Goal: Communication & Community: Answer question/provide support

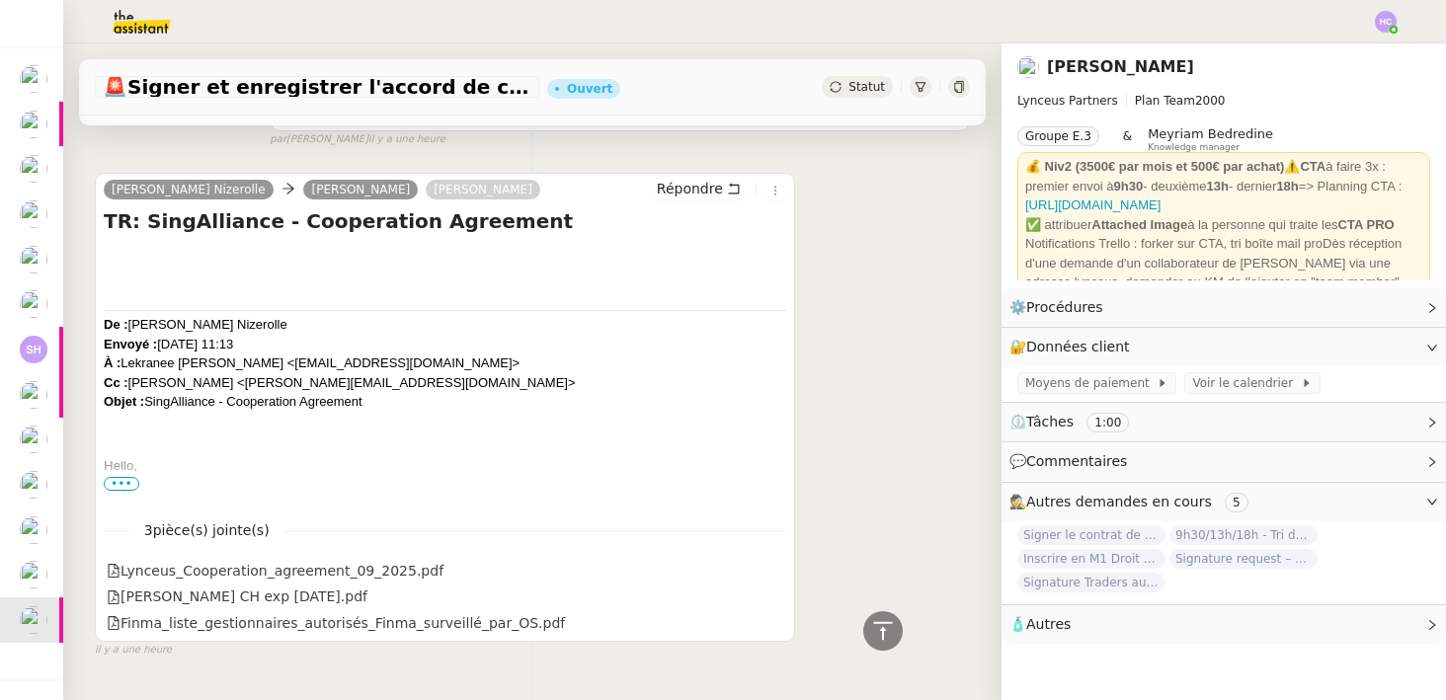
scroll to position [1149, 0]
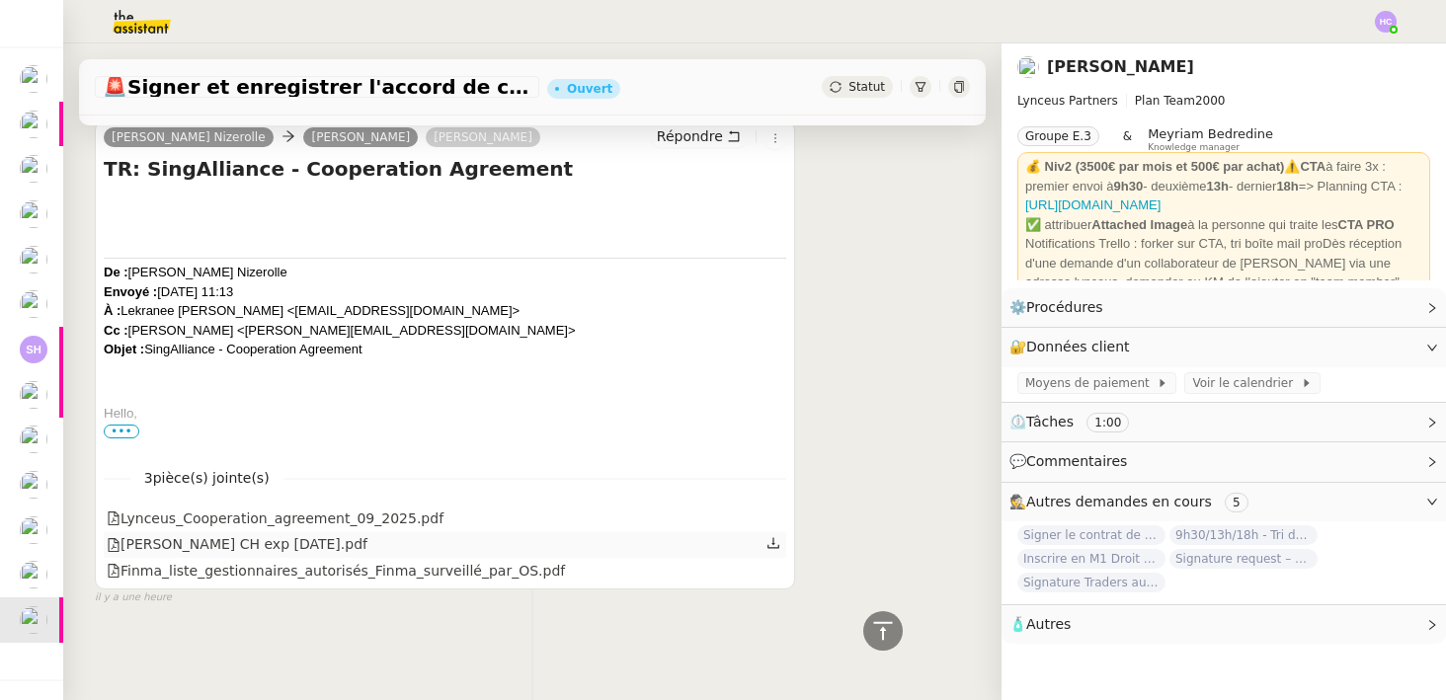
click at [774, 544] on icon at bounding box center [774, 543] width 14 height 14
click at [778, 567] on icon at bounding box center [774, 569] width 14 height 14
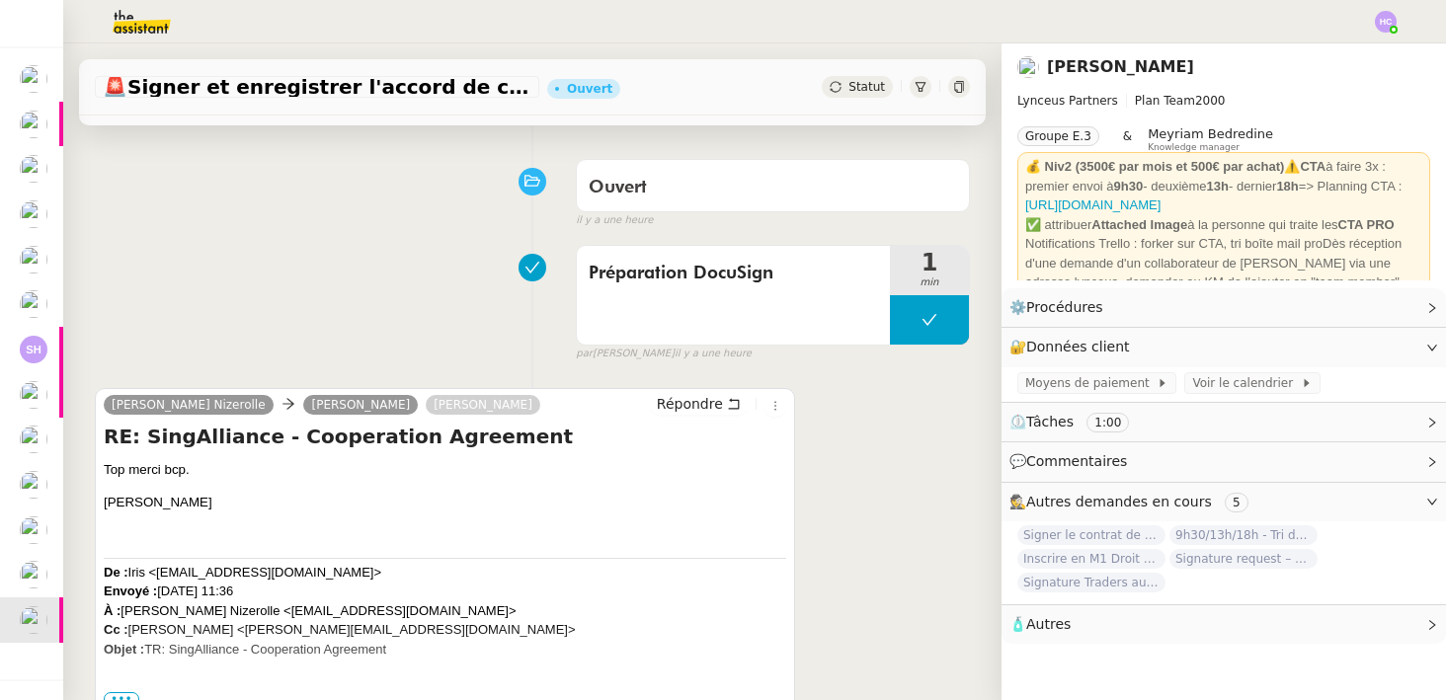
scroll to position [135, 0]
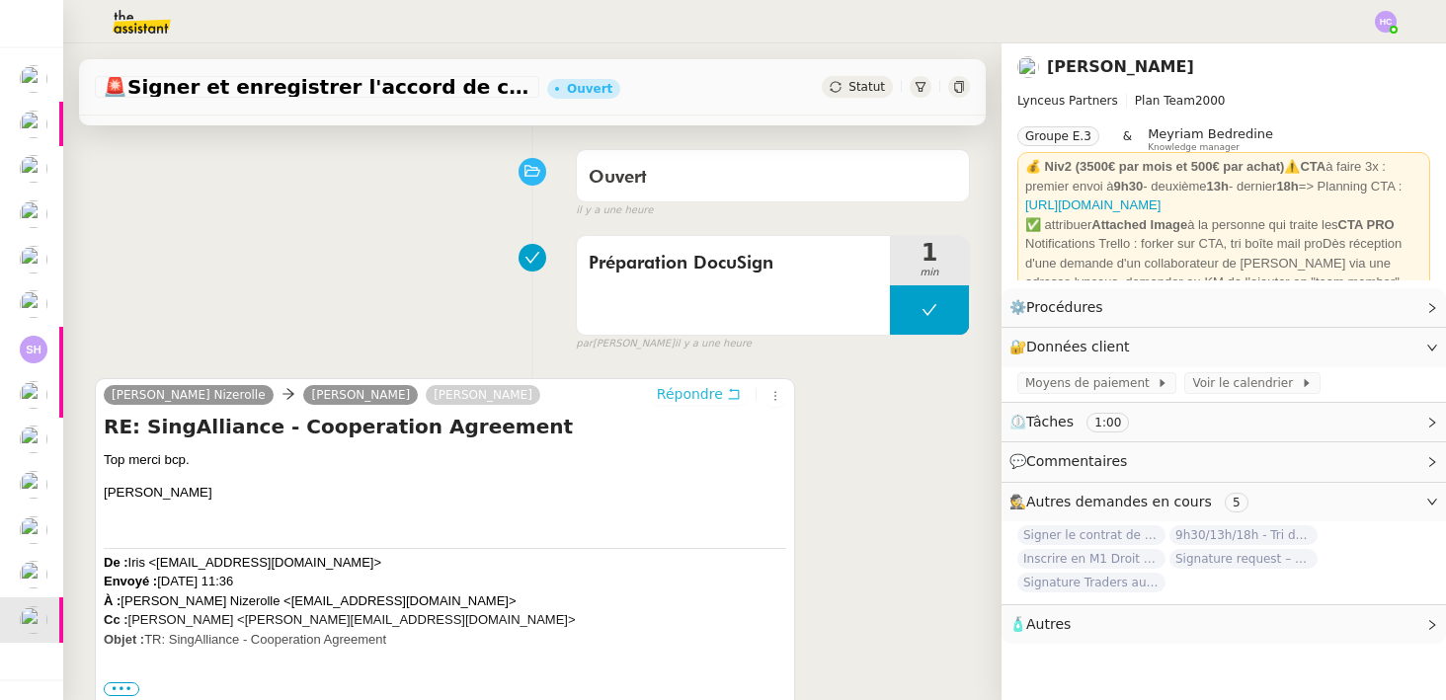
click at [676, 396] on span "Répondre" at bounding box center [690, 394] width 66 height 20
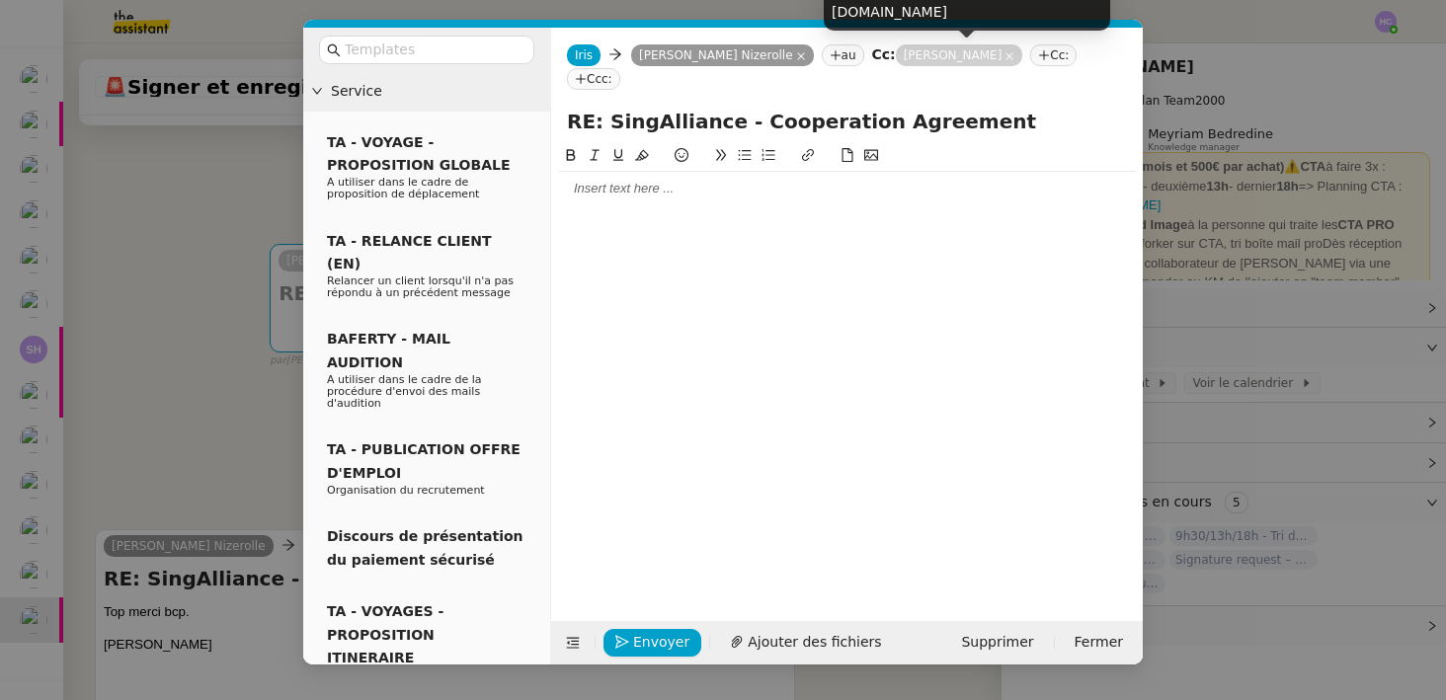
click at [1038, 54] on icon at bounding box center [1044, 55] width 12 height 12
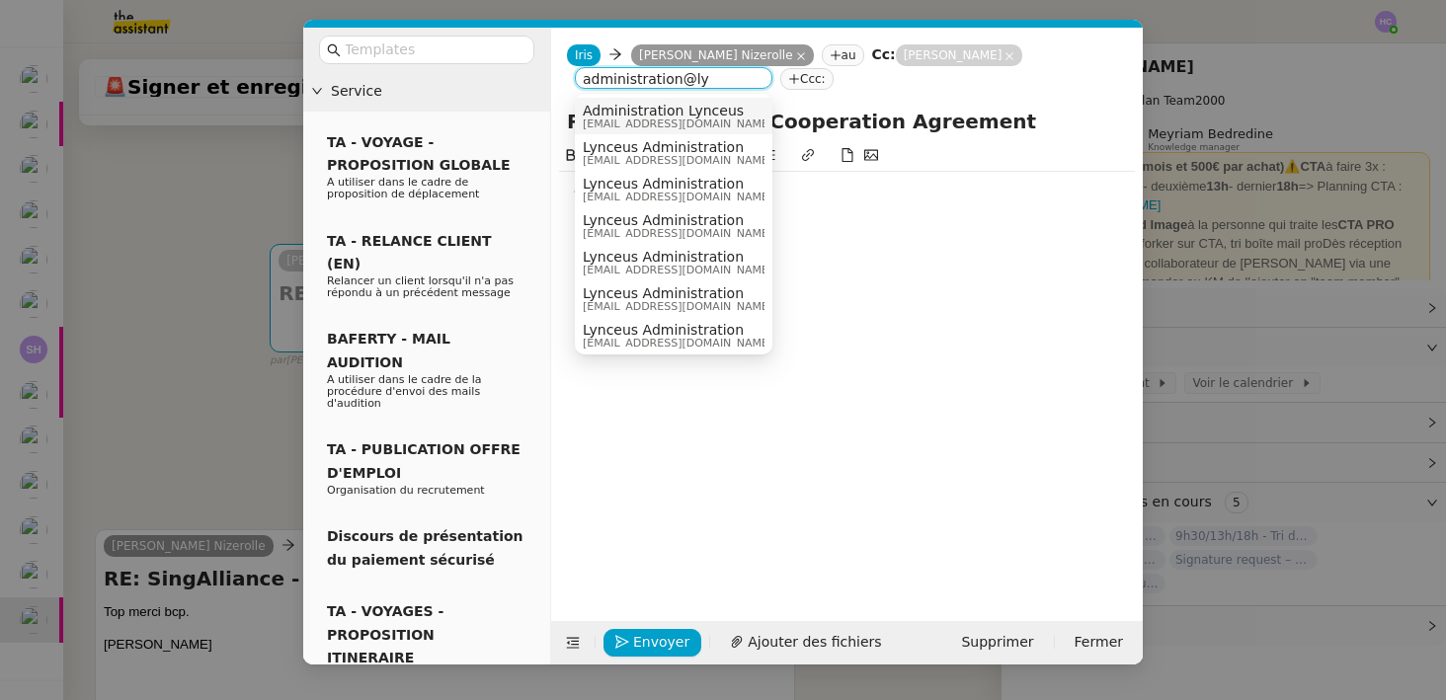
type input "administration@ly"
click at [694, 119] on span "administration@lynceus-partners.com" at bounding box center [678, 124] width 190 height 11
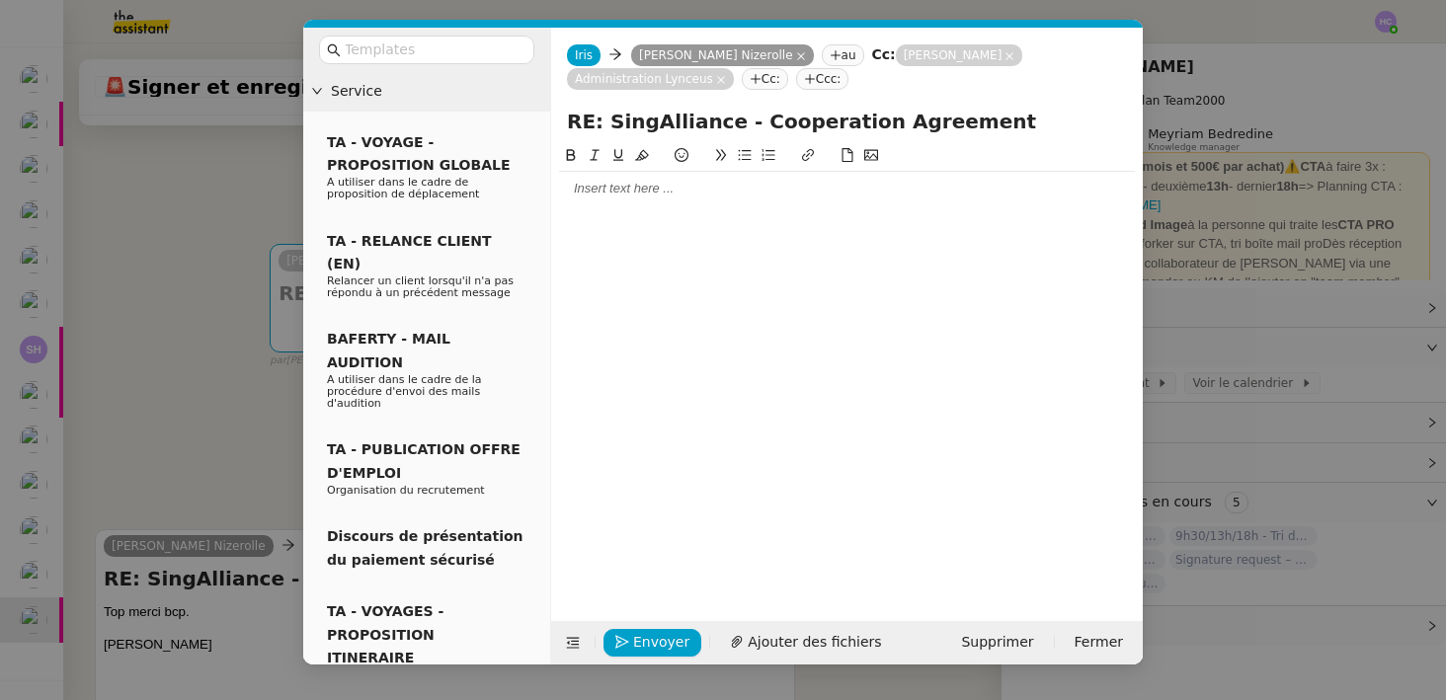
click at [620, 197] on div at bounding box center [847, 189] width 576 height 18
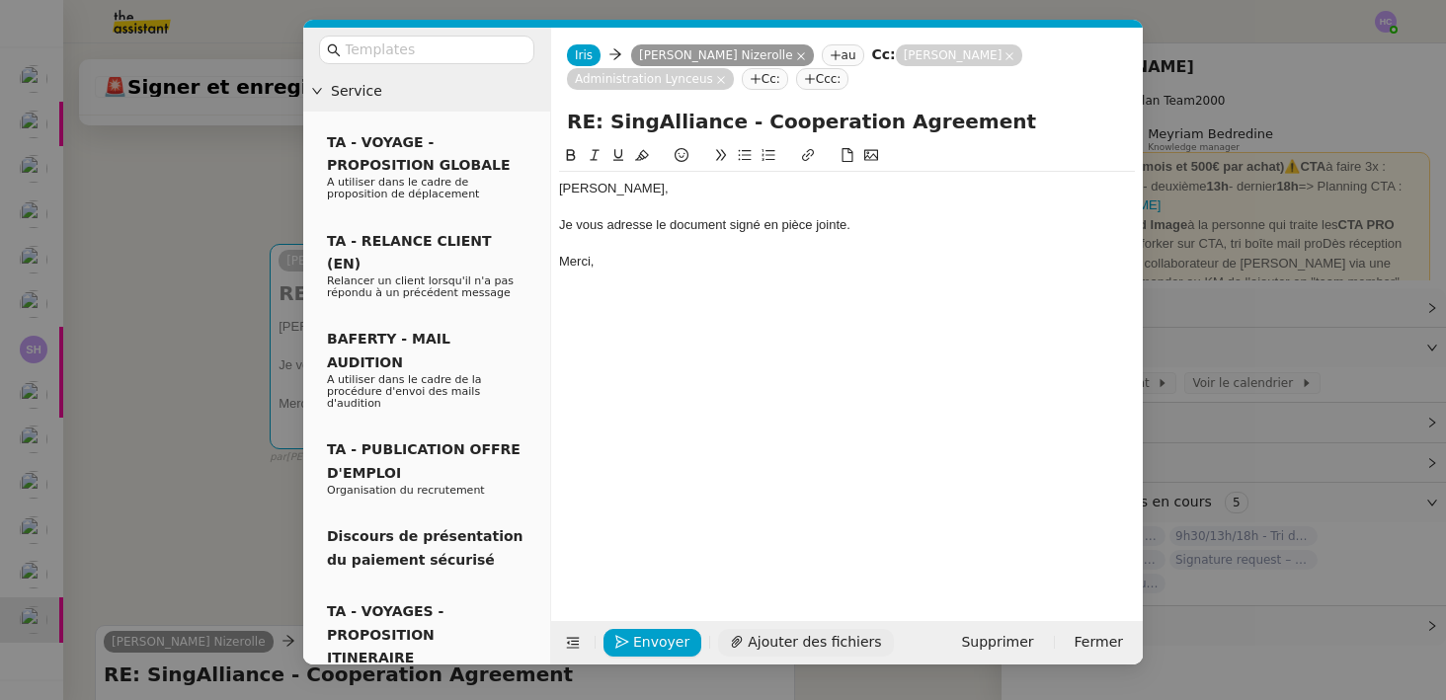
click at [801, 633] on span "Ajouter des fichiers" at bounding box center [814, 642] width 133 height 23
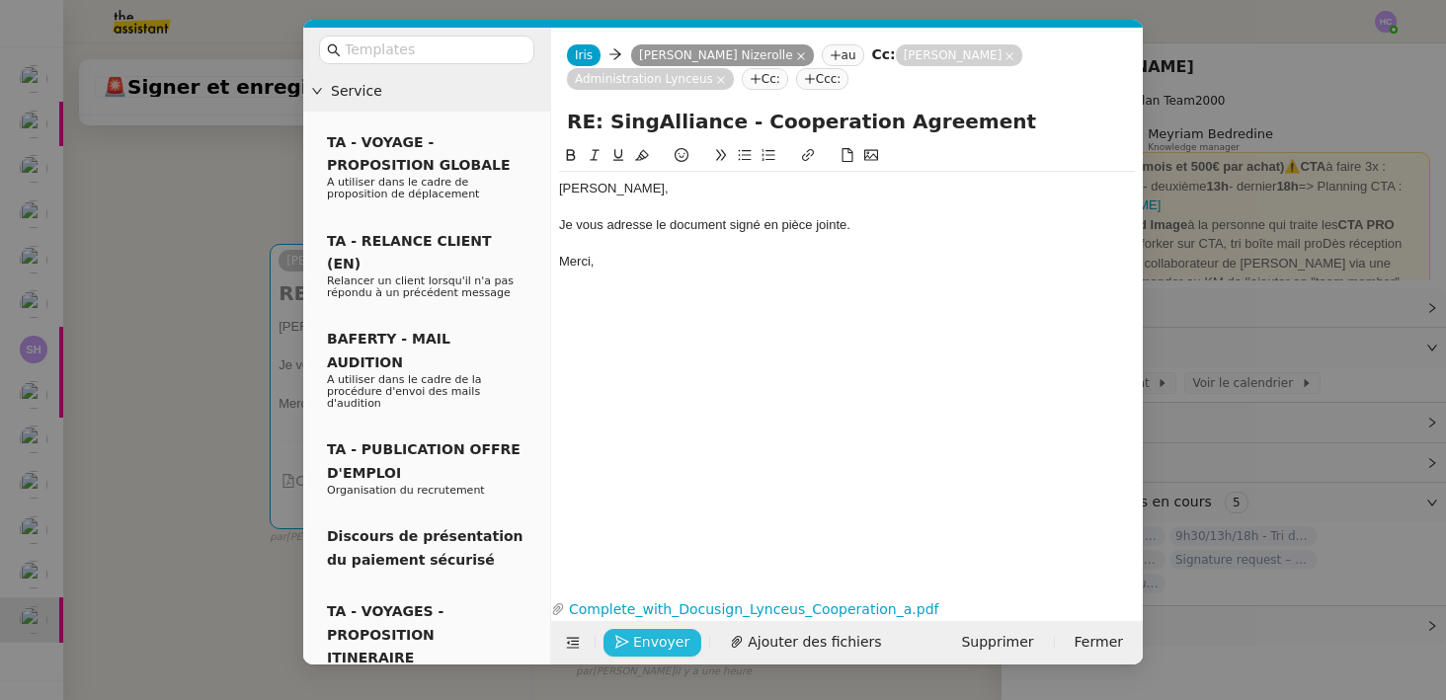
click at [639, 639] on span "Envoyer" at bounding box center [661, 642] width 56 height 23
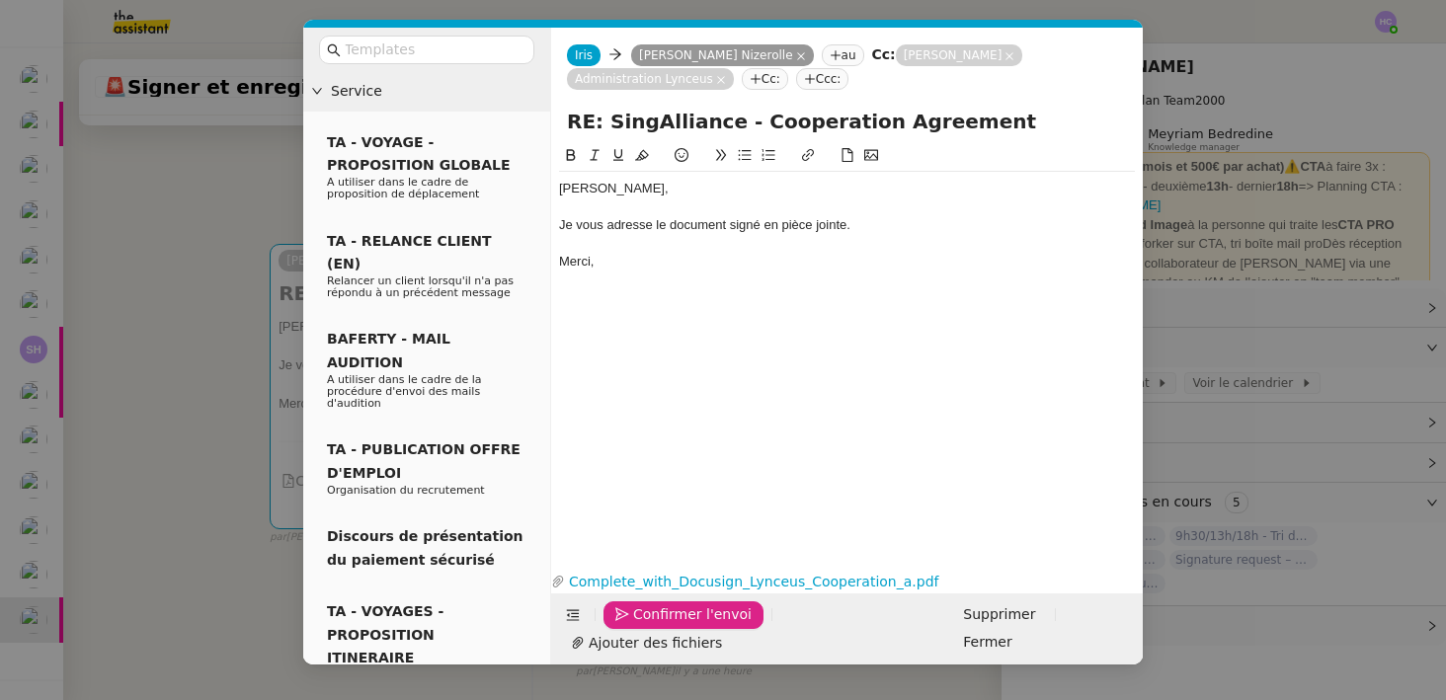
click at [639, 626] on span "Confirmer l'envoi" at bounding box center [692, 615] width 119 height 23
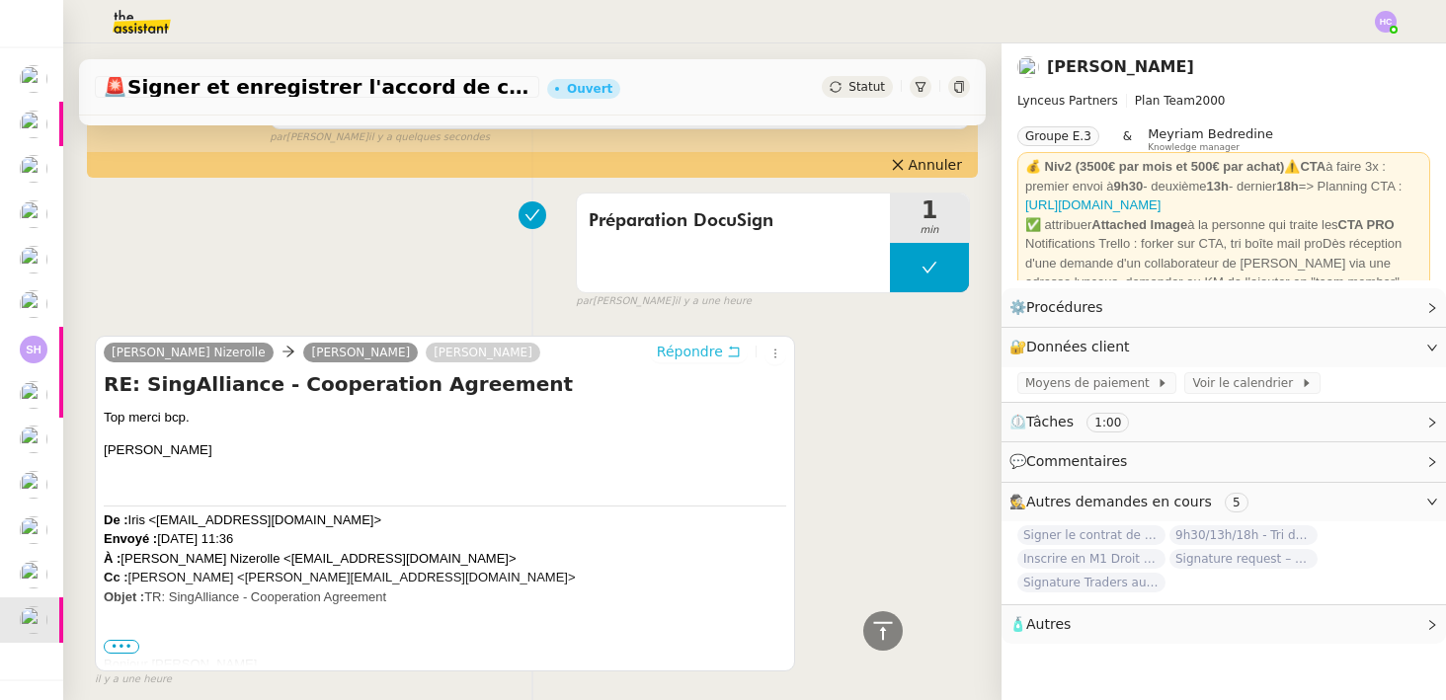
scroll to position [0, 0]
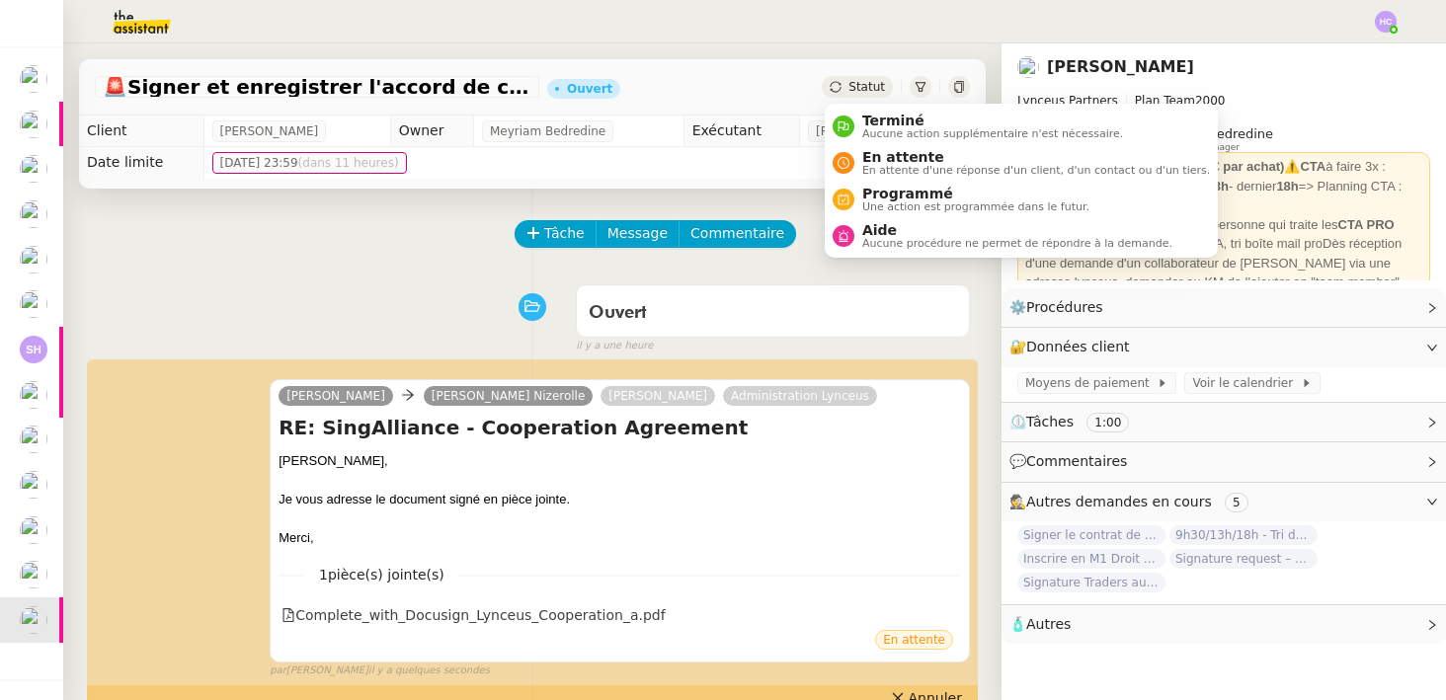
click at [851, 88] on span "Statut" at bounding box center [867, 87] width 37 height 14
click at [870, 126] on span "Terminé" at bounding box center [992, 121] width 261 height 16
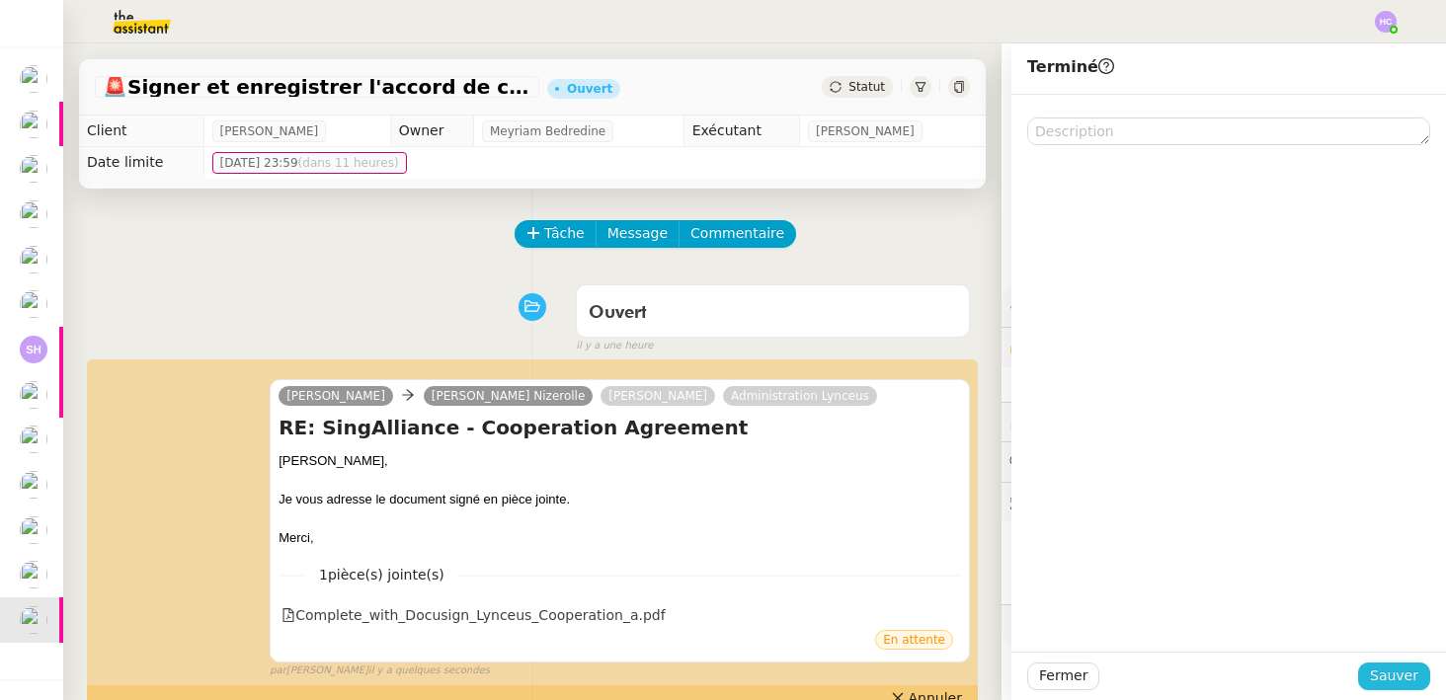
click at [1405, 673] on span "Sauver" at bounding box center [1394, 676] width 48 height 23
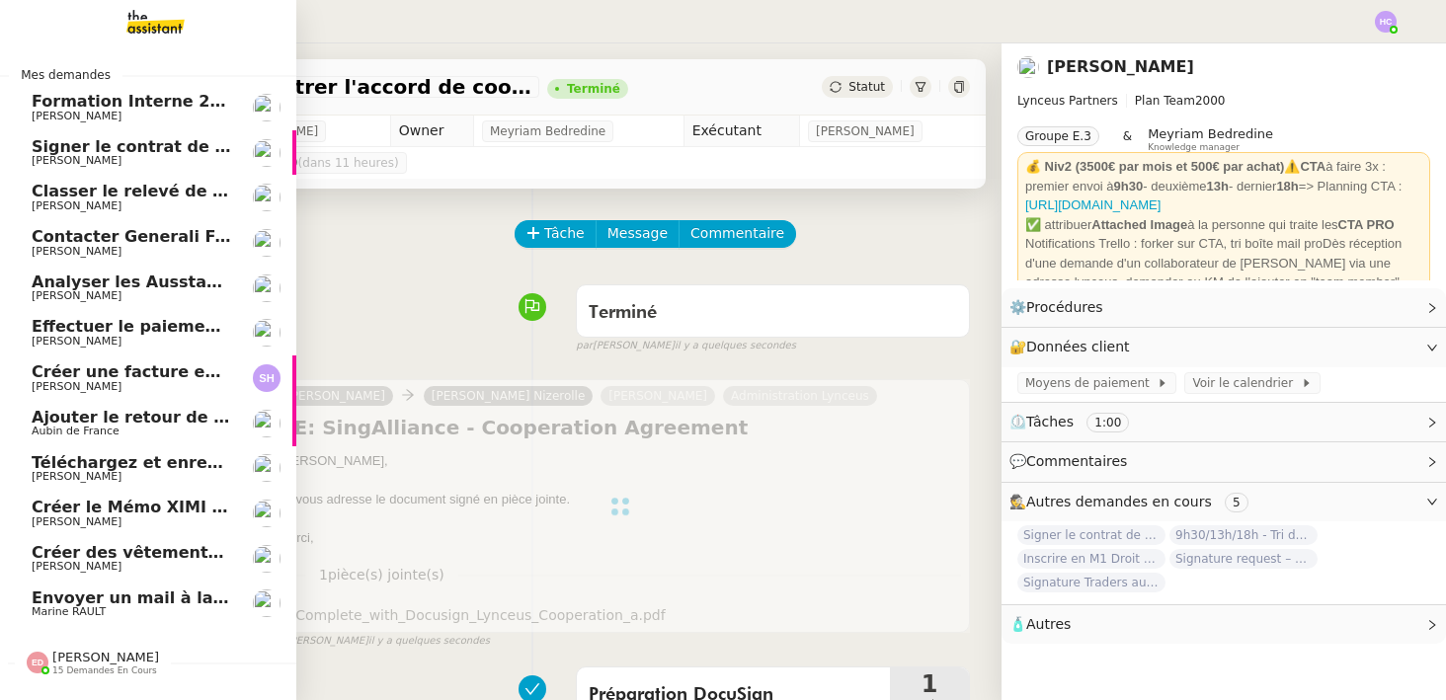
click at [69, 605] on span "Envoyer un mail à la mairie" at bounding box center [153, 598] width 243 height 19
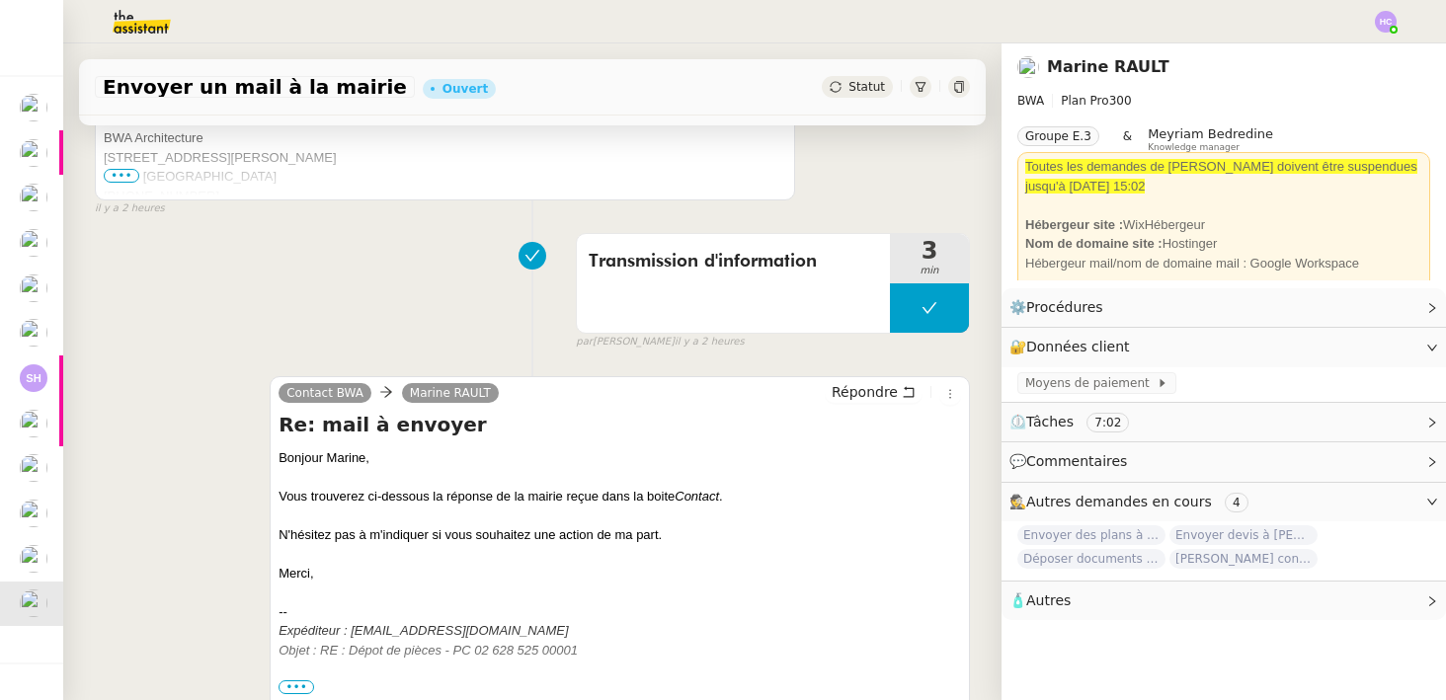
scroll to position [778, 0]
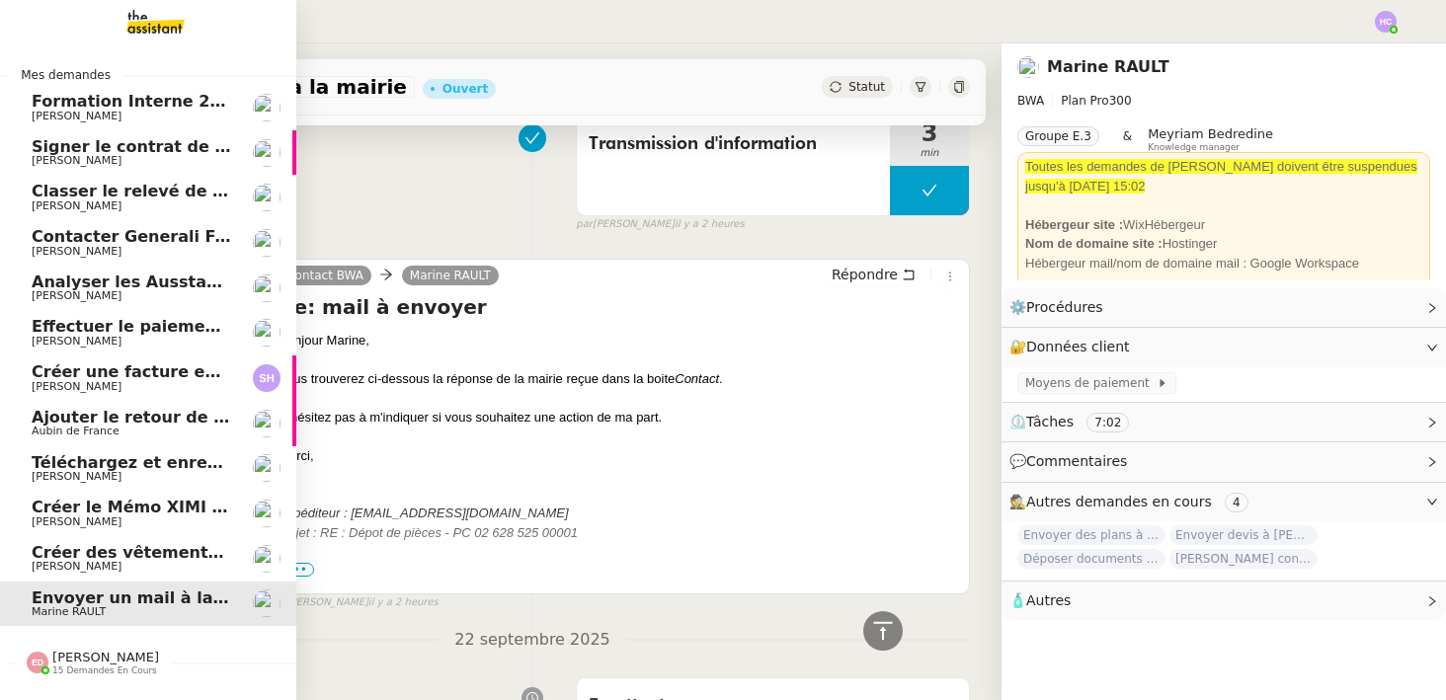
click at [68, 156] on span "Patrick Chotard" at bounding box center [77, 160] width 90 height 13
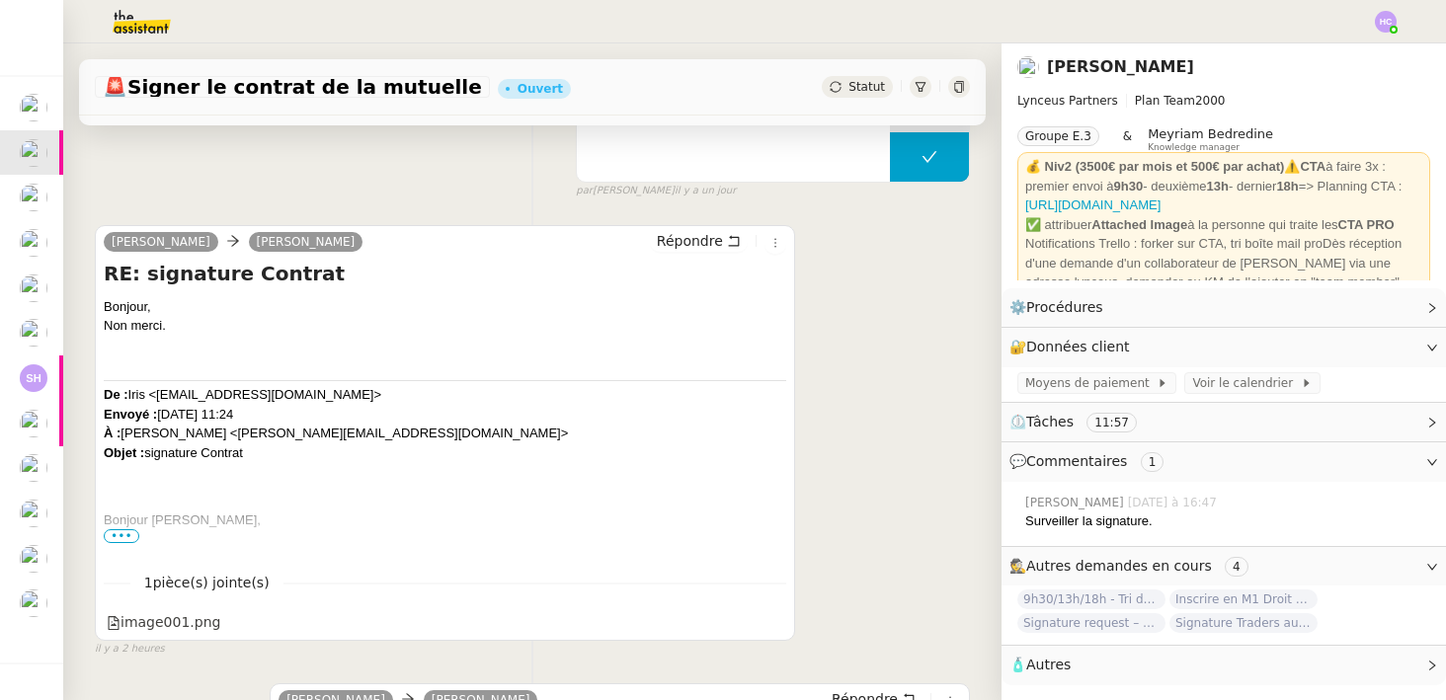
scroll to position [353, 0]
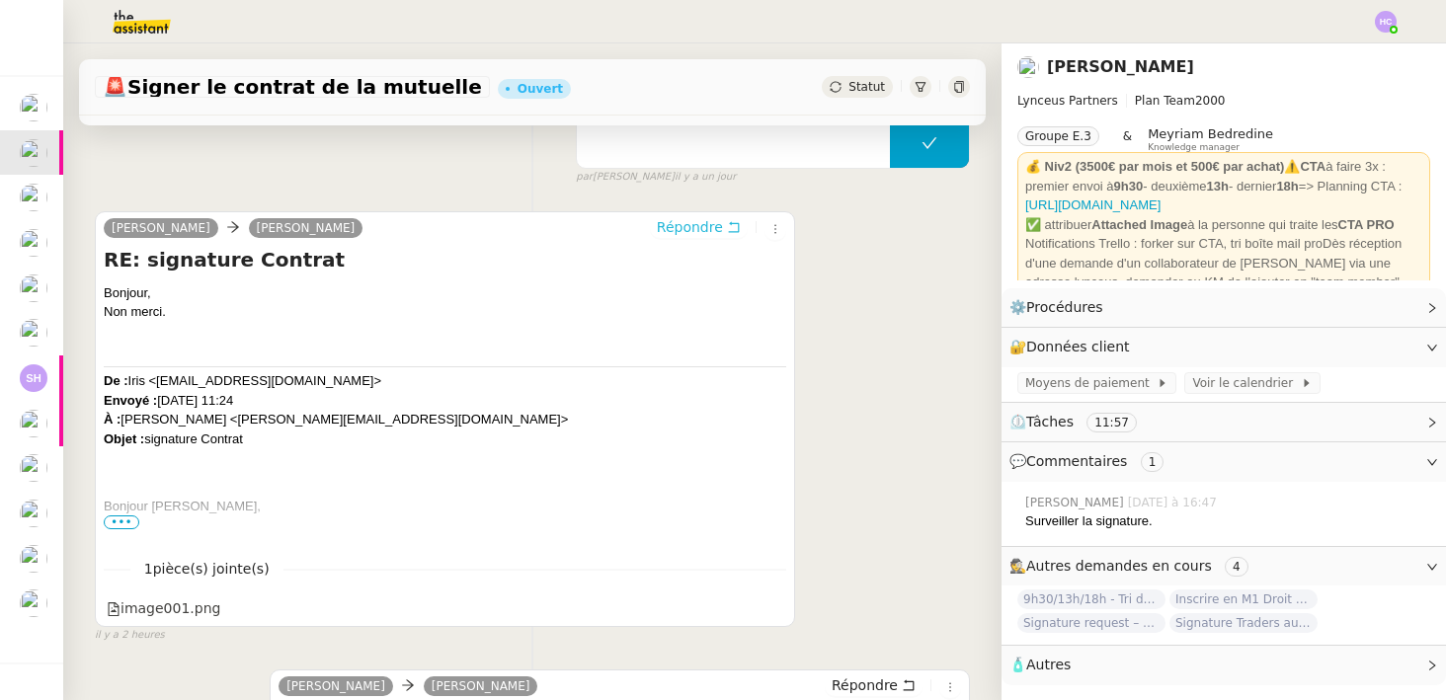
click at [717, 228] on span "Répondre" at bounding box center [690, 227] width 66 height 20
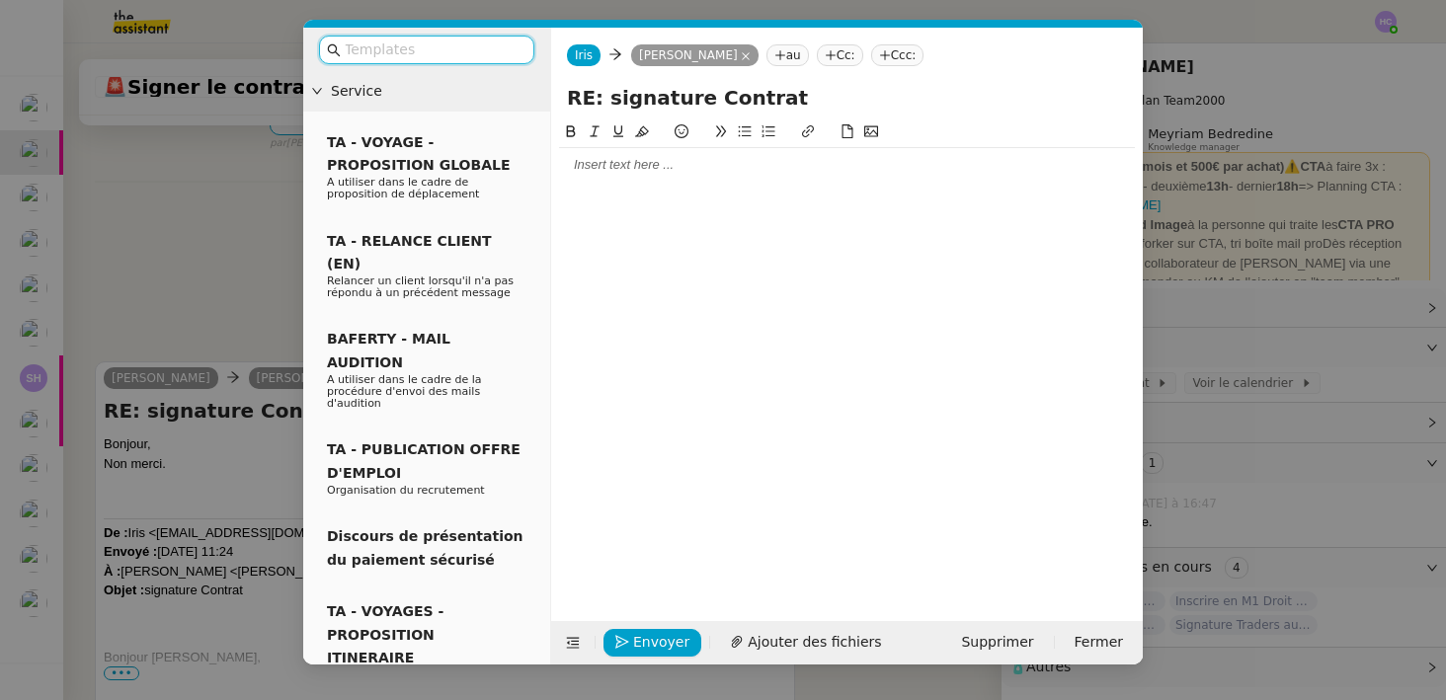
scroll to position [503, 0]
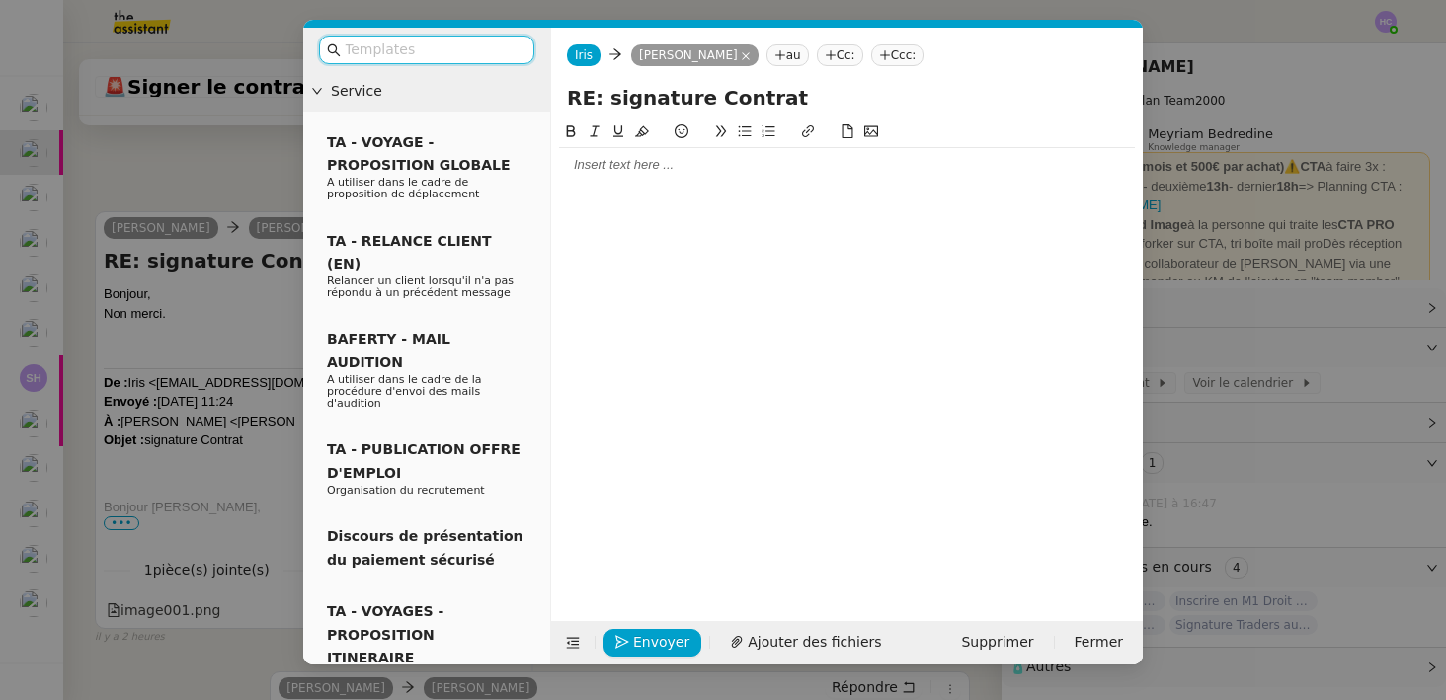
click at [665, 169] on div at bounding box center [847, 165] width 576 height 18
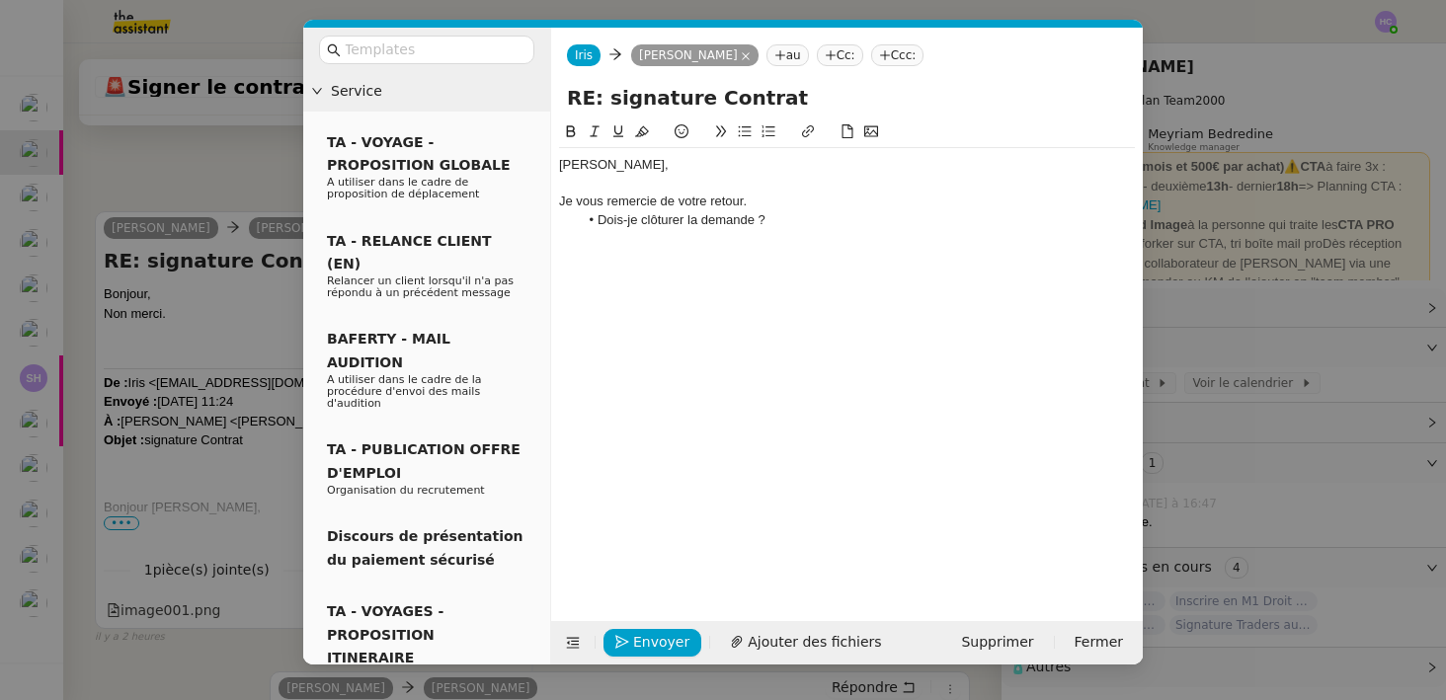
scroll to position [625, 0]
click at [653, 203] on div "Je vous remercie de votre retour." at bounding box center [847, 202] width 576 height 18
click at [0, 0] on lt-span "remercie pour" at bounding box center [0, 0] width 0 height 0
click at [784, 204] on div "Je vous remercie pour votre retour." at bounding box center [847, 202] width 576 height 18
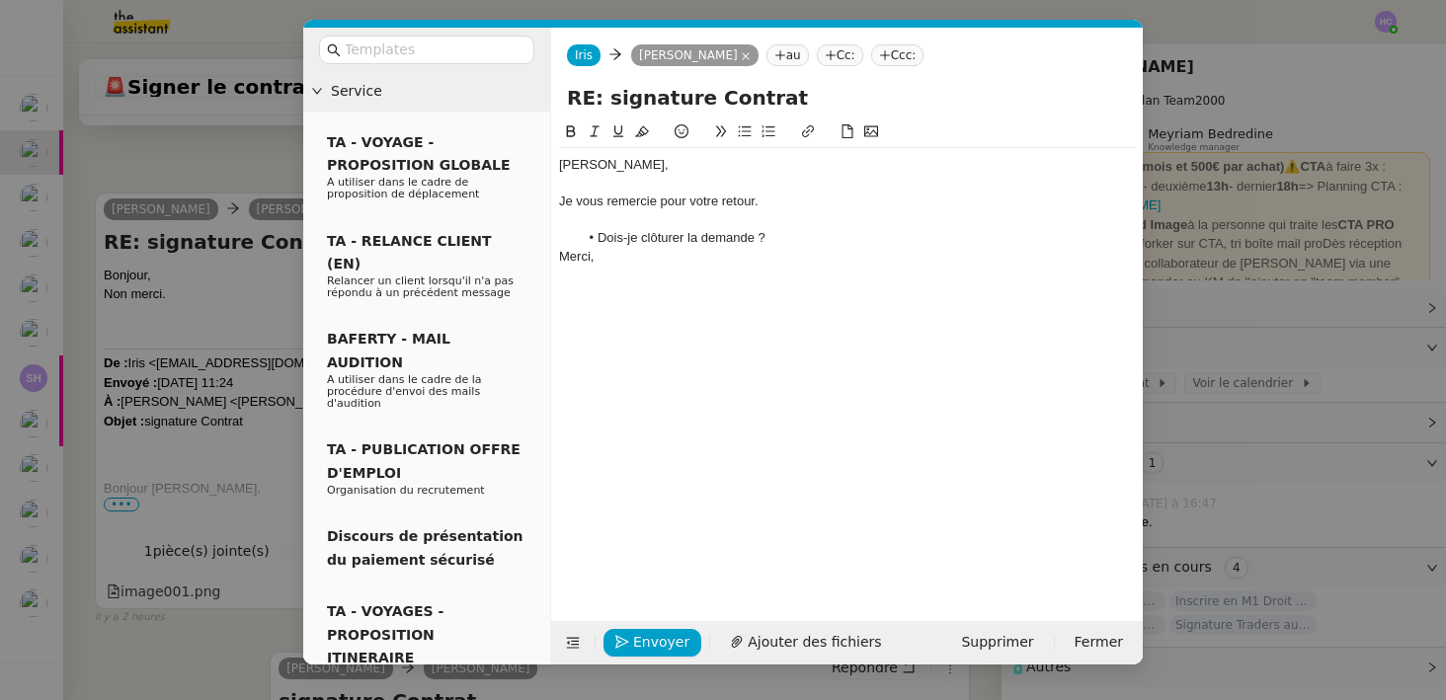
click at [795, 238] on li "Dois-je clôturer la demande ?" at bounding box center [857, 238] width 557 height 18
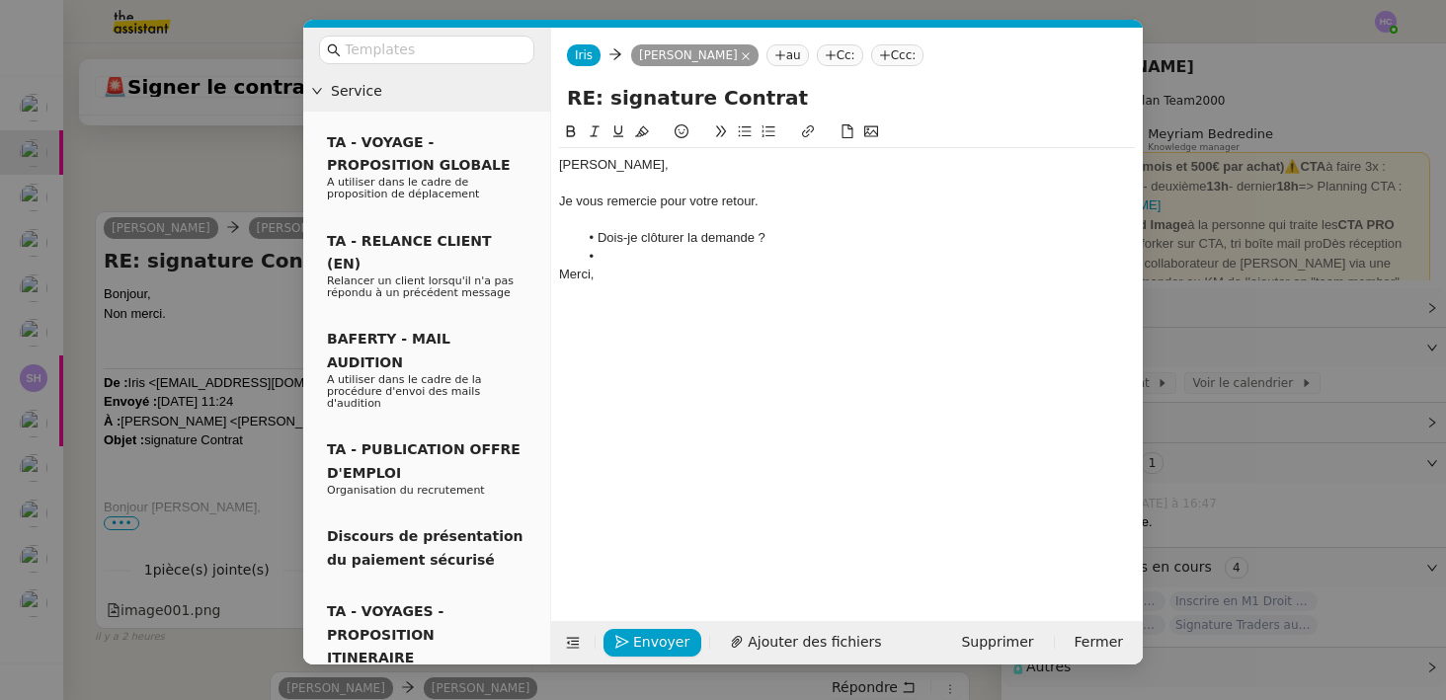
scroll to position [664, 0]
click at [781, 203] on div "Je vous remercie pour votre retour." at bounding box center [847, 202] width 576 height 18
click at [655, 650] on span "Envoyer" at bounding box center [661, 642] width 56 height 23
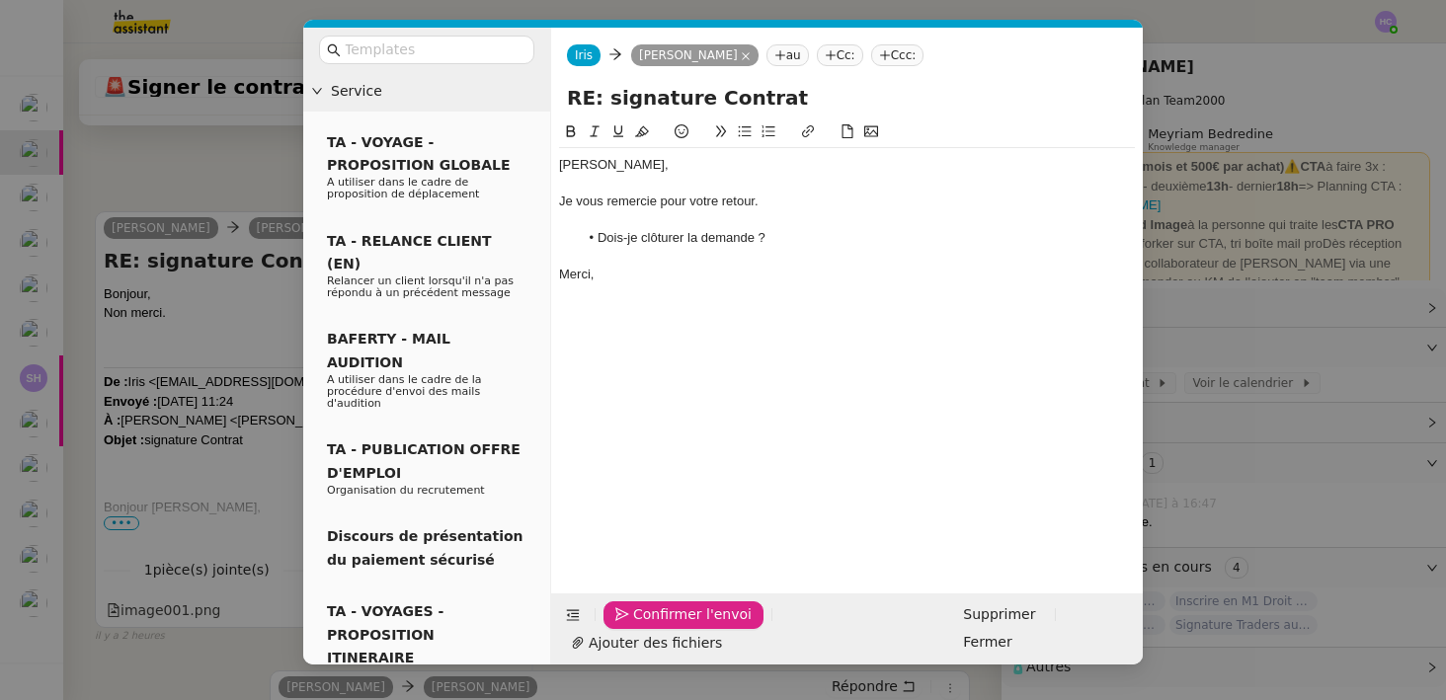
click at [655, 626] on span "Confirmer l'envoi" at bounding box center [692, 615] width 119 height 23
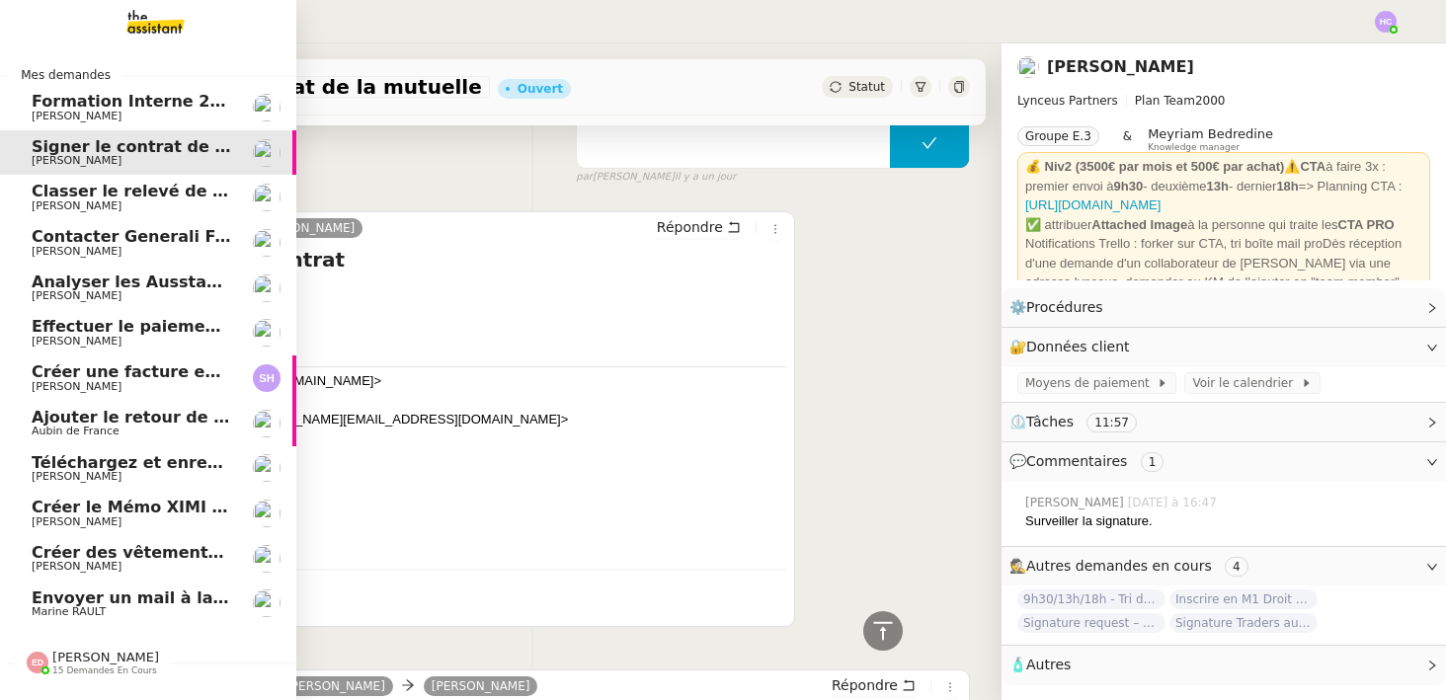
click at [64, 196] on span "Classer le relevé de commissions" at bounding box center [179, 191] width 295 height 19
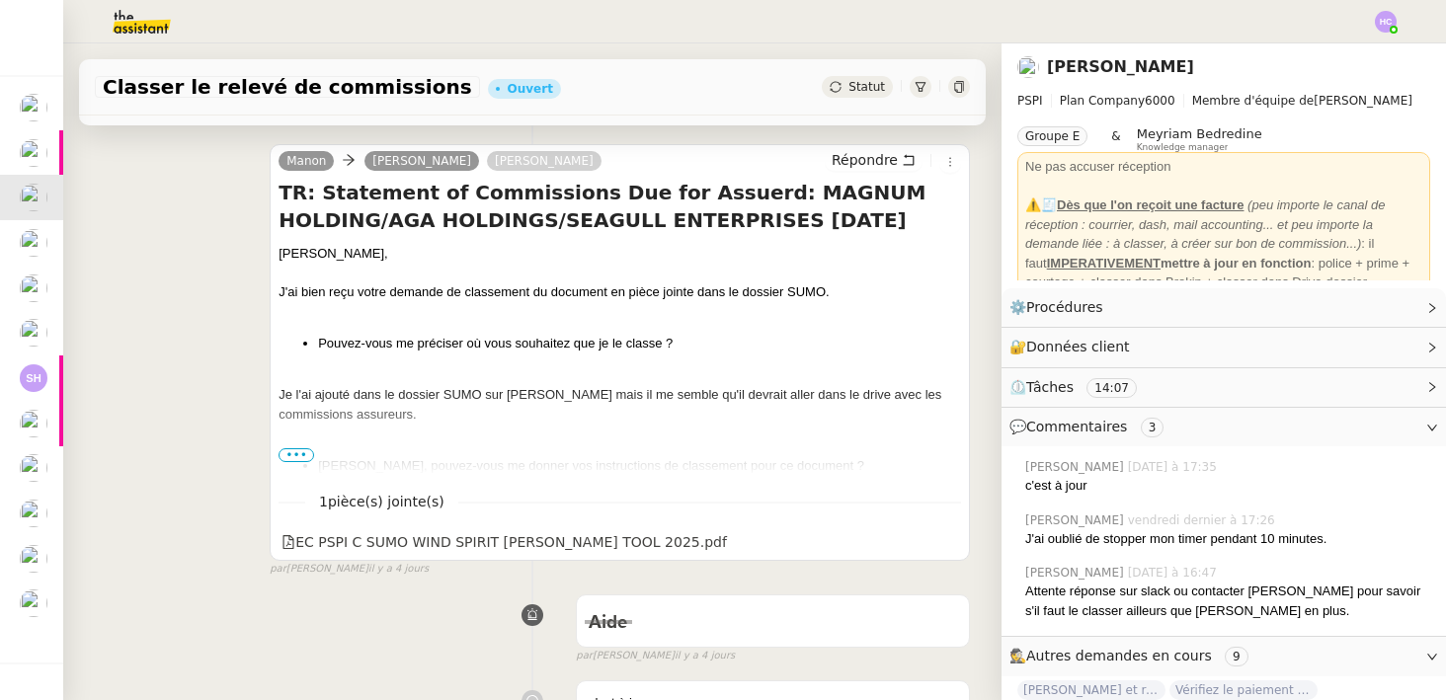
scroll to position [882, 0]
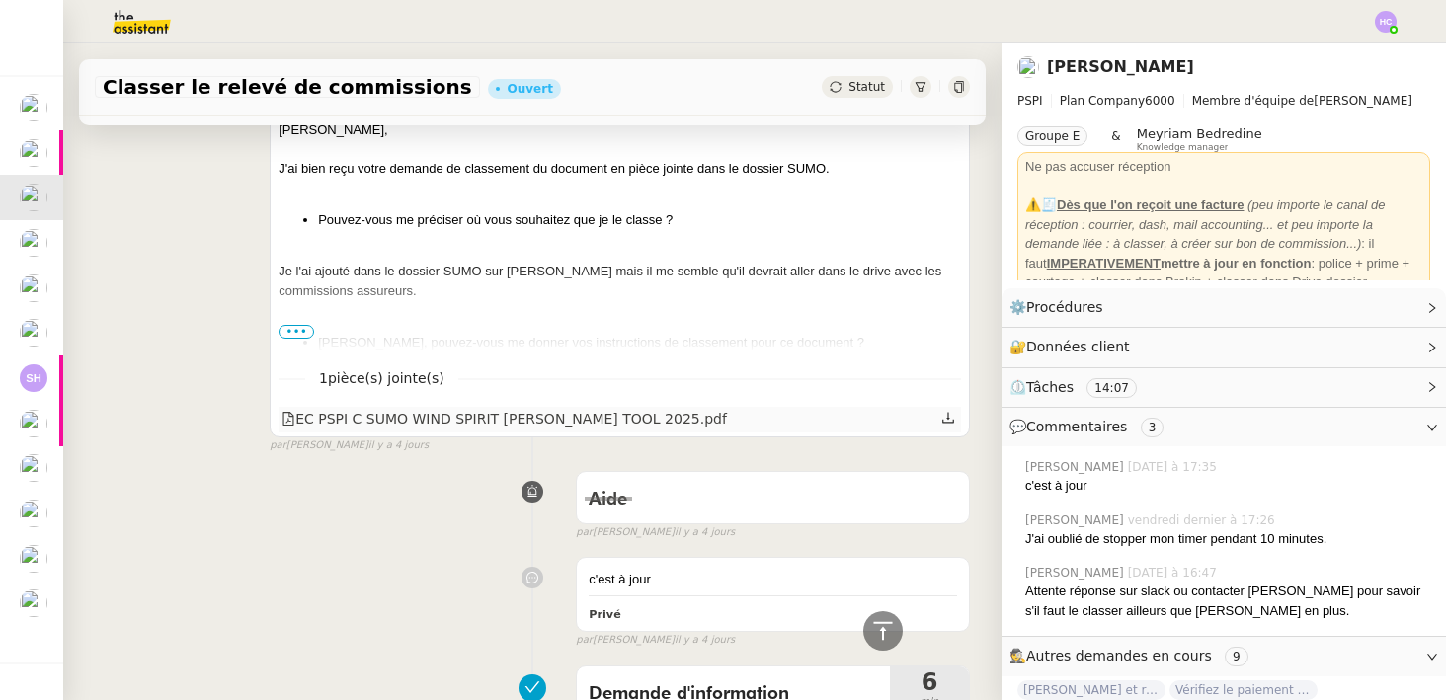
click at [484, 419] on div "EC PSPI C SUMO WIND SPIRIT [PERSON_NAME] TOOL 2025.pdf" at bounding box center [505, 419] width 446 height 23
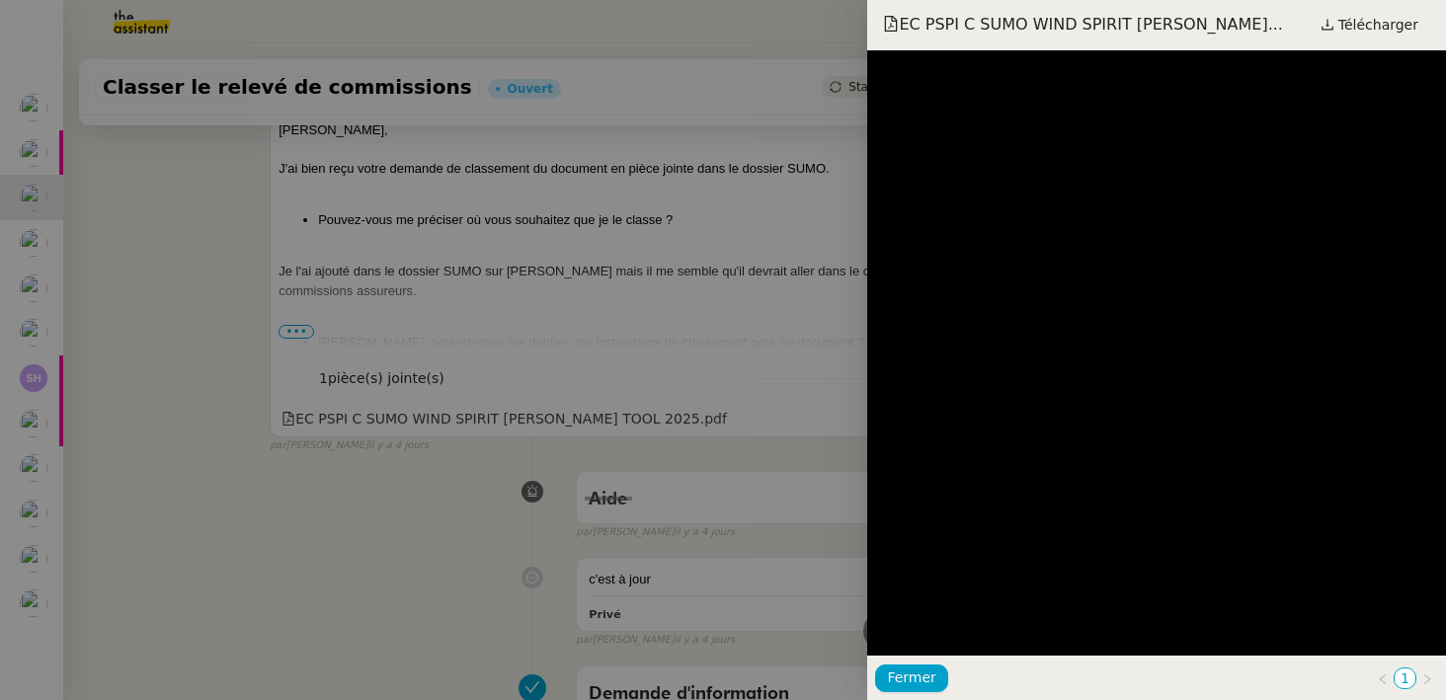
click at [128, 349] on div at bounding box center [723, 350] width 1446 height 700
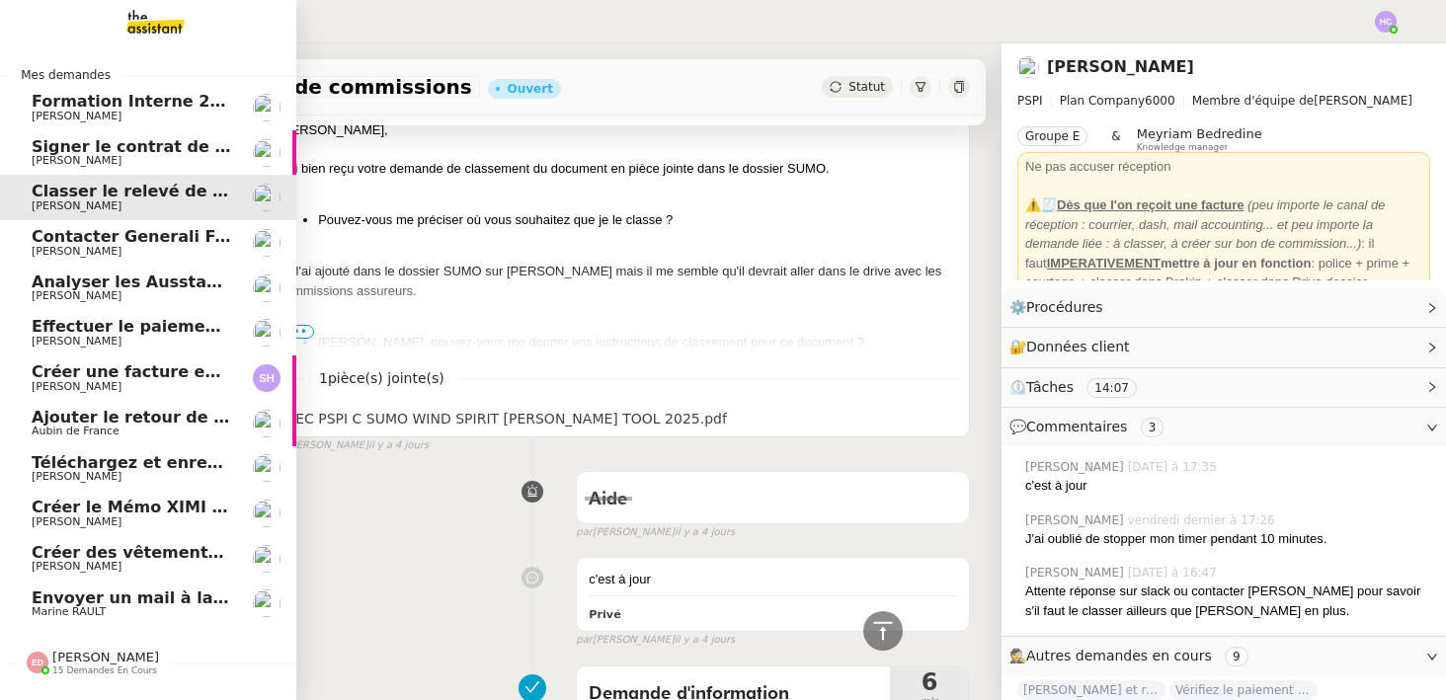
click at [73, 239] on span "Contacter Generali France pour demande AU094424" at bounding box center [263, 236] width 463 height 19
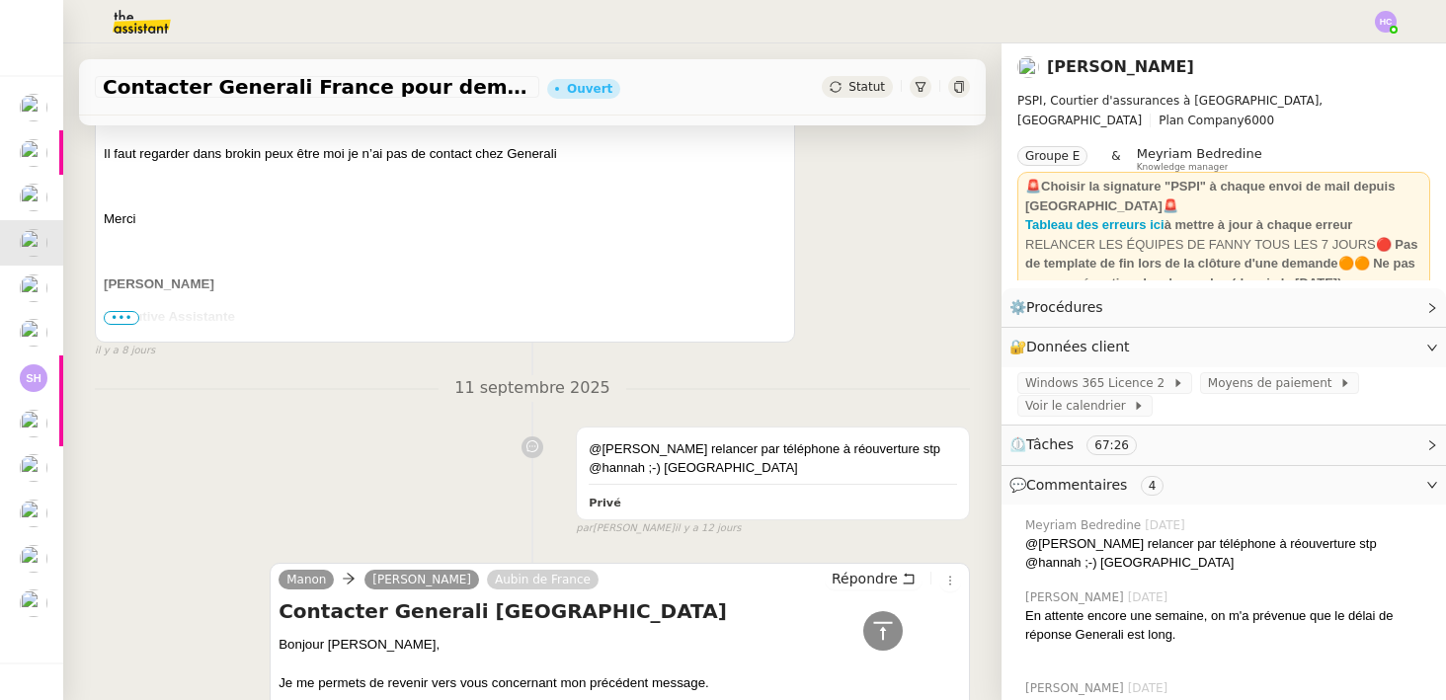
scroll to position [1467, 0]
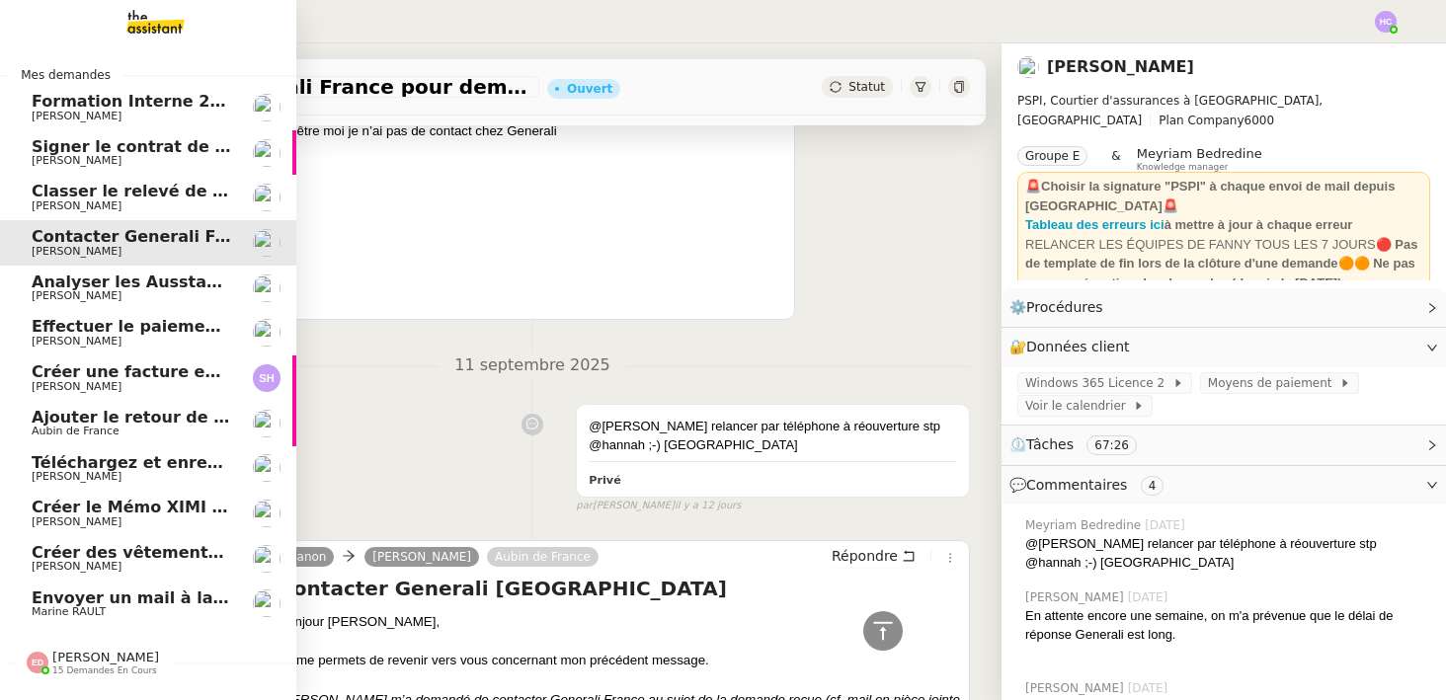
click at [86, 285] on span "Analyser les Ausstandsmeldungen" at bounding box center [185, 282] width 306 height 19
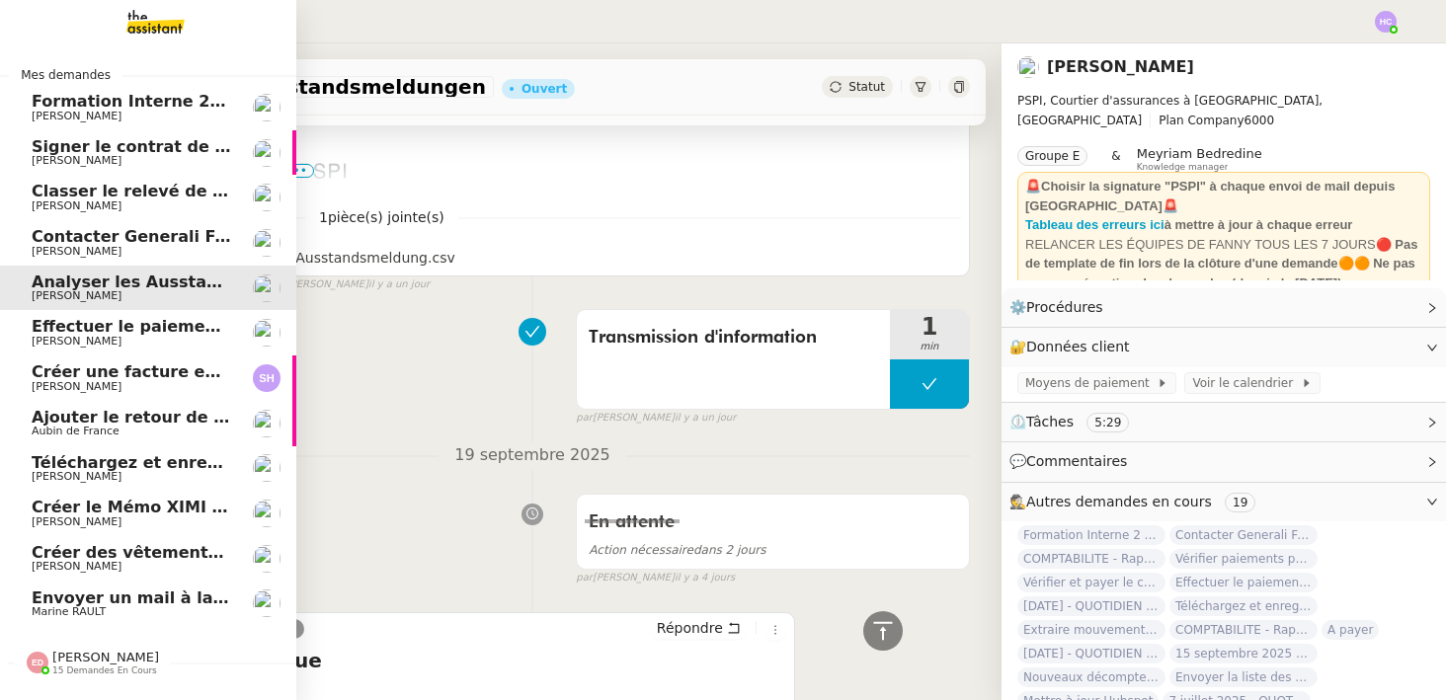
click at [93, 324] on span "Effectuer le paiement des primes [PERSON_NAME]" at bounding box center [256, 326] width 449 height 19
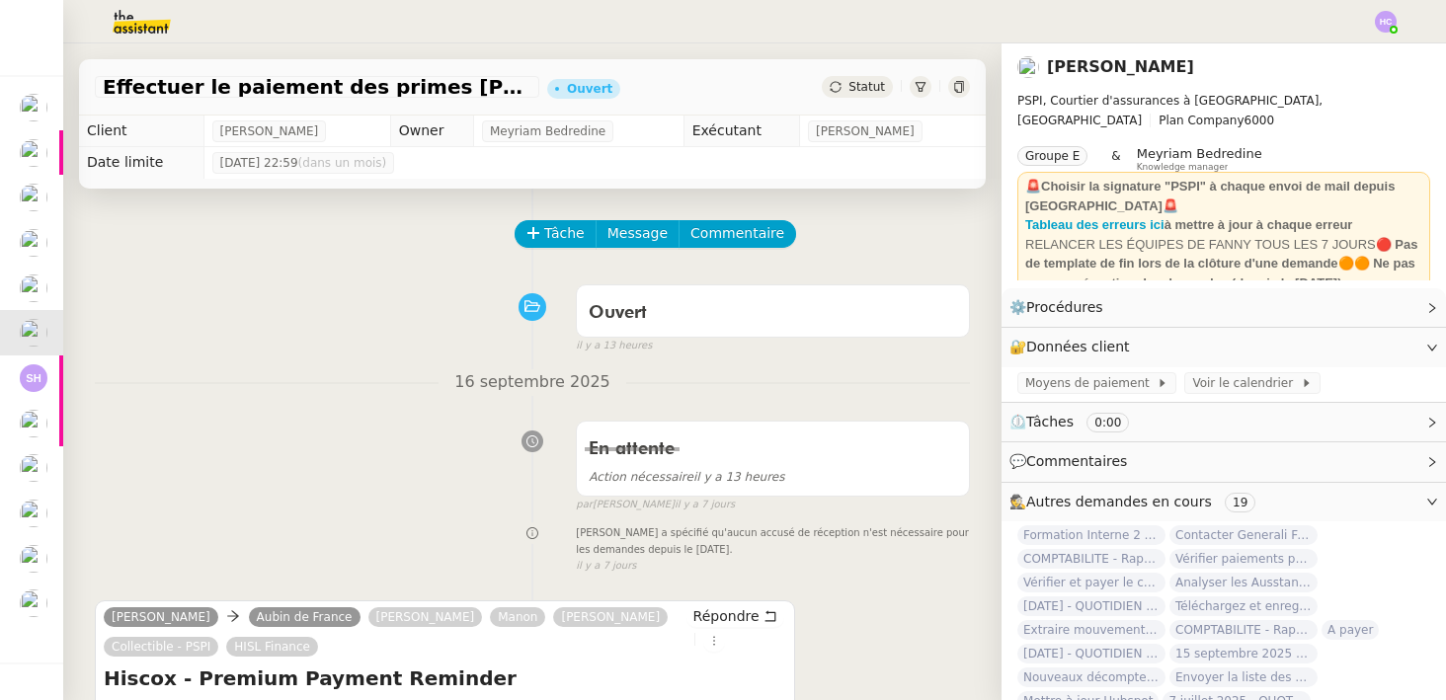
click at [856, 88] on span "Statut" at bounding box center [867, 87] width 37 height 14
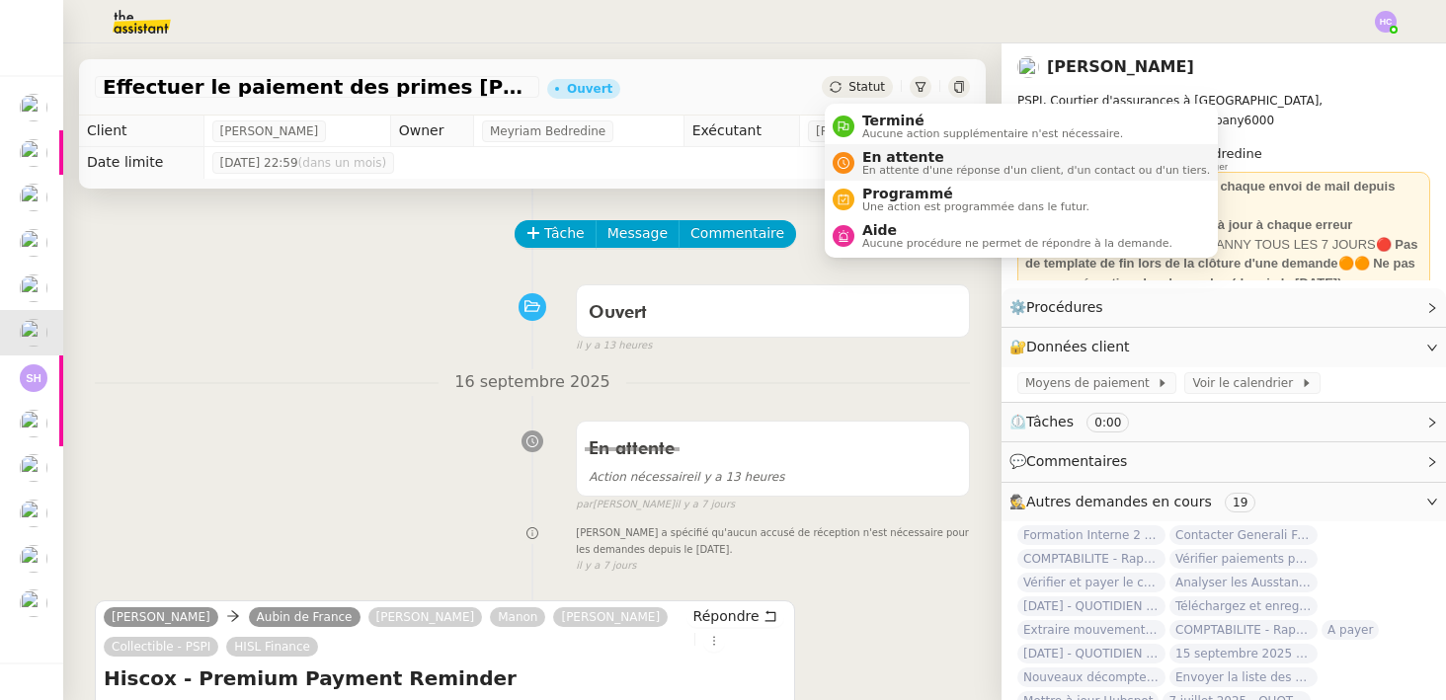
click at [864, 172] on span "En attente d'une réponse d'un client, d'un contact ou d'un tiers." at bounding box center [1036, 170] width 348 height 11
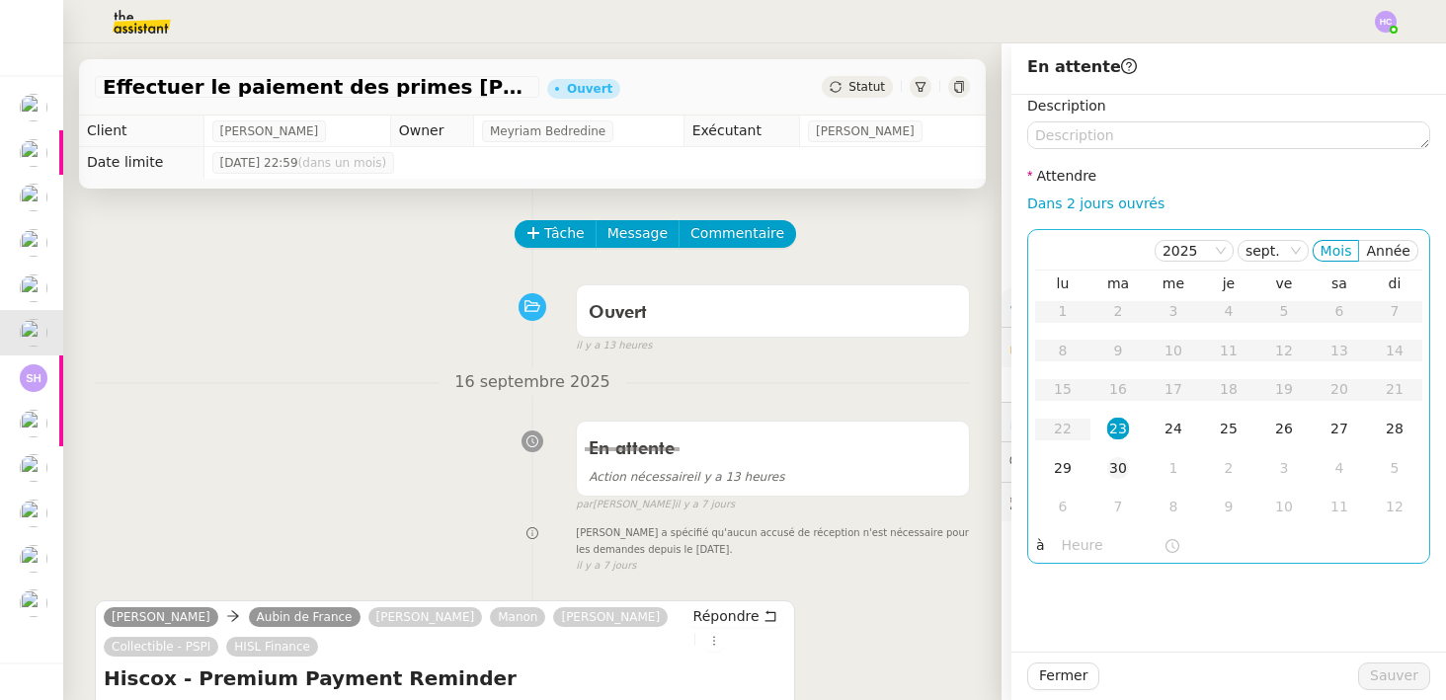
click at [1118, 461] on div "30" at bounding box center [1118, 468] width 22 height 22
click at [1125, 432] on div "23" at bounding box center [1118, 429] width 22 height 22
click at [379, 446] on div "En attente Action nécessaire il y a 13 heures false par Hannah C. il y a 7 jours" at bounding box center [532, 463] width 875 height 102
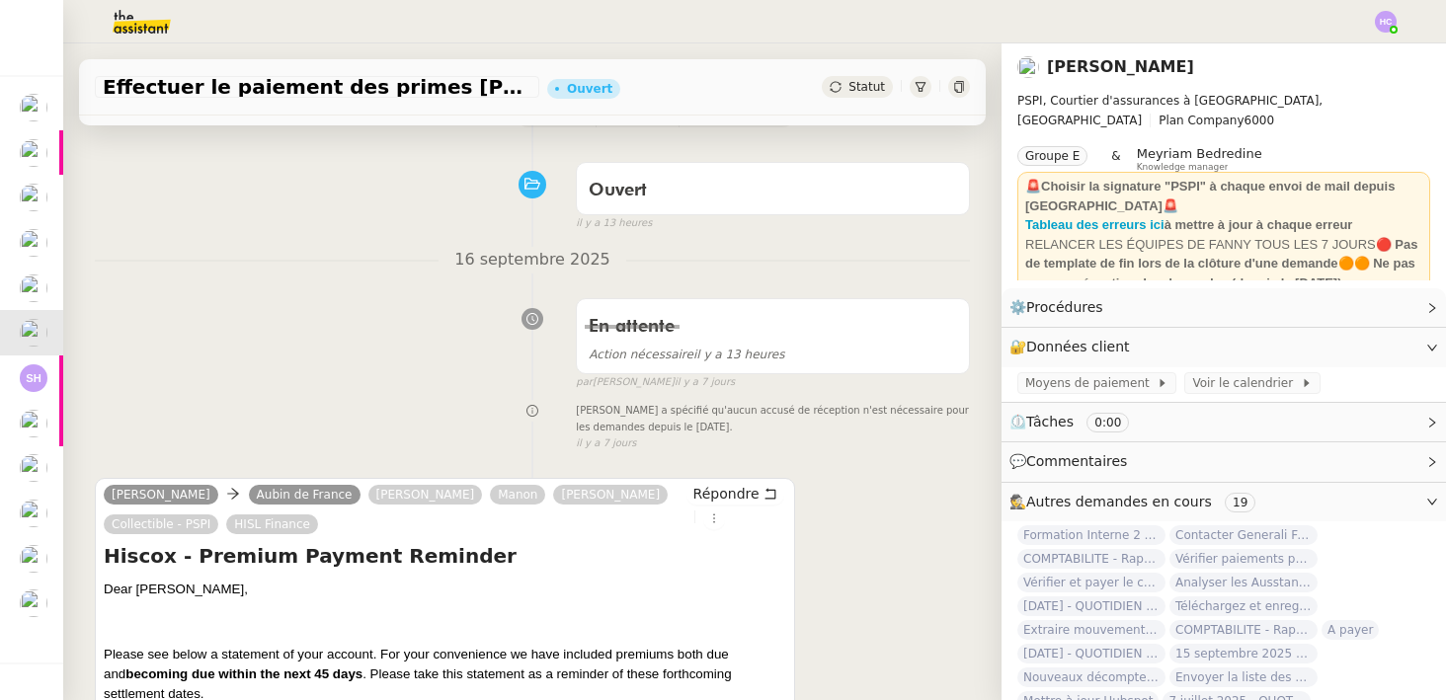
scroll to position [129, 0]
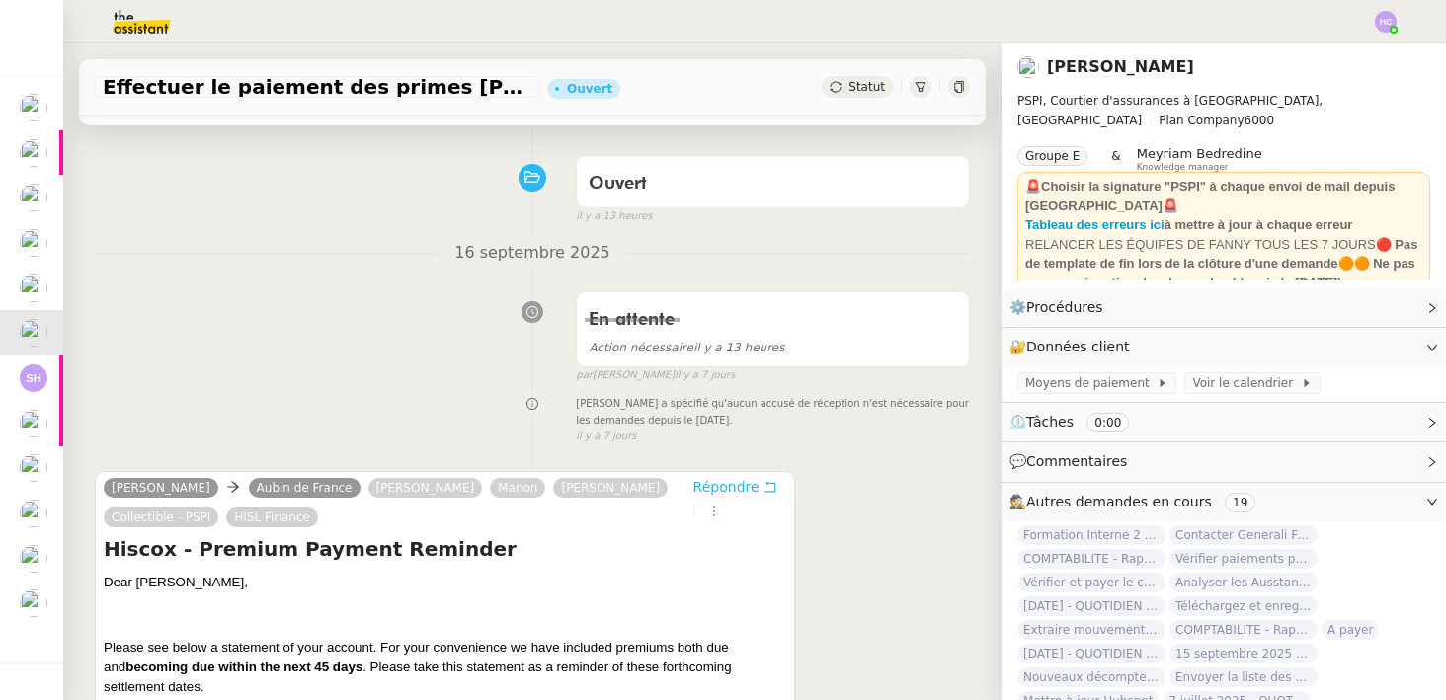
click at [706, 492] on span "Répondre" at bounding box center [727, 487] width 66 height 20
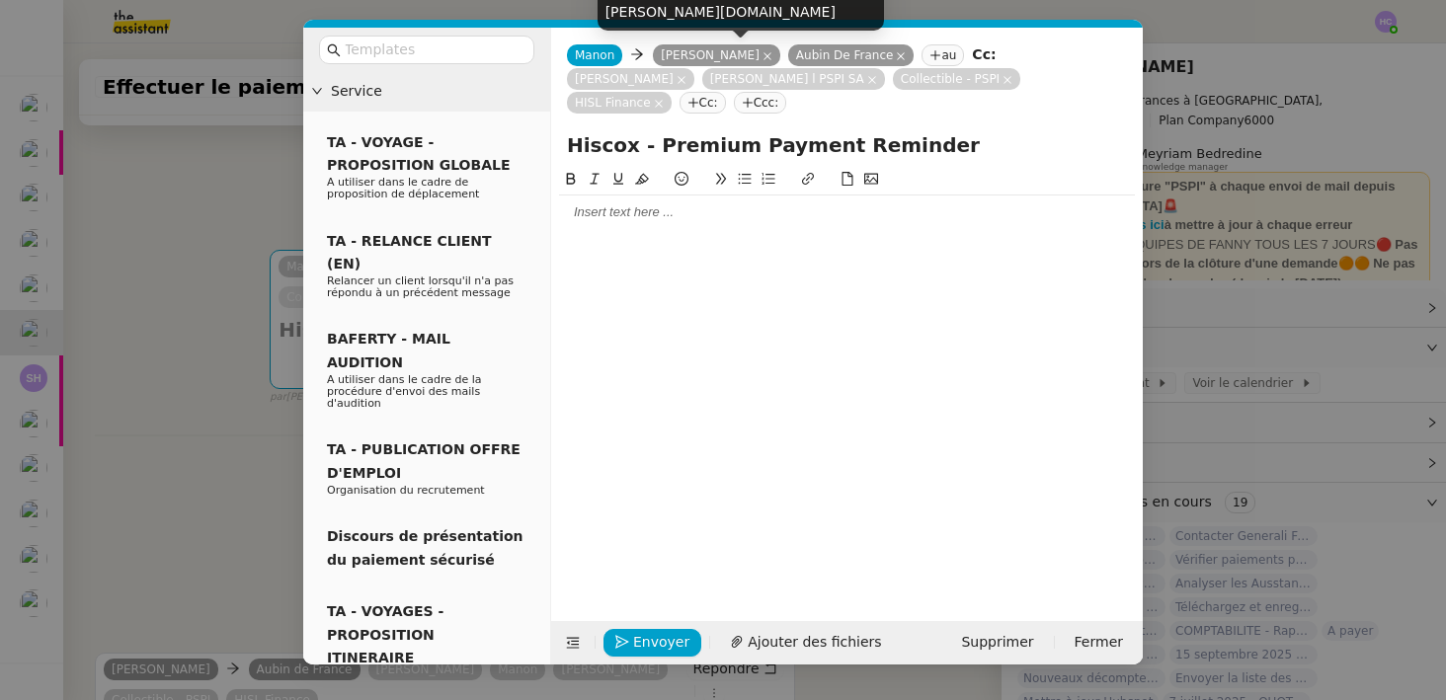
click at [763, 55] on icon at bounding box center [768, 56] width 10 height 10
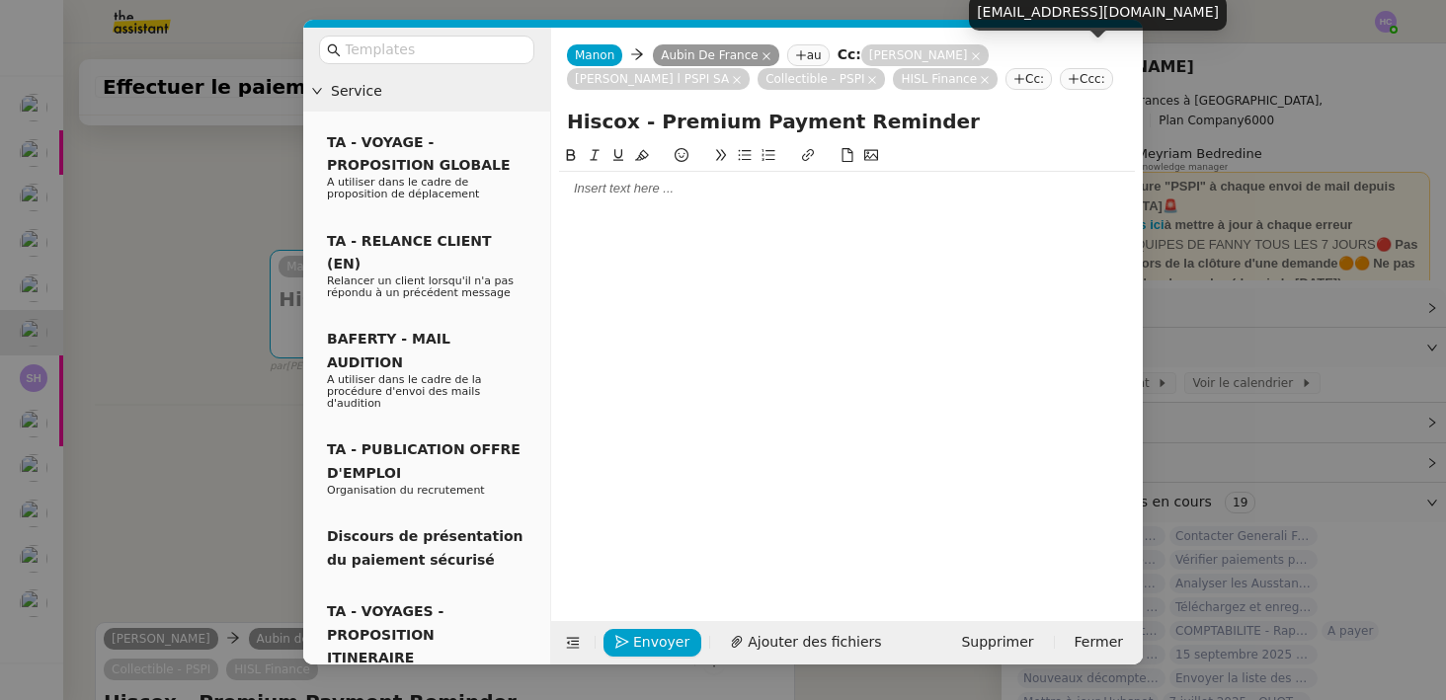
click at [742, 75] on icon at bounding box center [737, 80] width 10 height 10
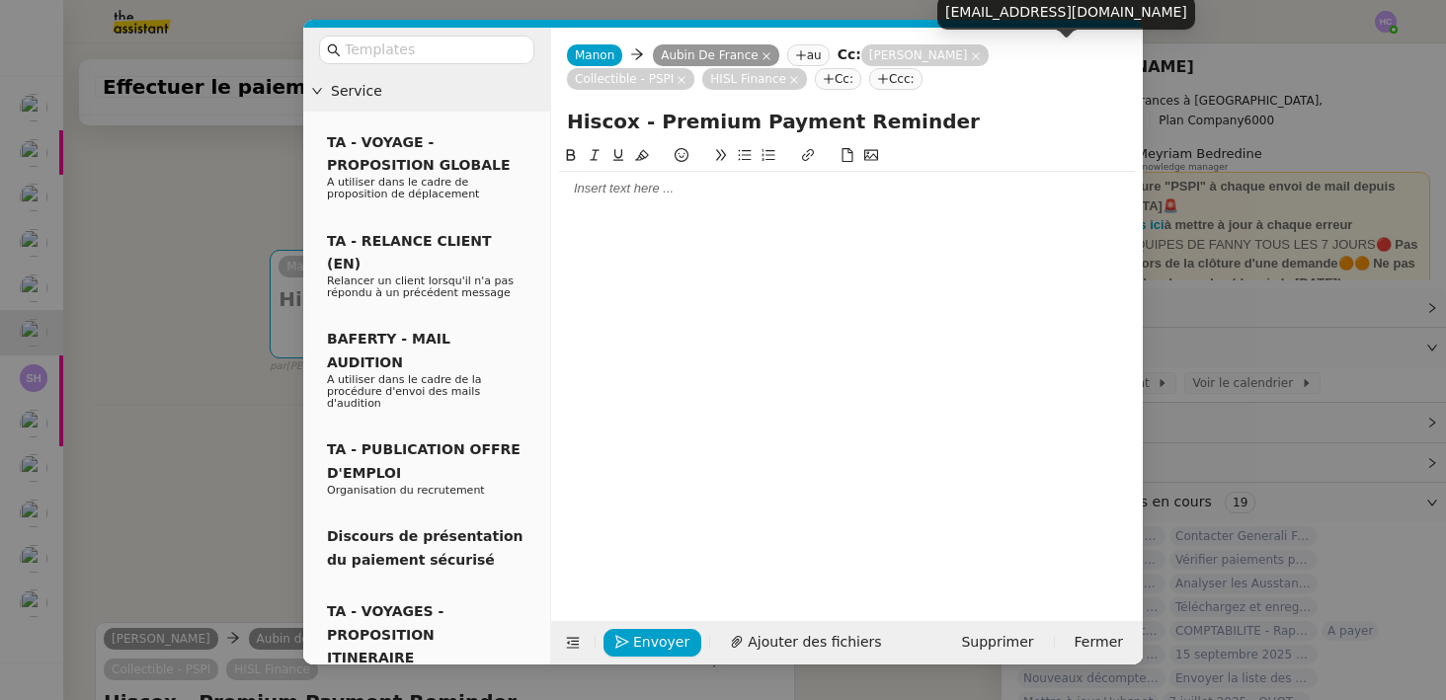
click at [687, 75] on icon at bounding box center [682, 80] width 10 height 10
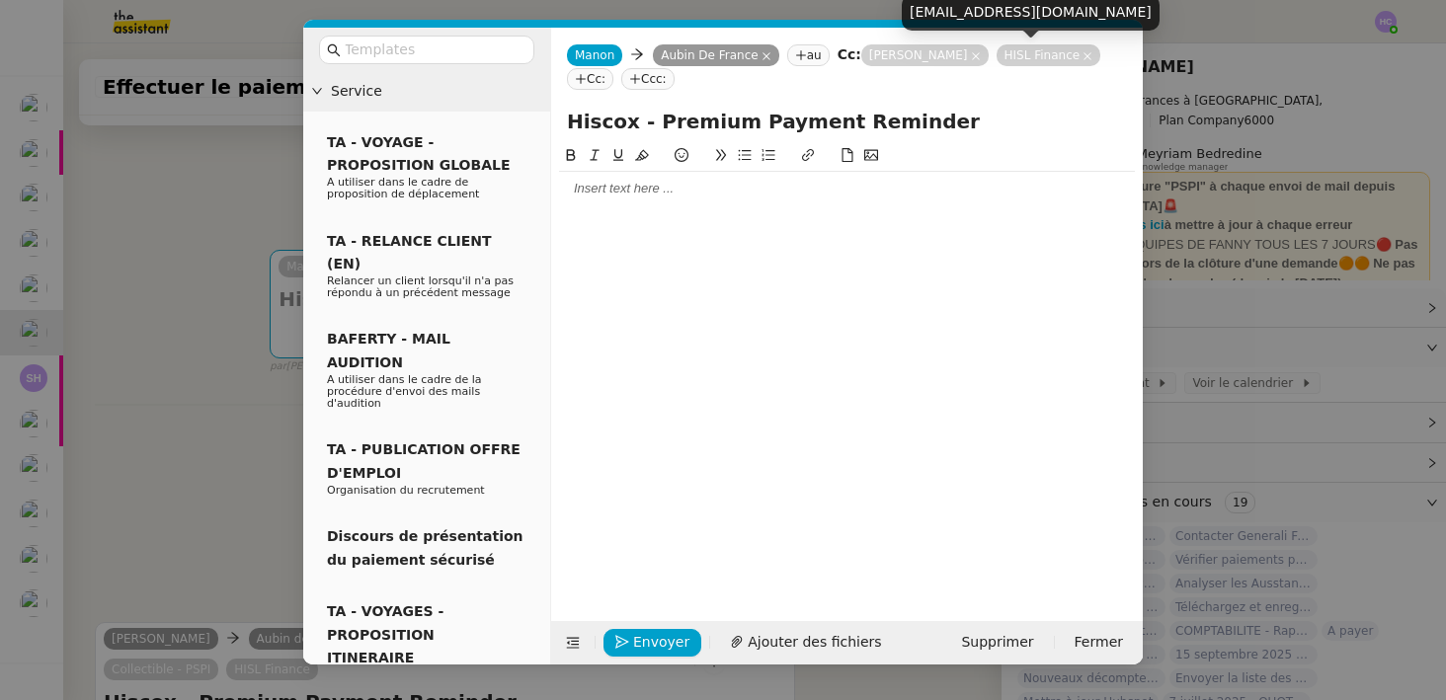
click at [1083, 51] on icon at bounding box center [1088, 56] width 10 height 10
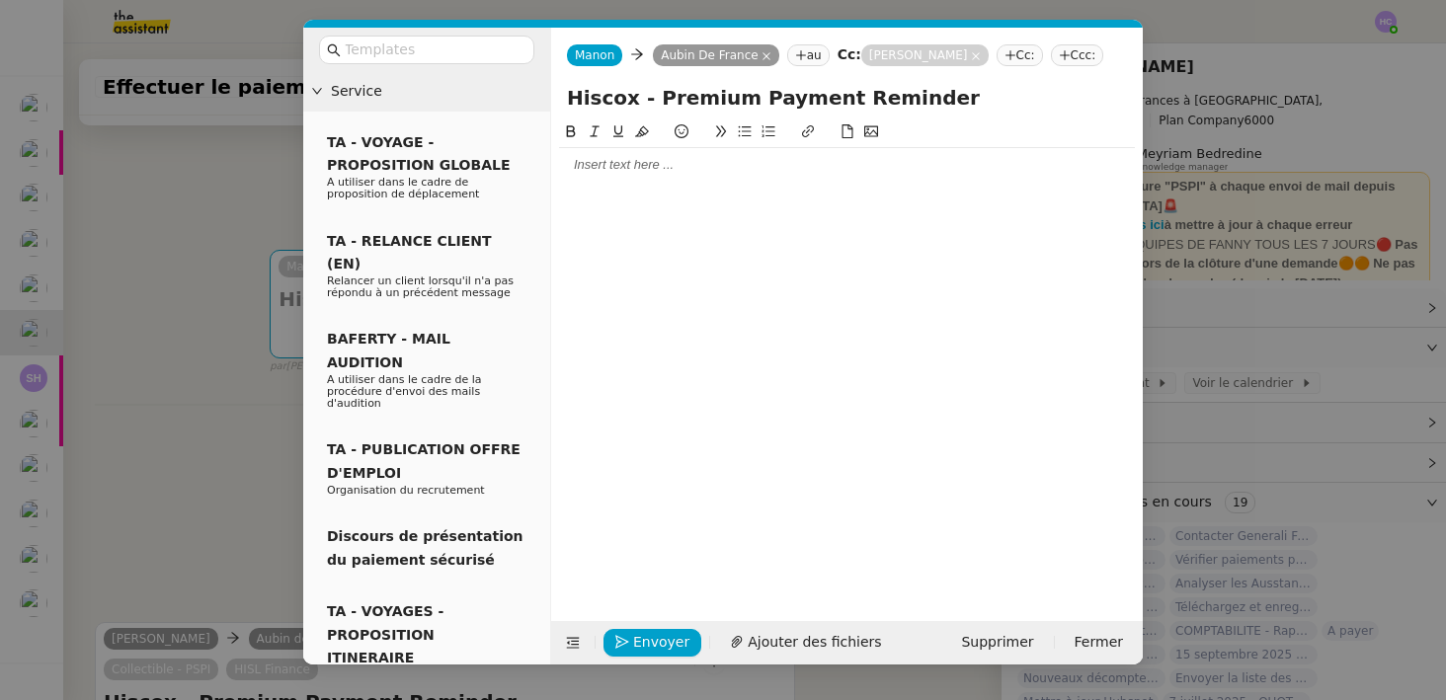
click at [657, 190] on div at bounding box center [847, 356] width 576 height 470
click at [655, 169] on div at bounding box center [847, 165] width 576 height 18
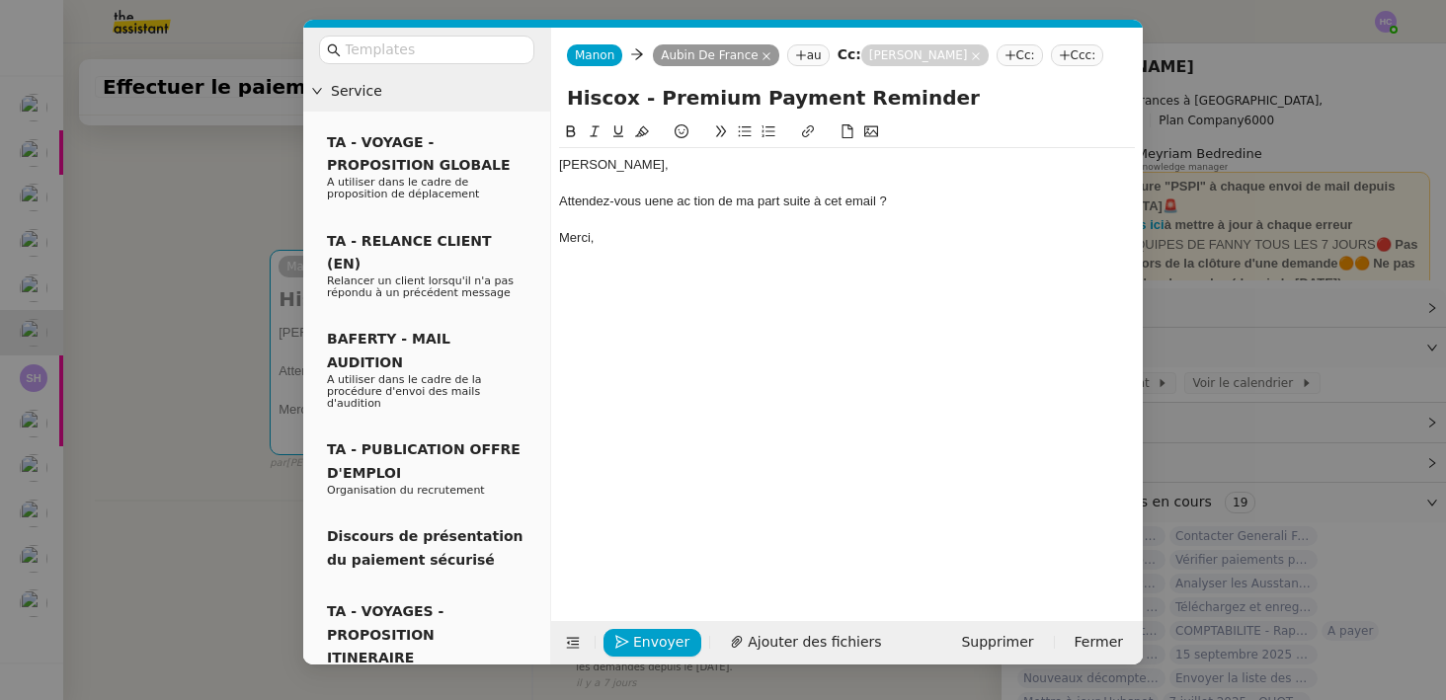
click at [663, 201] on div "Attendez-vous uene ac tion de ma part suite à cet email ?" at bounding box center [847, 202] width 576 height 18
click at [689, 204] on div "Attendez-vous une ac tion de ma part suite à cet email ?" at bounding box center [847, 202] width 576 height 18
click at [560, 210] on div "Attendez-vous une action de ma part suite à cet email ?" at bounding box center [847, 202] width 576 height 18
click at [580, 164] on div "Binjur Aubin," at bounding box center [847, 165] width 576 height 18
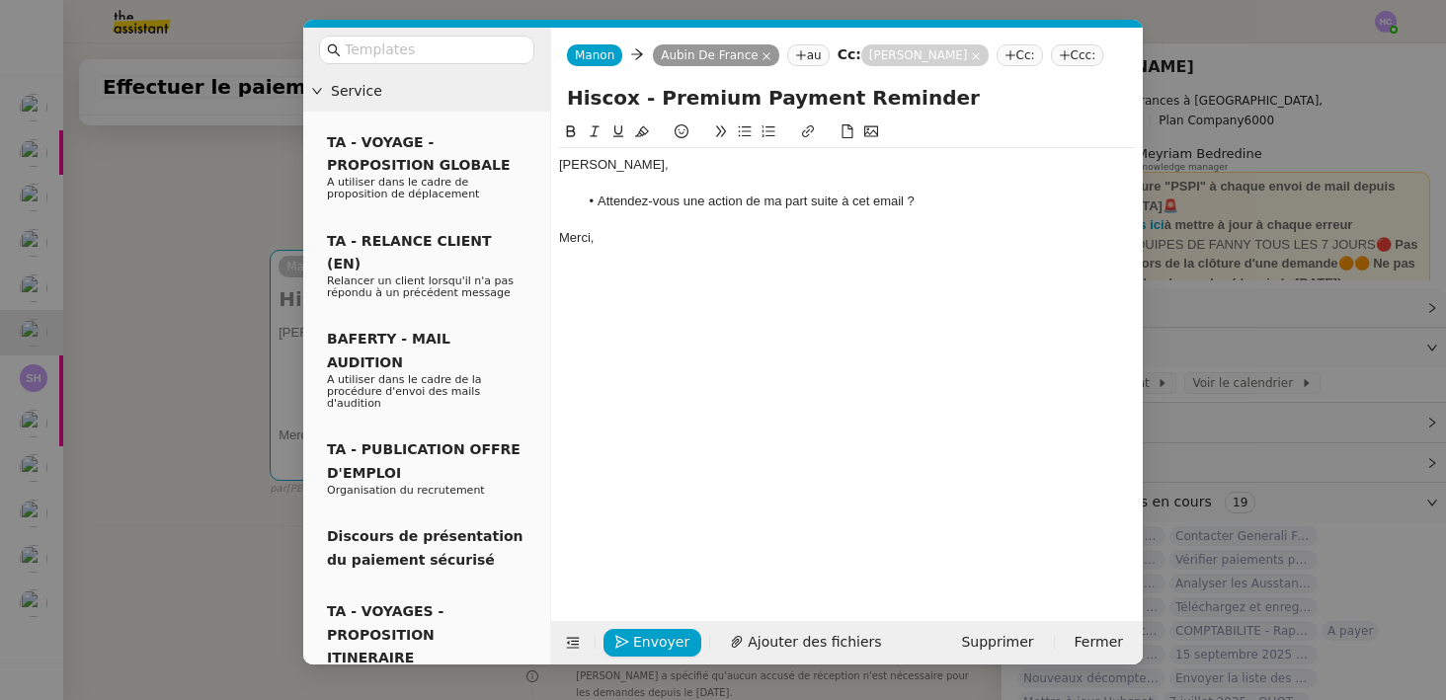
click at [0, 0] on lt-span "Bonjour" at bounding box center [0, 0] width 0 height 0
click at [923, 204] on li "Attendez-vous une action de ma part suite à cet email ?" at bounding box center [857, 202] width 557 height 18
click at [1019, 639] on span "Supprimer" at bounding box center [997, 642] width 72 height 23
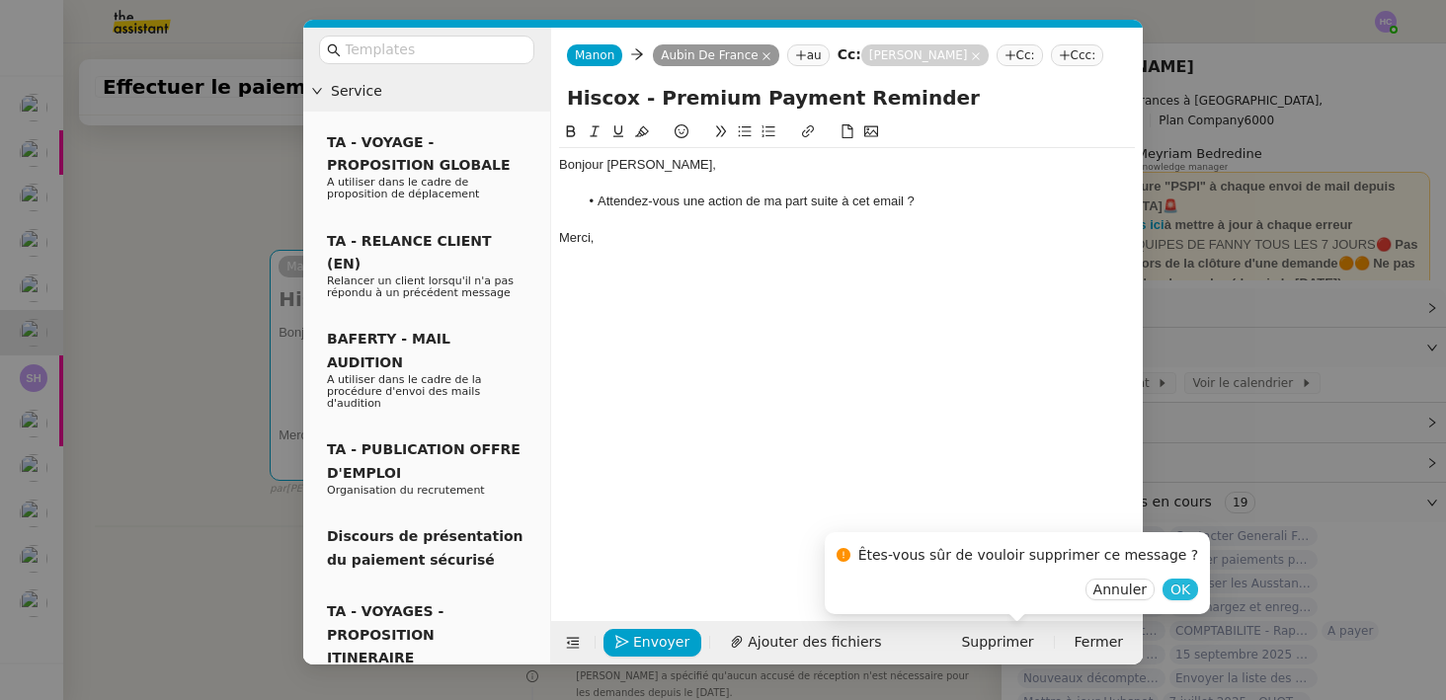
click at [1171, 594] on span "OK" at bounding box center [1181, 590] width 20 height 20
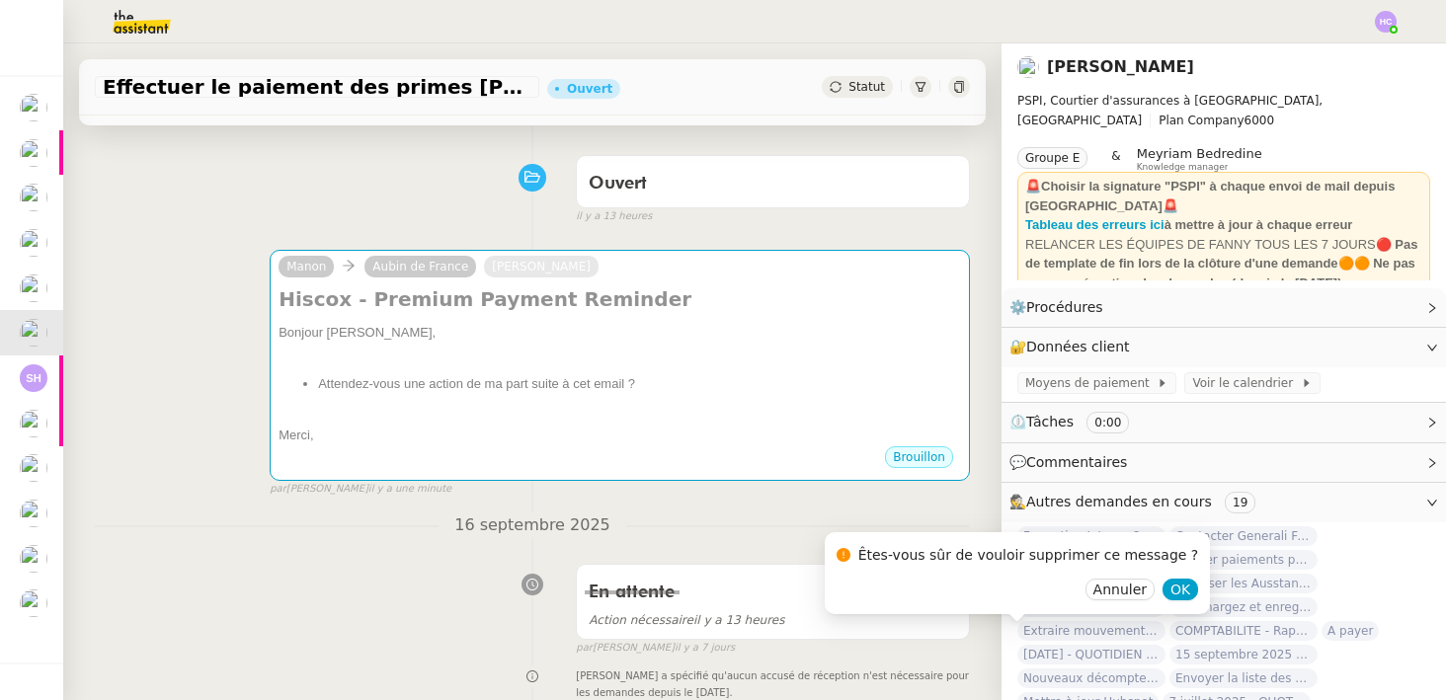
scroll to position [517, 0]
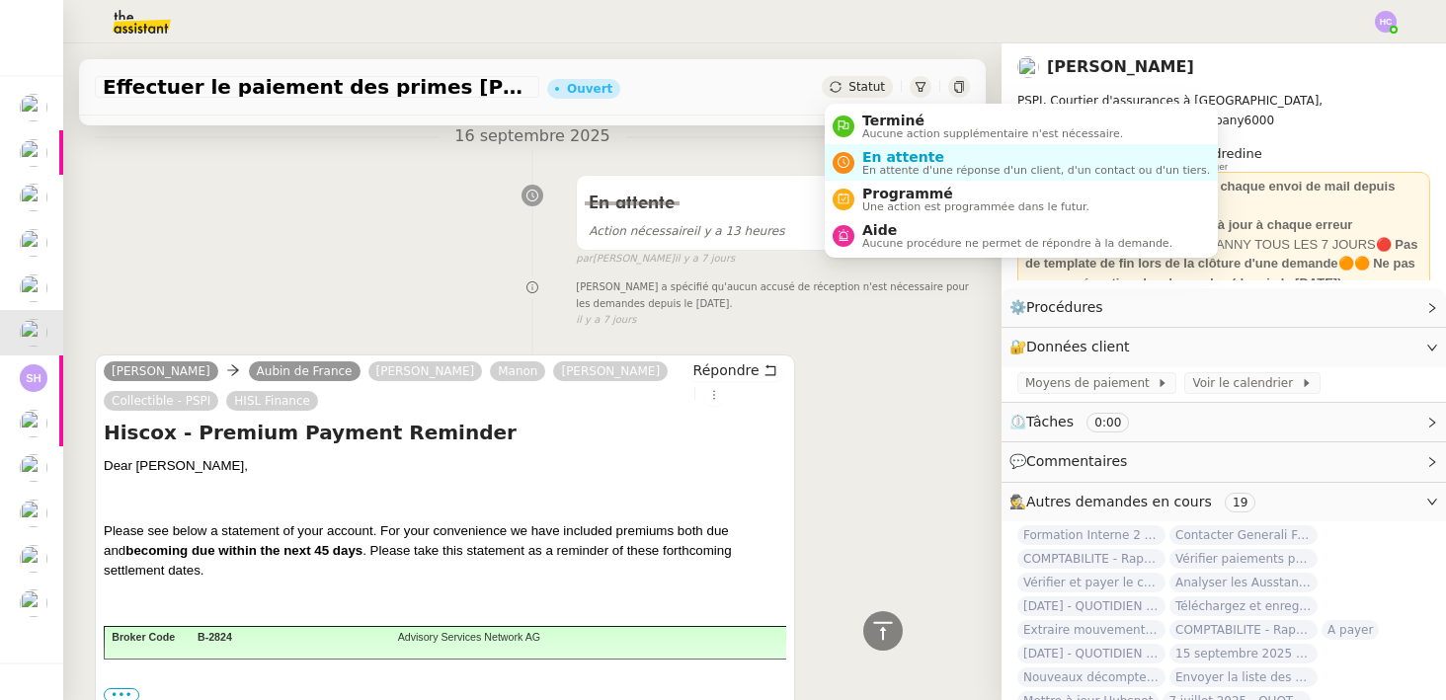
click at [861, 83] on span "Statut" at bounding box center [867, 87] width 37 height 14
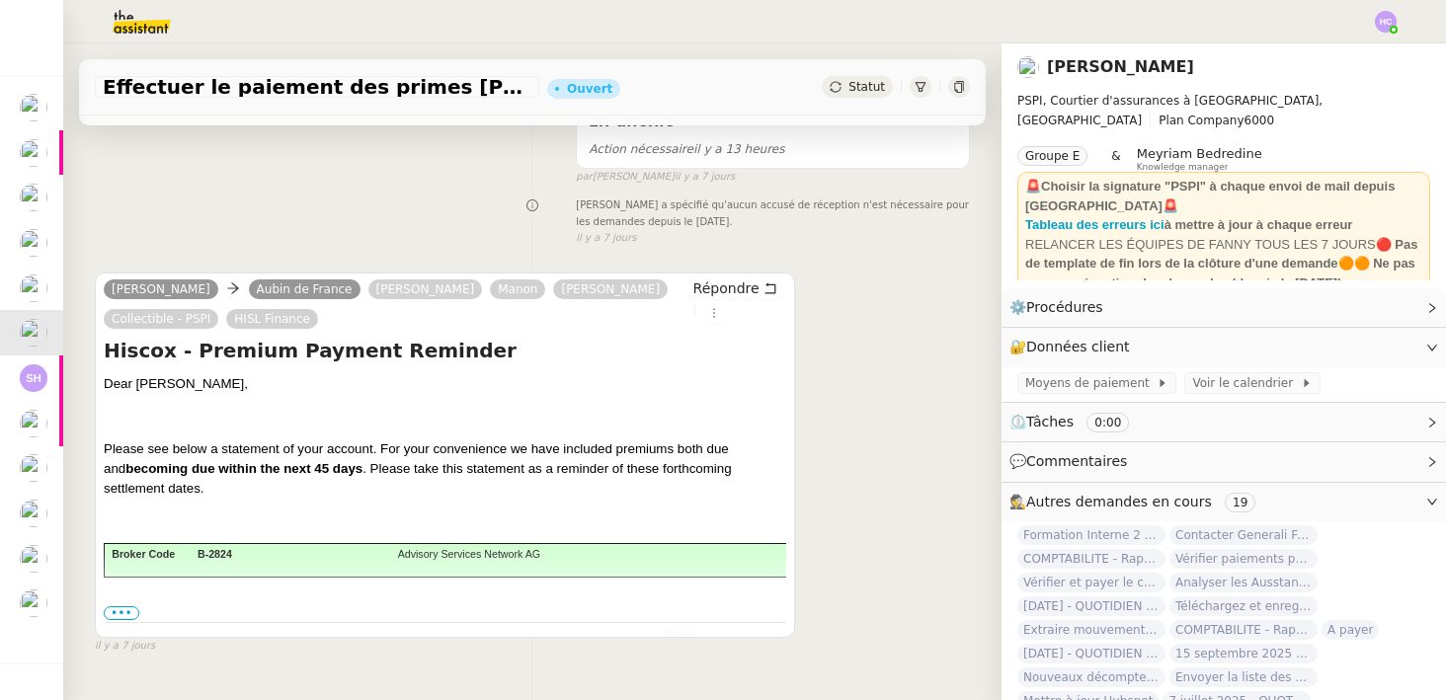
scroll to position [376, 0]
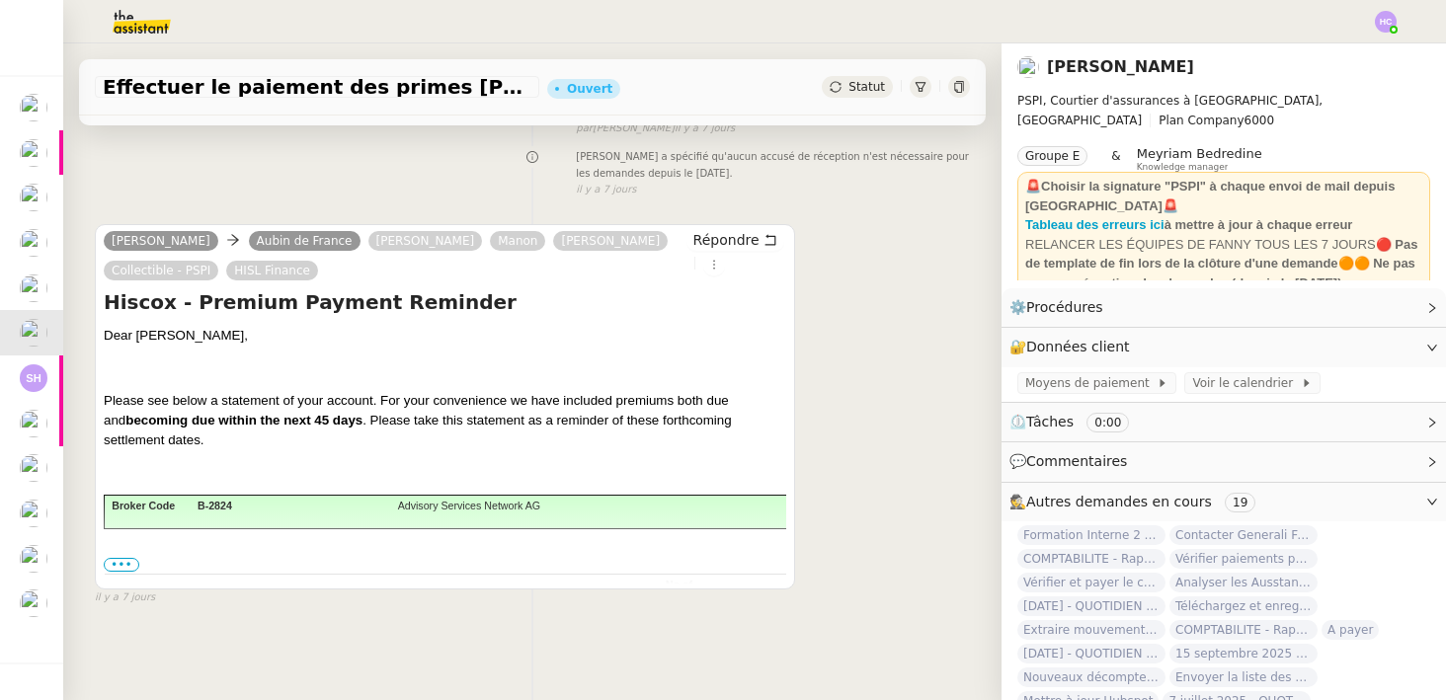
click at [121, 560] on span "•••" at bounding box center [122, 565] width 36 height 14
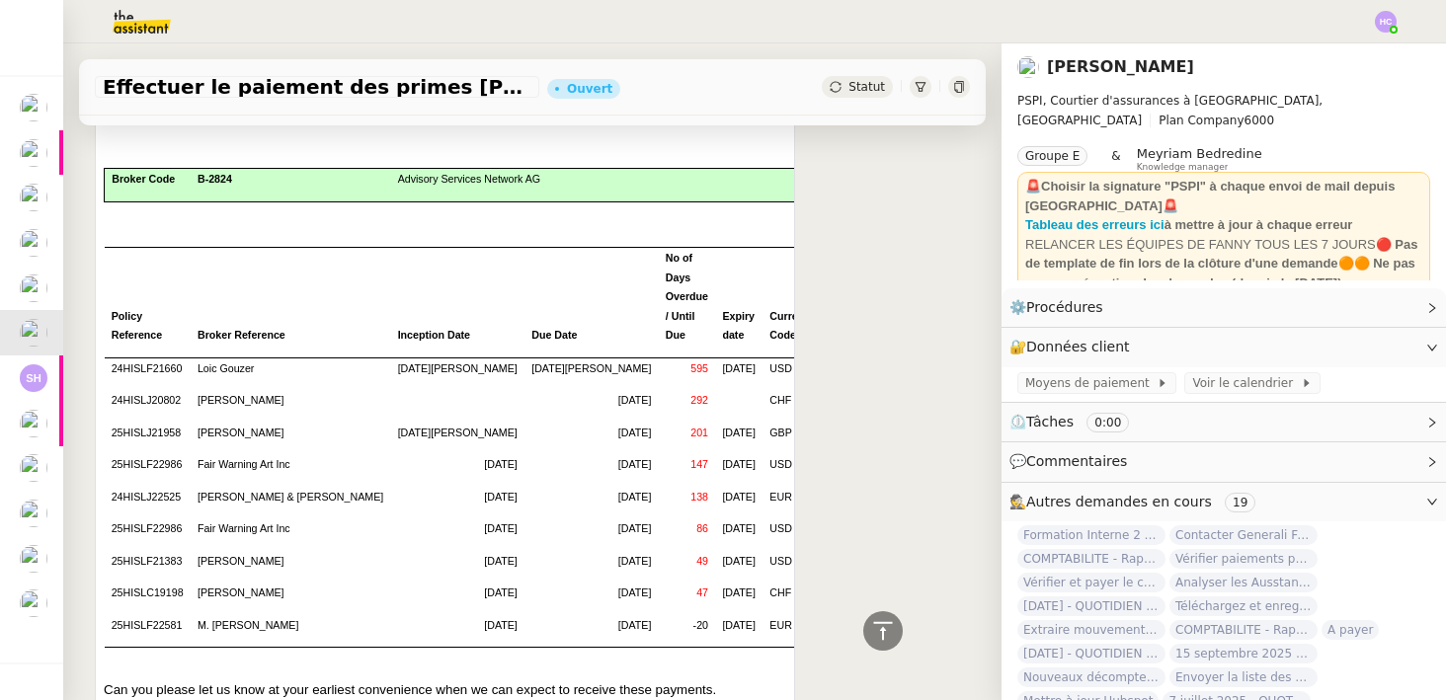
scroll to position [435, 0]
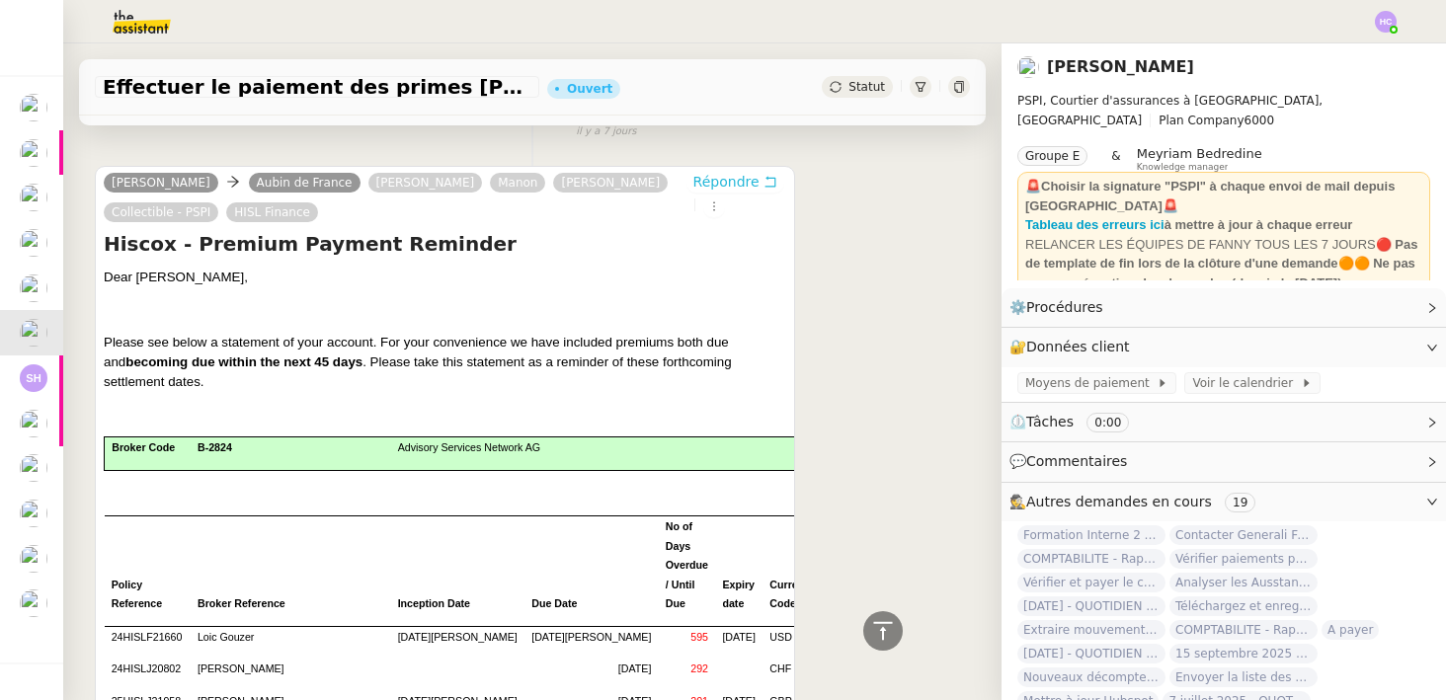
click at [734, 177] on span "Répondre" at bounding box center [727, 182] width 66 height 20
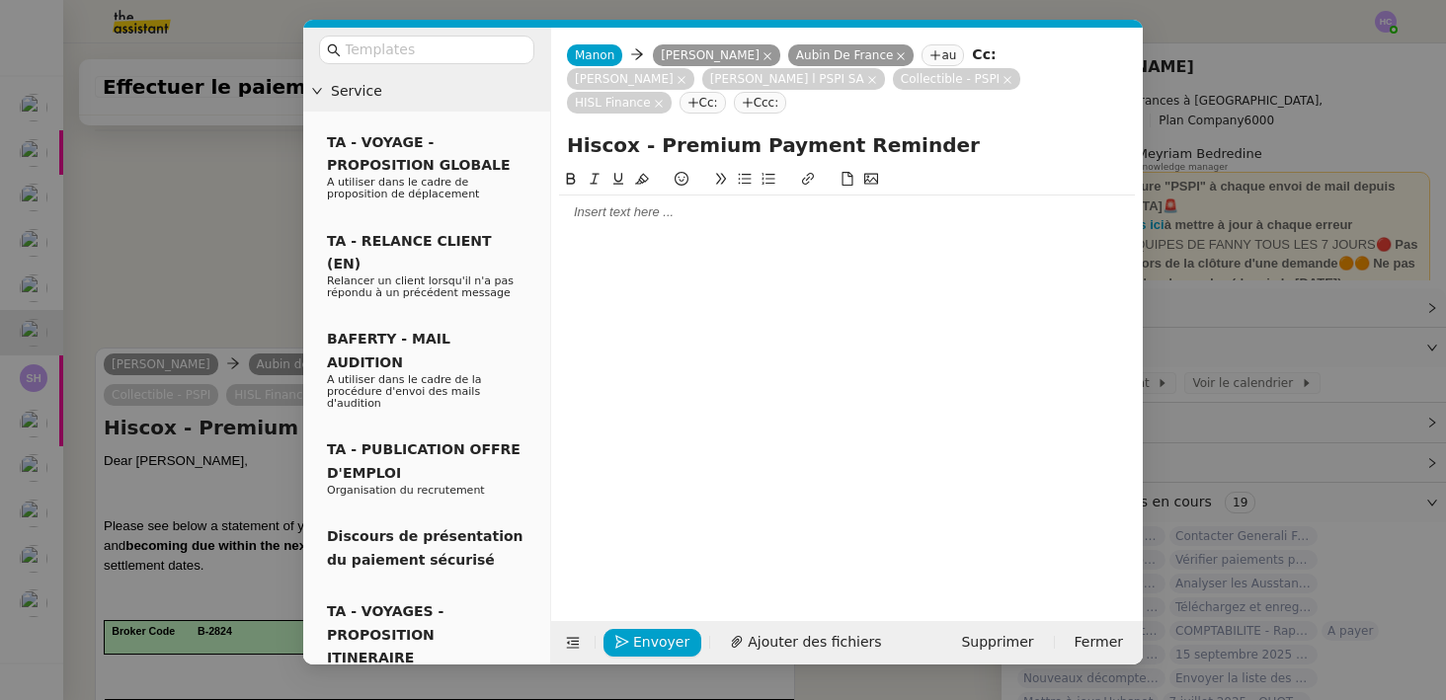
scroll to position [616, 0]
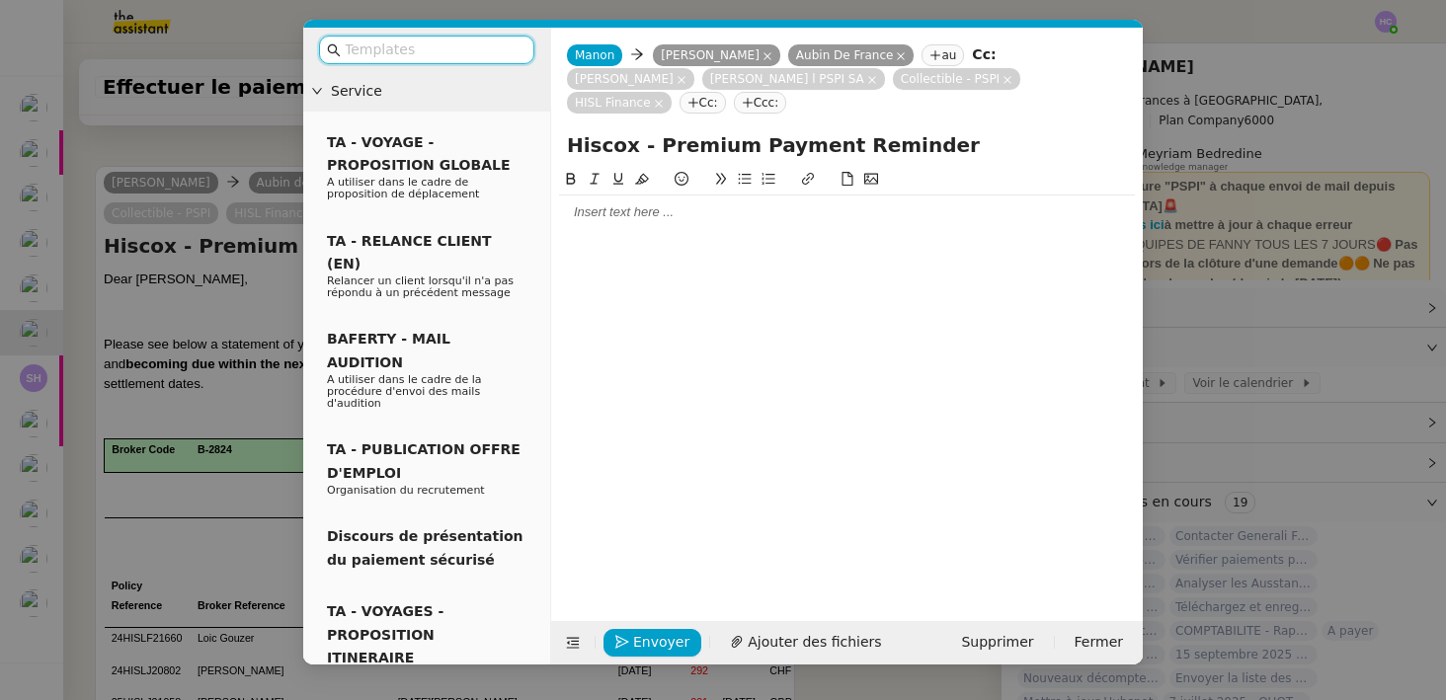
click at [763, 53] on icon at bounding box center [768, 56] width 10 height 10
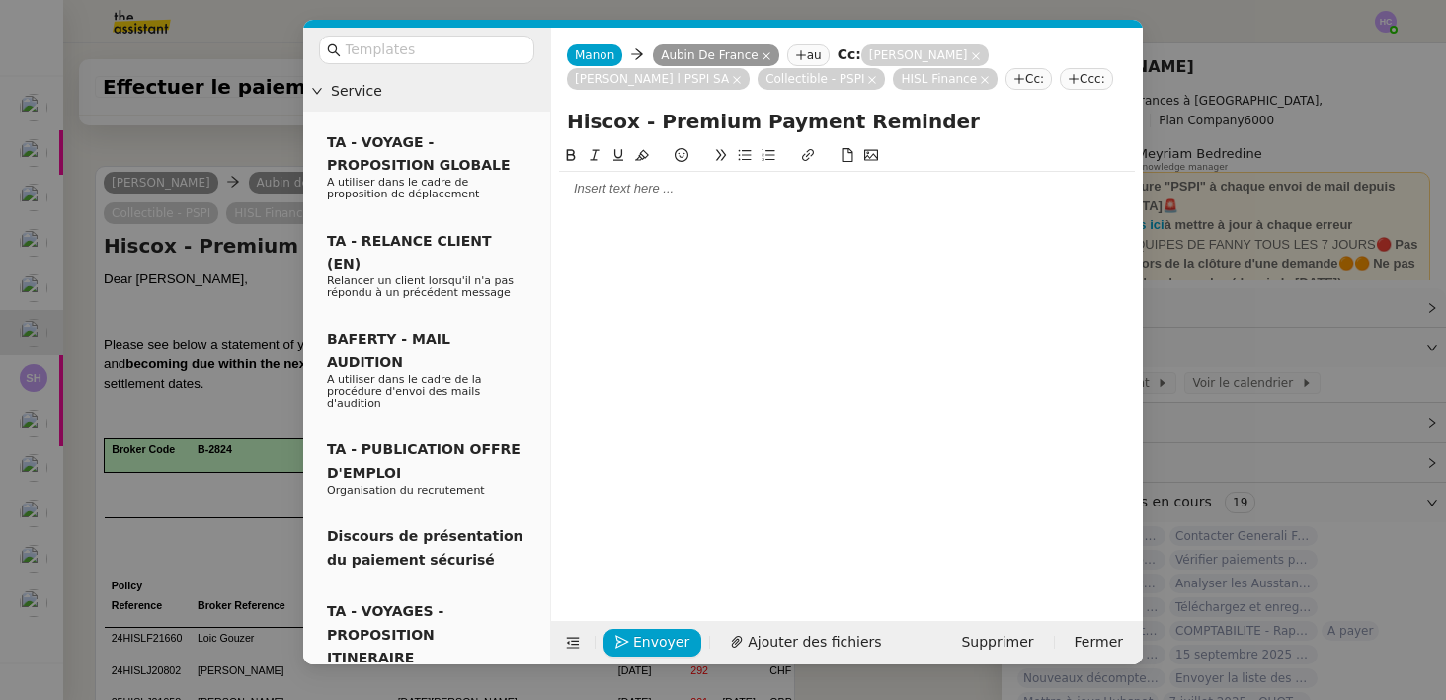
scroll to position [586, 0]
click at [867, 80] on icon at bounding box center [872, 80] width 10 height 10
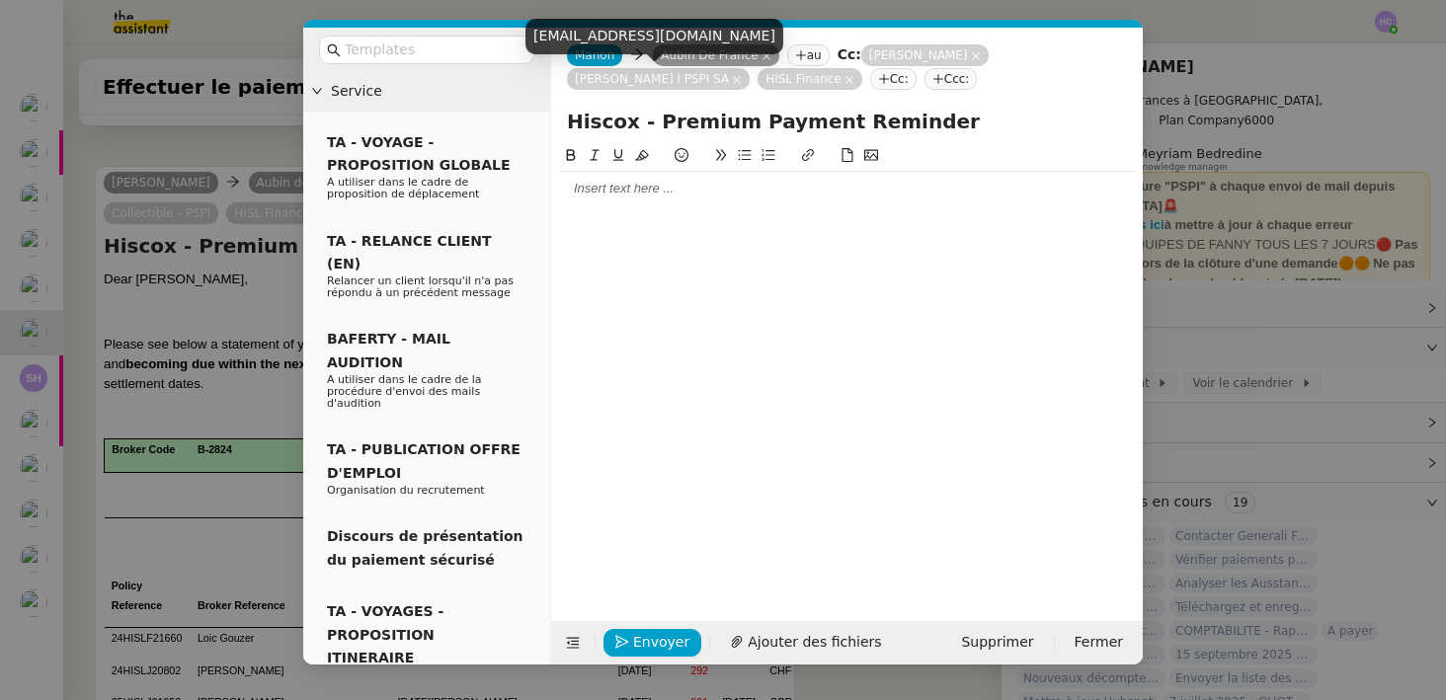
click at [846, 79] on icon at bounding box center [850, 80] width 8 height 8
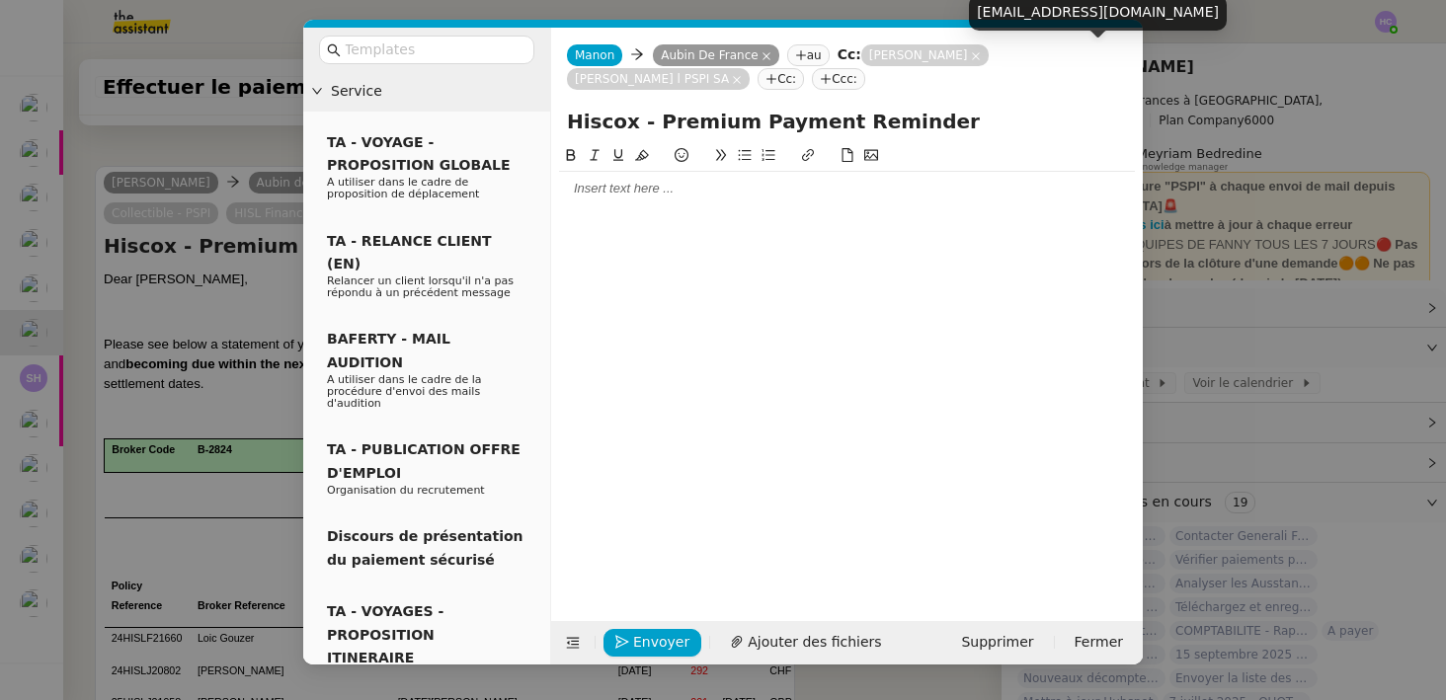
click at [742, 75] on icon at bounding box center [737, 80] width 10 height 10
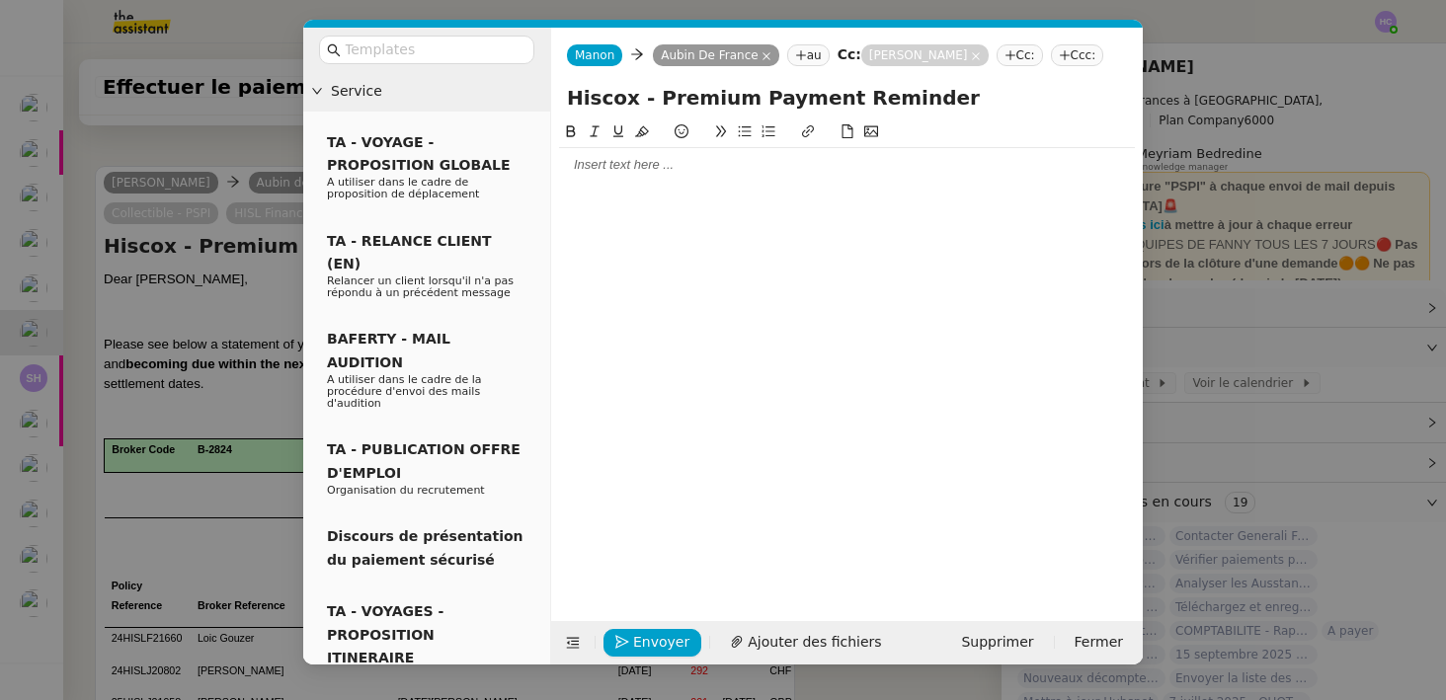
click at [583, 170] on div at bounding box center [847, 165] width 576 height 18
click at [798, 204] on div "Attendez-vous une action de ma part suiteà cet email ?" at bounding box center [847, 202] width 576 height 18
click at [856, 211] on div at bounding box center [847, 220] width 576 height 18
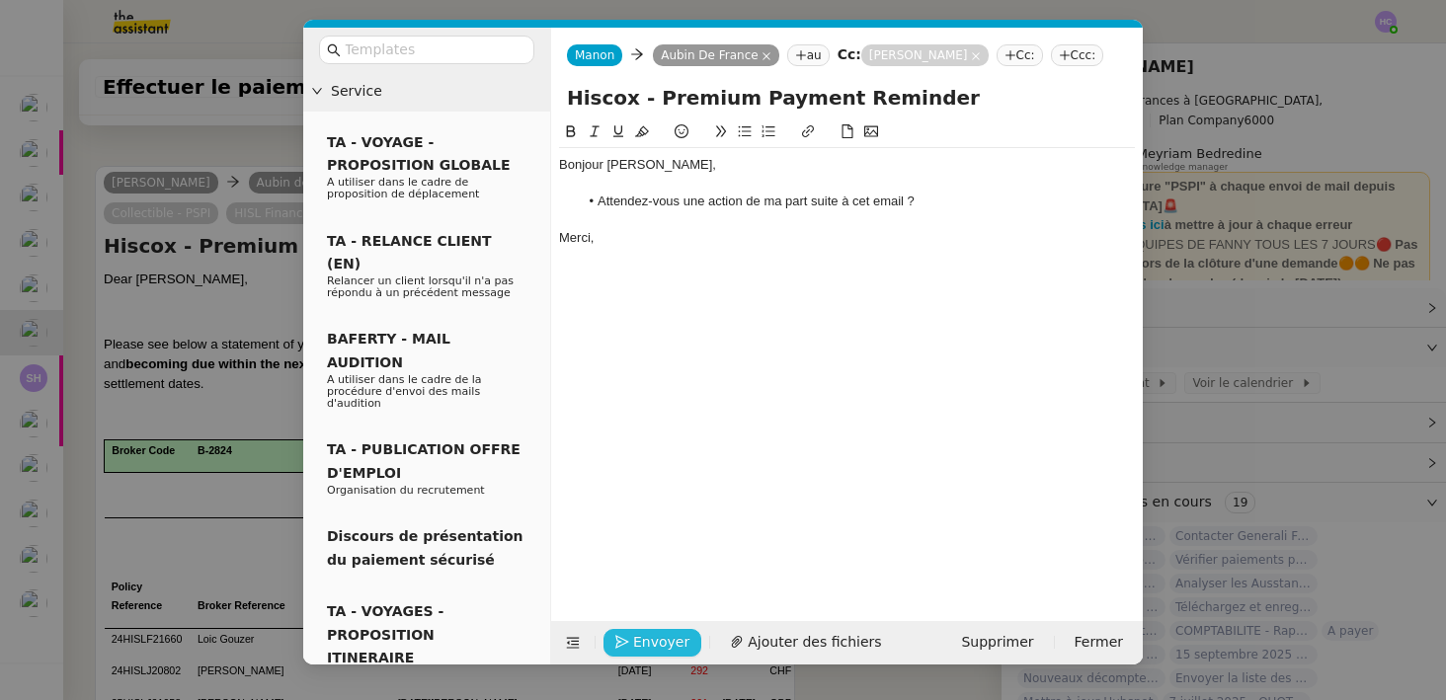
click at [634, 643] on span "Envoyer" at bounding box center [661, 642] width 56 height 23
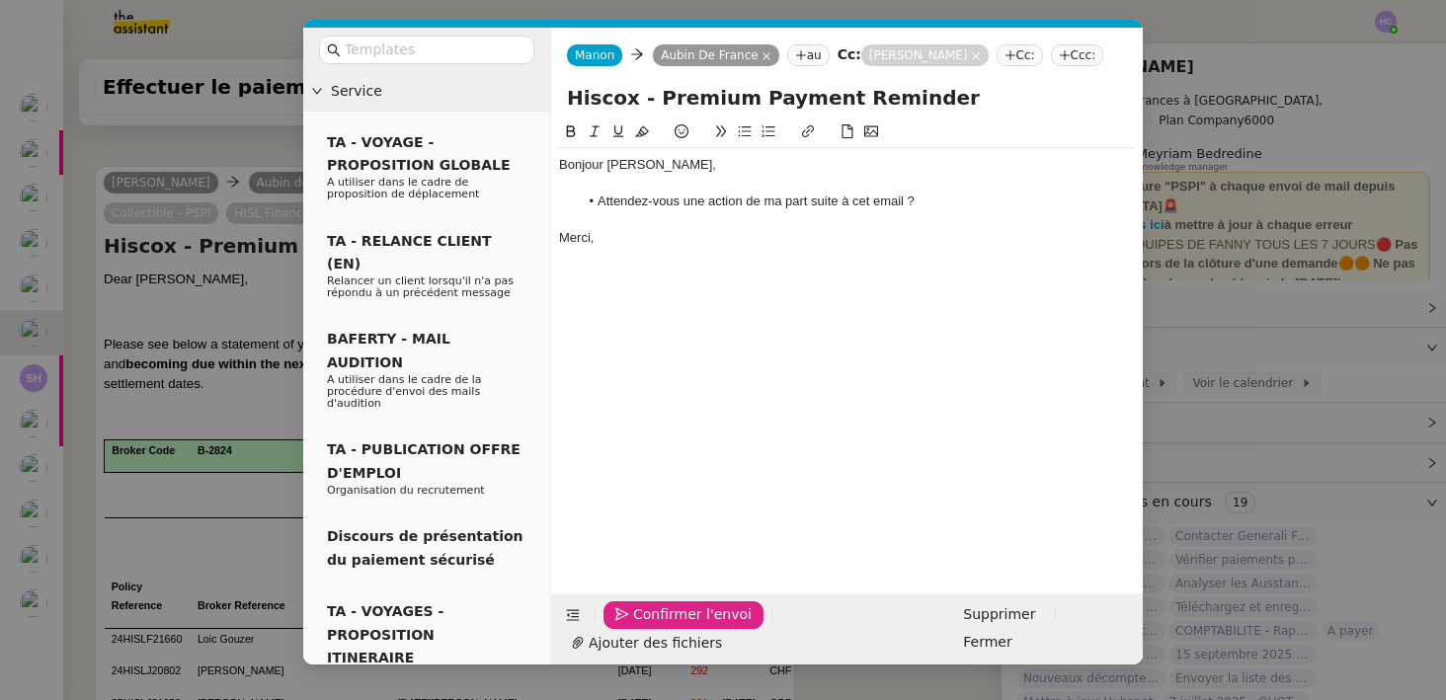
click at [634, 626] on span "Confirmer l'envoi" at bounding box center [692, 615] width 119 height 23
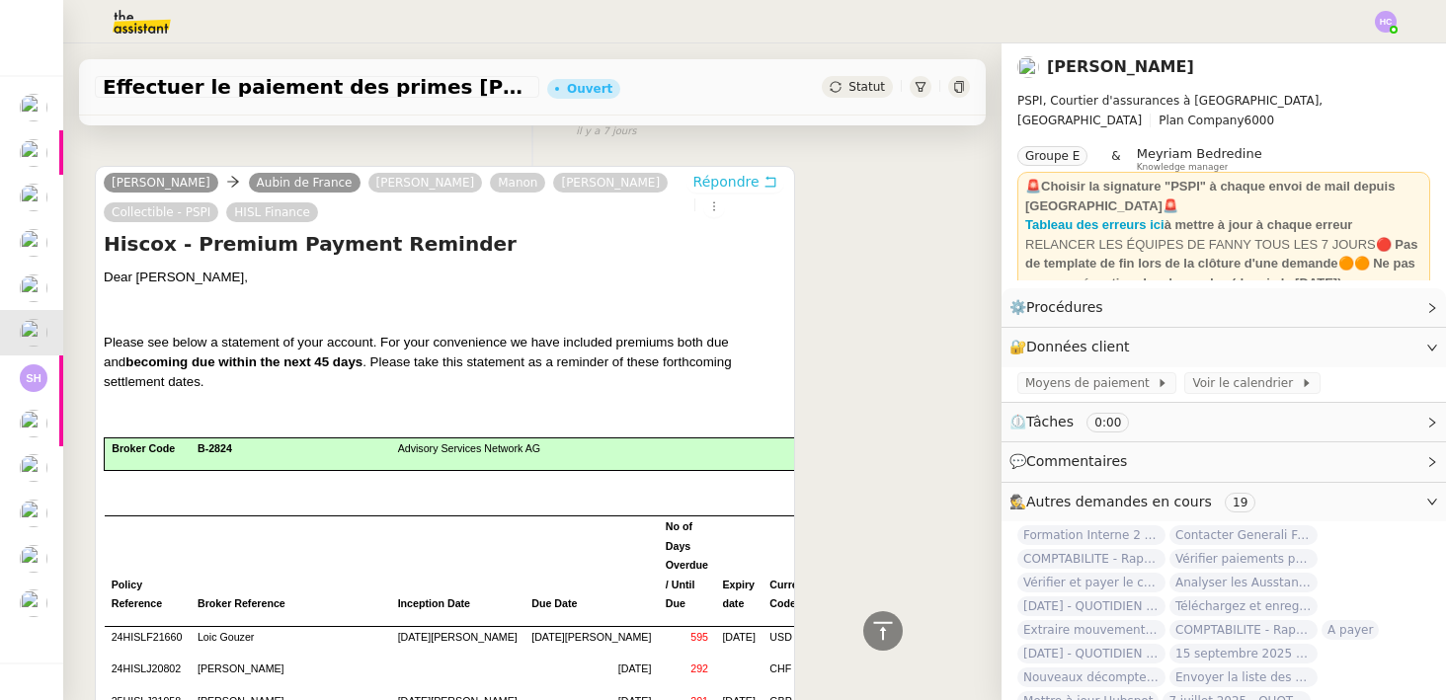
scroll to position [0, 0]
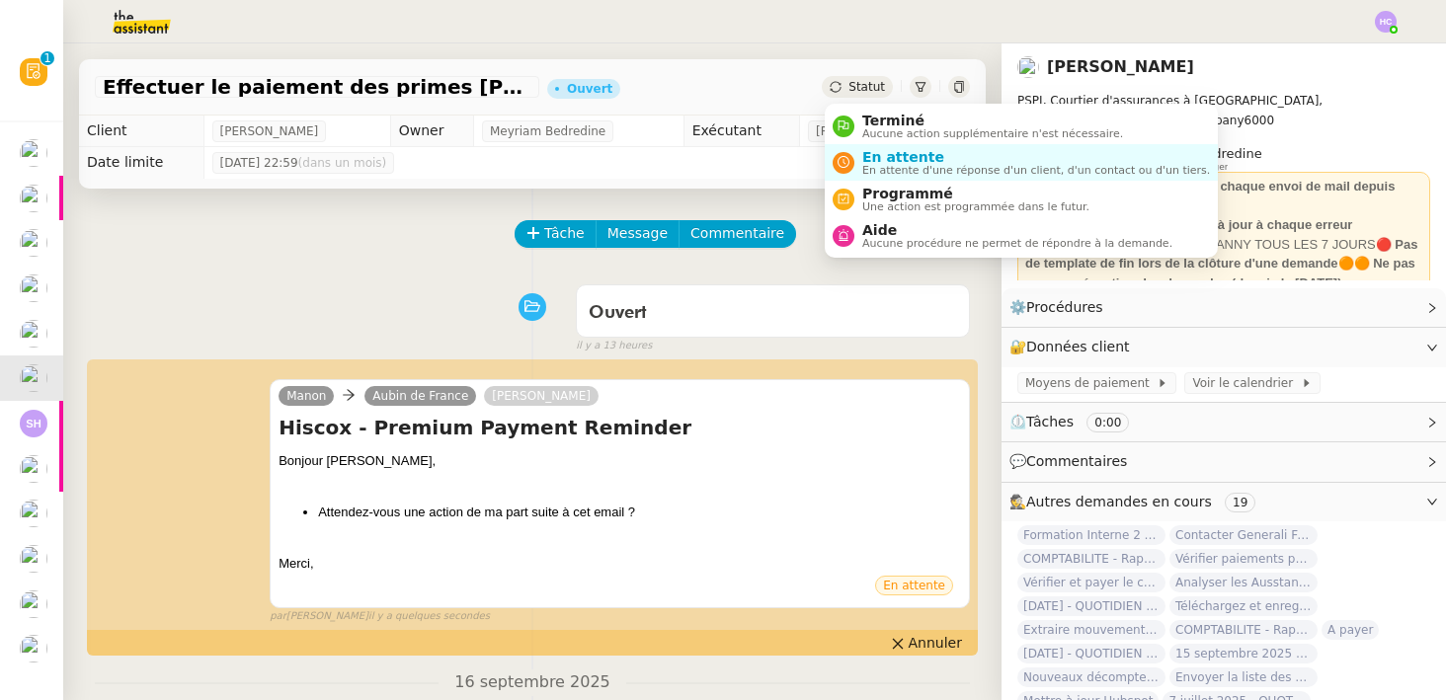
click at [860, 88] on span "Statut" at bounding box center [867, 87] width 37 height 14
click at [878, 154] on span "En attente" at bounding box center [1036, 157] width 348 height 16
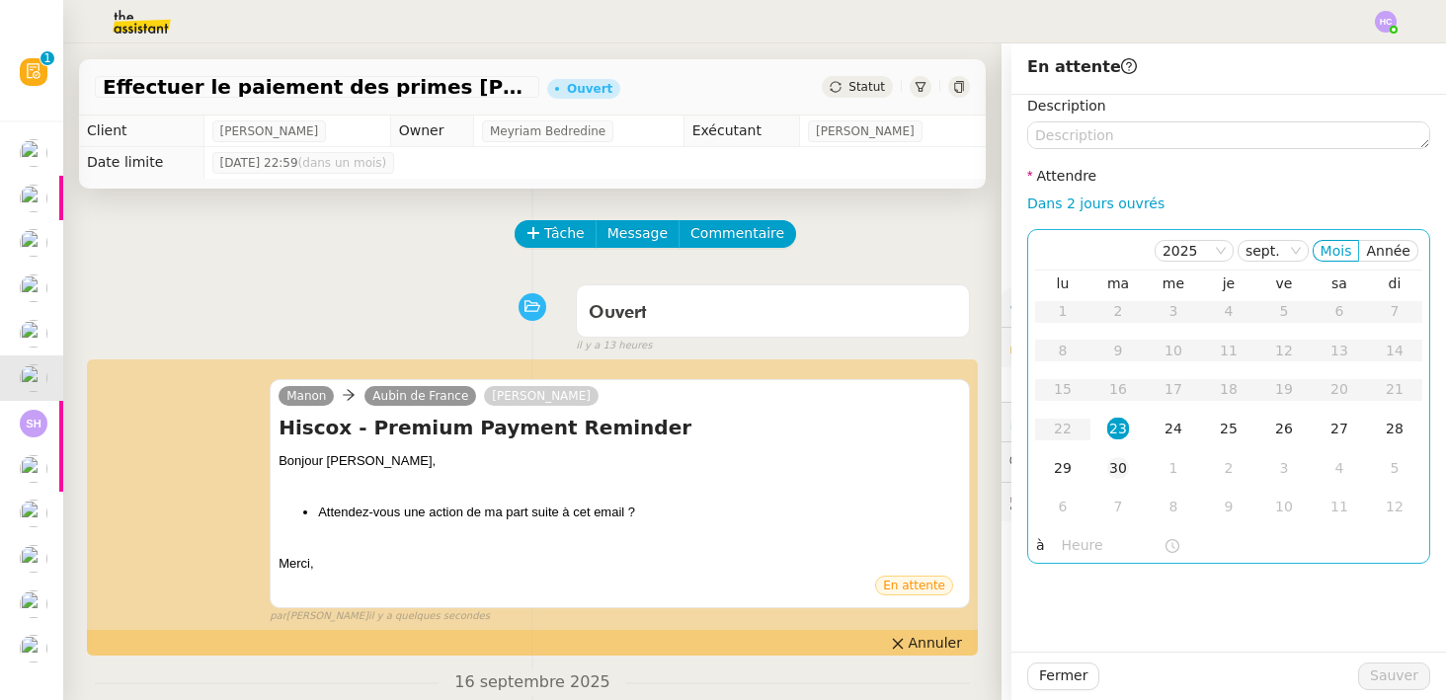
click at [1125, 460] on div "30" at bounding box center [1118, 468] width 22 height 22
click at [1382, 673] on span "Sauver" at bounding box center [1394, 676] width 48 height 23
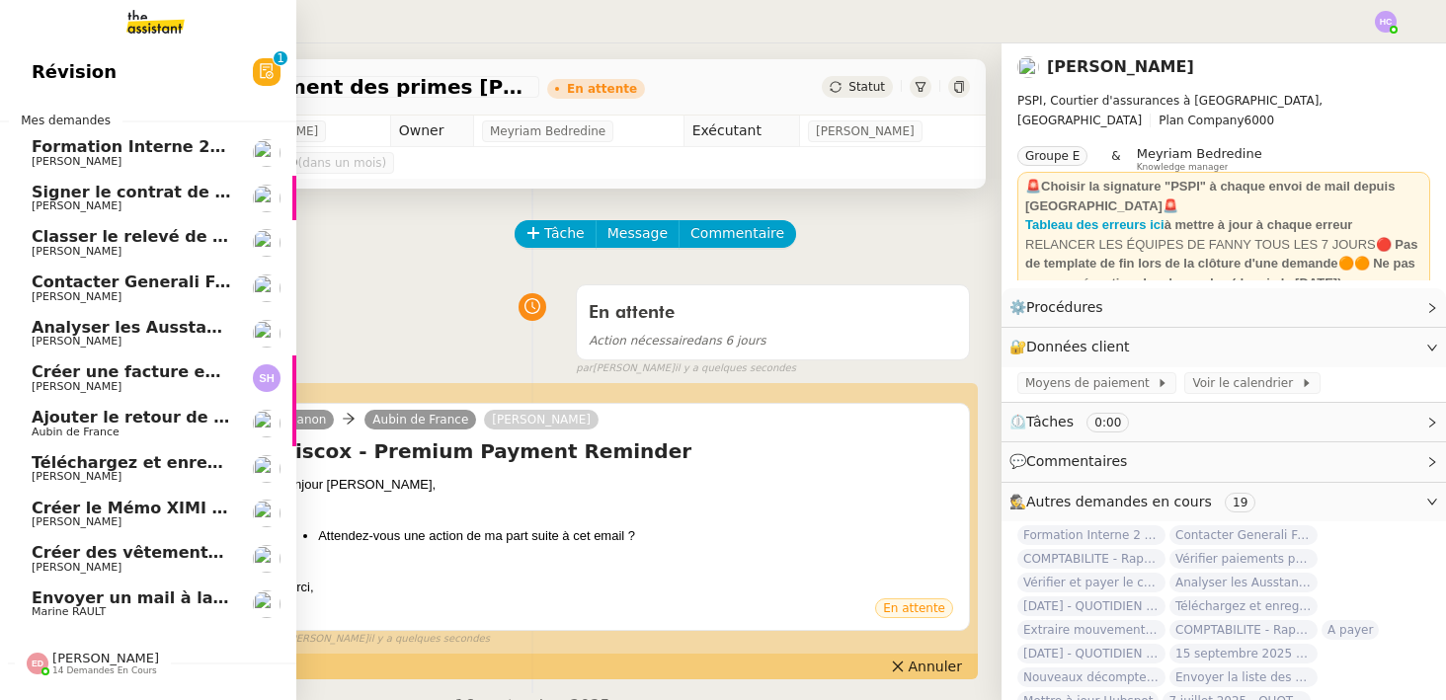
click at [91, 368] on span "Créer une facture en anglais immédiatement" at bounding box center [232, 372] width 400 height 19
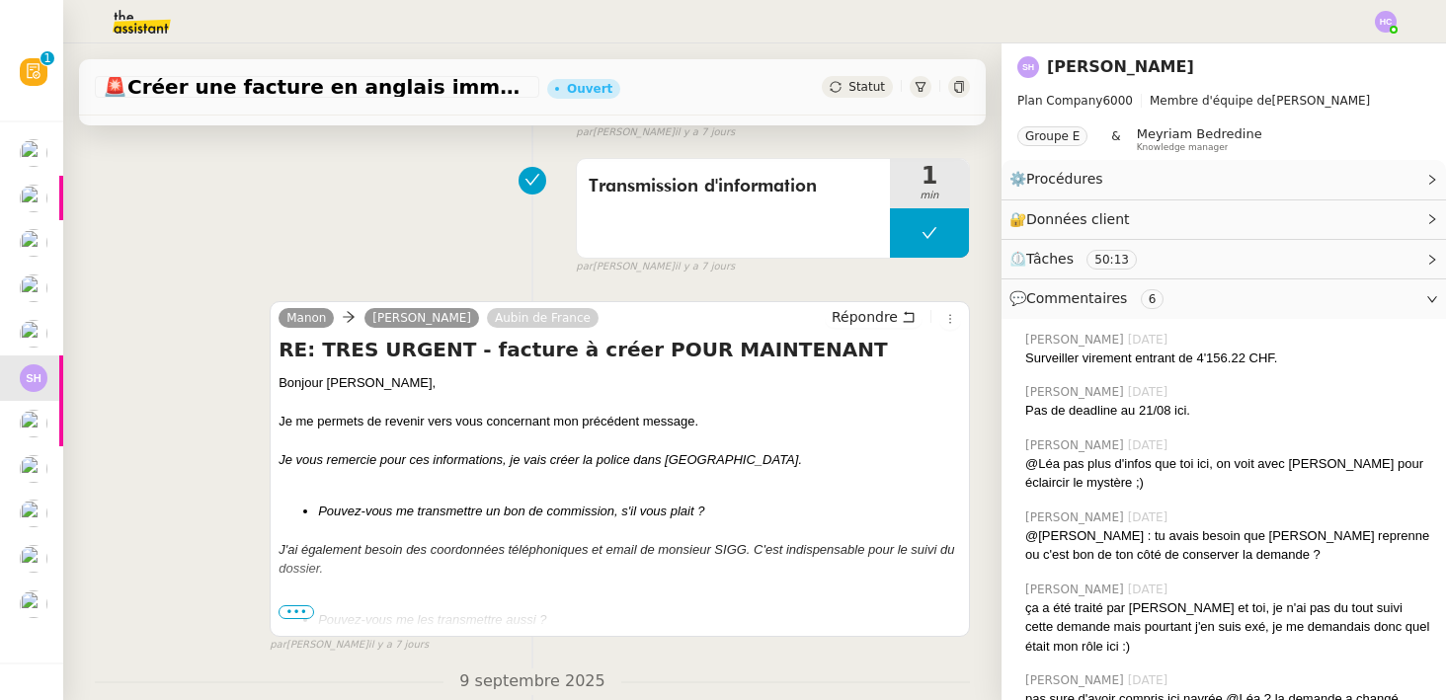
scroll to position [373, 0]
click at [300, 611] on span "•••" at bounding box center [297, 612] width 36 height 14
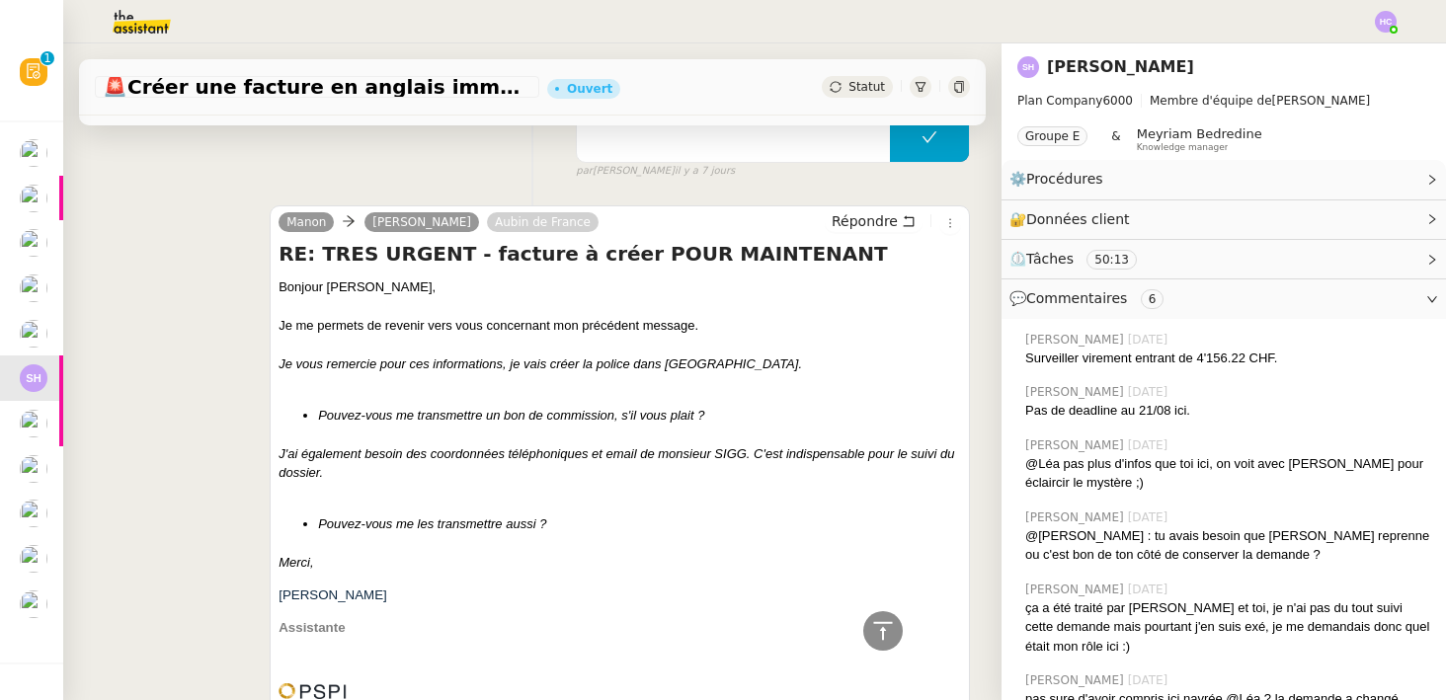
scroll to position [0, 0]
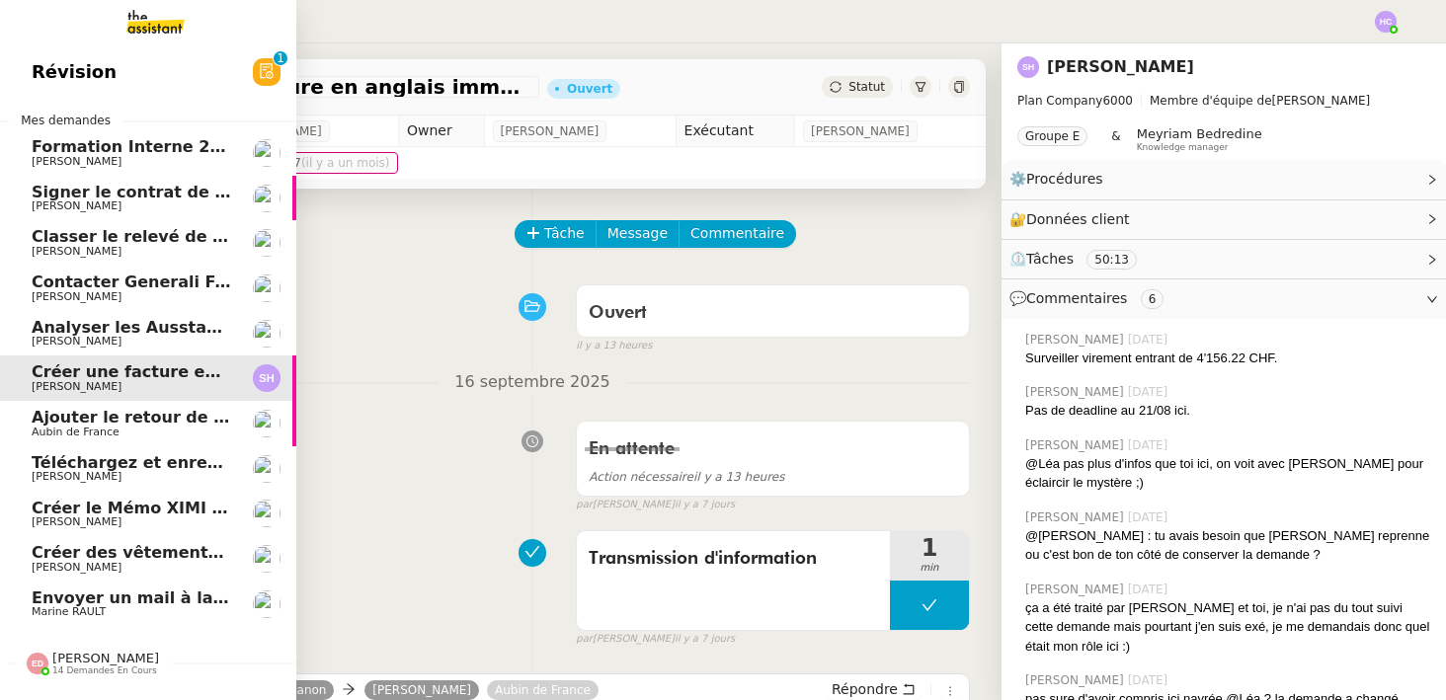
click at [93, 422] on span "Ajouter le retour de crédit à la commission" at bounding box center [223, 417] width 382 height 19
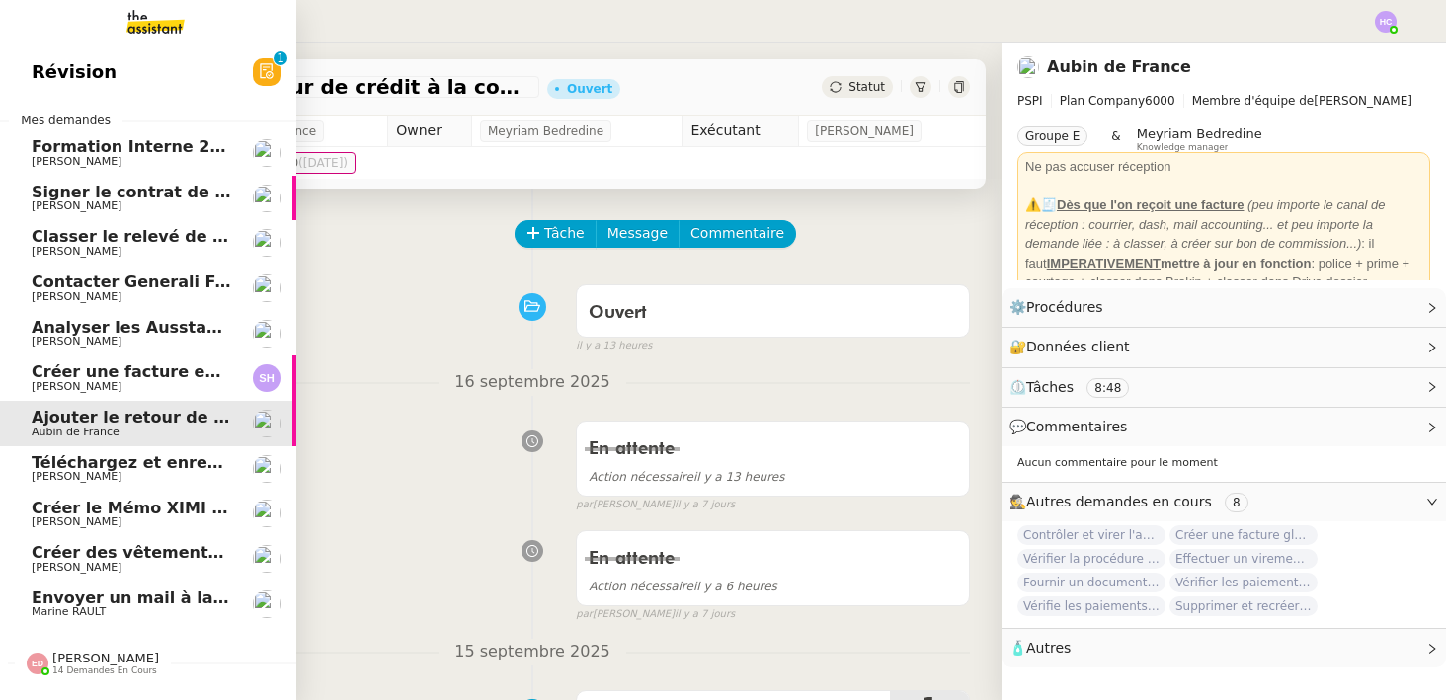
click at [92, 383] on span "Sarah Hadj" at bounding box center [132, 387] width 200 height 12
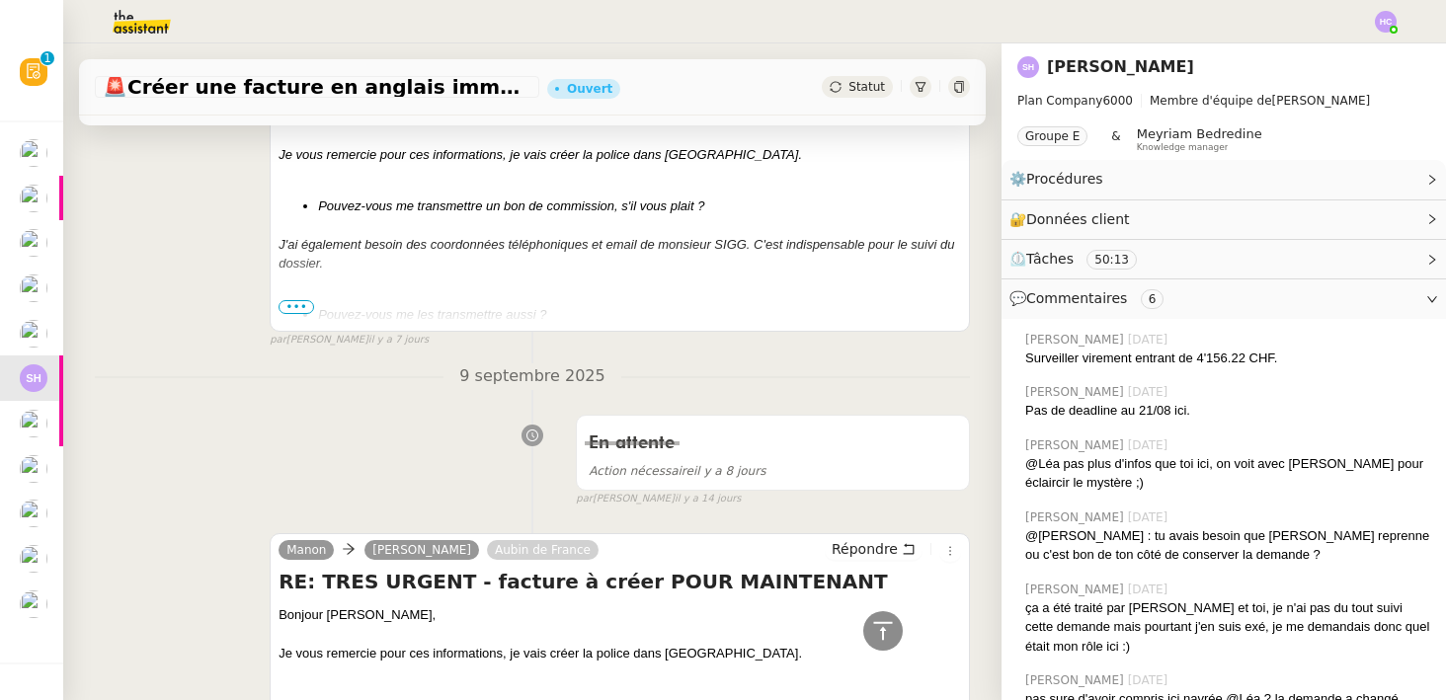
scroll to position [540, 0]
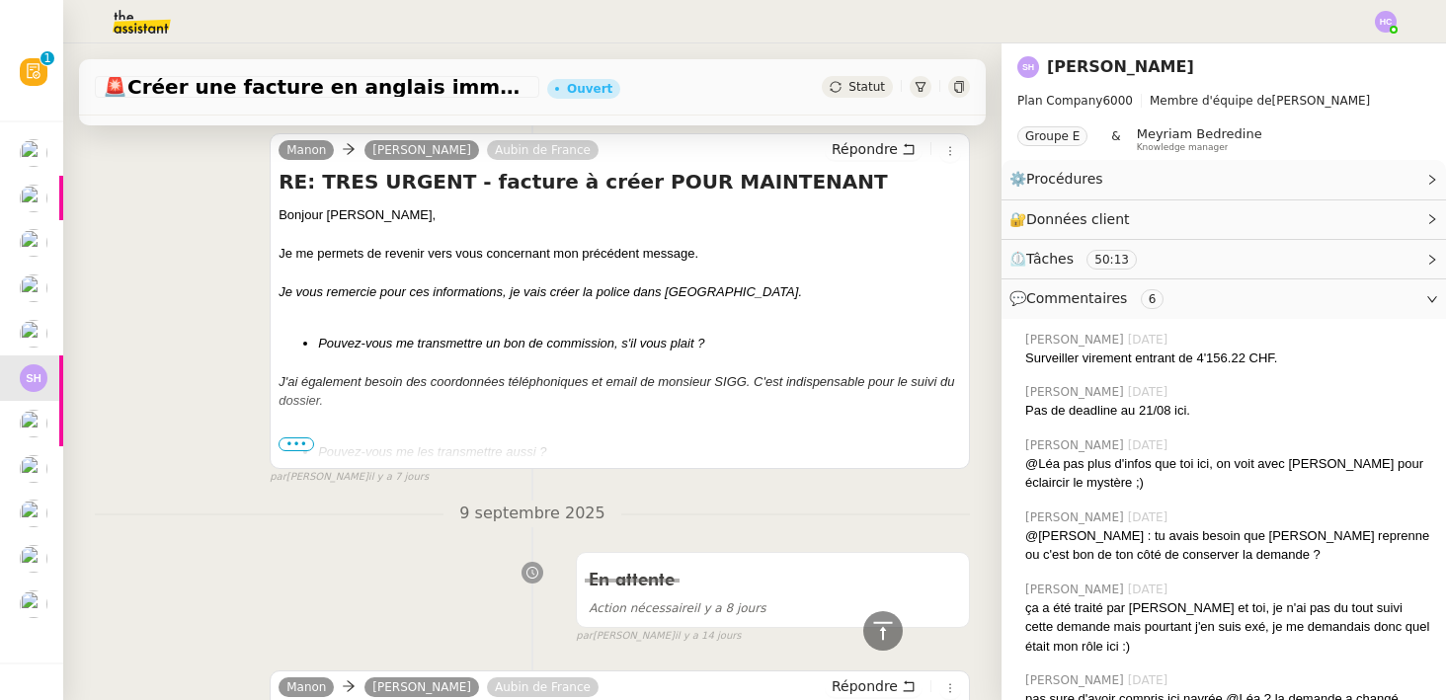
click at [302, 441] on span "•••" at bounding box center [297, 445] width 36 height 14
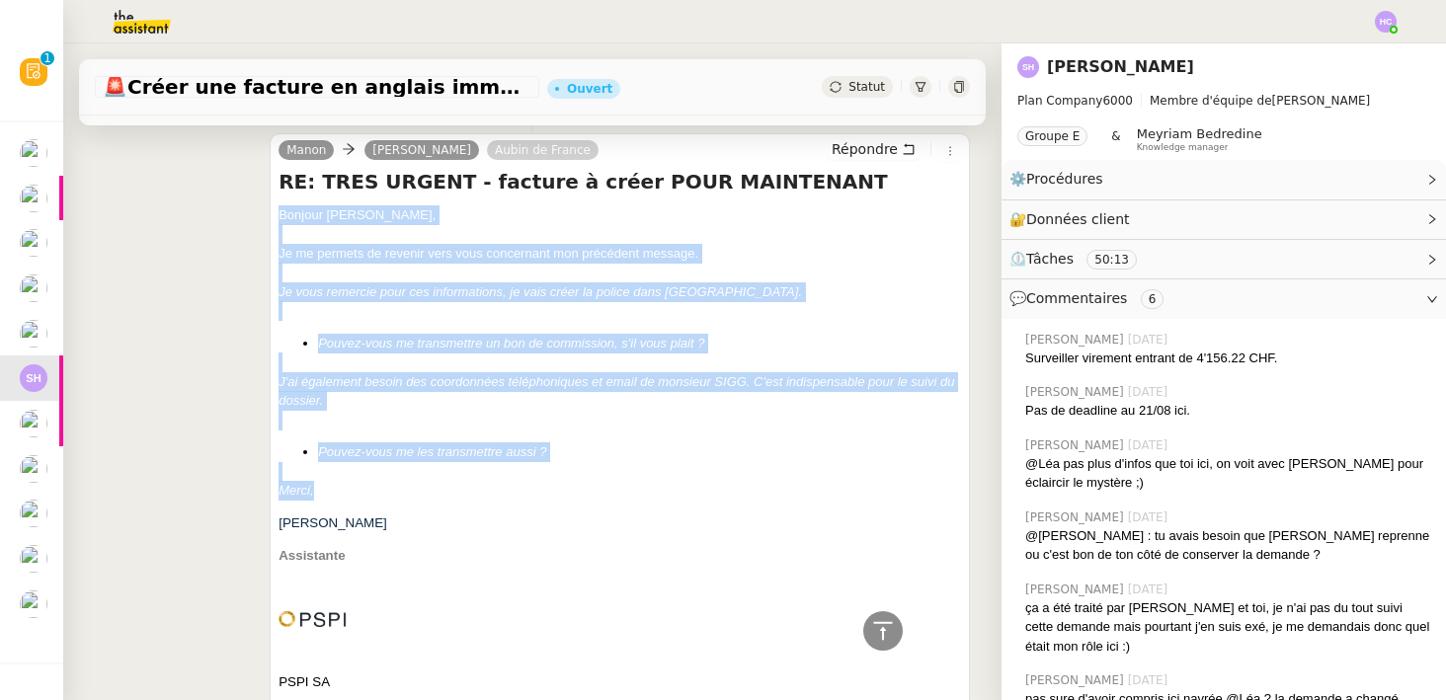
drag, startPoint x: 279, startPoint y: 215, endPoint x: 407, endPoint y: 495, distance: 307.7
copy div "Bonjour ﻿Sarah ﻿, Je me permets de revenir vers vous concernant mon précédent m…"
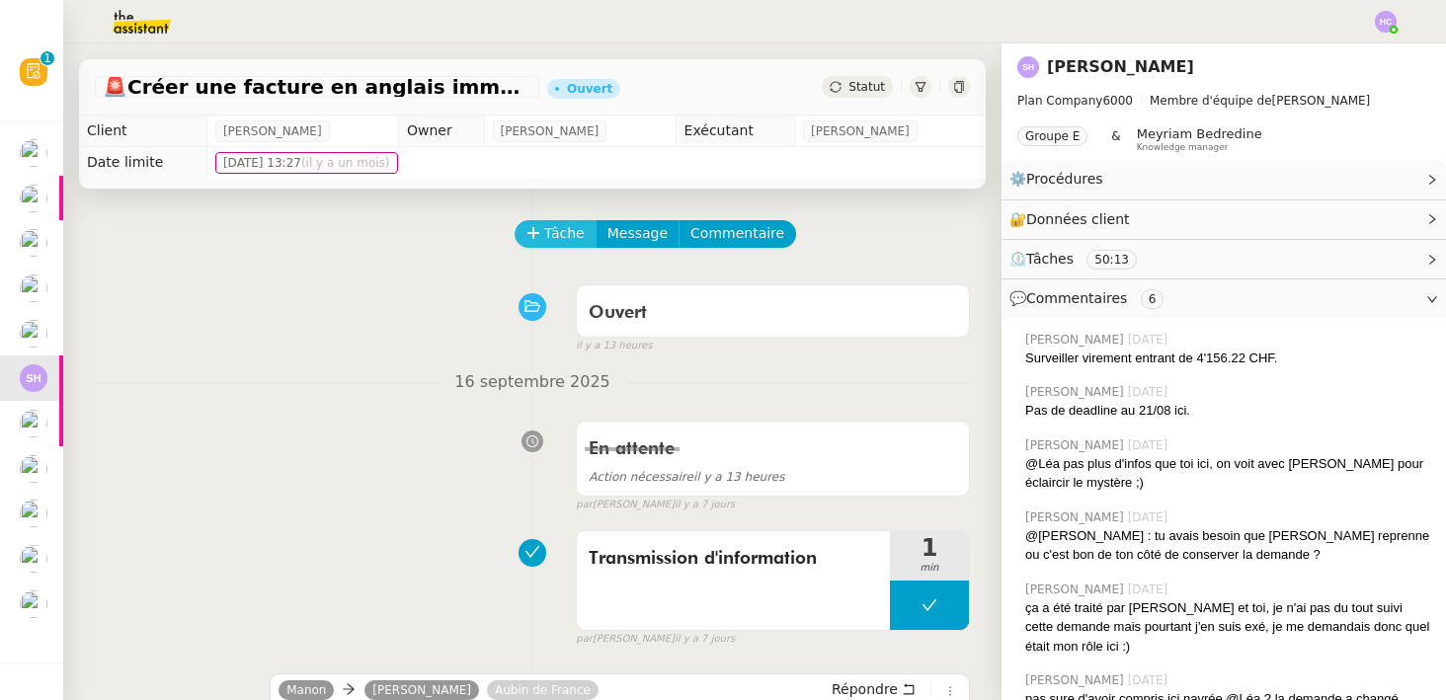
click at [557, 227] on span "Tâche" at bounding box center [564, 233] width 41 height 23
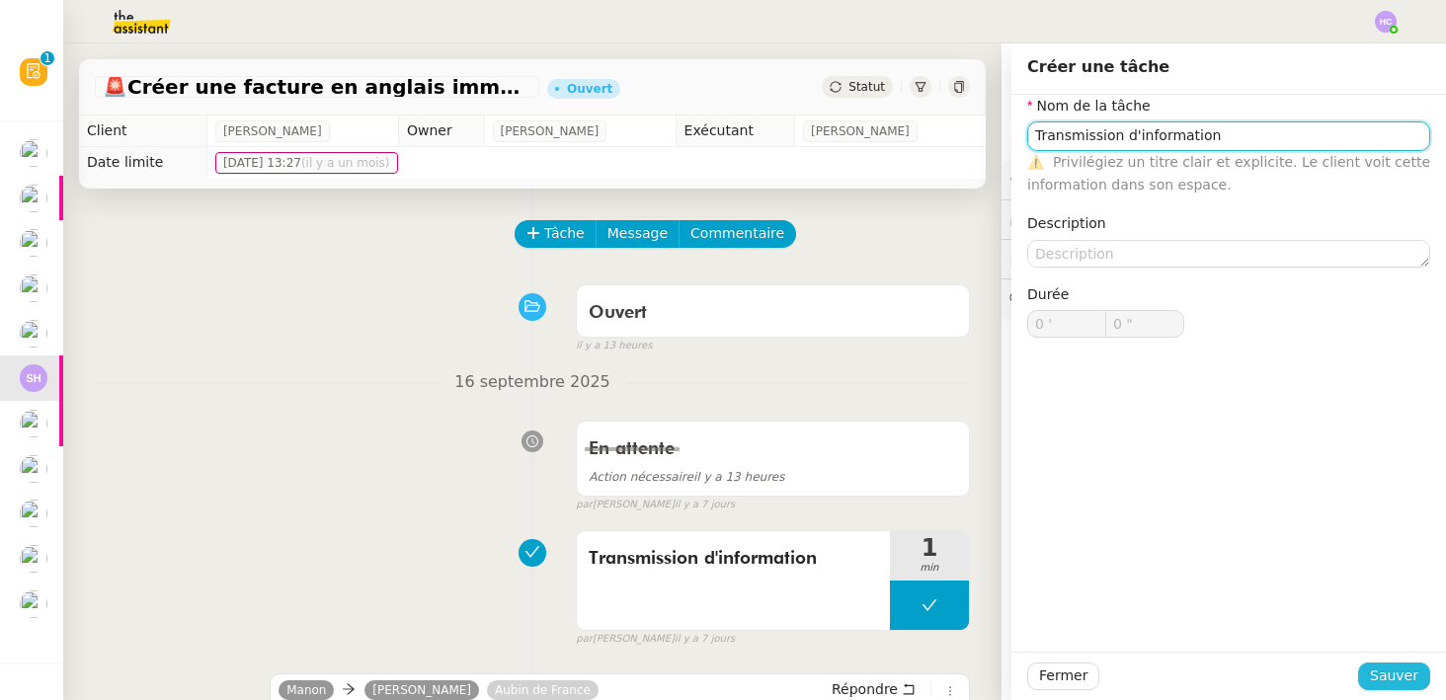
type input "Transmission d'information"
click at [1380, 677] on span "Sauver" at bounding box center [1394, 676] width 48 height 23
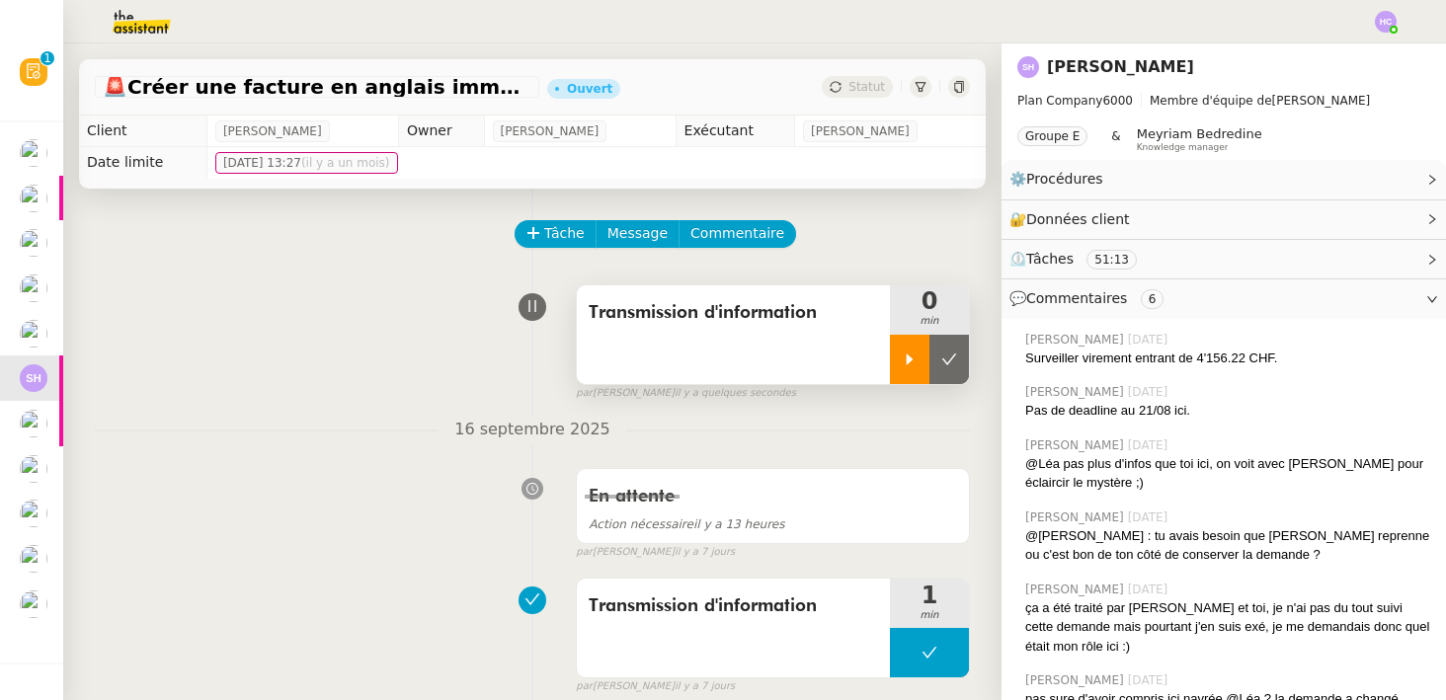
click at [905, 342] on div at bounding box center [910, 359] width 40 height 49
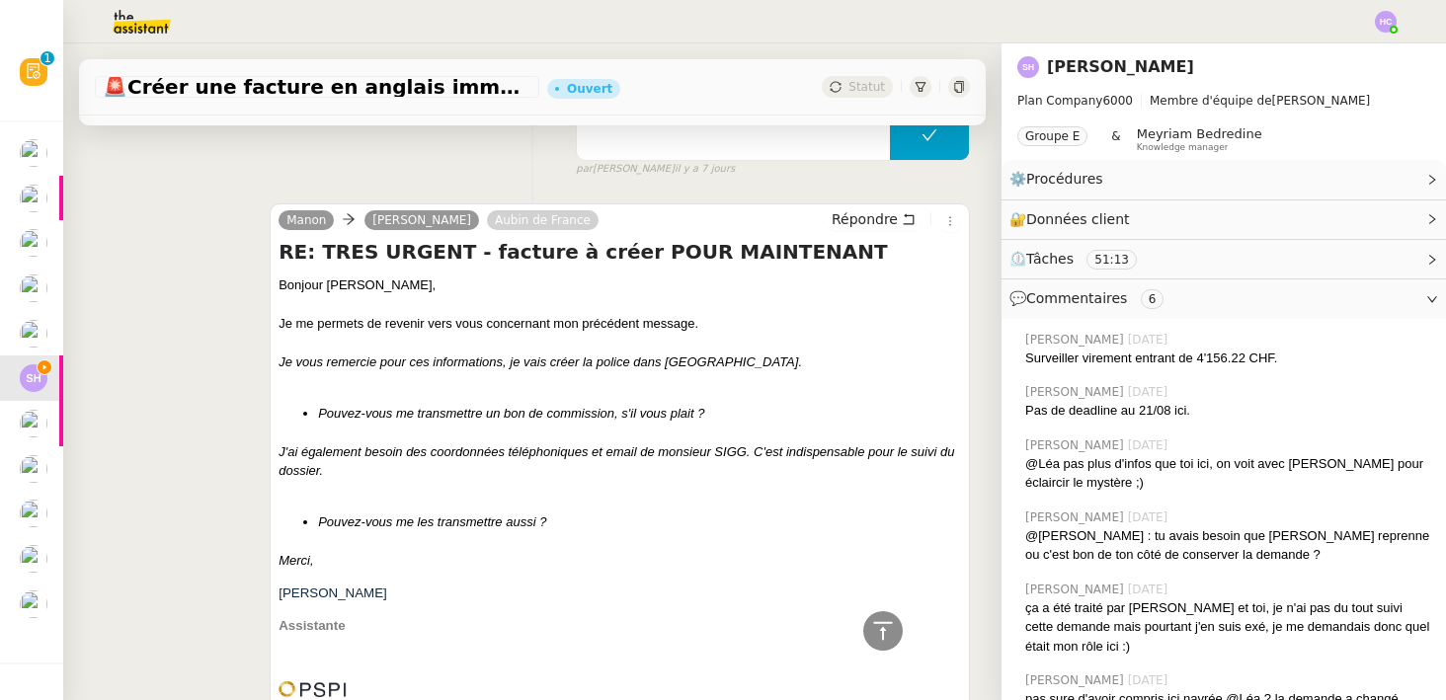
scroll to position [558, 0]
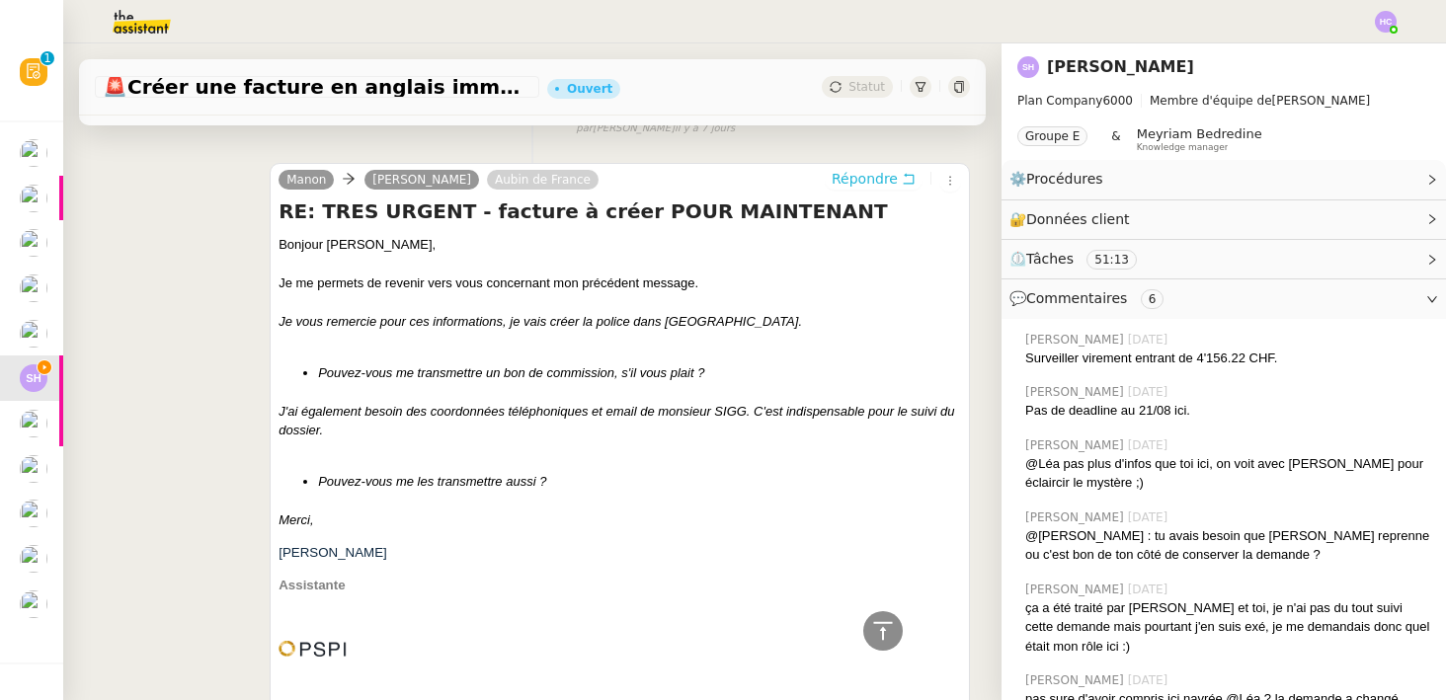
click at [869, 172] on span "Répondre" at bounding box center [865, 179] width 66 height 20
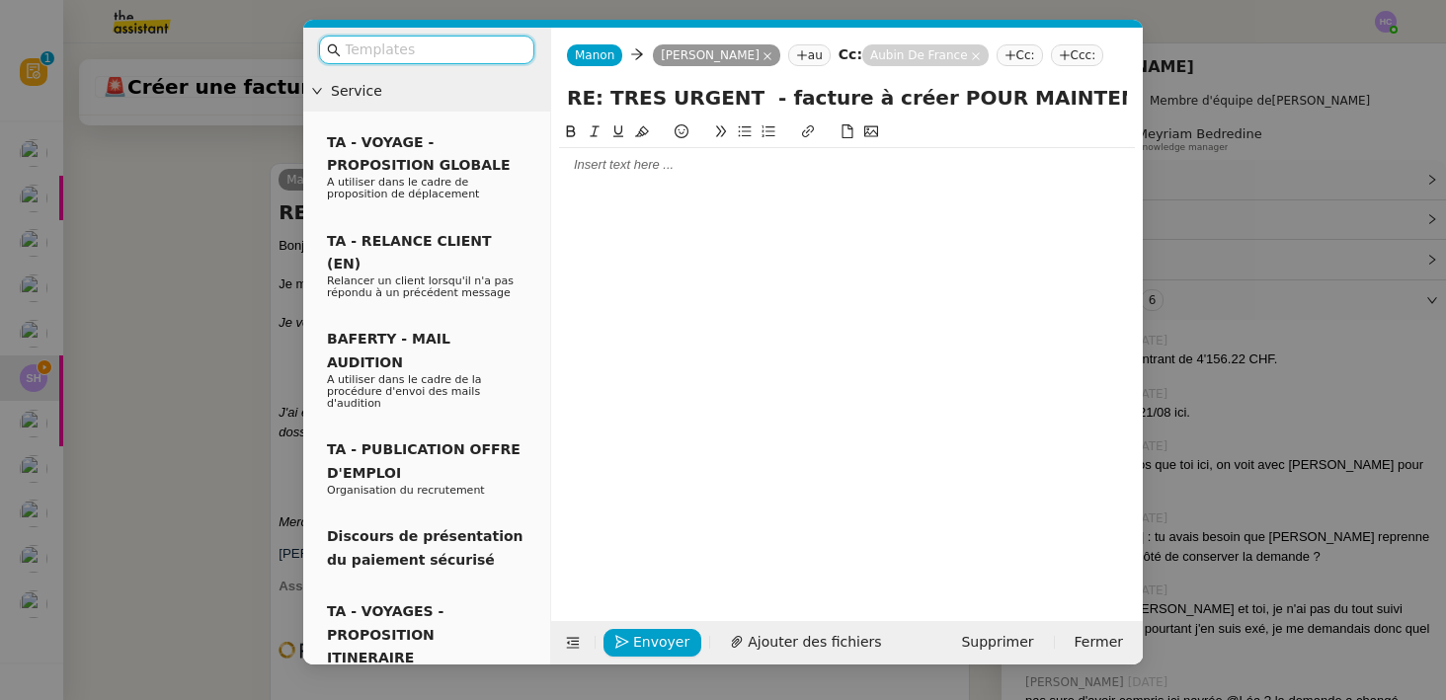
click at [649, 163] on div at bounding box center [847, 165] width 576 height 18
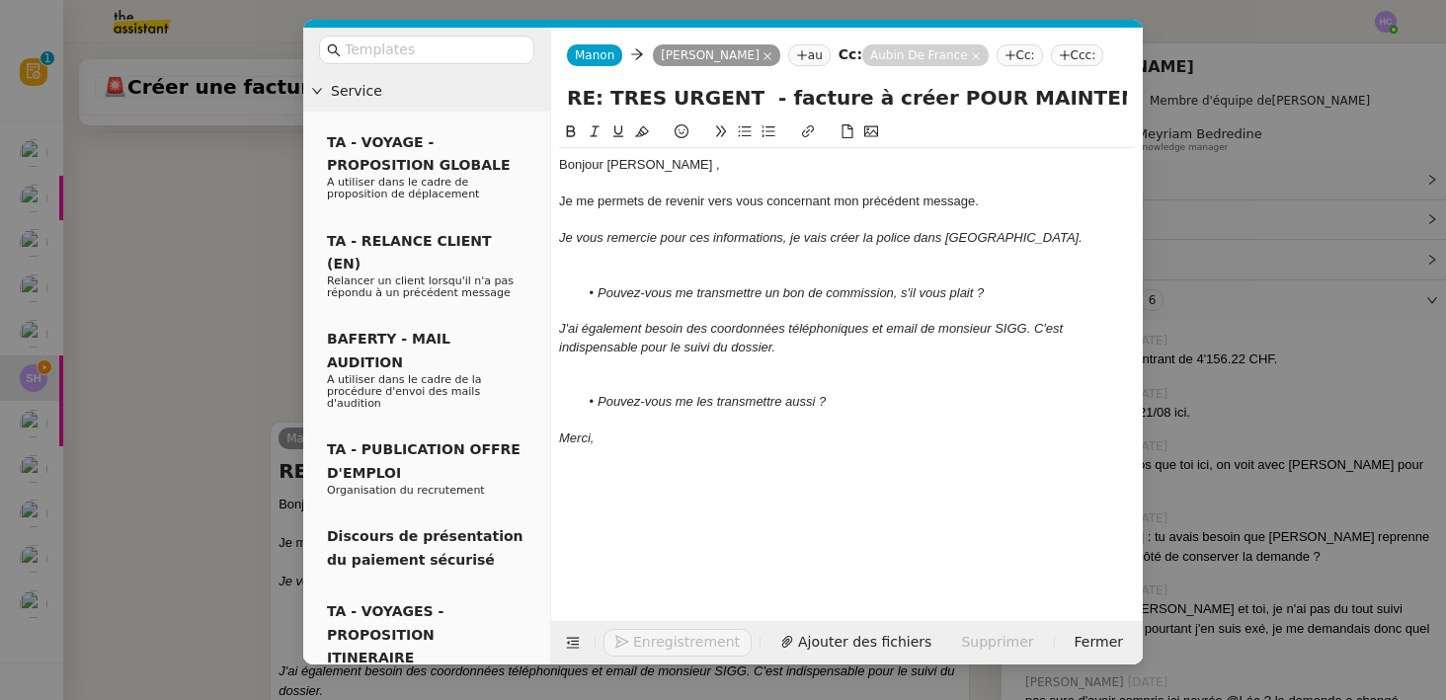
scroll to position [967, 0]
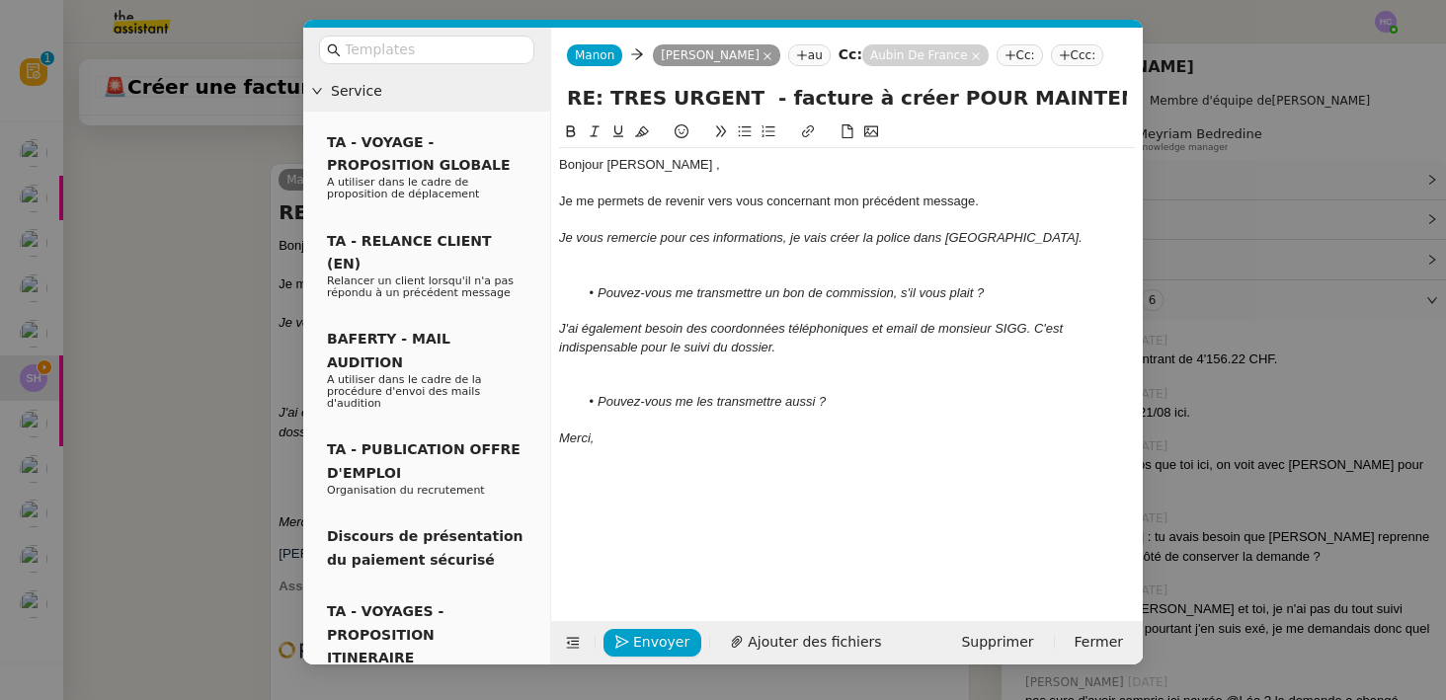
click at [626, 269] on div at bounding box center [847, 275] width 576 height 18
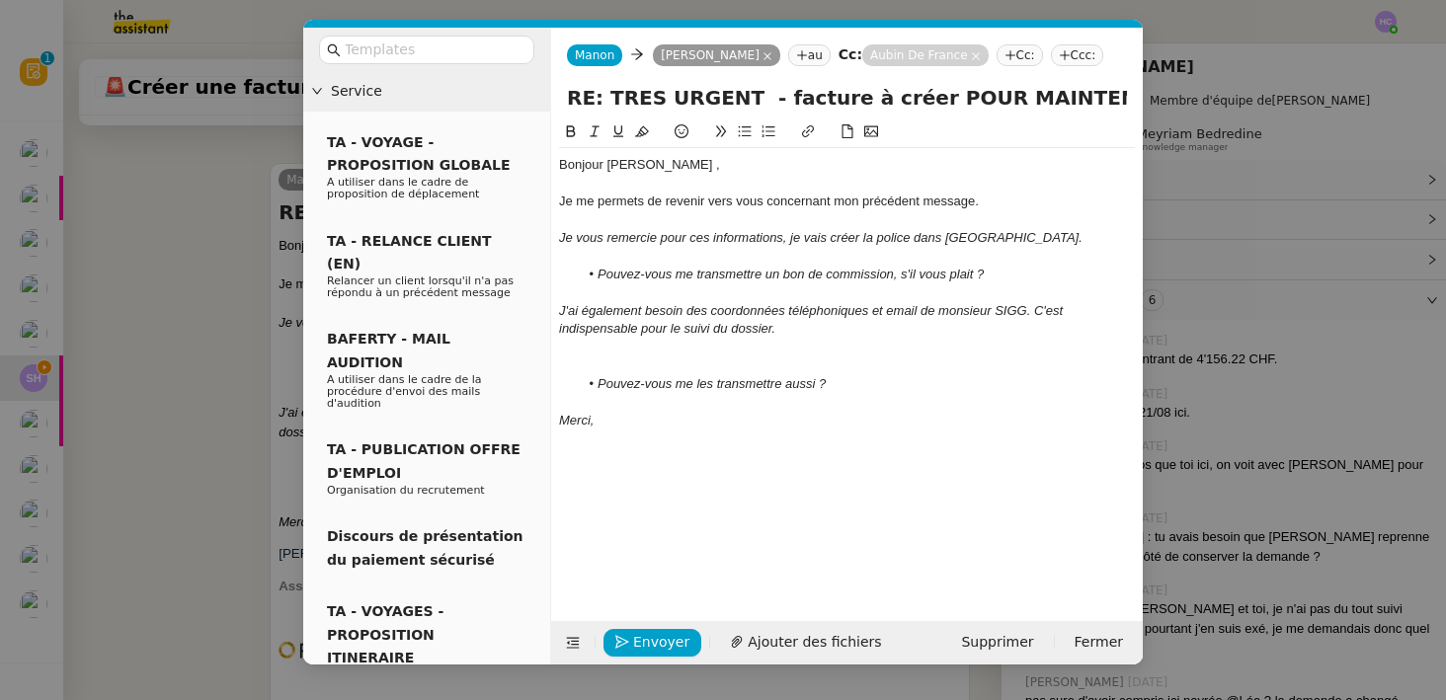
click at [592, 358] on div at bounding box center [847, 366] width 576 height 18
click at [666, 643] on span "Envoyer" at bounding box center [661, 642] width 56 height 23
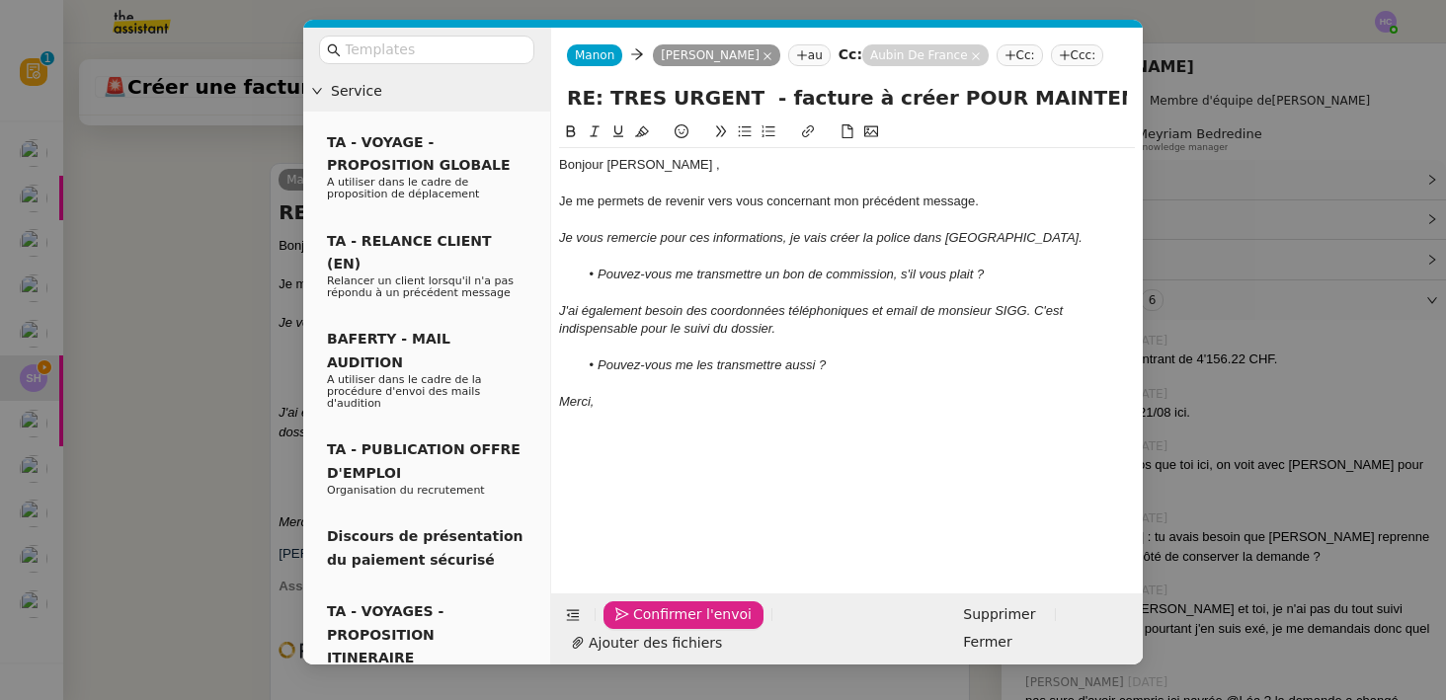
click at [666, 626] on span "Confirmer l'envoi" at bounding box center [692, 615] width 119 height 23
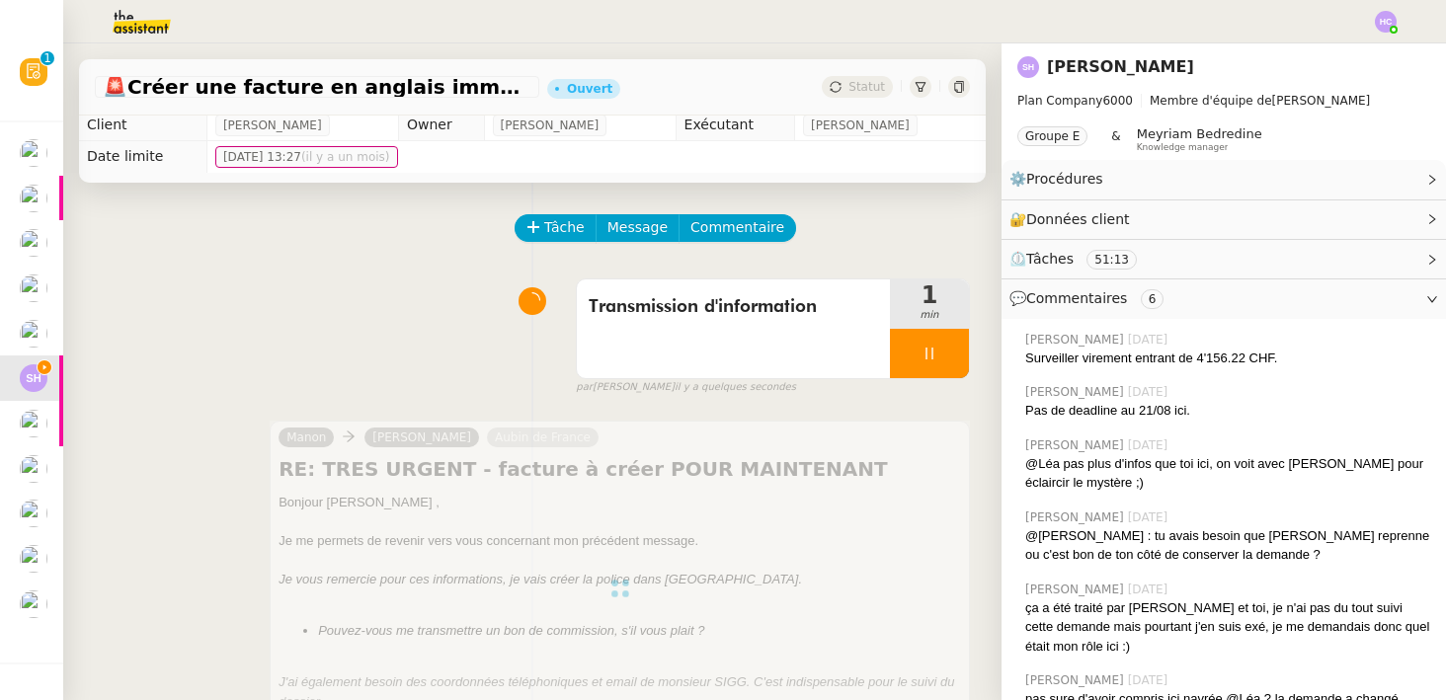
scroll to position [0, 0]
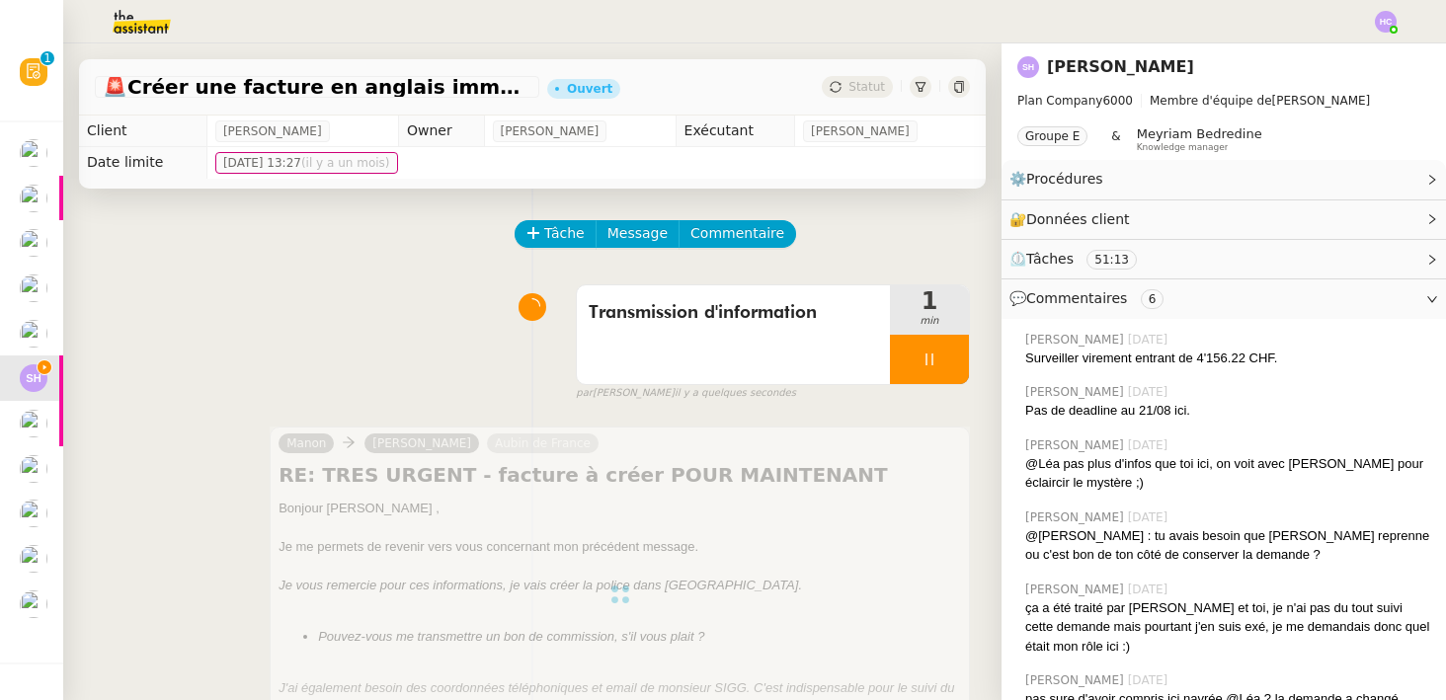
click at [851, 84] on span "Statut" at bounding box center [867, 87] width 37 height 14
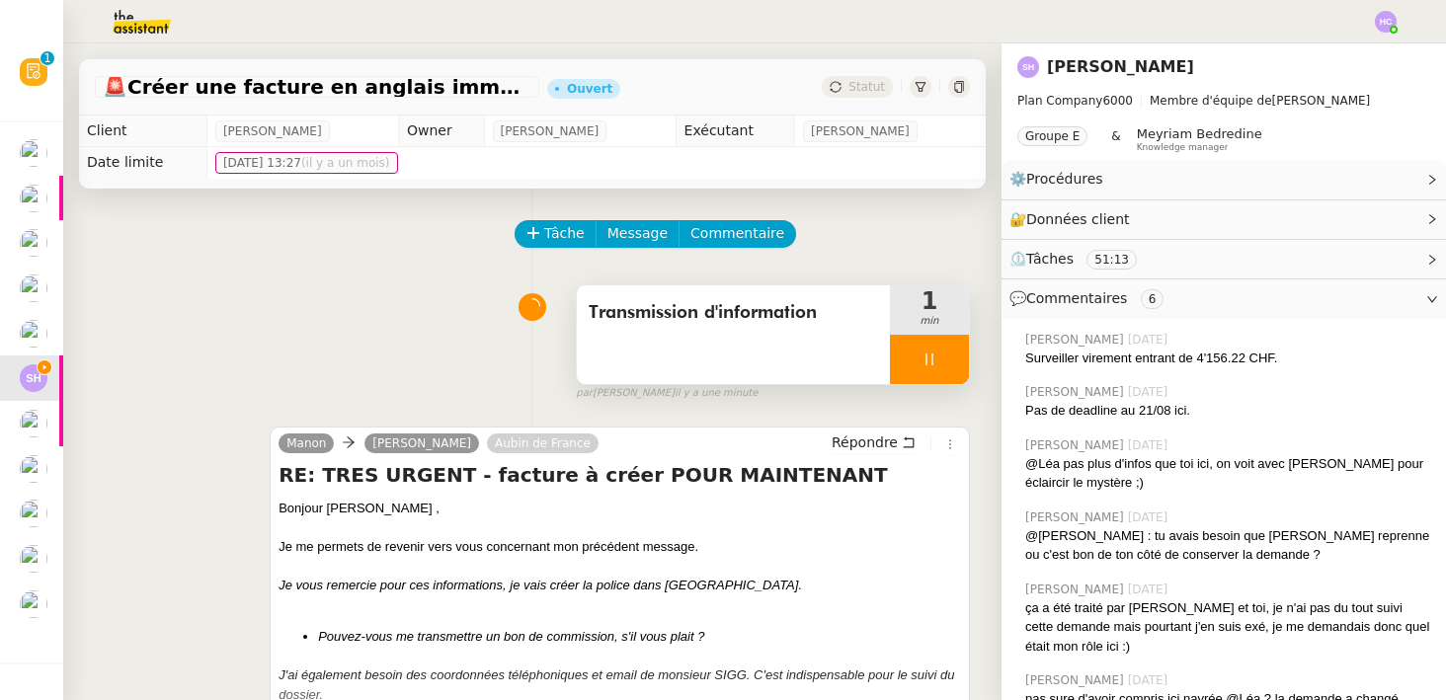
click at [932, 363] on icon at bounding box center [929, 360] width 7 height 12
click at [948, 360] on icon at bounding box center [949, 360] width 16 height 16
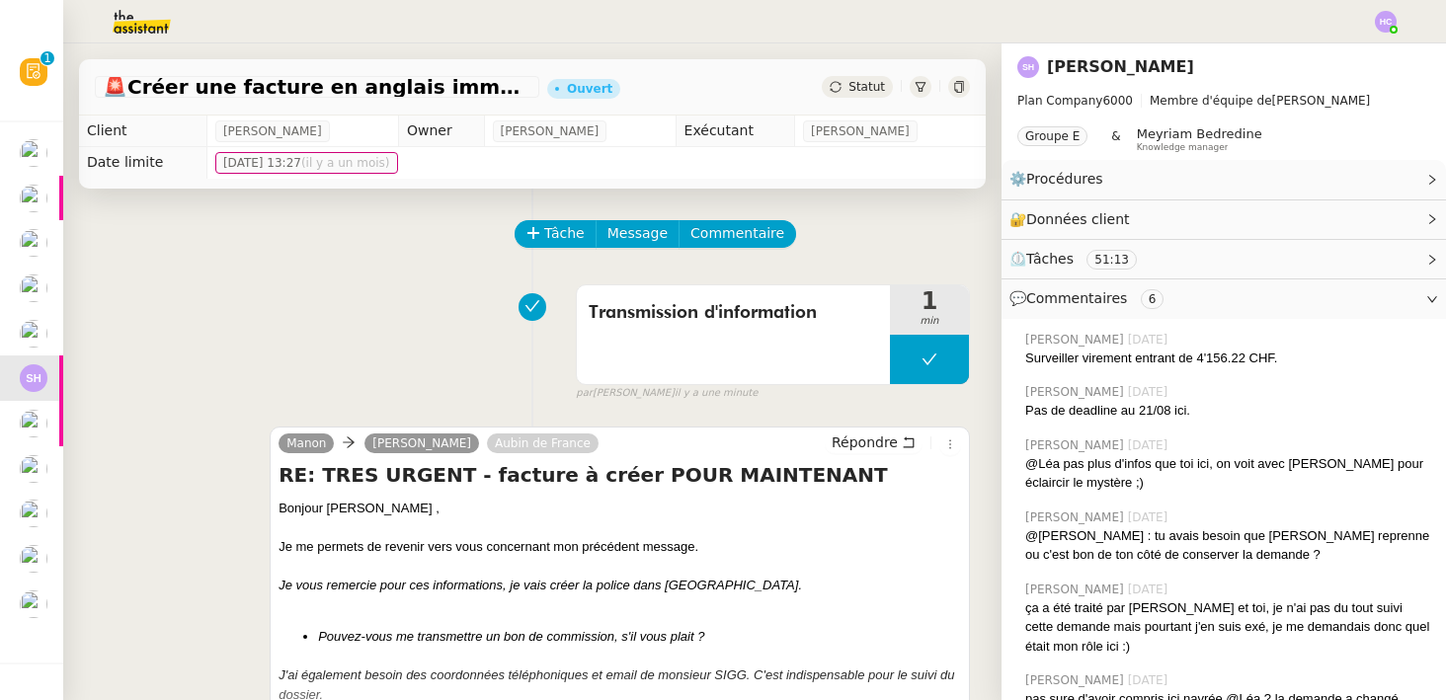
click at [866, 89] on span "Statut" at bounding box center [867, 87] width 37 height 14
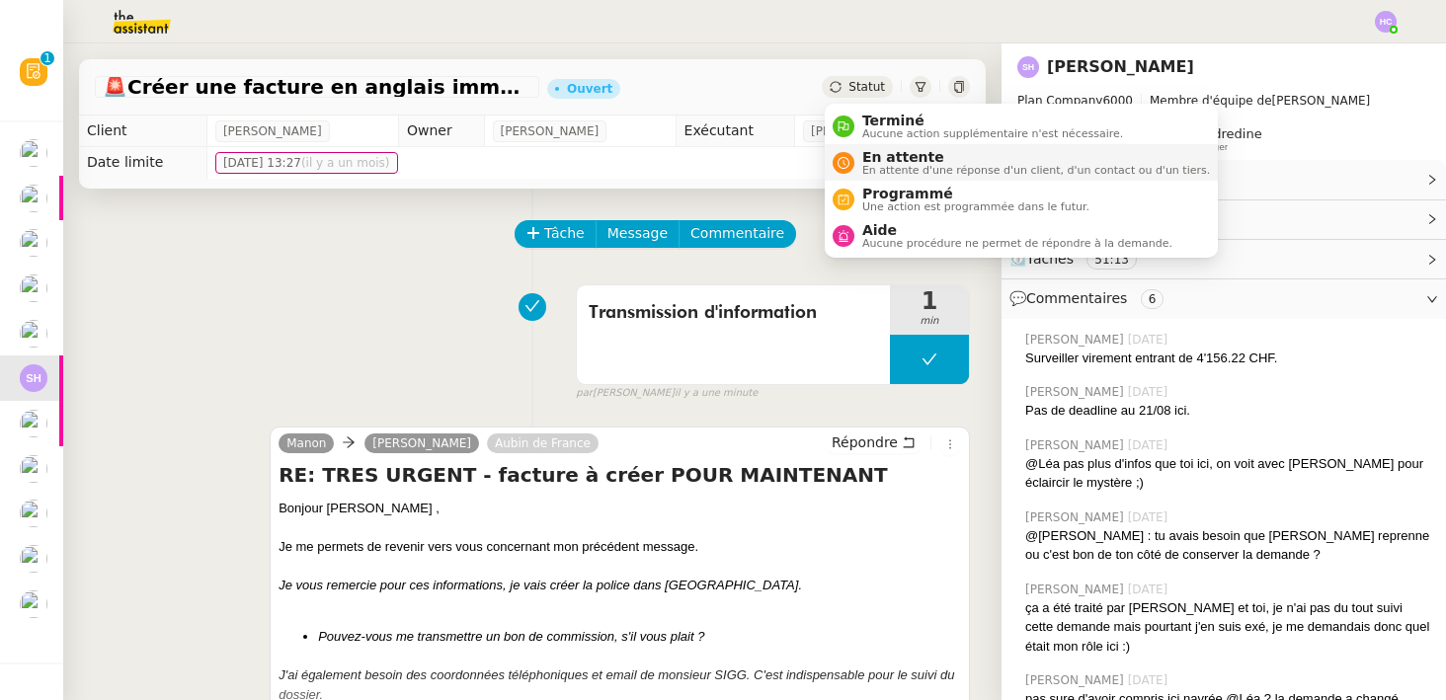
click at [878, 165] on span "En attente d'une réponse d'un client, d'un contact ou d'un tiers." at bounding box center [1036, 170] width 348 height 11
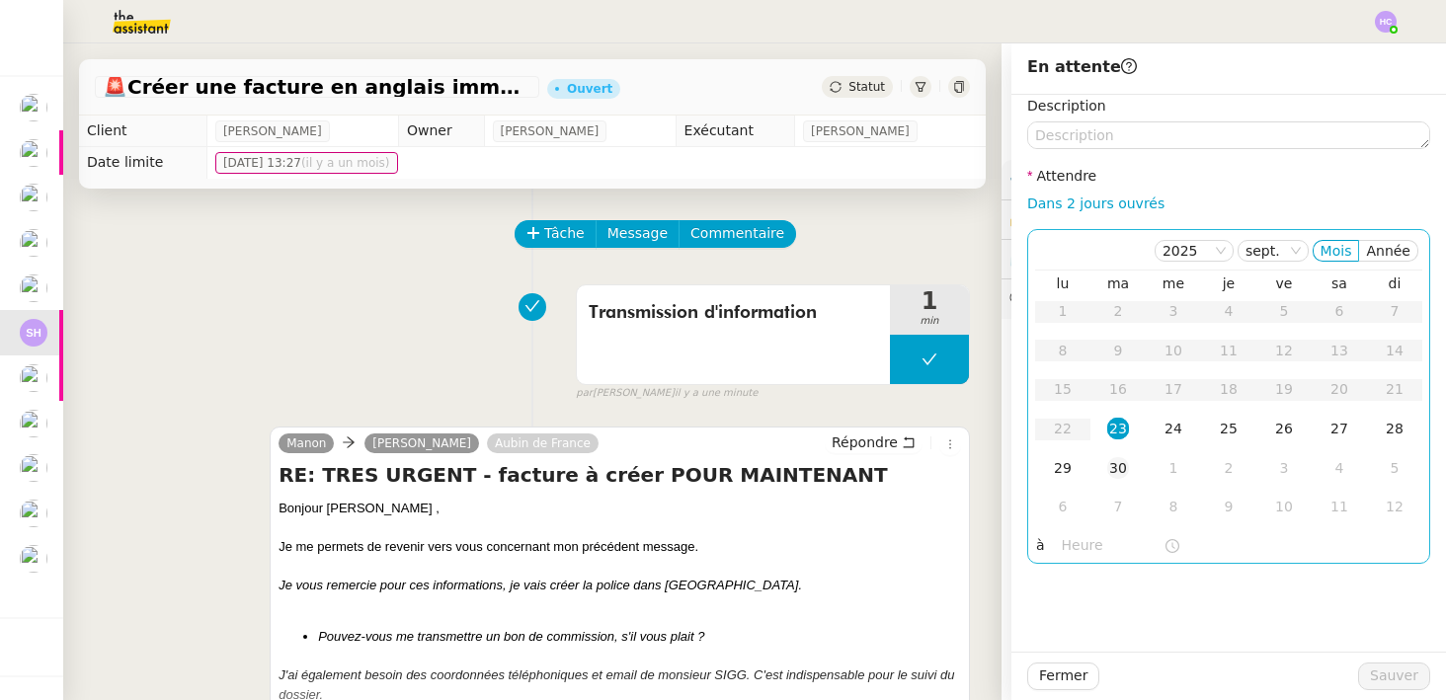
click at [1118, 472] on div "30" at bounding box center [1118, 468] width 22 height 22
click at [1390, 669] on span "Sauver" at bounding box center [1394, 676] width 48 height 23
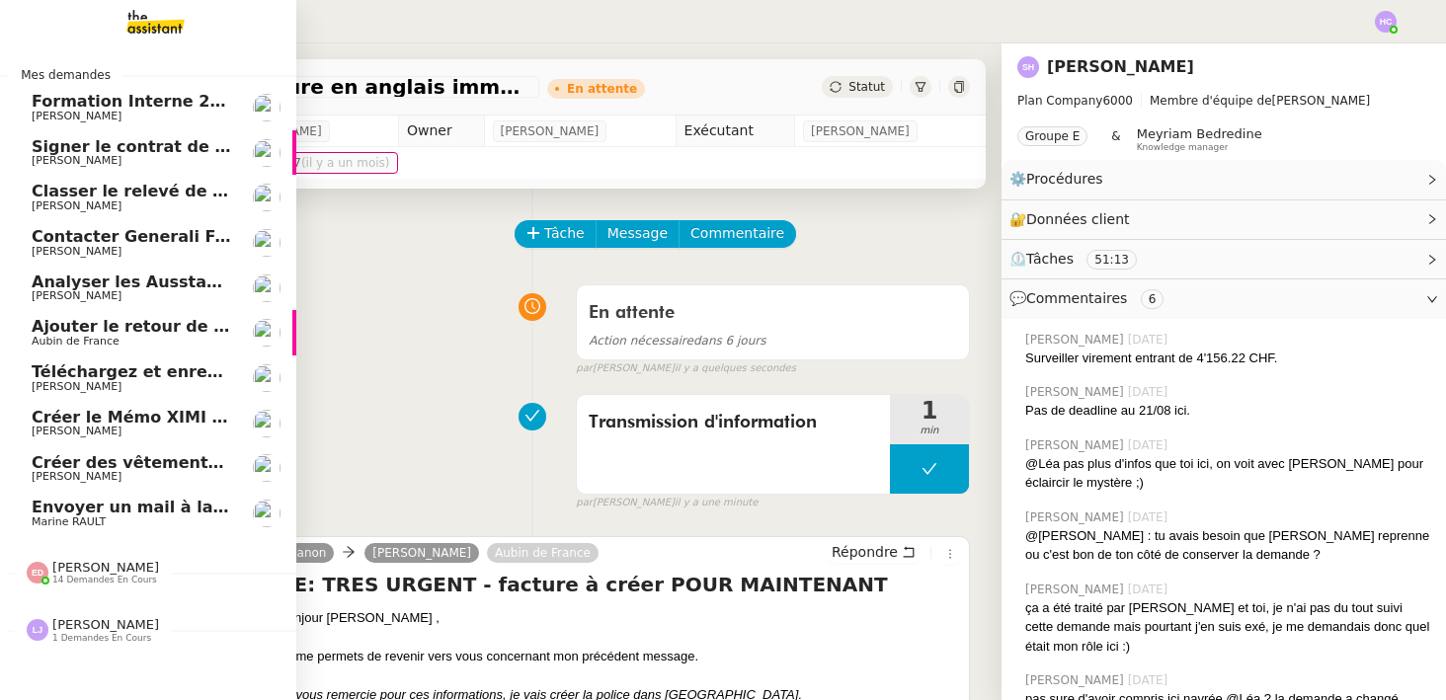
click at [61, 335] on span "Ajouter le retour de crédit à la commission" at bounding box center [223, 326] width 382 height 19
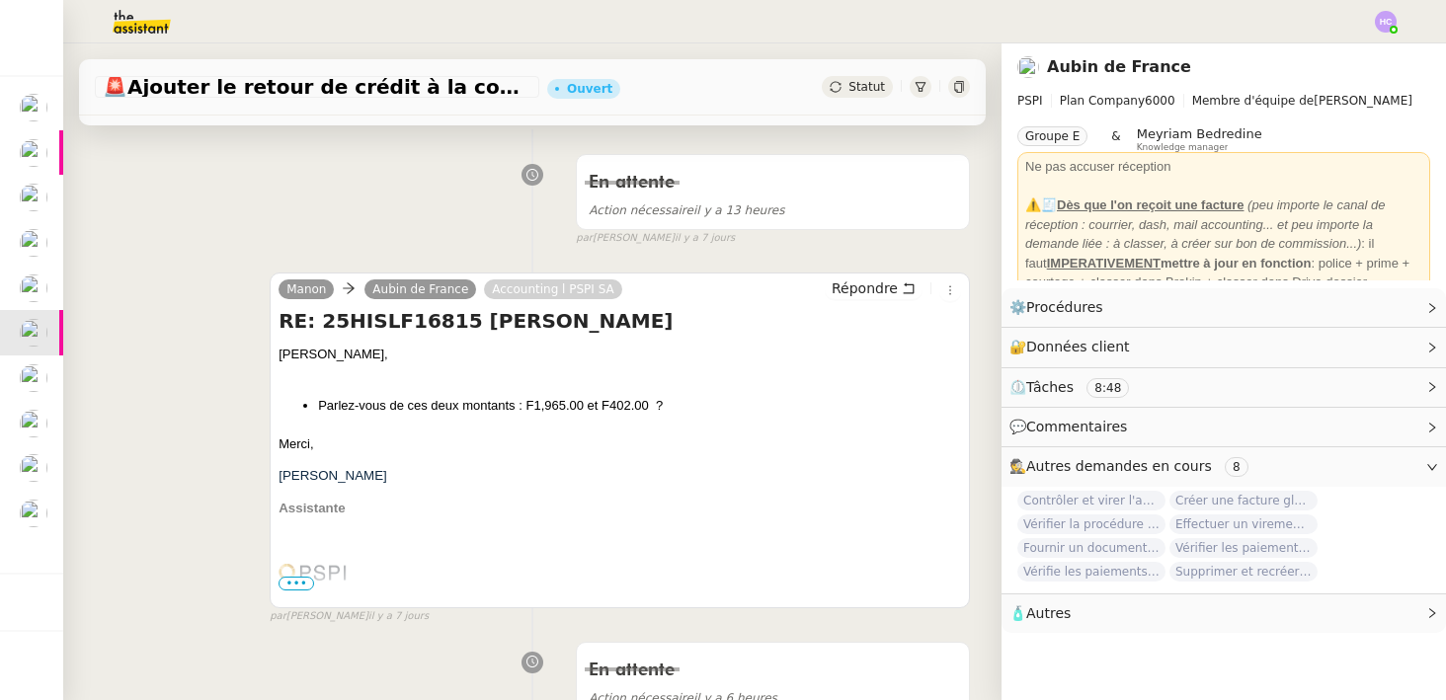
scroll to position [274, 0]
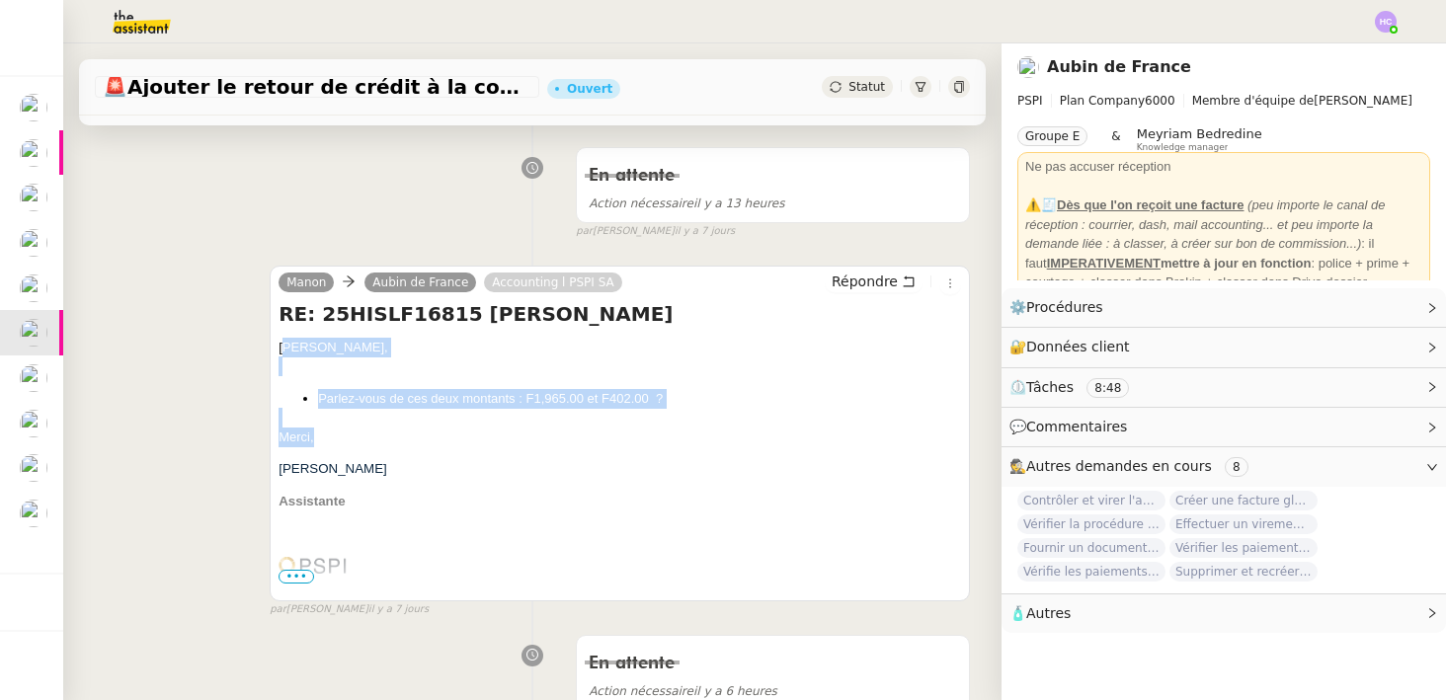
drag, startPoint x: 281, startPoint y: 344, endPoint x: 332, endPoint y: 444, distance: 112.2
copy div "Aubin, Parlez-vous de ces deux montants : F1,965.00 et F402.00 ? Merci,"
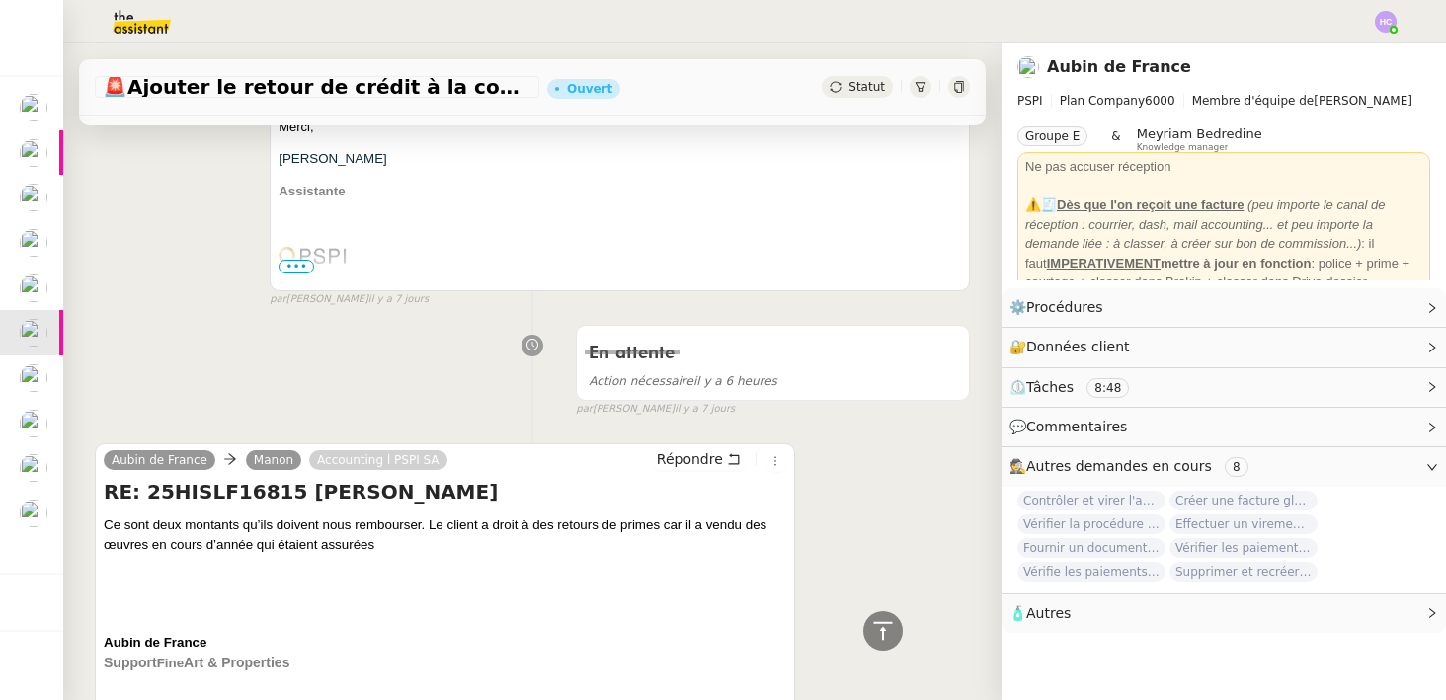
click at [431, 184] on p "Assistante" at bounding box center [620, 192] width 683 height 20
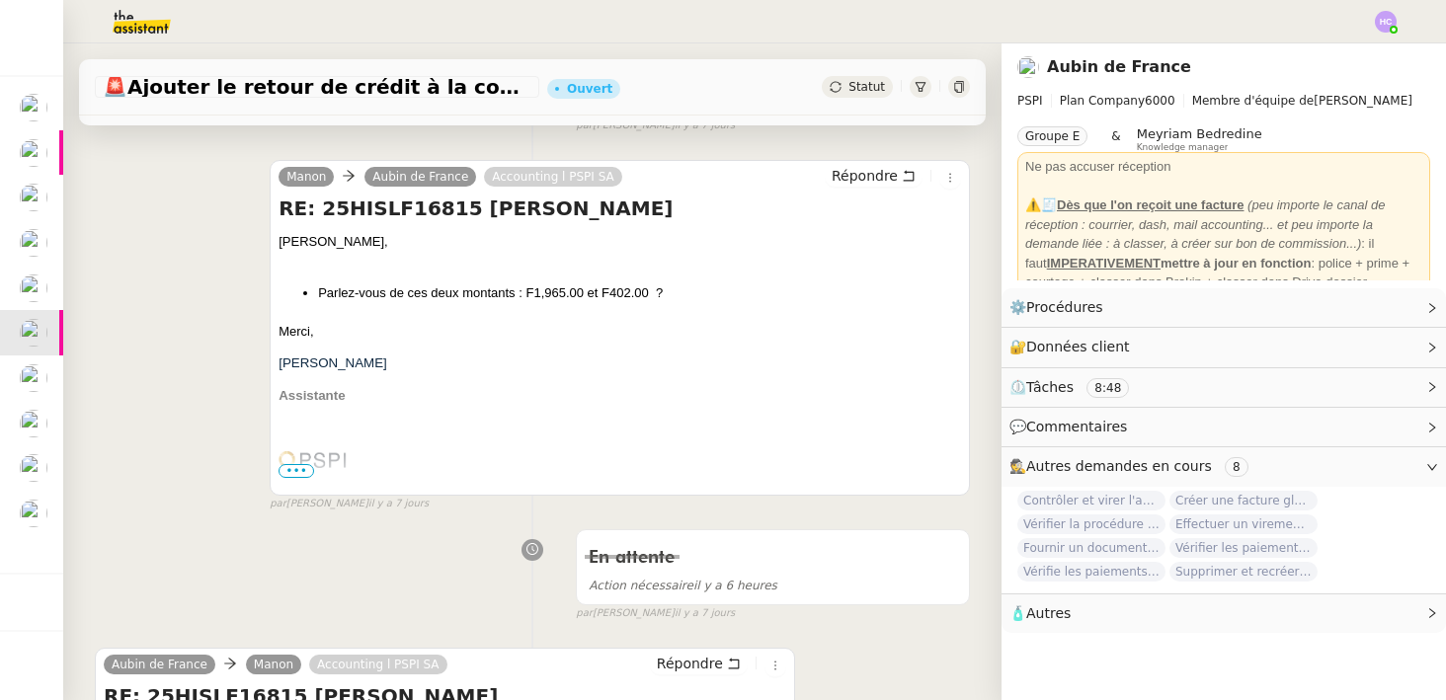
scroll to position [377, 0]
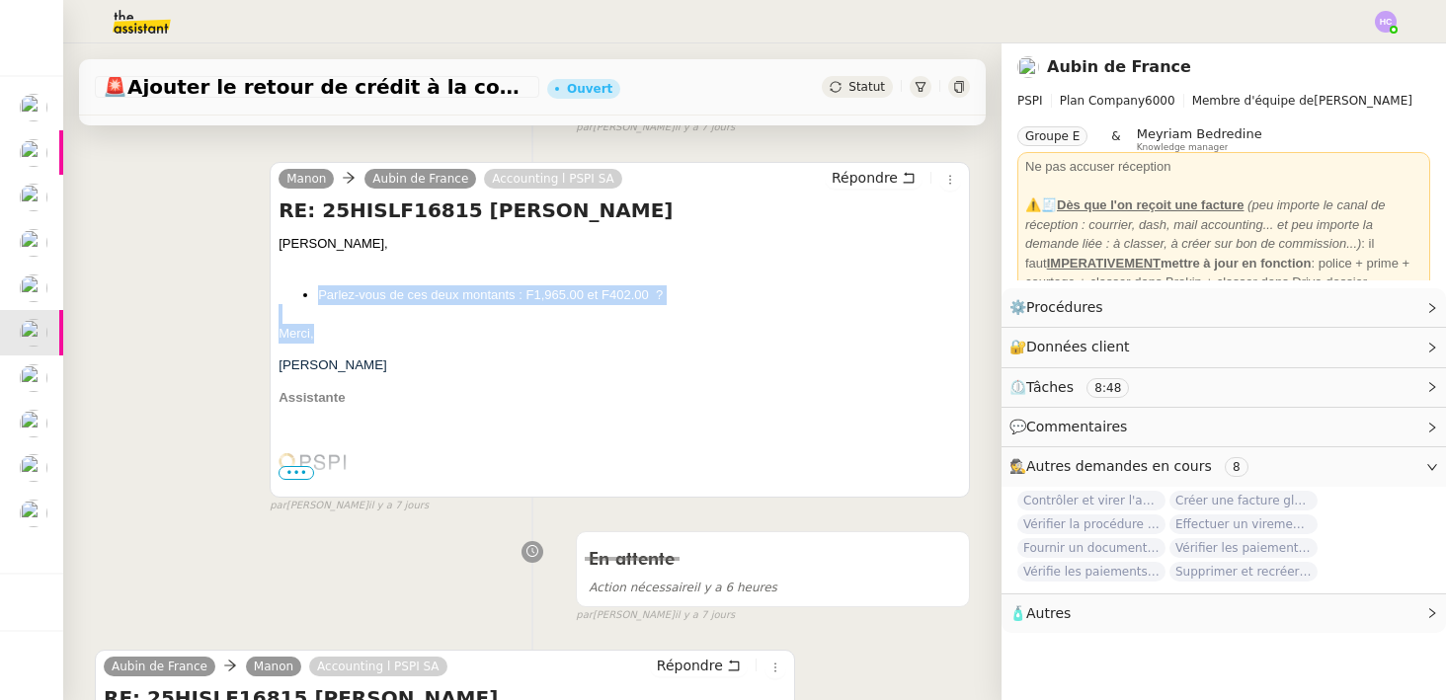
drag, startPoint x: 316, startPoint y: 333, endPoint x: 286, endPoint y: 292, distance: 50.8
copy div "Parlez-vous de ces deux montants : F1,965.00 et F402.00 ? Merci,"
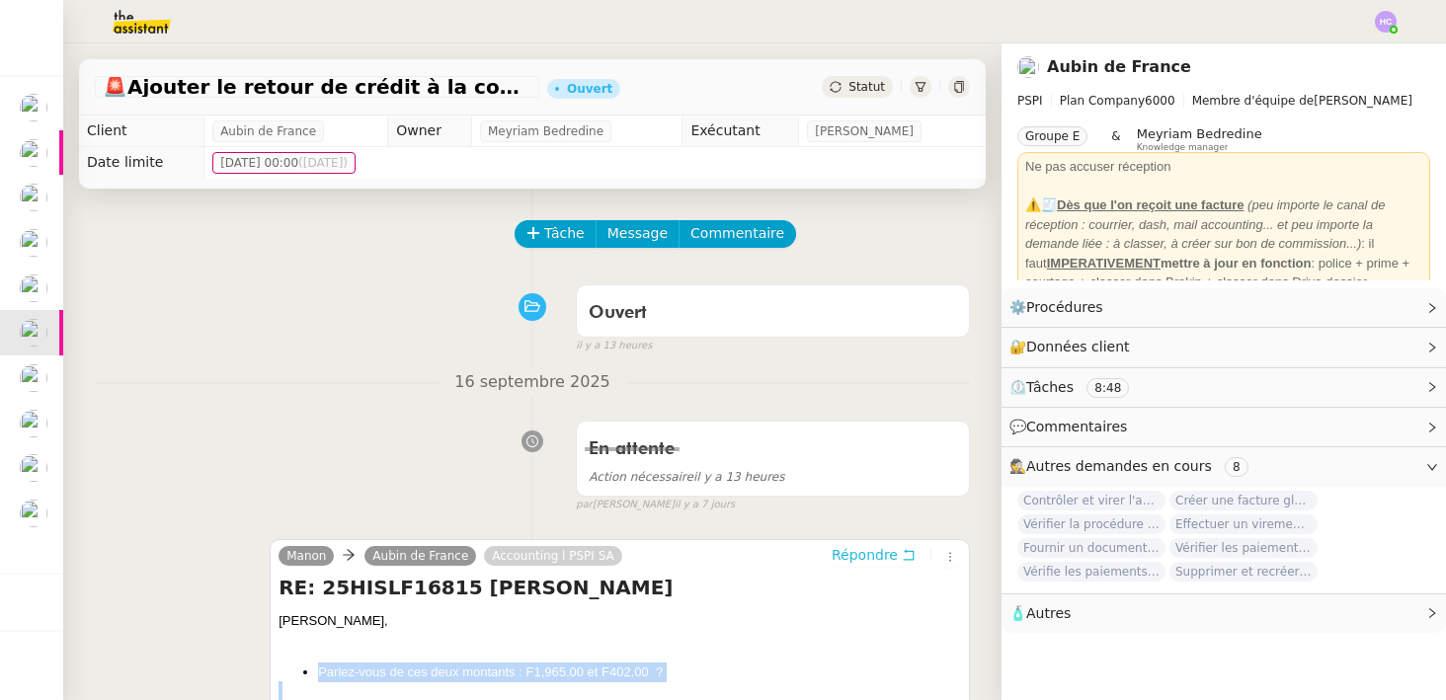
click at [870, 552] on span "Répondre" at bounding box center [865, 555] width 66 height 20
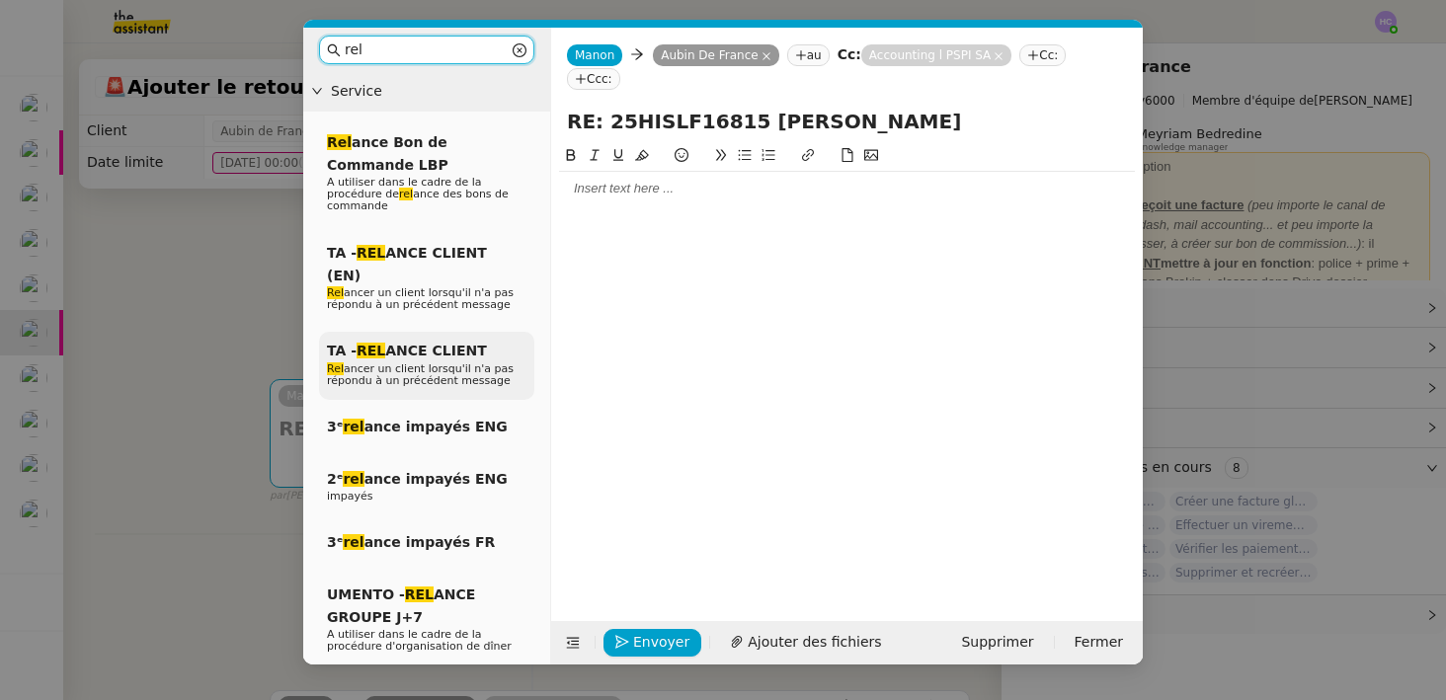
type input "rel"
click at [450, 343] on span "TA - REL ANCE CLIENT" at bounding box center [407, 351] width 160 height 16
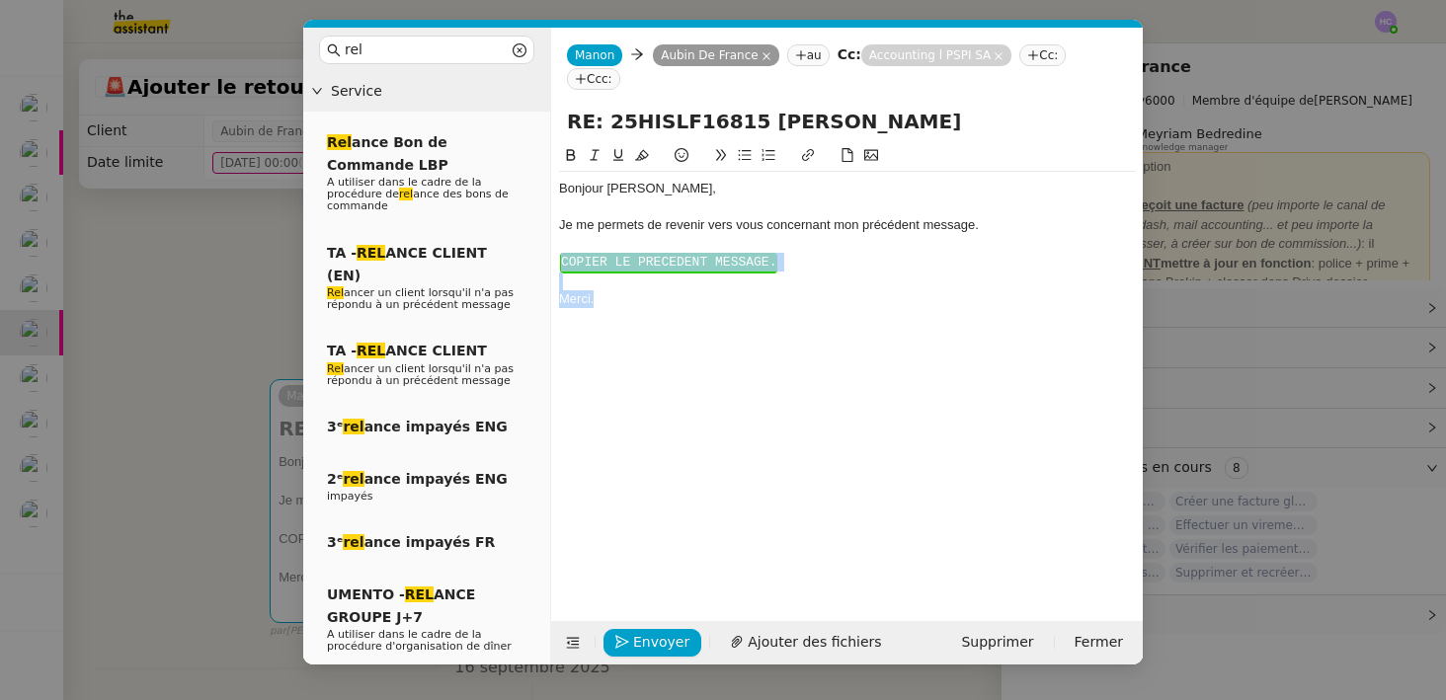
drag, startPoint x: 625, startPoint y: 315, endPoint x: 553, endPoint y: 256, distance: 93.4
click at [553, 256] on nz-spin "Bonjour ﻿Aubin﻿, Je me permets de revenir vers vous concernant mon précédent me…" at bounding box center [847, 371] width 592 height 454
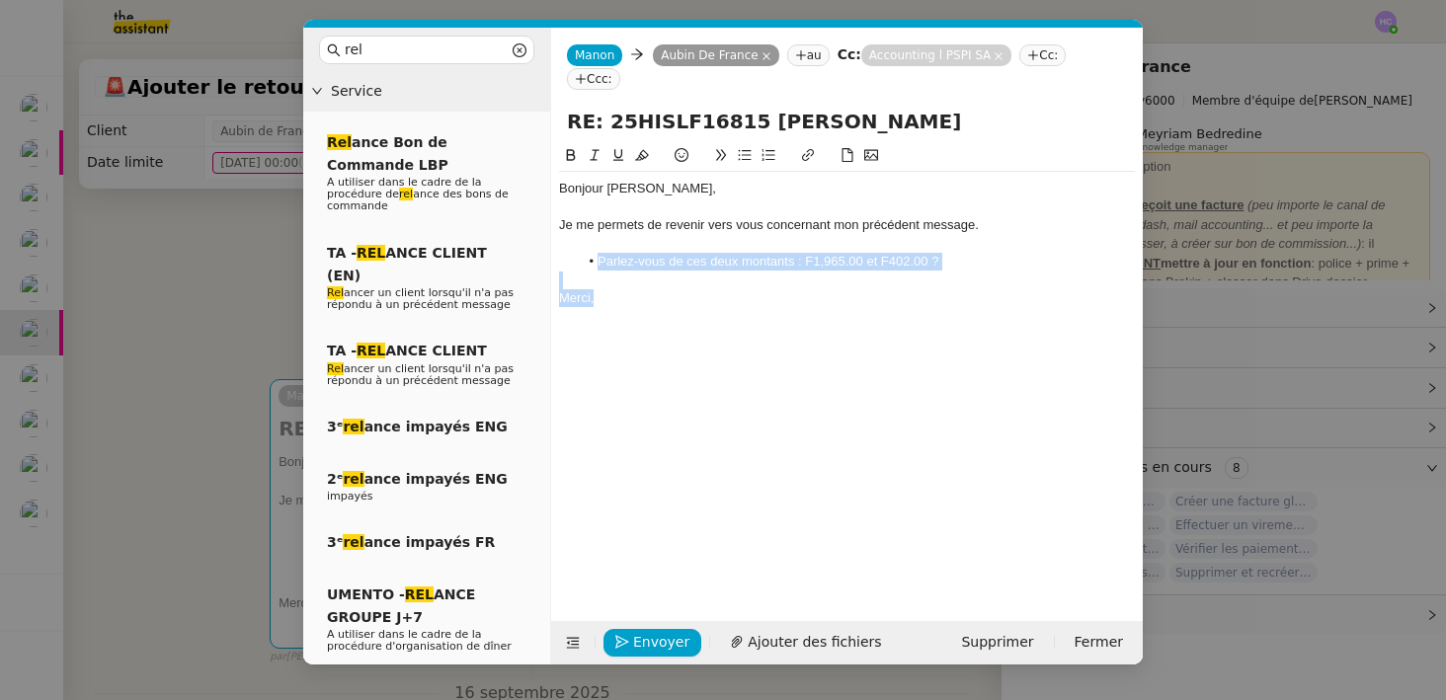
drag, startPoint x: 616, startPoint y: 299, endPoint x: 574, endPoint y: 255, distance: 61.5
click at [574, 255] on div "Bonjour ﻿Aubin﻿, Je me permets de revenir vers vous concernant mon précédent me…" at bounding box center [847, 243] width 576 height 143
click at [829, 382] on div "Bonjour ﻿Aubin﻿, Je me permets de revenir vers vous concernant mon précédent me…" at bounding box center [847, 367] width 576 height 447
click at [655, 635] on span "Envoyer" at bounding box center [661, 642] width 56 height 23
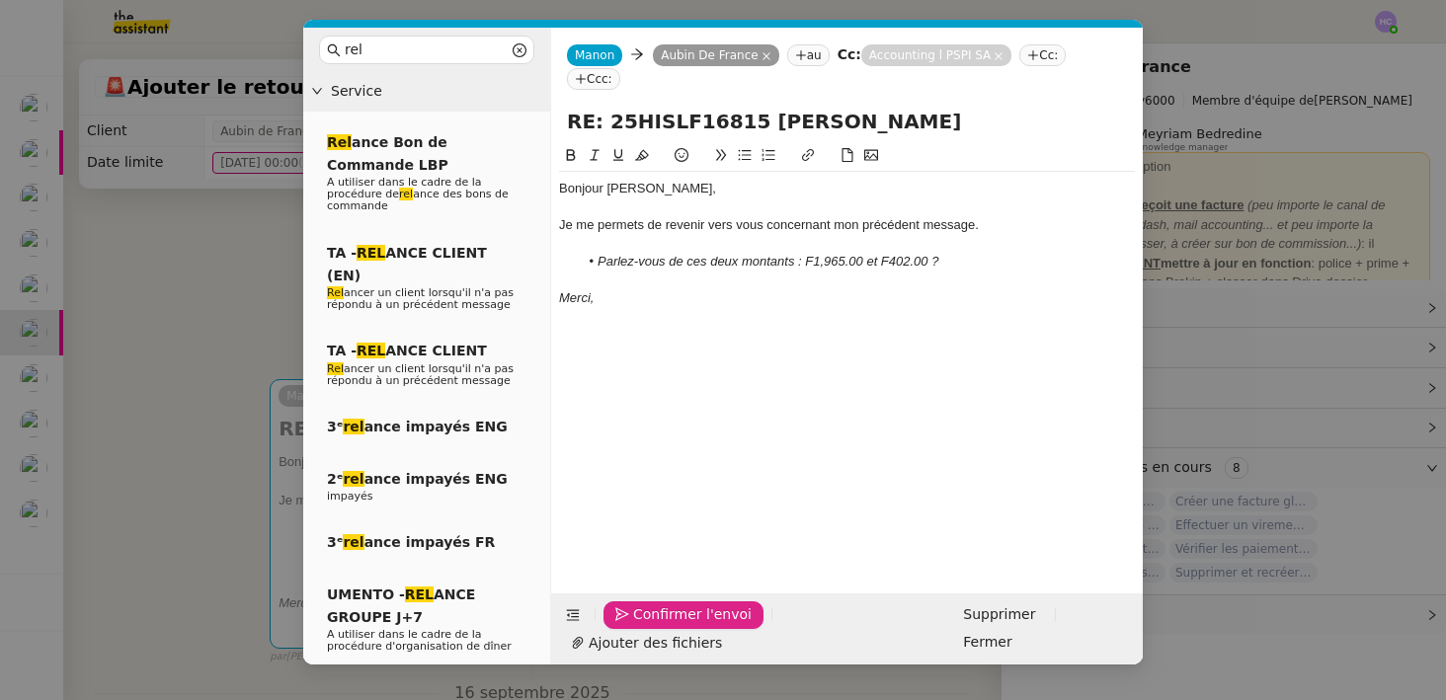
click at [655, 626] on span "Confirmer l'envoi" at bounding box center [692, 615] width 119 height 23
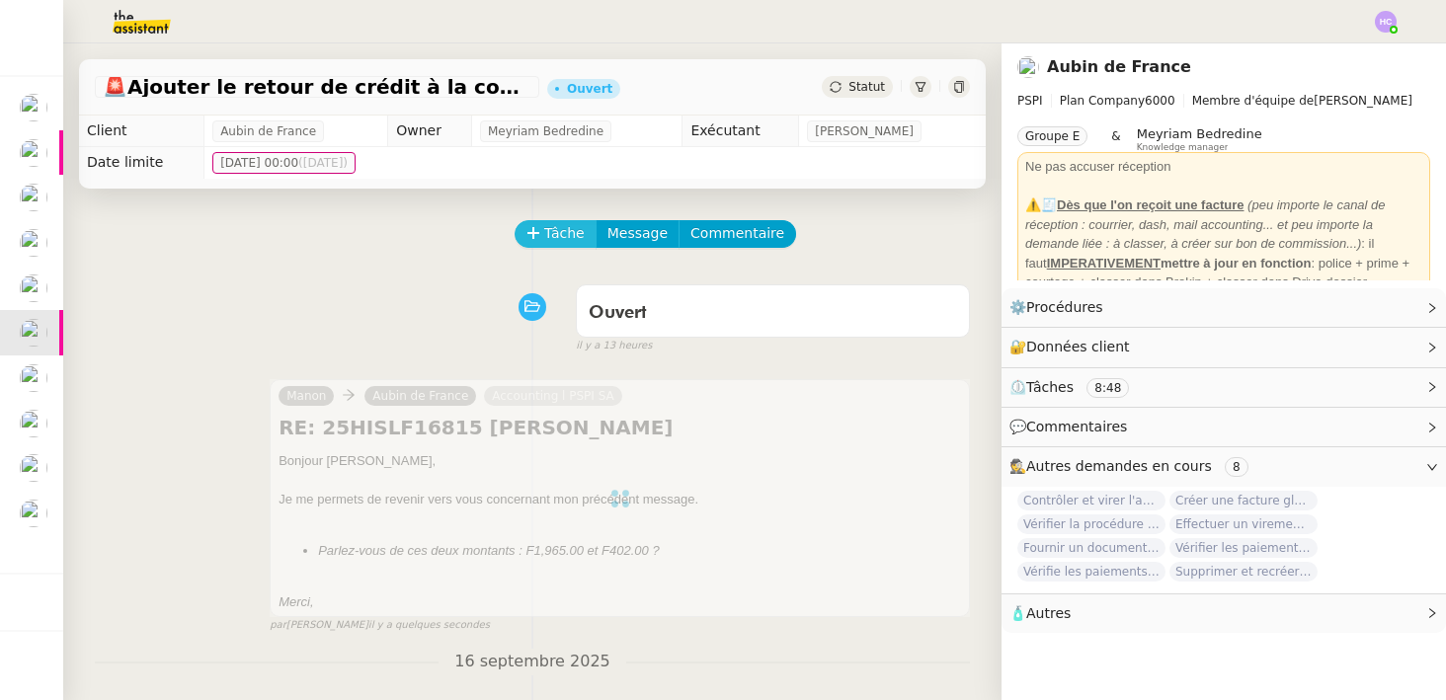
click at [567, 237] on span "Tâche" at bounding box center [564, 233] width 41 height 23
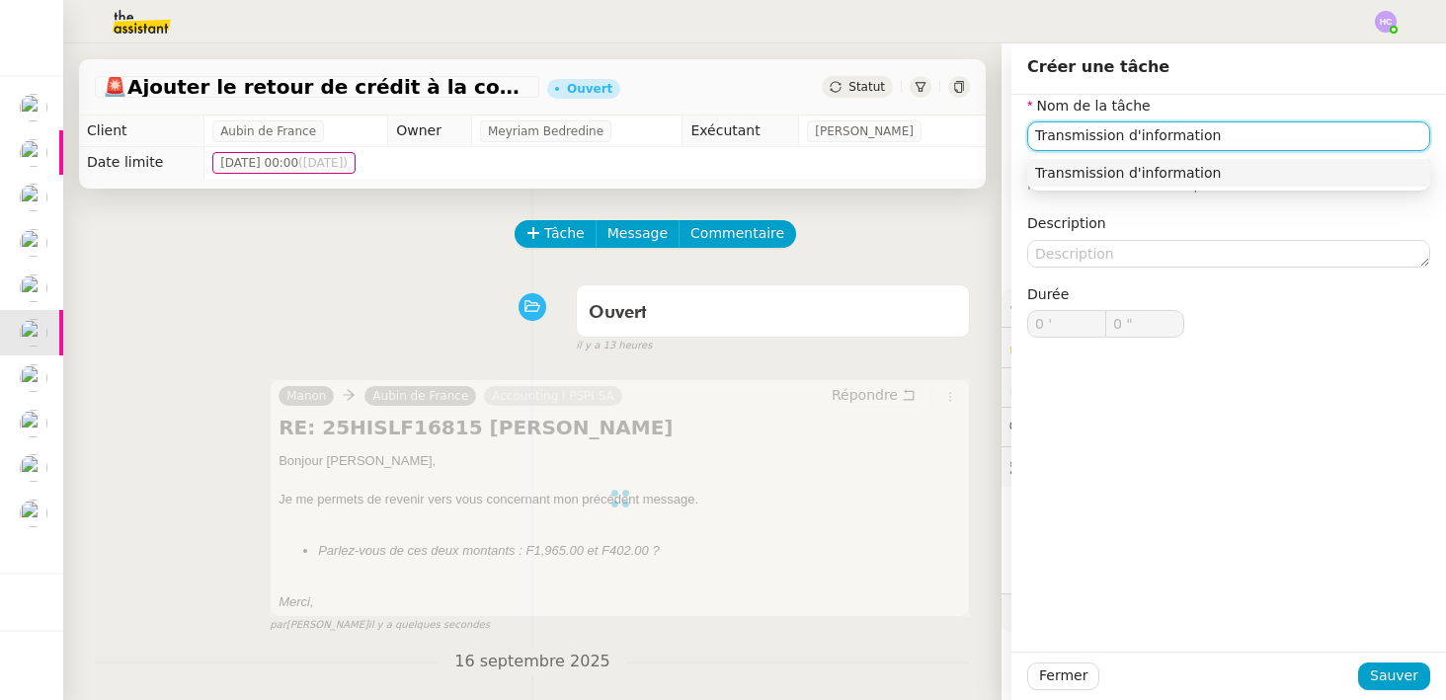
click at [1074, 177] on div "Transmission d'information" at bounding box center [1228, 173] width 387 height 18
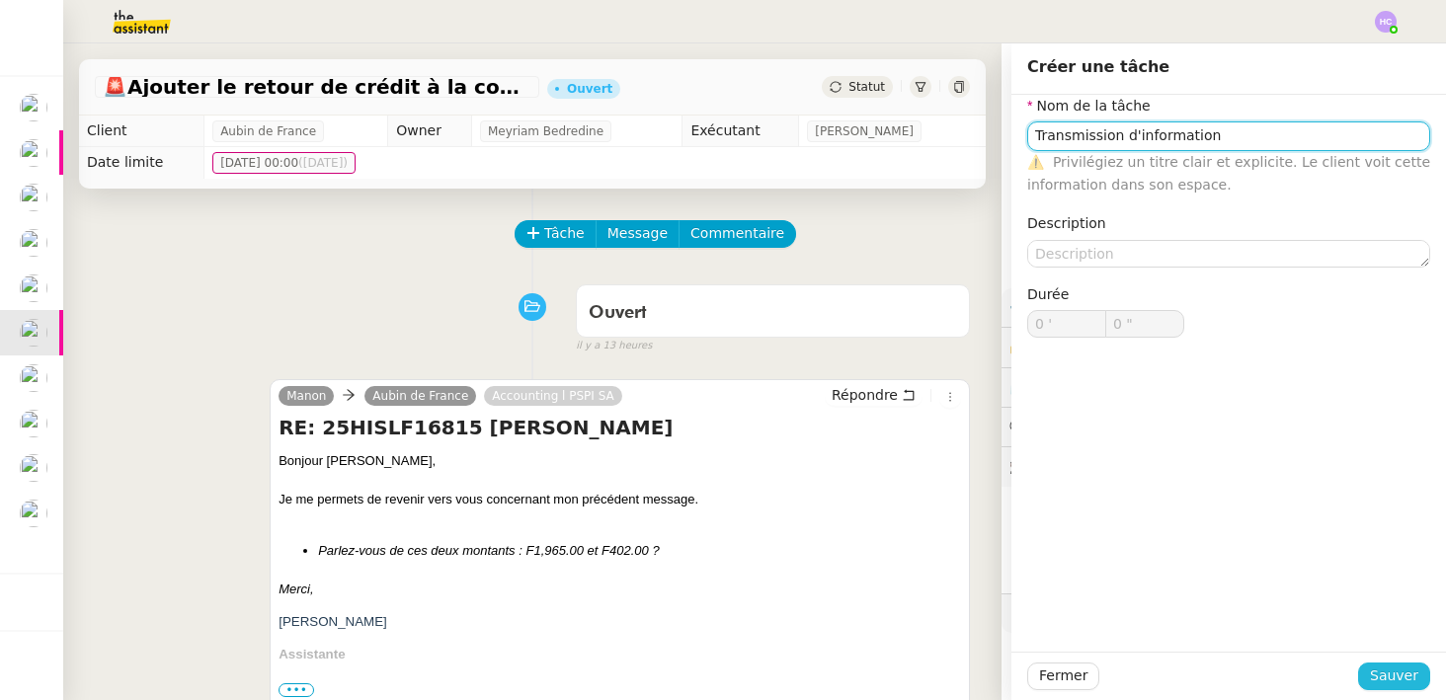
type input "Transmission d'information"
click at [1403, 672] on span "Sauver" at bounding box center [1394, 676] width 48 height 23
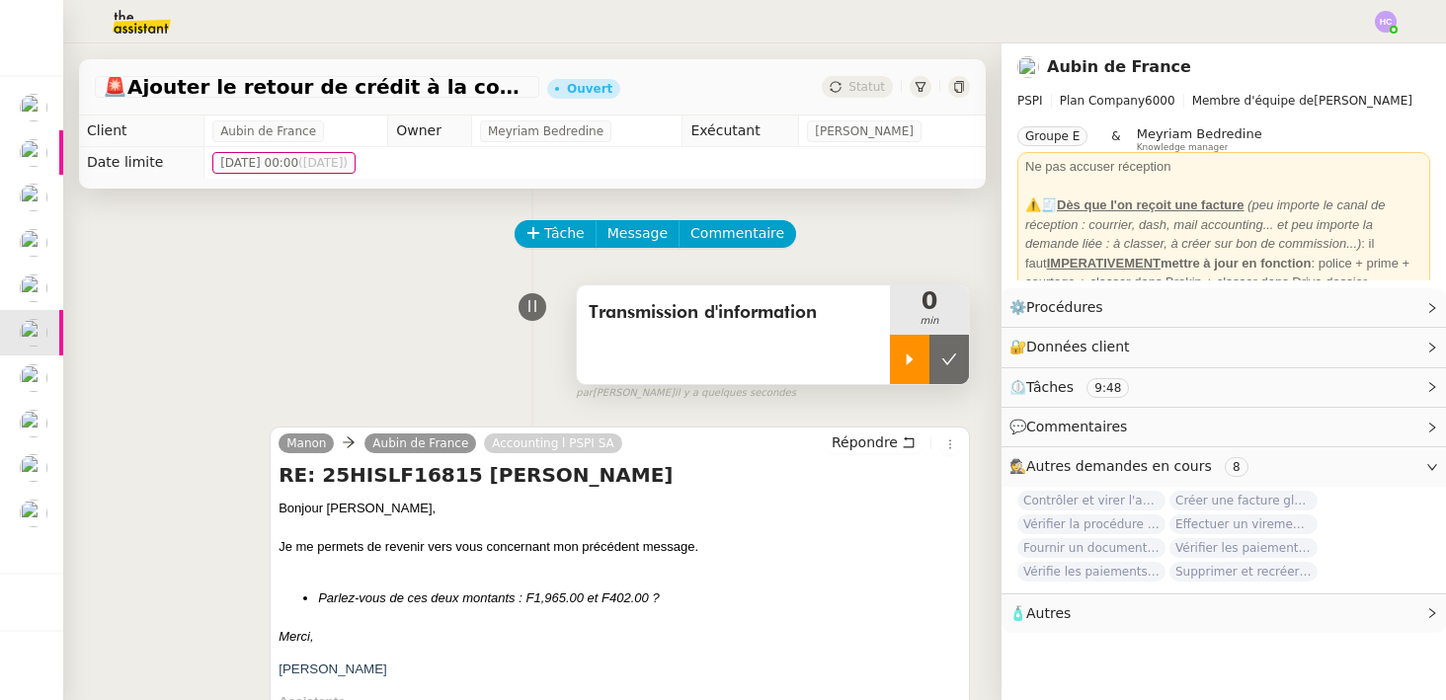
click at [909, 363] on icon at bounding box center [910, 360] width 16 height 16
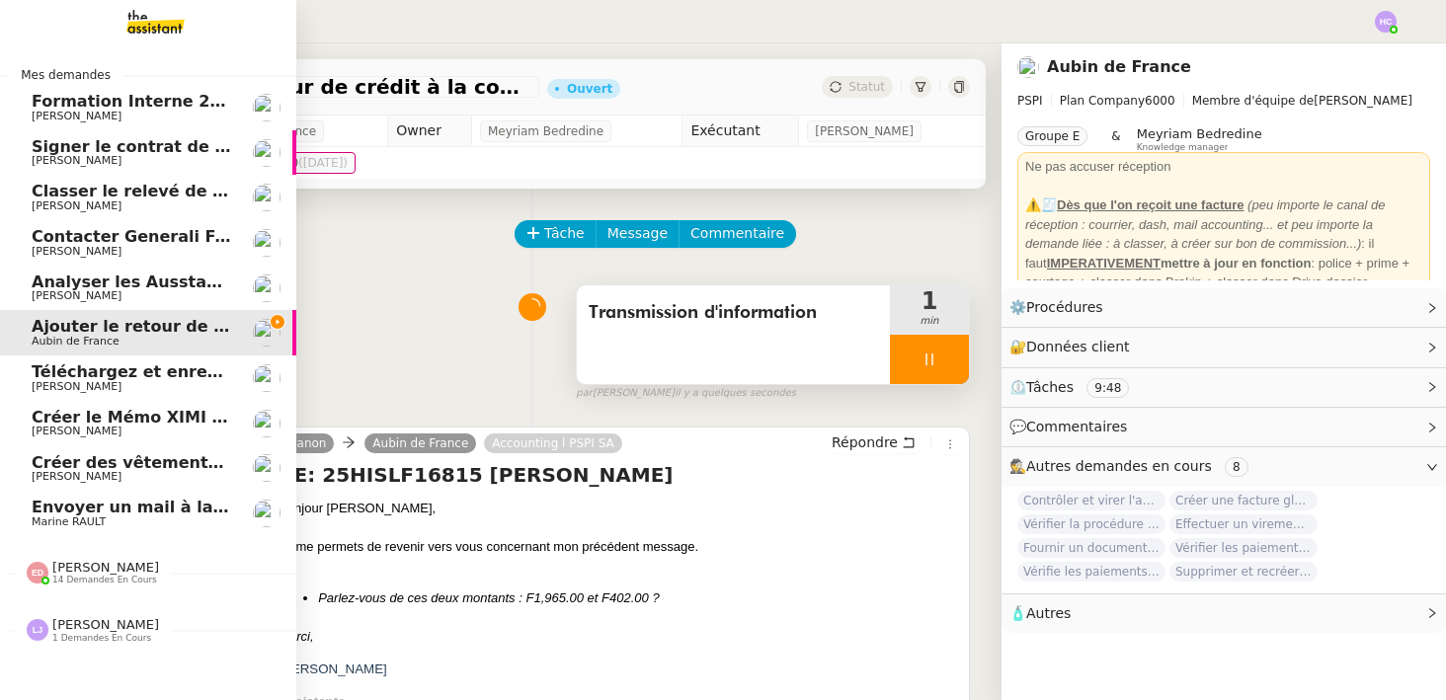
click at [77, 375] on span "Téléchargez et enregistrez les documents sur Brokin" at bounding box center [266, 372] width 469 height 19
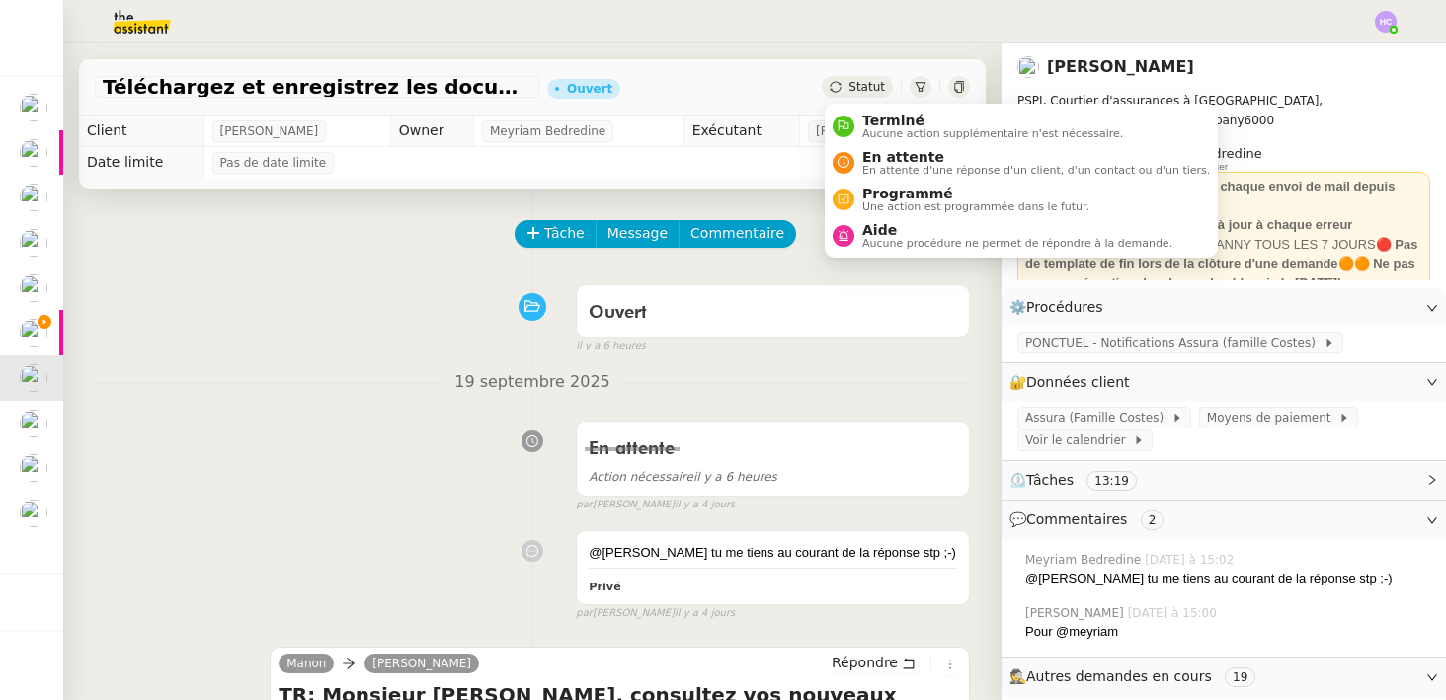
click at [845, 86] on div "Statut" at bounding box center [857, 87] width 71 height 22
click at [859, 119] on div "Terminé Aucune action supplémentaire n'est nécessaire." at bounding box center [989, 126] width 269 height 27
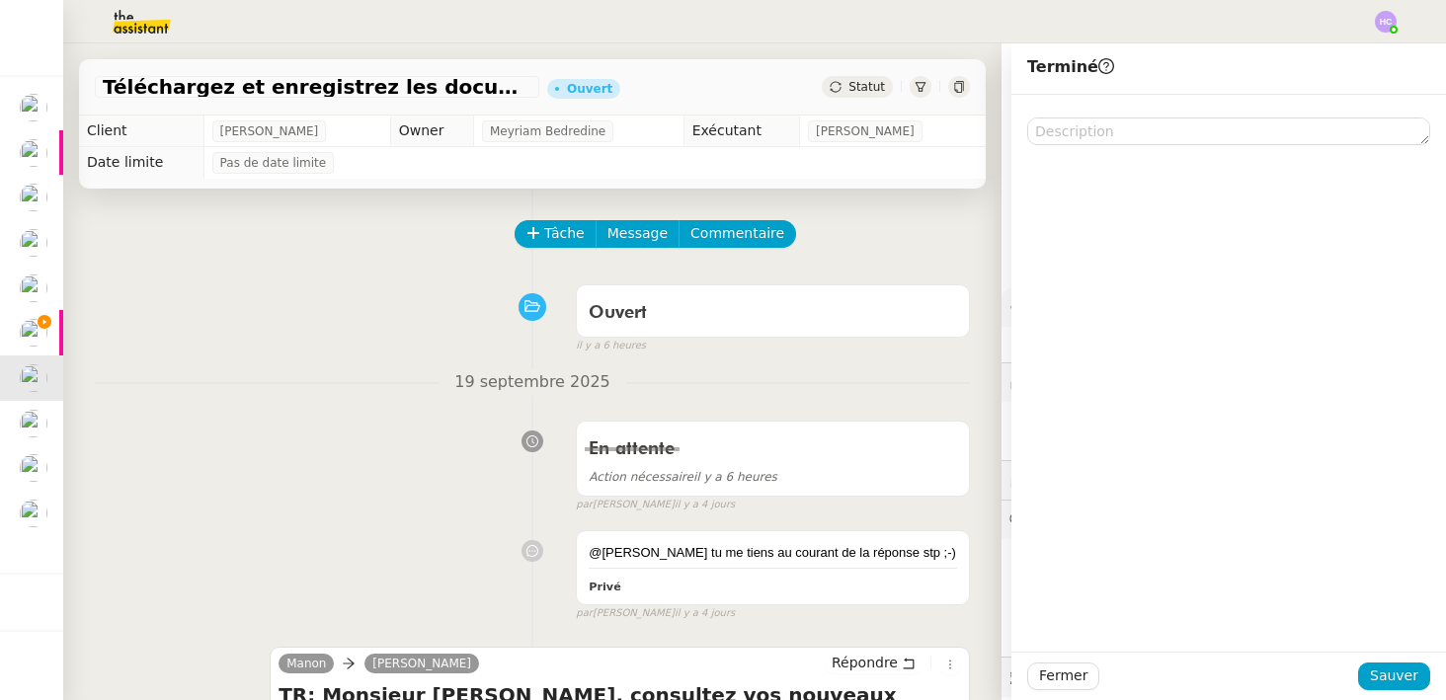
click at [847, 264] on div "Tâche Message Commentaire" at bounding box center [743, 243] width 453 height 47
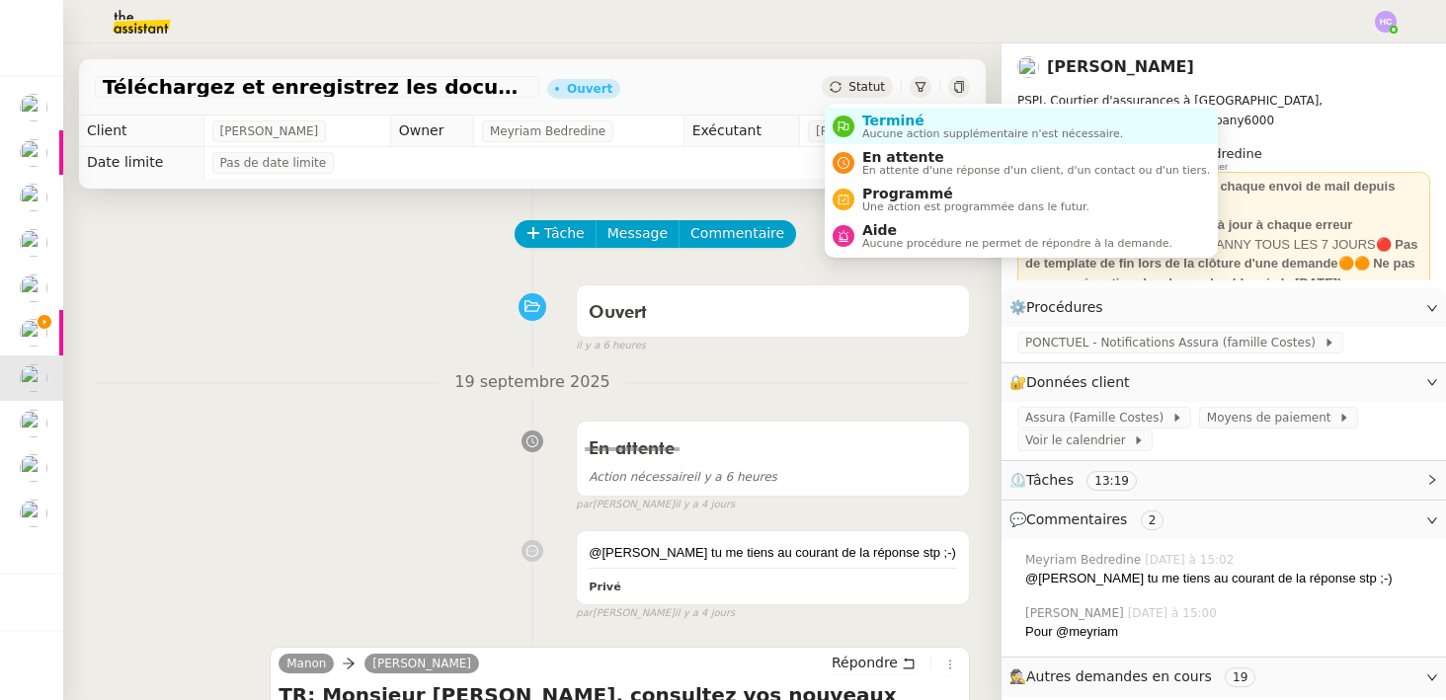
click at [862, 79] on div "Statut" at bounding box center [857, 87] width 71 height 22
click at [872, 128] on span "Aucune action supplémentaire n'est nécessaire." at bounding box center [992, 133] width 261 height 11
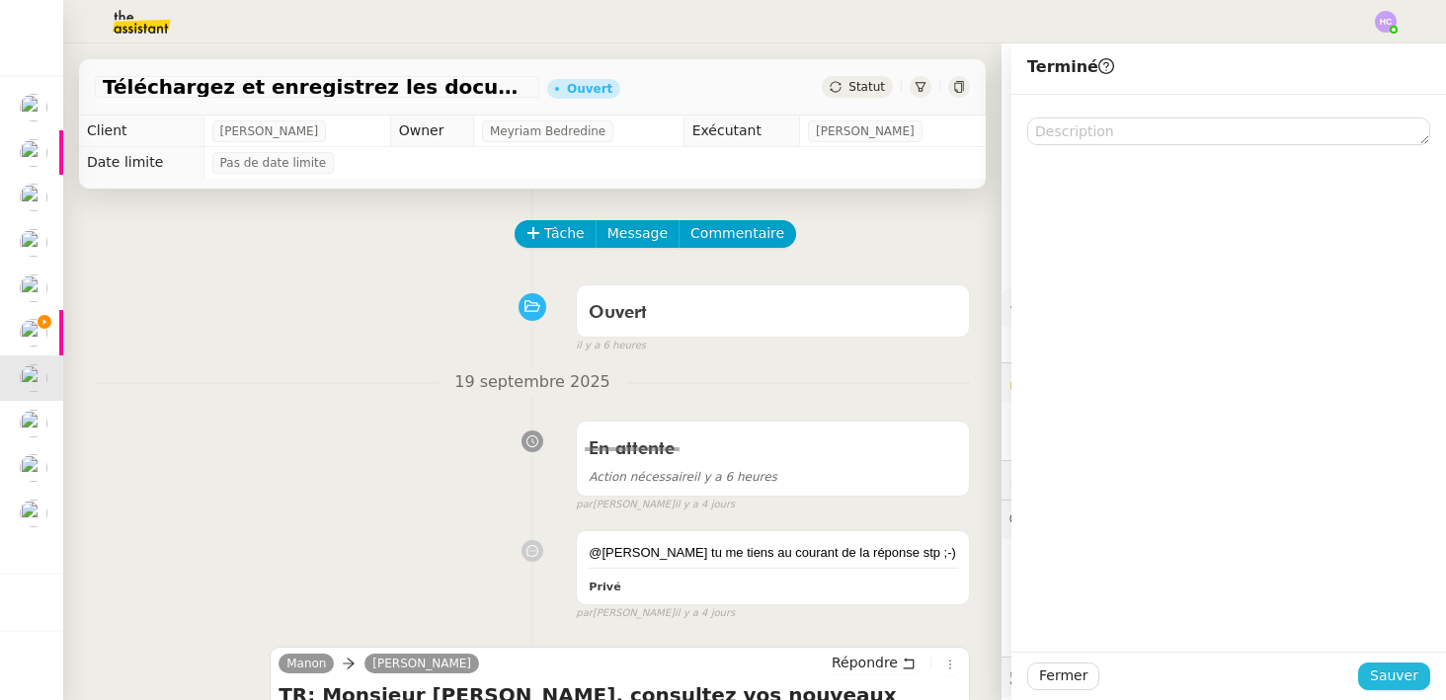
click at [1381, 673] on span "Sauver" at bounding box center [1394, 676] width 48 height 23
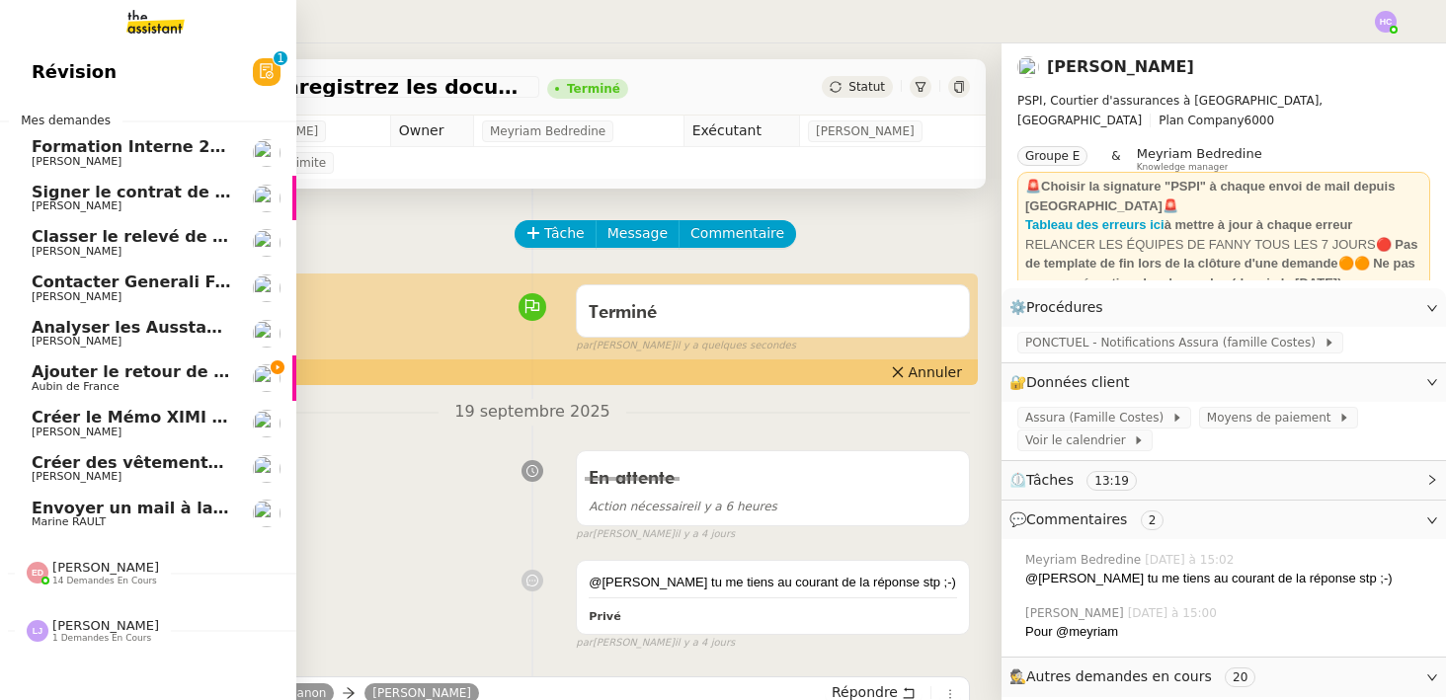
click at [112, 371] on span "Ajouter le retour de crédit à la commission" at bounding box center [223, 372] width 382 height 19
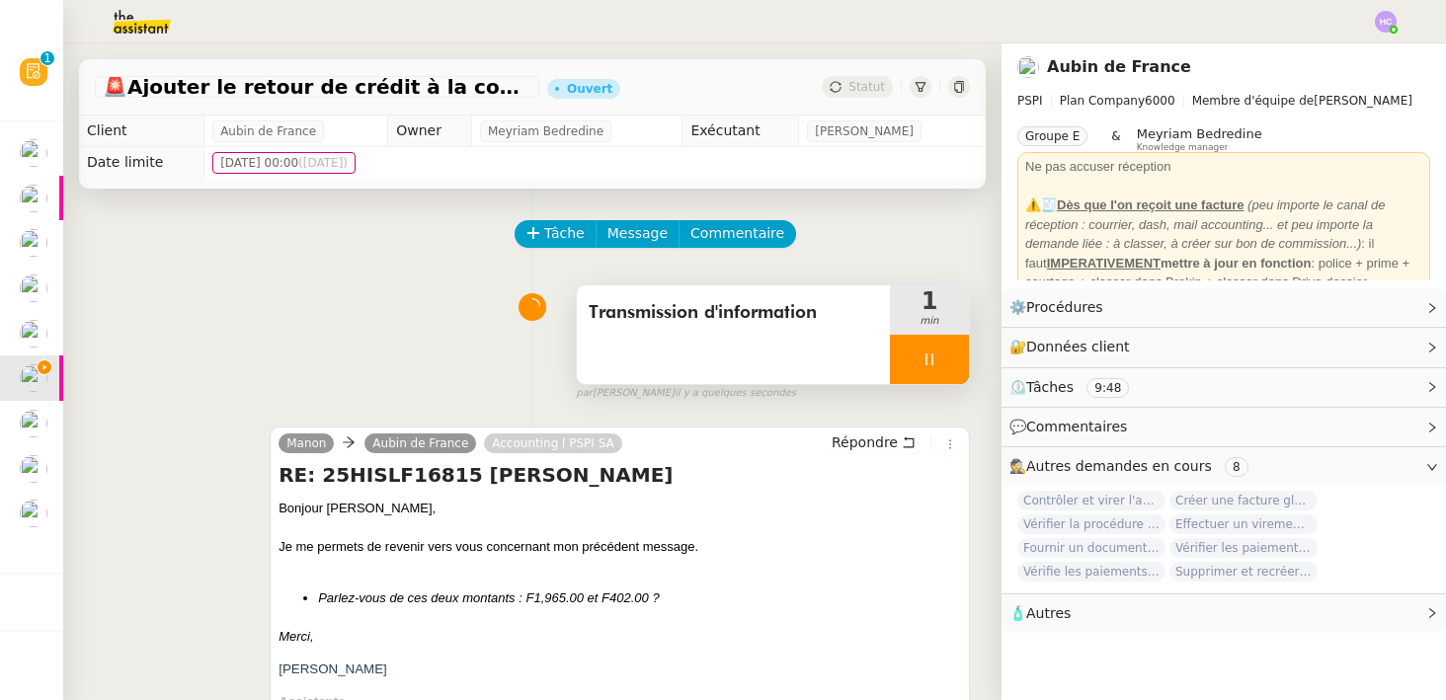
click at [930, 354] on icon at bounding box center [930, 360] width 16 height 16
click at [947, 357] on icon at bounding box center [949, 360] width 16 height 16
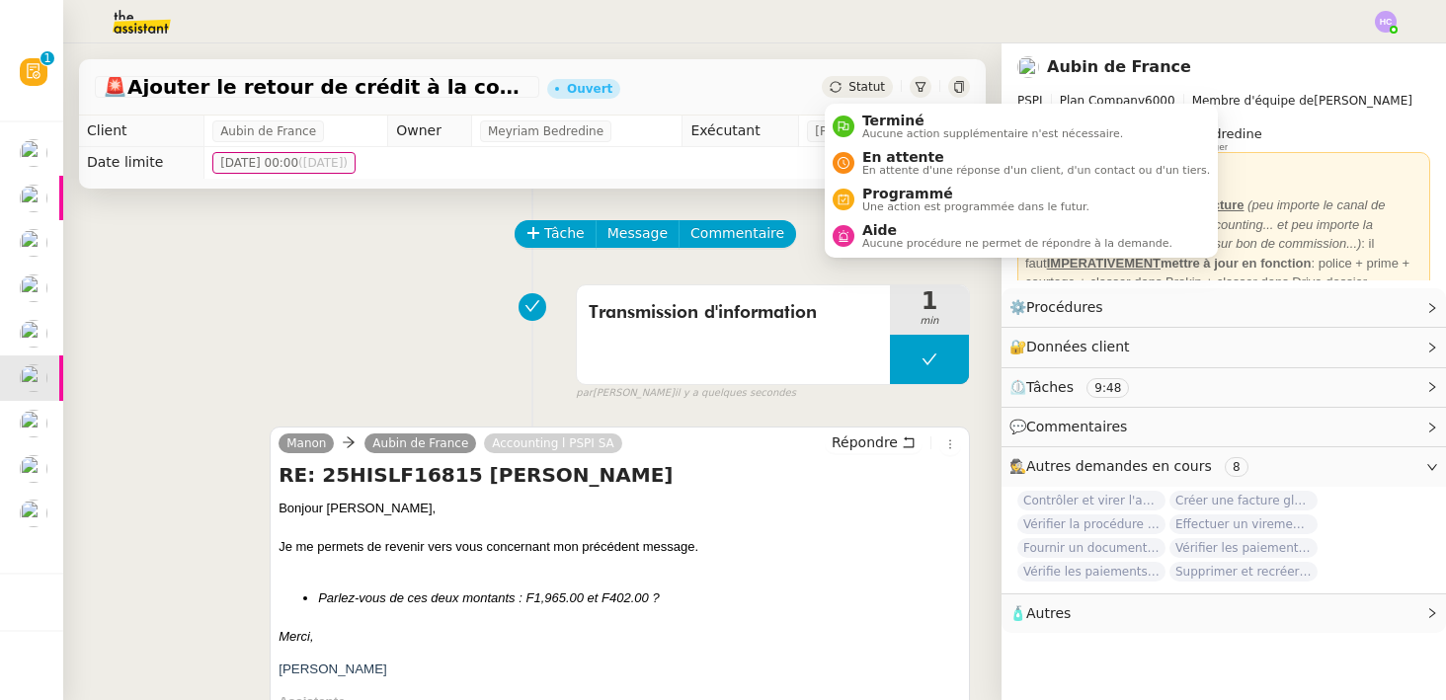
click at [863, 86] on span "Statut" at bounding box center [867, 87] width 37 height 14
click at [883, 161] on span "En attente" at bounding box center [1036, 157] width 348 height 16
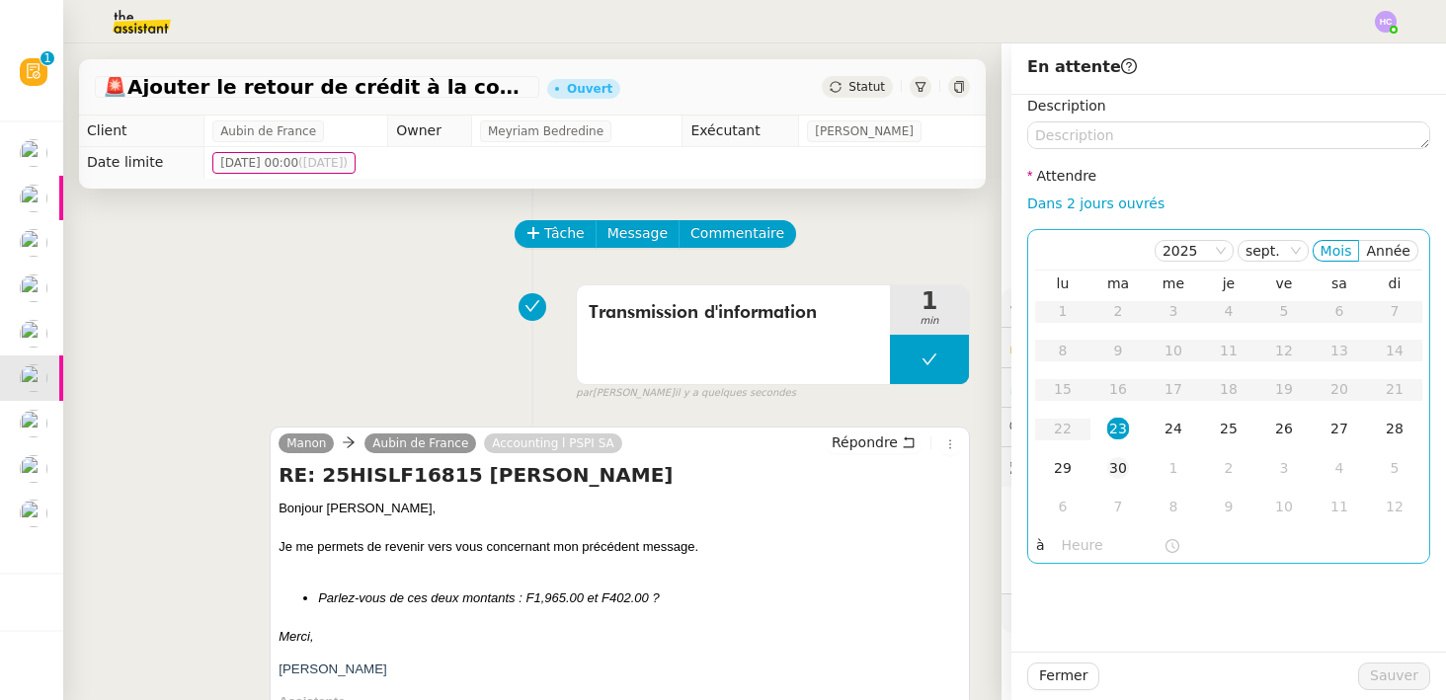
click at [1104, 473] on td "30" at bounding box center [1118, 470] width 55 height 40
click at [1384, 676] on span "Sauver" at bounding box center [1394, 676] width 48 height 23
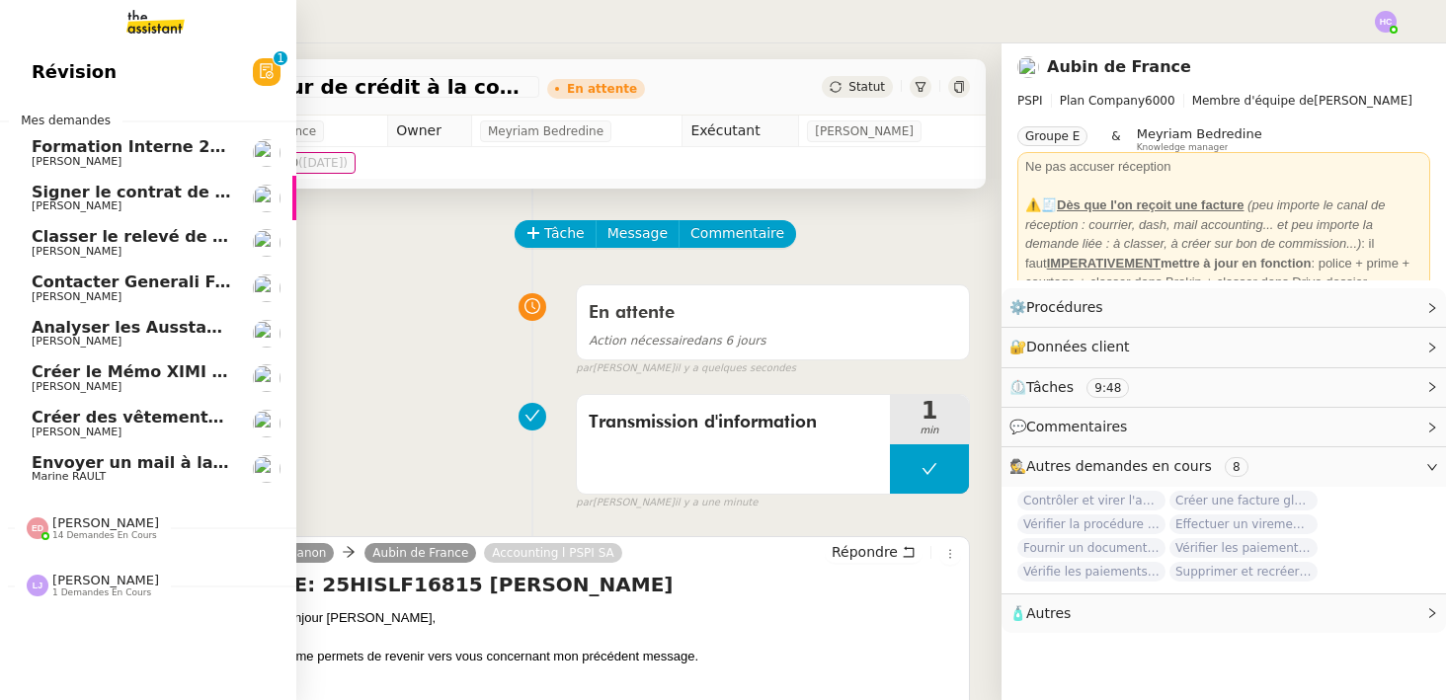
click at [93, 370] on span "Créer le Mémo XIMI « Ma première facturation »" at bounding box center [247, 372] width 430 height 19
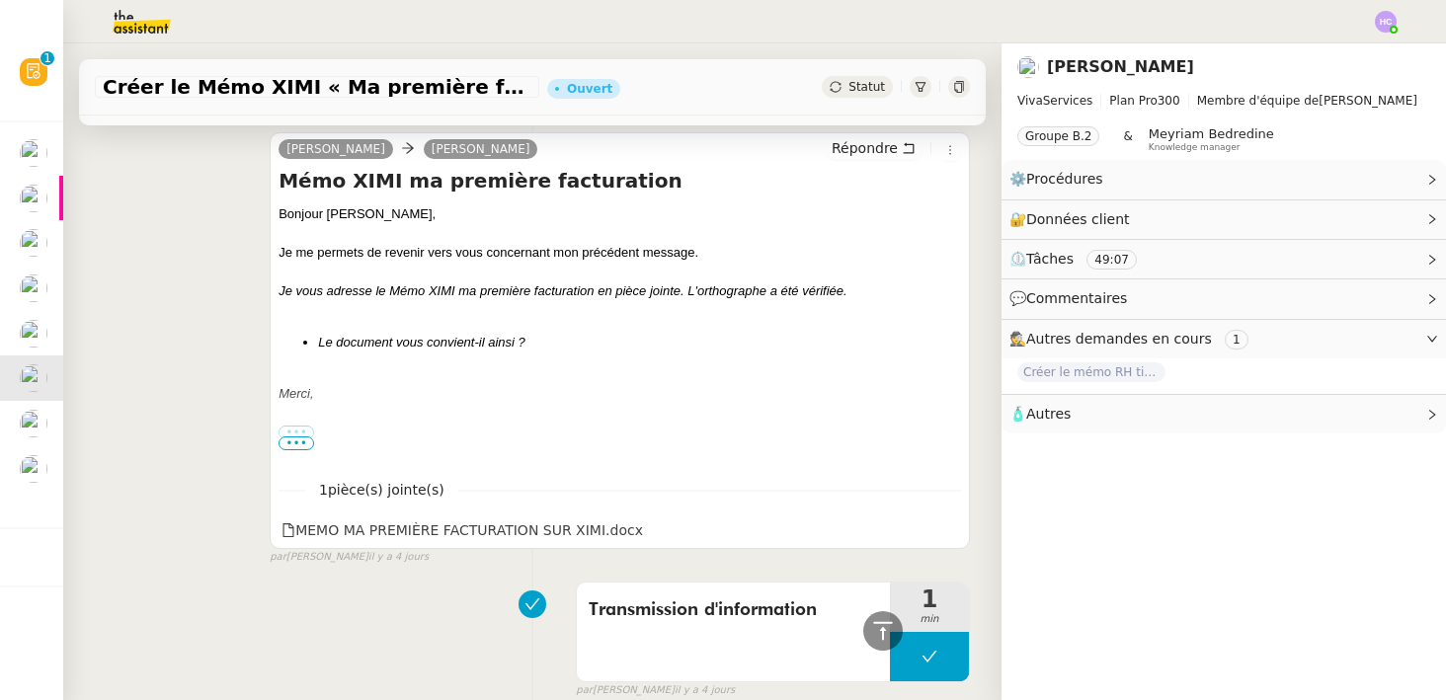
scroll to position [398, 0]
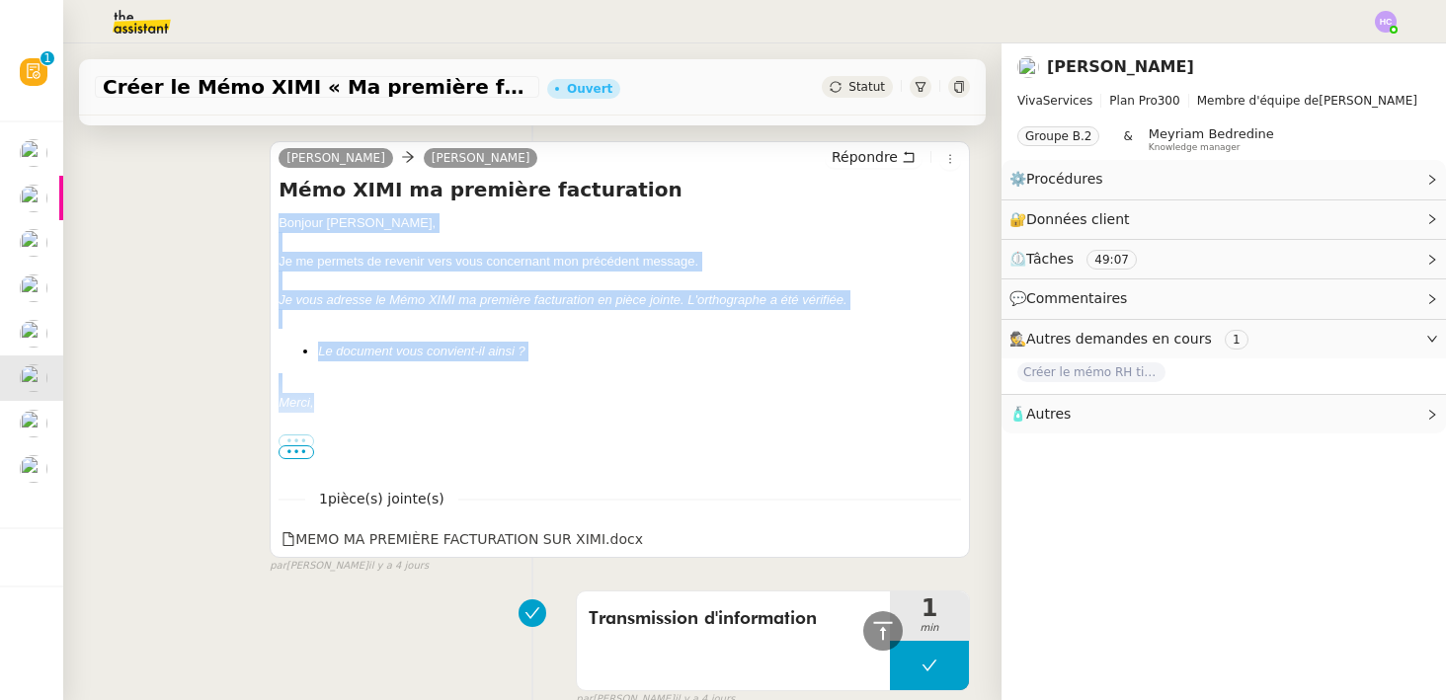
drag, startPoint x: 329, startPoint y: 401, endPoint x: 260, endPoint y: 224, distance: 189.9
click at [260, 224] on div "Emilie Antoine DUCATILLION Répondre Mémo XIMI ma première facturation Bonjour ﻿…" at bounding box center [532, 348] width 875 height 450
copy div "Bonjour ﻿Antoine﻿, Je me permets de revenir vers vous concernant mon précédent …"
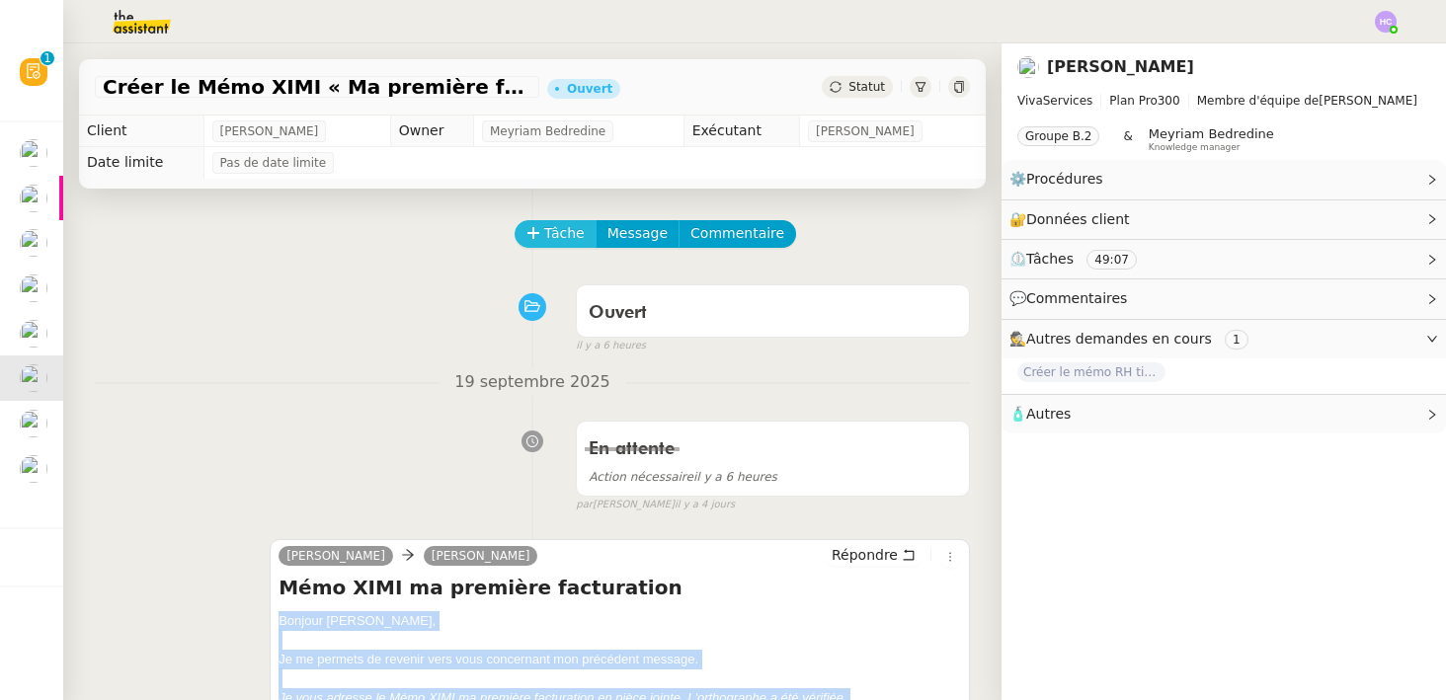
click at [556, 232] on span "Tâche" at bounding box center [564, 233] width 41 height 23
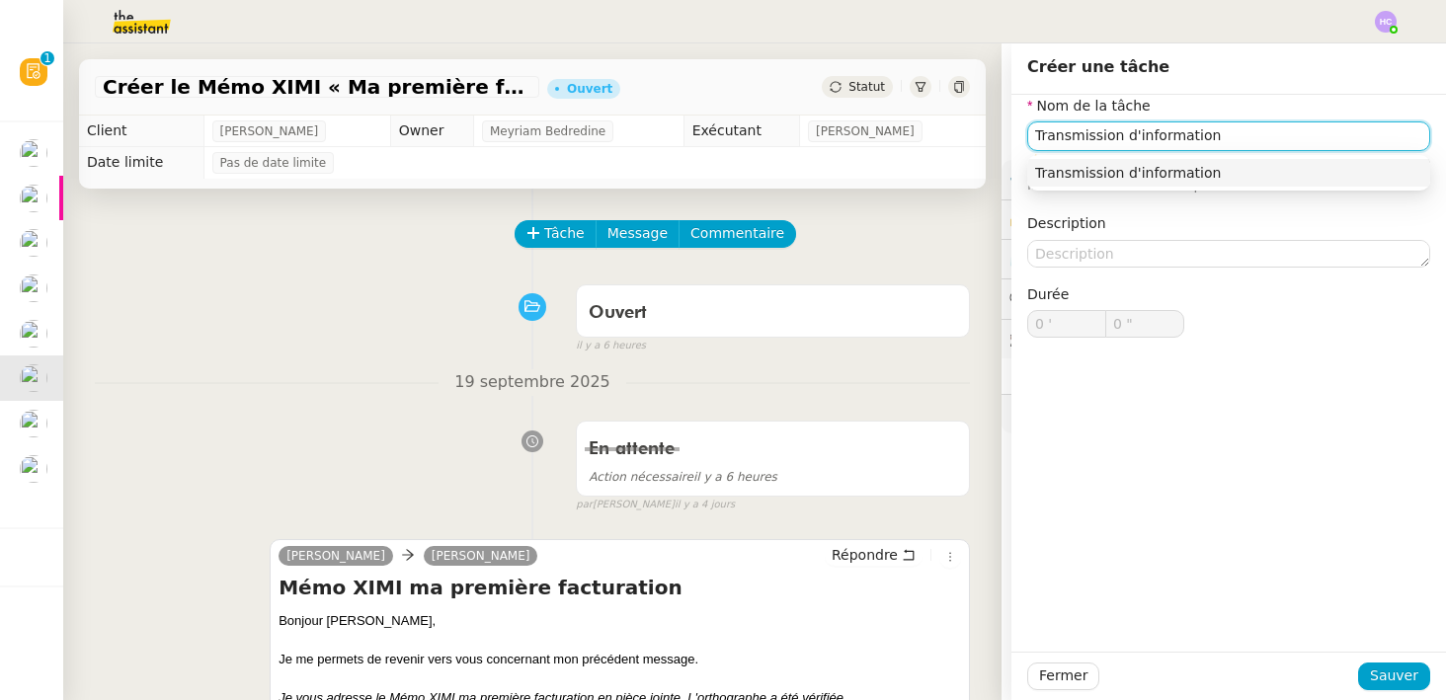
click at [1131, 168] on div "Transmission d'information" at bounding box center [1228, 173] width 387 height 18
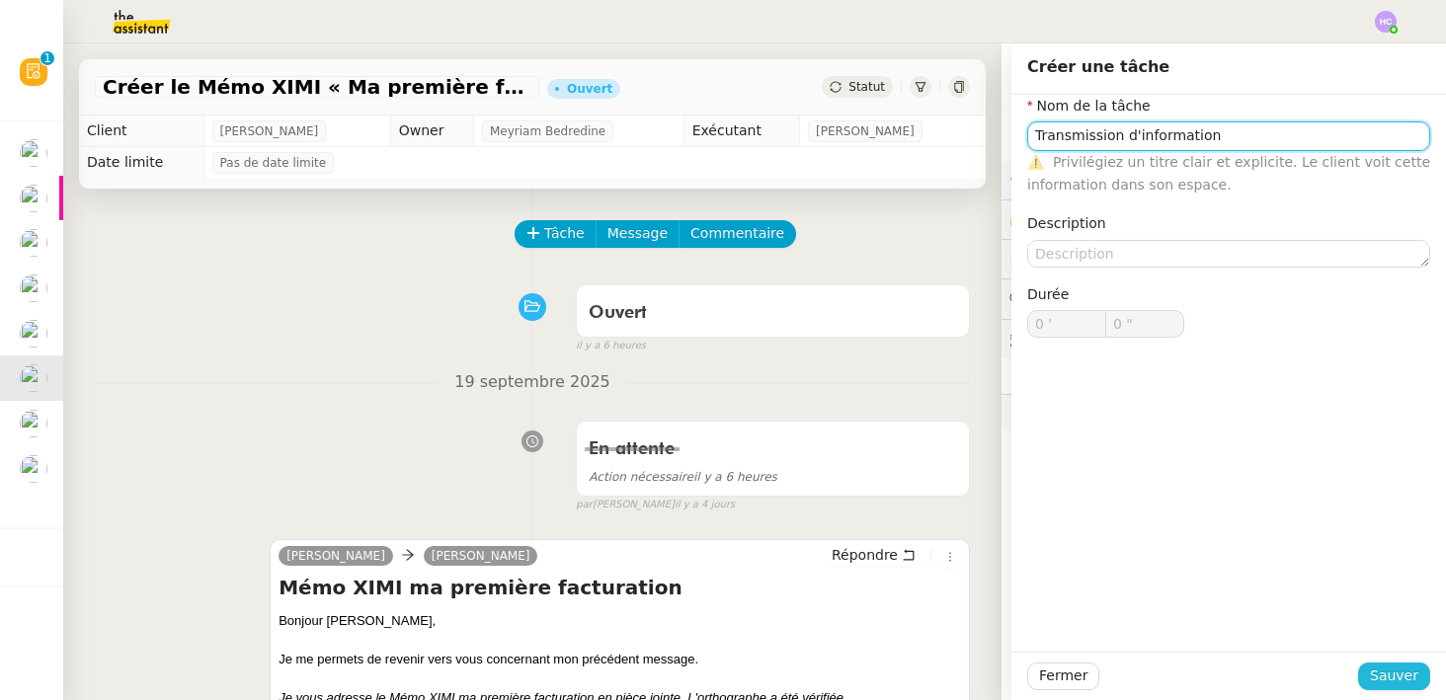
type input "Transmission d'information"
click at [1382, 673] on span "Sauver" at bounding box center [1394, 676] width 48 height 23
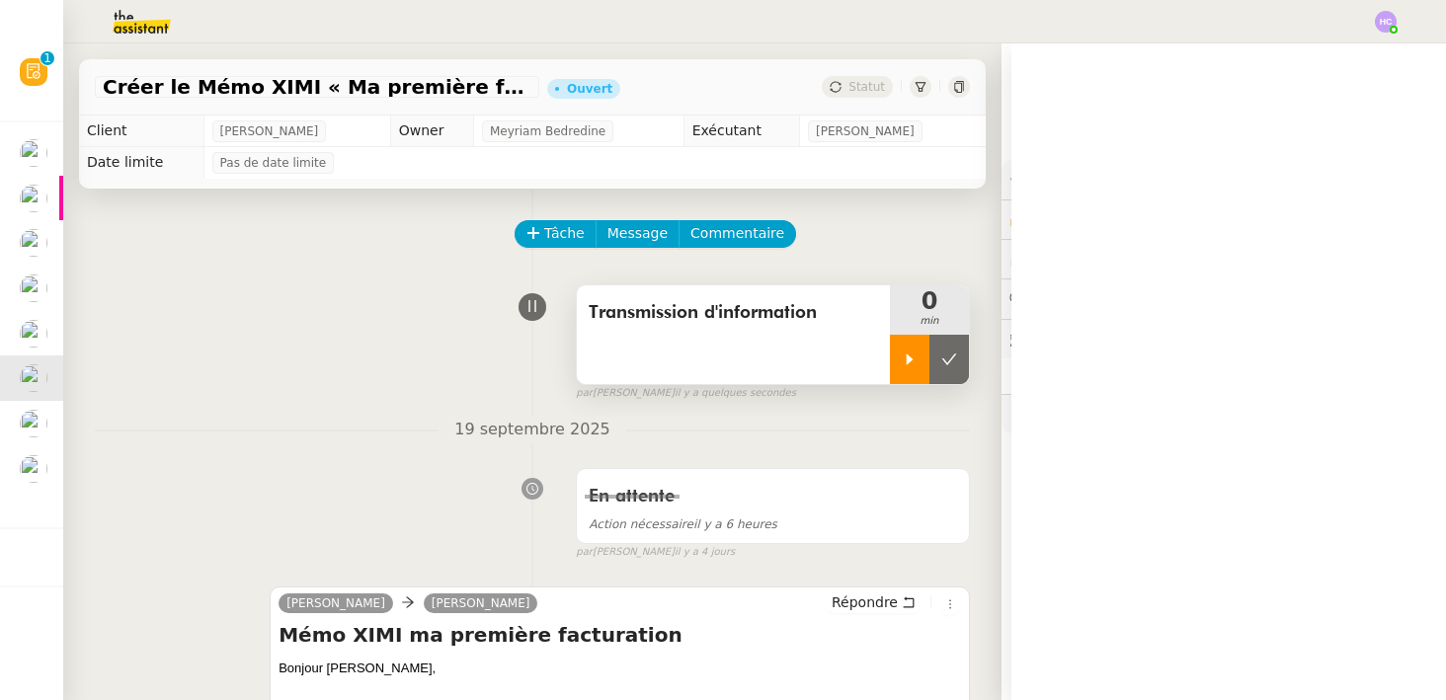
click at [897, 368] on div at bounding box center [910, 359] width 40 height 49
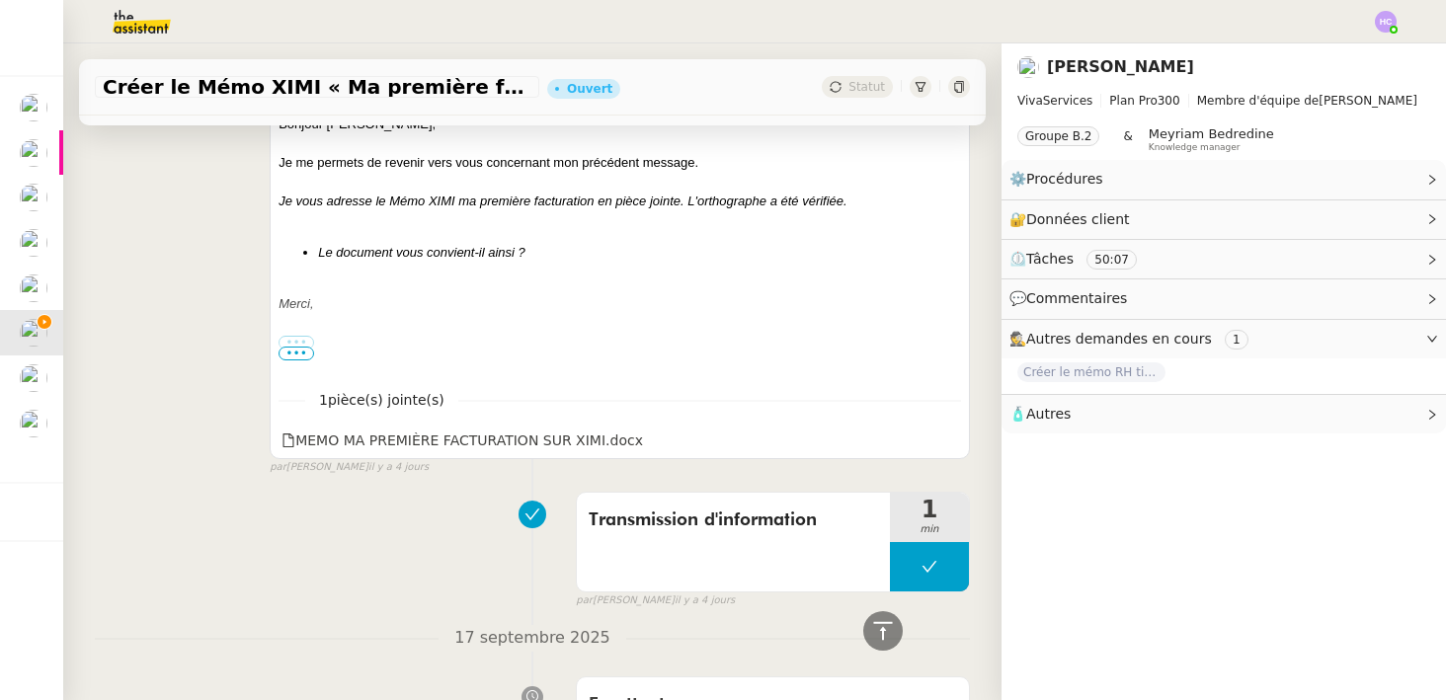
scroll to position [370, 0]
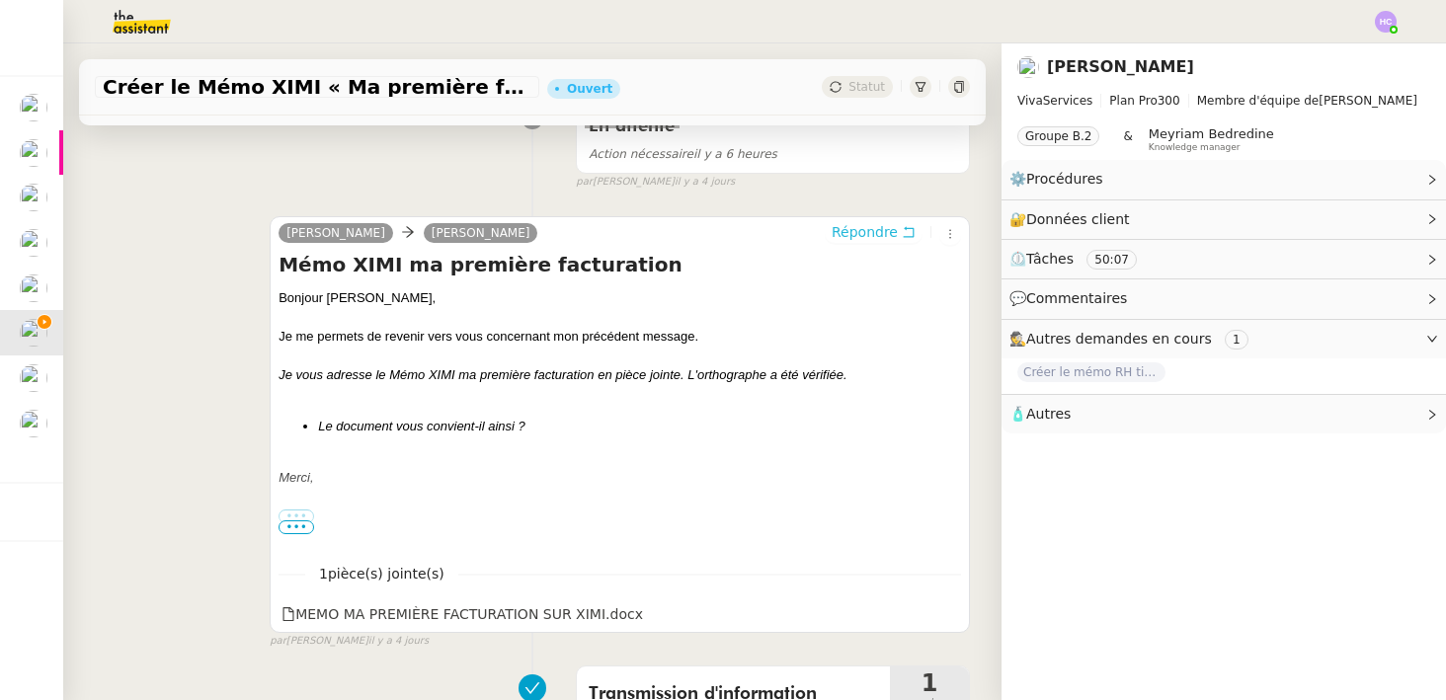
click at [878, 232] on span "Répondre" at bounding box center [865, 232] width 66 height 20
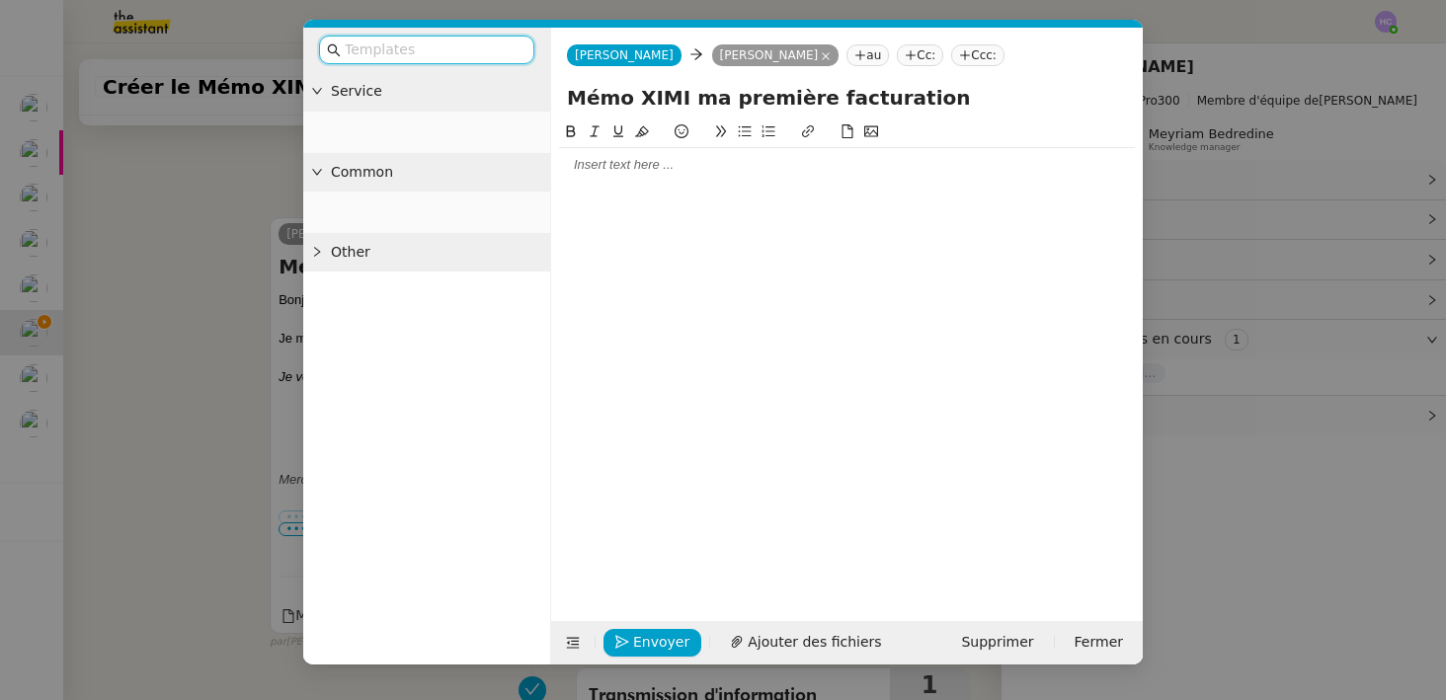
scroll to position [521, 0]
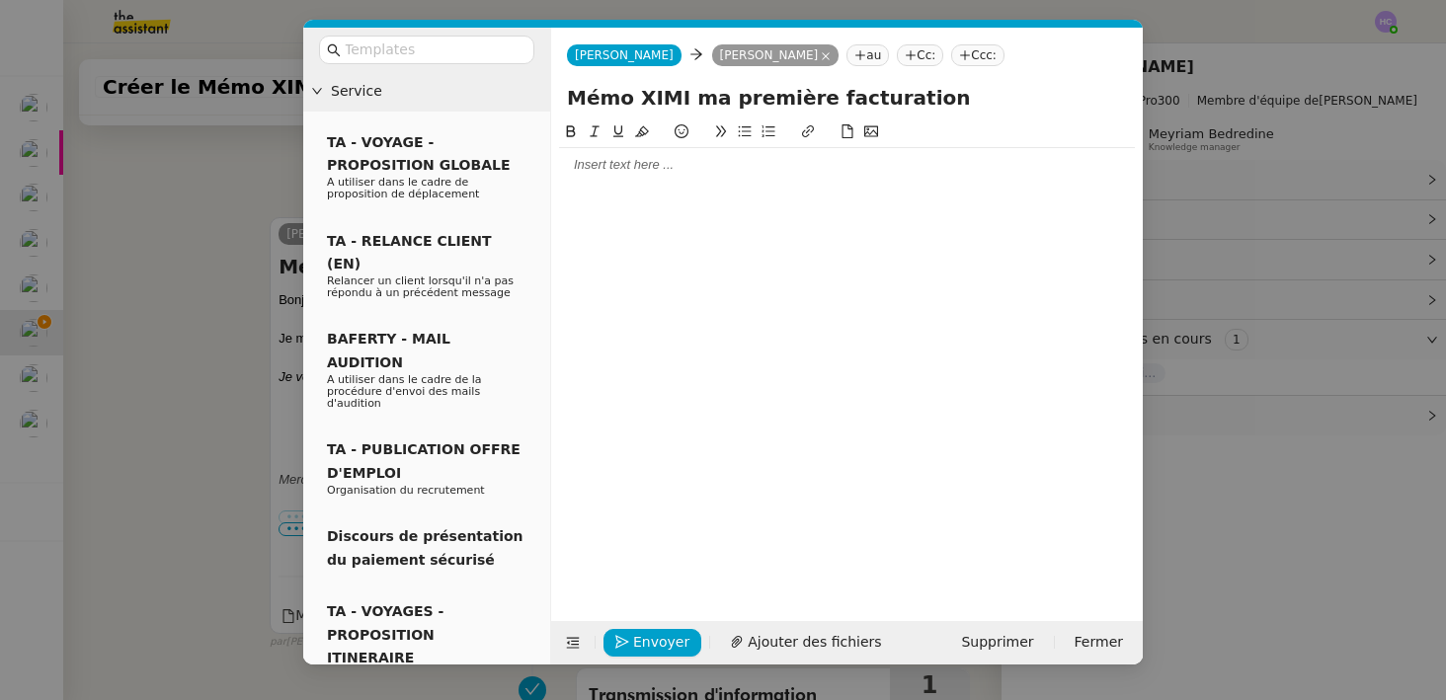
click at [643, 168] on div at bounding box center [847, 165] width 576 height 18
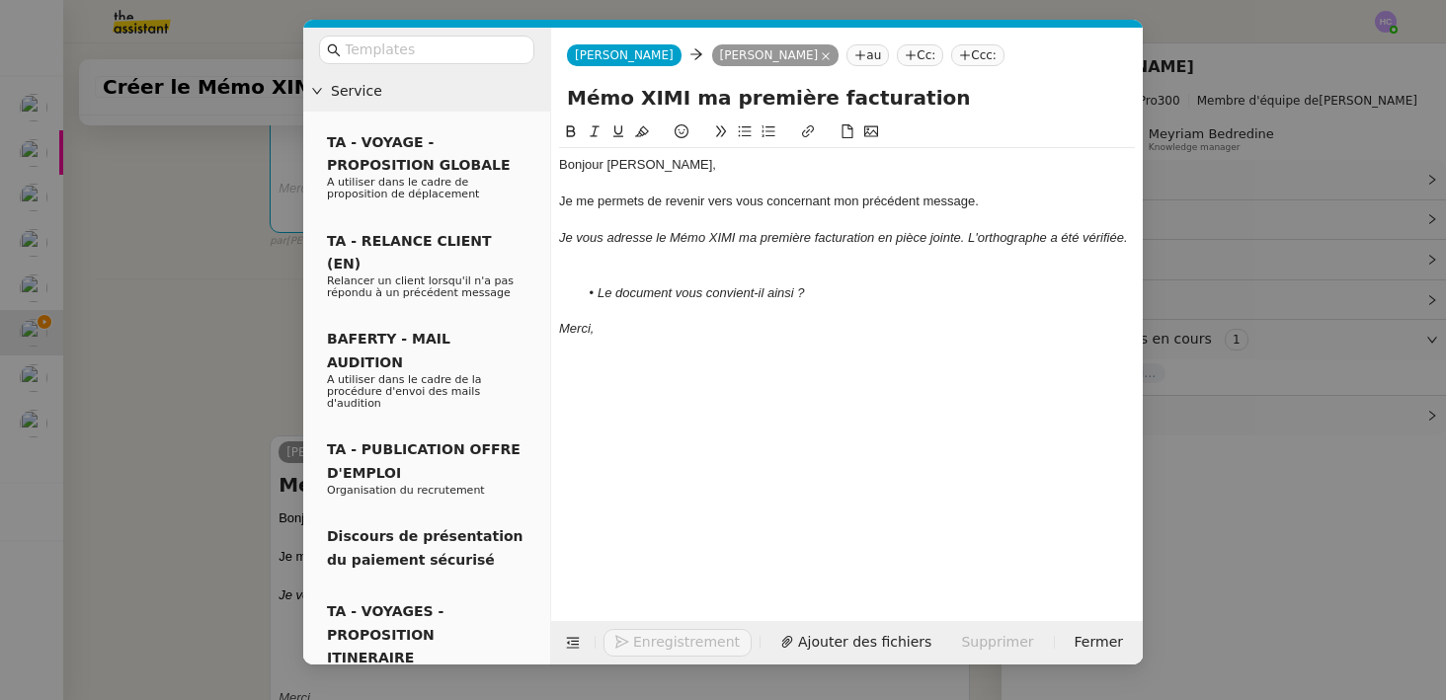
scroll to position [739, 0]
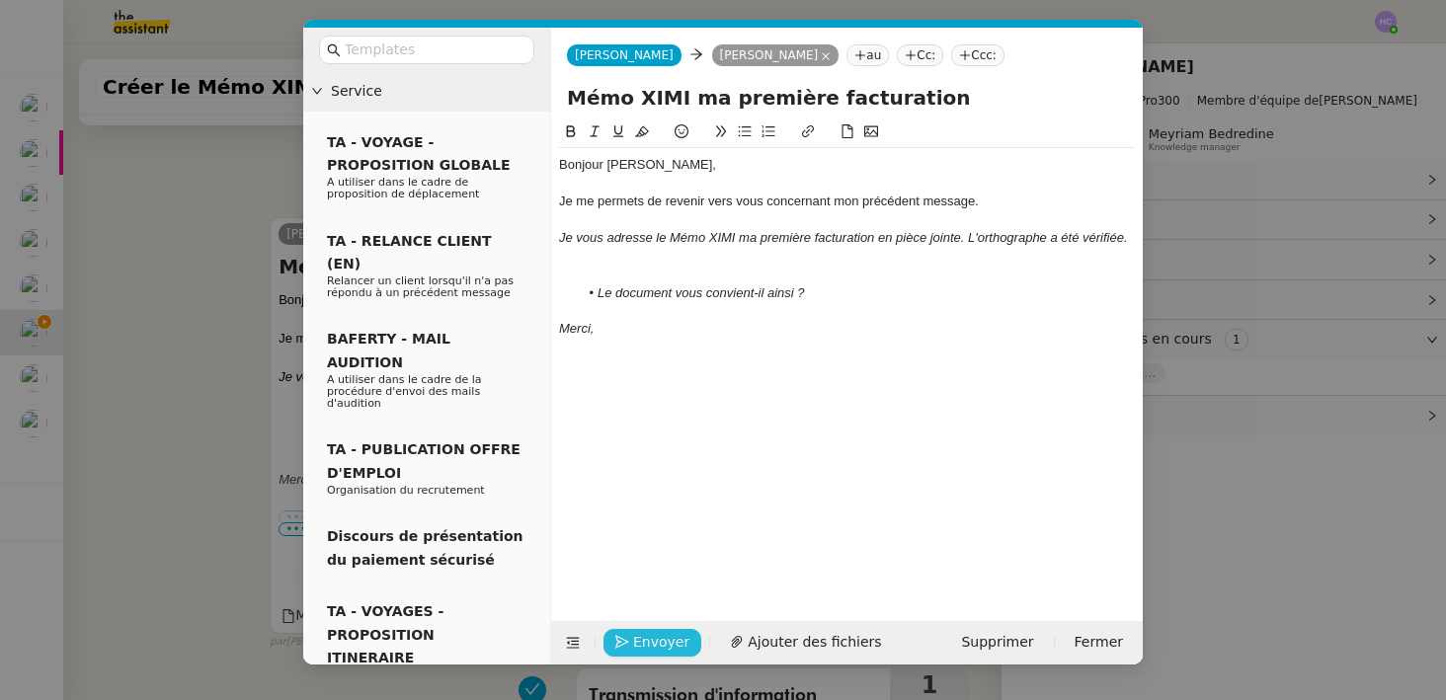
click at [636, 643] on span "Envoyer" at bounding box center [661, 642] width 56 height 23
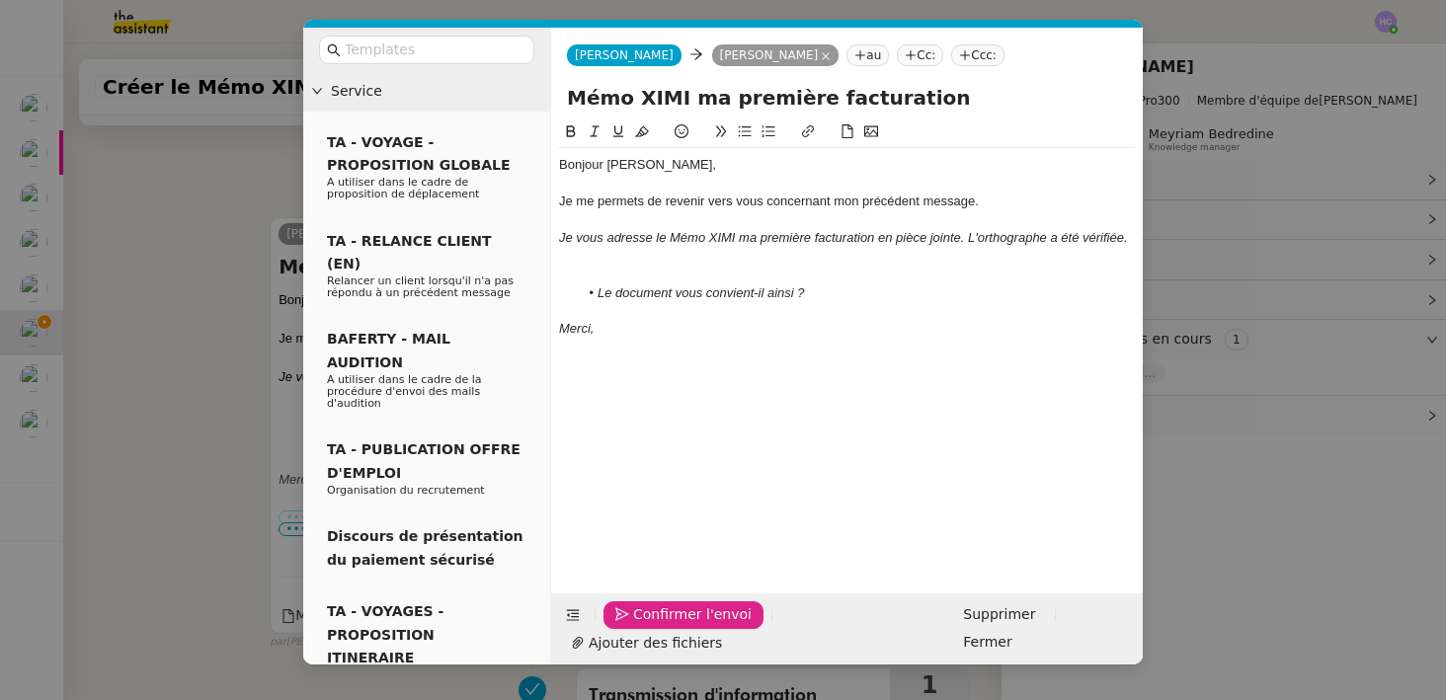
click at [636, 626] on span "Confirmer l'envoi" at bounding box center [692, 615] width 119 height 23
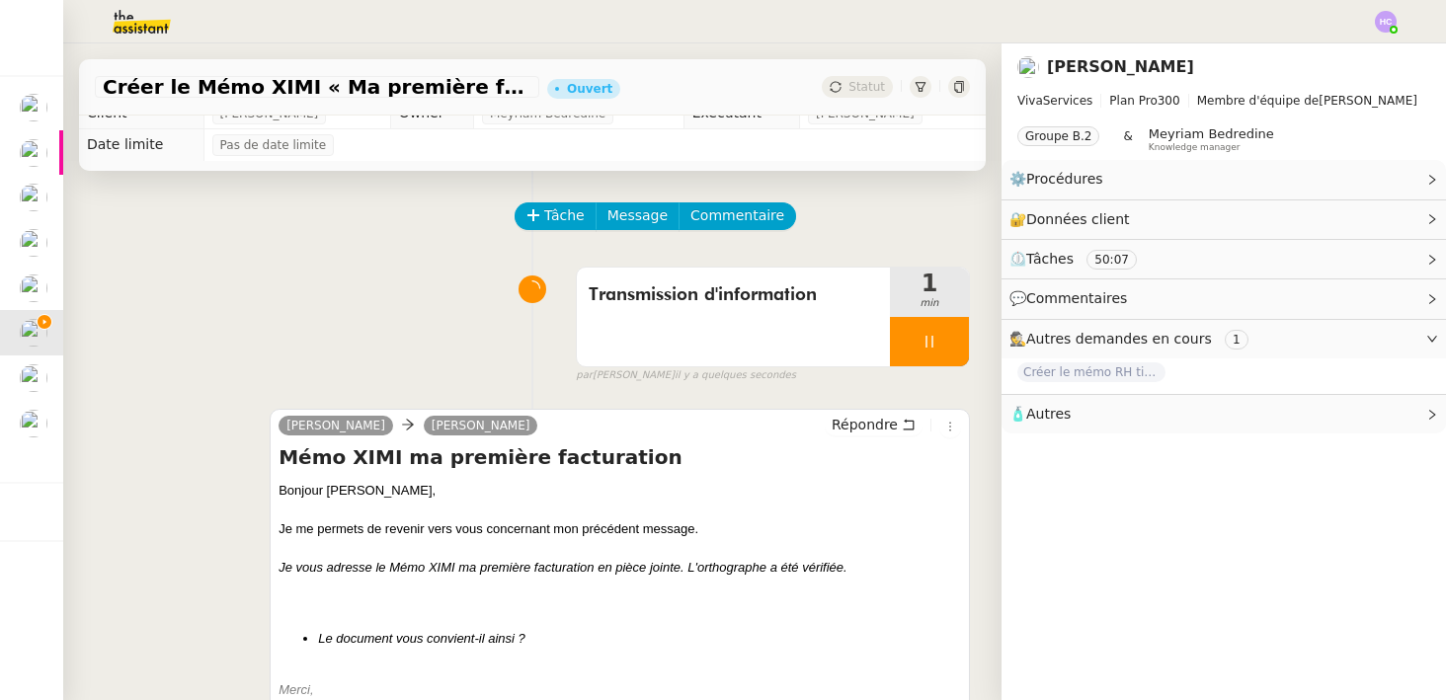
scroll to position [0, 0]
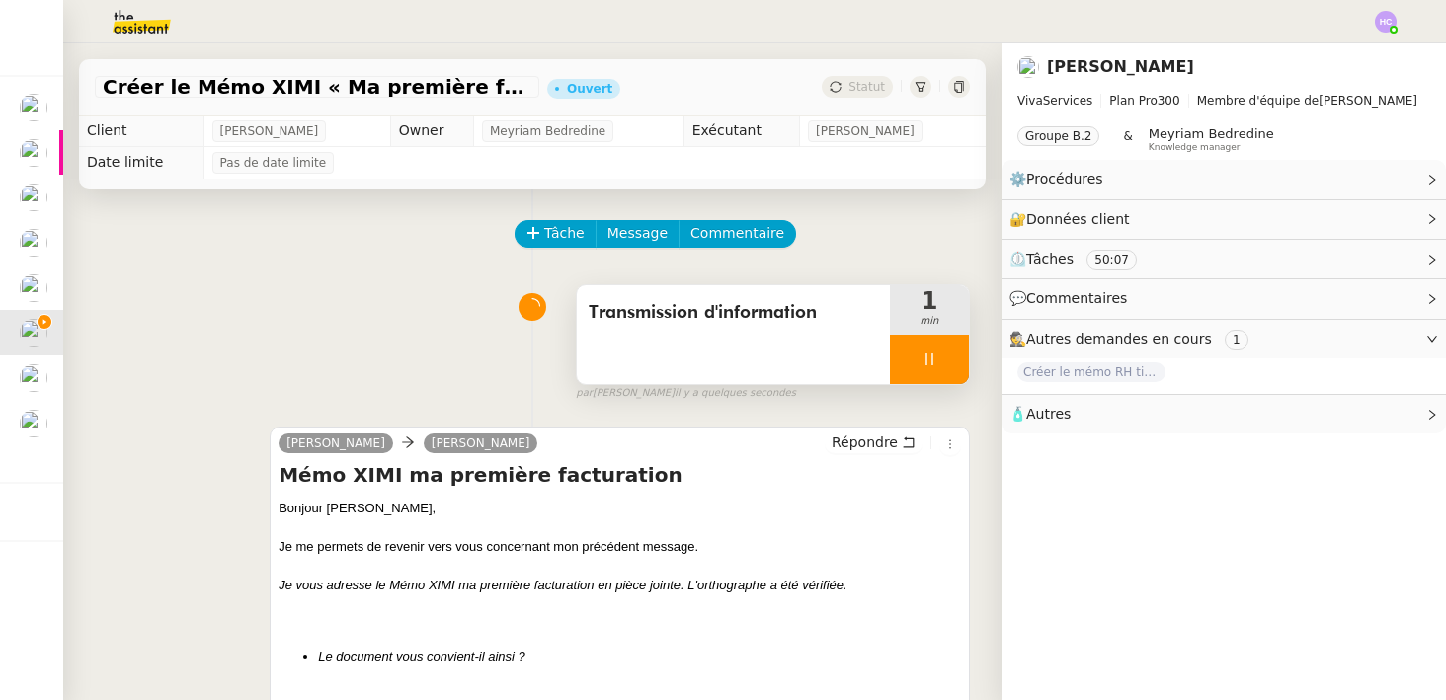
click at [938, 349] on div at bounding box center [929, 359] width 79 height 49
click at [939, 349] on button at bounding box center [950, 359] width 40 height 49
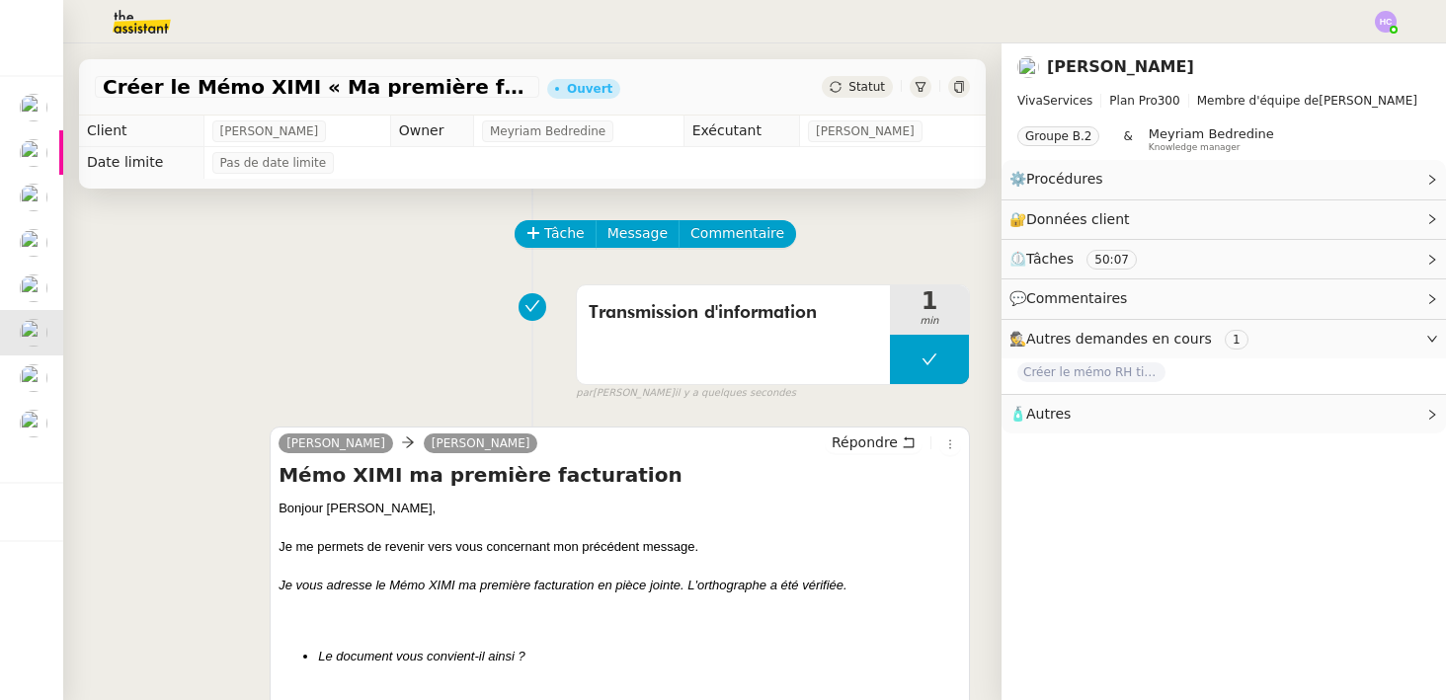
click at [866, 91] on span "Statut" at bounding box center [867, 87] width 37 height 14
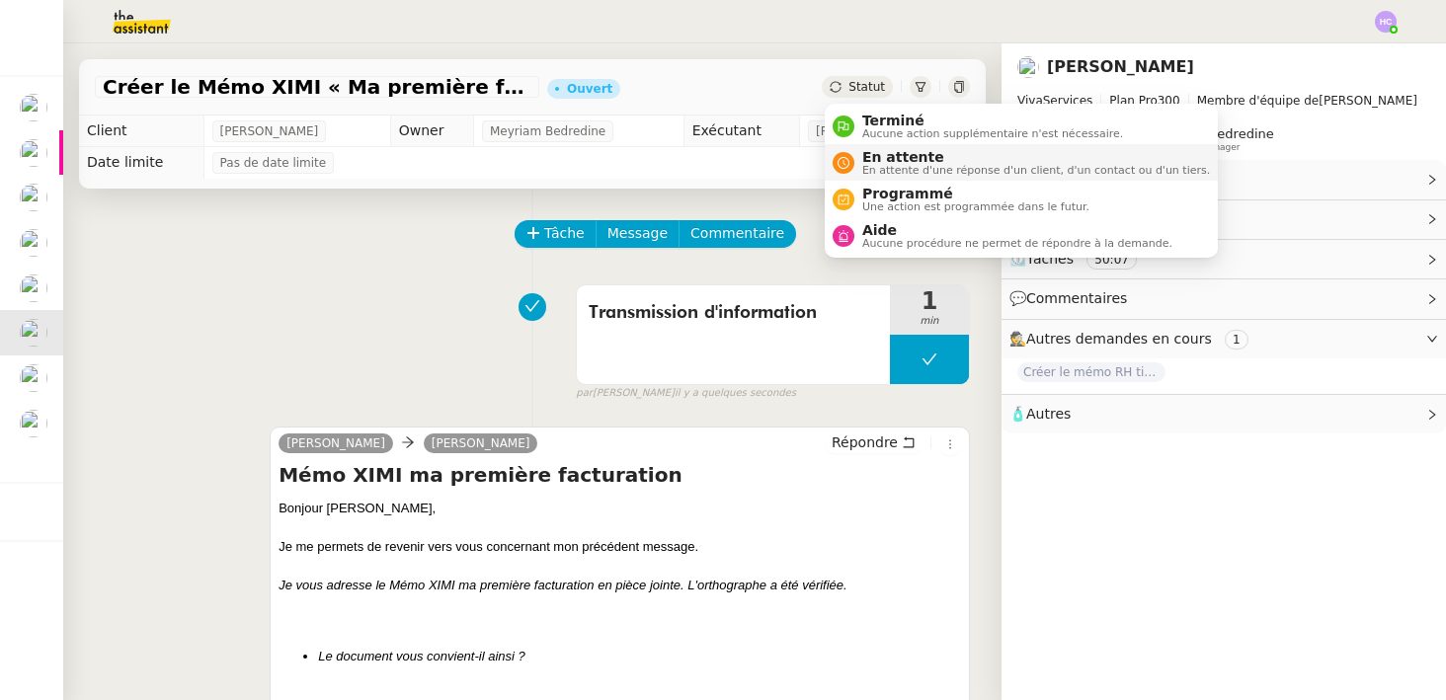
click at [868, 165] on span "En attente d'une réponse d'un client, d'un contact ou d'un tiers." at bounding box center [1036, 170] width 348 height 11
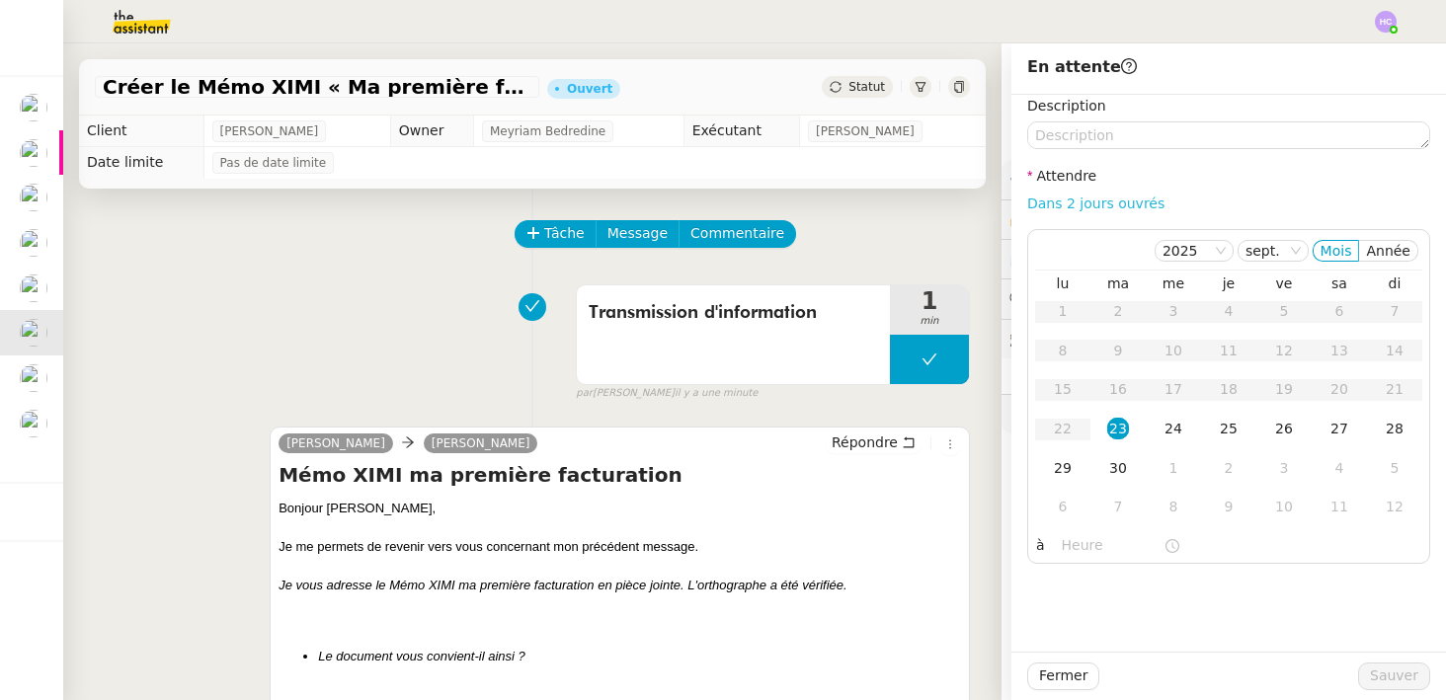
click at [1114, 205] on link "Dans 2 jours ouvrés" at bounding box center [1095, 204] width 137 height 16
type input "07:00"
click at [1382, 680] on span "Sauver" at bounding box center [1394, 676] width 48 height 23
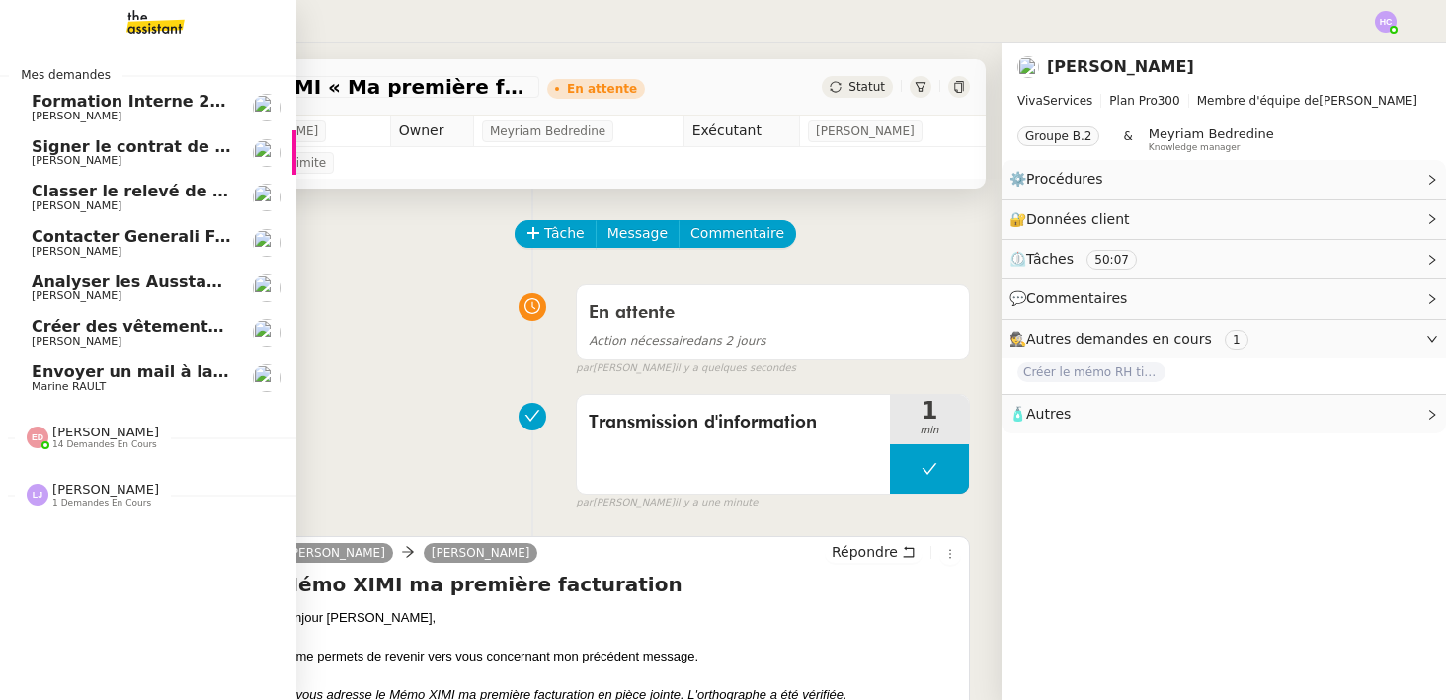
click at [61, 335] on span "Créer des vêtements de travail VEN" at bounding box center [191, 326] width 318 height 19
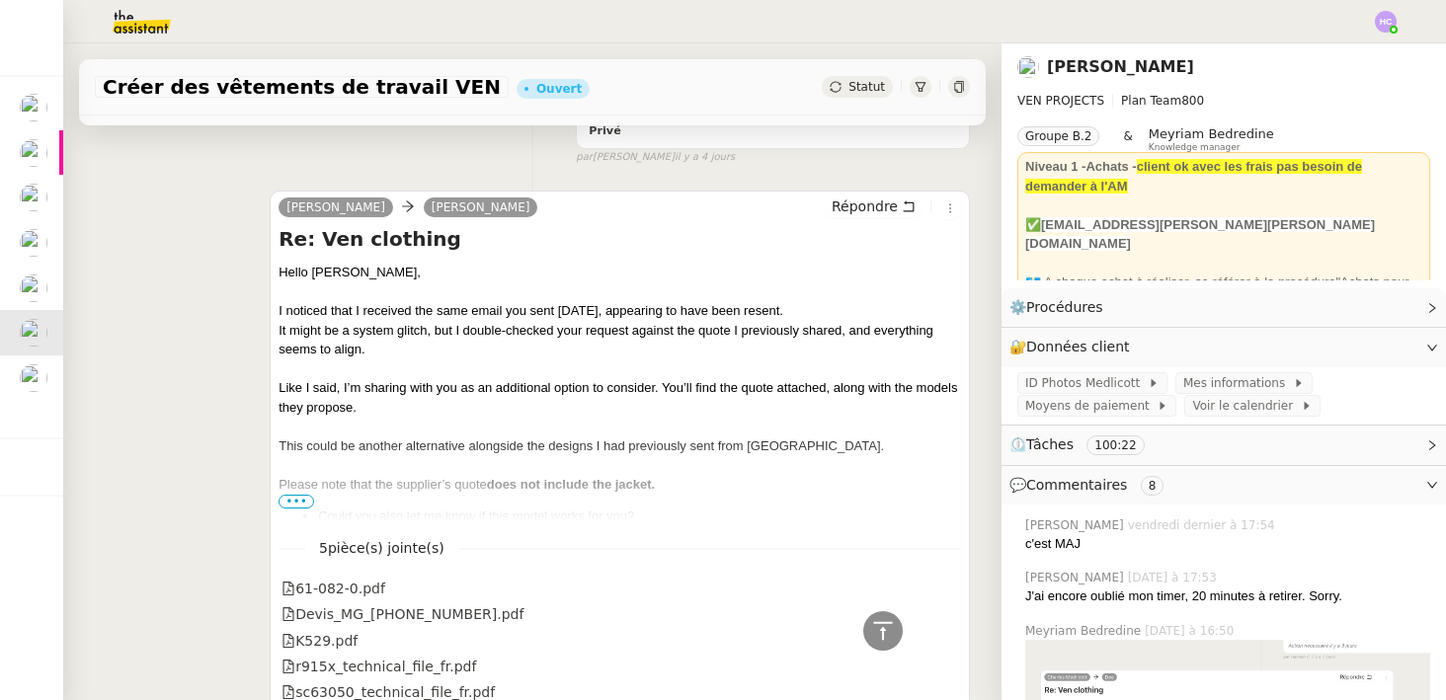
scroll to position [812, 0]
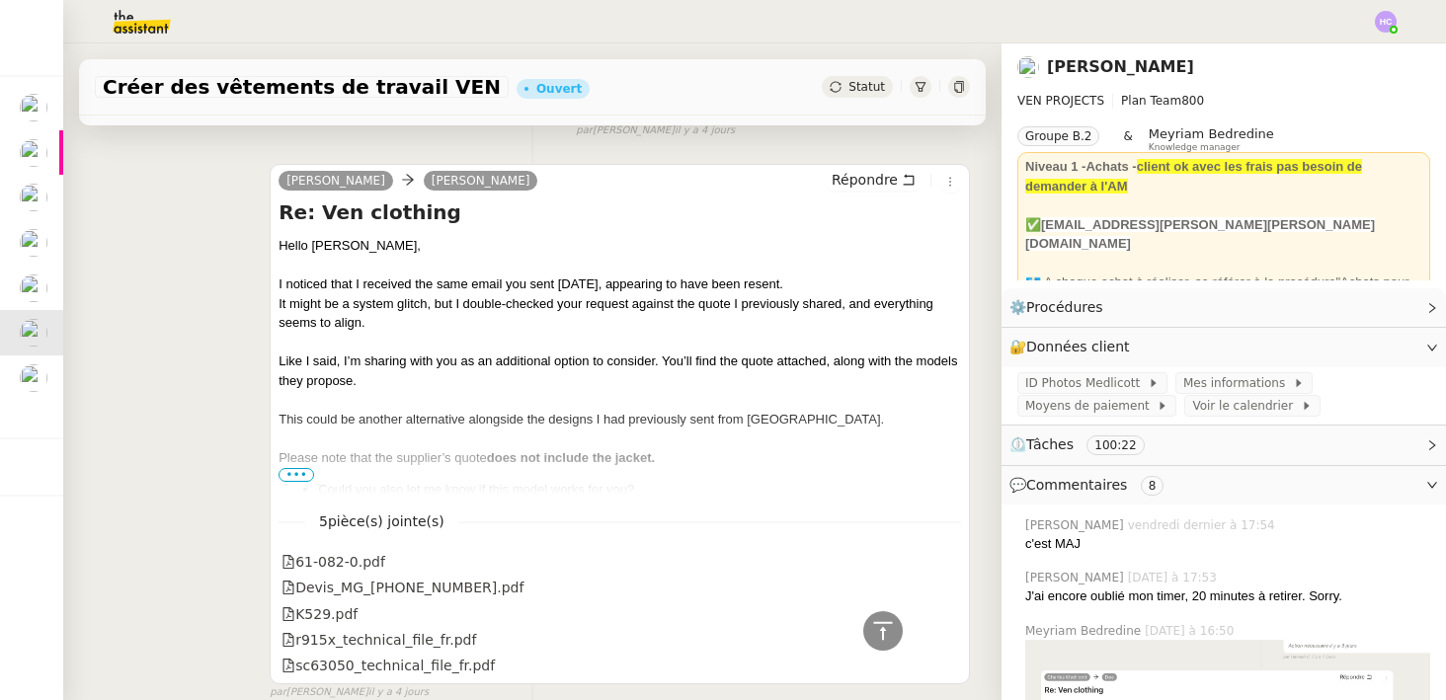
click at [291, 471] on span "•••" at bounding box center [297, 475] width 36 height 14
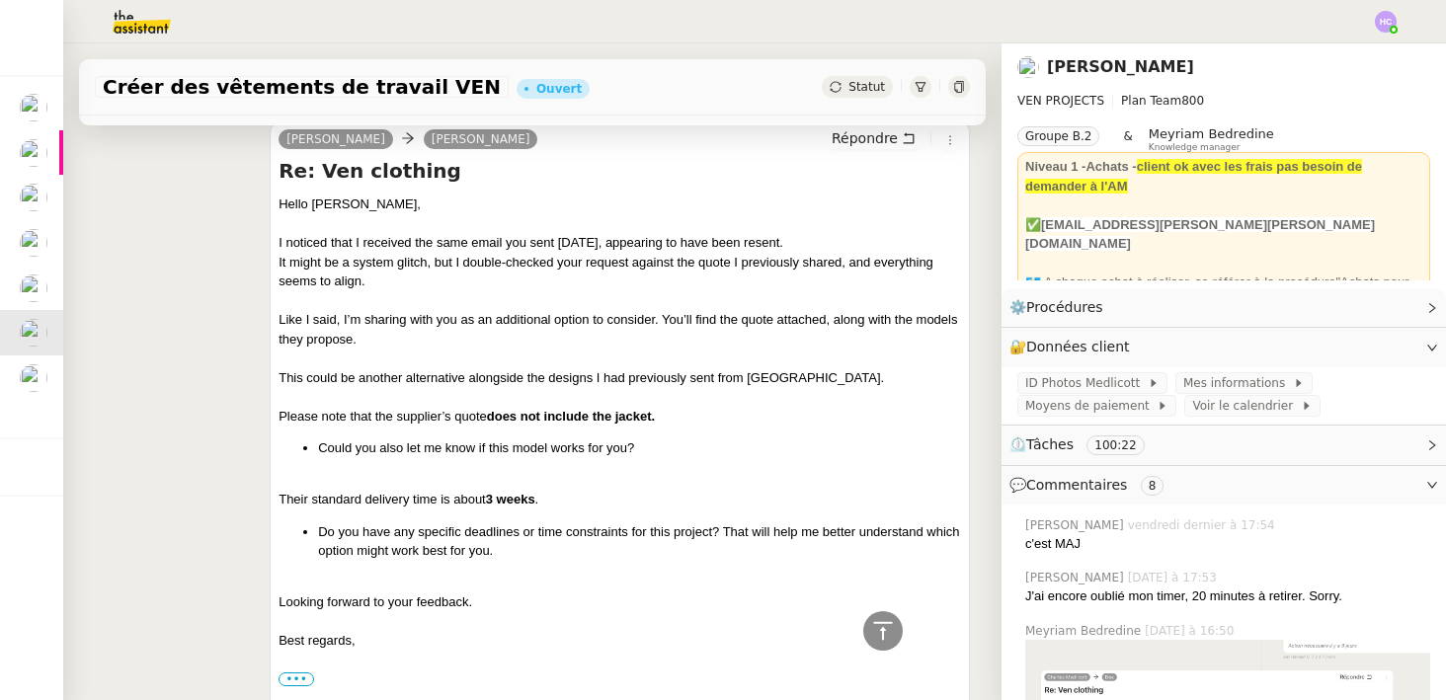
scroll to position [860, 0]
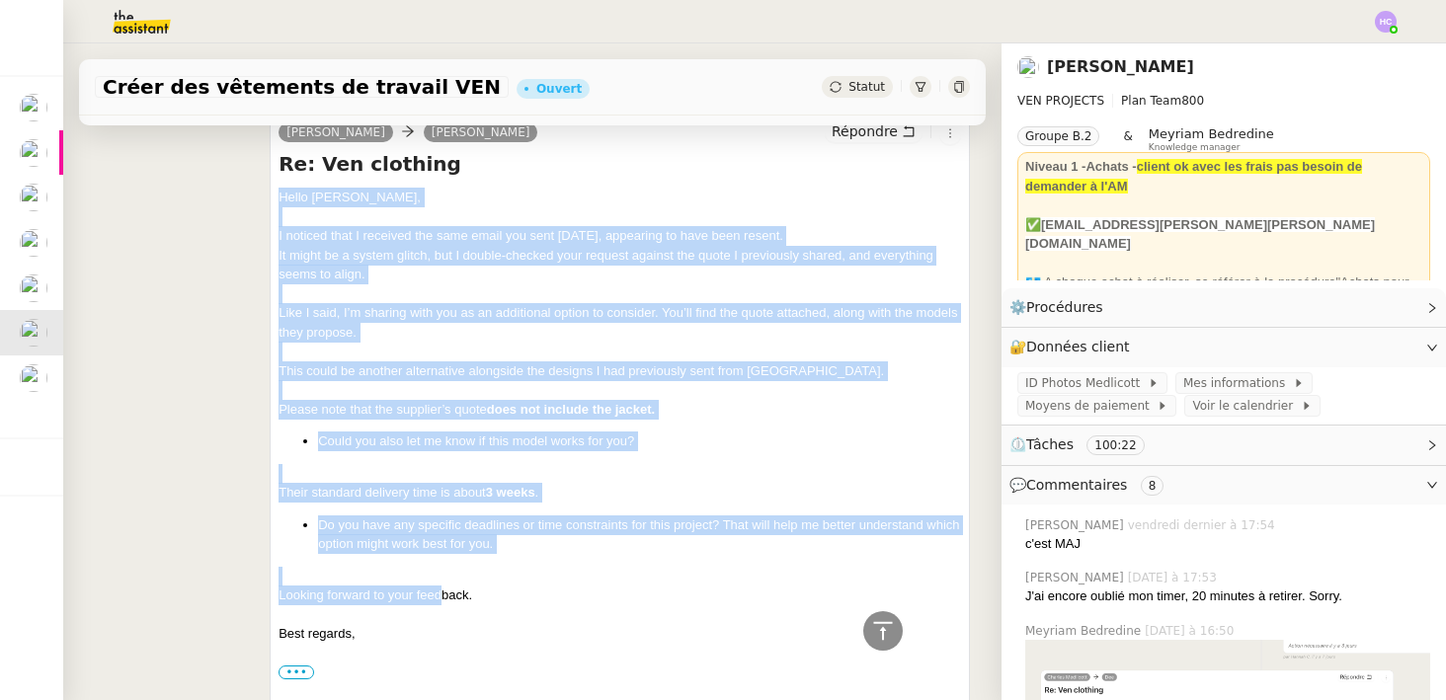
drag, startPoint x: 280, startPoint y: 198, endPoint x: 438, endPoint y: 592, distance: 424.7
click at [438, 592] on div "Looking forward to your feedback." at bounding box center [620, 596] width 683 height 20
drag, startPoint x: 279, startPoint y: 238, endPoint x: 395, endPoint y: 633, distance: 412.0
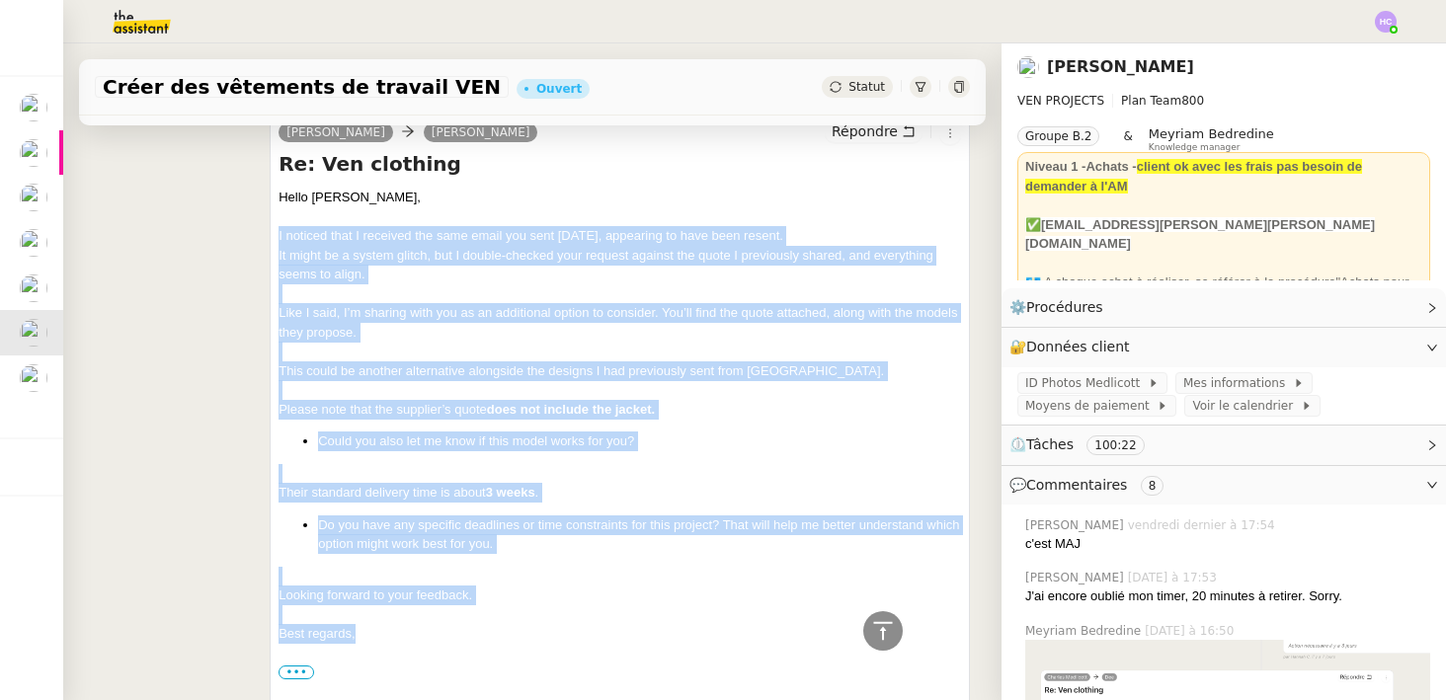
copy div "I noticed that I received the same email you sent four days ago, appearing to h…"
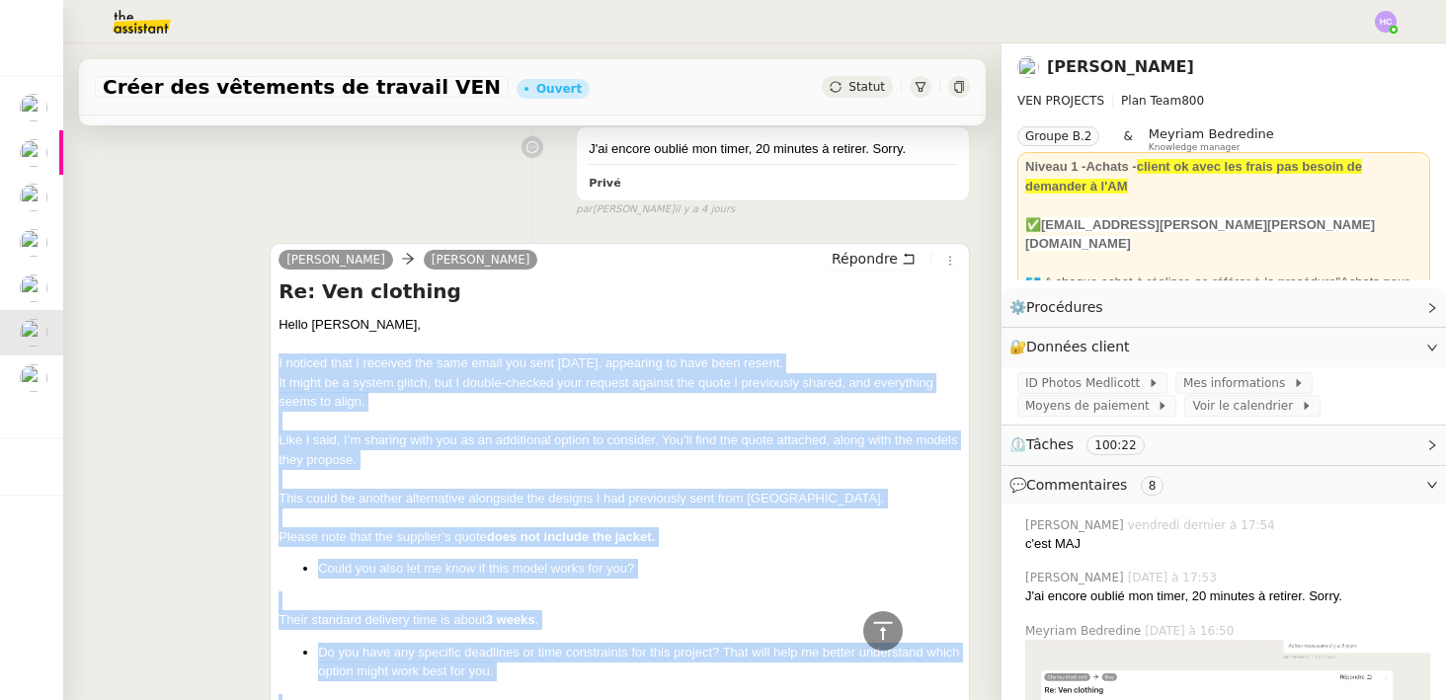
scroll to position [0, 0]
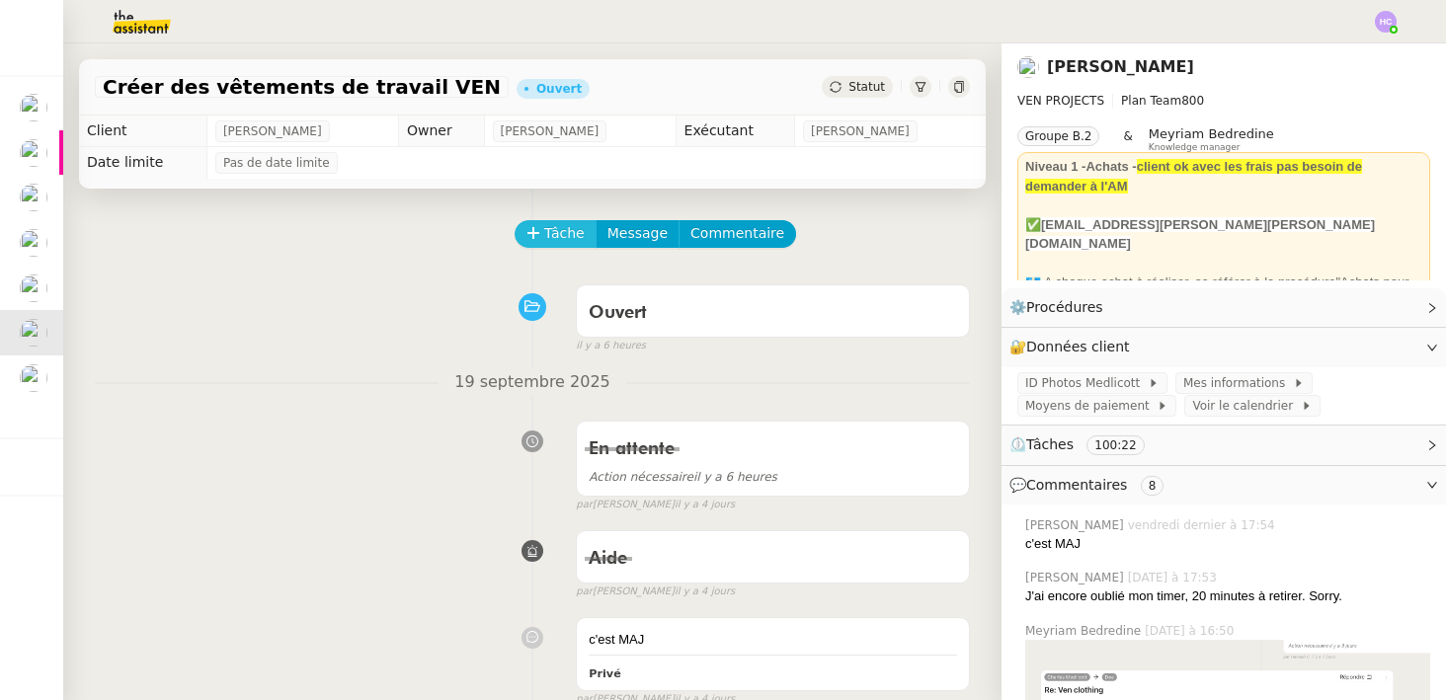
click at [559, 236] on span "Tâche" at bounding box center [564, 233] width 41 height 23
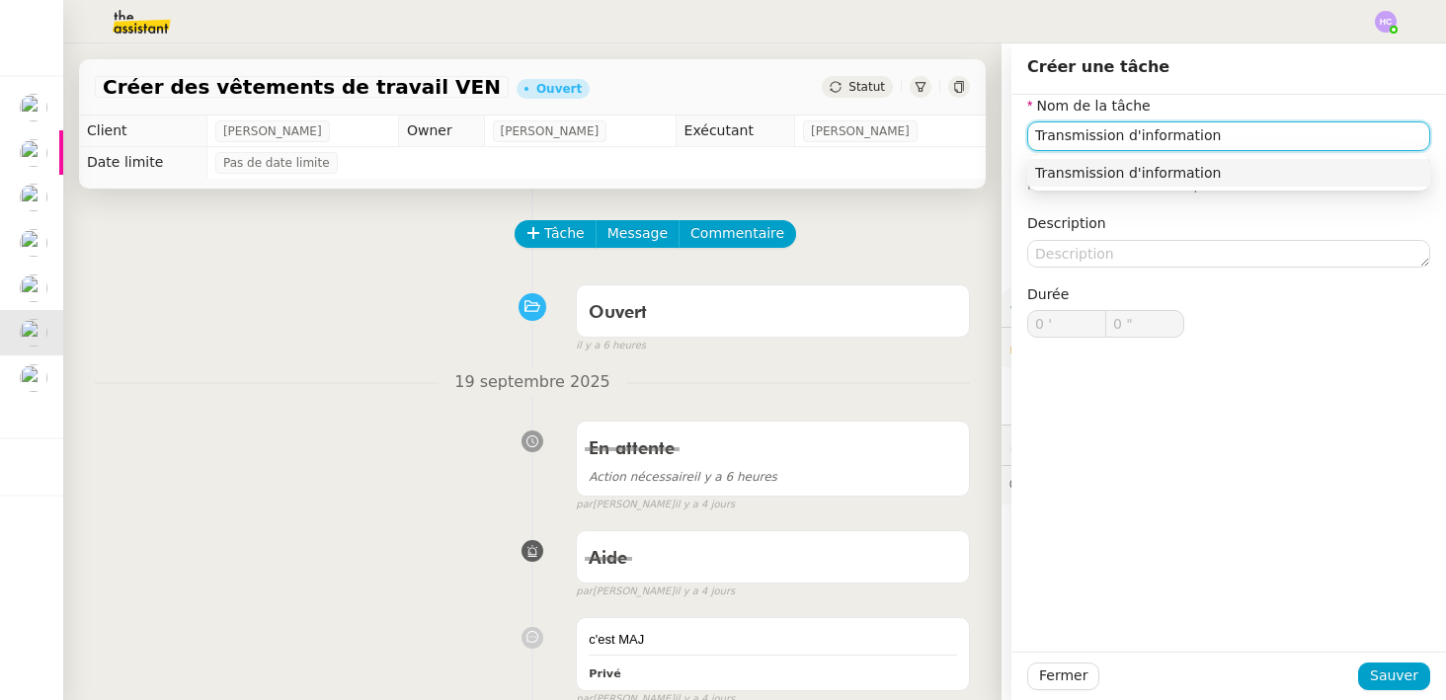
click at [1052, 176] on div "Transmission d'information" at bounding box center [1228, 173] width 387 height 18
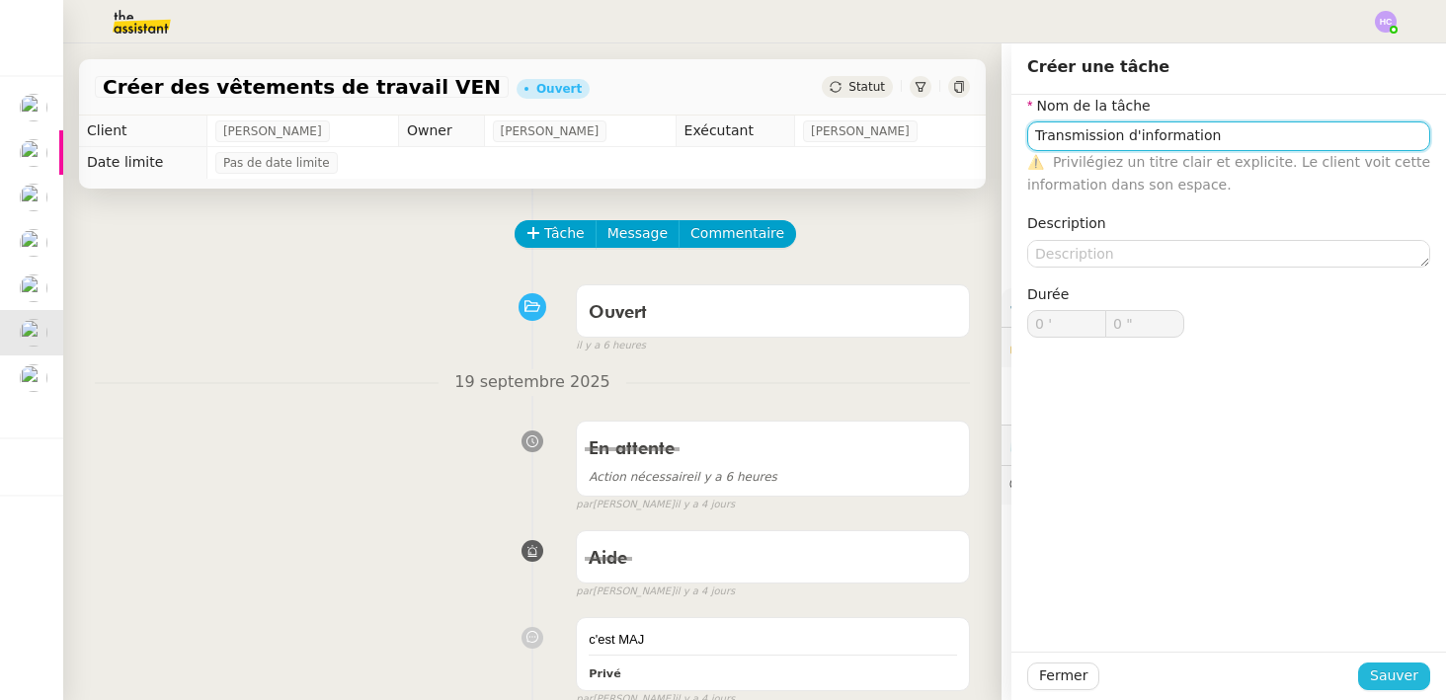
type input "Transmission d'information"
click at [1396, 678] on span "Sauver" at bounding box center [1394, 676] width 48 height 23
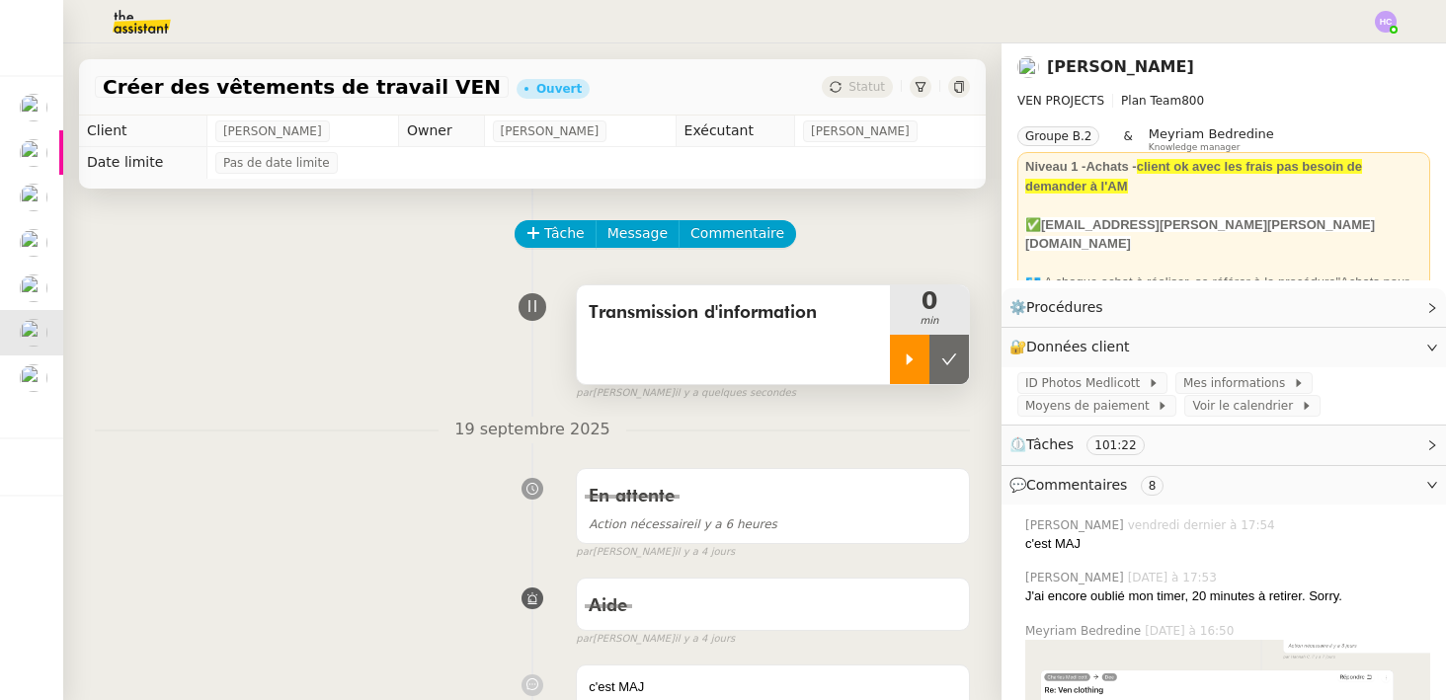
click at [908, 347] on div at bounding box center [910, 359] width 40 height 49
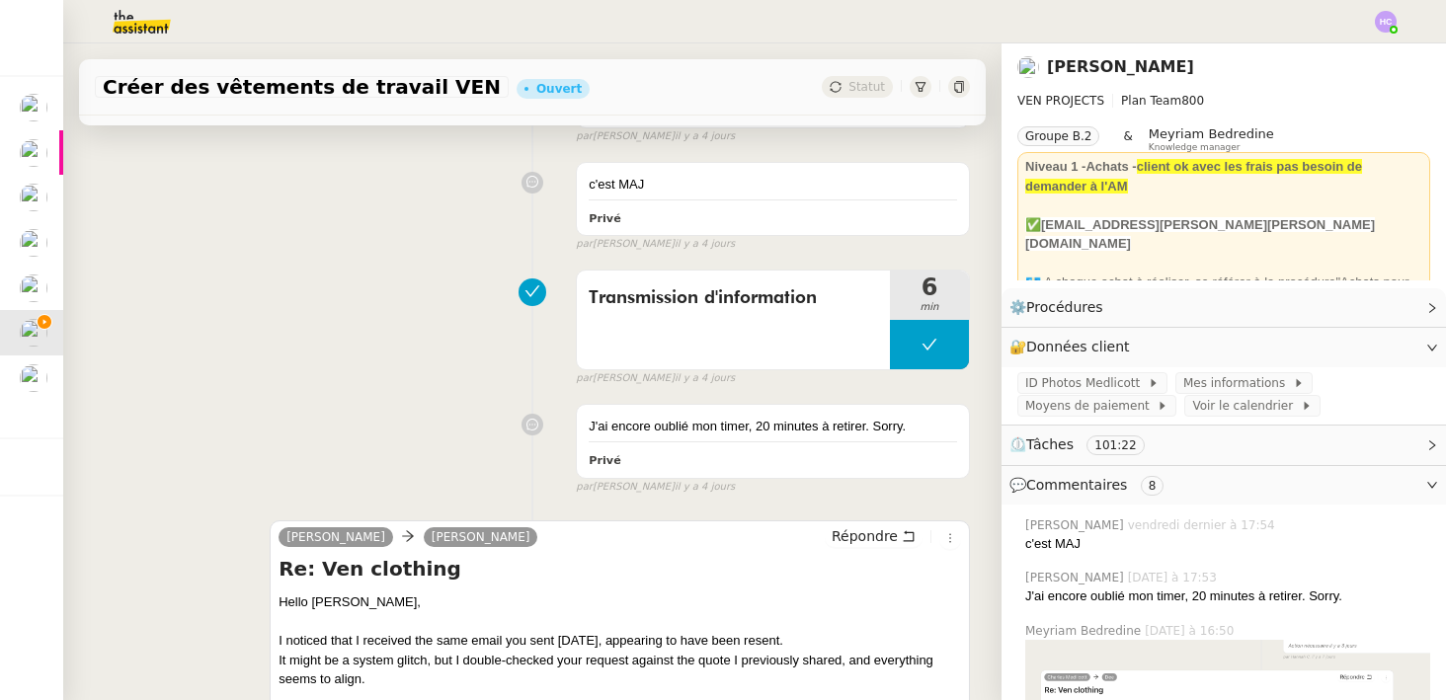
scroll to position [692, 0]
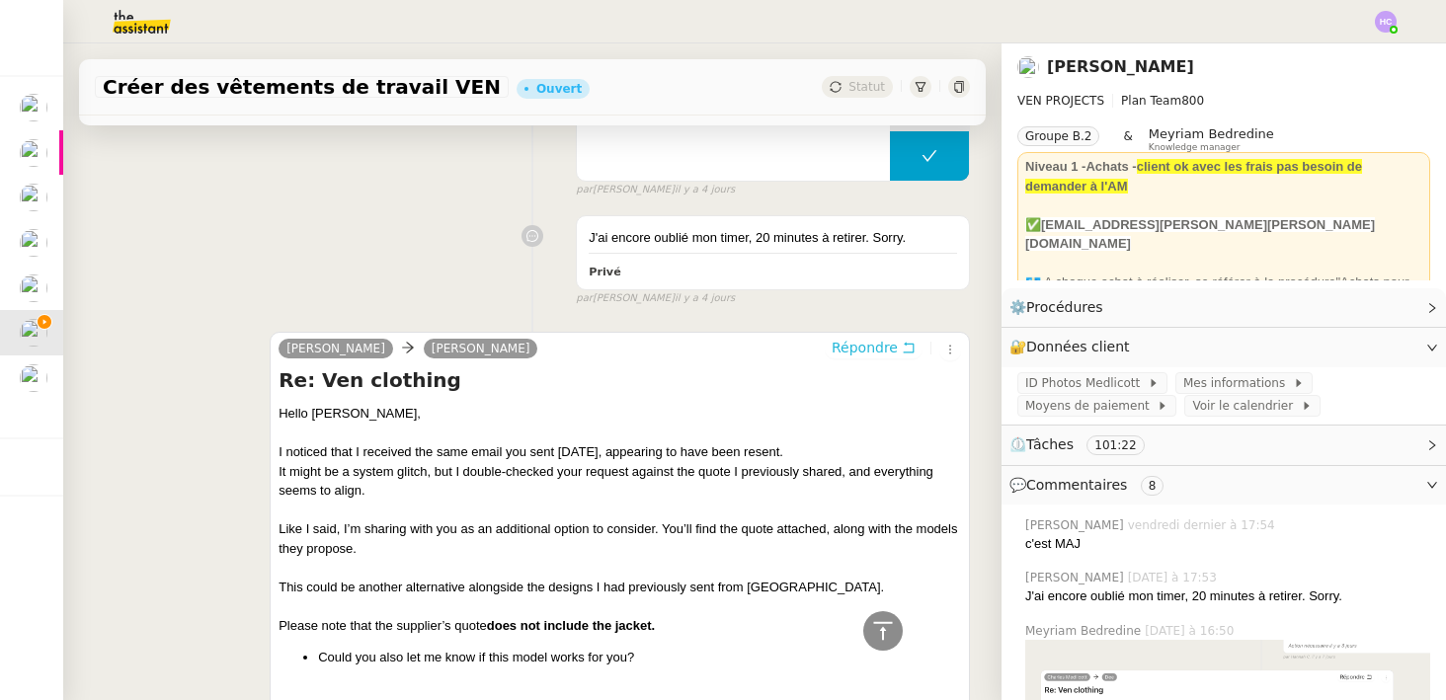
click at [854, 347] on span "Répondre" at bounding box center [865, 348] width 66 height 20
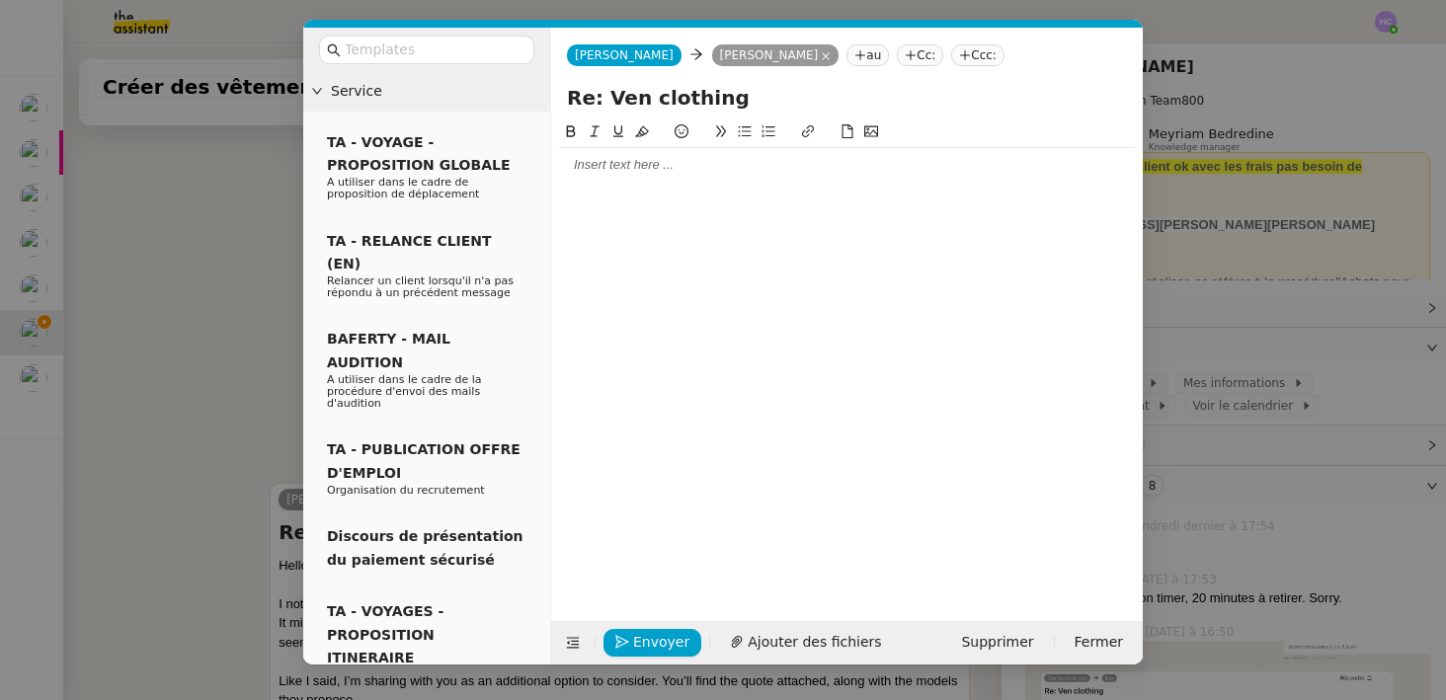
scroll to position [843, 0]
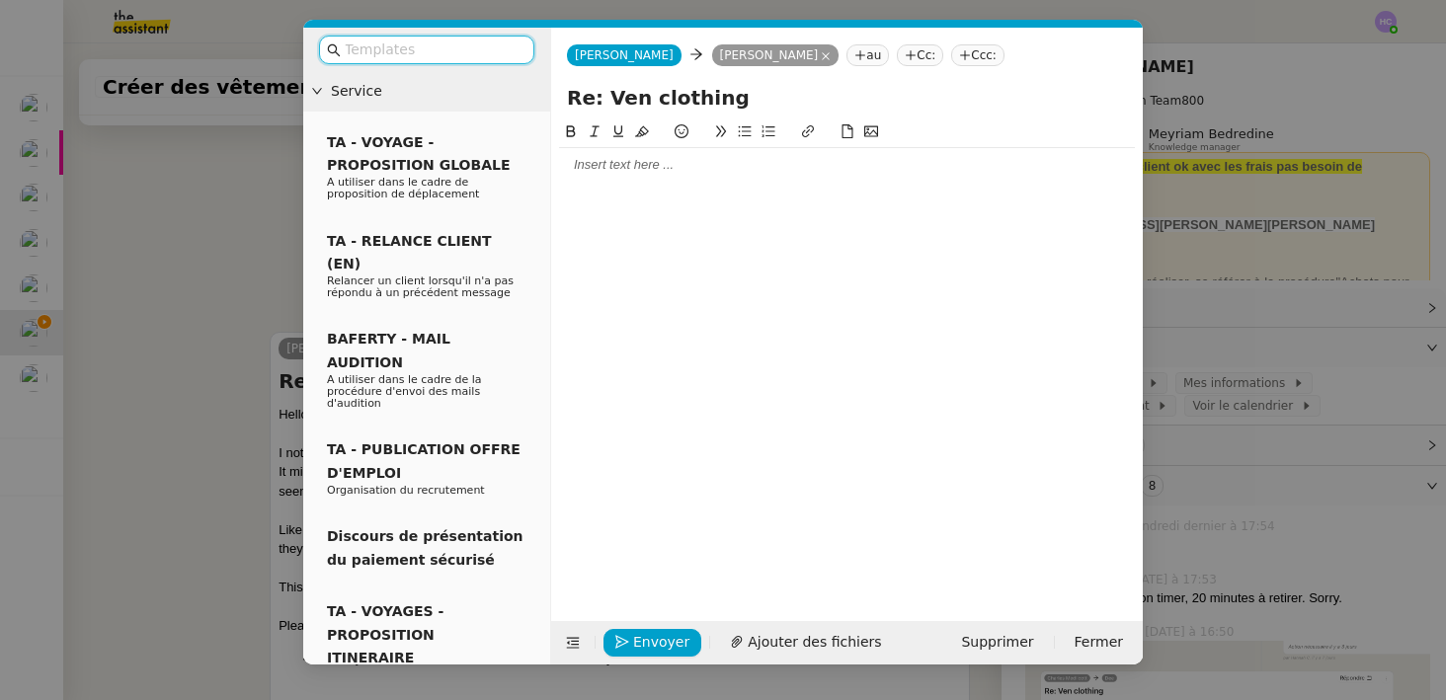
click at [422, 48] on input "text" at bounding box center [434, 50] width 178 height 23
click at [429, 275] on span "Relancer un client lorsqu'il n'a pas répondu à un précédent message" at bounding box center [420, 287] width 187 height 25
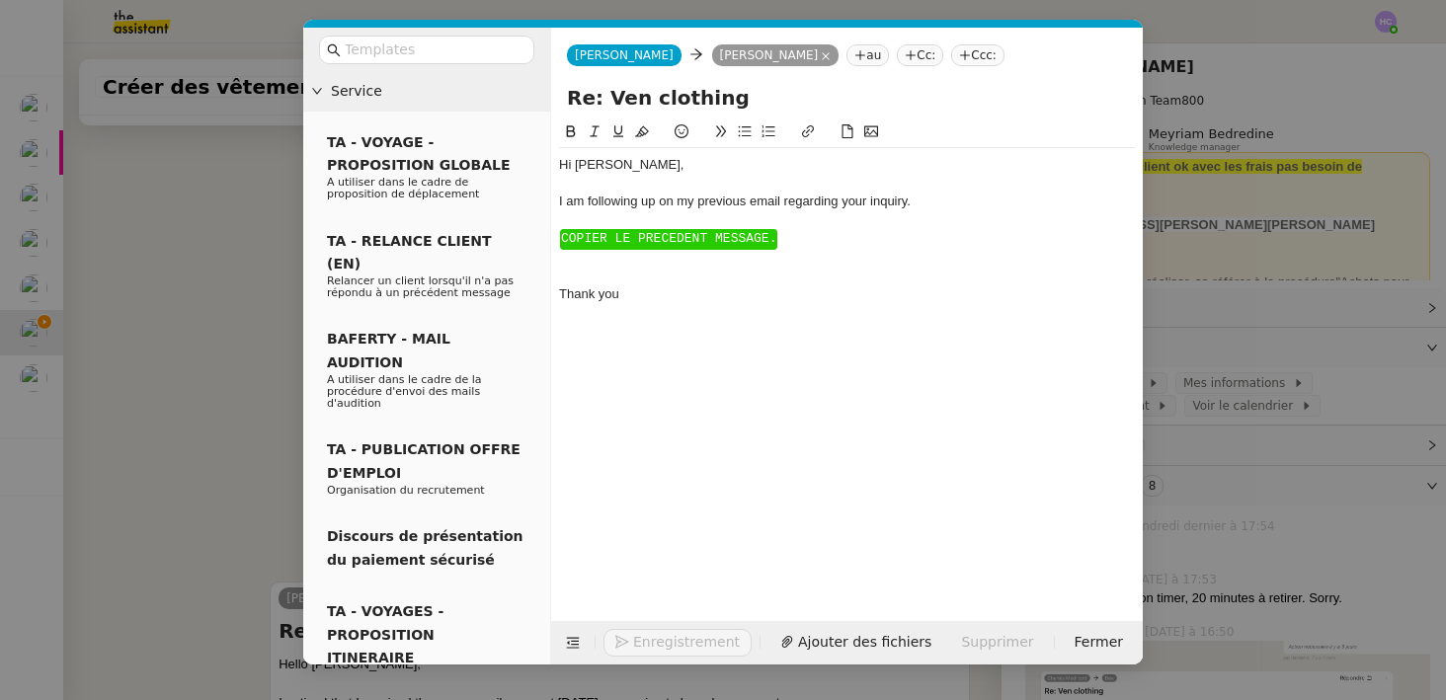
scroll to position [1093, 0]
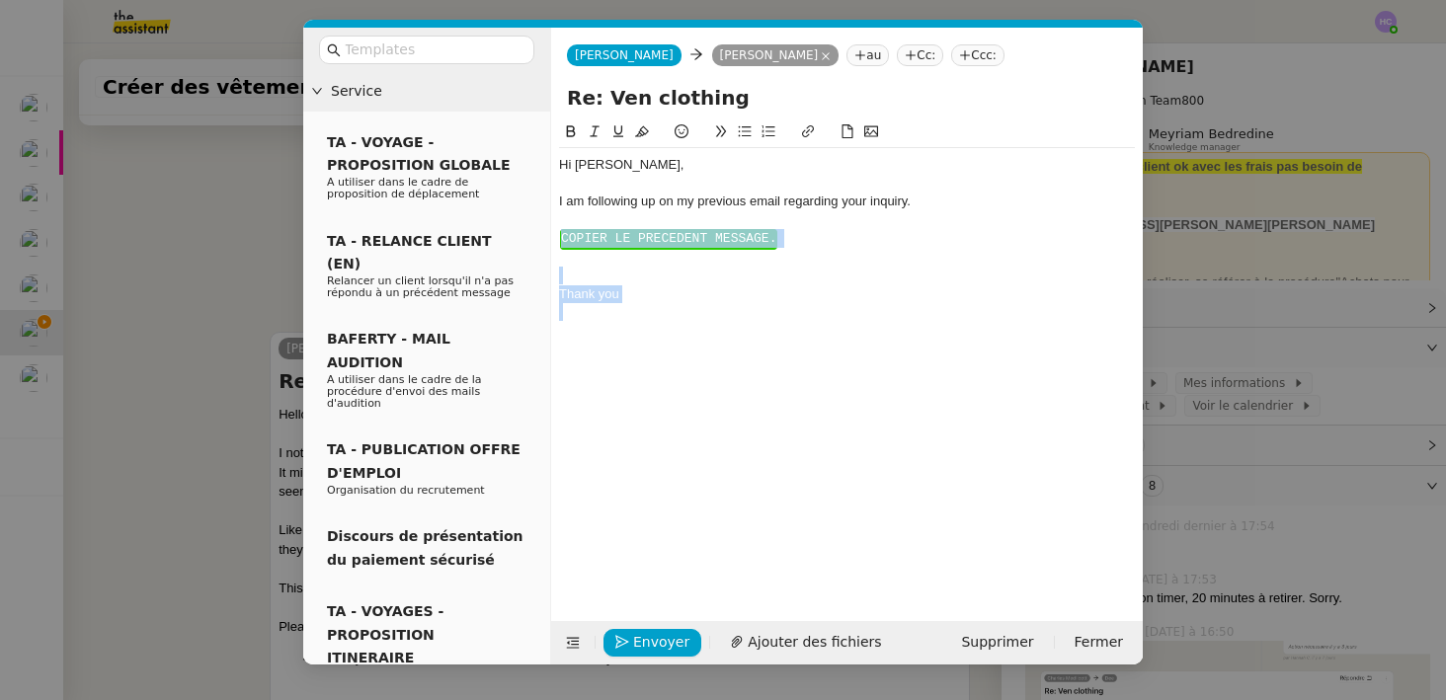
drag, startPoint x: 652, startPoint y: 314, endPoint x: 558, endPoint y: 240, distance: 119.6
click at [558, 240] on nz-spin "Hi ﻿Charles﻿, I am following up on my previous email regarding your inquiry. ﻿ …" at bounding box center [847, 360] width 592 height 478
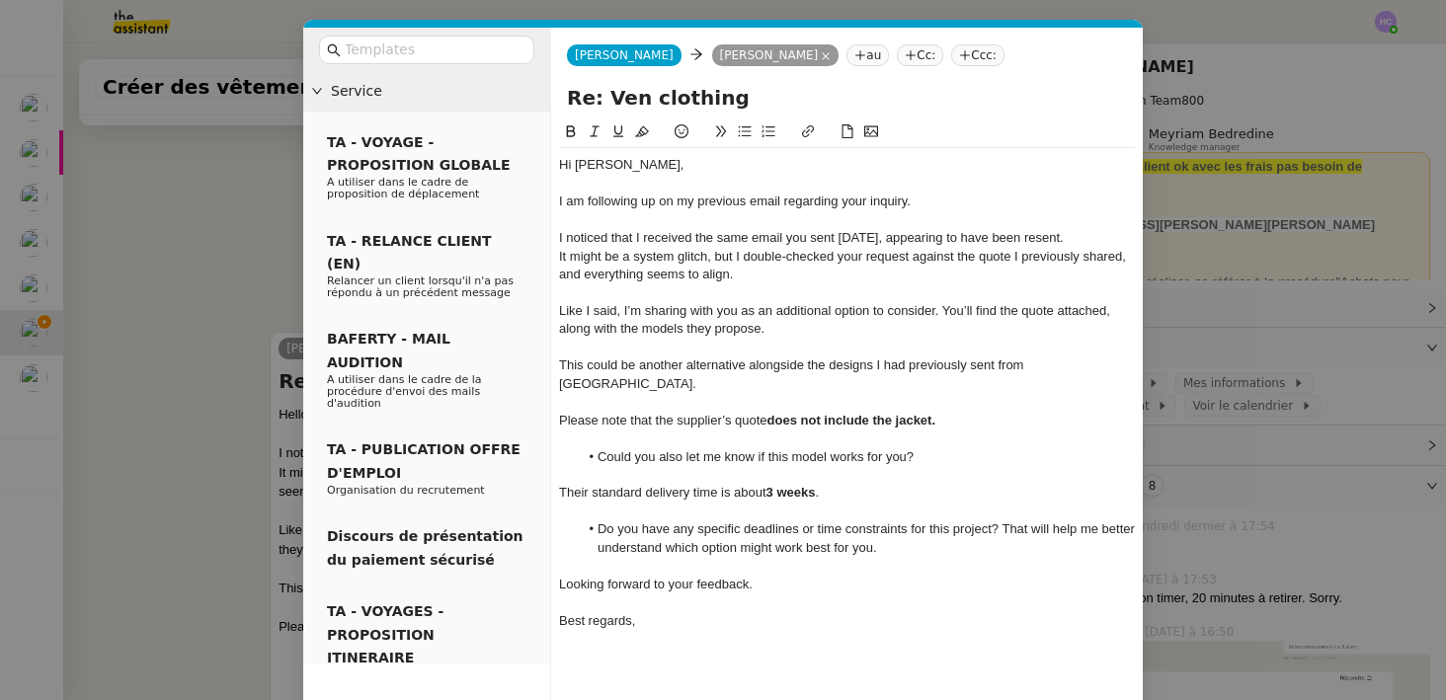
scroll to position [1102, 0]
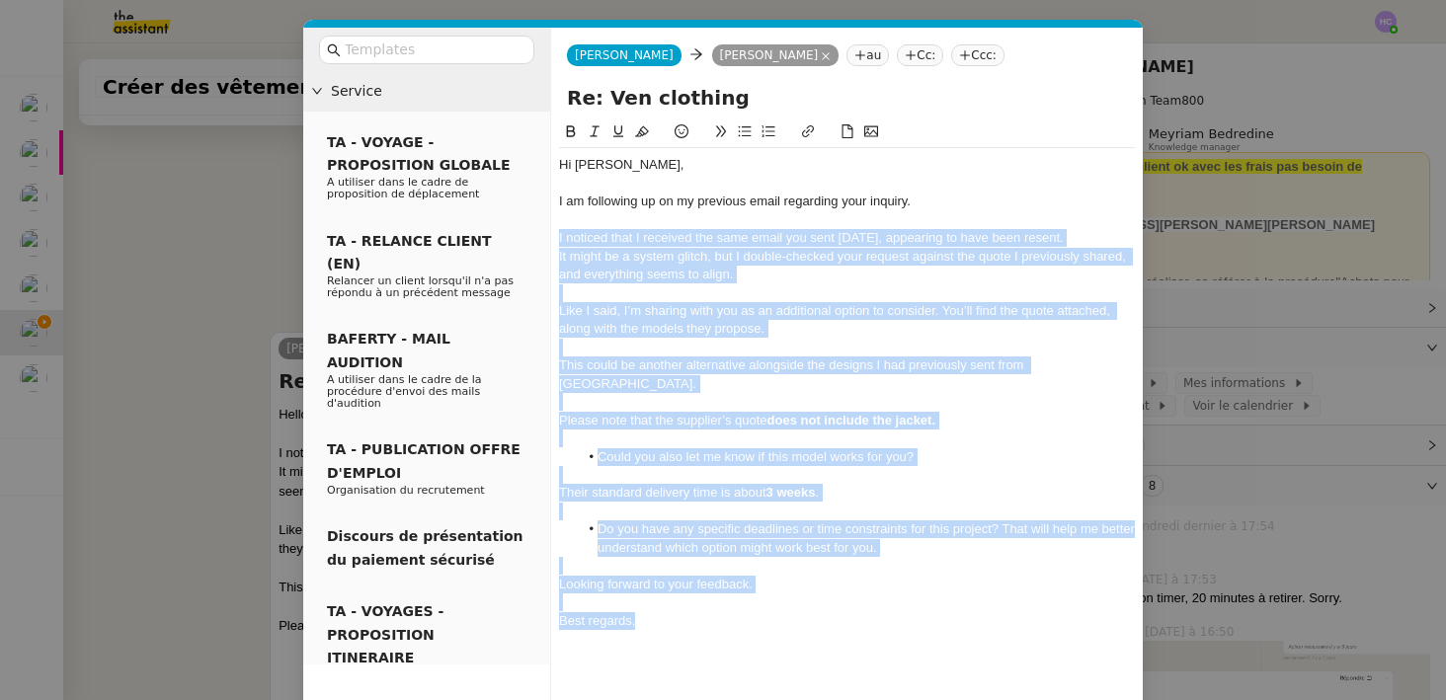
drag, startPoint x: 559, startPoint y: 237, endPoint x: 743, endPoint y: 602, distance: 408.2
click at [743, 602] on div "Hi ﻿Charles﻿, I am following up on my previous email regarding your inquiry. I …" at bounding box center [847, 429] width 576 height 563
click at [856, 345] on div at bounding box center [847, 348] width 576 height 18
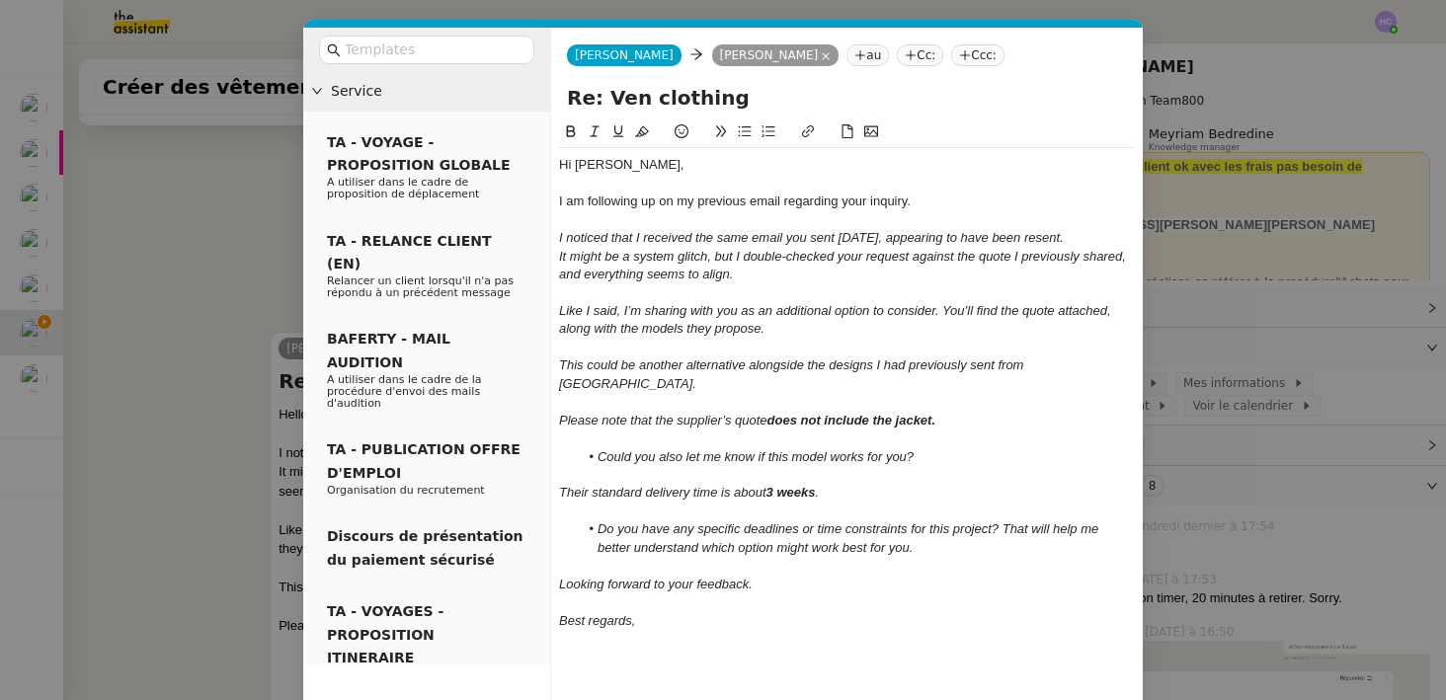
scroll to position [91, 0]
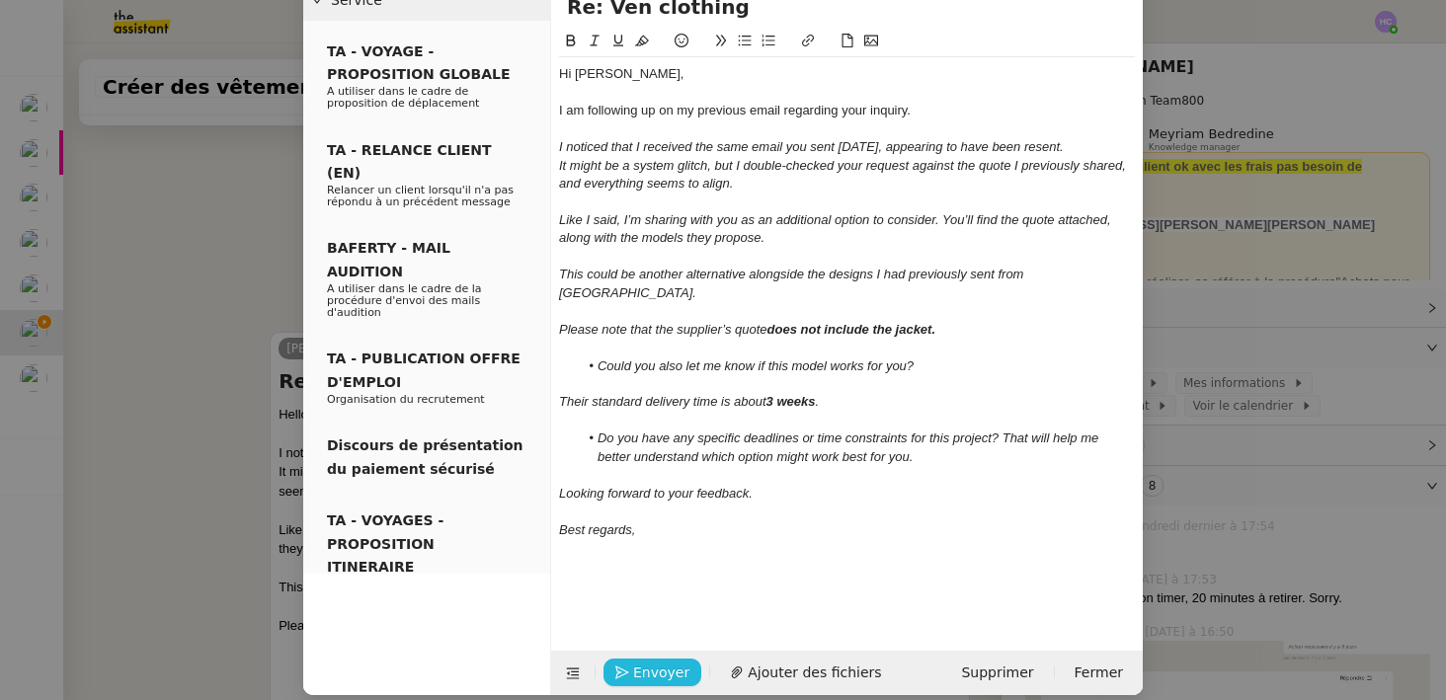
click at [657, 662] on span "Envoyer" at bounding box center [661, 673] width 56 height 23
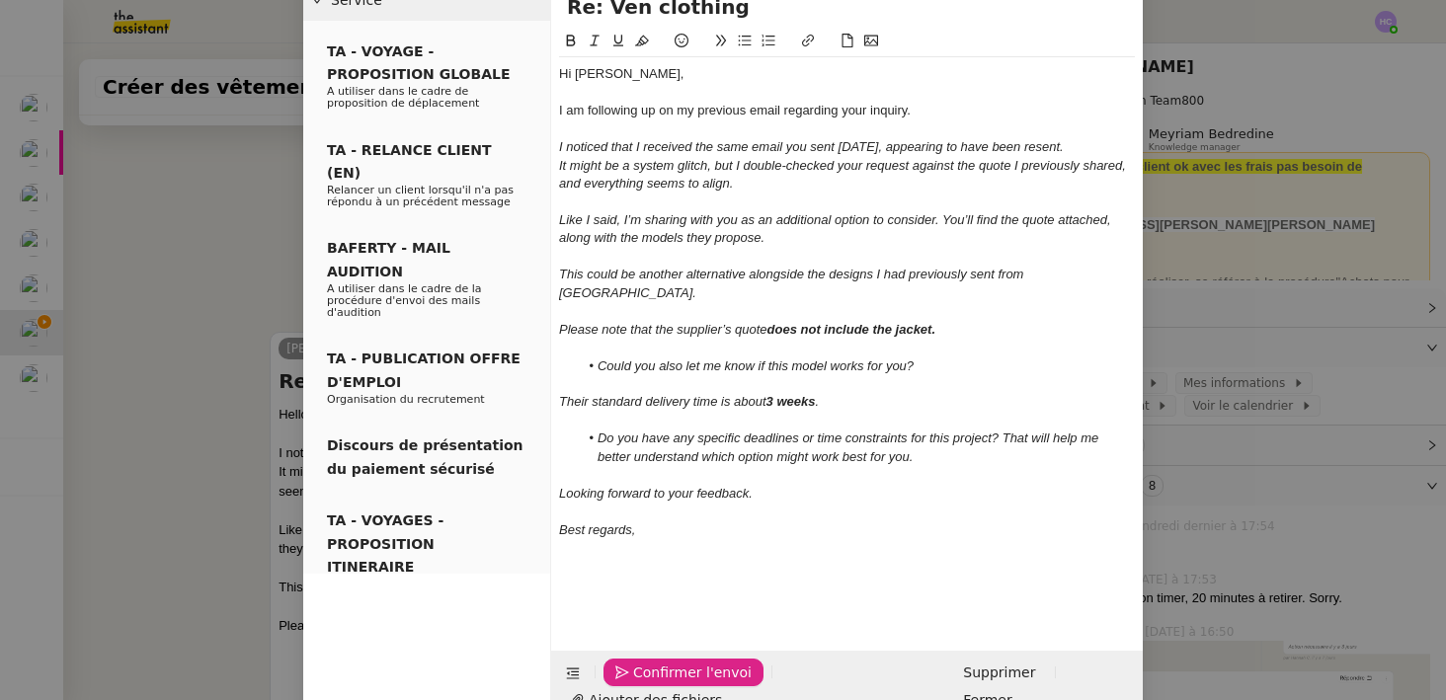
click at [657, 662] on span "Confirmer l'envoi" at bounding box center [692, 673] width 119 height 23
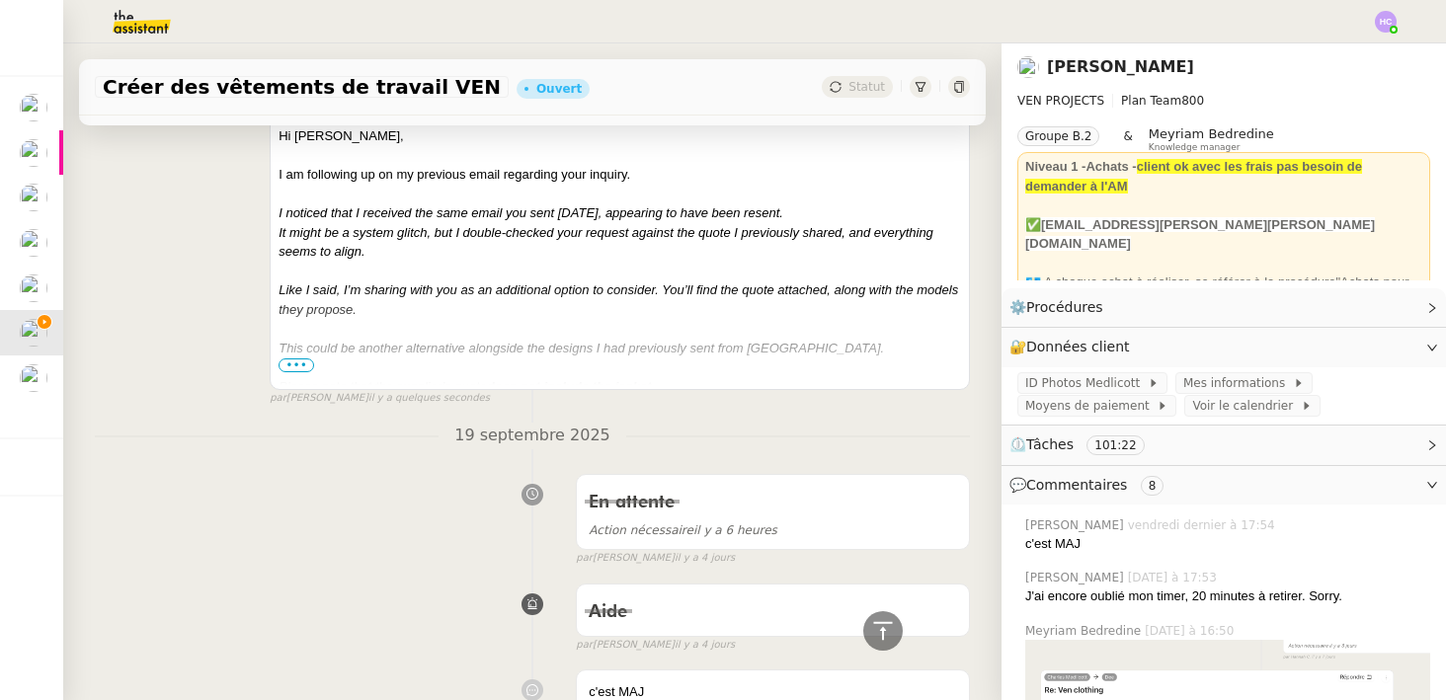
scroll to position [0, 0]
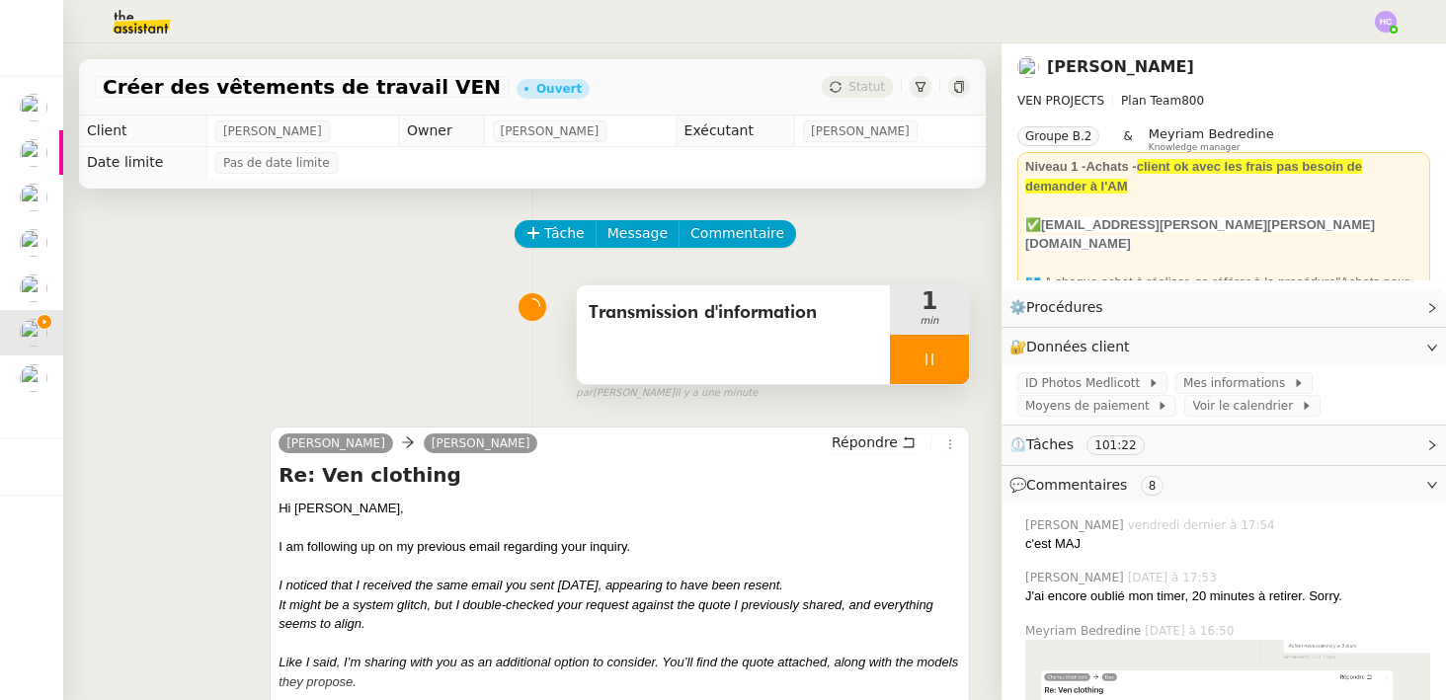
click at [936, 349] on div at bounding box center [929, 359] width 79 height 49
click at [951, 357] on icon at bounding box center [949, 360] width 16 height 16
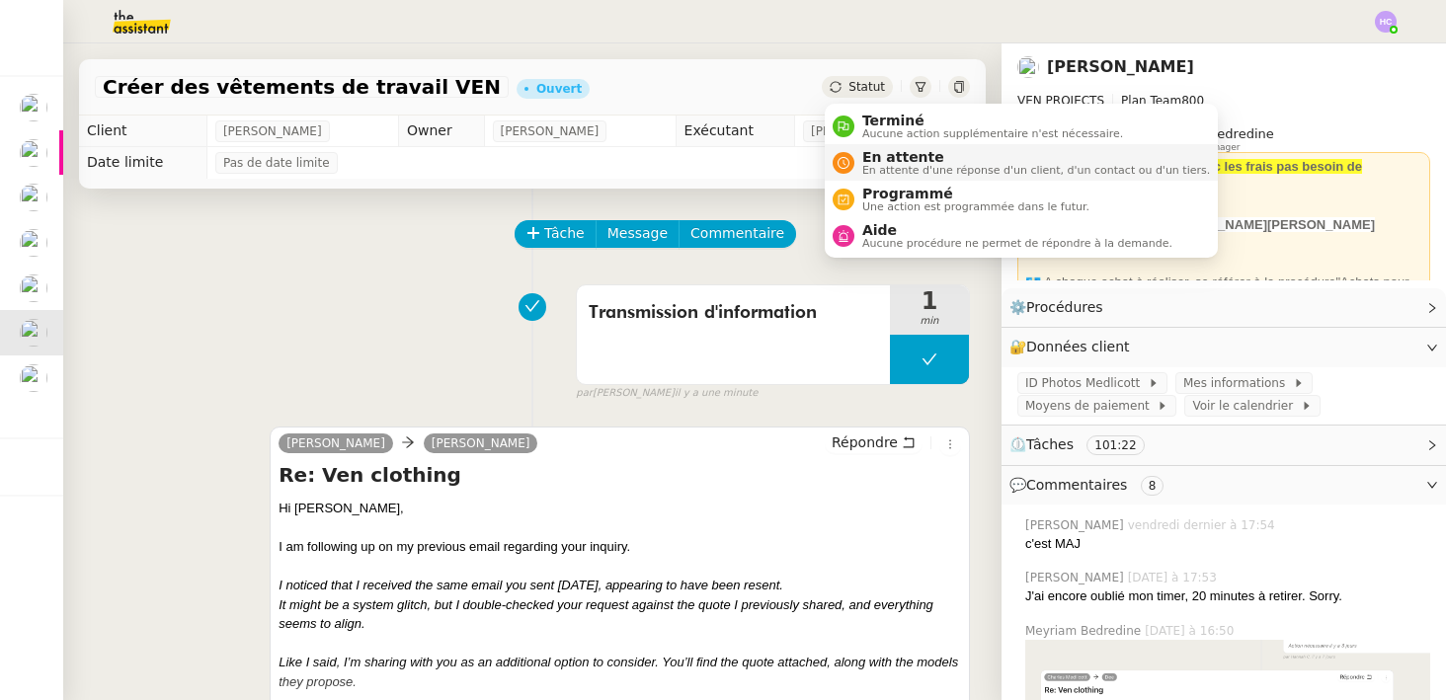
click at [873, 160] on span "En attente" at bounding box center [1036, 157] width 348 height 16
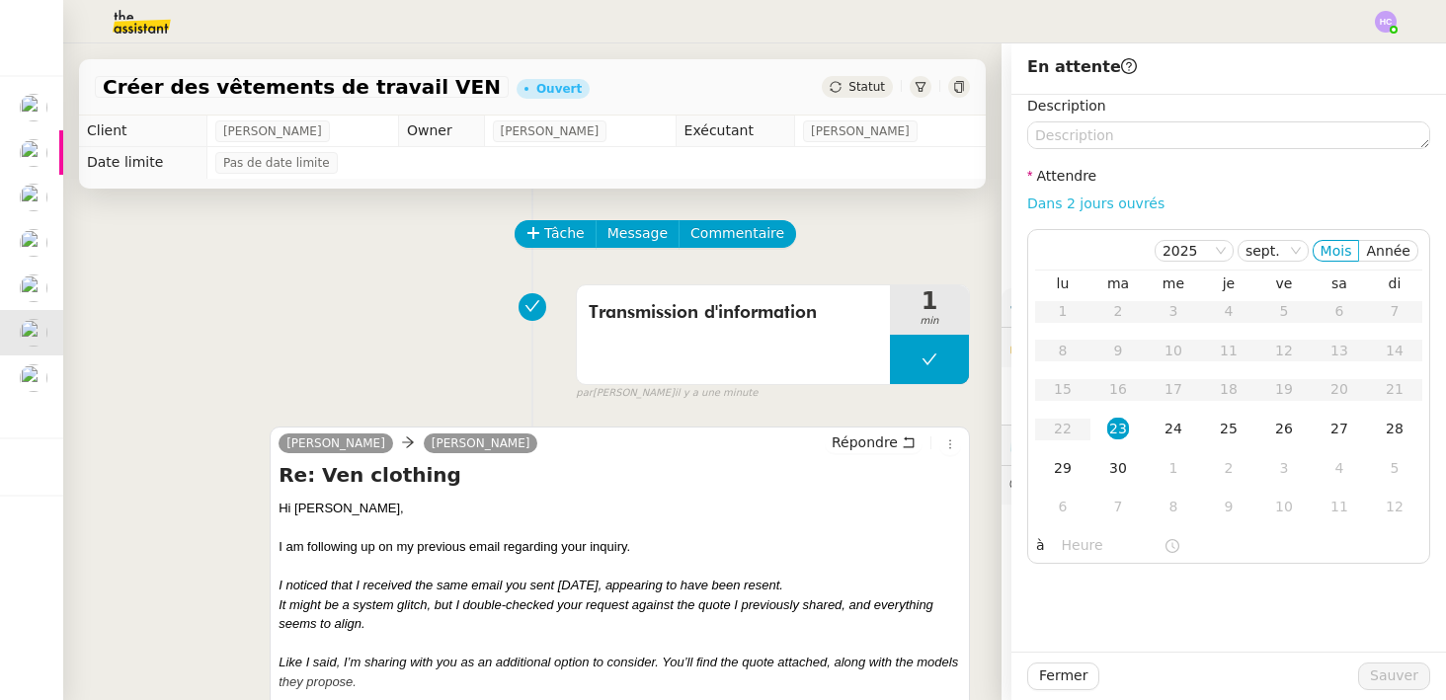
click at [1057, 209] on link "Dans 2 jours ouvrés" at bounding box center [1095, 204] width 137 height 16
type input "07:00"
click at [1406, 668] on span "Sauver" at bounding box center [1394, 676] width 48 height 23
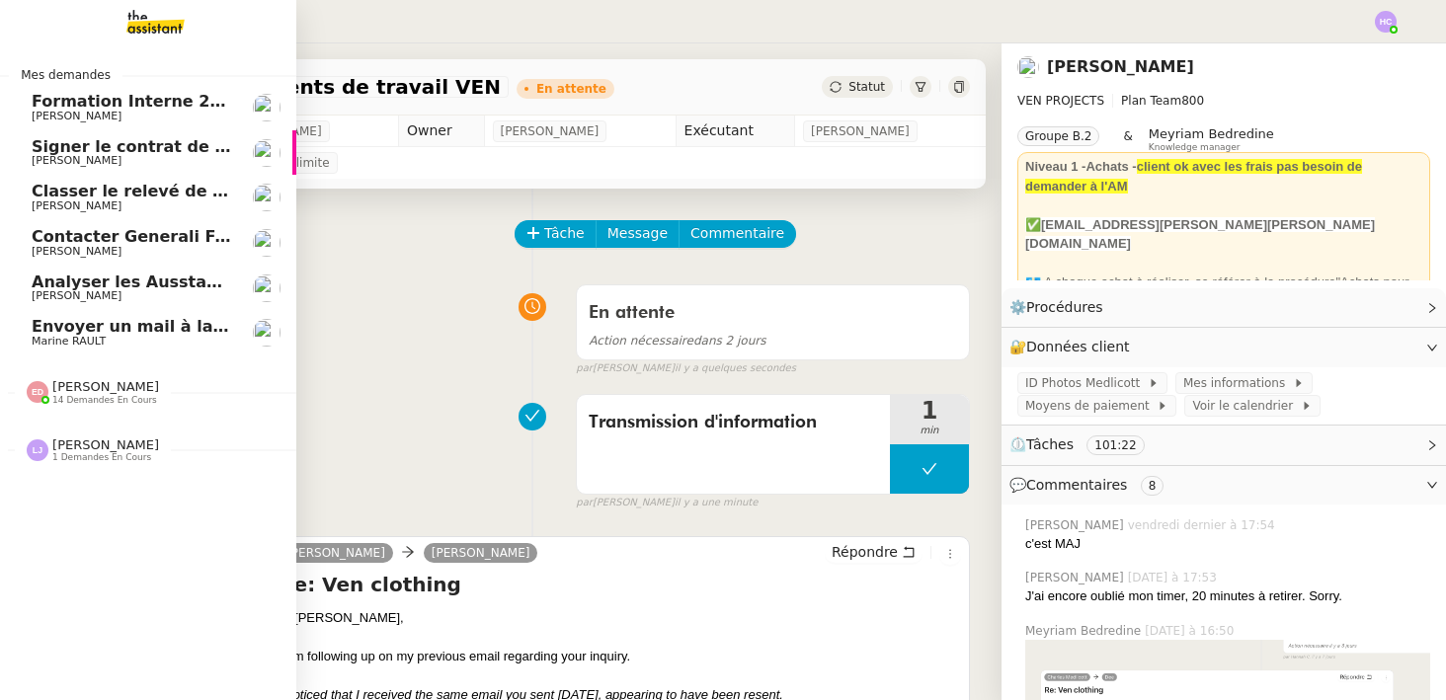
click at [71, 341] on span "Marine RAULT" at bounding box center [69, 341] width 74 height 13
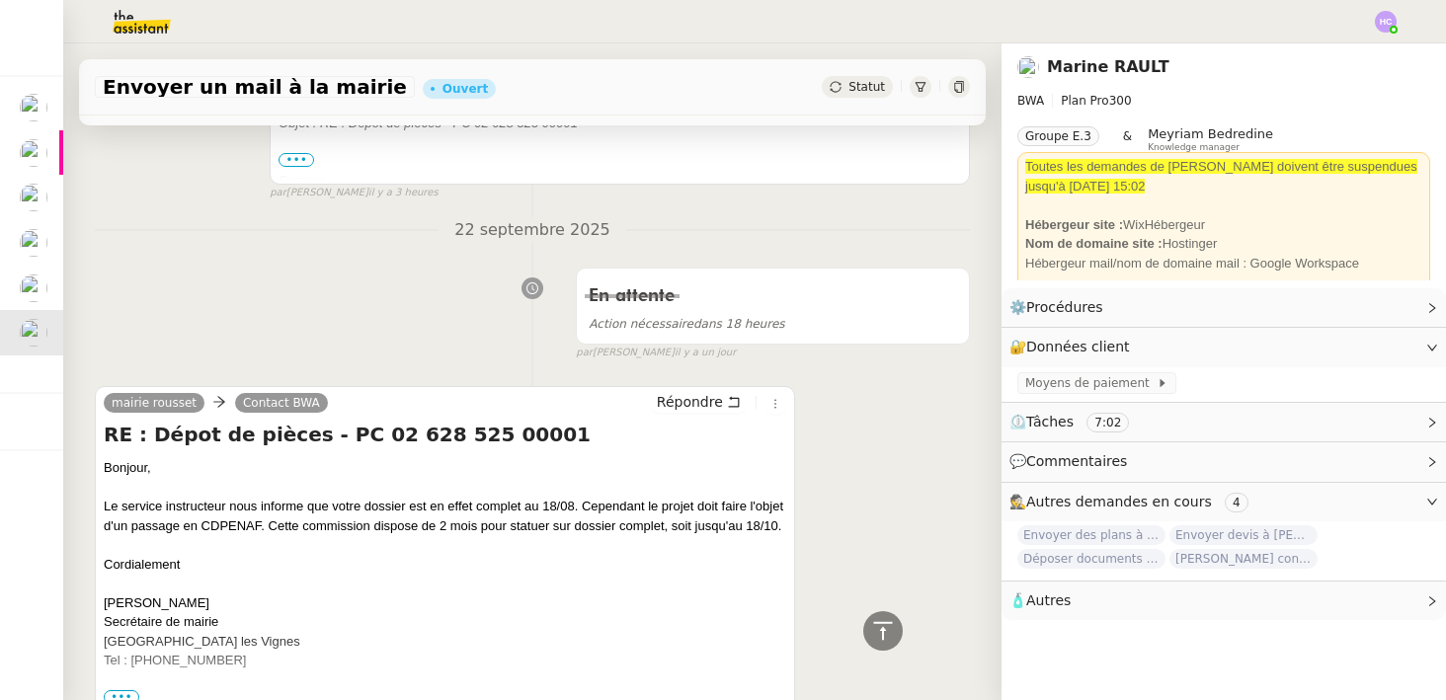
scroll to position [1391, 0]
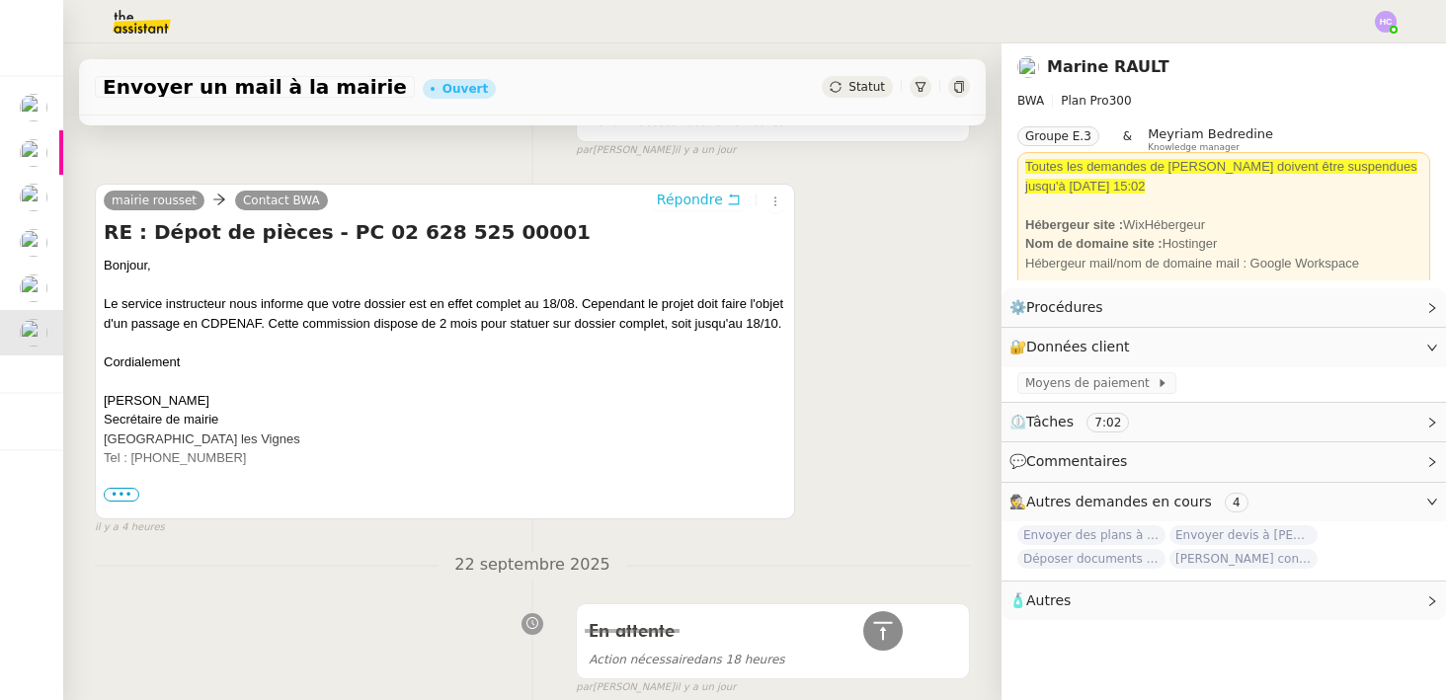
click at [701, 198] on span "Répondre" at bounding box center [690, 200] width 66 height 20
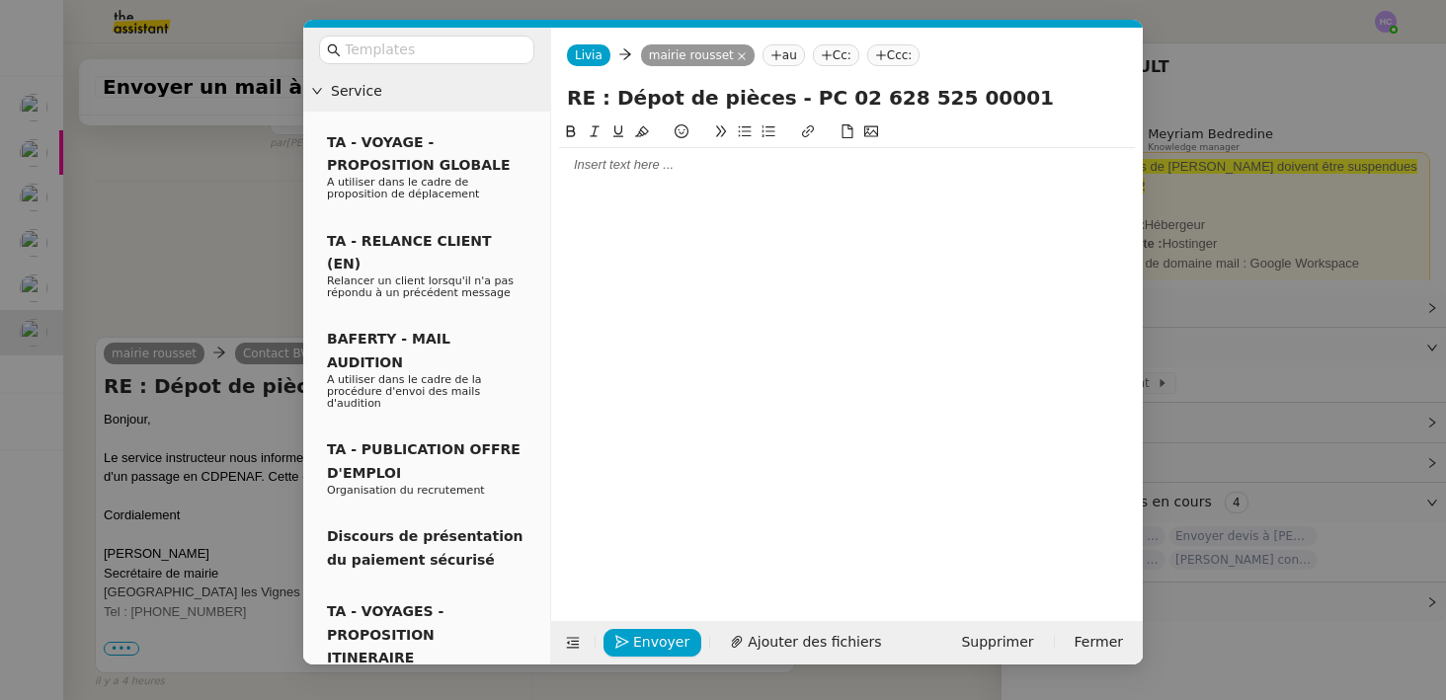
scroll to position [1543, 0]
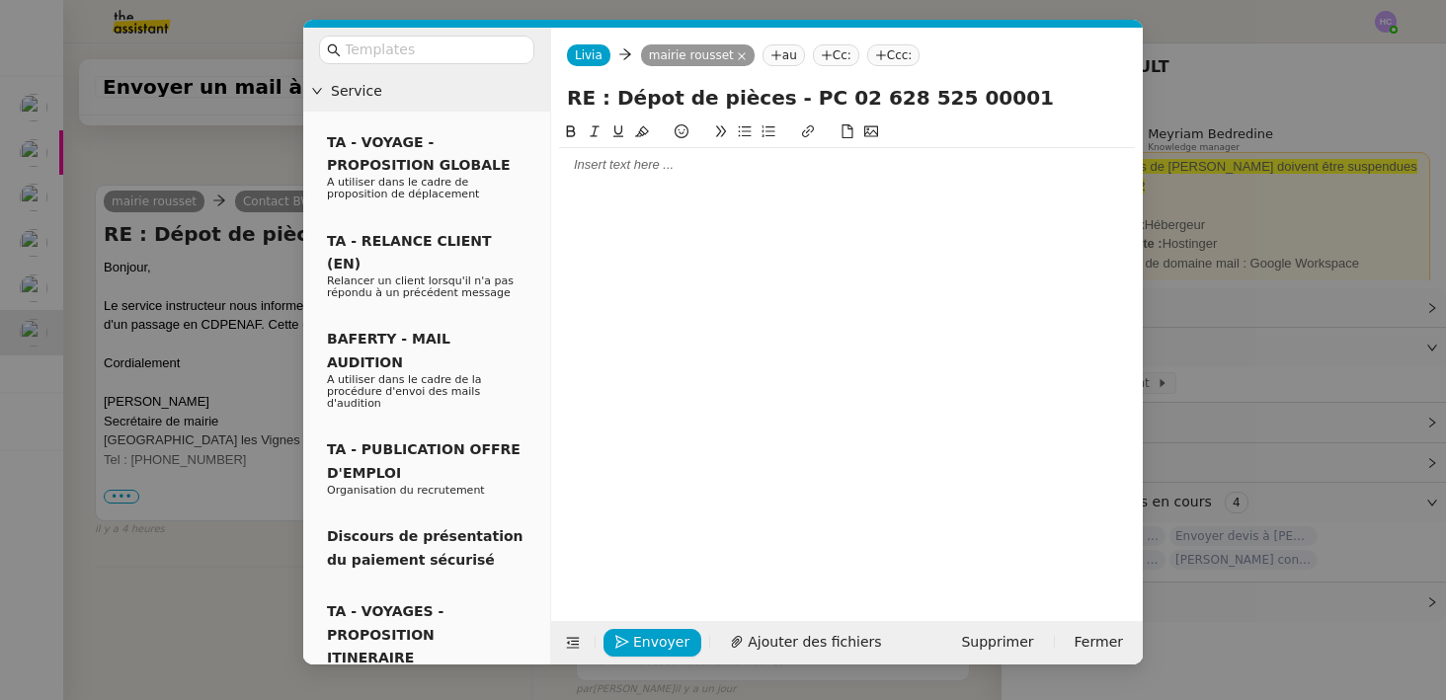
click at [648, 175] on div at bounding box center [847, 165] width 576 height 34
click at [251, 146] on nz-modal-container "Service TA - VOYAGE - PROPOSITION GLOBALE A utiliser dans le cadre de propositi…" at bounding box center [723, 350] width 1446 height 700
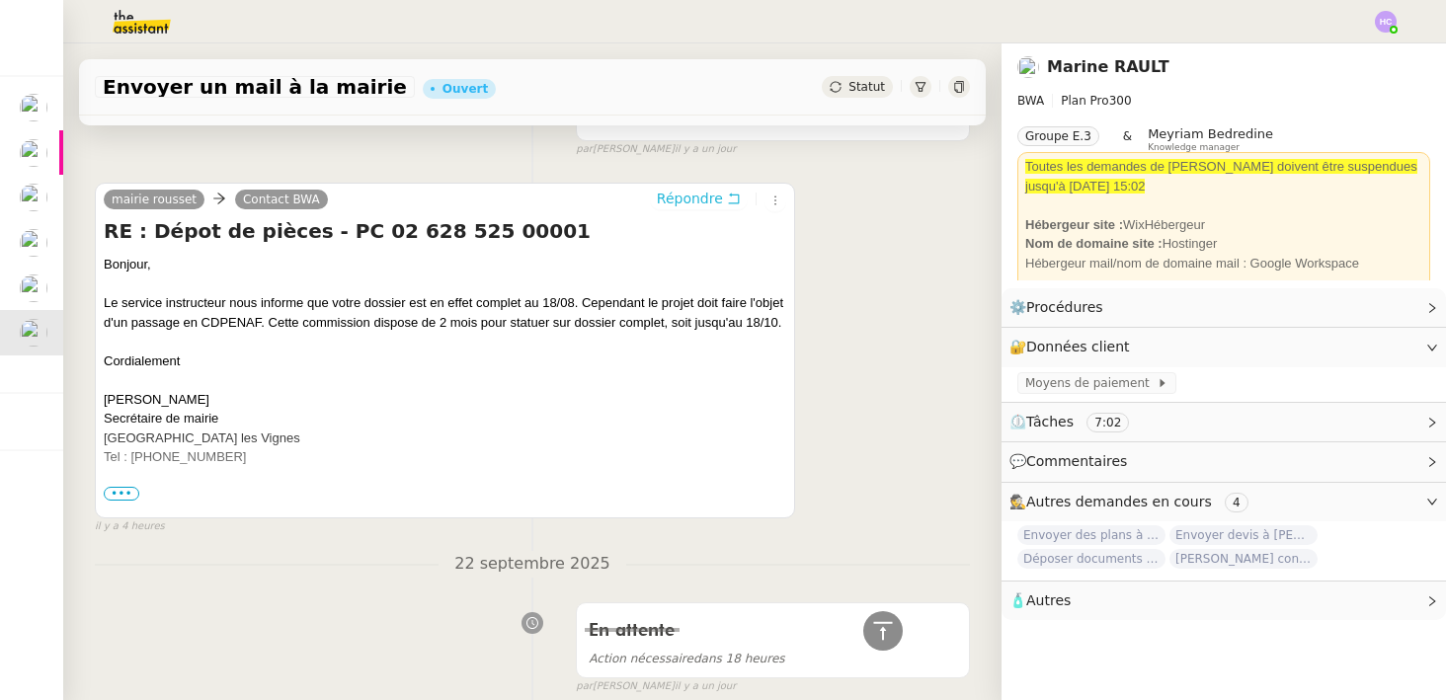
scroll to position [1597, 0]
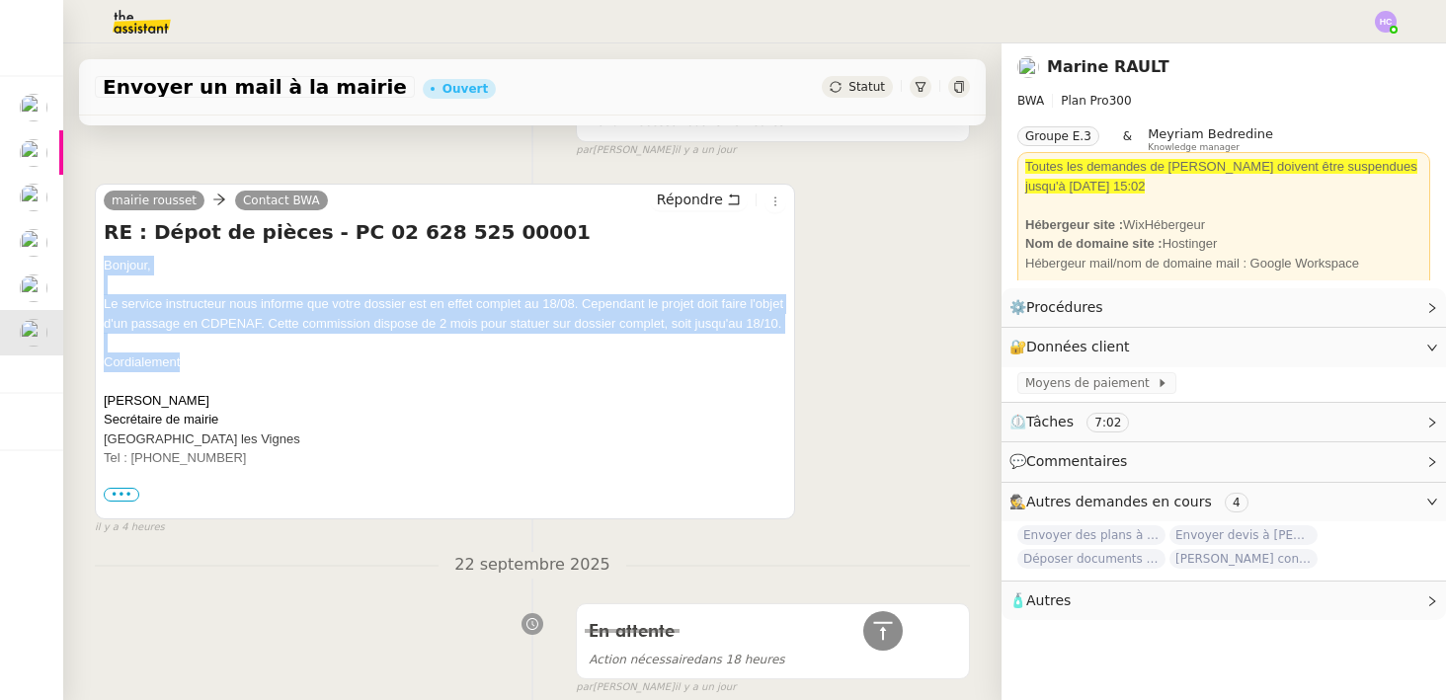
drag, startPoint x: 205, startPoint y: 361, endPoint x: 94, endPoint y: 267, distance: 145.8
click at [95, 267] on div "mairie rousset Contact BWA Répondre RE : Dépot de pièces - PC 02 628 525 00001 …" at bounding box center [445, 352] width 700 height 336
copy div "Bonjour, Le service instructeur nous informe que votre dossier est en effet com…"
click at [584, 331] on div "Le service instructeur nous informe que votre dossier est en effet complet au 1…" at bounding box center [445, 313] width 683 height 39
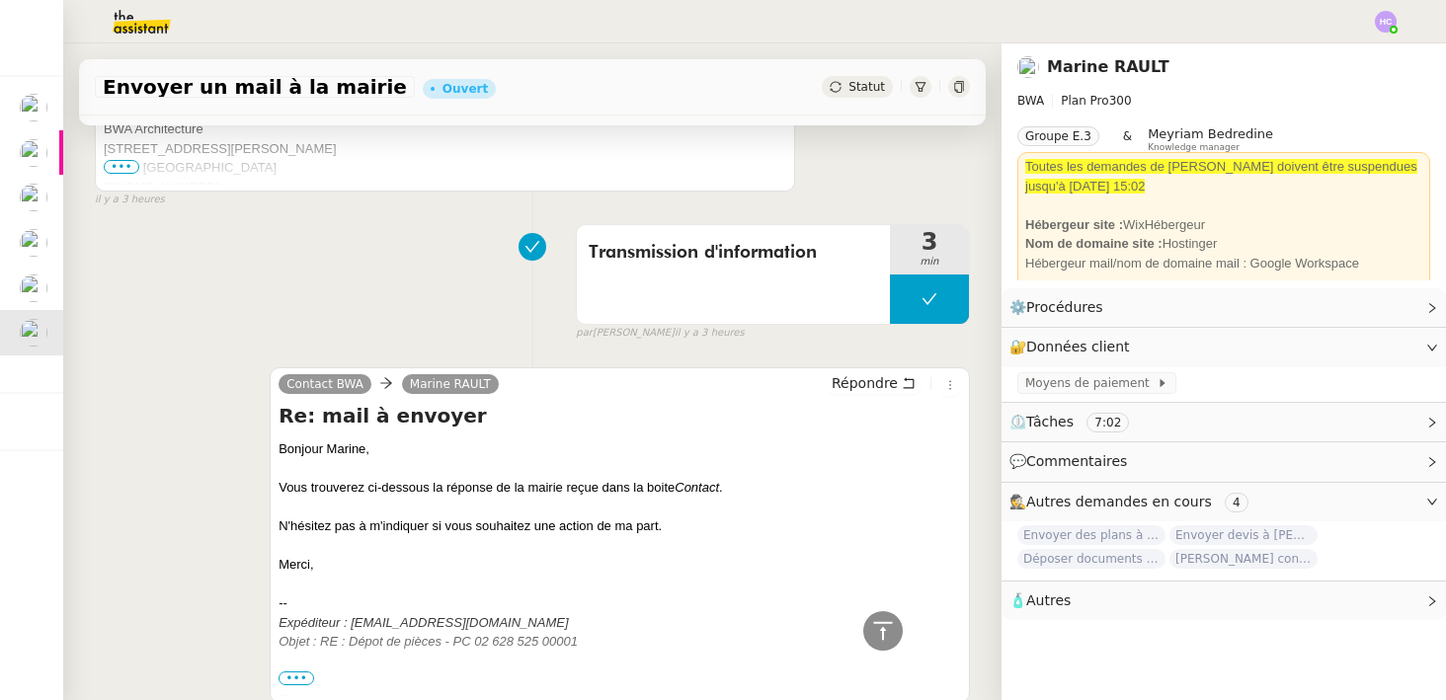
scroll to position [0, 0]
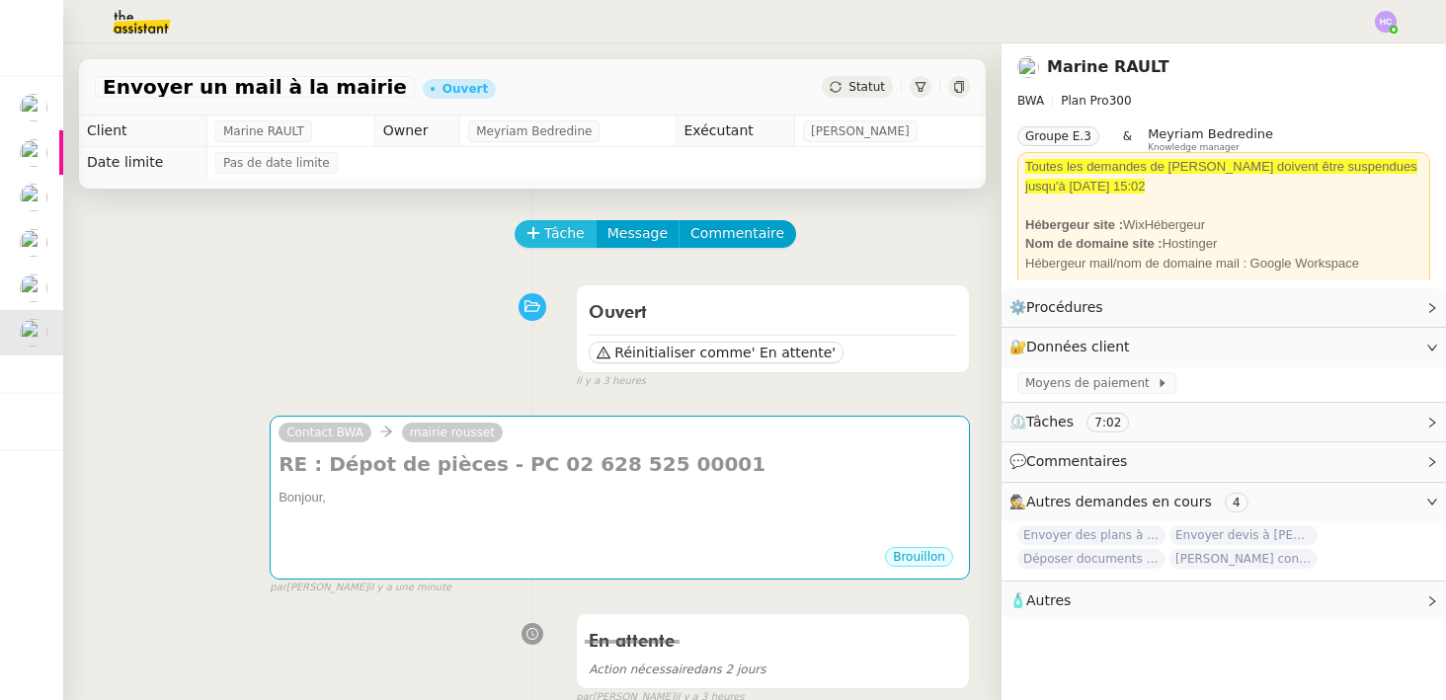
click at [551, 235] on span "Tâche" at bounding box center [564, 233] width 41 height 23
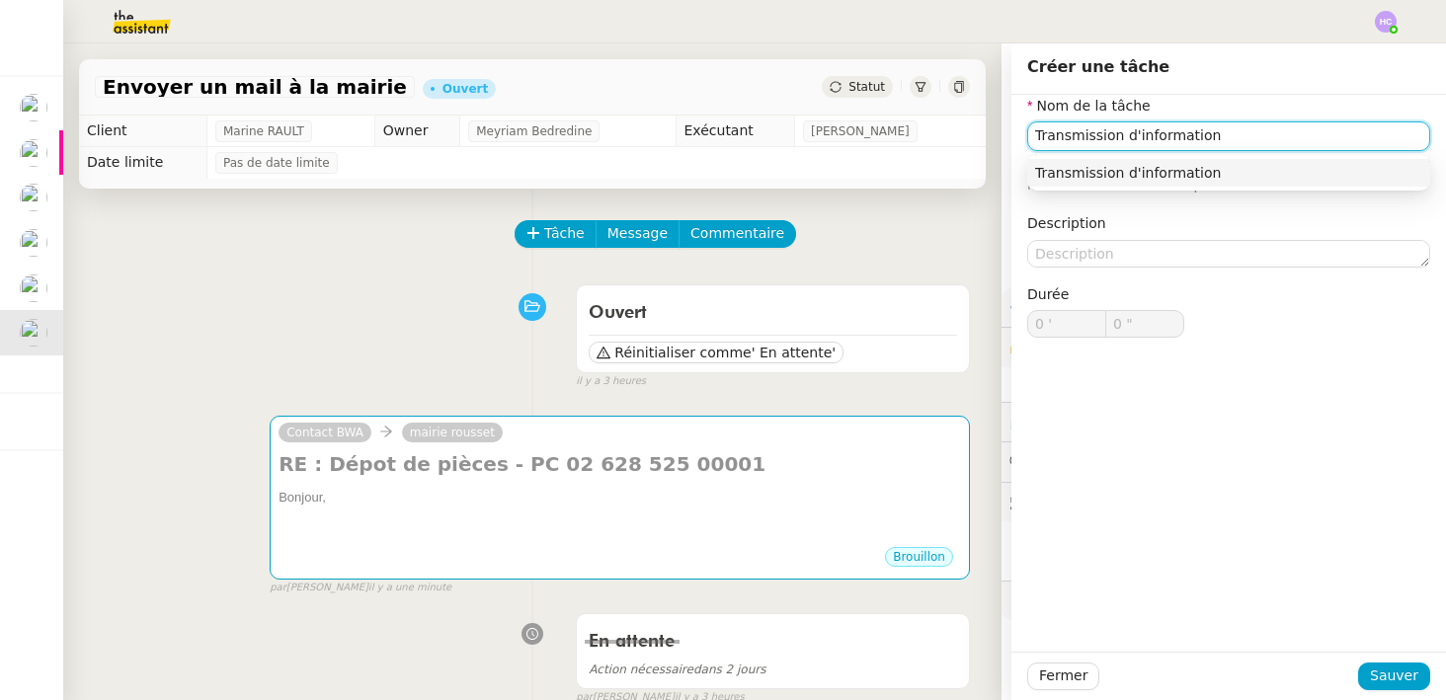
click at [1085, 183] on nz-auto-option "Transmission d'information" at bounding box center [1228, 173] width 403 height 28
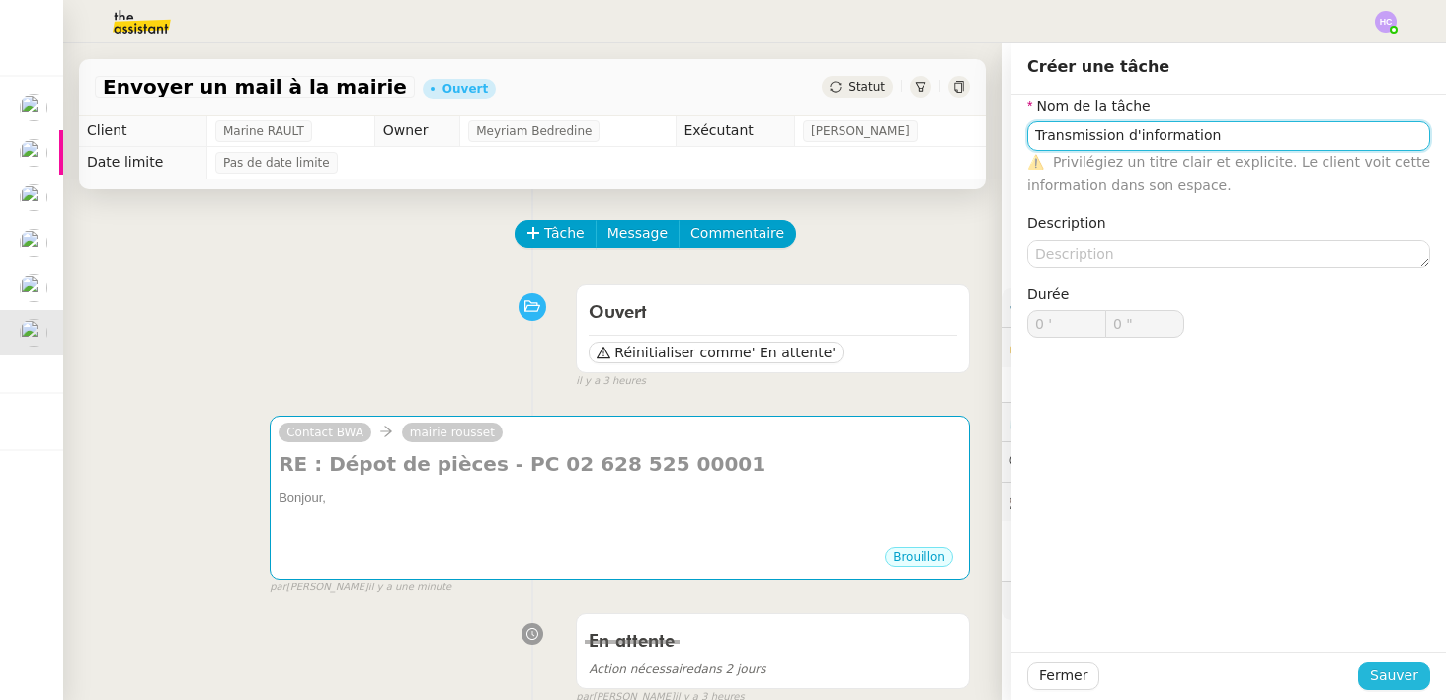
type input "Transmission d'information"
click at [1411, 671] on span "Sauver" at bounding box center [1394, 676] width 48 height 23
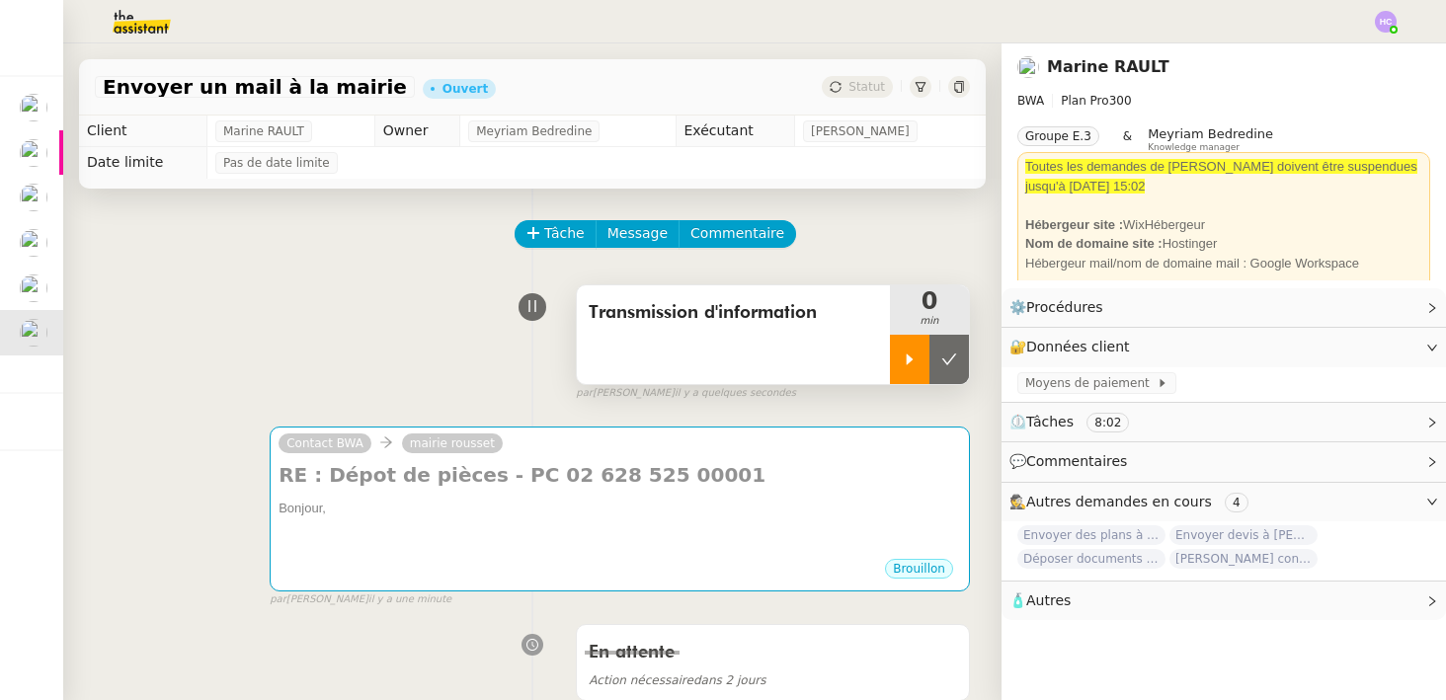
click at [906, 352] on icon at bounding box center [910, 360] width 16 height 16
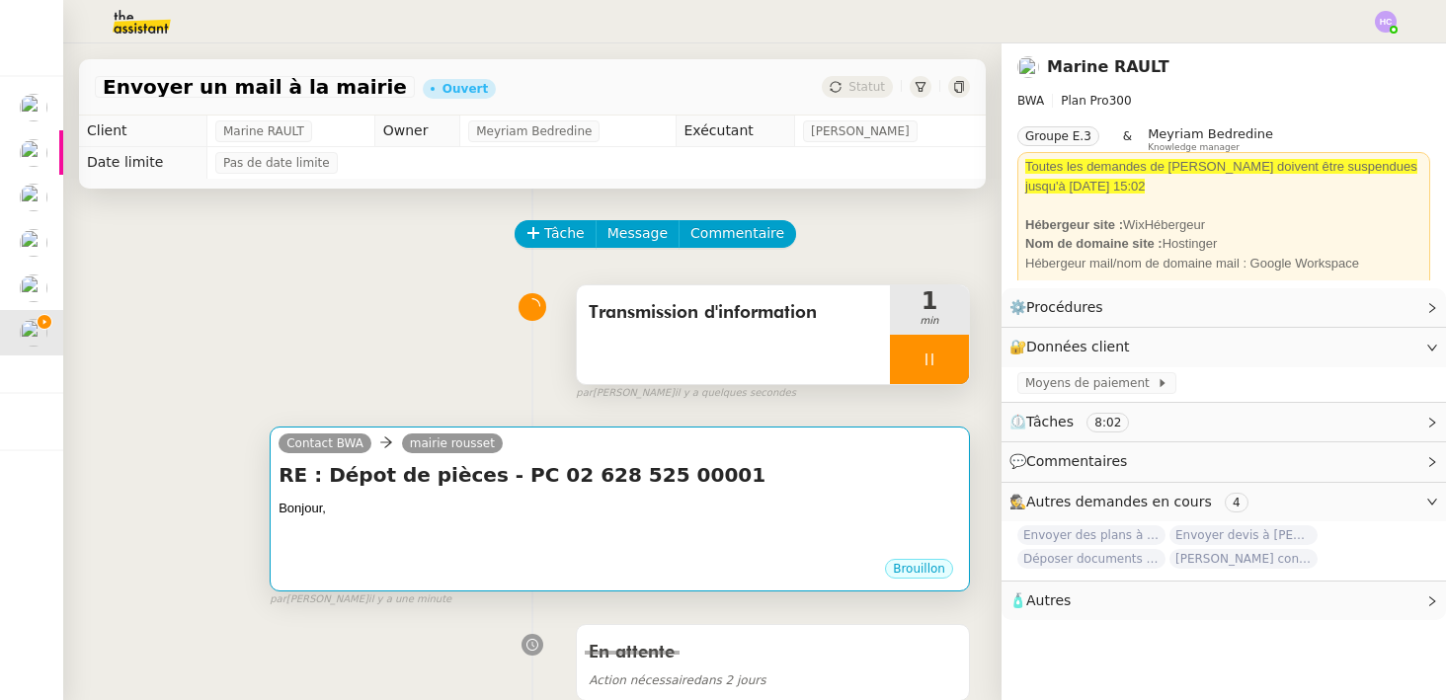
click at [498, 483] on h4 "RE : Dépot de pièces - PC 02 628 525 00001" at bounding box center [620, 475] width 683 height 28
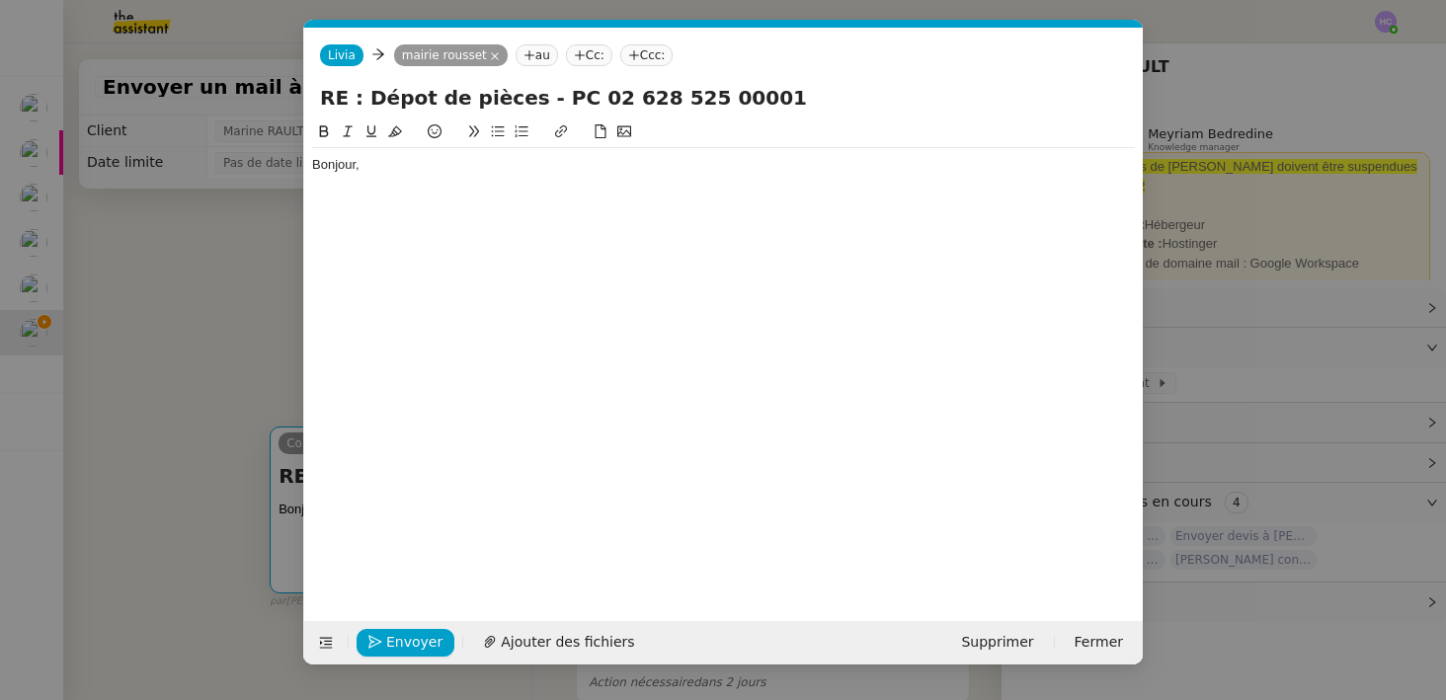
scroll to position [0, 41]
drag, startPoint x: 376, startPoint y: 170, endPoint x: 257, endPoint y: 165, distance: 119.6
click at [257, 165] on nz-modal-container "Service TA - VOYAGE - PROPOSITION GLOBALE A utiliser dans le cadre de propositi…" at bounding box center [723, 350] width 1446 height 700
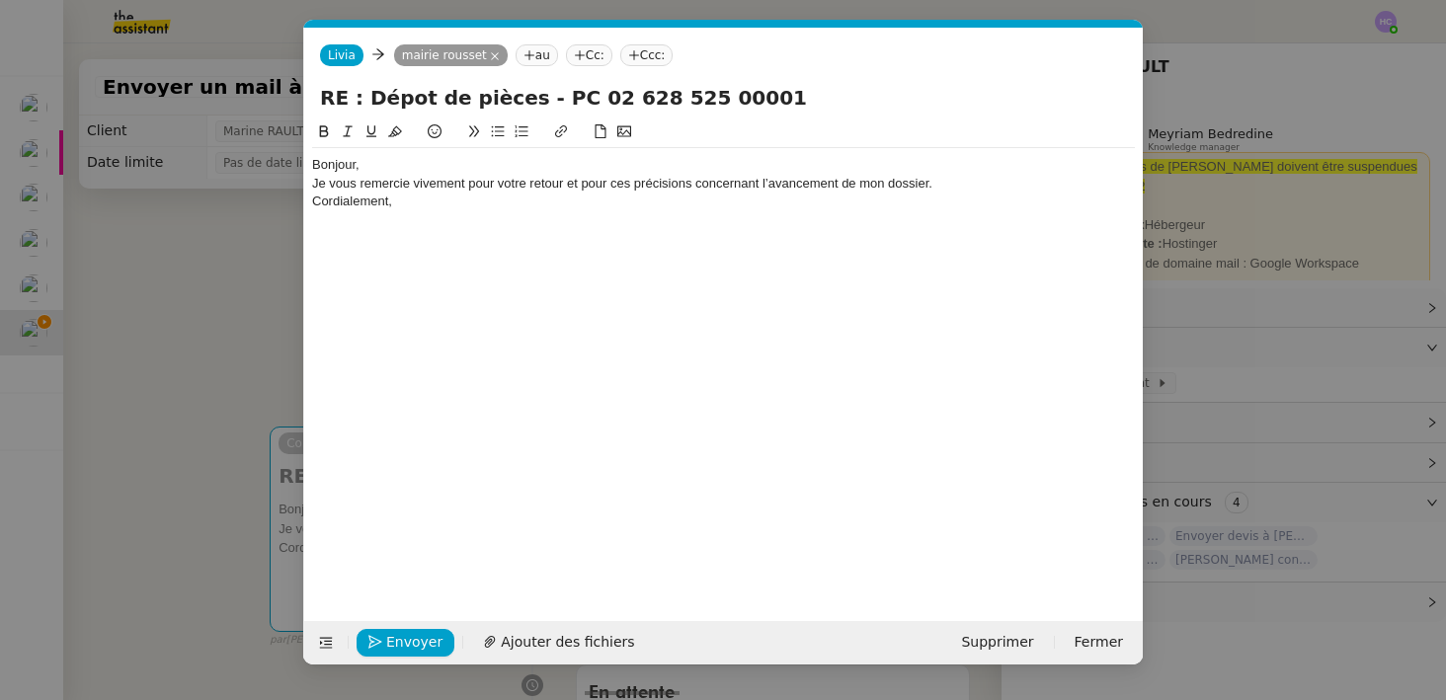
click at [383, 165] on div "Bonjour," at bounding box center [723, 165] width 823 height 18
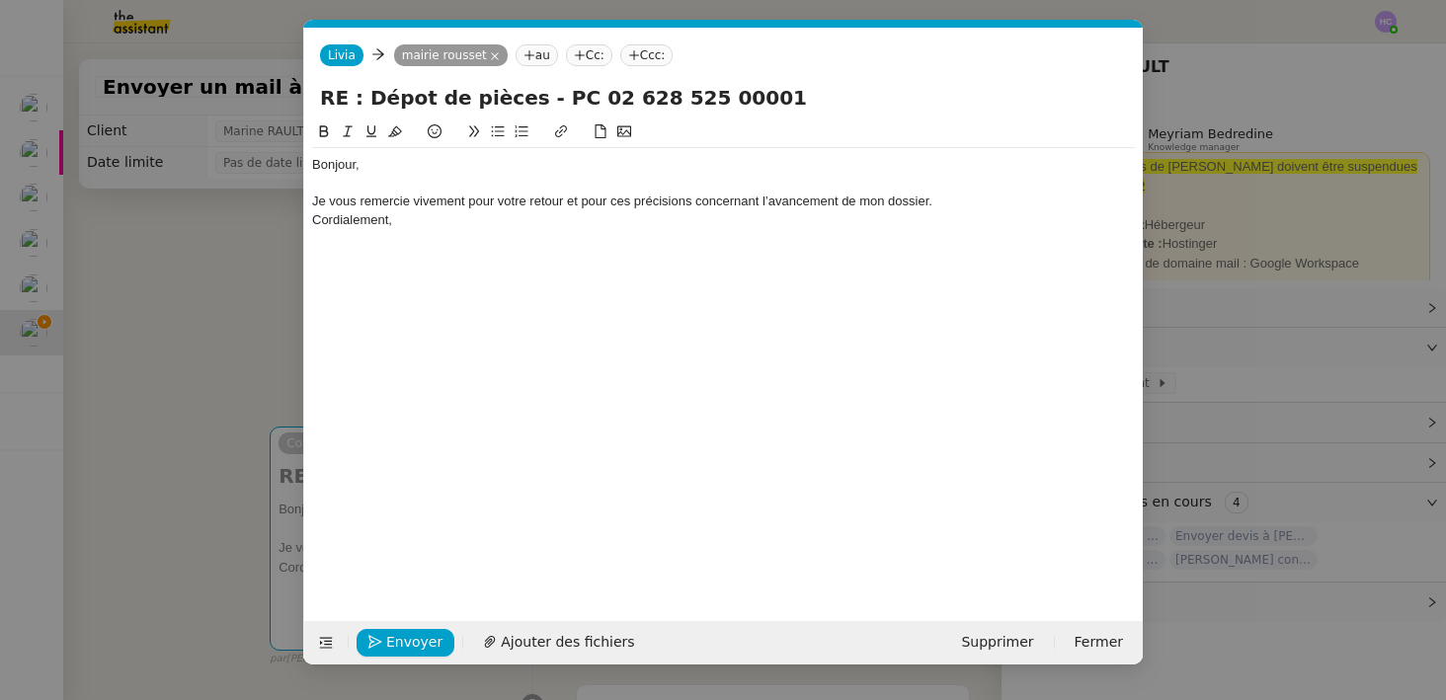
click at [949, 204] on div "Je vous remercie vivement pour votre retour et pour ces précisions concernant l…" at bounding box center [723, 202] width 823 height 18
click at [423, 235] on div "Cordialement," at bounding box center [723, 238] width 823 height 18
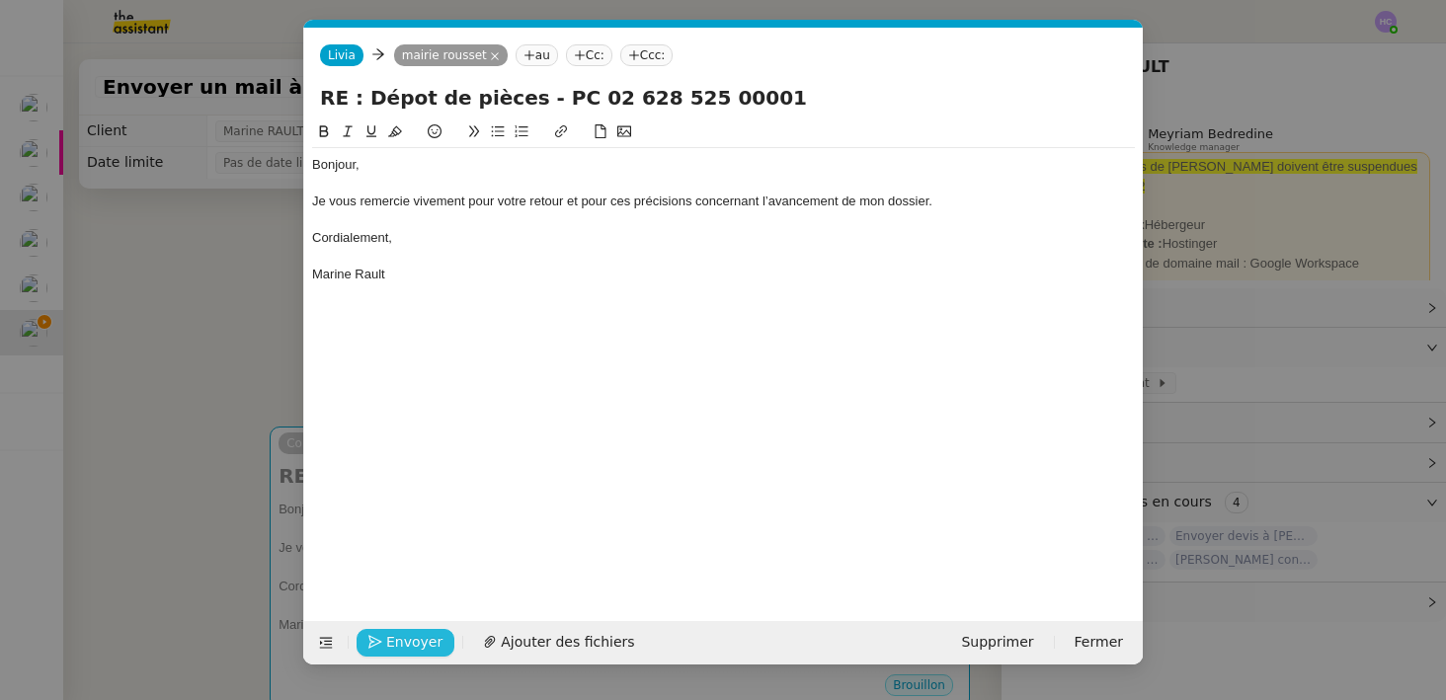
click at [395, 640] on span "Envoyer" at bounding box center [414, 642] width 56 height 23
click at [395, 640] on span "Confirmer l'envoi" at bounding box center [445, 642] width 119 height 23
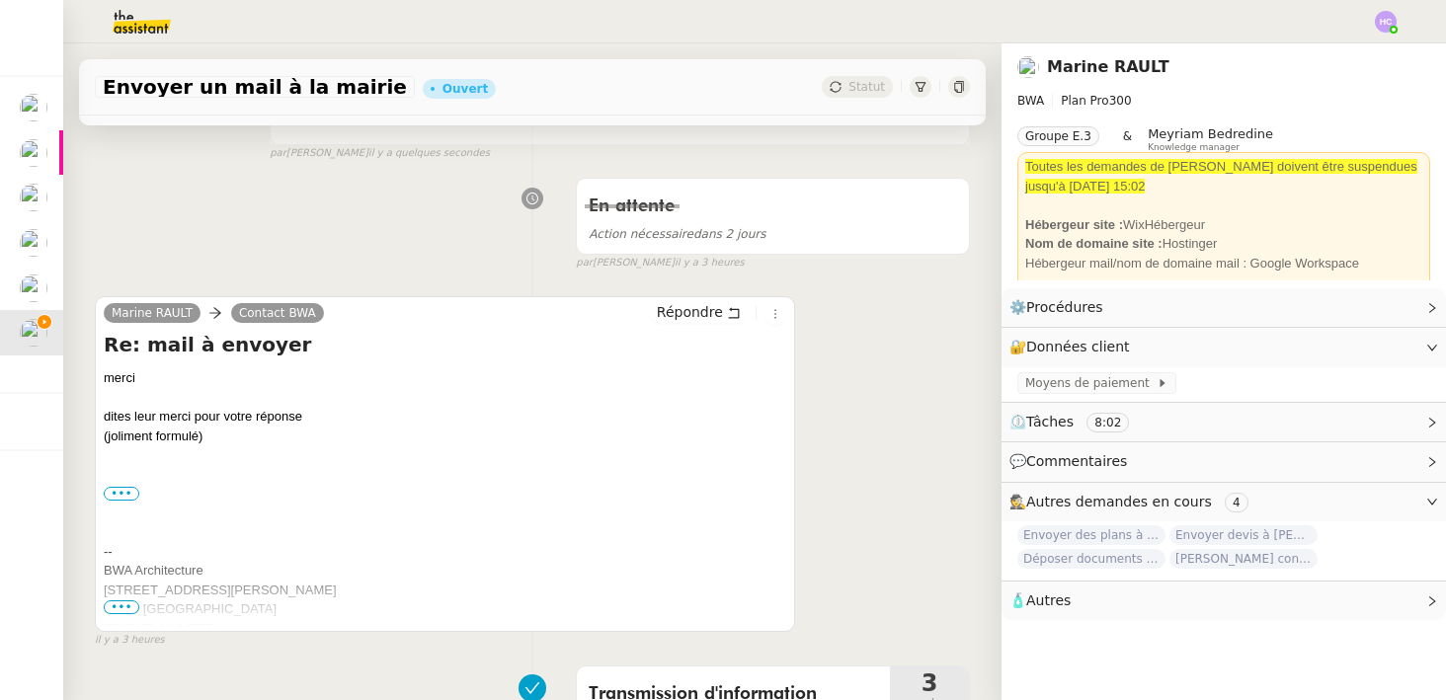
scroll to position [592, 0]
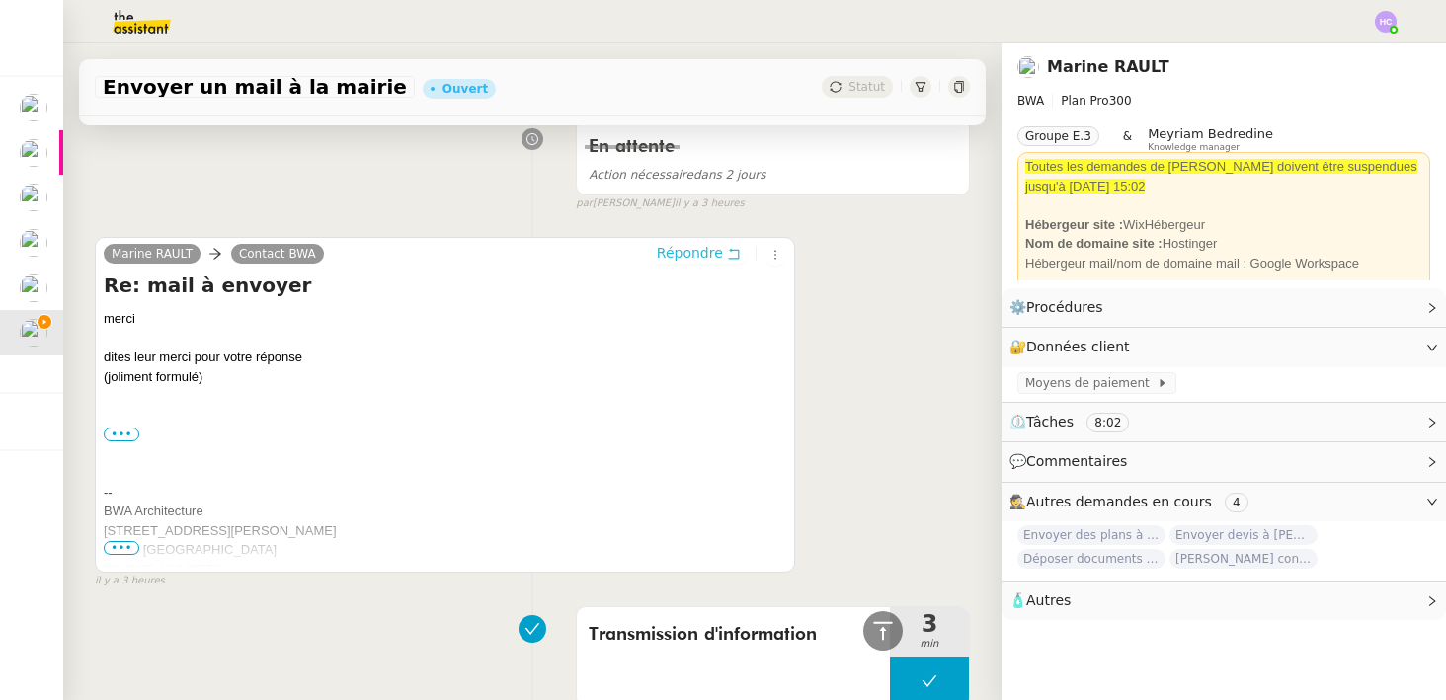
click at [697, 253] on span "Répondre" at bounding box center [690, 253] width 66 height 20
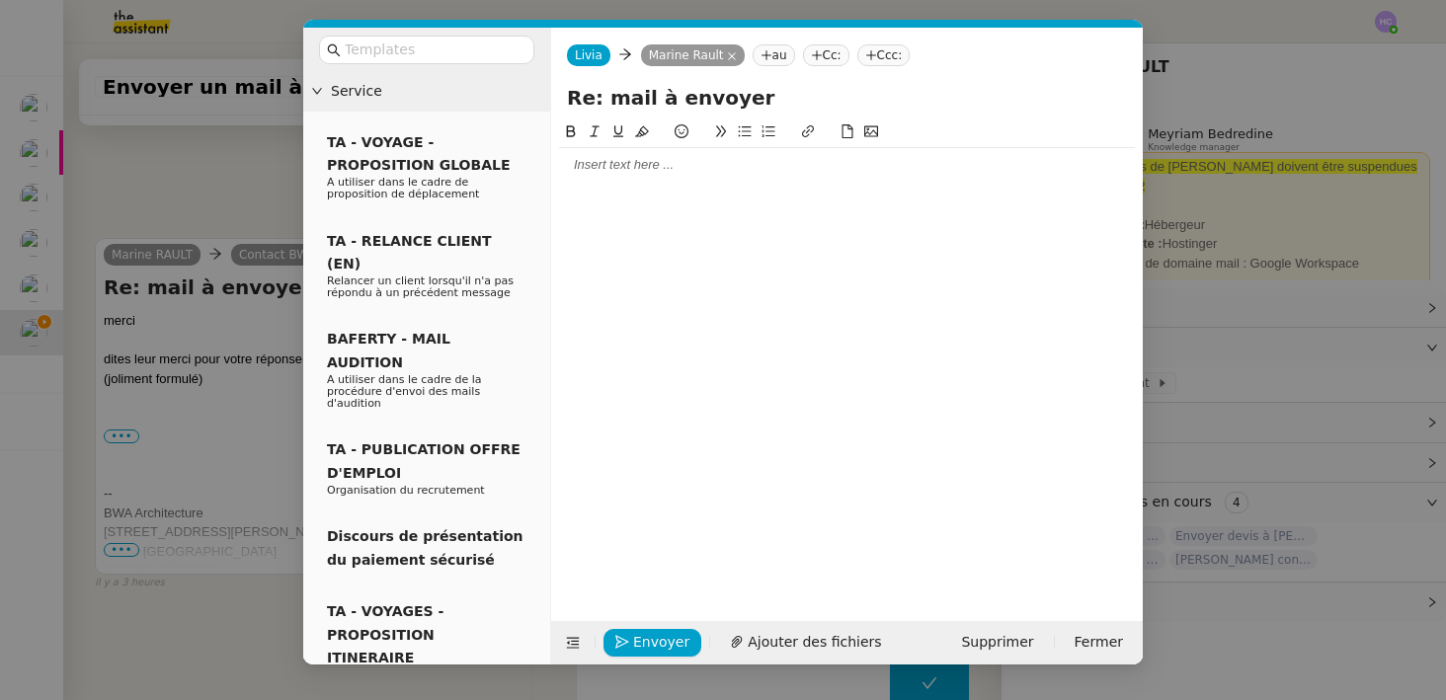
scroll to position [743, 0]
click at [662, 167] on div at bounding box center [847, 165] width 576 height 18
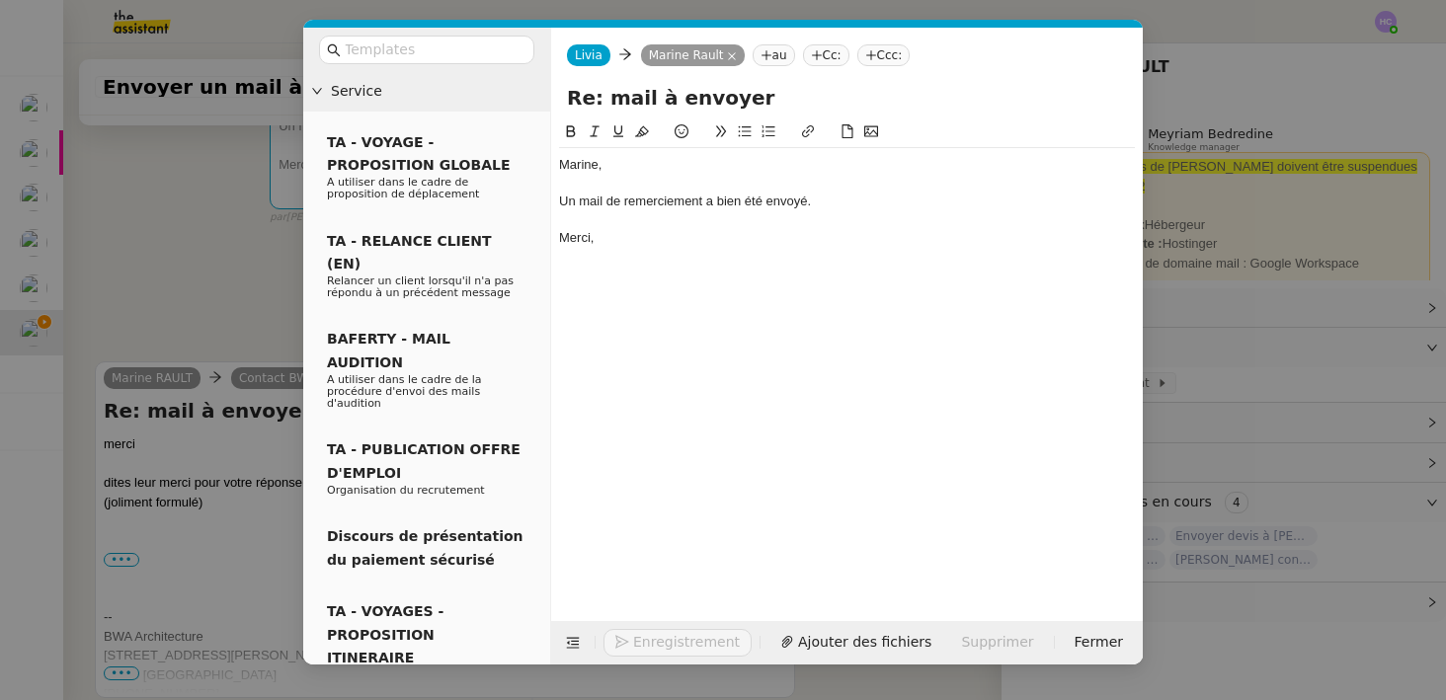
scroll to position [840, 0]
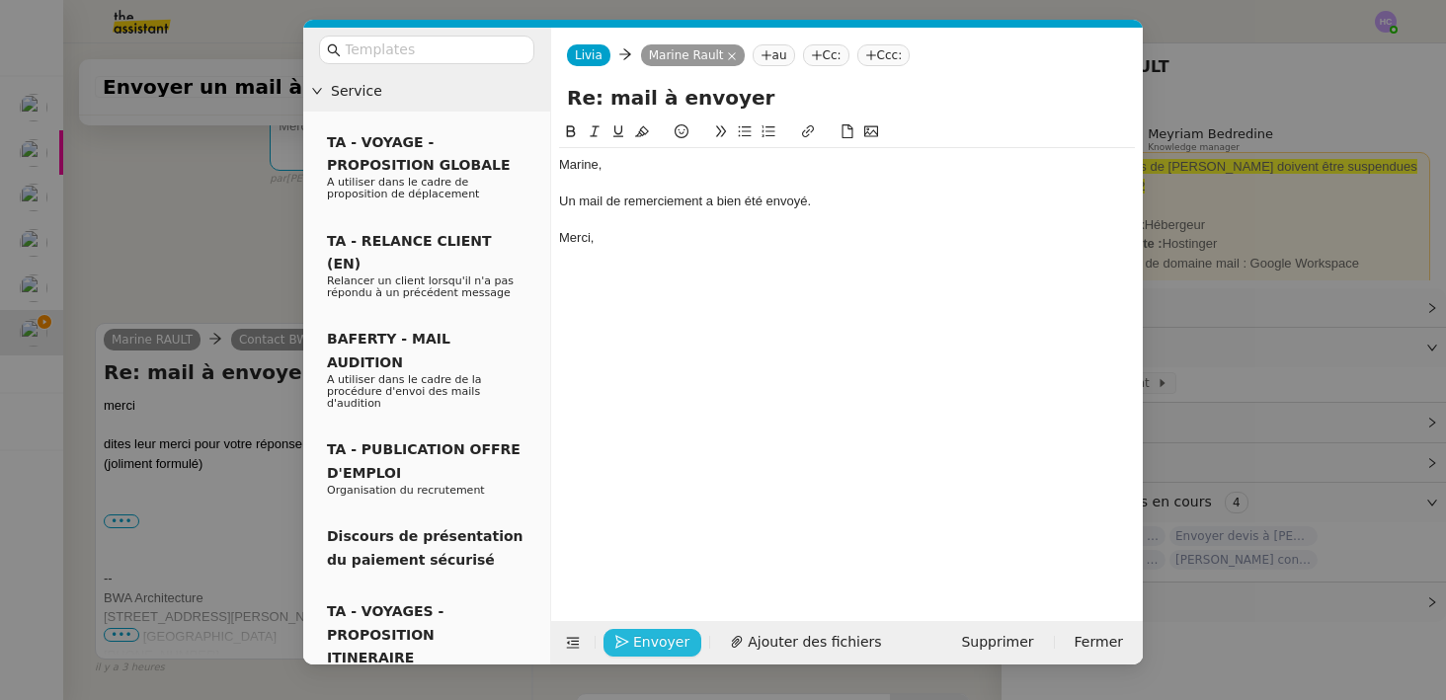
click at [657, 635] on span "Envoyer" at bounding box center [661, 642] width 56 height 23
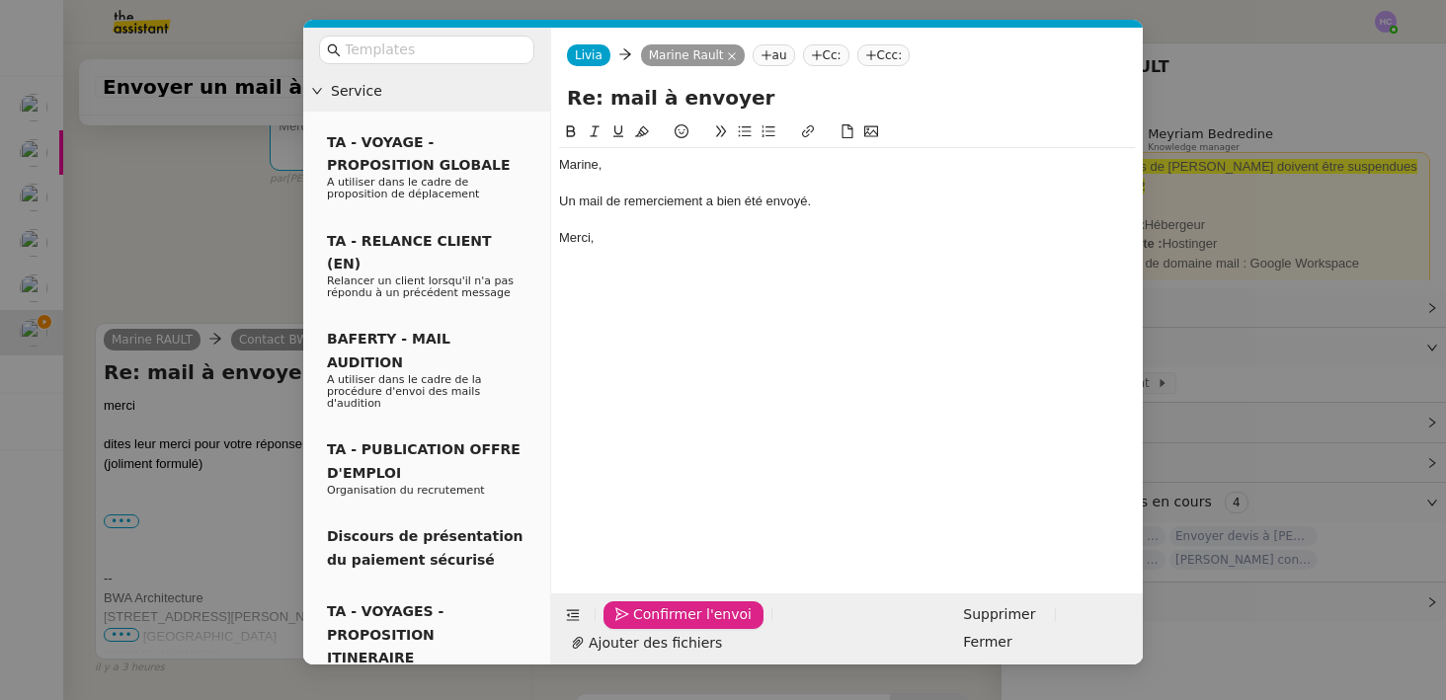
click at [657, 626] on span "Confirmer l'envoi" at bounding box center [692, 615] width 119 height 23
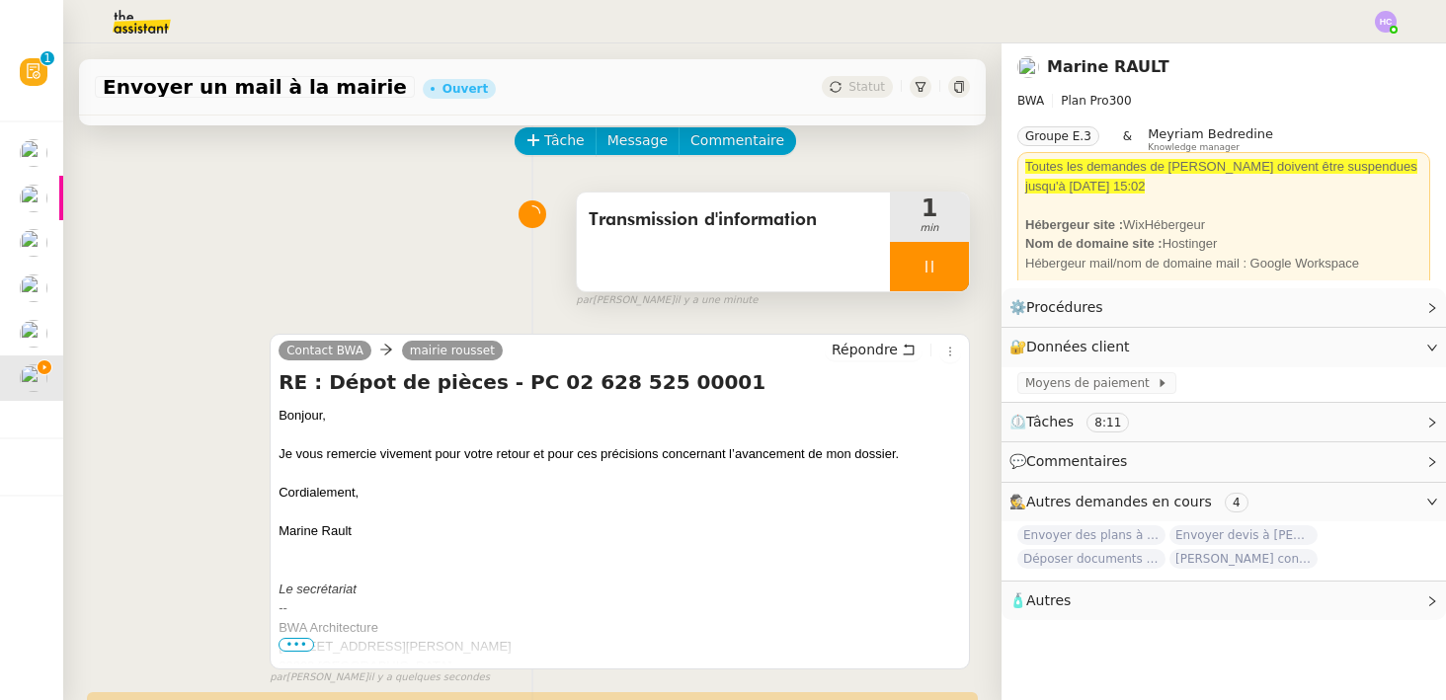
scroll to position [0, 0]
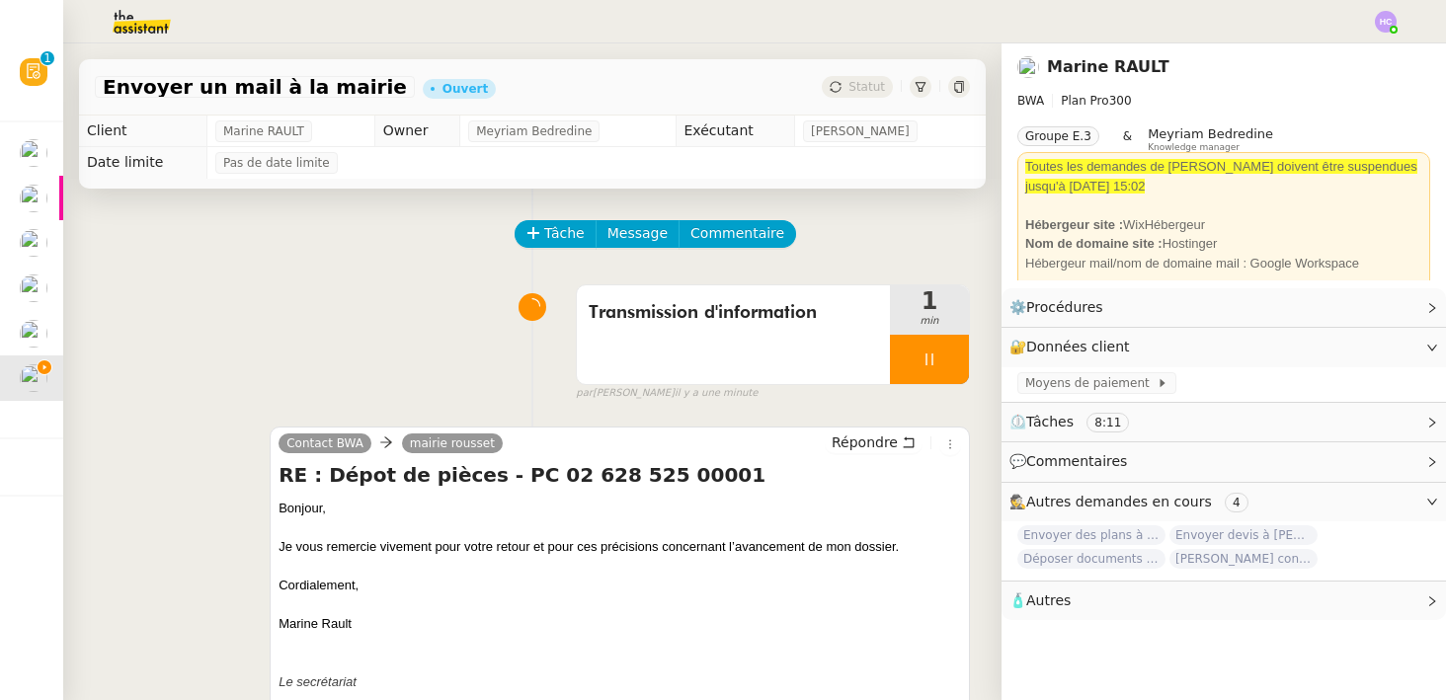
click at [942, 375] on div at bounding box center [929, 359] width 79 height 49
click at [954, 363] on icon at bounding box center [949, 360] width 16 height 16
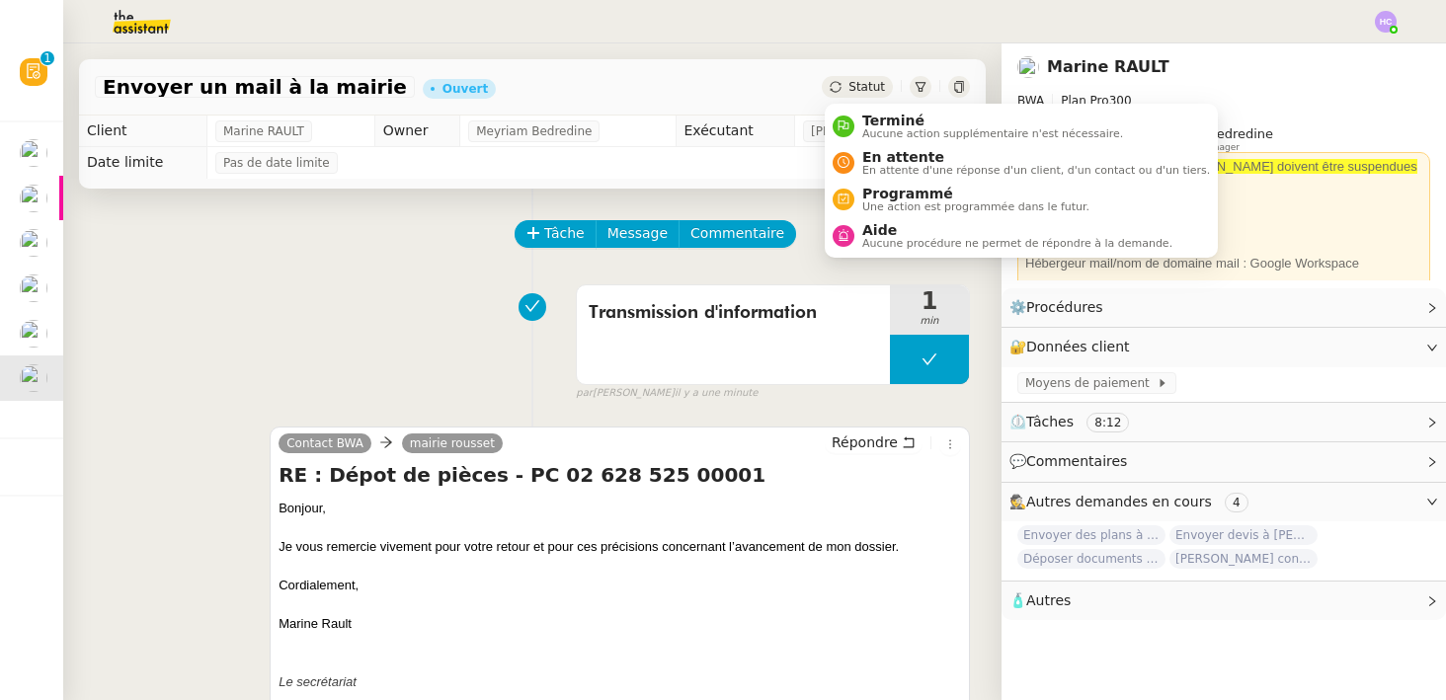
click at [854, 80] on span "Statut" at bounding box center [867, 87] width 37 height 14
click at [858, 160] on div "En attente En attente d'une réponse d'un client, d'un contact ou d'un tiers." at bounding box center [1033, 162] width 356 height 27
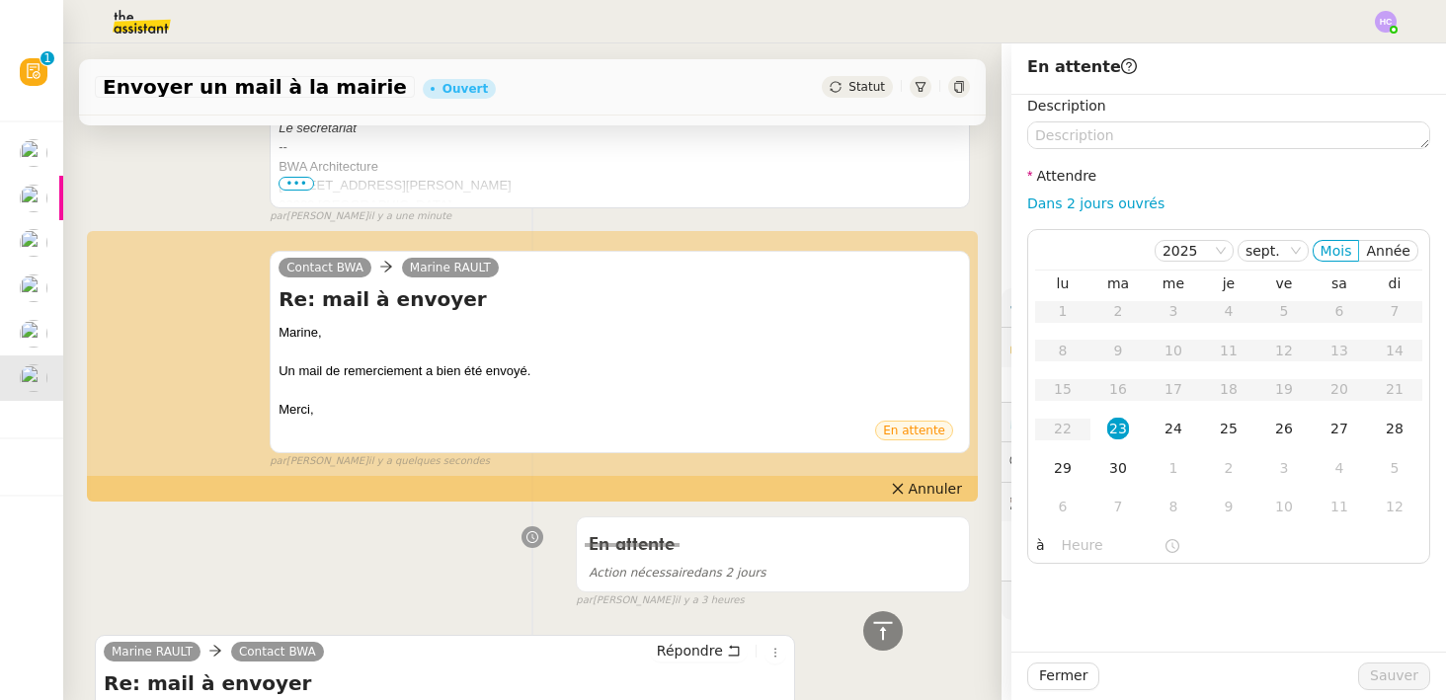
scroll to position [632, 0]
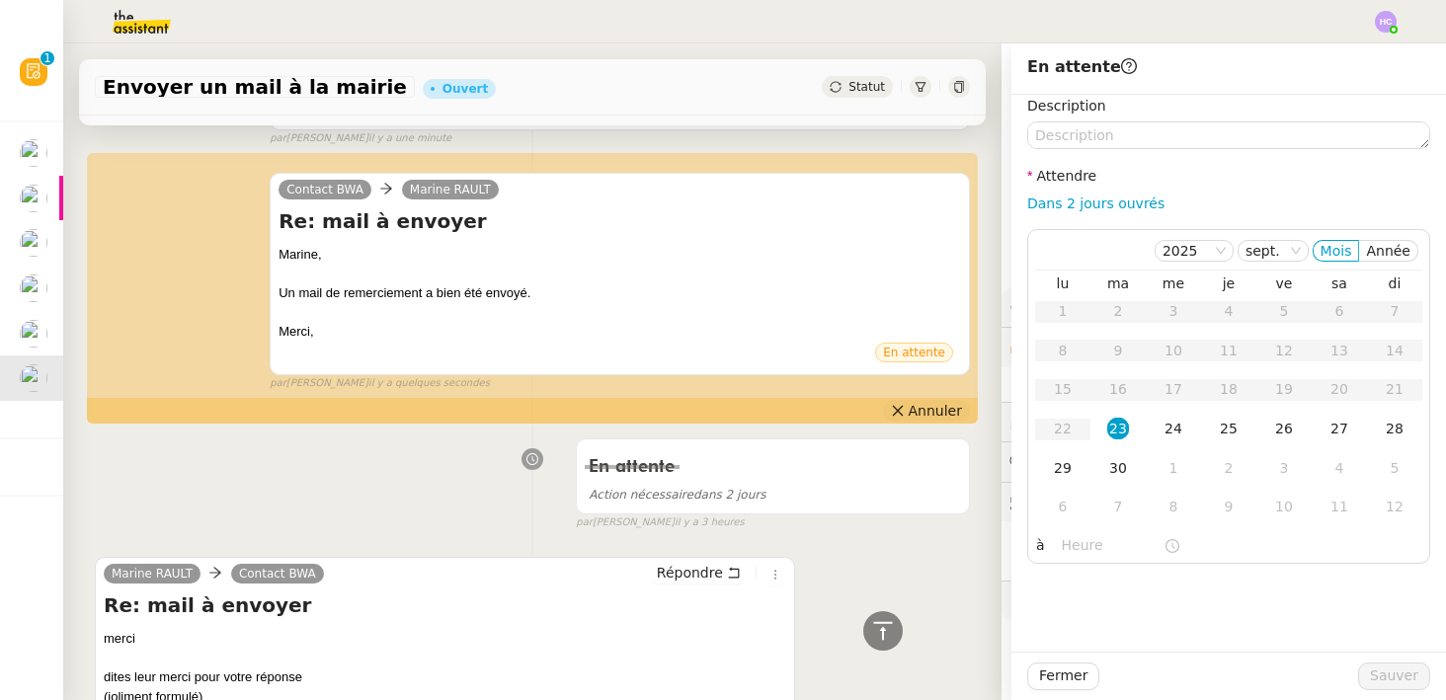
click at [937, 406] on span "Annuler" at bounding box center [935, 411] width 53 height 20
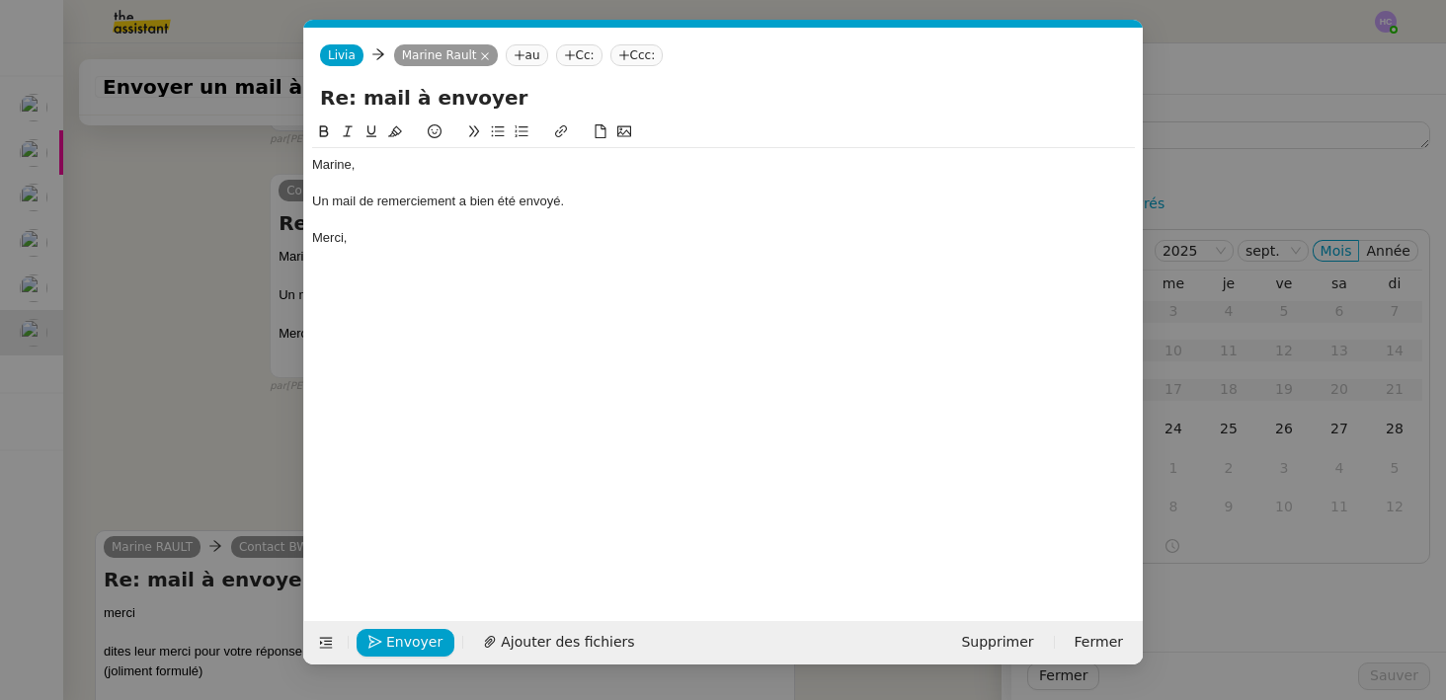
scroll to position [633, 0]
click at [588, 209] on div "Un mail de remerciement a bien été envoyé." at bounding box center [723, 202] width 823 height 18
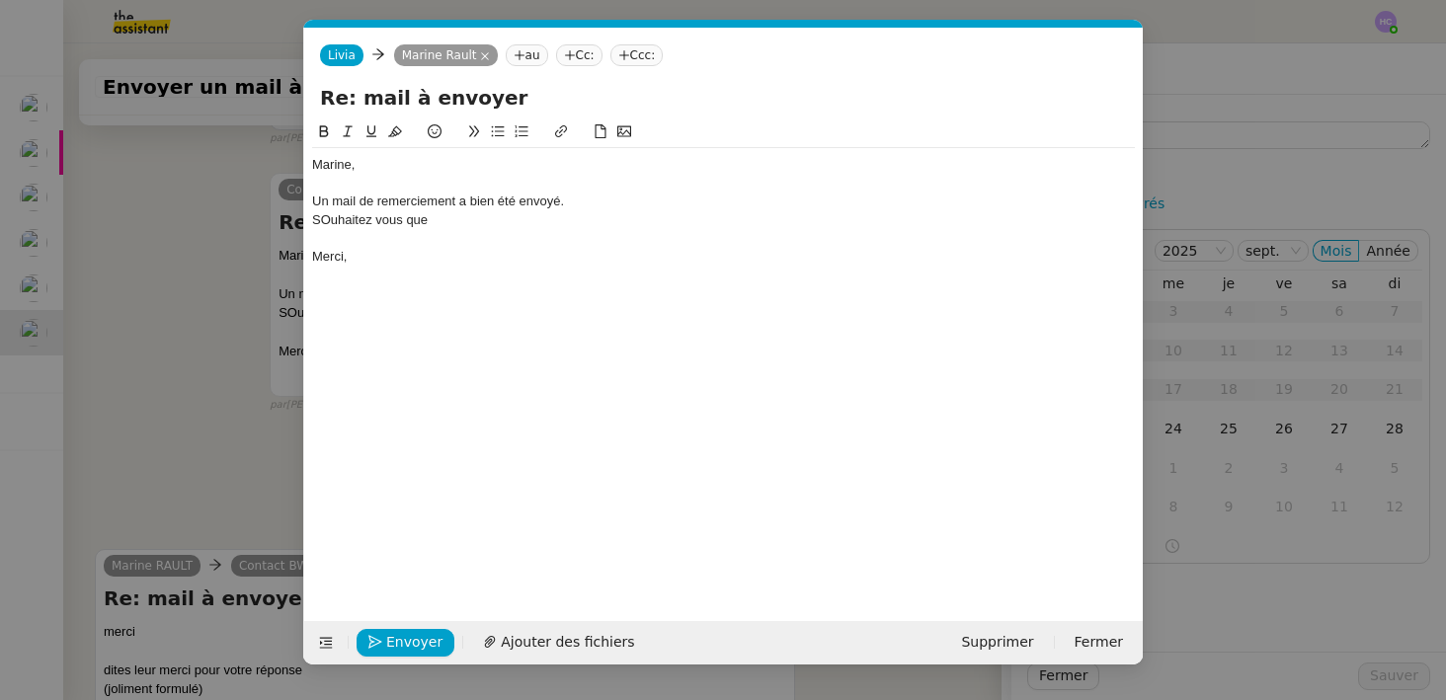
click at [332, 225] on div "SOuhaitez vous que" at bounding box center [723, 220] width 823 height 18
click at [443, 222] on div "Souhaitez vous que" at bounding box center [723, 220] width 823 height 18
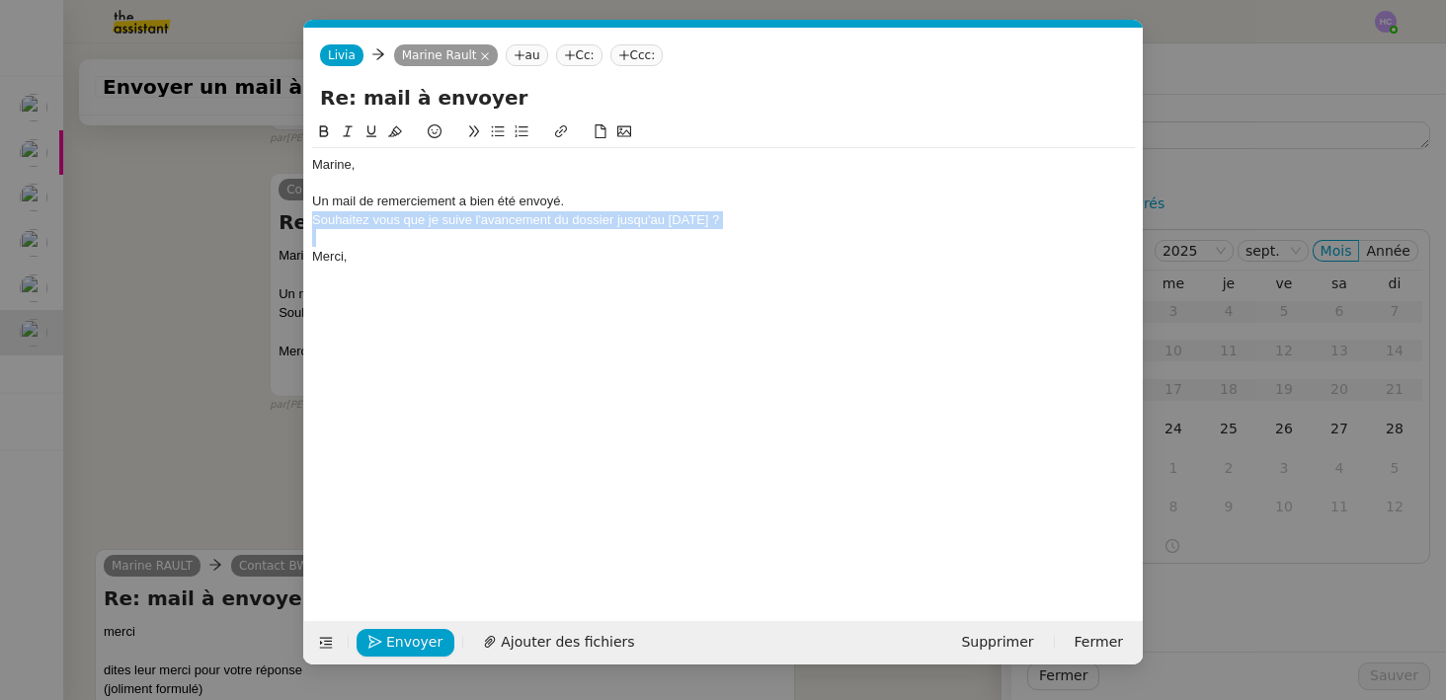
drag, startPoint x: 759, startPoint y: 209, endPoint x: 307, endPoint y: 232, distance: 452.1
click at [306, 233] on nz-spin "Marine, Un mail de remerciement a bien été envoyé. Souhaitez vous que je suive …" at bounding box center [723, 360] width 839 height 478
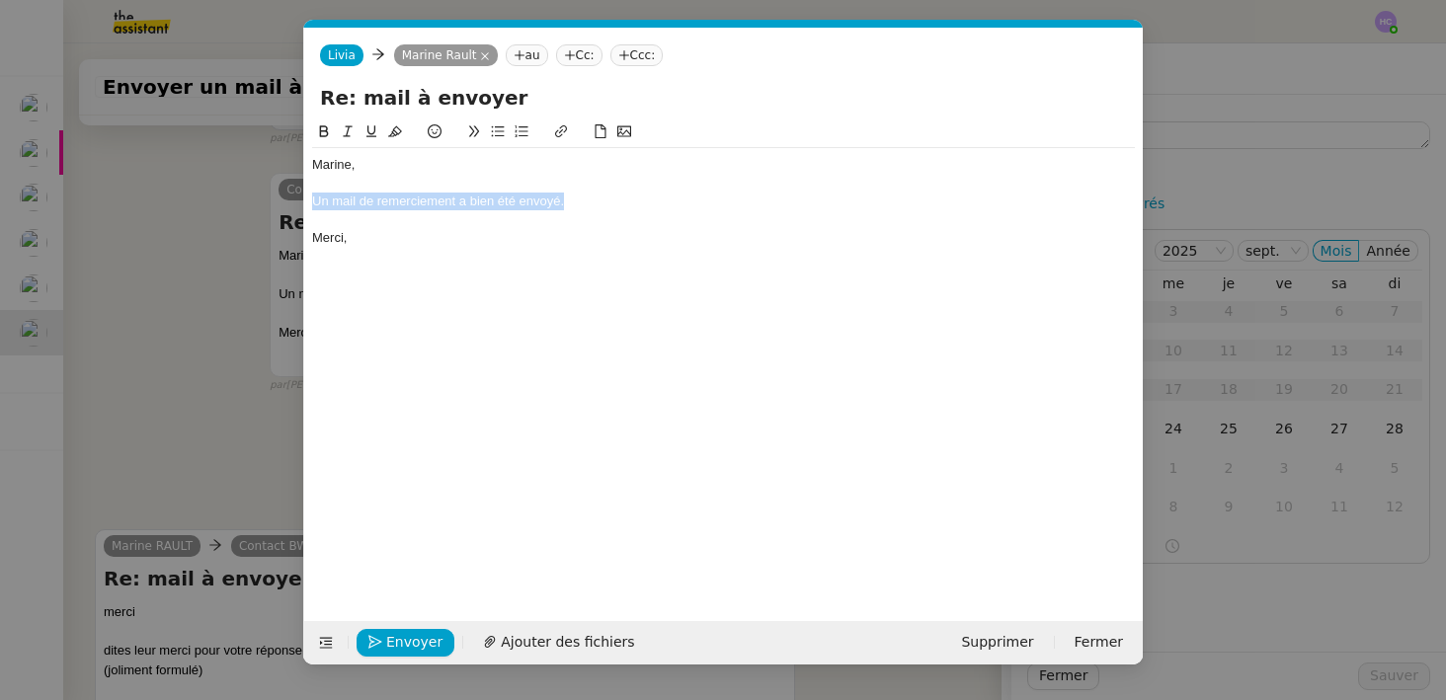
drag, startPoint x: 569, startPoint y: 204, endPoint x: 305, endPoint y: 197, distance: 263.9
click at [305, 198] on nz-spin "Marine, Un mail de remerciement a bien été envoyé. Merci," at bounding box center [723, 360] width 839 height 478
copy div "Un mail de remerciement a bien été envoyé."
click at [1023, 638] on span "Supprimer" at bounding box center [997, 642] width 72 height 23
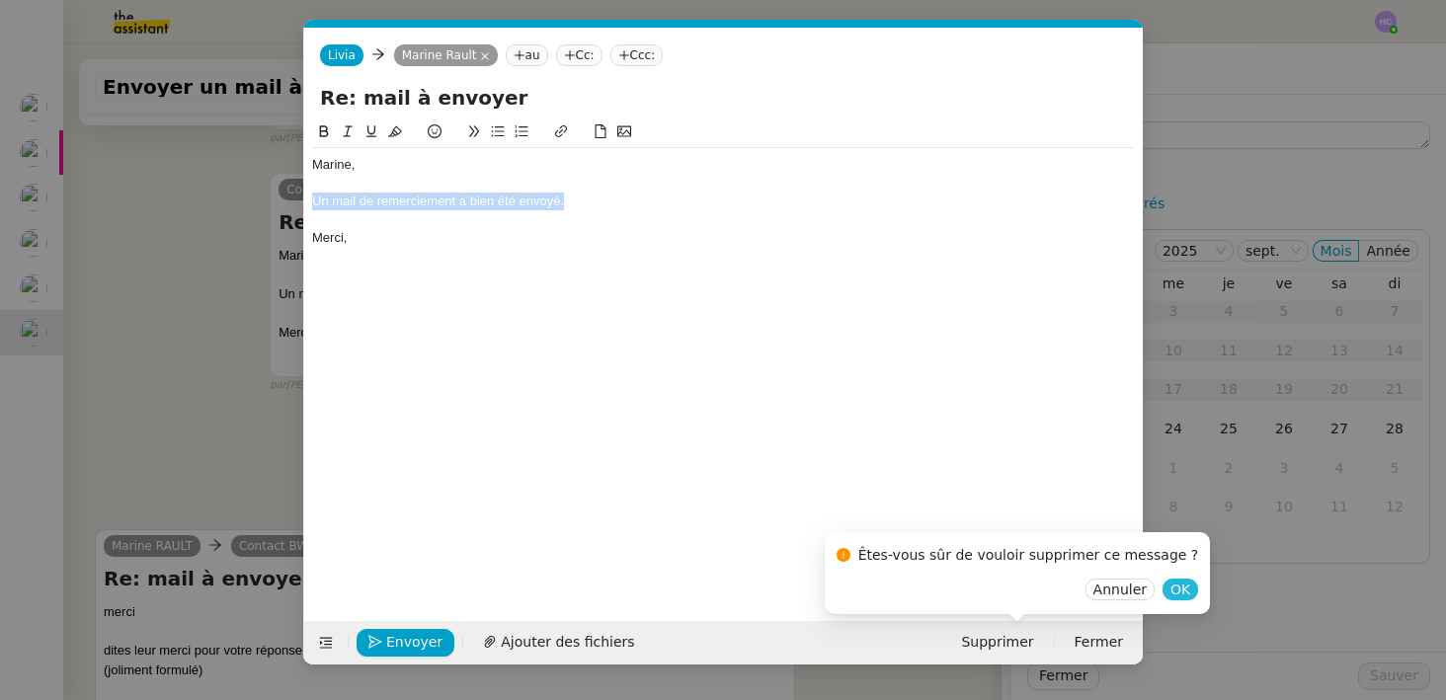
click at [1171, 592] on span "OK" at bounding box center [1181, 590] width 20 height 20
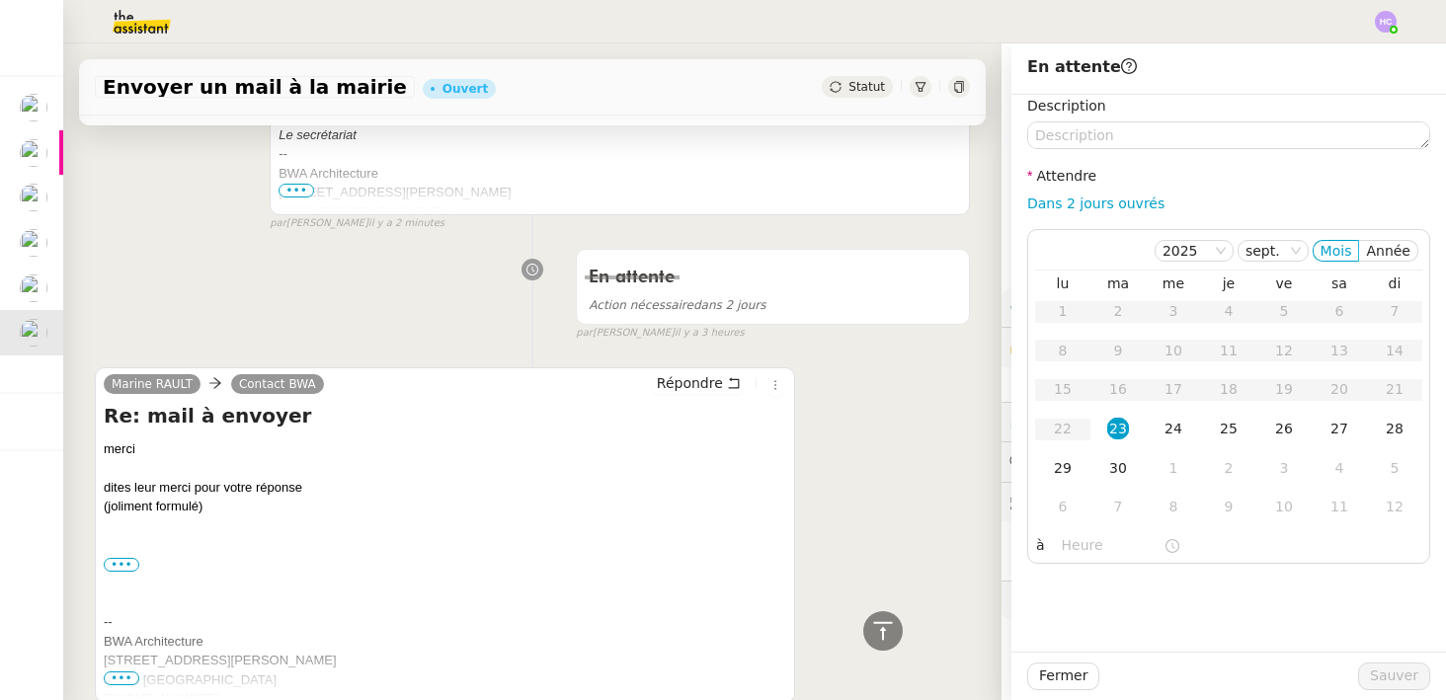
scroll to position [452, 0]
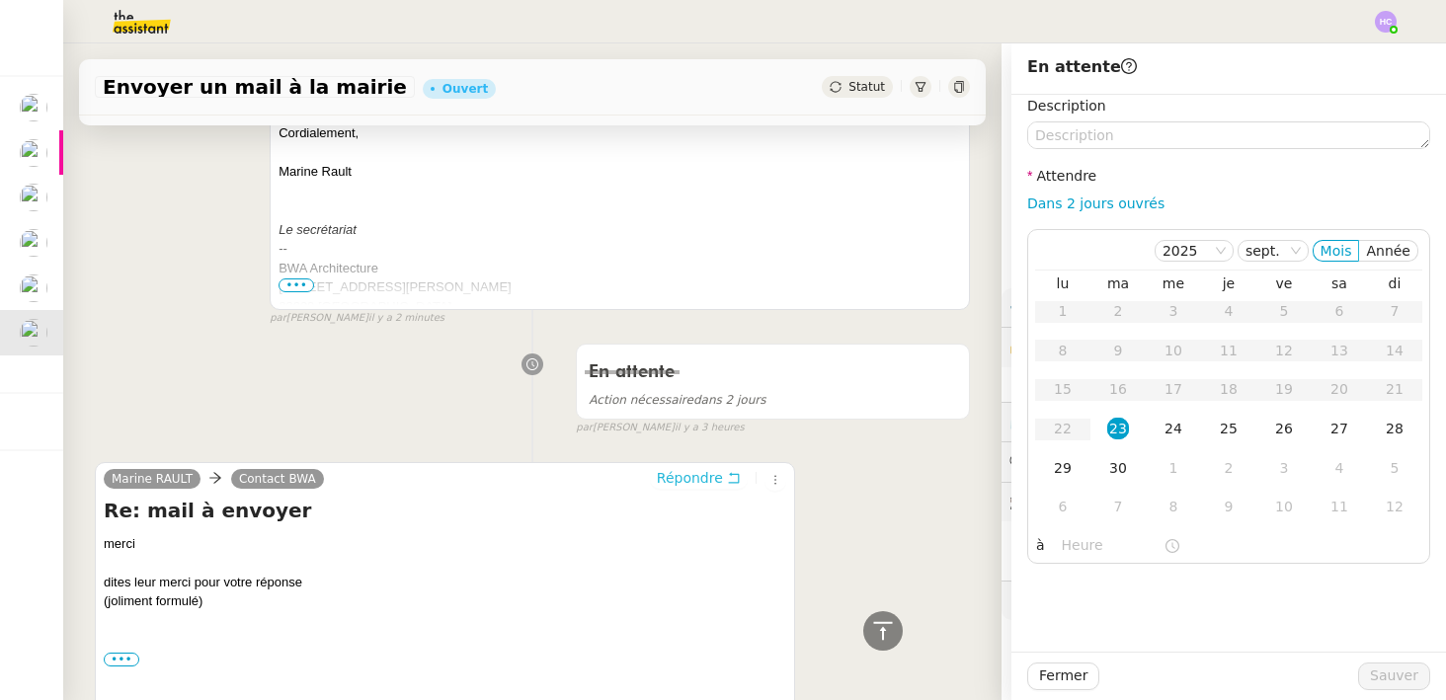
click at [684, 471] on span "Répondre" at bounding box center [690, 478] width 66 height 20
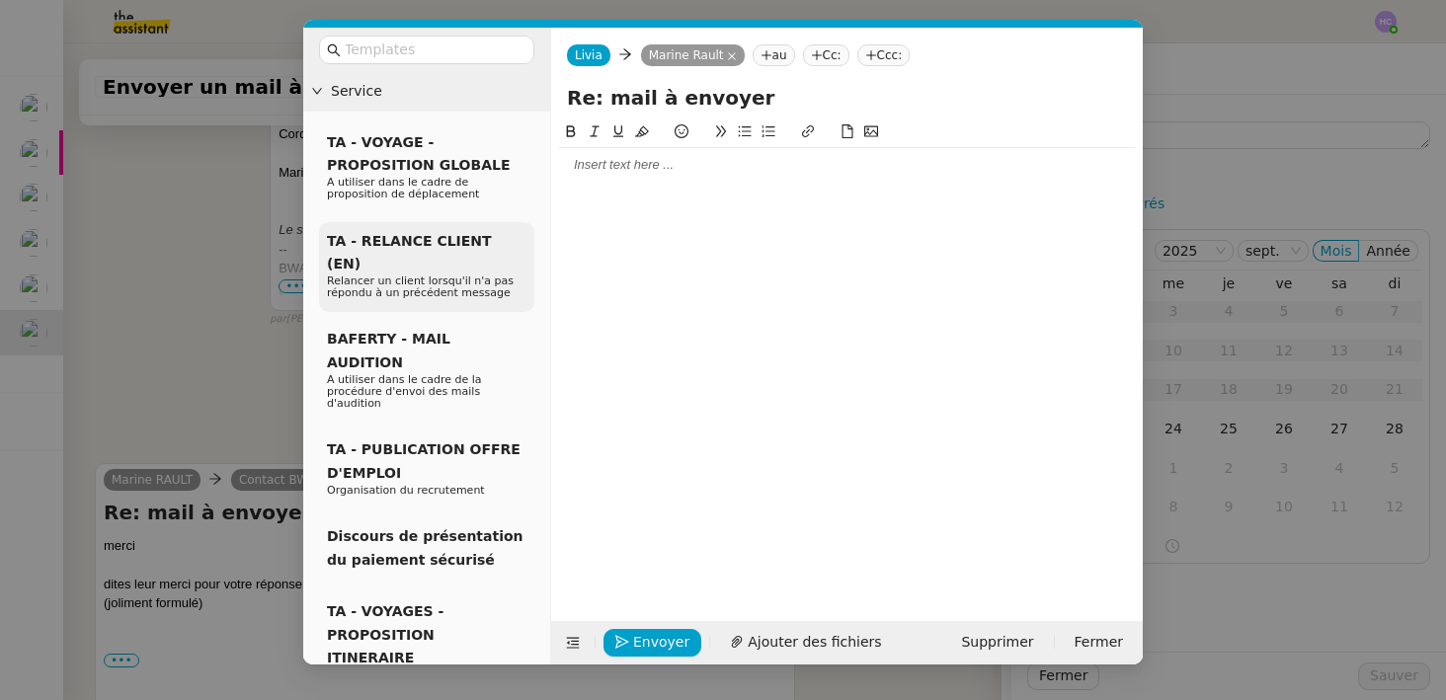
scroll to position [604, 0]
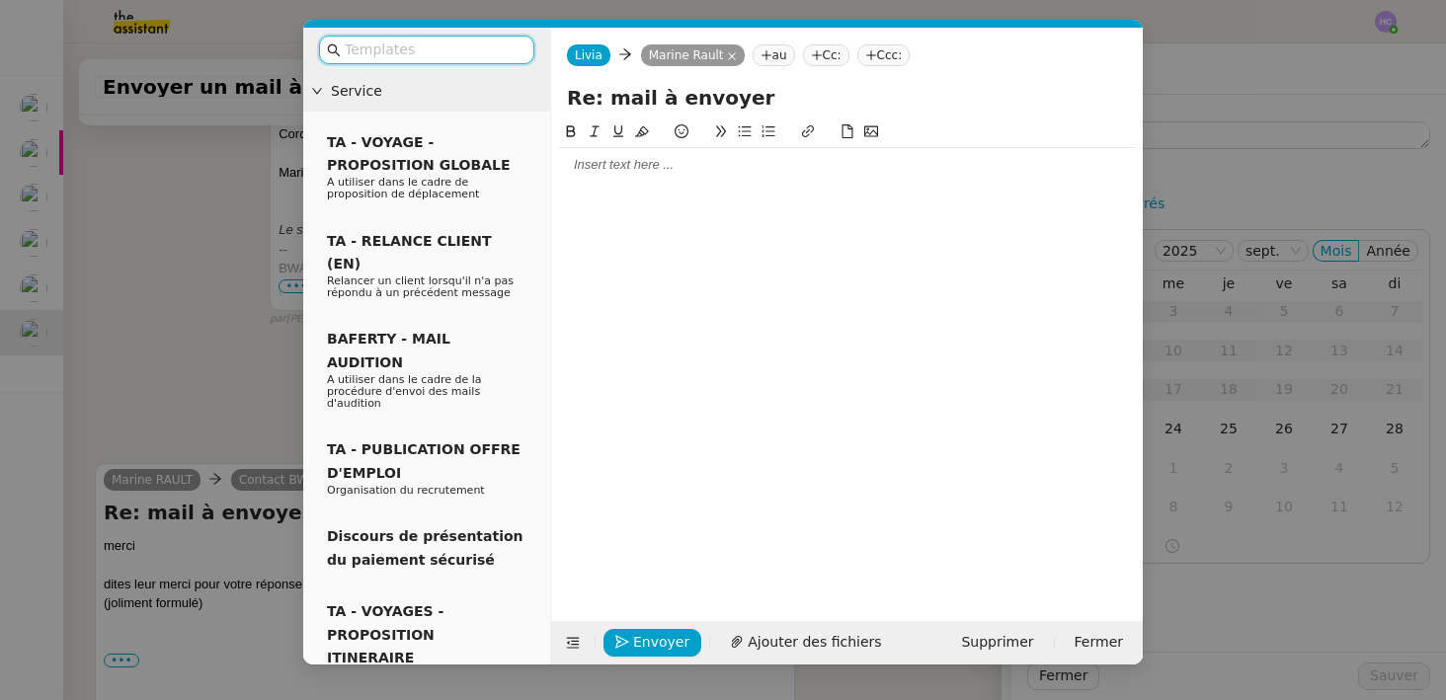
click at [439, 51] on input "text" at bounding box center [434, 50] width 178 height 23
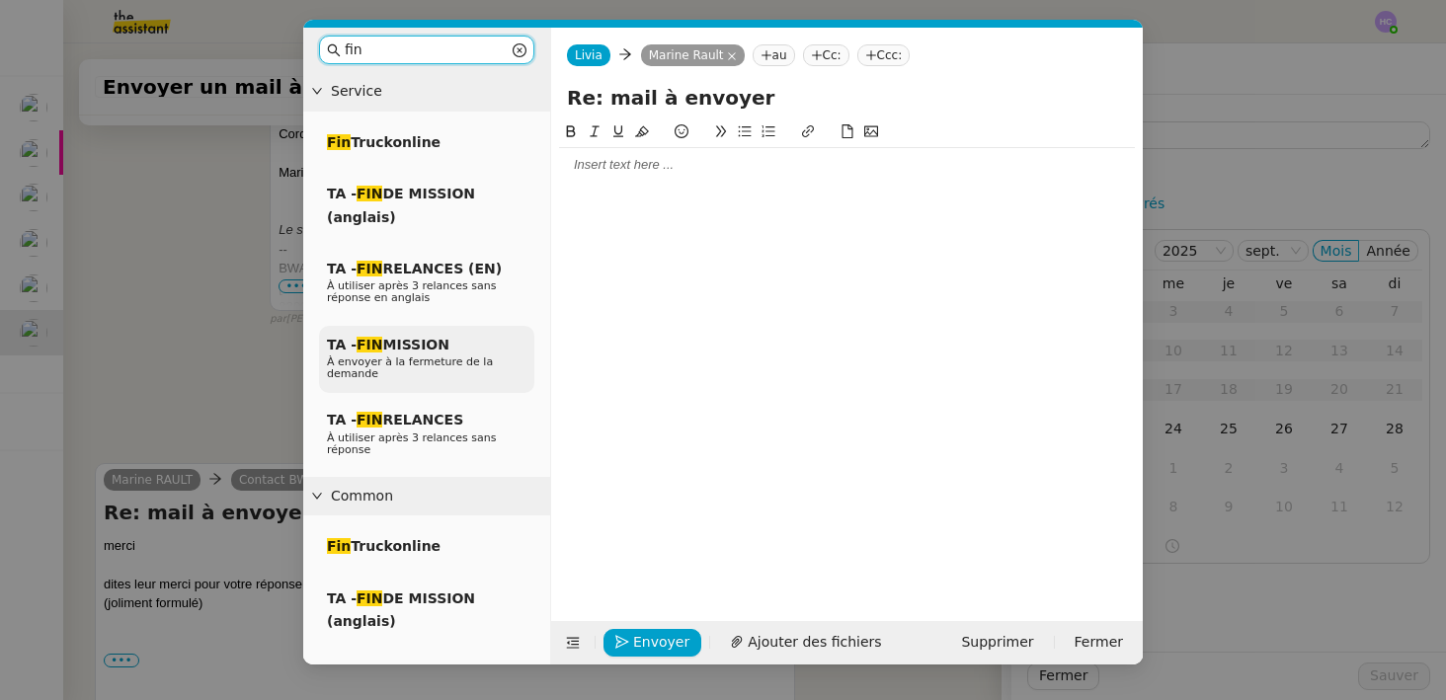
type input "fin"
click at [437, 346] on span "TA - FIN MISSION" at bounding box center [388, 345] width 123 height 16
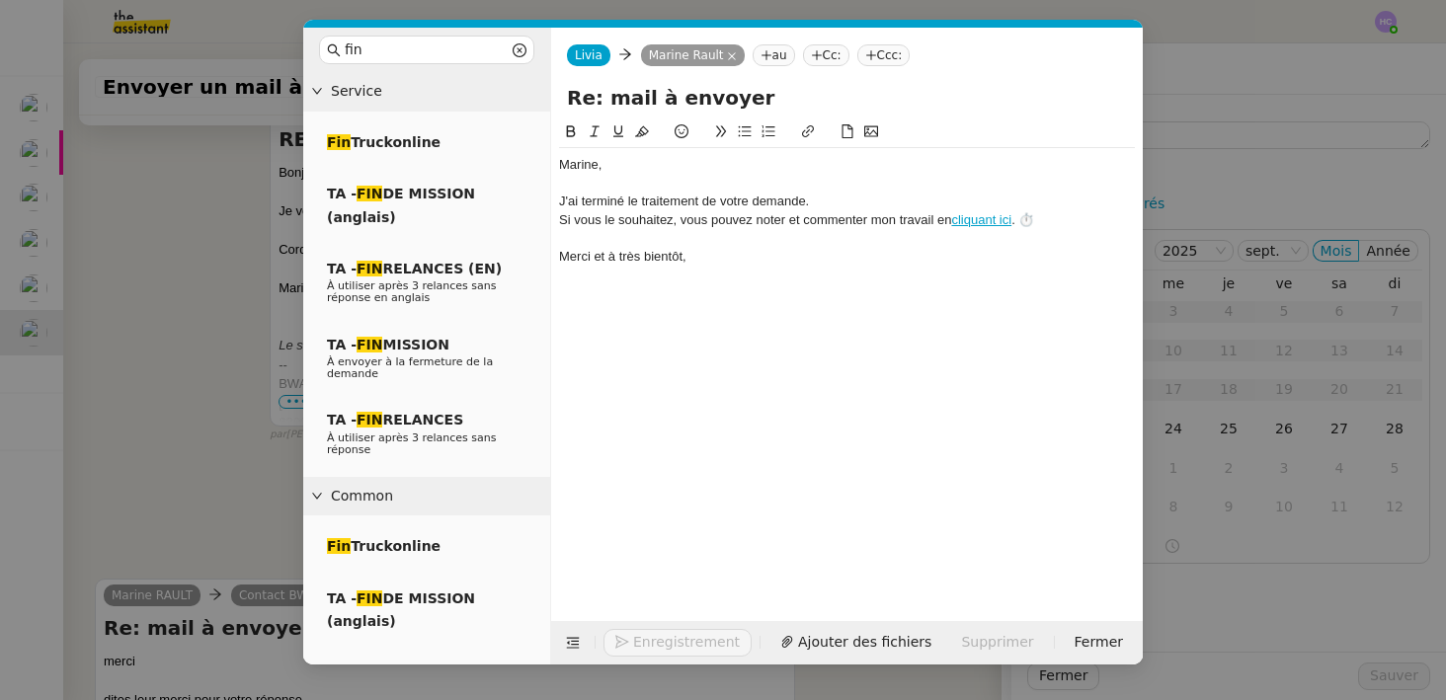
scroll to position [719, 0]
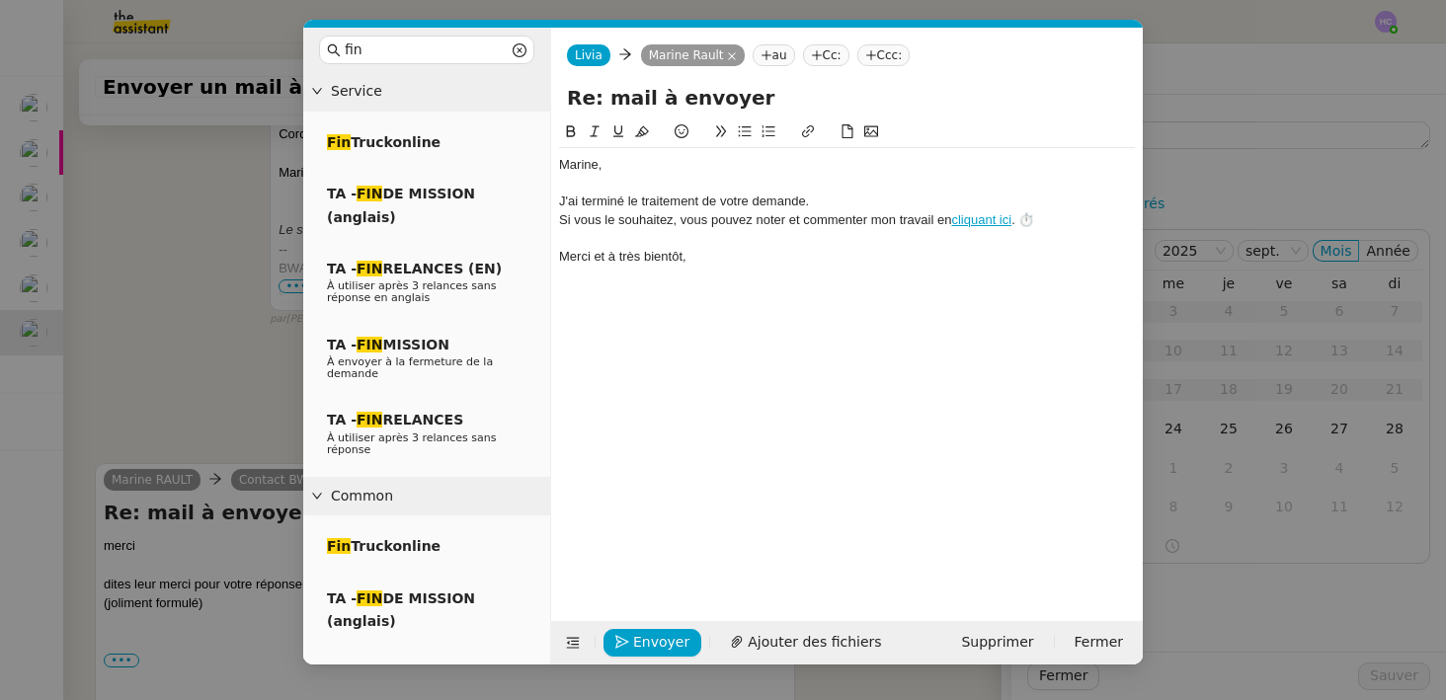
click at [559, 202] on div "J'ai terminé le traitement de votre demande." at bounding box center [847, 202] width 576 height 18
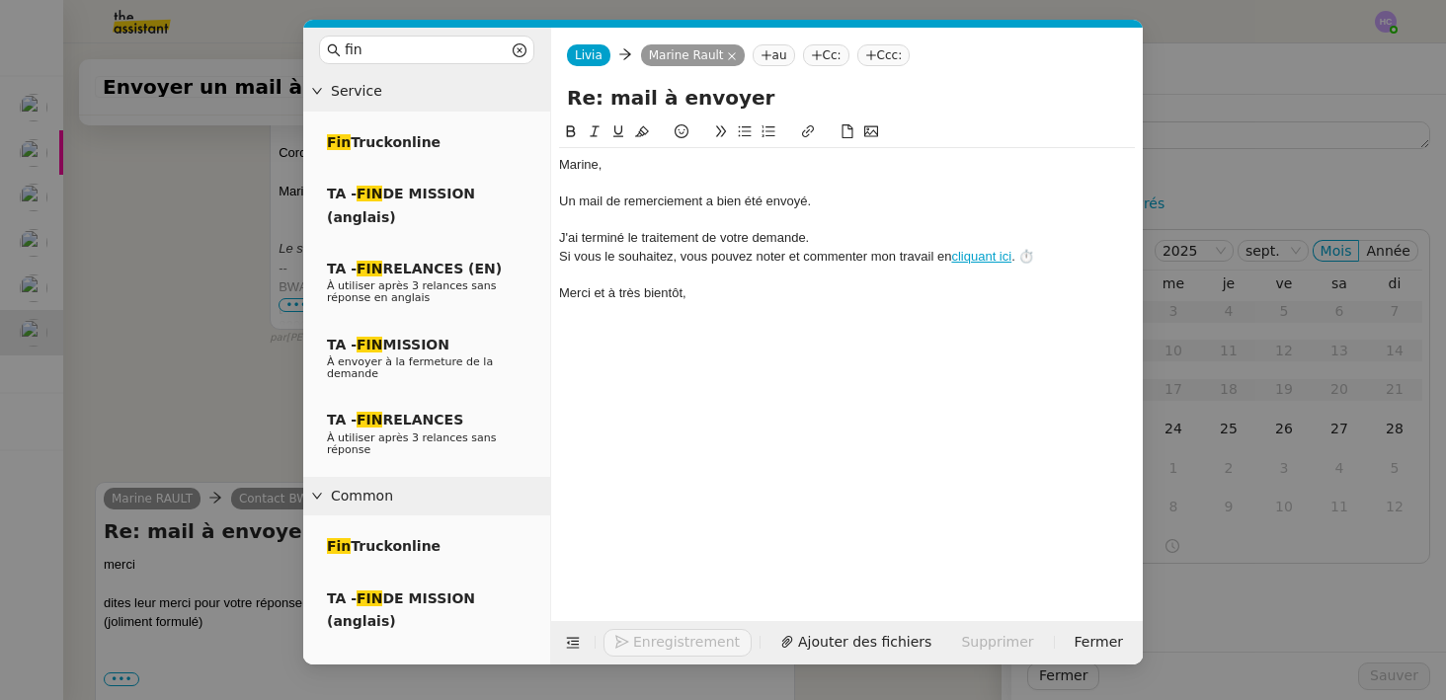
scroll to position [758, 0]
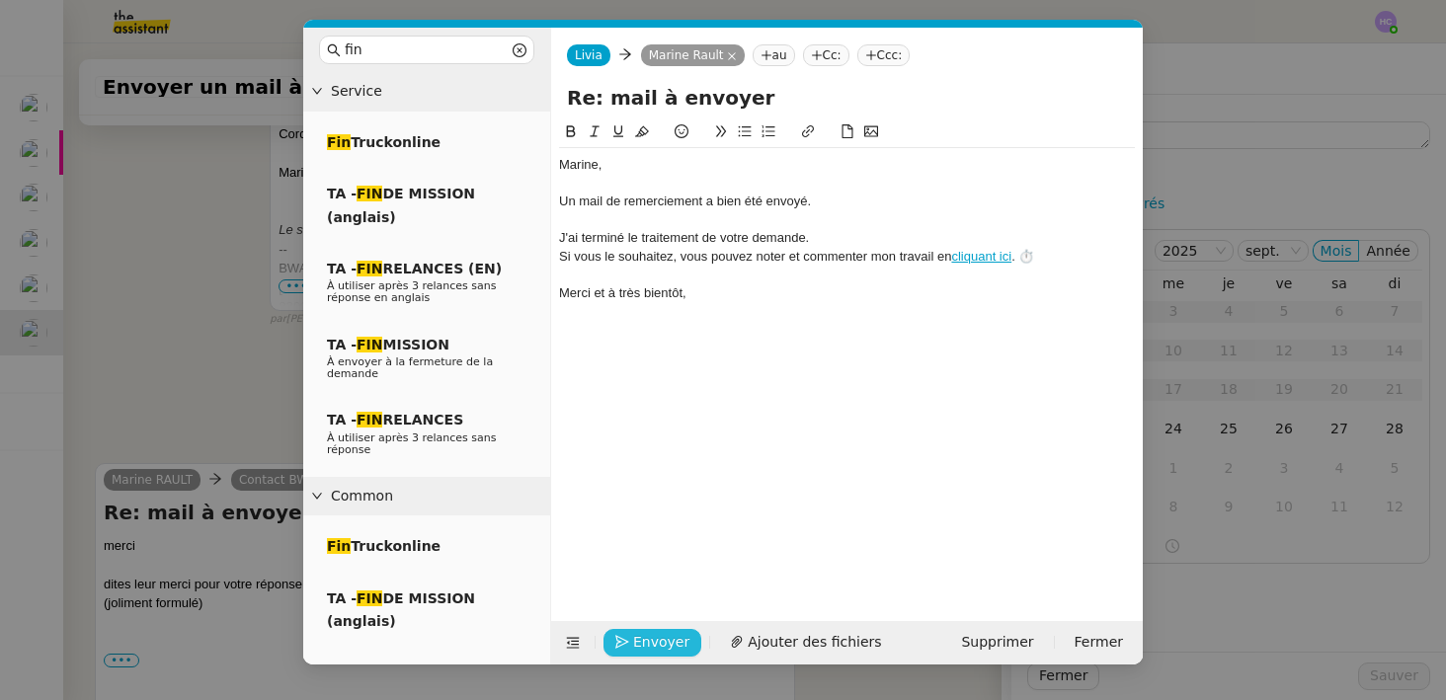
click at [651, 635] on span "Envoyer" at bounding box center [661, 642] width 56 height 23
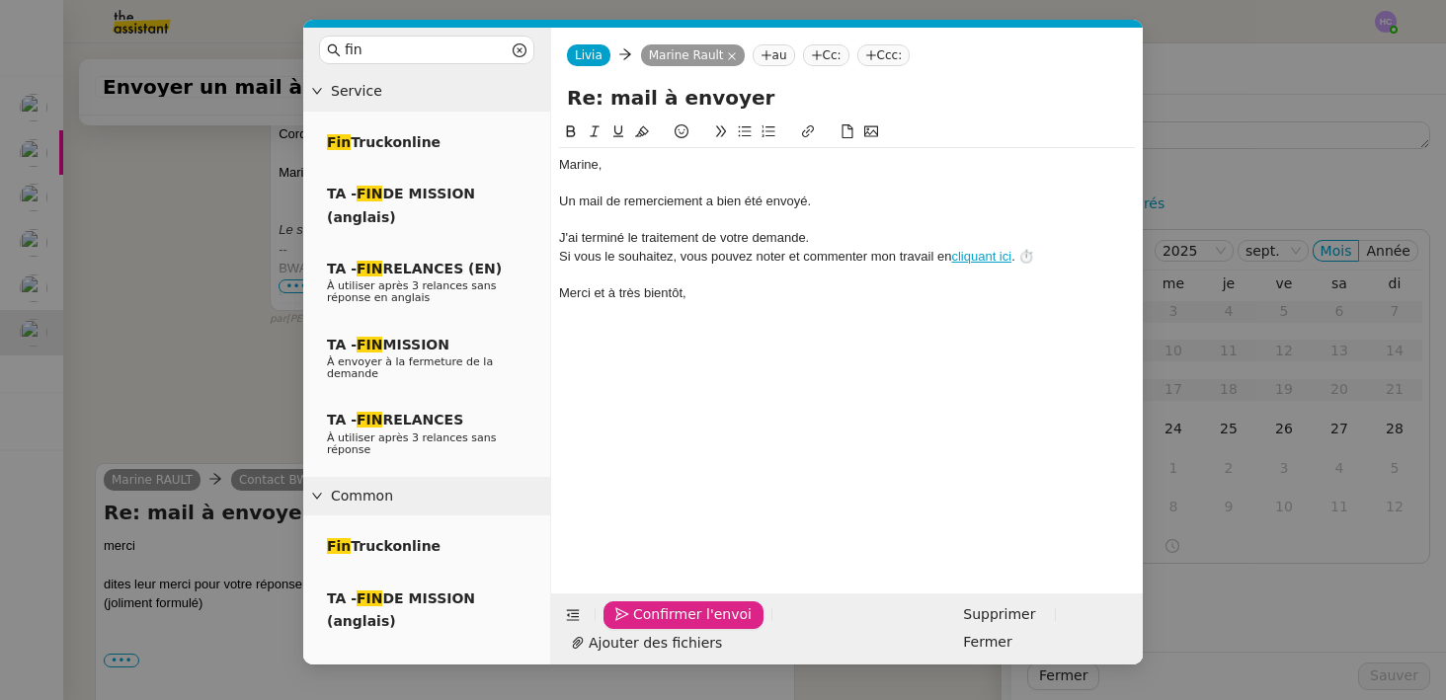
click at [654, 626] on span "Confirmer l'envoi" at bounding box center [692, 615] width 119 height 23
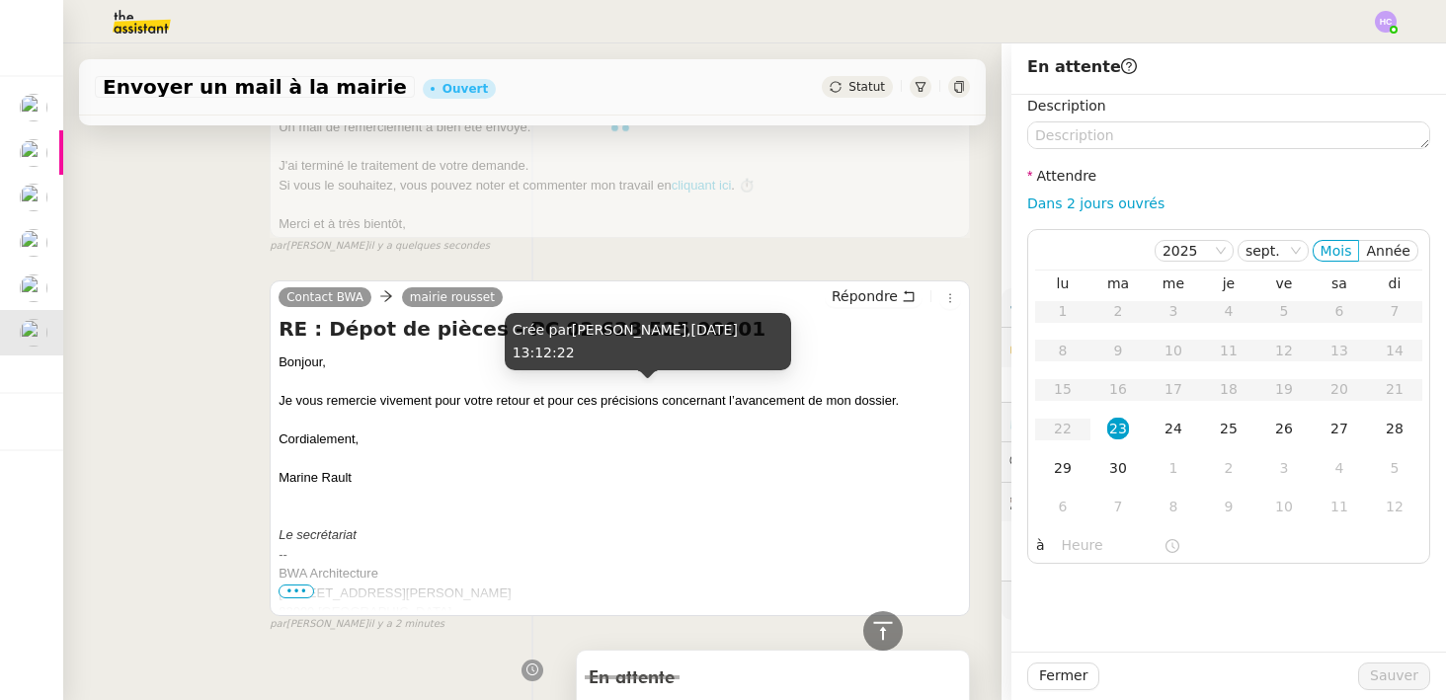
scroll to position [0, 0]
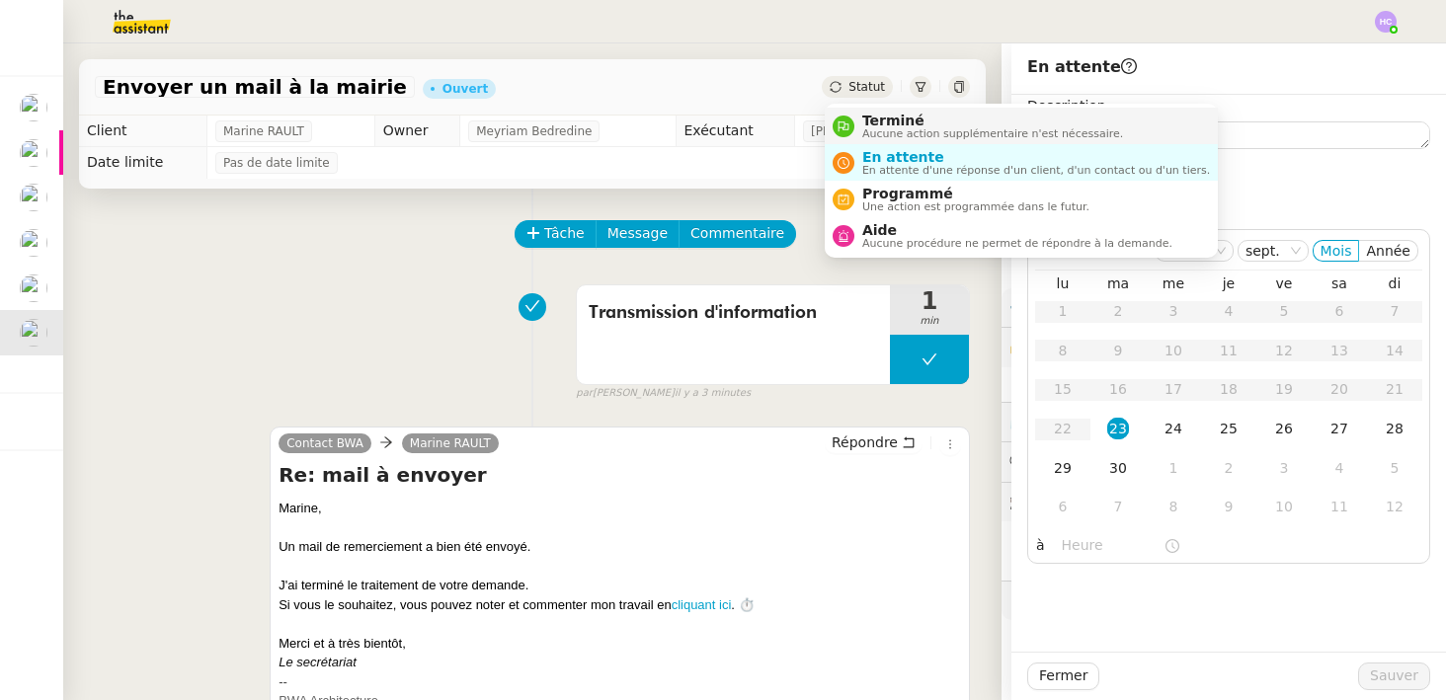
click at [869, 131] on span "Aucune action supplémentaire n'est nécessaire." at bounding box center [992, 133] width 261 height 11
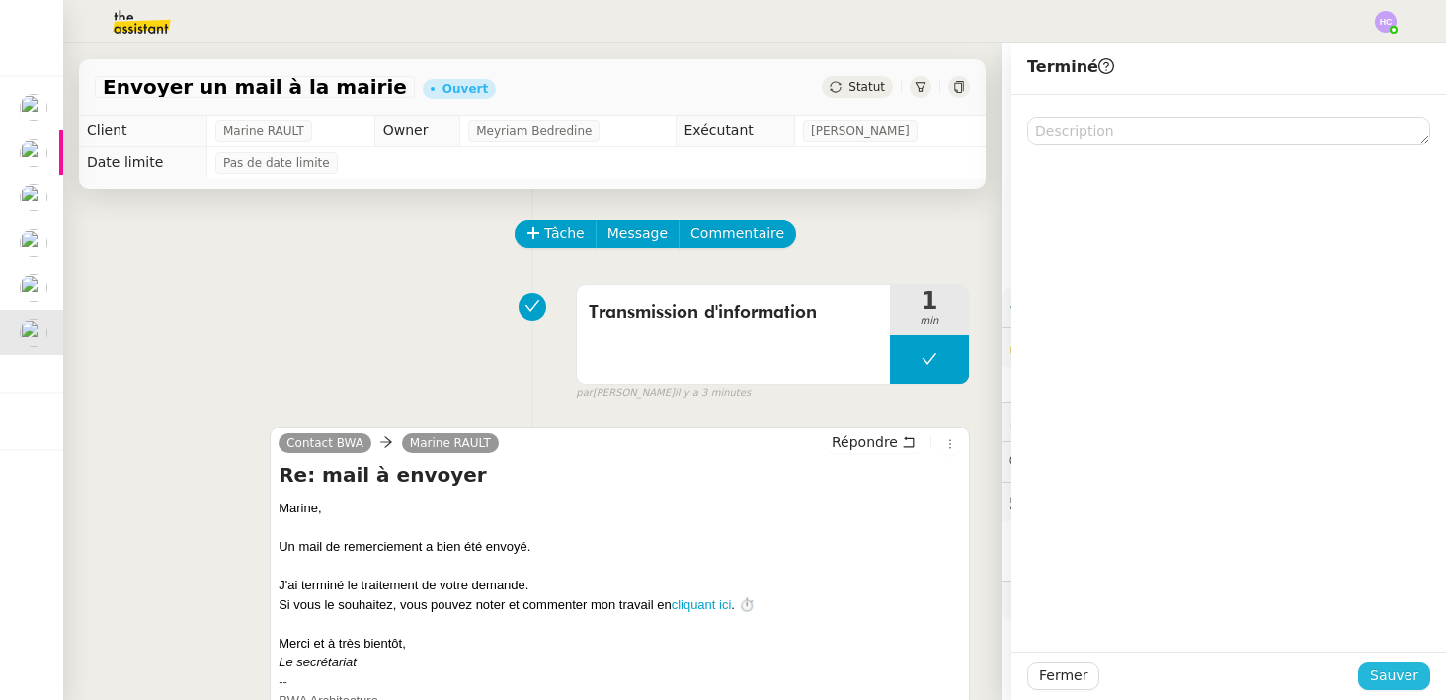
click at [1383, 676] on span "Sauver" at bounding box center [1394, 676] width 48 height 23
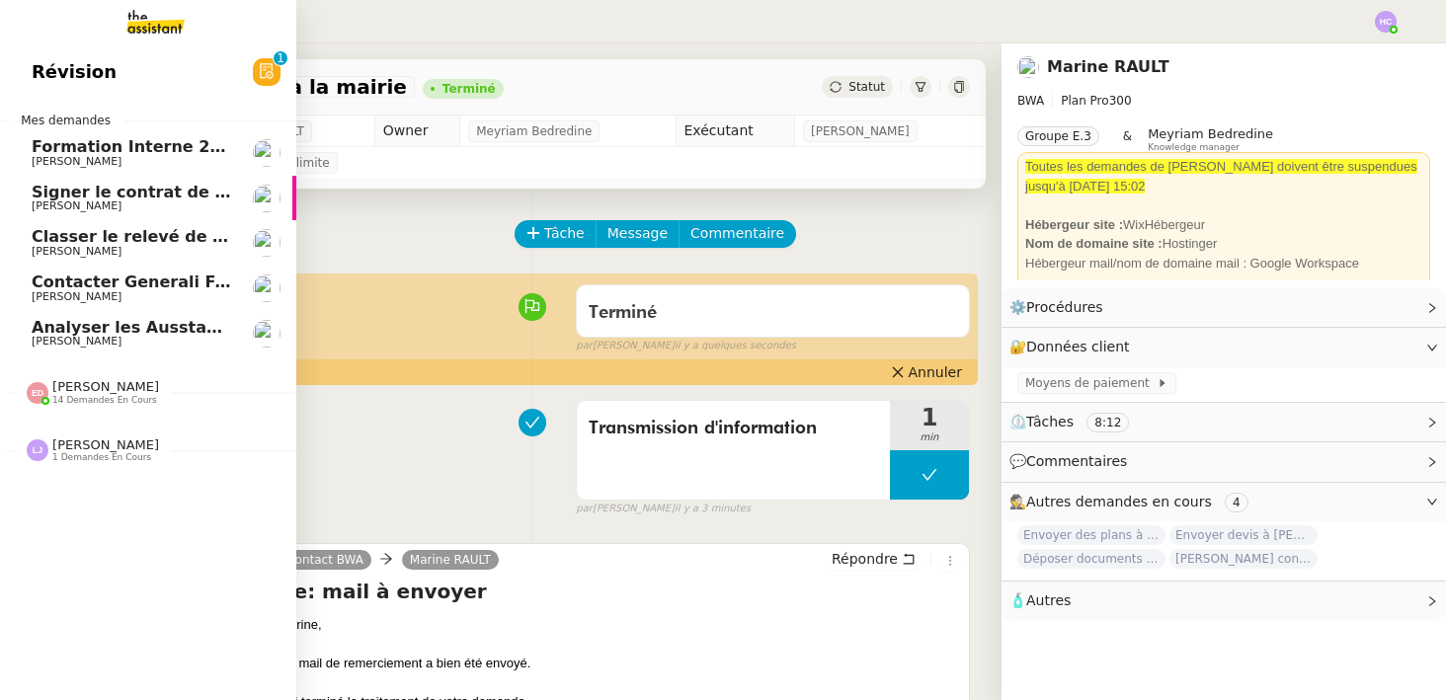
click at [175, 327] on span "Analyser les Ausstandsmeldungen" at bounding box center [185, 327] width 306 height 19
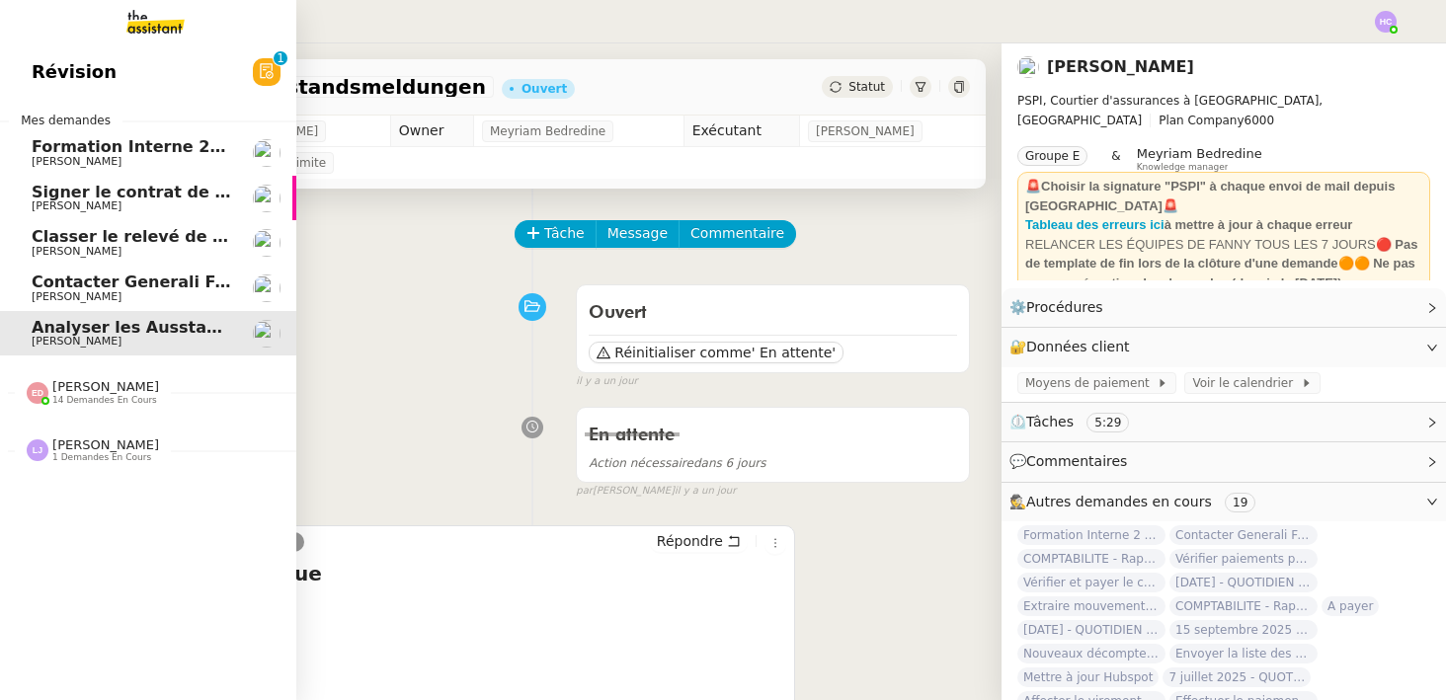
click at [166, 284] on span "Contacter Generali France pour demande AU094424" at bounding box center [263, 282] width 463 height 19
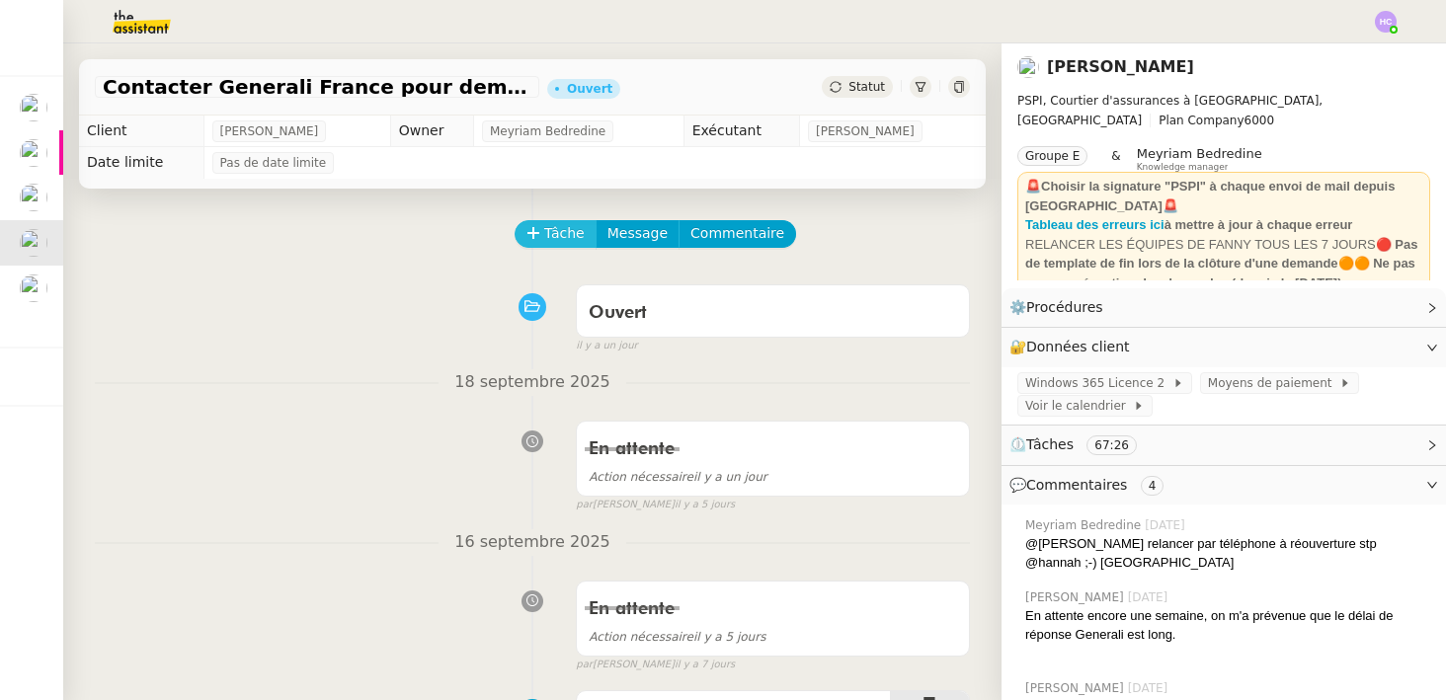
click at [554, 230] on span "Tâche" at bounding box center [564, 233] width 41 height 23
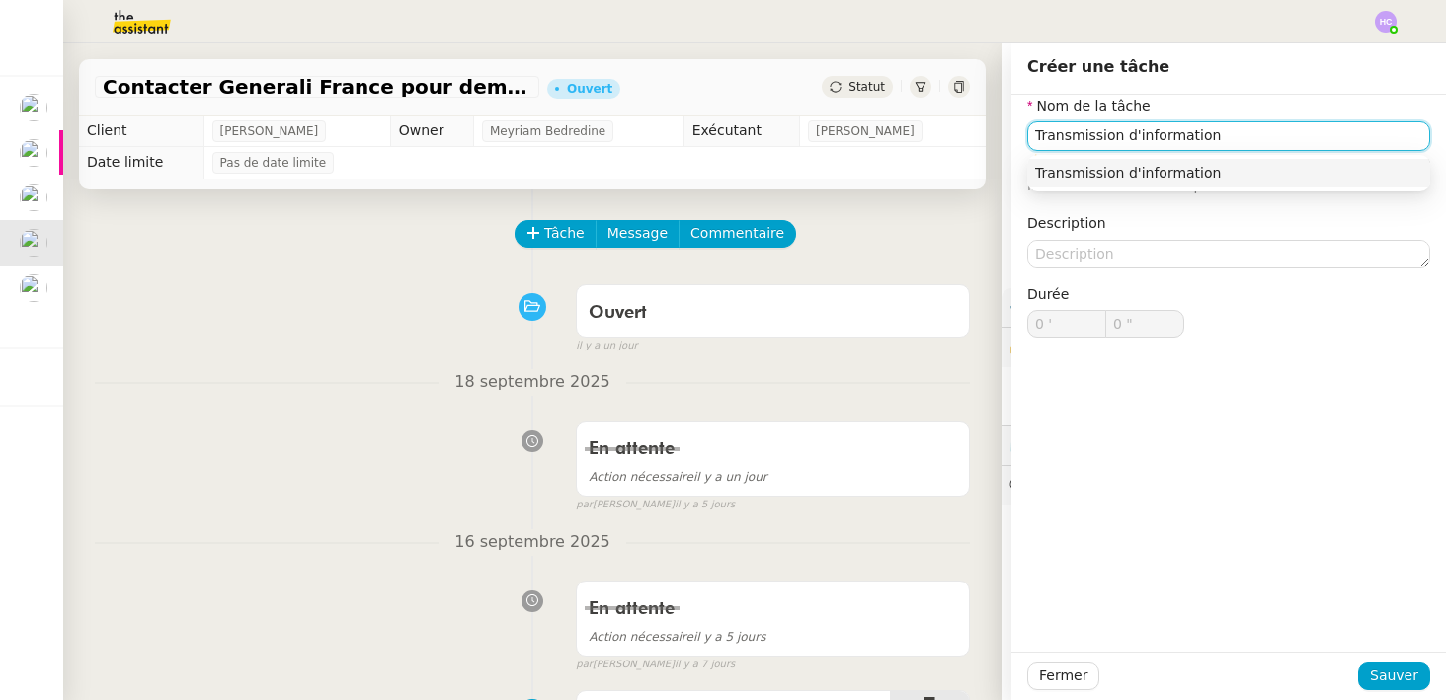
click at [1131, 173] on div "Transmission d'information" at bounding box center [1228, 173] width 387 height 18
type input "Transmission d'information"
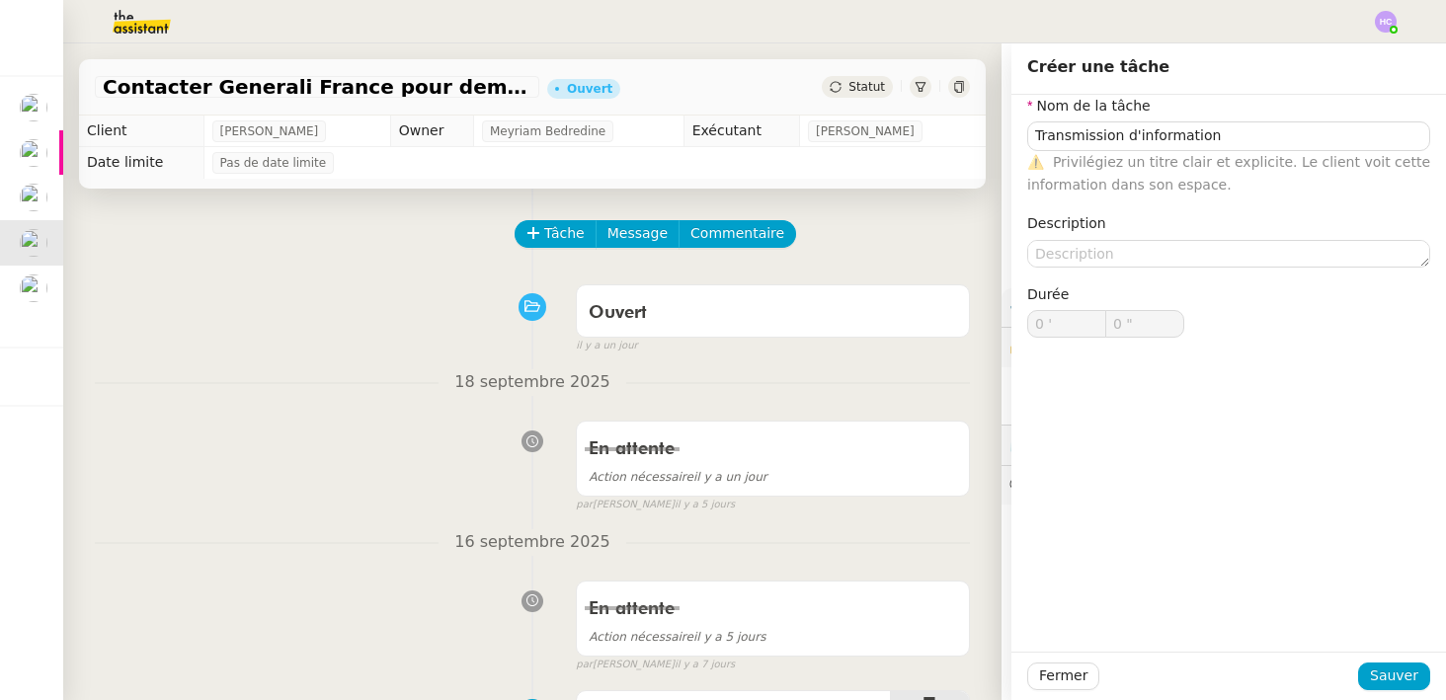
click at [1407, 660] on div "Fermer Sauver" at bounding box center [1229, 676] width 435 height 48
click at [1406, 669] on span "Sauver" at bounding box center [1394, 676] width 48 height 23
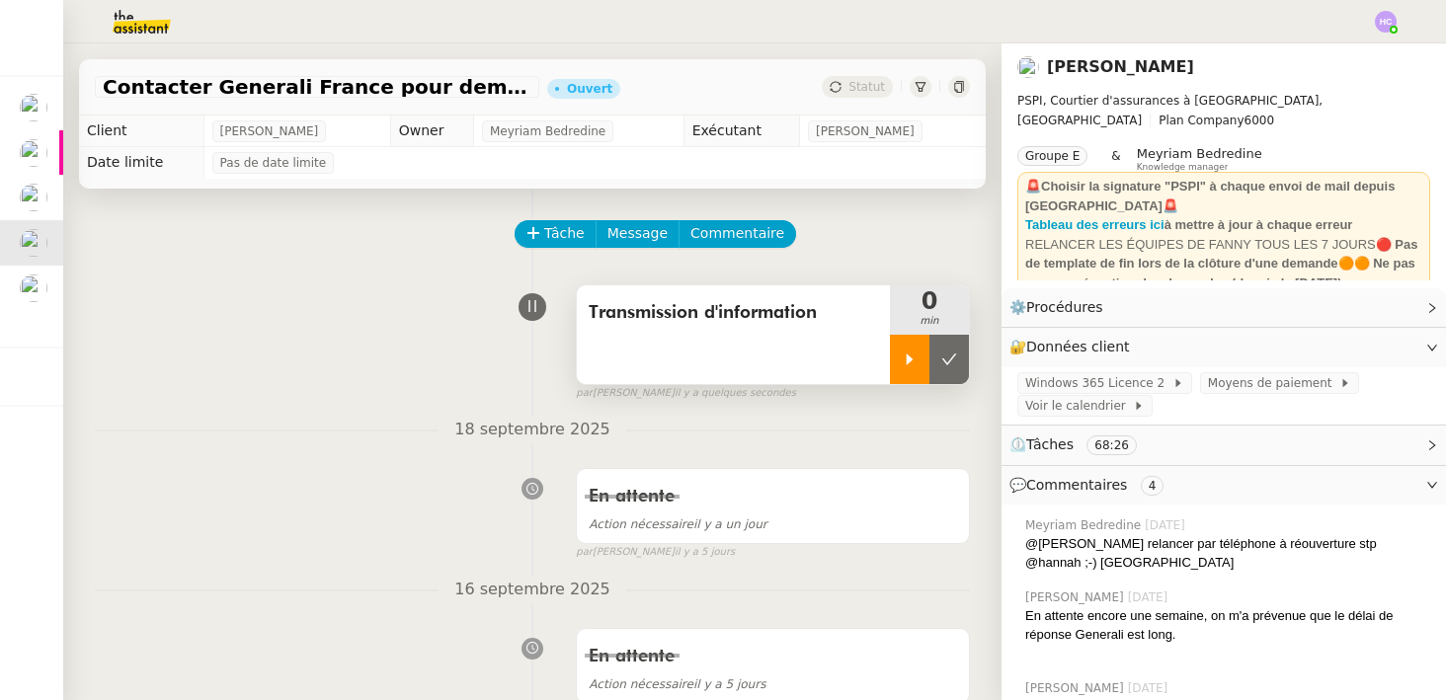
click at [897, 344] on div at bounding box center [910, 359] width 40 height 49
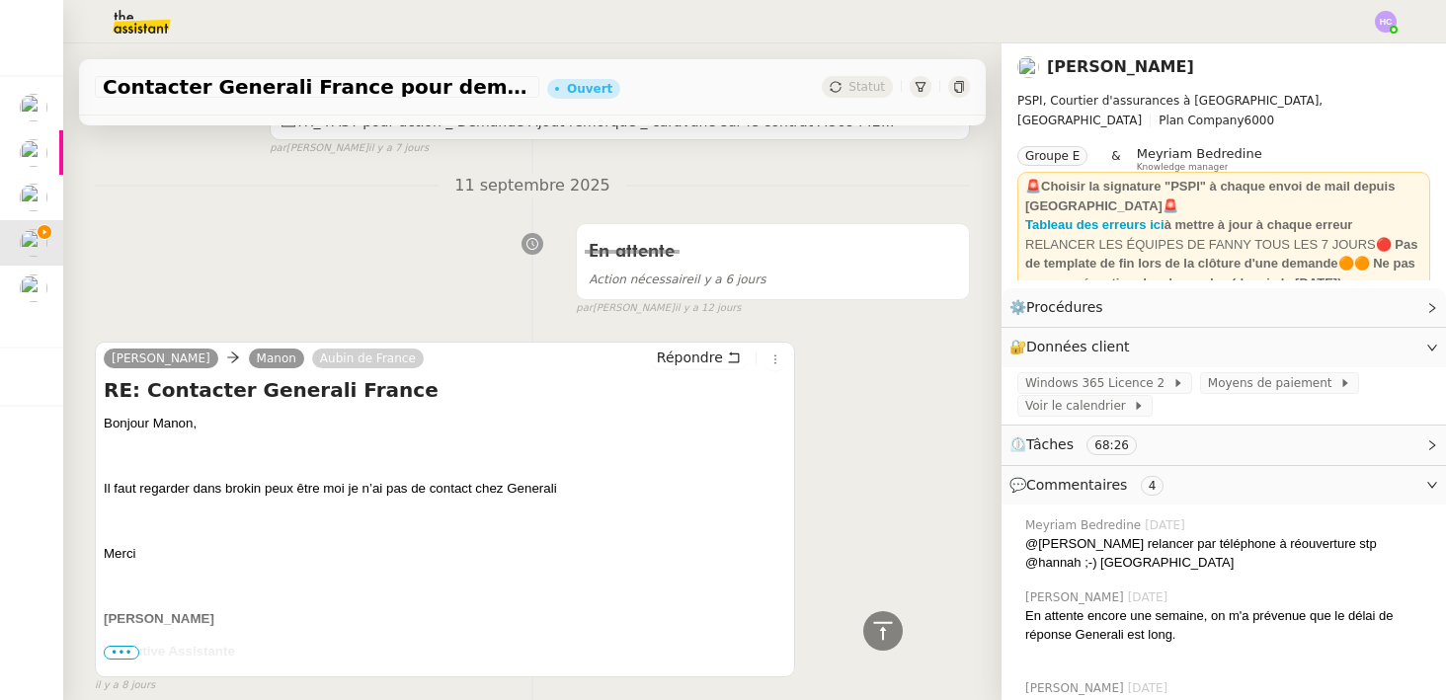
scroll to position [1224, 0]
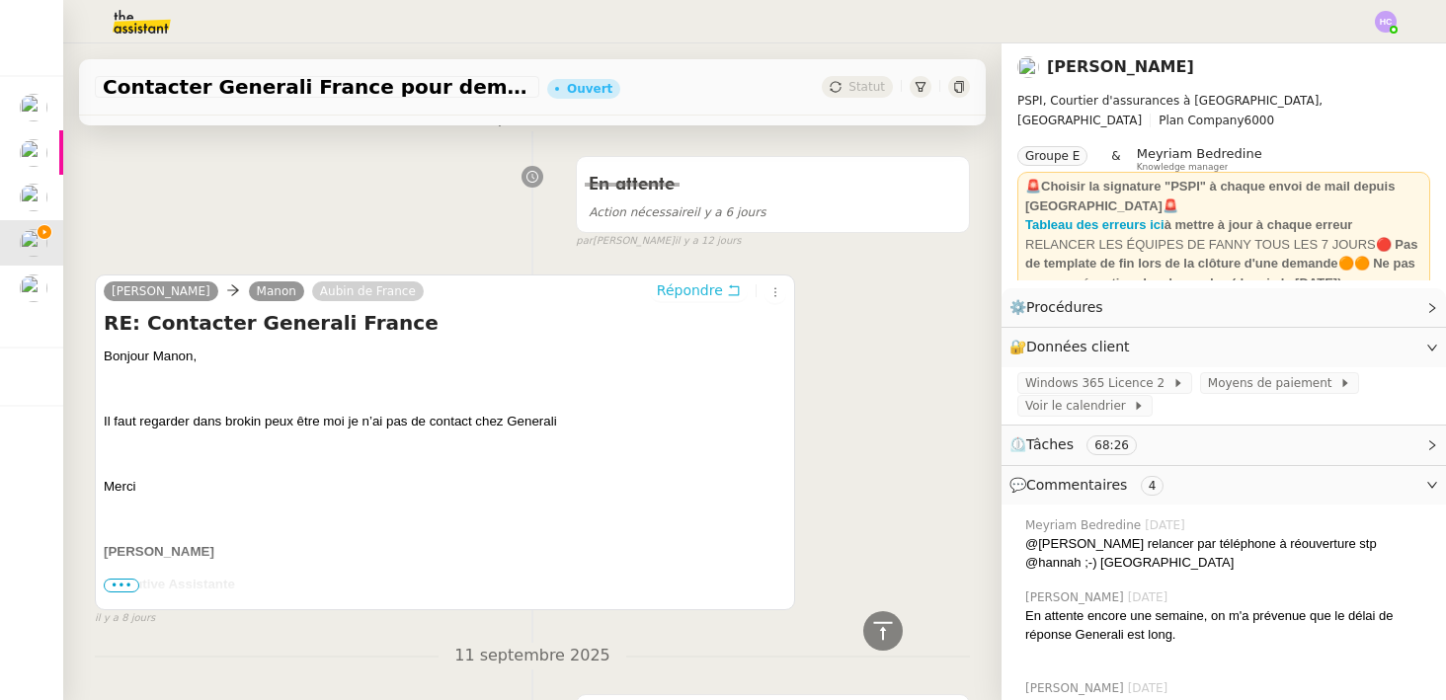
click at [700, 295] on span "Répondre" at bounding box center [690, 291] width 66 height 20
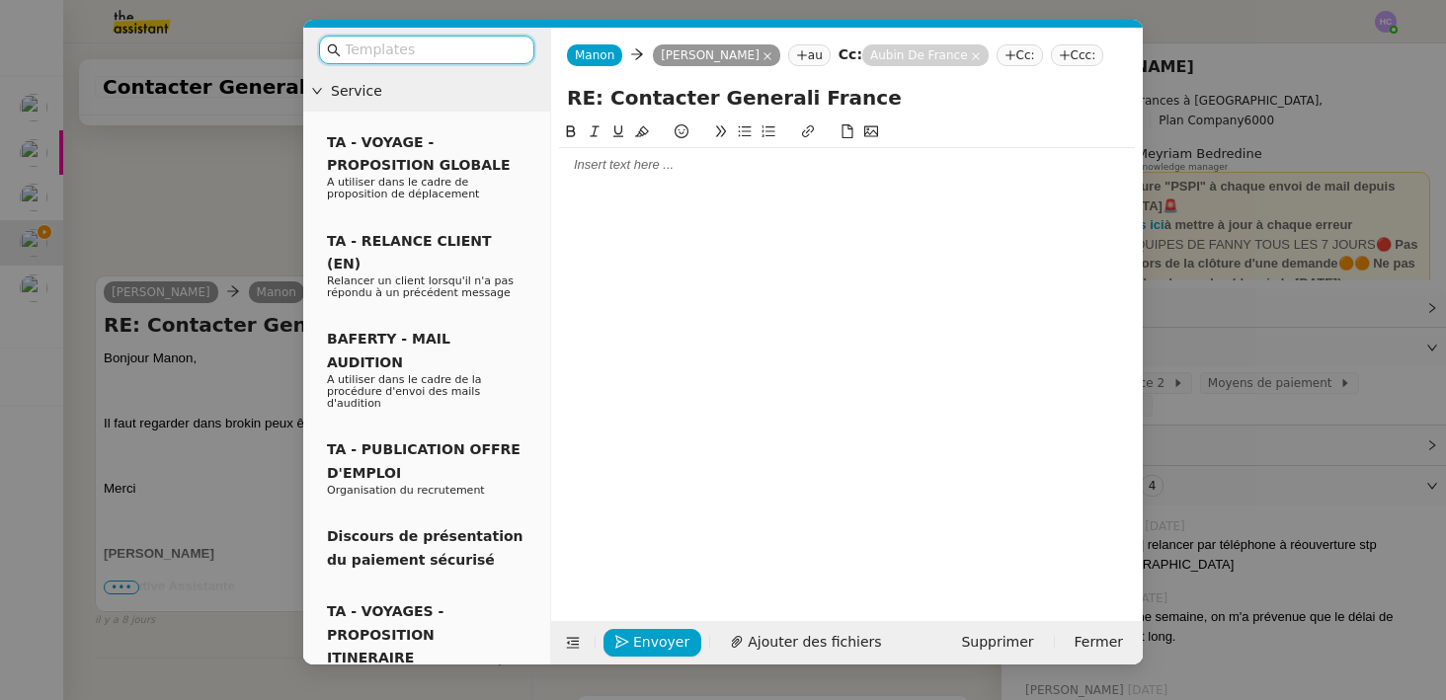
scroll to position [1376, 0]
click at [763, 54] on icon at bounding box center [768, 56] width 10 height 10
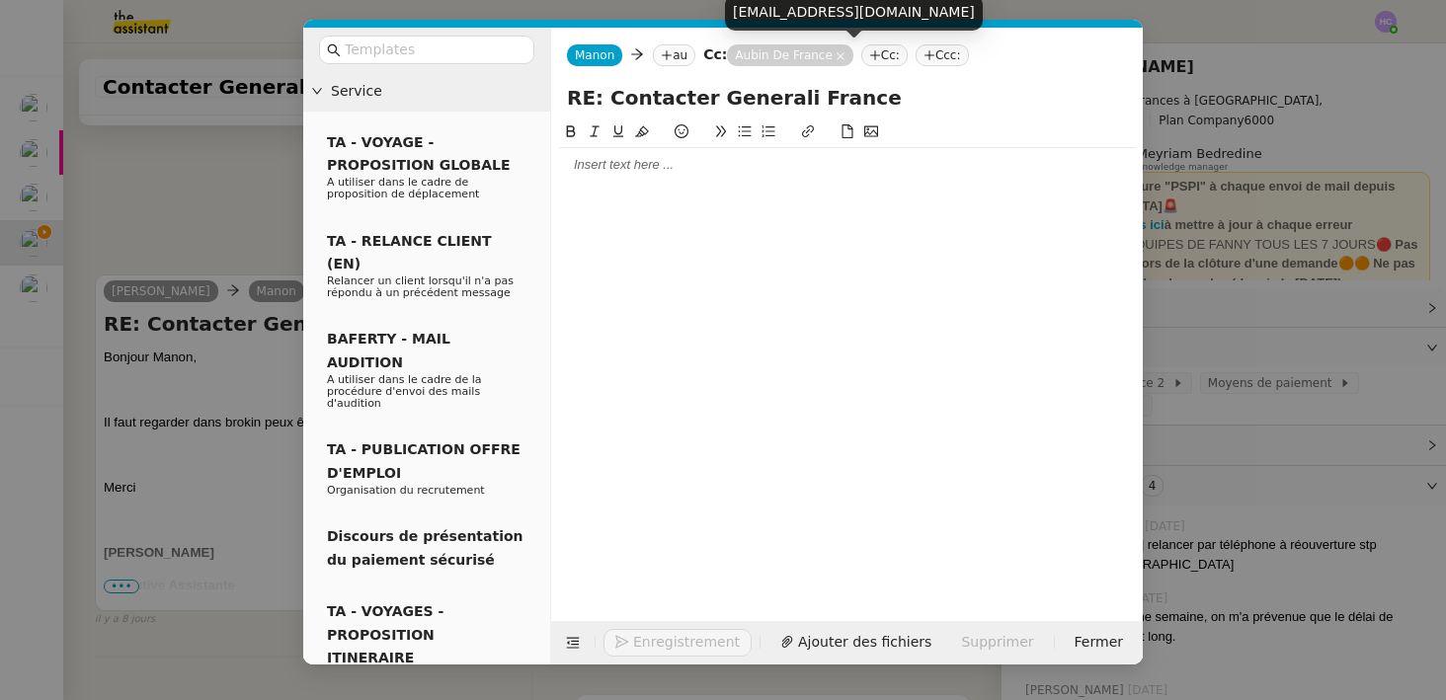
click at [679, 54] on nz-tag "au" at bounding box center [674, 55] width 42 height 22
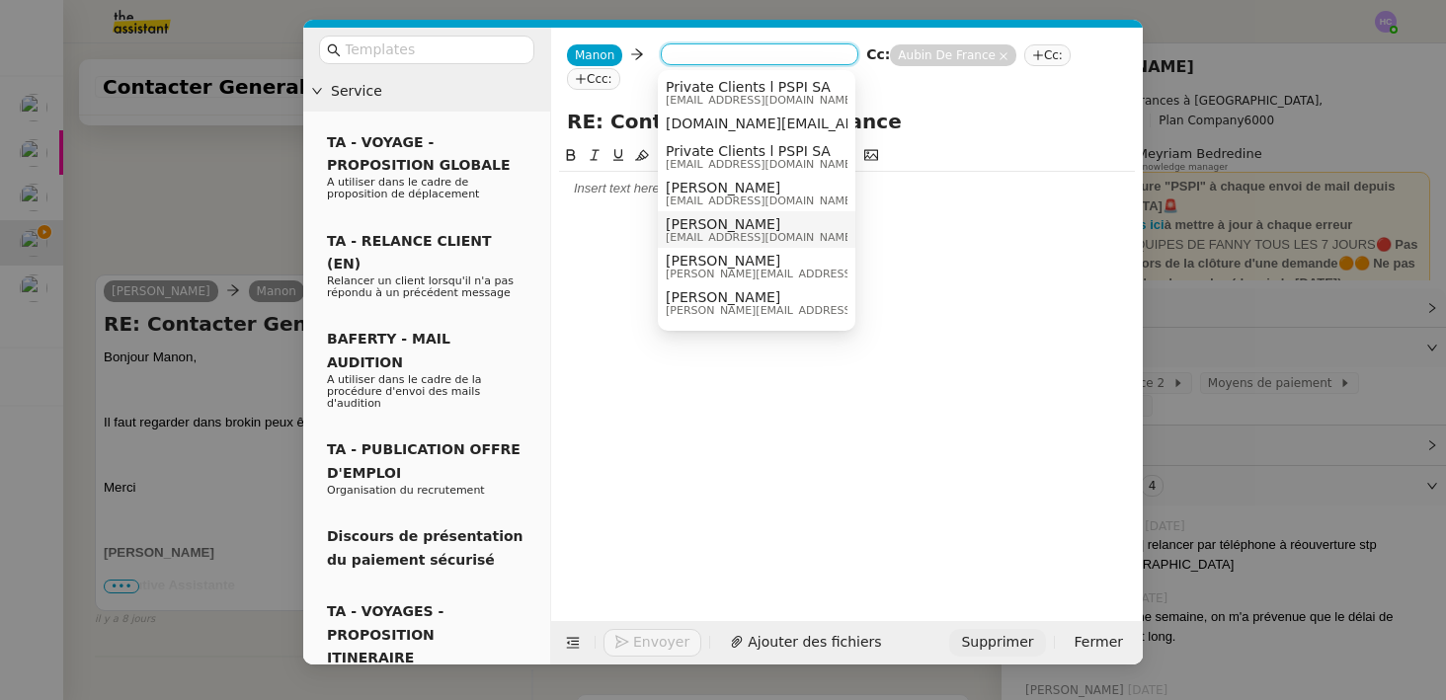
click at [1012, 643] on span "Supprimer" at bounding box center [997, 642] width 72 height 23
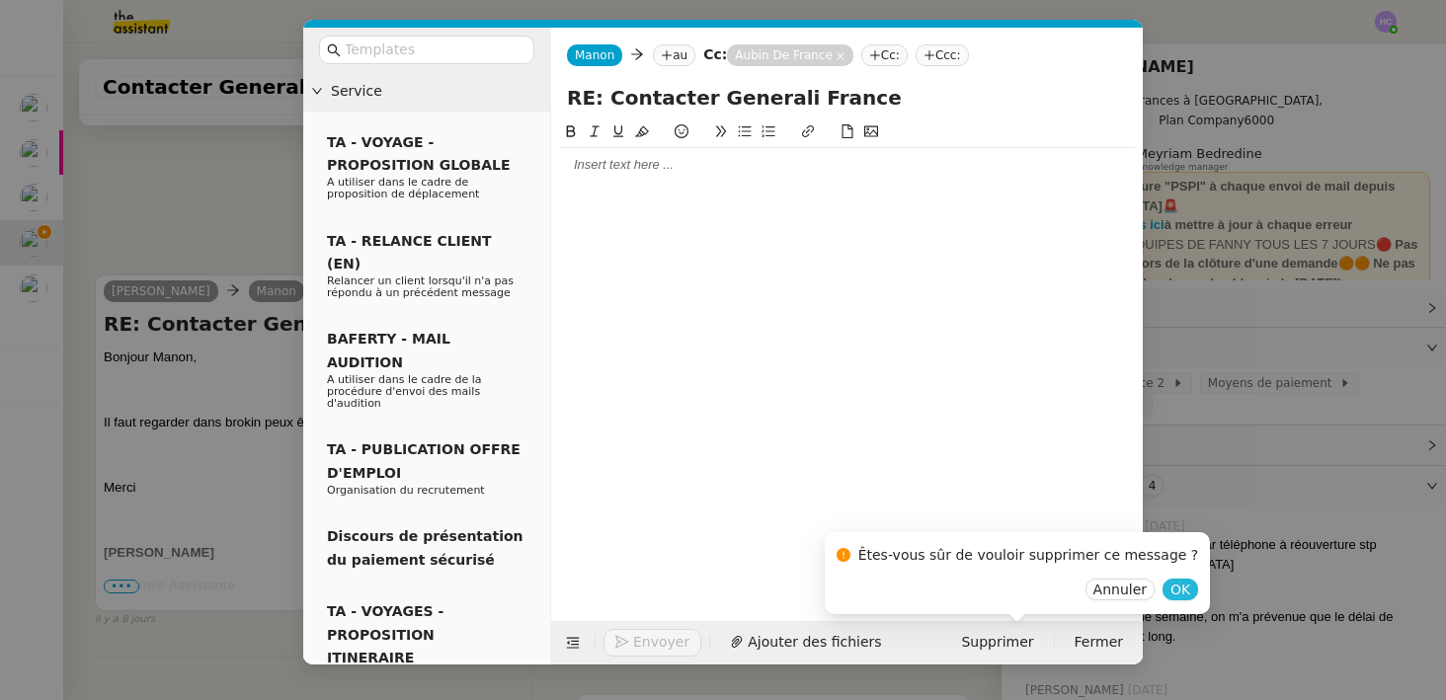
click at [1171, 595] on span "OK" at bounding box center [1181, 590] width 20 height 20
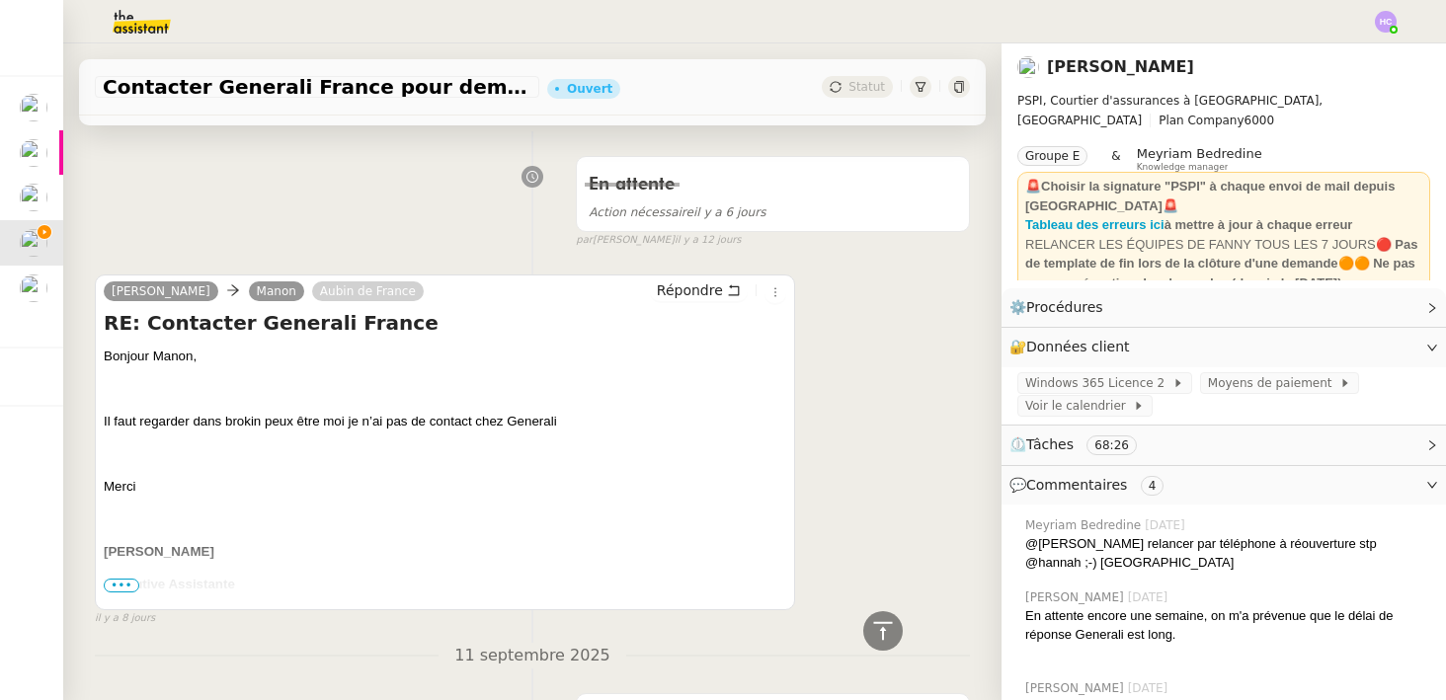
click at [878, 509] on div "Sharlen Torrado Manon Aubin de France Répondre RE: Contacter Generali France Bo…" at bounding box center [532, 442] width 875 height 370
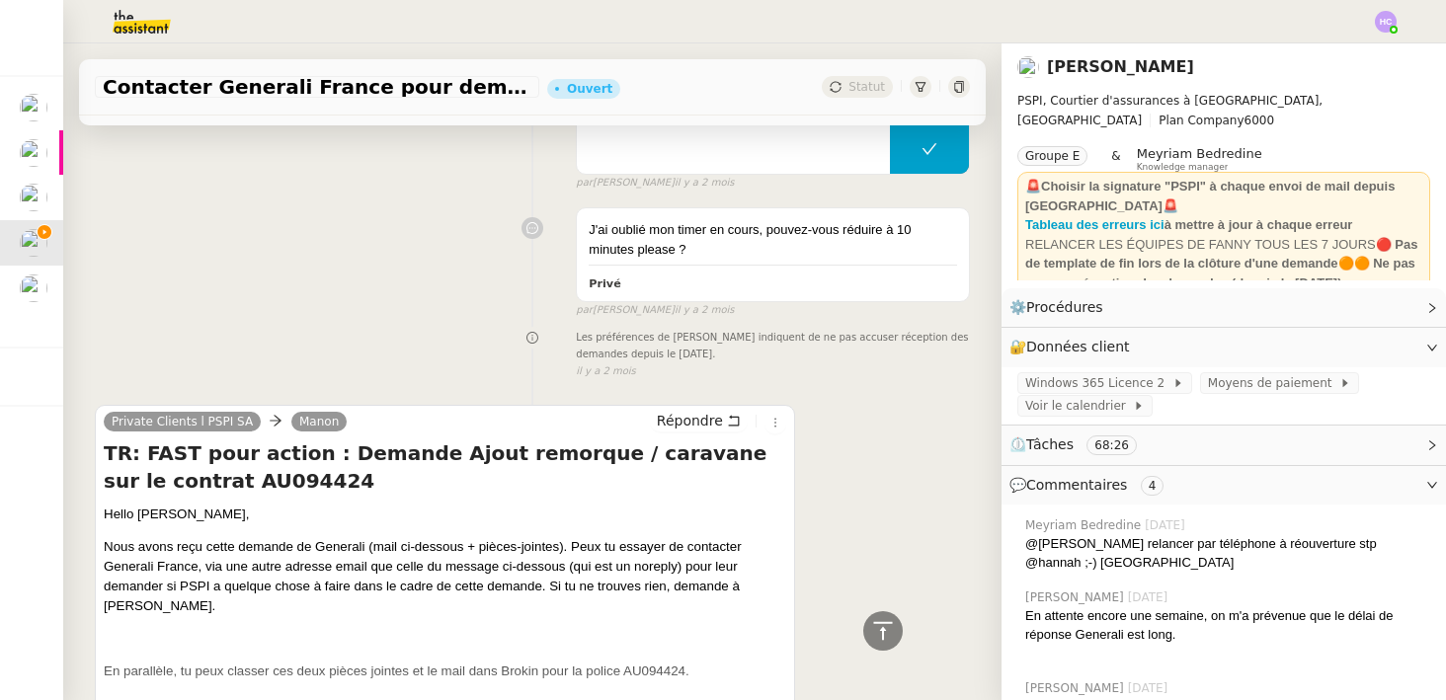
scroll to position [7457, 0]
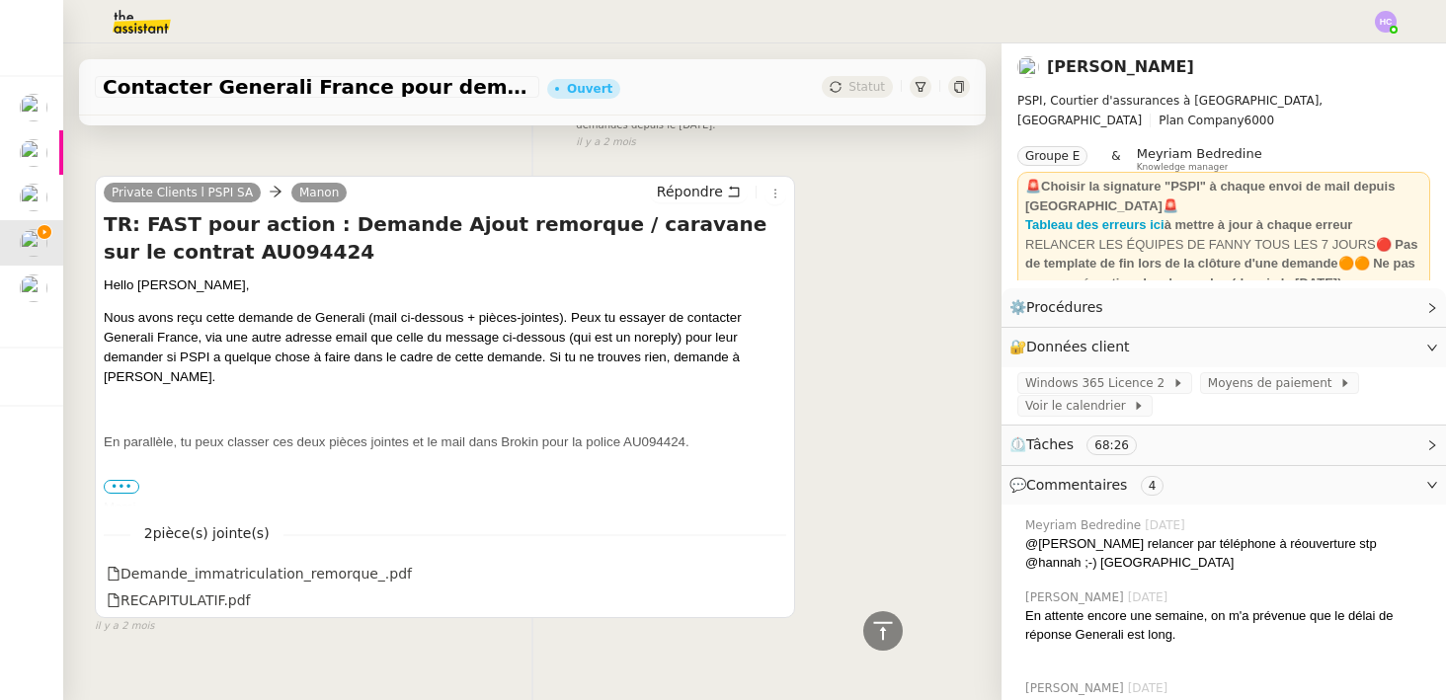
click at [117, 480] on span "•••" at bounding box center [122, 487] width 36 height 14
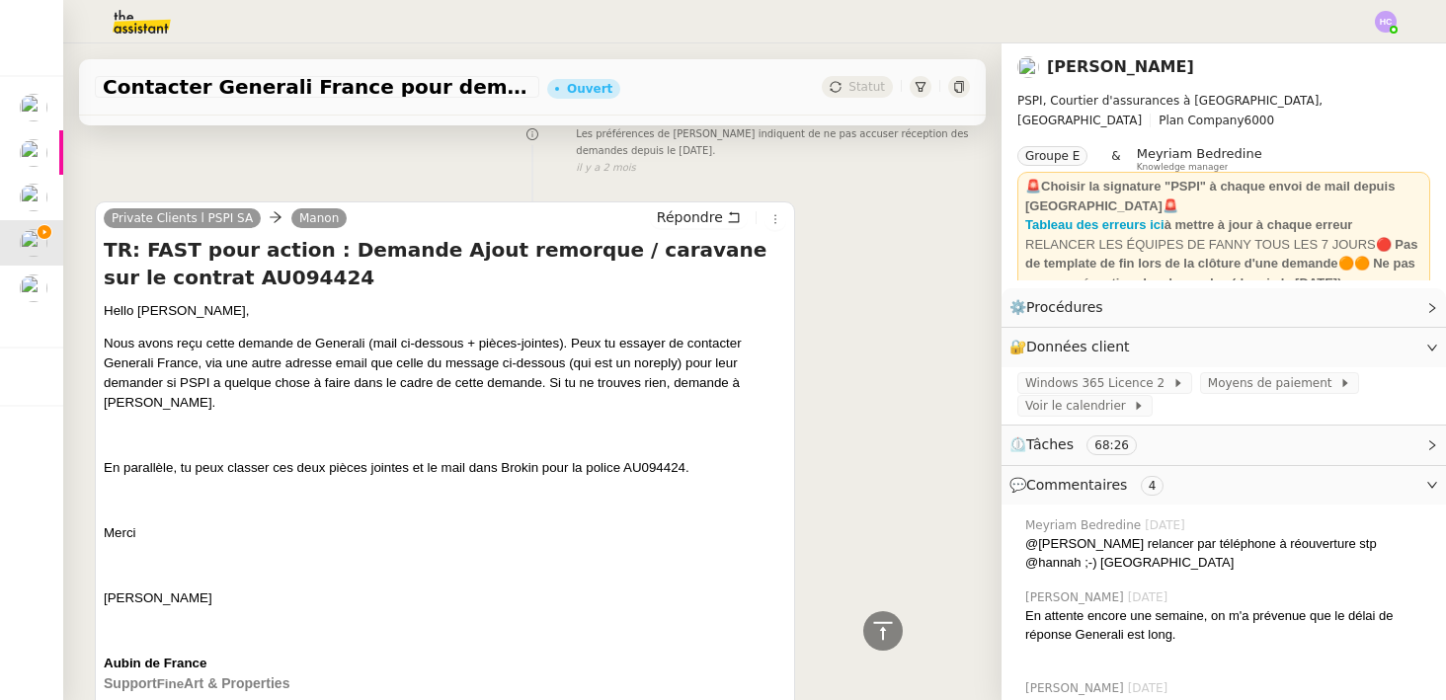
scroll to position [7421, 0]
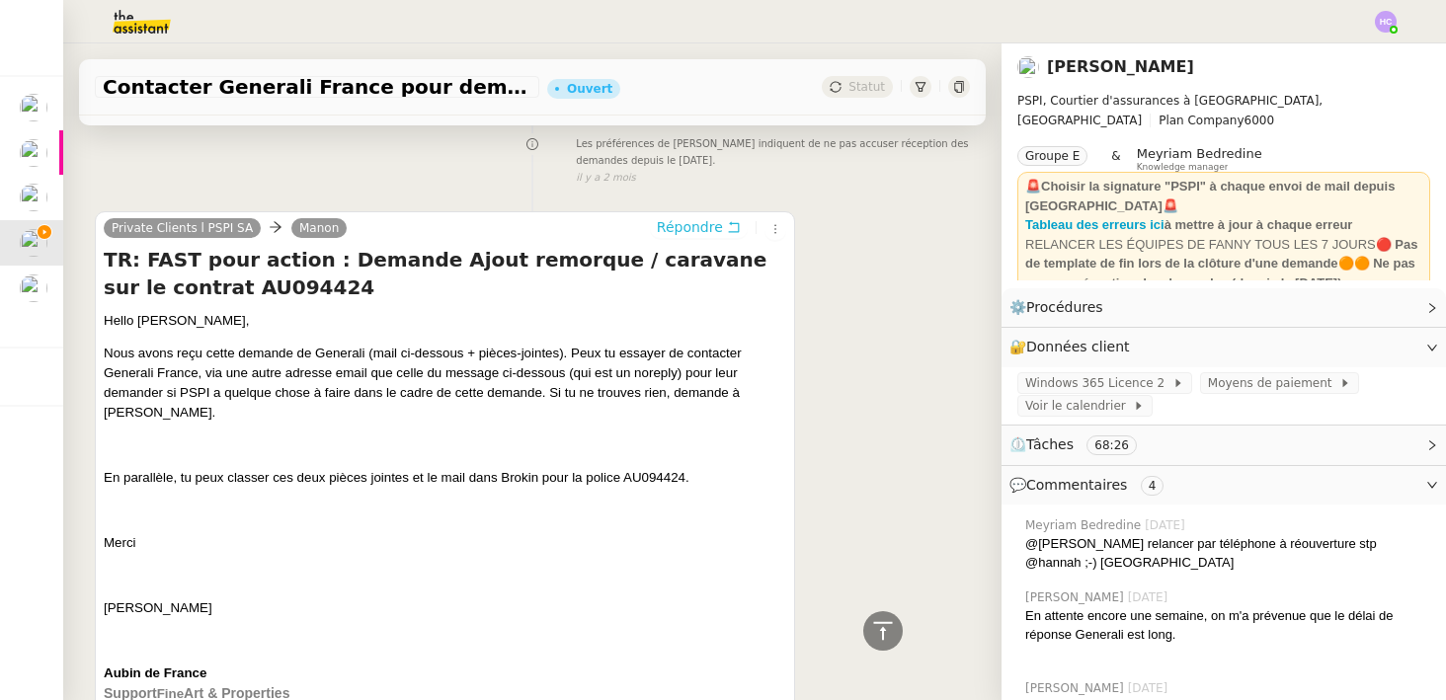
click at [686, 217] on span "Répondre" at bounding box center [690, 227] width 66 height 20
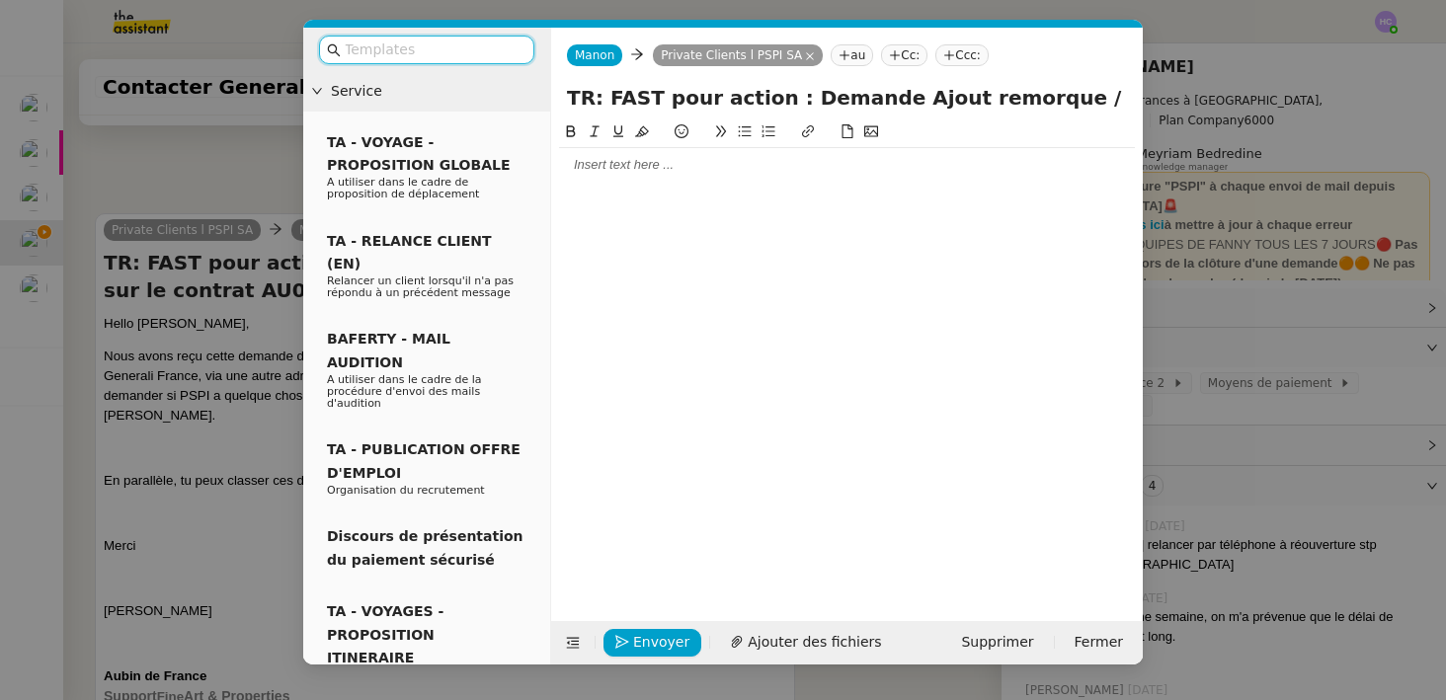
scroll to position [7609, 0]
click at [657, 165] on div at bounding box center [847, 165] width 576 height 18
click at [245, 169] on nz-modal-container "Service TA - VOYAGE - PROPOSITION GLOBALE A utiliser dans le cadre de propositi…" at bounding box center [723, 350] width 1446 height 700
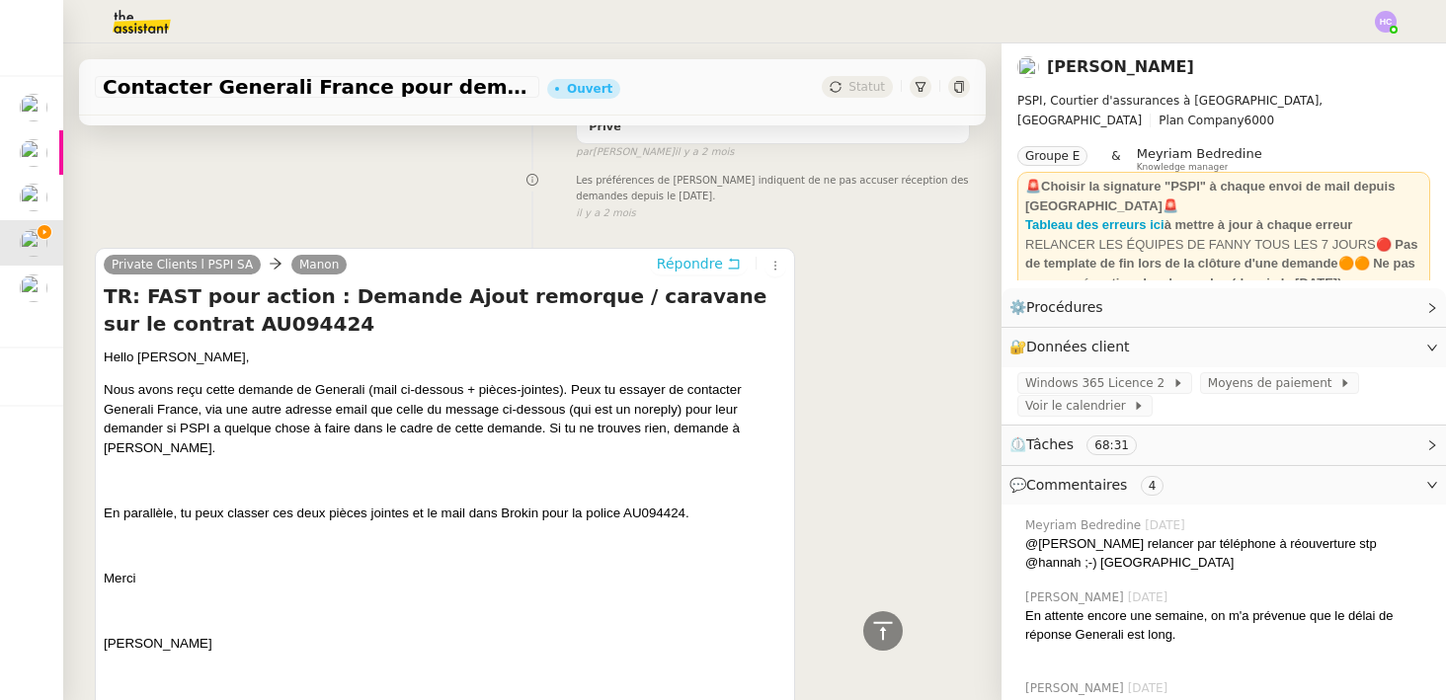
scroll to position [7500, 0]
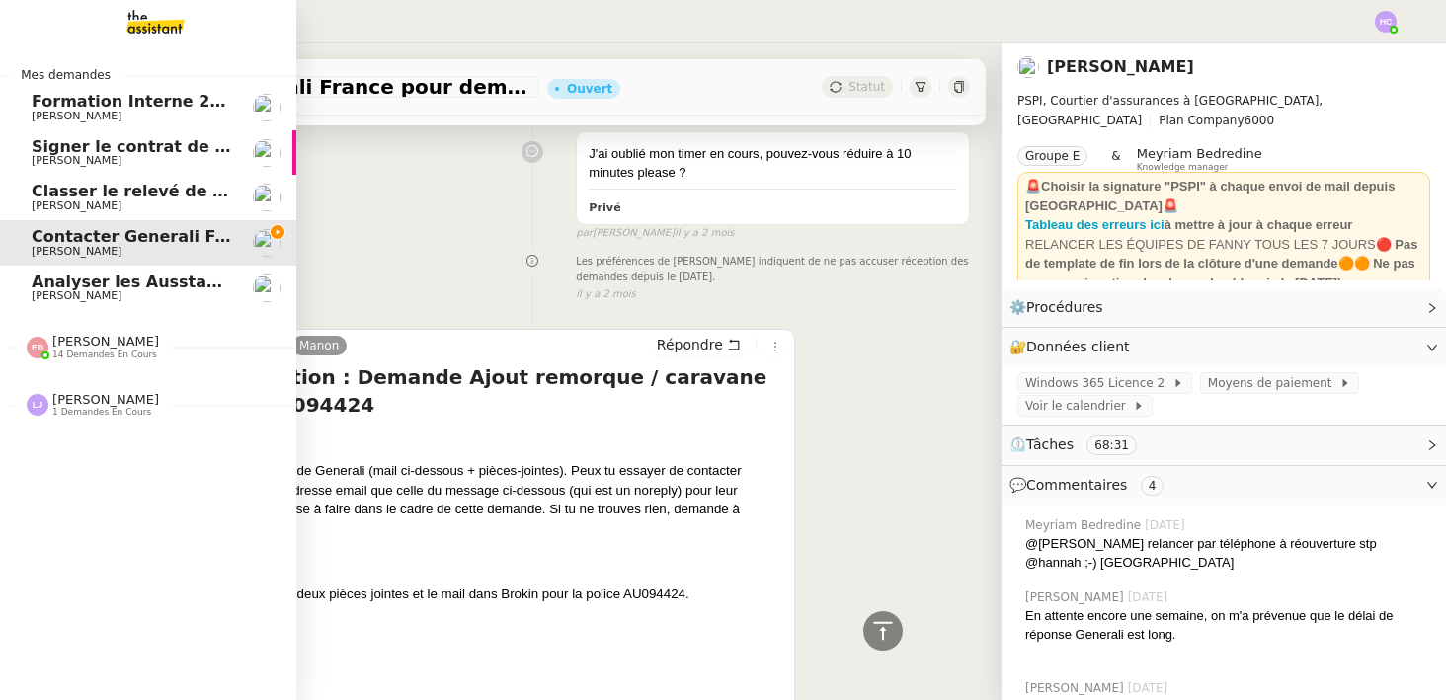
click at [74, 284] on span "Analyser les Ausstandsmeldungen" at bounding box center [185, 282] width 306 height 19
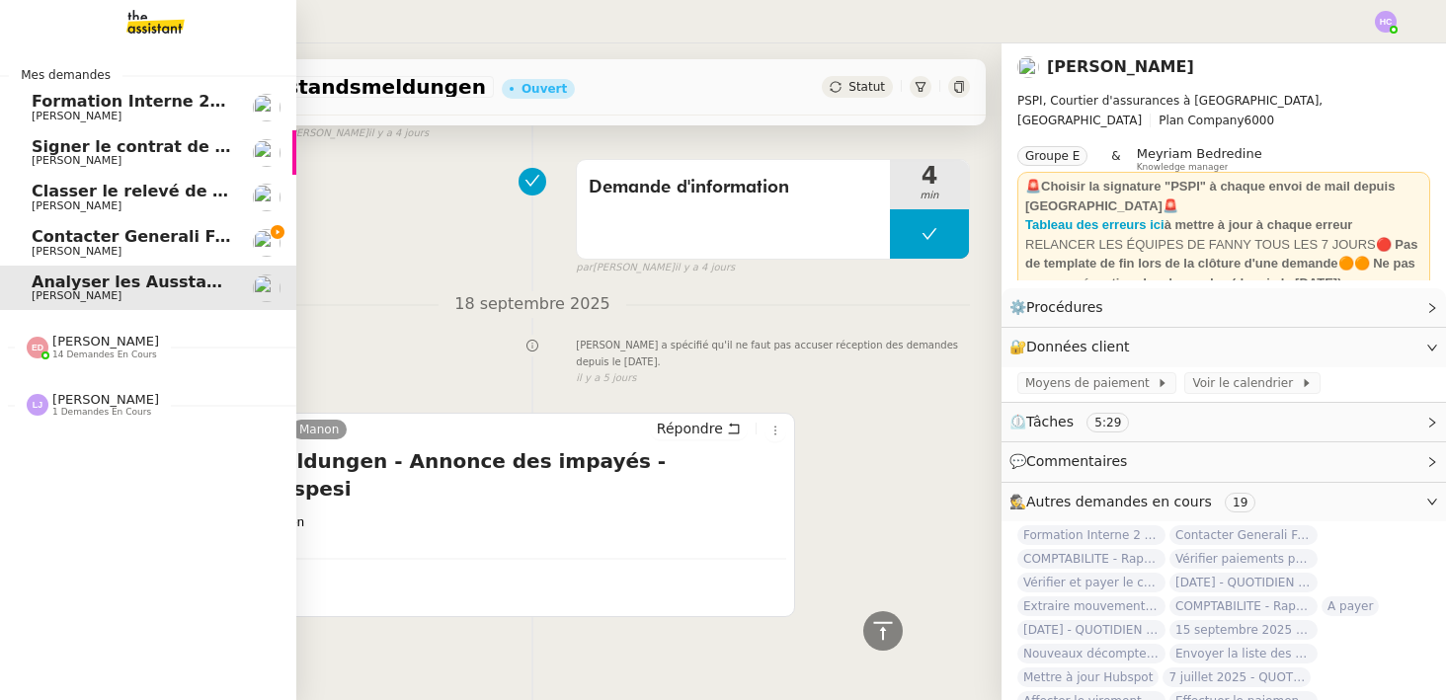
click at [72, 237] on span "Contacter Generali France pour demande AU094424" at bounding box center [263, 236] width 463 height 19
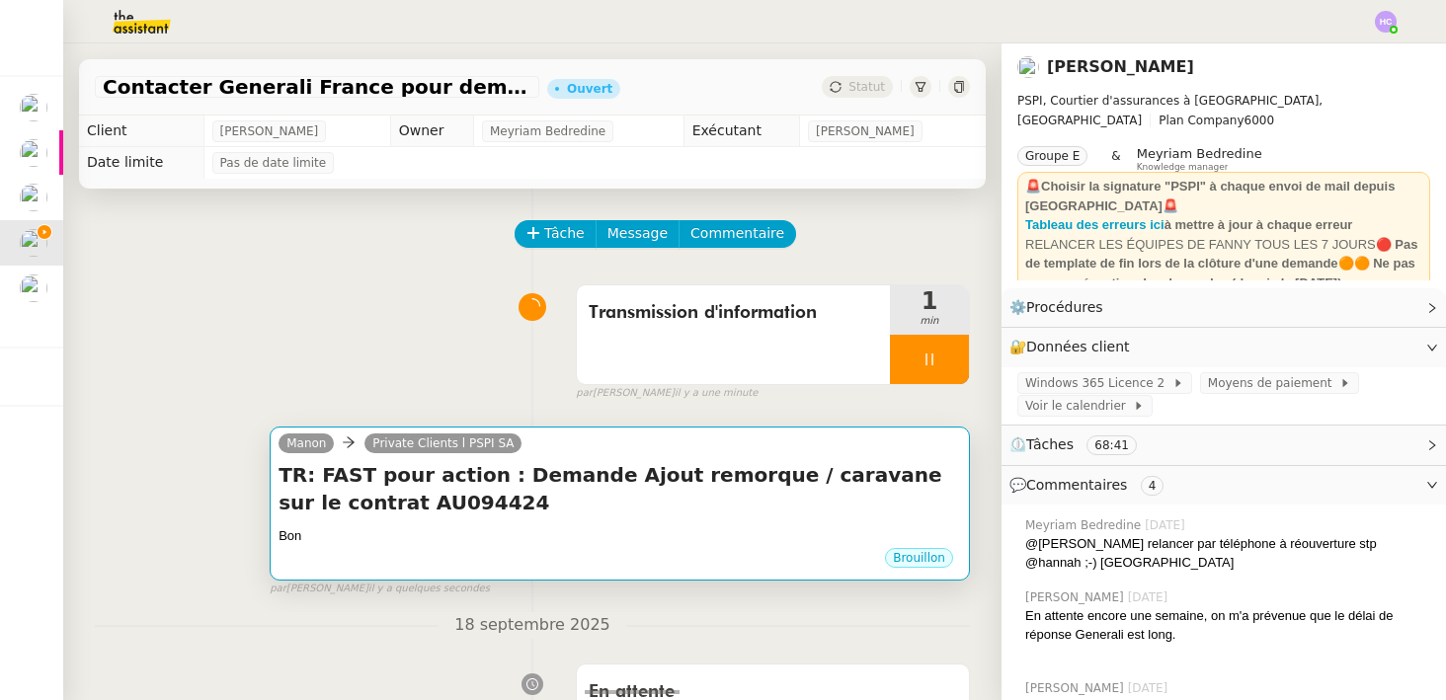
click at [491, 493] on h4 "TR: FAST pour action : Demande Ajout remorque / caravane sur le contrat AU094424" at bounding box center [620, 488] width 683 height 55
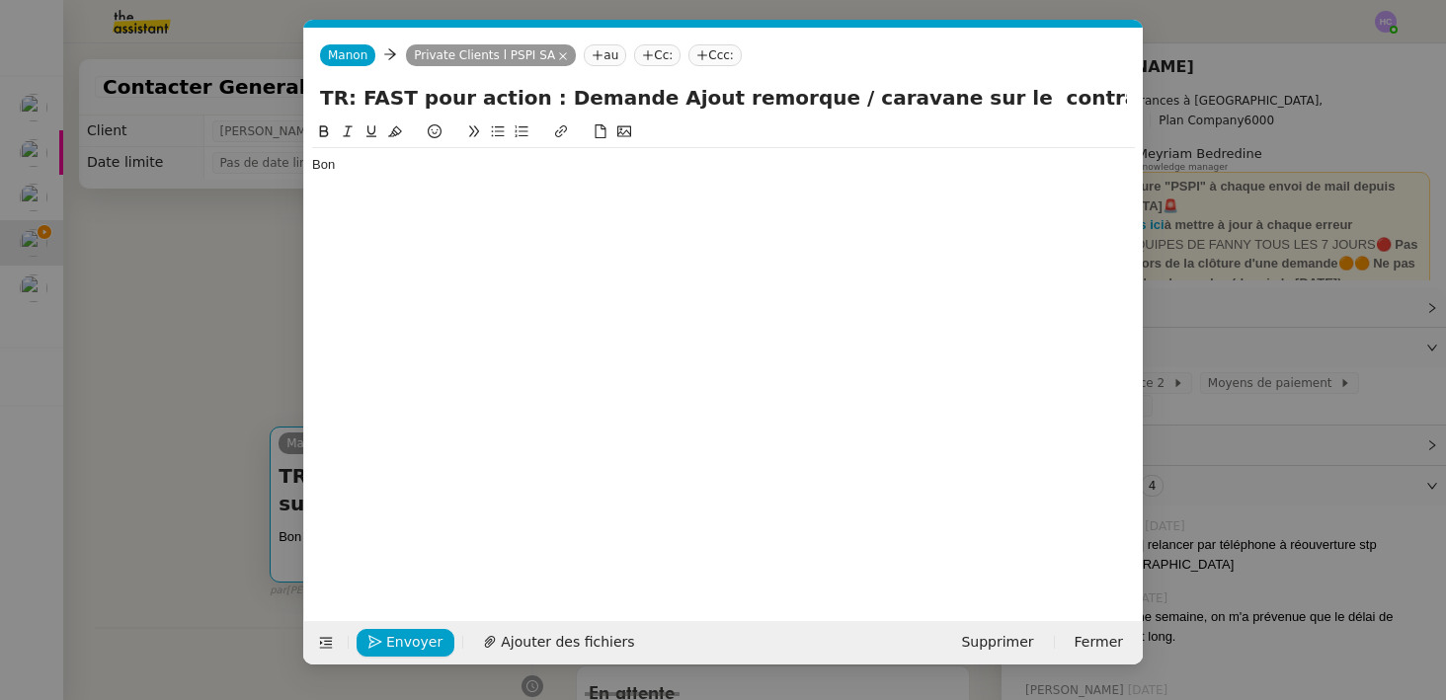
scroll to position [0, 41]
click at [379, 168] on div "Bon" at bounding box center [723, 165] width 823 height 18
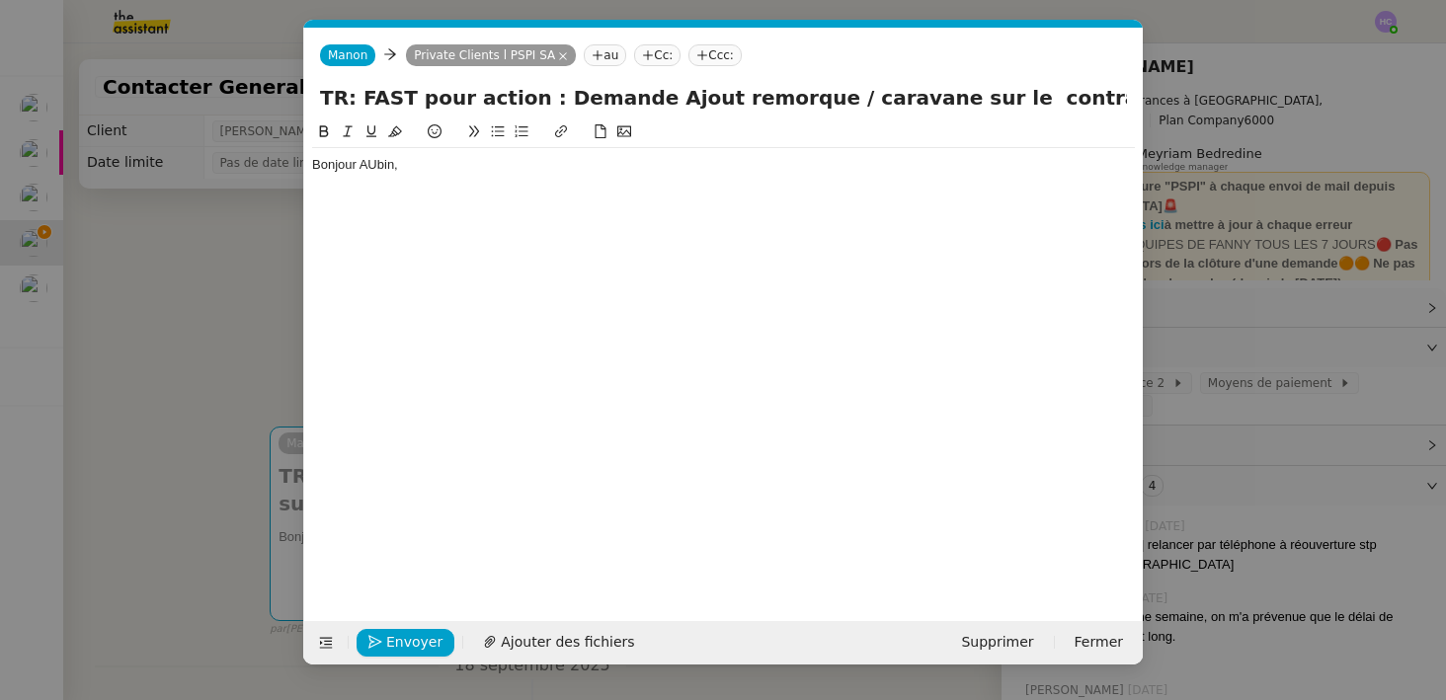
click at [373, 170] on div "Bonjour AUbin," at bounding box center [723, 165] width 823 height 18
click at [397, 192] on div at bounding box center [723, 184] width 823 height 18
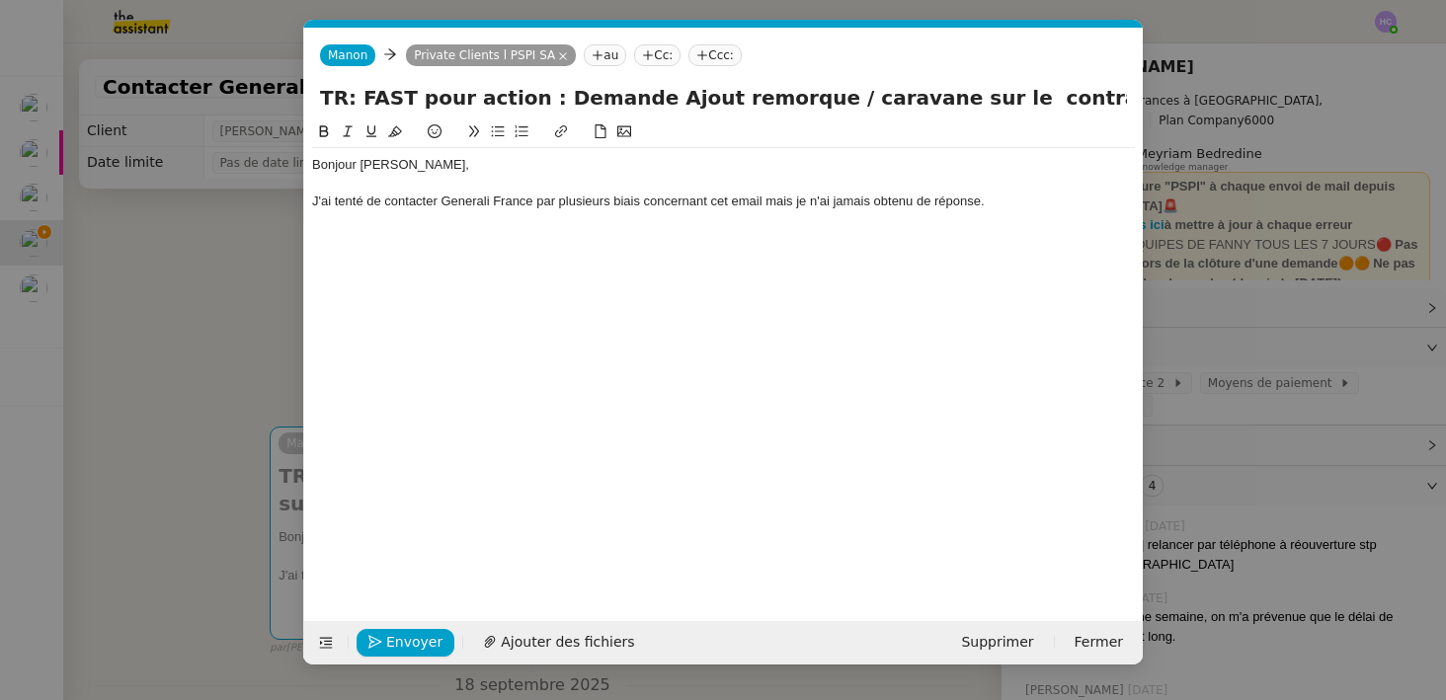
click at [772, 206] on div "J'ai tenté de contacter Generali France par plusieurs biais concernant cet emai…" at bounding box center [723, 202] width 823 height 18
click at [0, 0] on lt-span ", mais" at bounding box center [0, 0] width 0 height 0
click at [1015, 207] on div "J'ai tenté de contacter Generali France par plusieurs biais concernant cet emai…" at bounding box center [723, 202] width 823 height 18
click at [331, 223] on div "SHarlen" at bounding box center [723, 220] width 823 height 18
click at [371, 219] on div "Sharlen" at bounding box center [723, 220] width 823 height 18
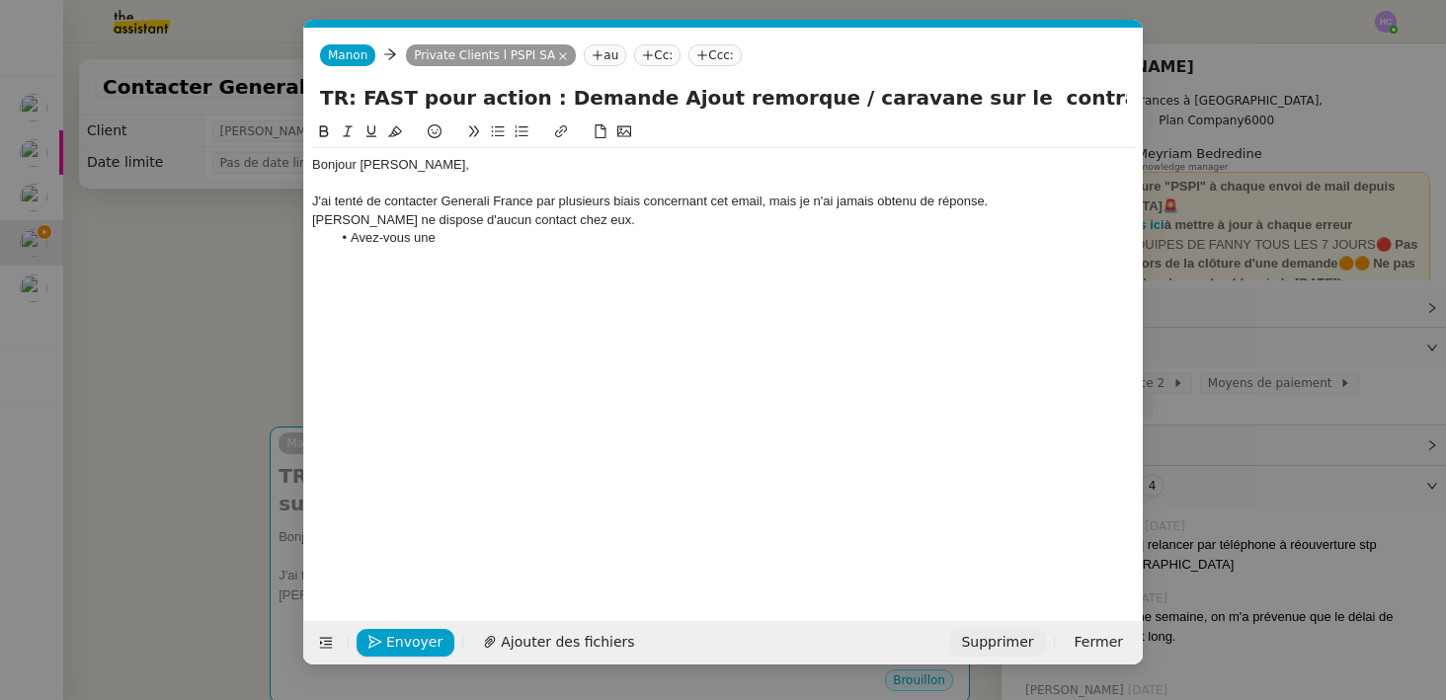
click at [993, 639] on span "Supprimer" at bounding box center [997, 642] width 72 height 23
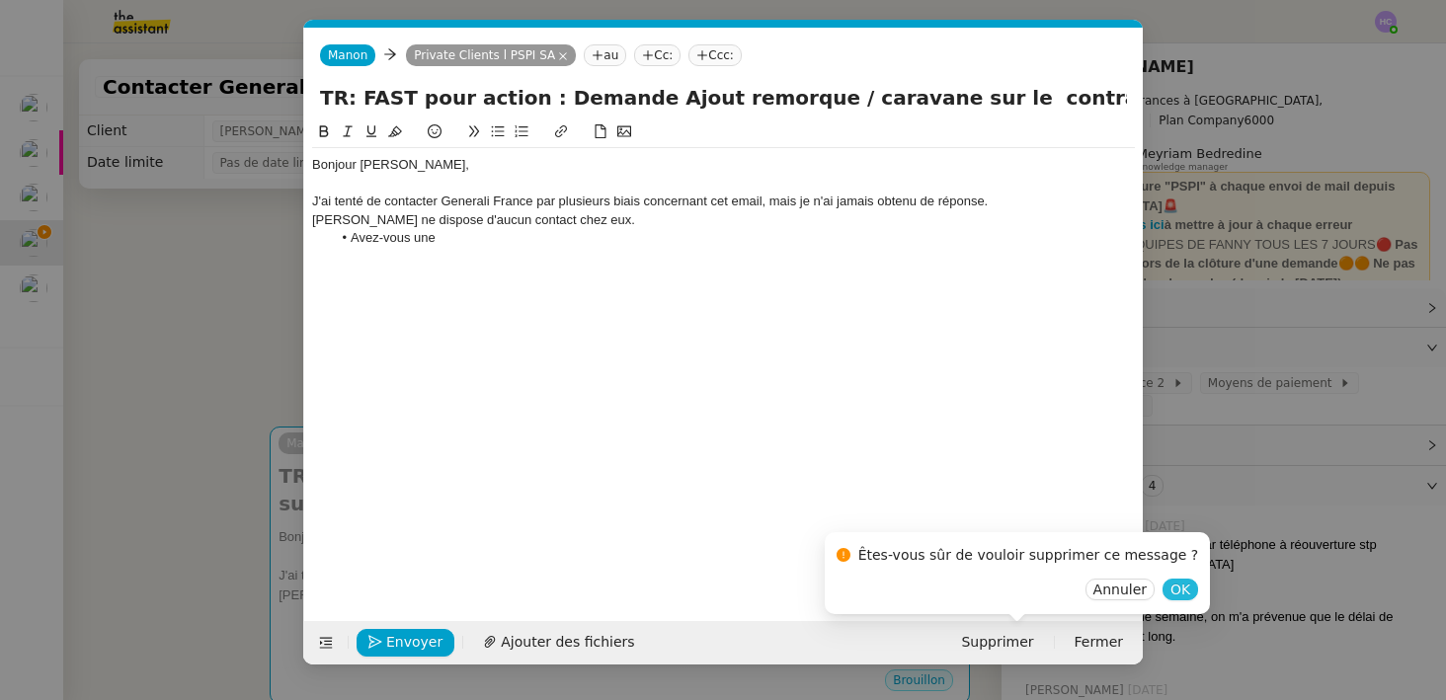
click at [1171, 594] on span "OK" at bounding box center [1181, 590] width 20 height 20
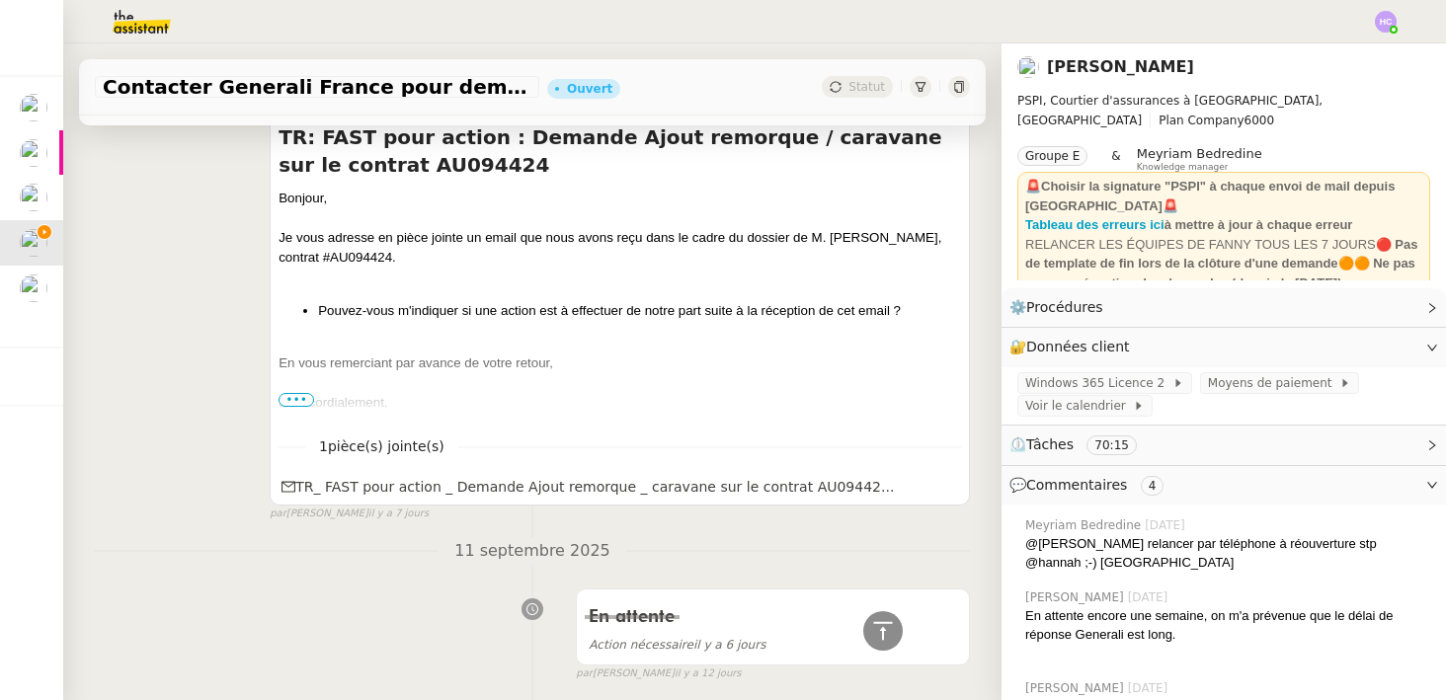
scroll to position [0, 0]
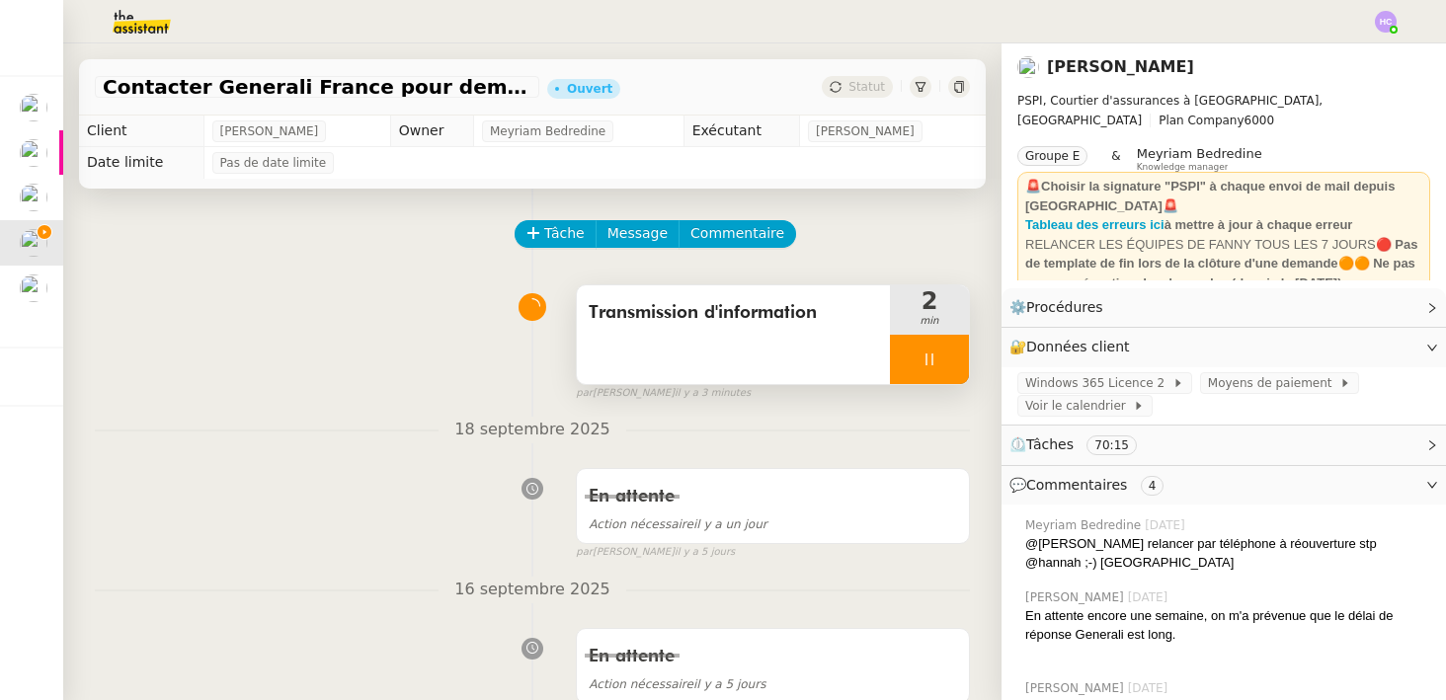
click at [929, 346] on div at bounding box center [929, 359] width 79 height 49
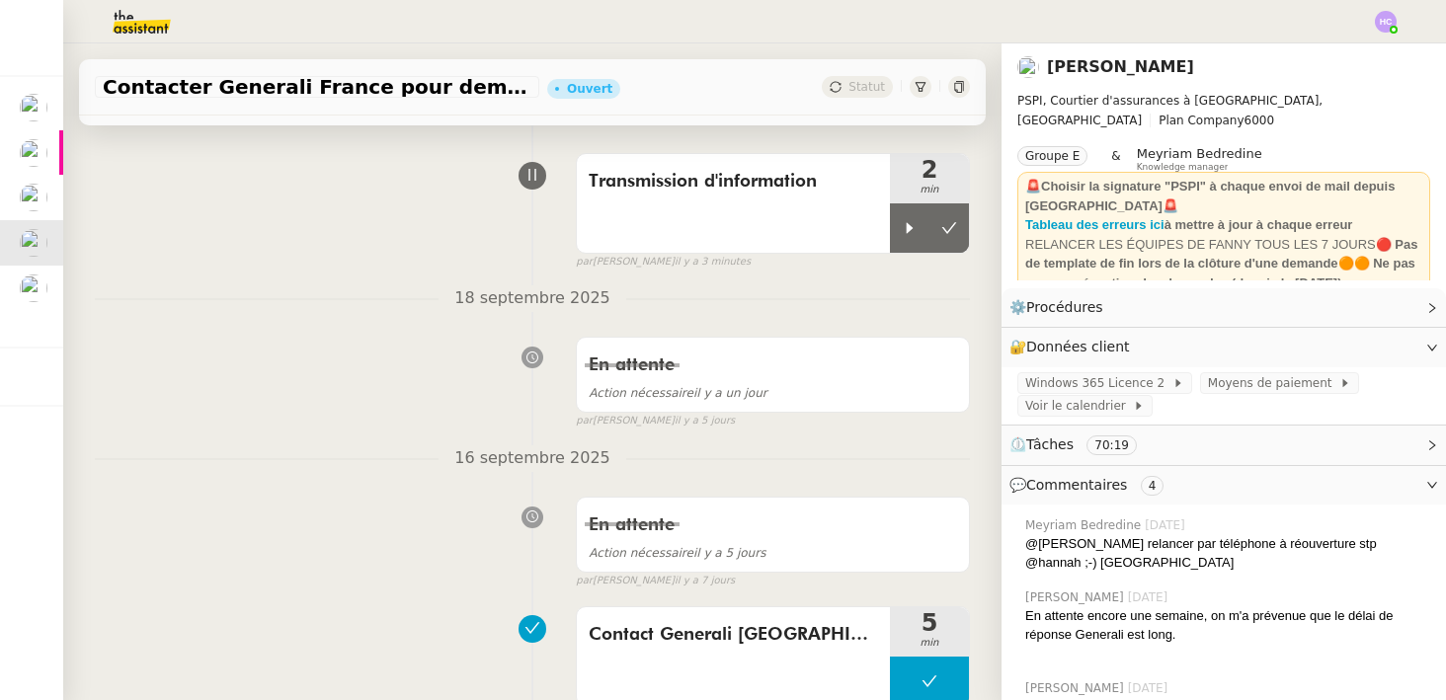
scroll to position [479, 0]
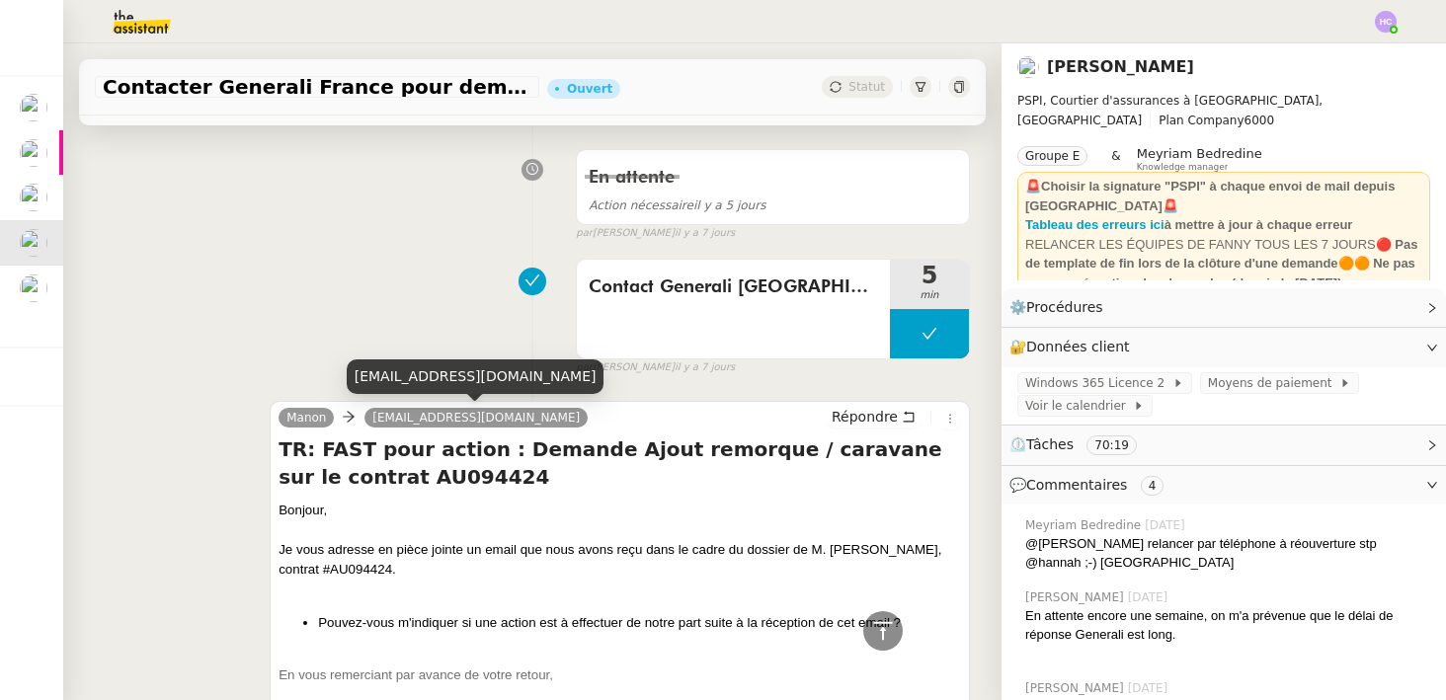
click at [568, 415] on span "cdi-suividesintermediaires@generali.fr" at bounding box center [475, 418] width 207 height 14
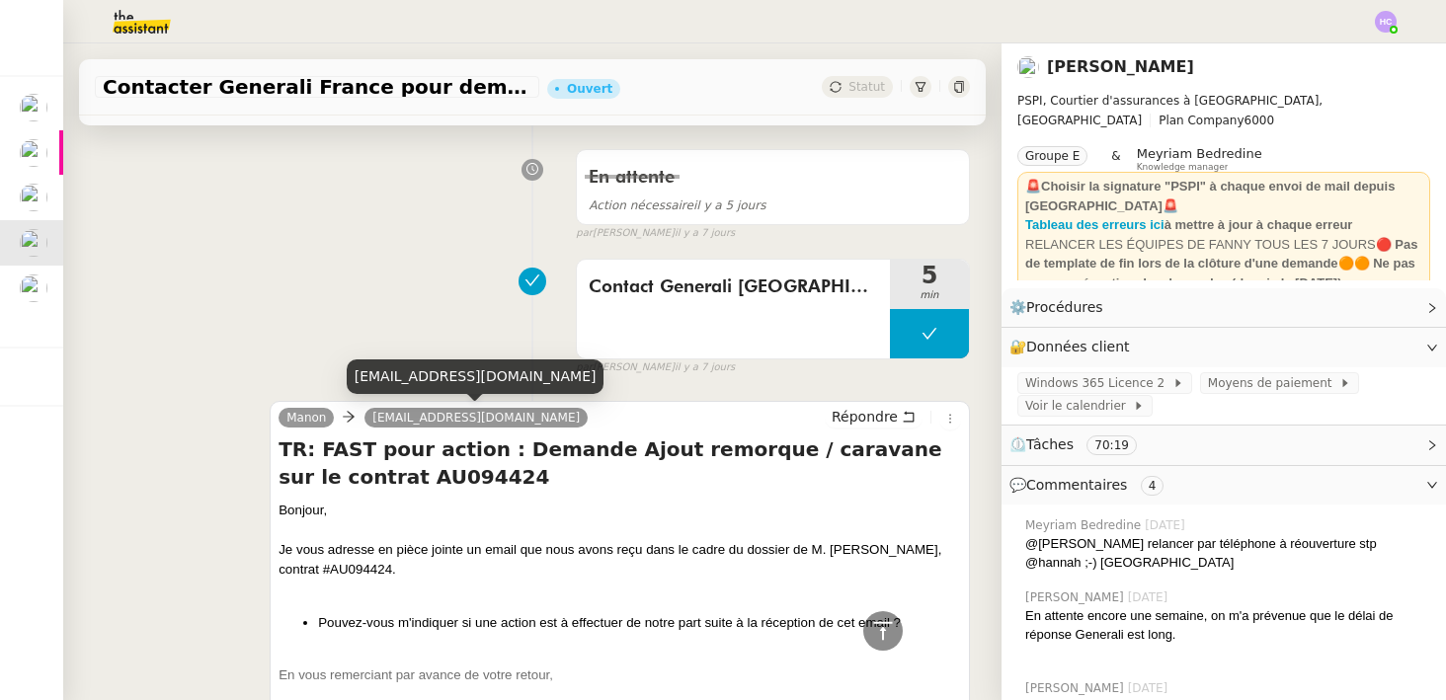
click at [568, 415] on span "cdi-suividesintermediaires@generali.fr" at bounding box center [475, 418] width 207 height 14
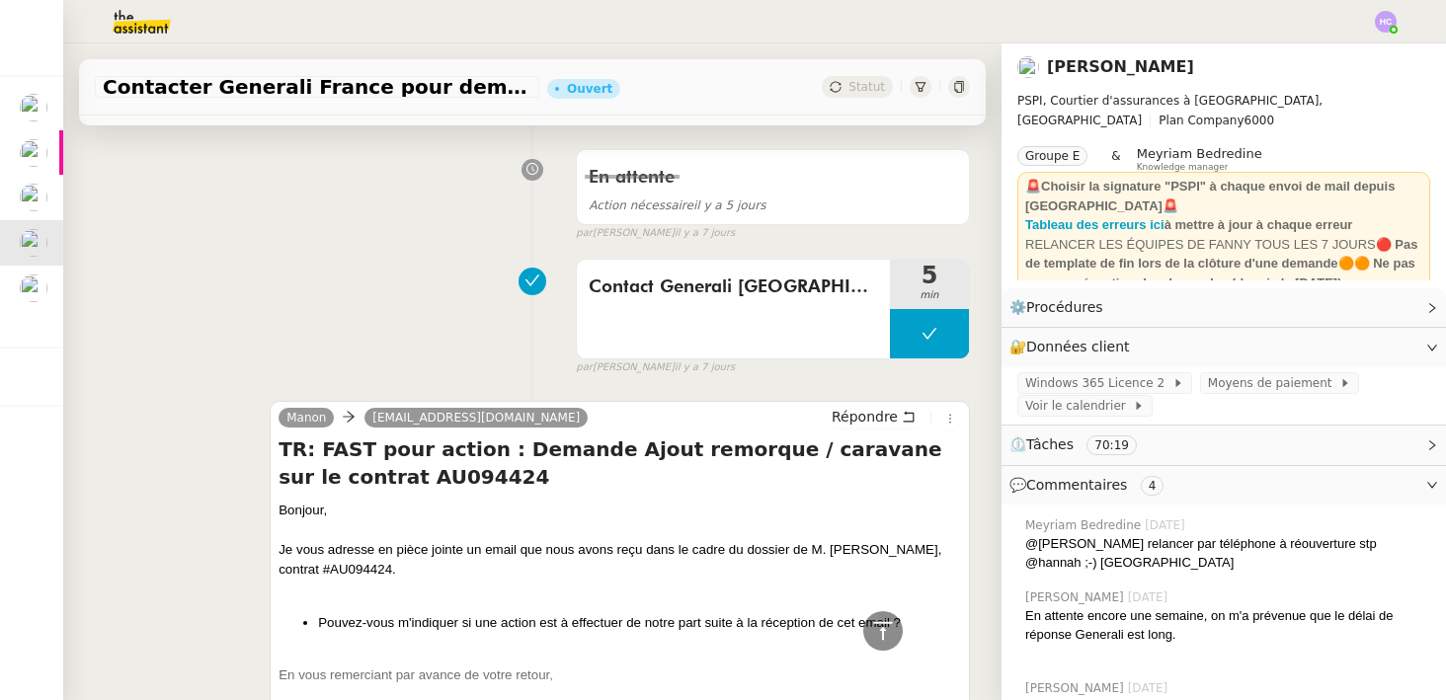
click at [545, 357] on div "Contact Generali France 5 min false par Hannah C. il y a 7 jours" at bounding box center [532, 313] width 875 height 126
click at [534, 422] on span "cdi-suividesintermediaires@generali.fr" at bounding box center [475, 418] width 207 height 14
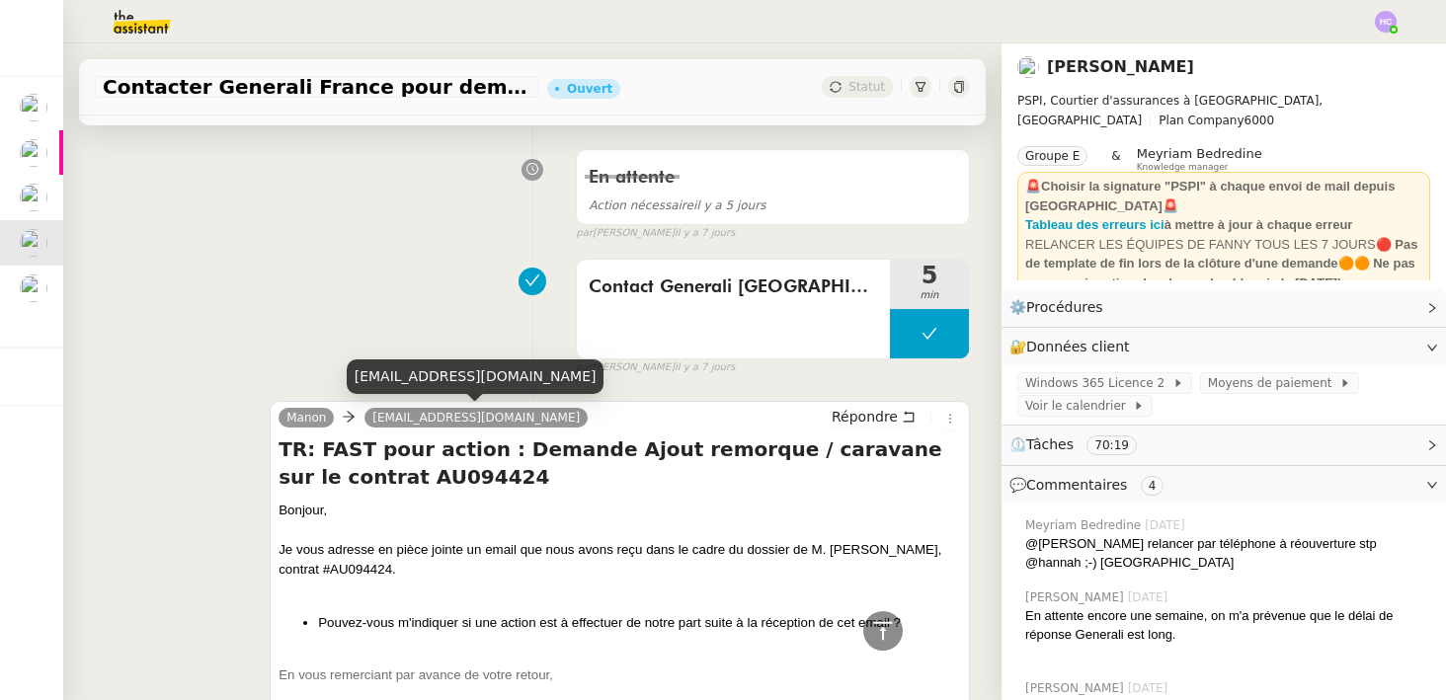
click at [527, 378] on div "cdi-suividesintermediaires@generali.fr" at bounding box center [476, 377] width 258 height 35
copy div "cdi-suividesintermediaires@generali.fr"
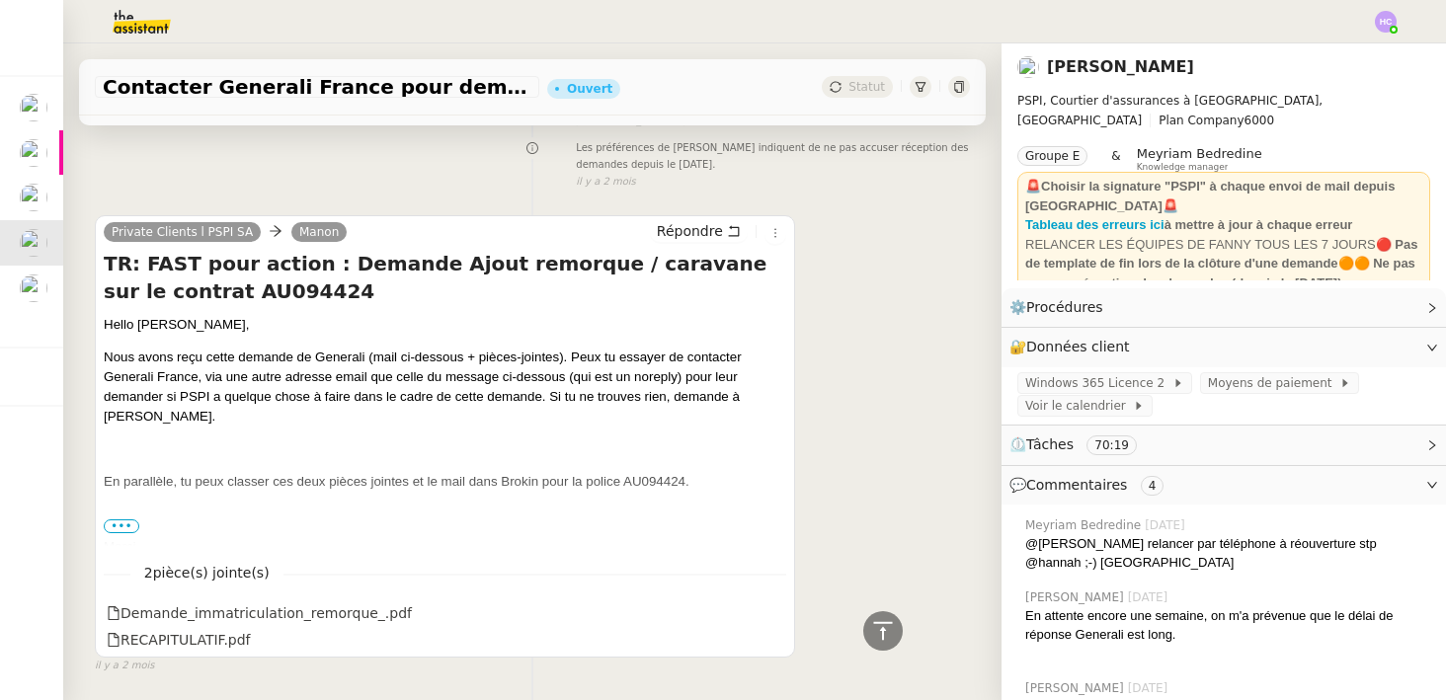
scroll to position [7404, 0]
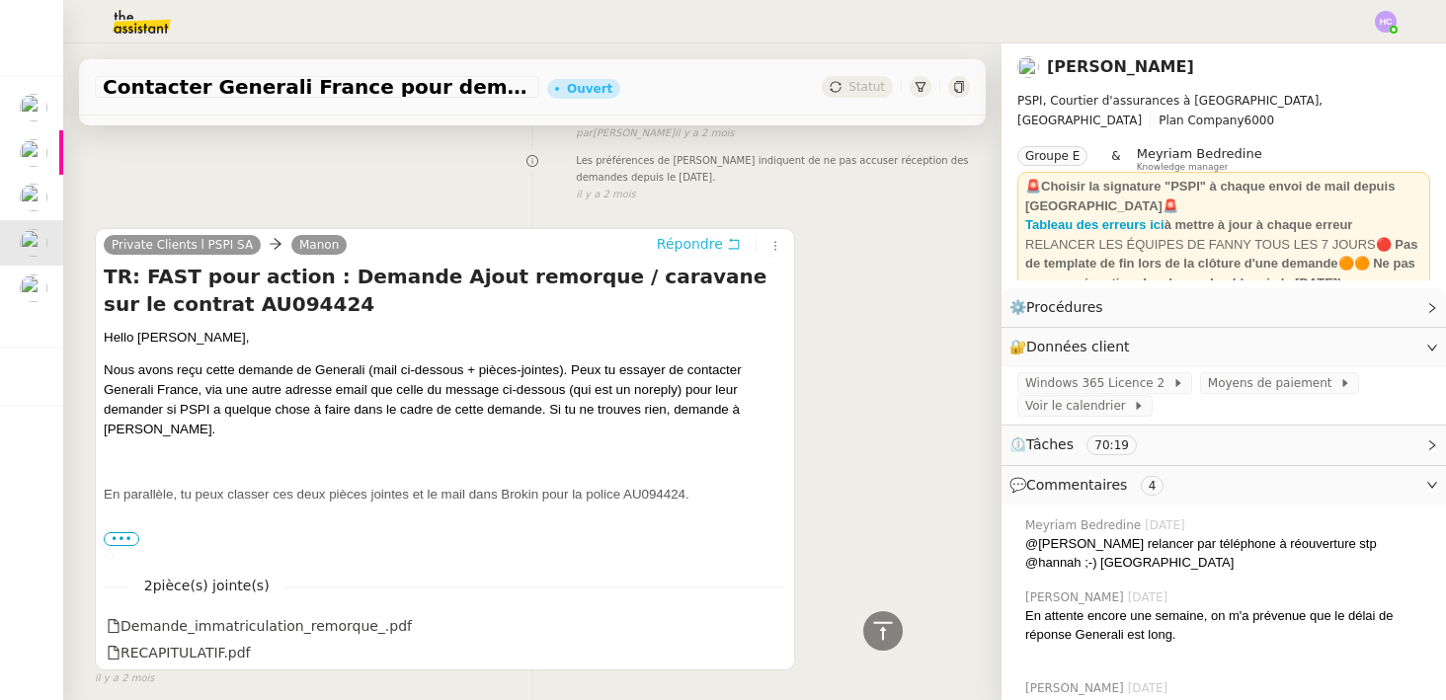
click at [705, 234] on span "Répondre" at bounding box center [690, 244] width 66 height 20
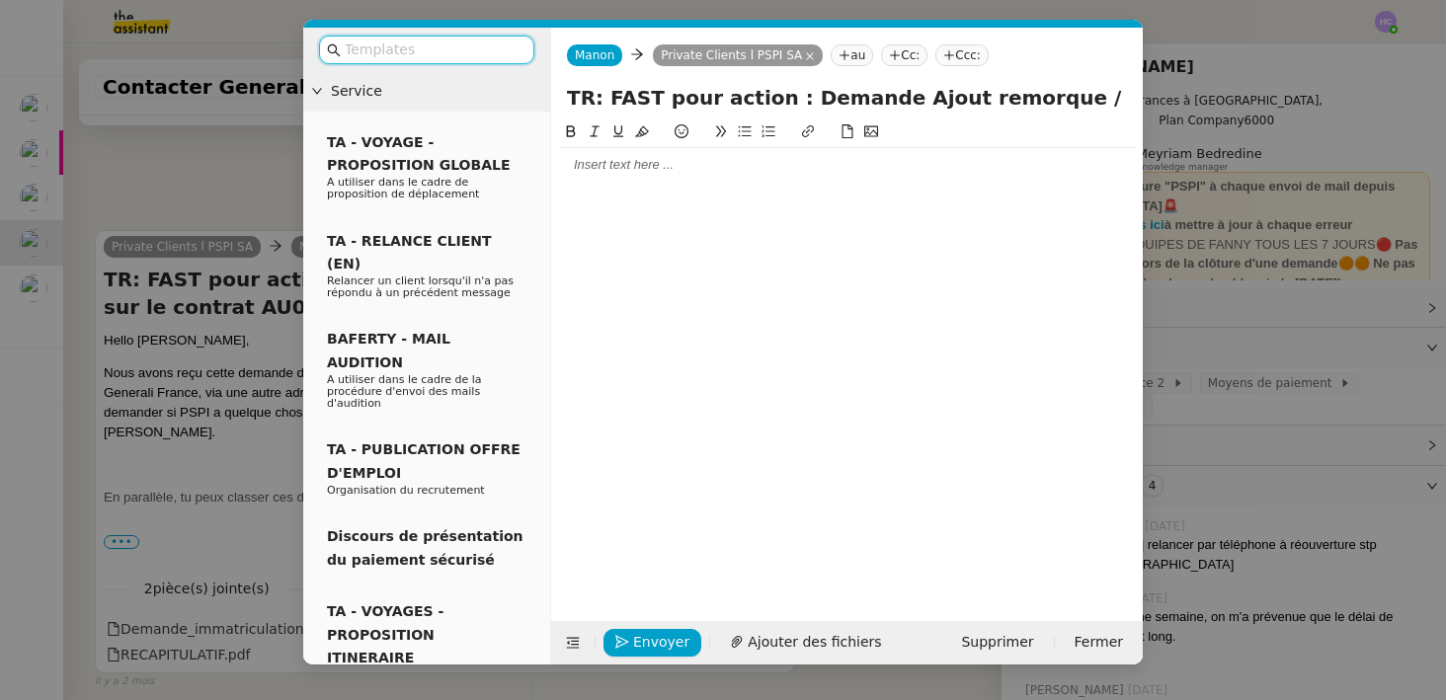
scroll to position [7592, 0]
click at [601, 177] on div at bounding box center [847, 165] width 576 height 34
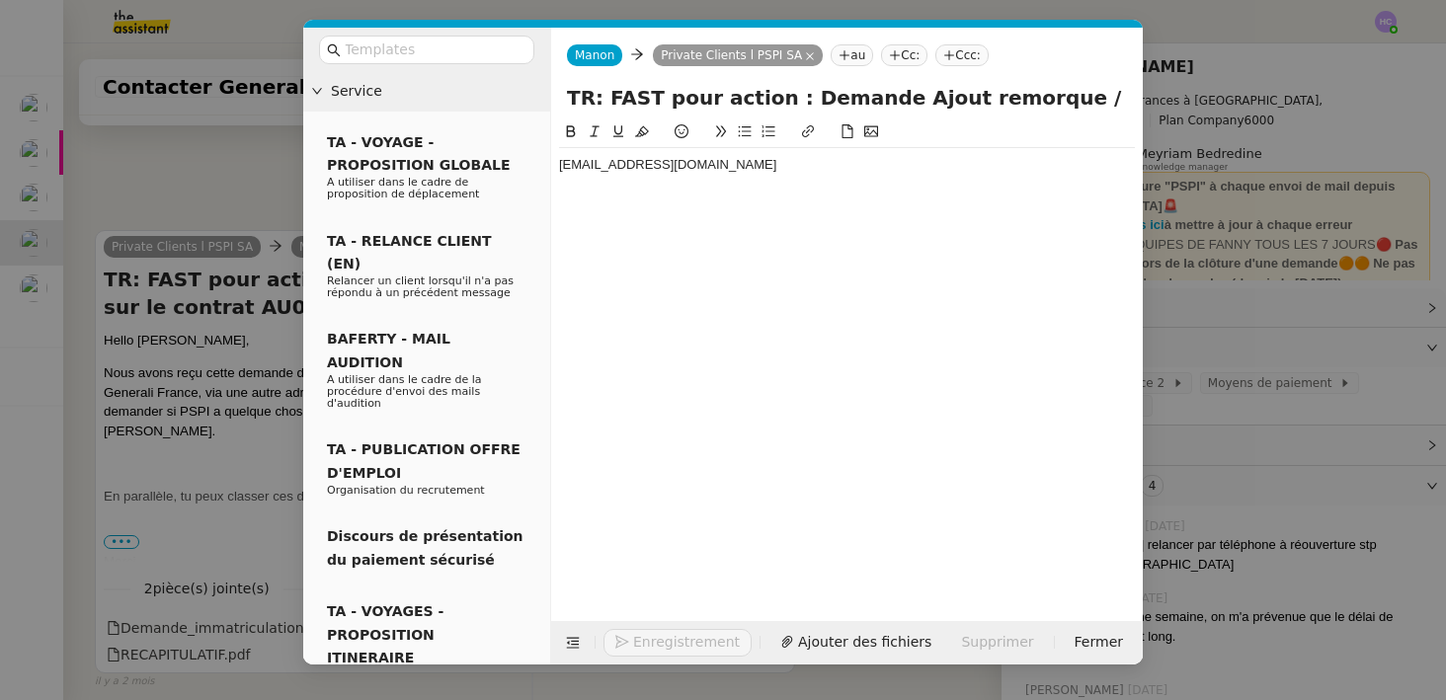
scroll to position [0, 0]
click at [233, 129] on nz-modal-container "Service TA - VOYAGE - PROPOSITION GLOBALE A utiliser dans le cadre de propositi…" at bounding box center [723, 350] width 1446 height 700
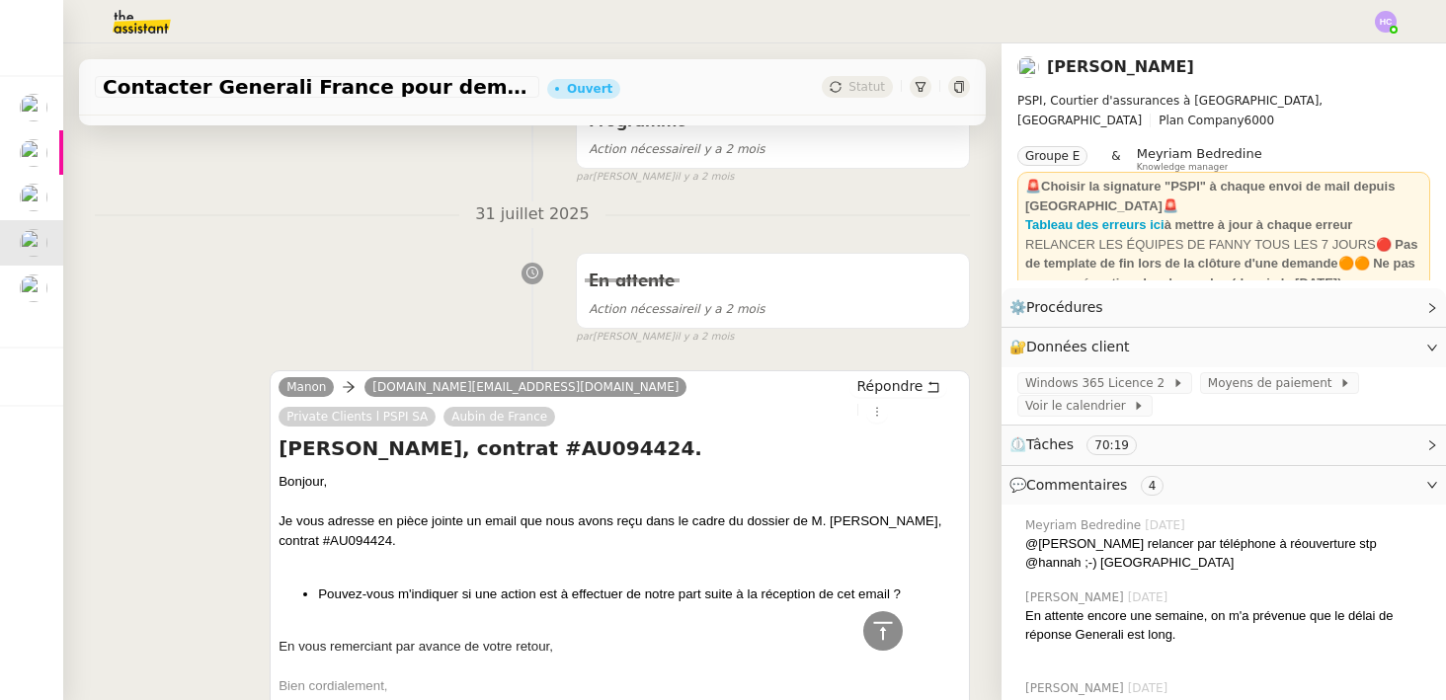
scroll to position [6276, 0]
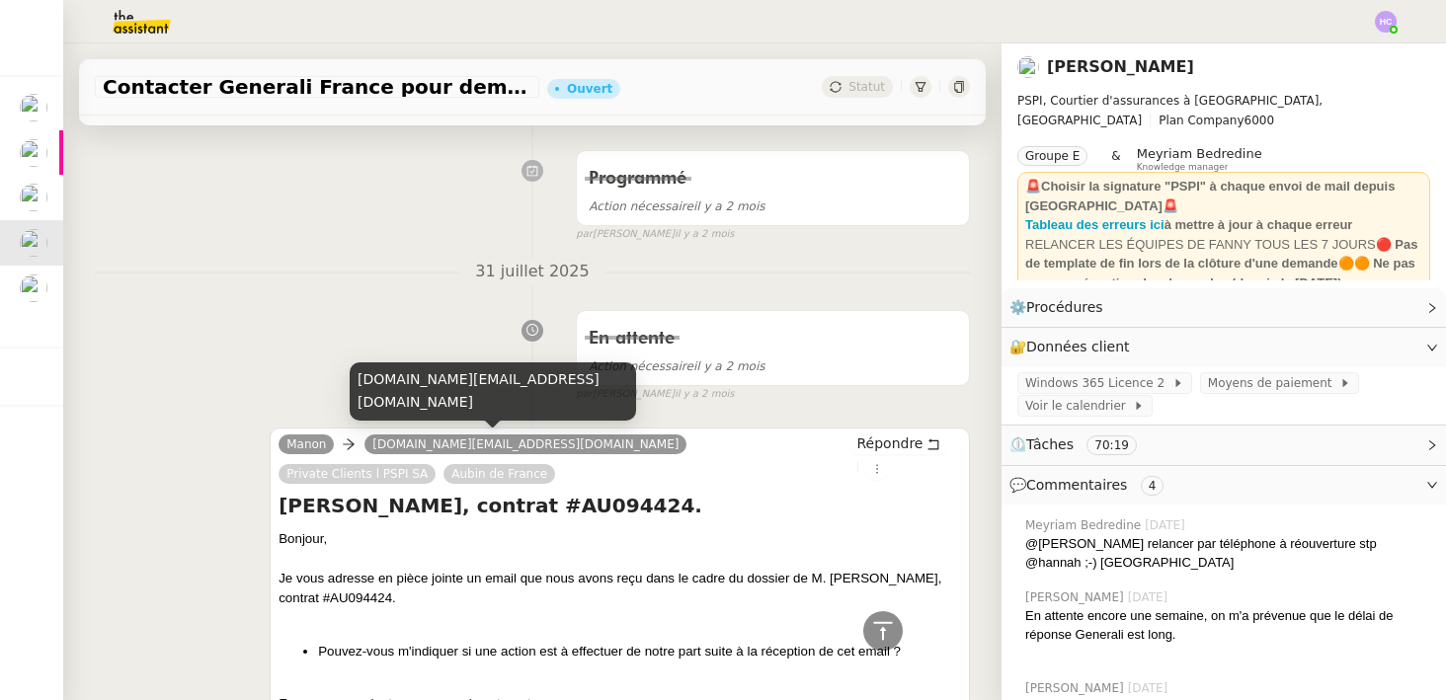
click at [450, 442] on span "souscription.auto@generali.fr" at bounding box center [525, 445] width 306 height 14
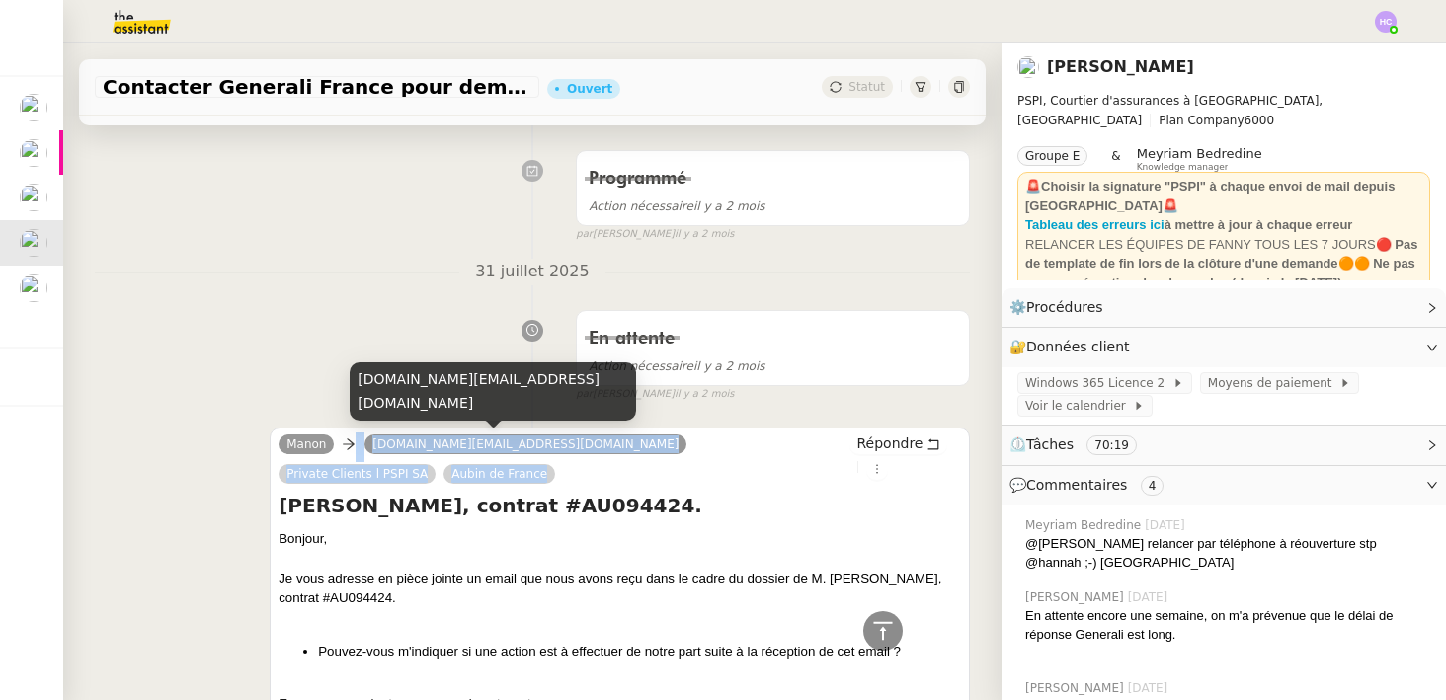
click at [450, 442] on span "souscription.auto@generali.fr" at bounding box center [525, 445] width 306 height 14
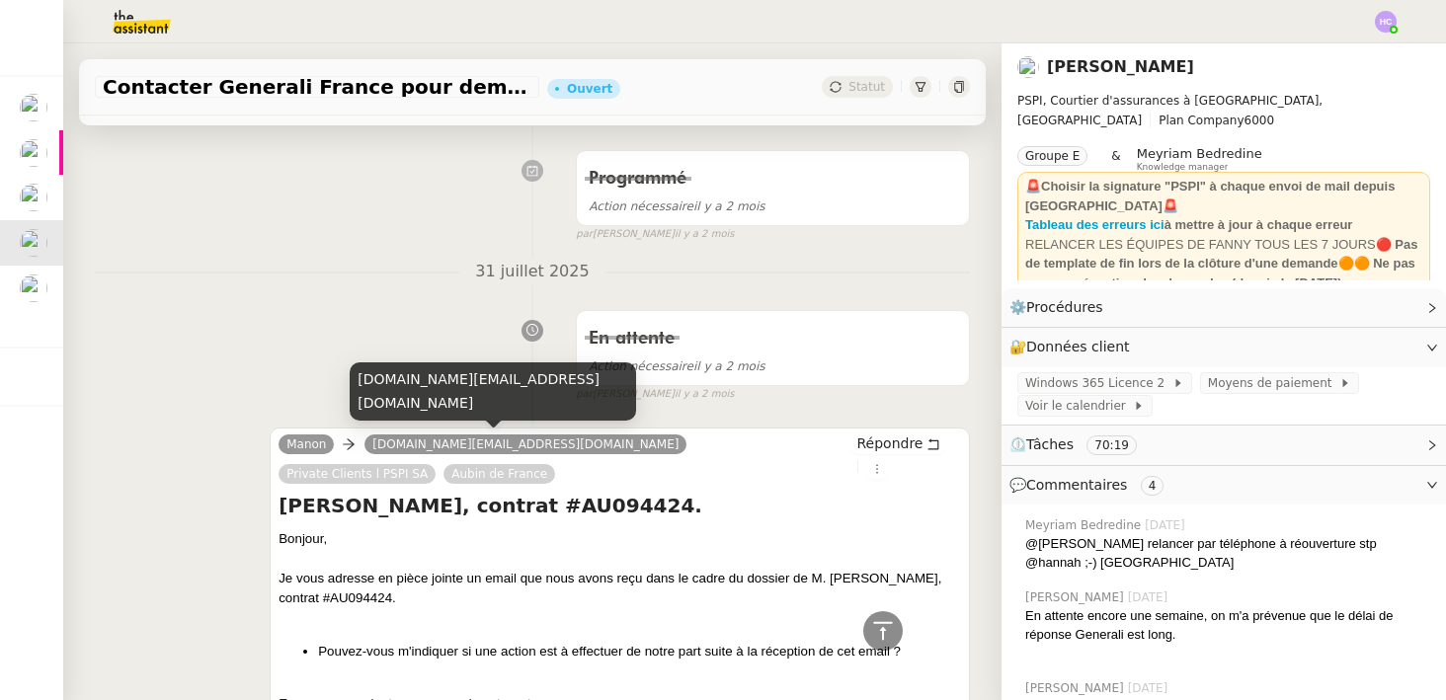
click at [449, 408] on div "souscription.auto@generali.fr" at bounding box center [493, 392] width 286 height 58
copy div "souscription.auto@generali.fr"
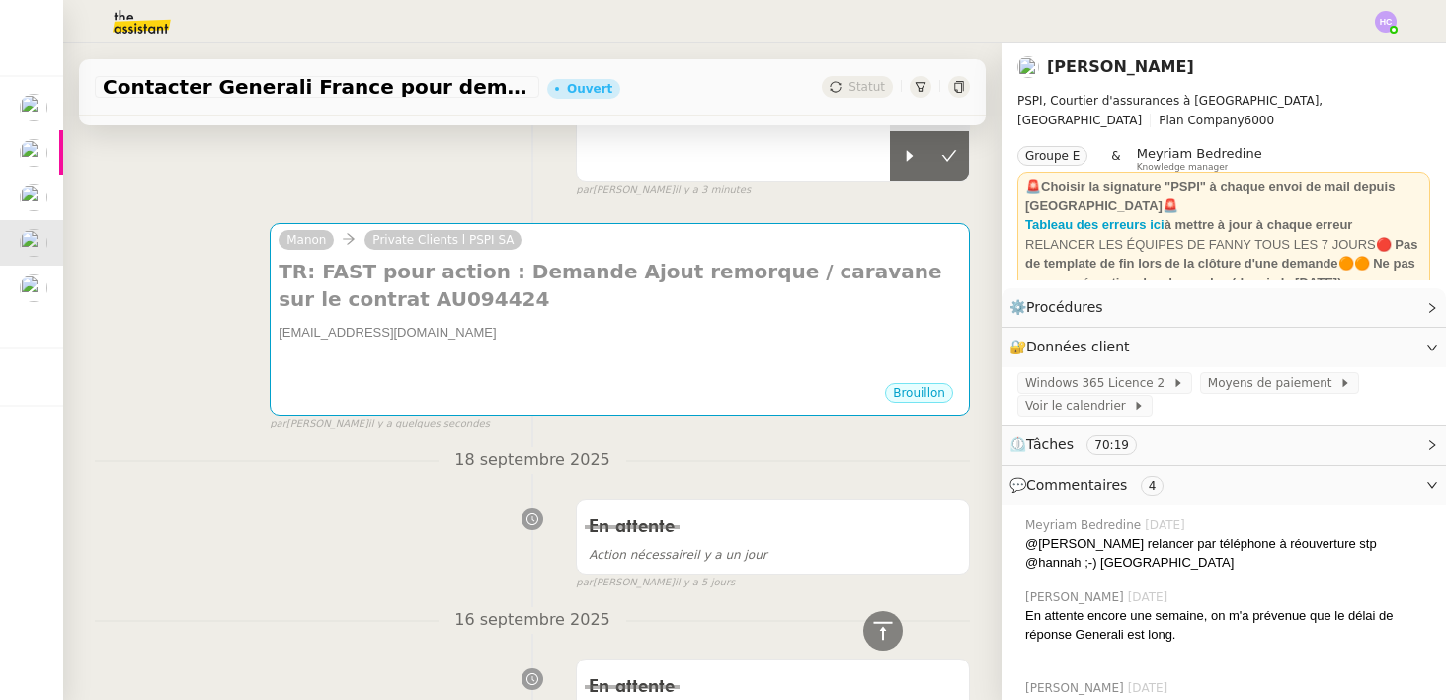
scroll to position [0, 0]
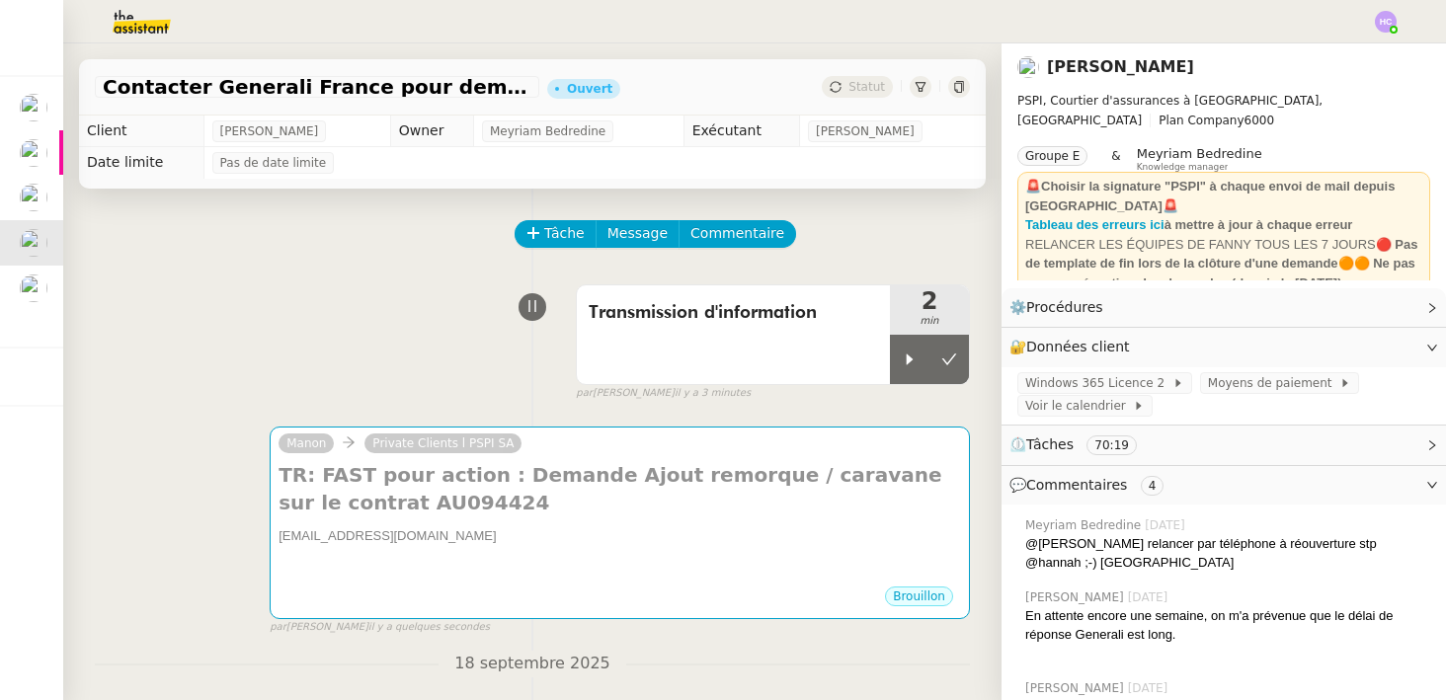
click at [510, 540] on div "cdi-suividesintermediaires@generali.fr" at bounding box center [620, 537] width 683 height 20
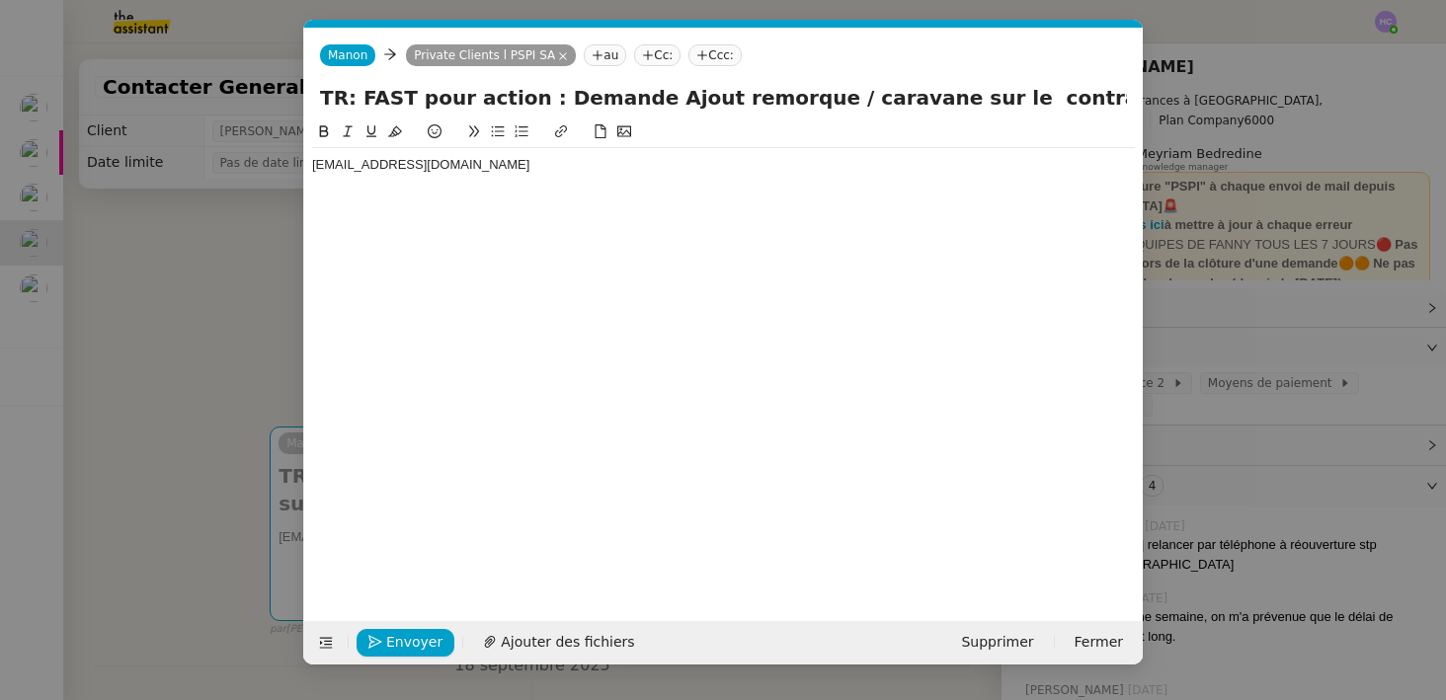
scroll to position [0, 41]
click at [450, 187] on div at bounding box center [723, 184] width 823 height 18
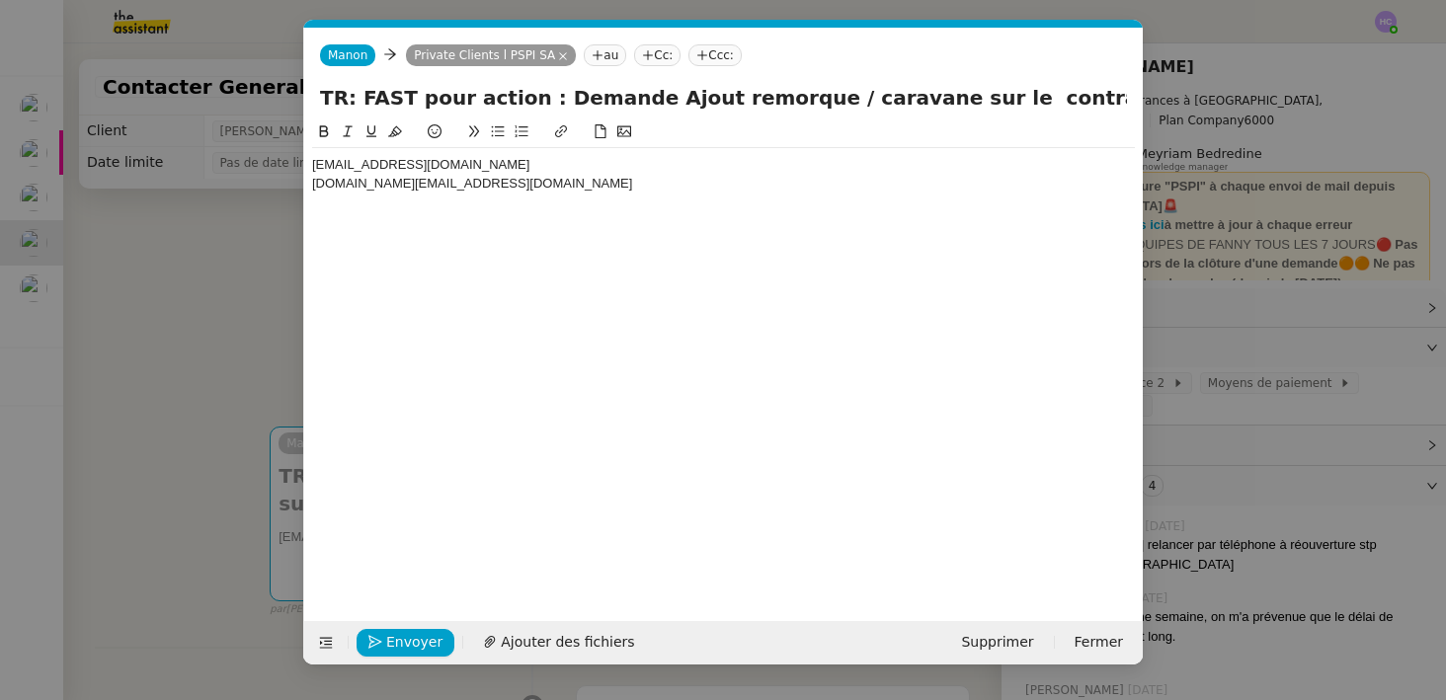
scroll to position [0, 0]
click at [157, 279] on nz-modal-container "Service TA - VOYAGE - PROPOSITION GLOBALE A utiliser dans le cadre de propositi…" at bounding box center [723, 350] width 1446 height 700
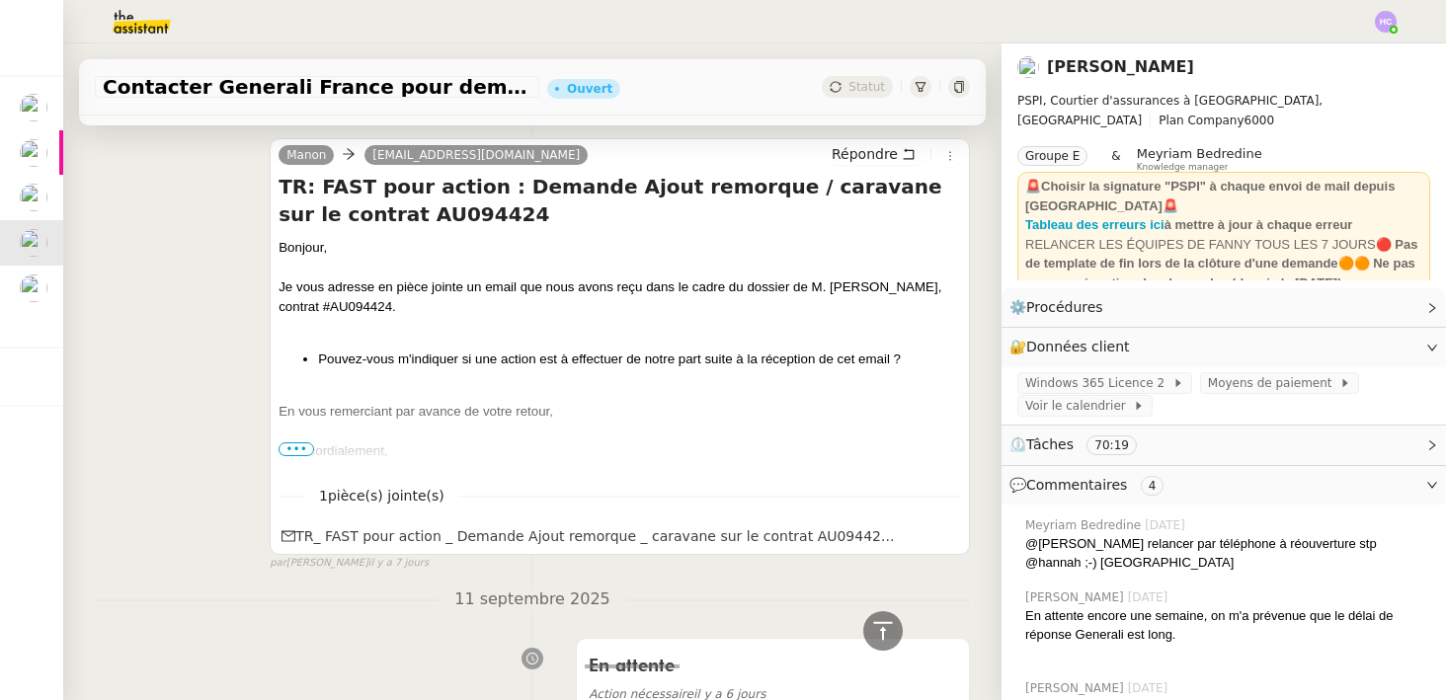
scroll to position [966, 0]
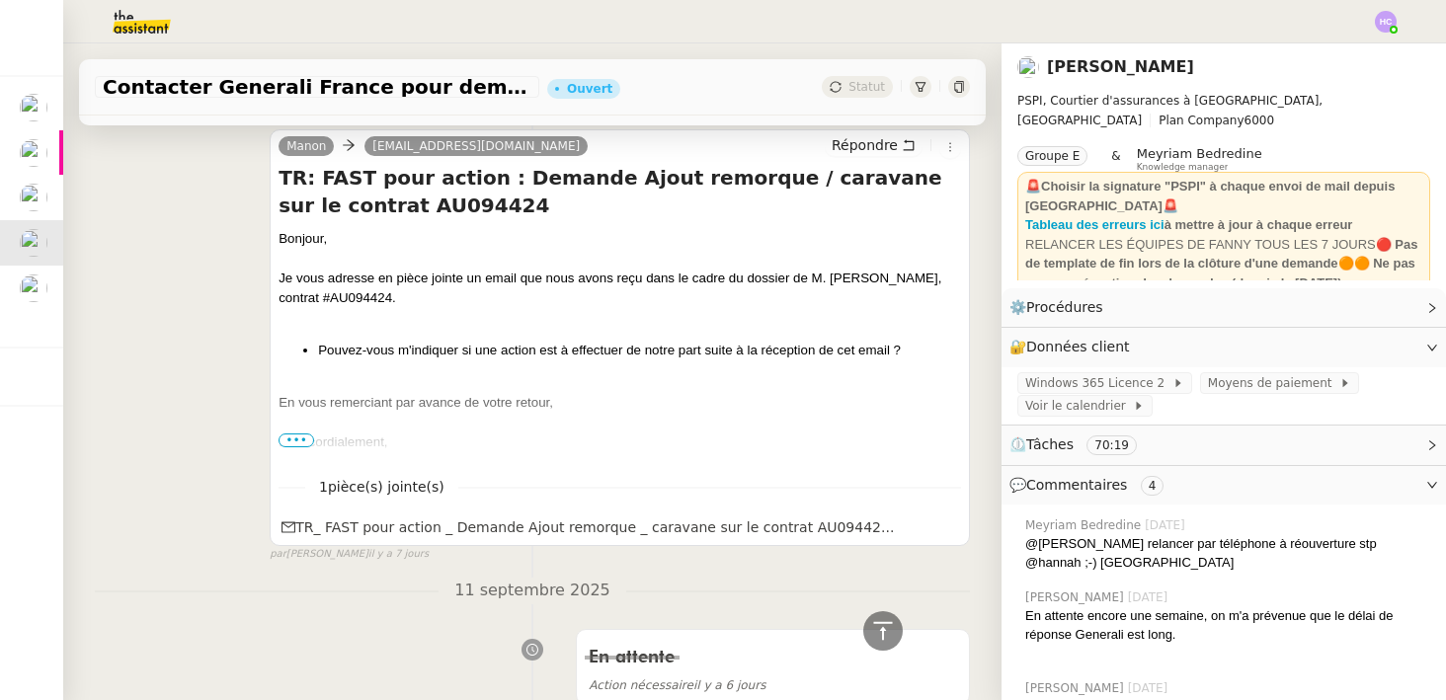
click at [299, 437] on span "•••" at bounding box center [297, 441] width 36 height 14
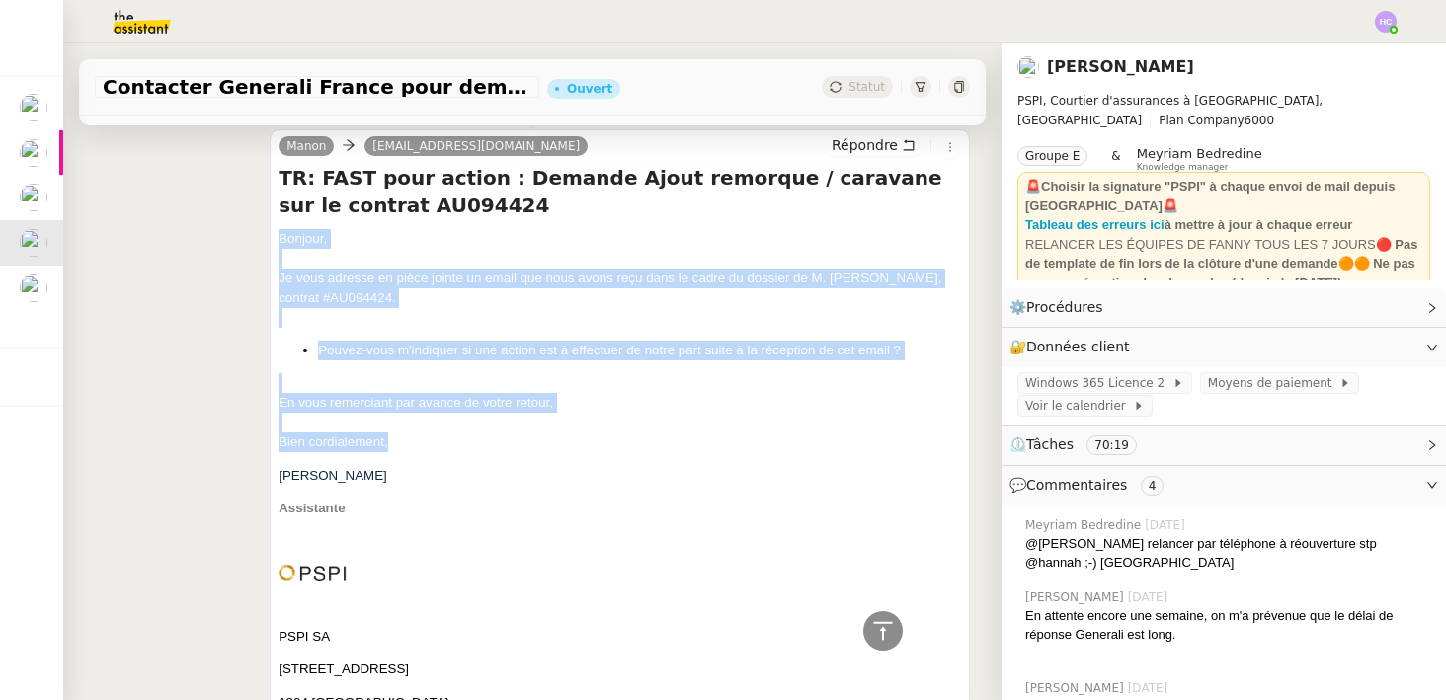
drag, startPoint x: 281, startPoint y: 239, endPoint x: 392, endPoint y: 453, distance: 241.7
click at [392, 453] on span "Bonjour, Je vous adresse en pièce jointe un email que nous avons reçu dans le c…" at bounding box center [620, 620] width 683 height 782
drag, startPoint x: 277, startPoint y: 265, endPoint x: 399, endPoint y: 476, distance: 244.3
click at [399, 476] on div "Manon cdi-suividesintermediaires@generali.fr Répondre TR: FAST pour action : De…" at bounding box center [620, 619] width 700 height 981
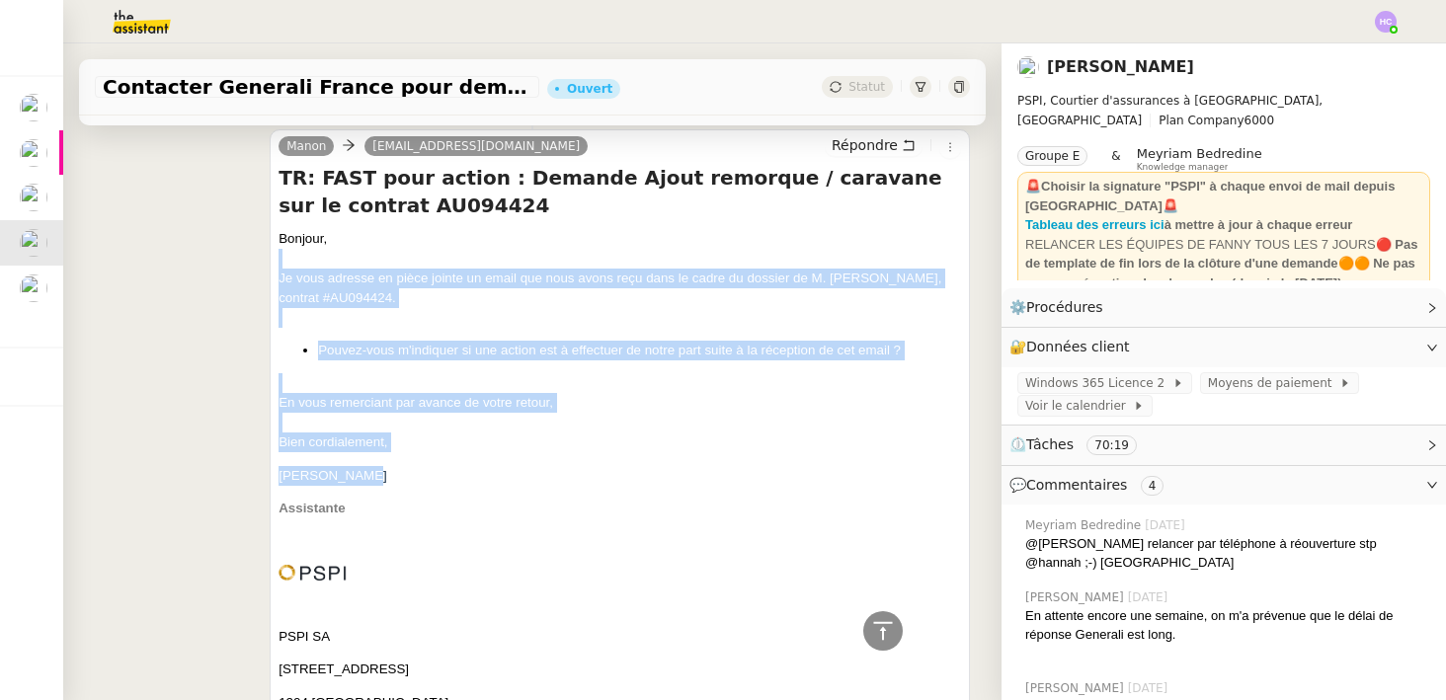
copy span "Je vous adresse en pièce jointe un email que nous avons reçu dans le cadre du d…"
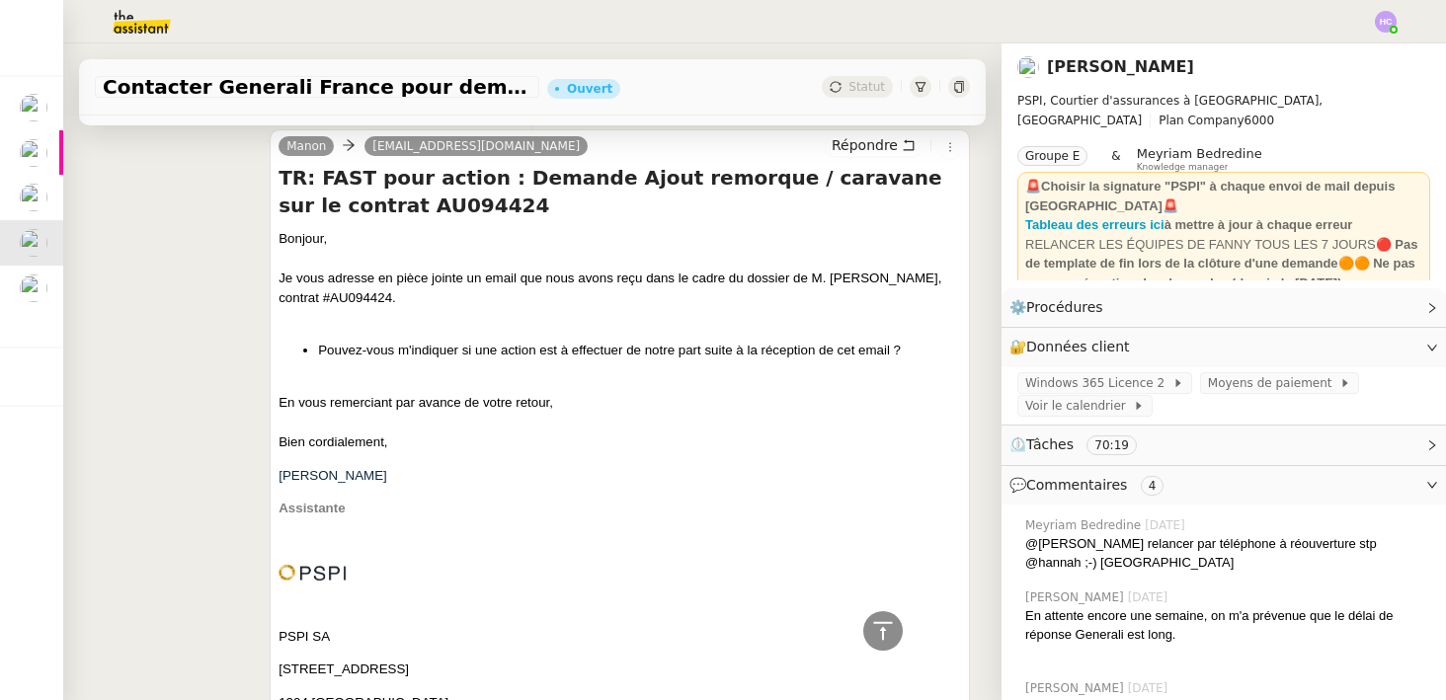
click at [535, 393] on div "En vous remerciant par avance de votre retour," at bounding box center [620, 403] width 683 height 20
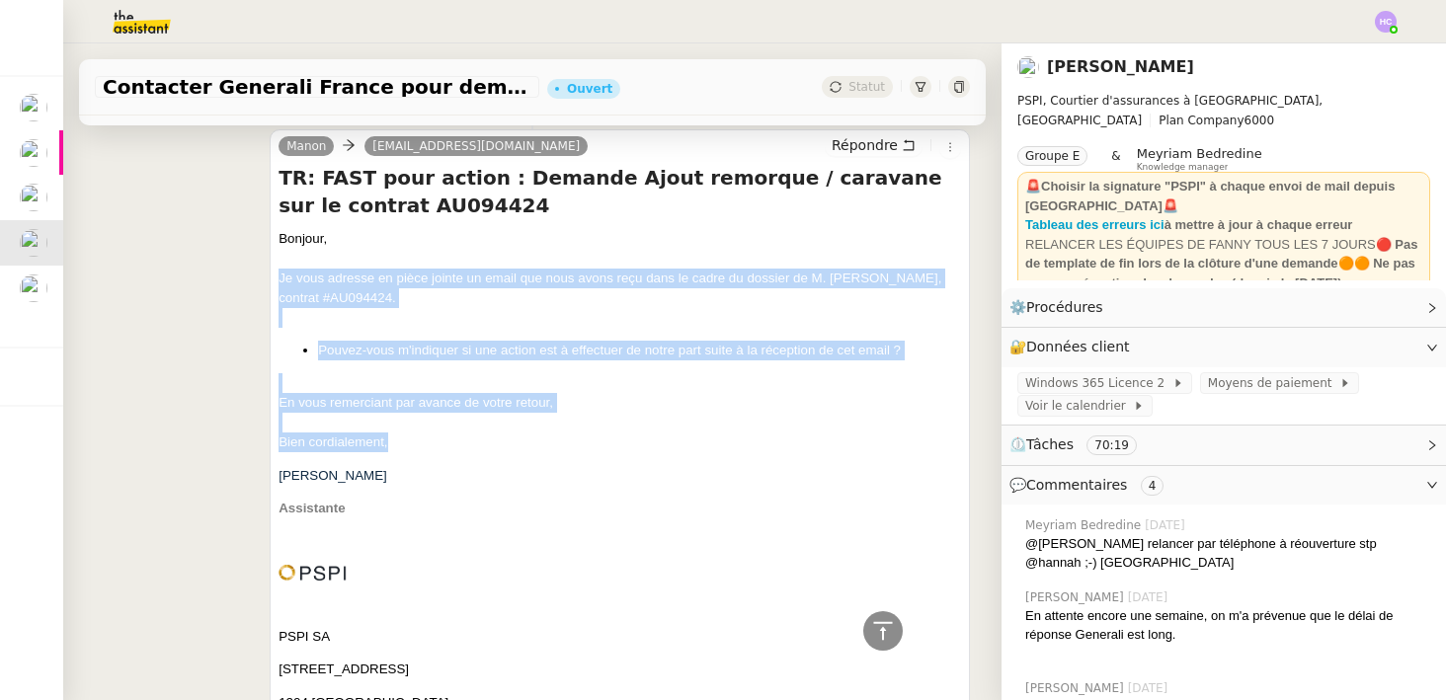
drag, startPoint x: 280, startPoint y: 278, endPoint x: 419, endPoint y: 458, distance: 228.2
click at [419, 458] on span "Bonjour, Je vous adresse en pièce jointe un email que nous avons reçu dans le c…" at bounding box center [620, 620] width 683 height 782
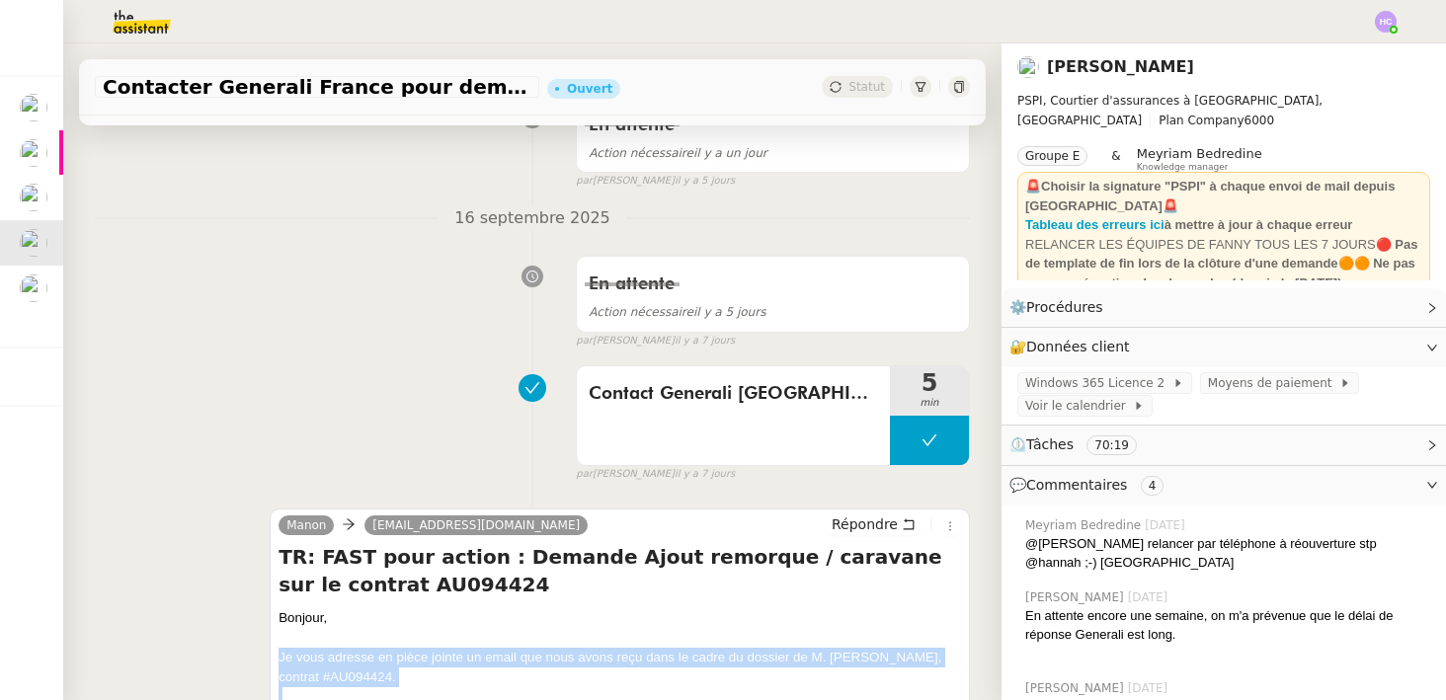
scroll to position [780, 0]
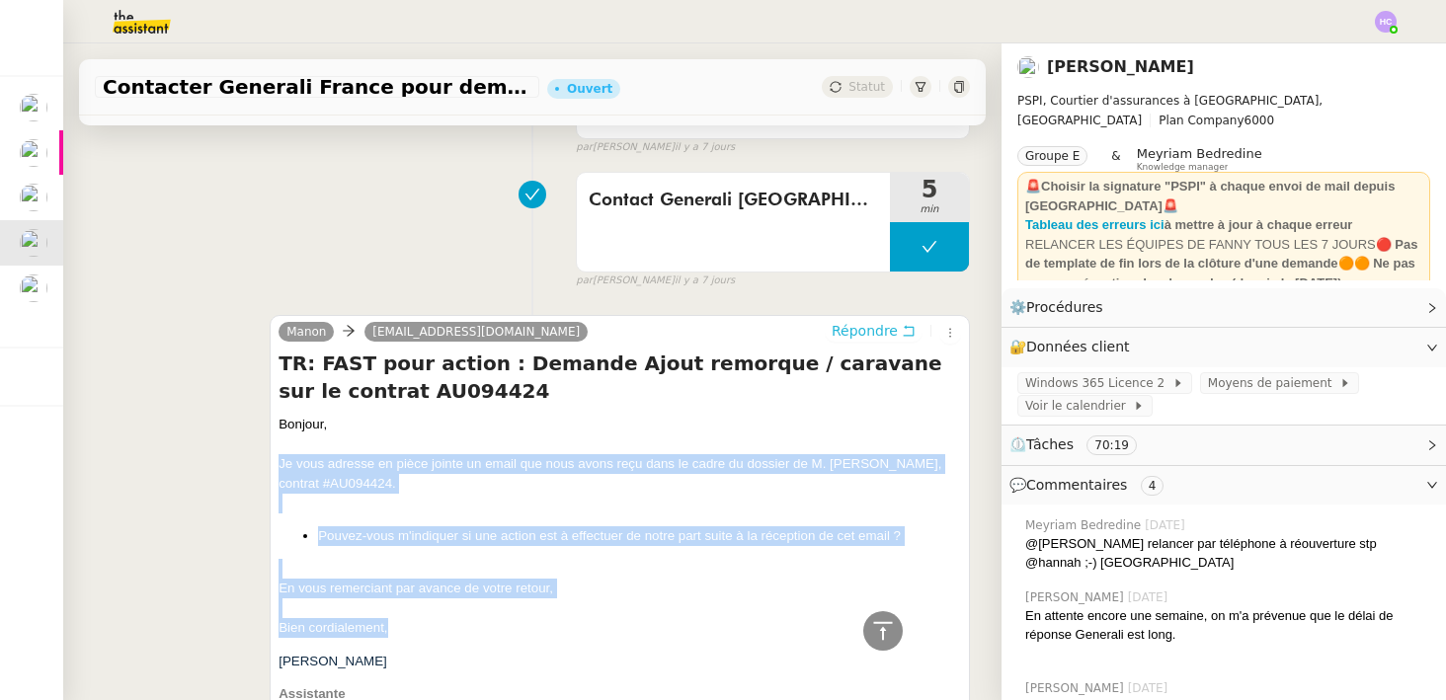
click at [885, 329] on span "Répondre" at bounding box center [865, 331] width 66 height 20
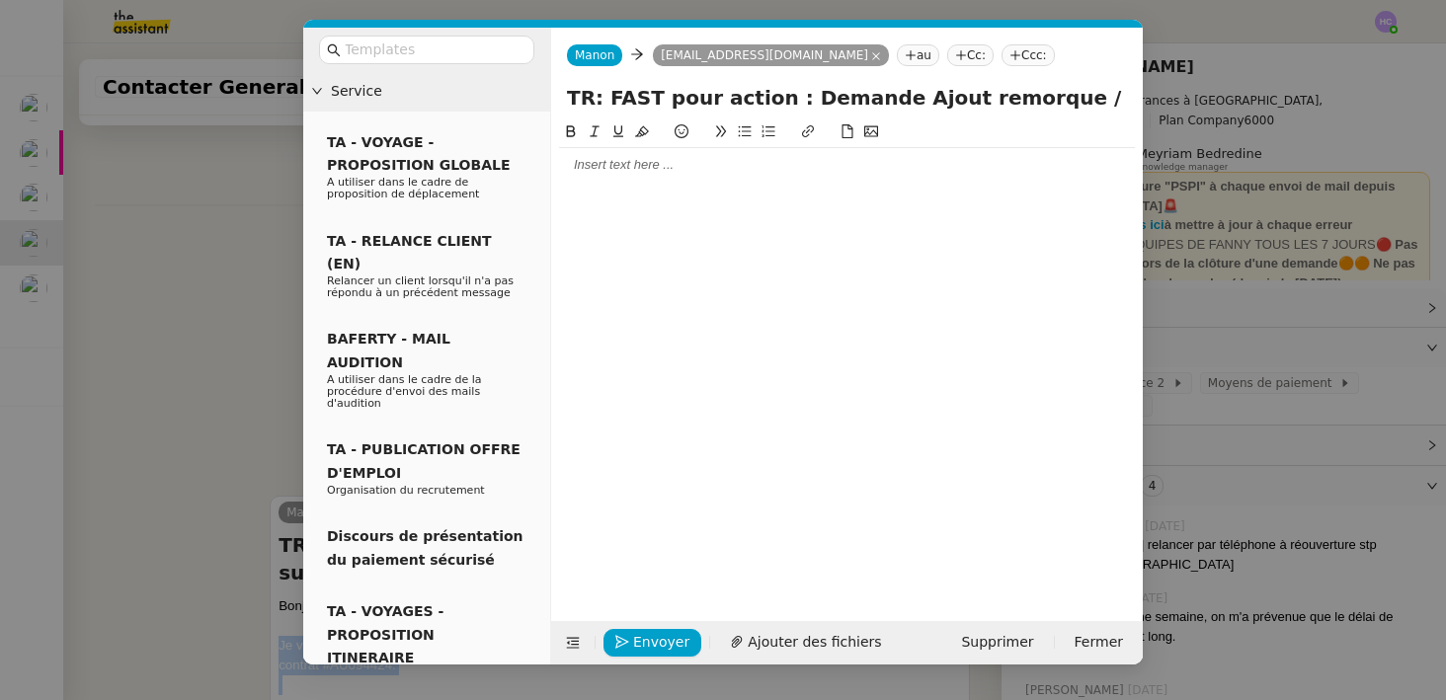
scroll to position [960, 0]
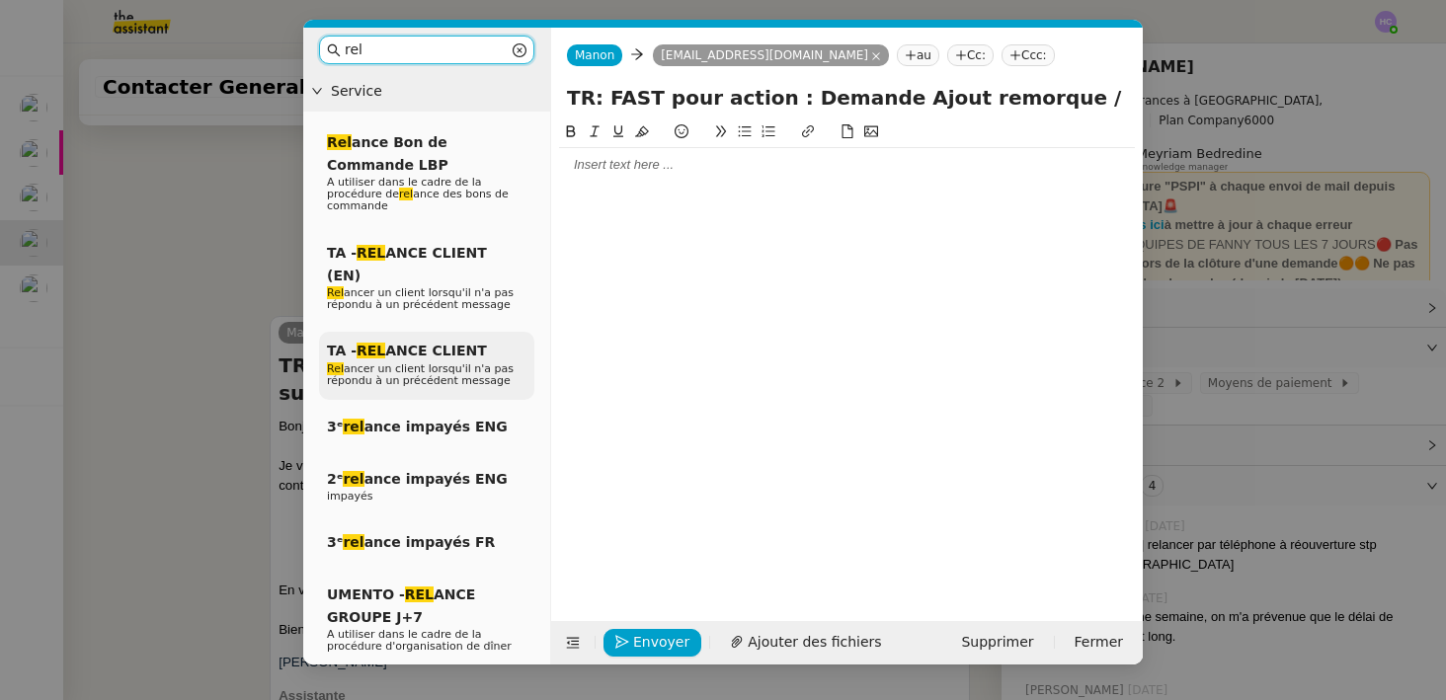
type input "rel"
click at [451, 363] on span "Rel ancer un client lorsqu'il n'a pas répondu à un précédent message" at bounding box center [420, 375] width 187 height 25
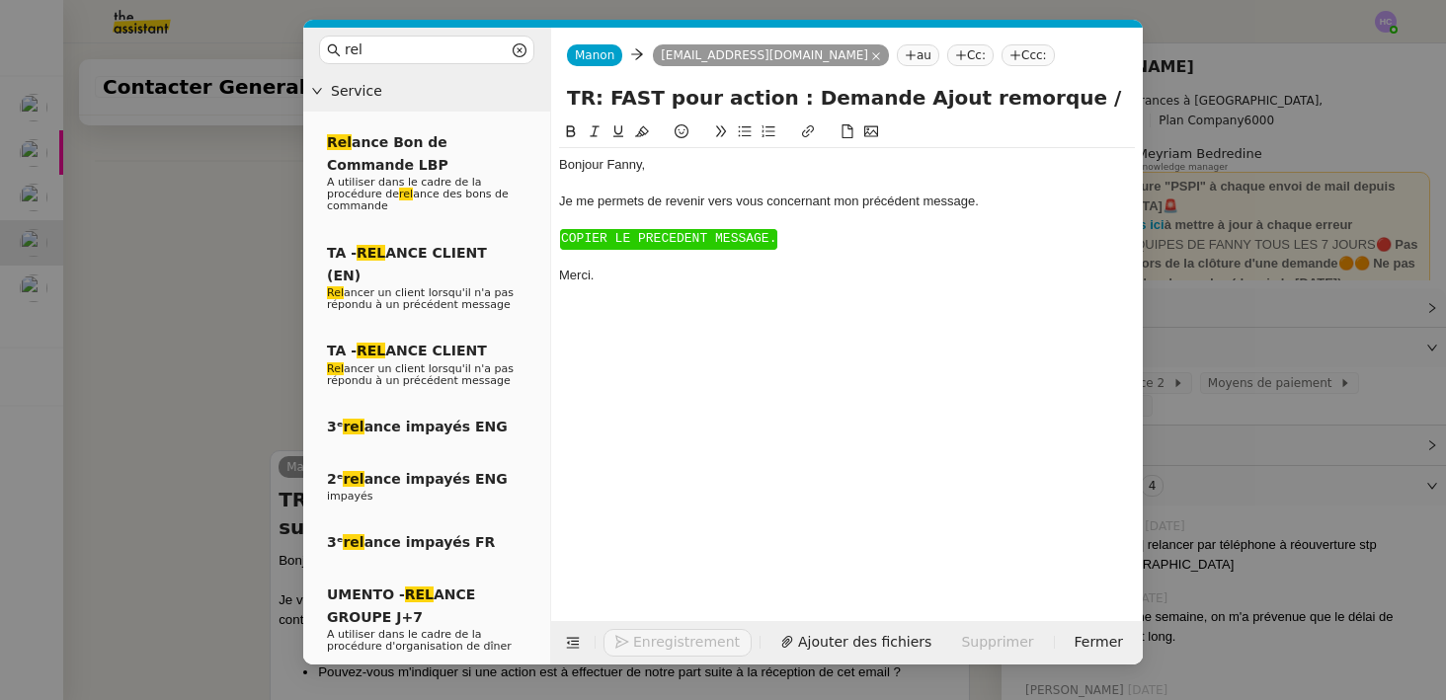
scroll to position [1096, 0]
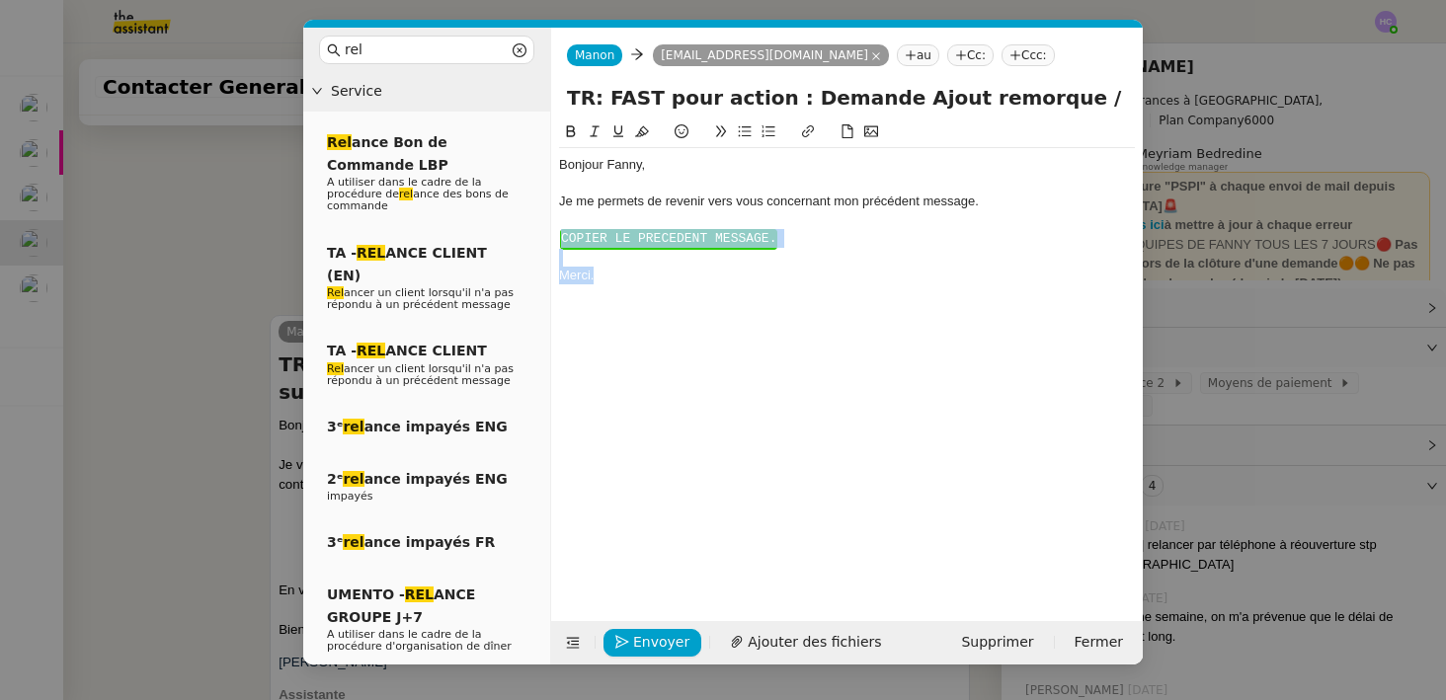
drag, startPoint x: 650, startPoint y: 286, endPoint x: 553, endPoint y: 242, distance: 106.1
click at [553, 242] on nz-spin "Bonjour ﻿Fanny﻿, Je me permets de revenir vers vous concernant mon précédent me…" at bounding box center [847, 360] width 592 height 478
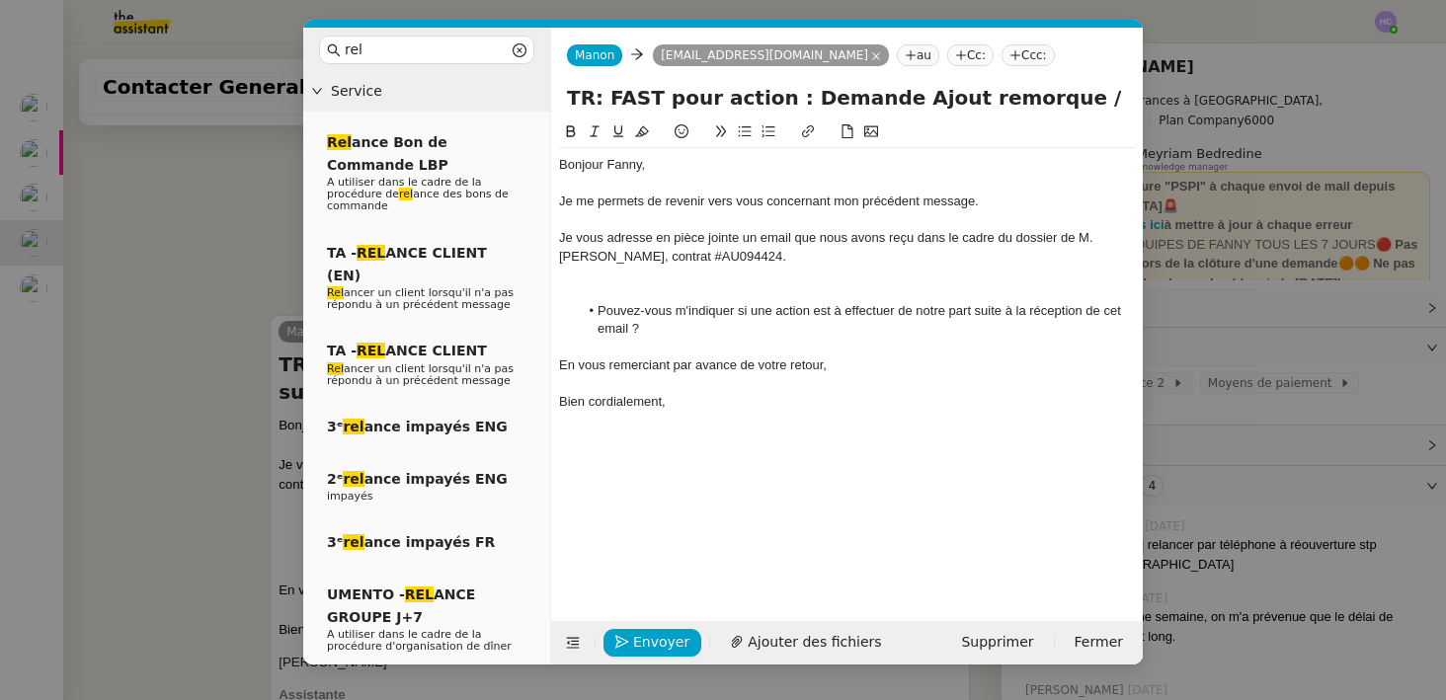
scroll to position [1191, 0]
click at [618, 169] on div "Bonjour ﻿Fanny﻿," at bounding box center [847, 165] width 576 height 18
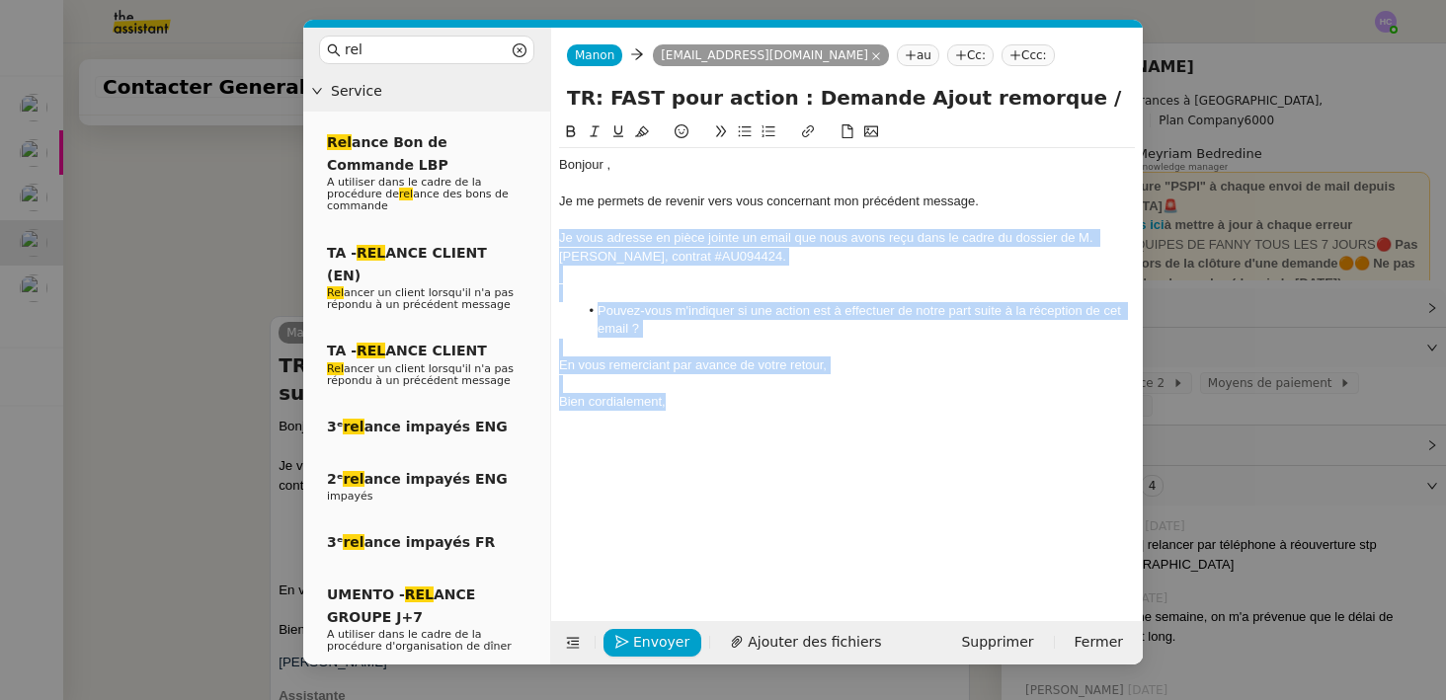
drag, startPoint x: 680, startPoint y: 406, endPoint x: 551, endPoint y: 240, distance: 209.9
click at [551, 240] on nz-spin "Bonjour , Je me permets de revenir vers vous concernant mon précédent message. …" at bounding box center [847, 360] width 592 height 478
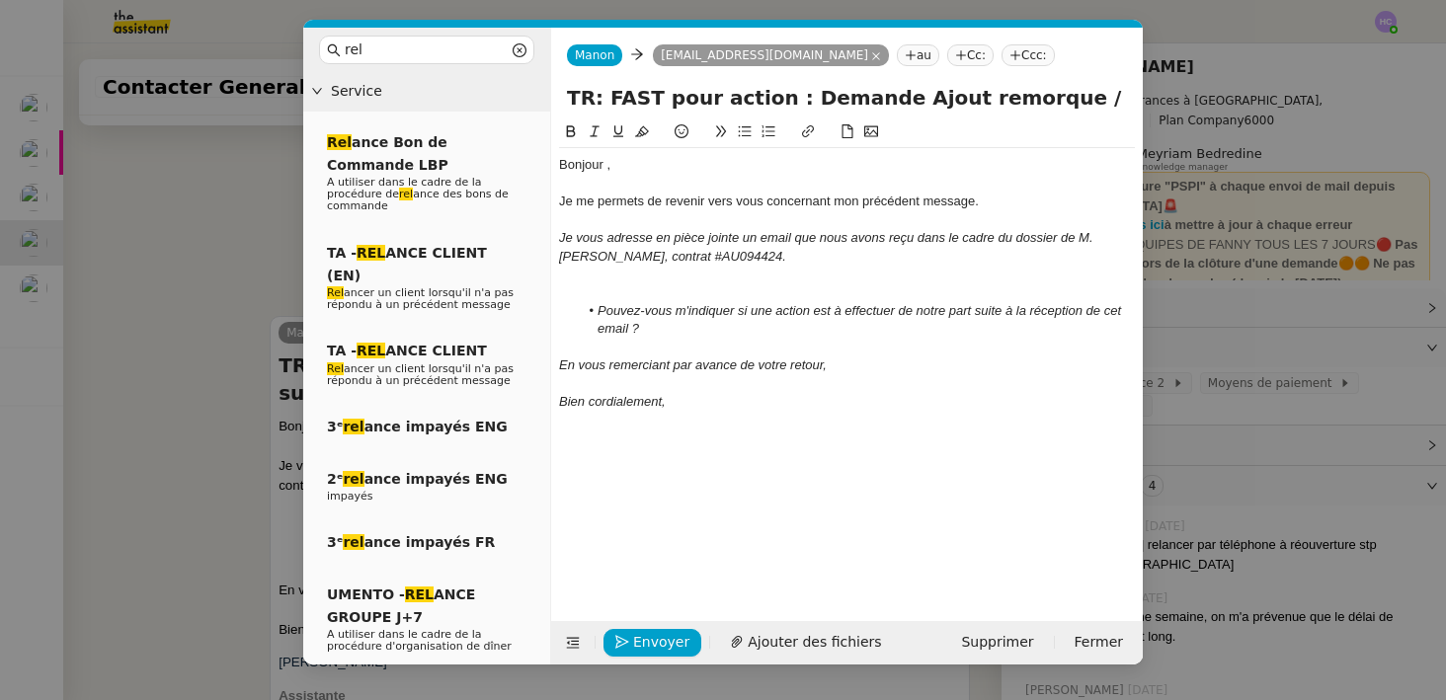
click at [608, 167] on div "Bonjour ," at bounding box center [847, 165] width 576 height 18
click at [204, 483] on nz-modal-container "rel Service Rel ance Bon de Commande LBP A utiliser dans le cadre de la procédu…" at bounding box center [723, 350] width 1446 height 700
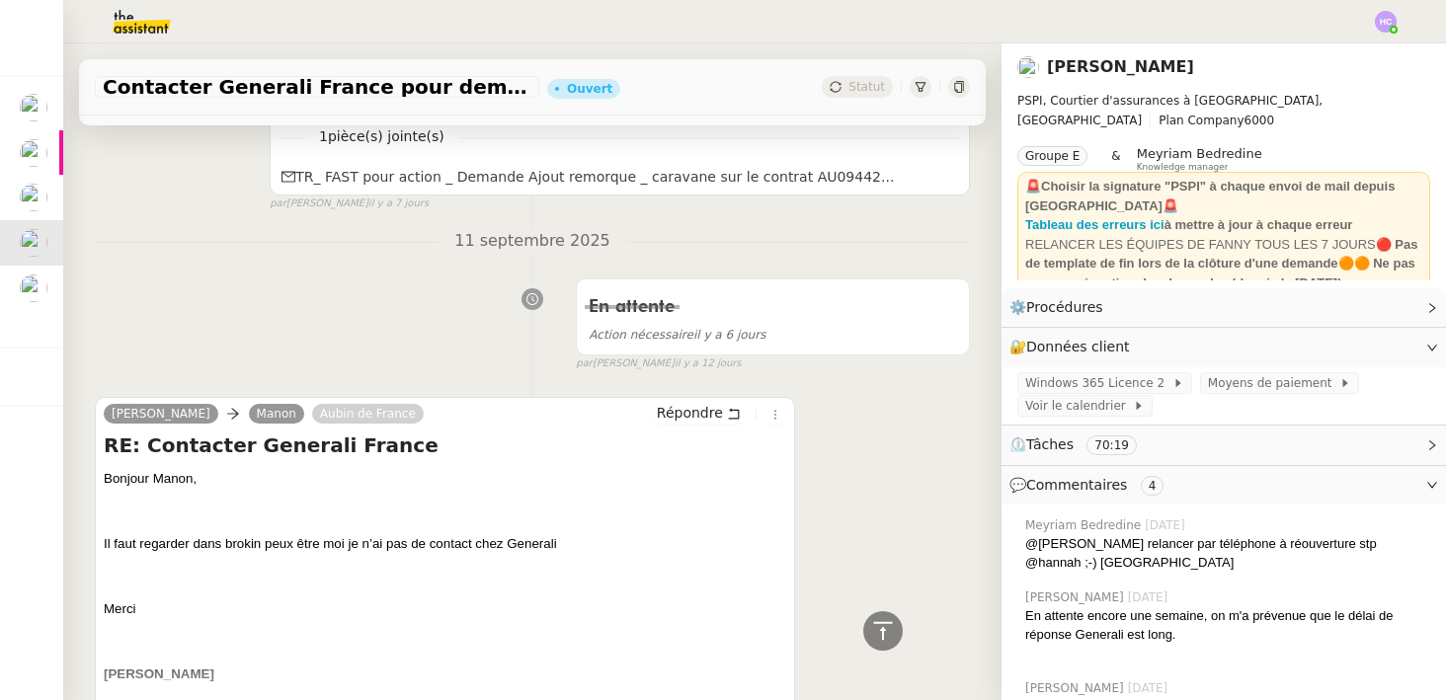
scroll to position [2266, 0]
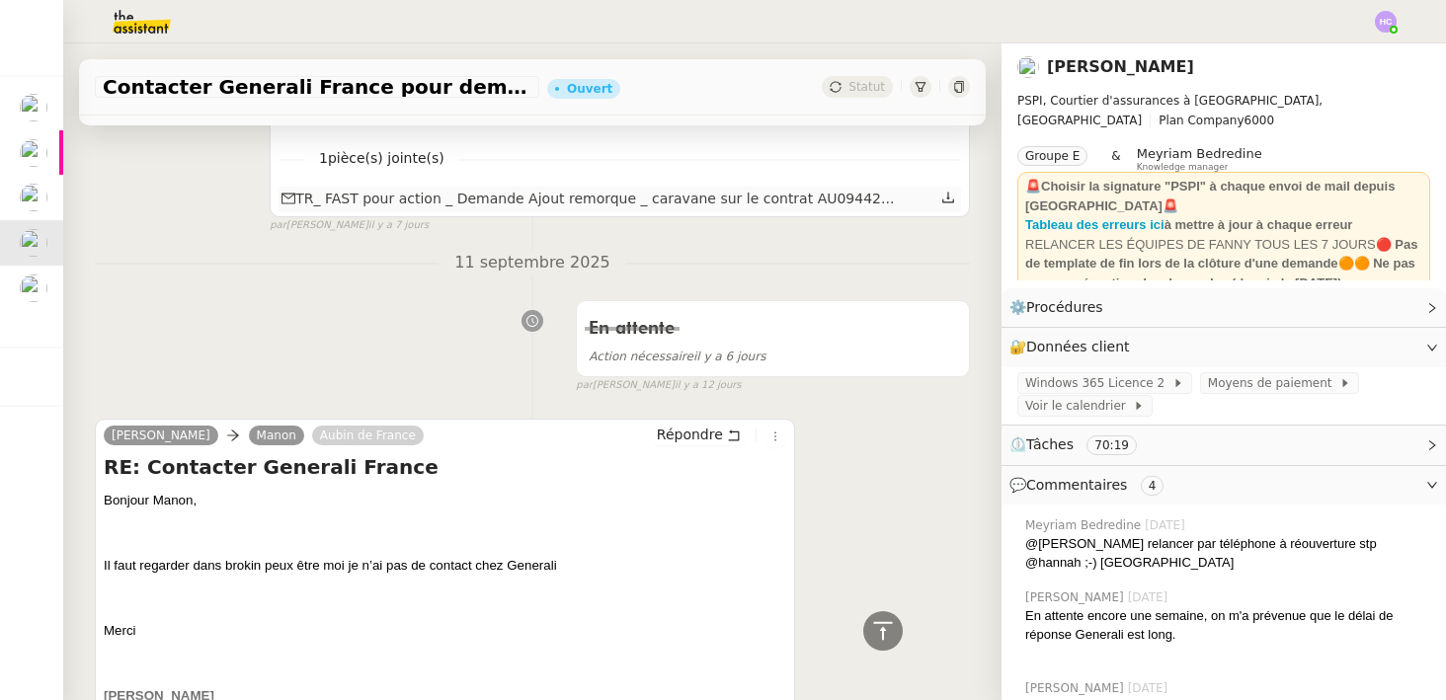
click at [945, 200] on icon at bounding box center [948, 198] width 14 height 14
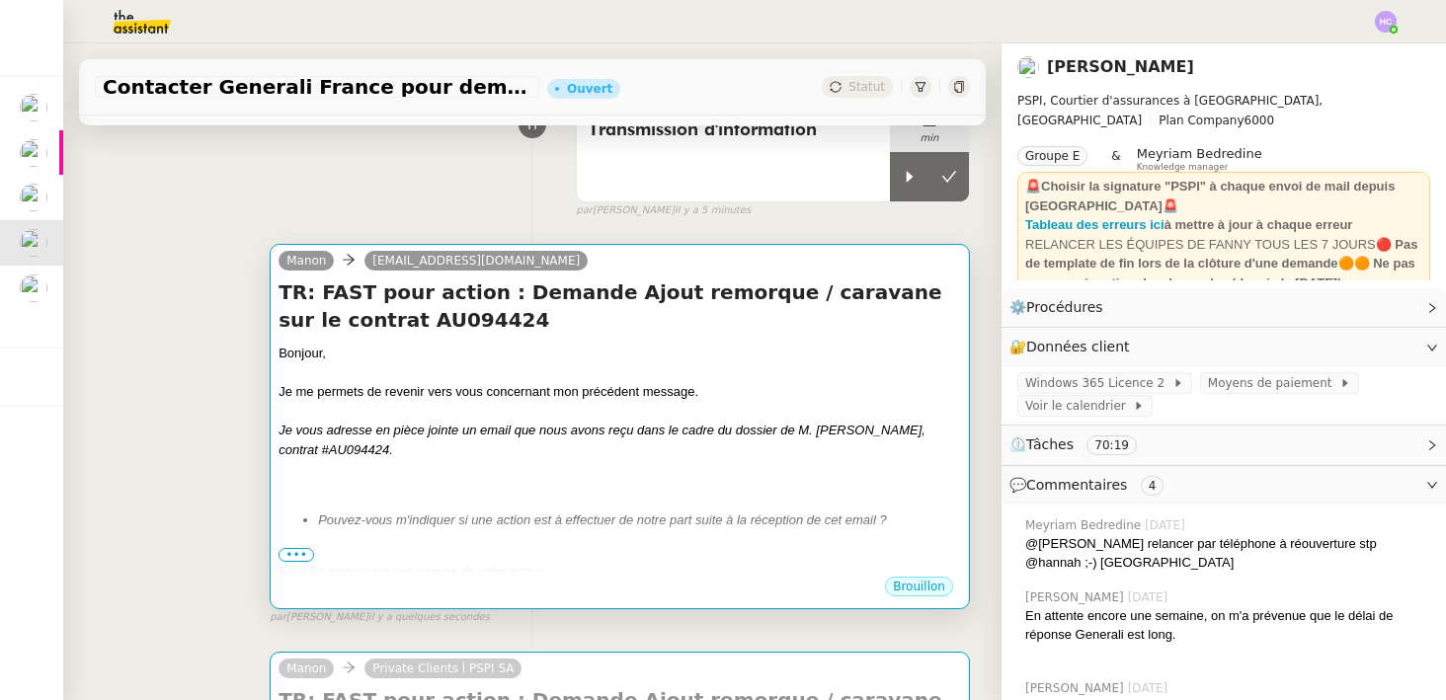
scroll to position [55, 0]
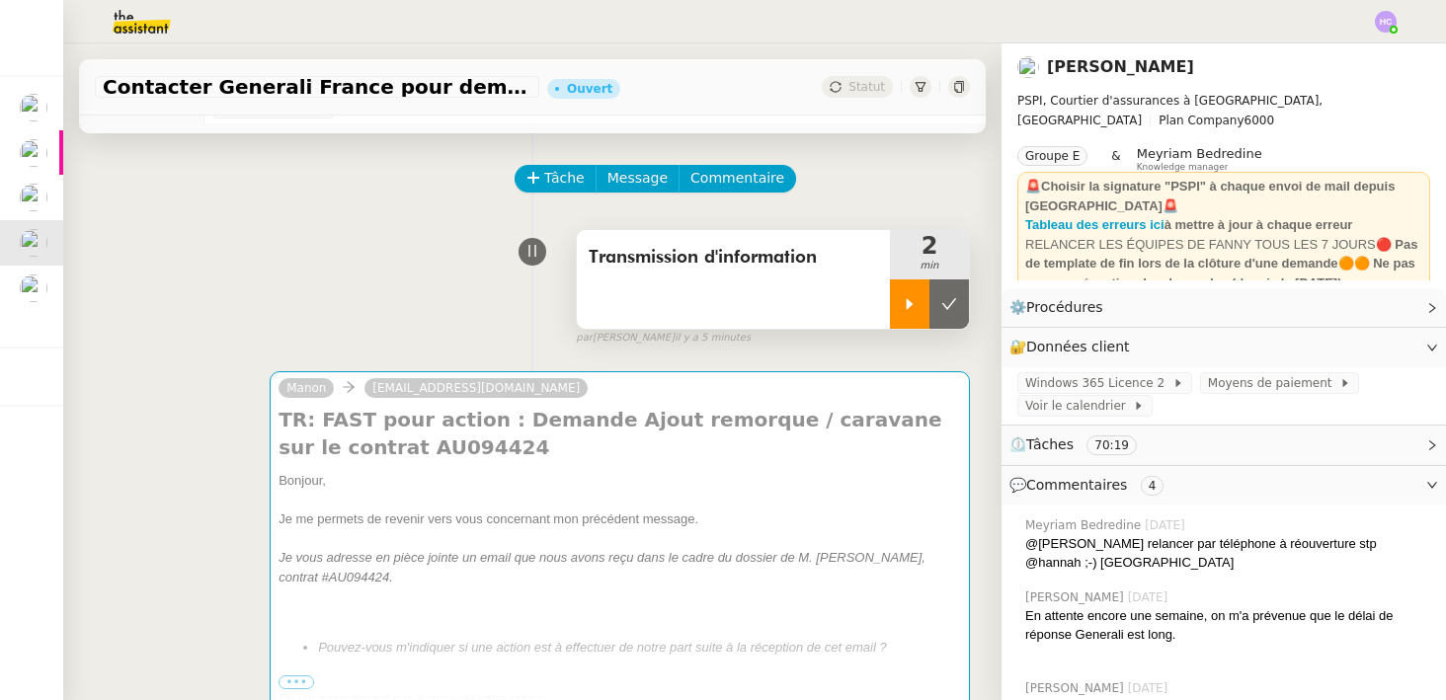
click at [902, 303] on icon at bounding box center [910, 304] width 16 height 16
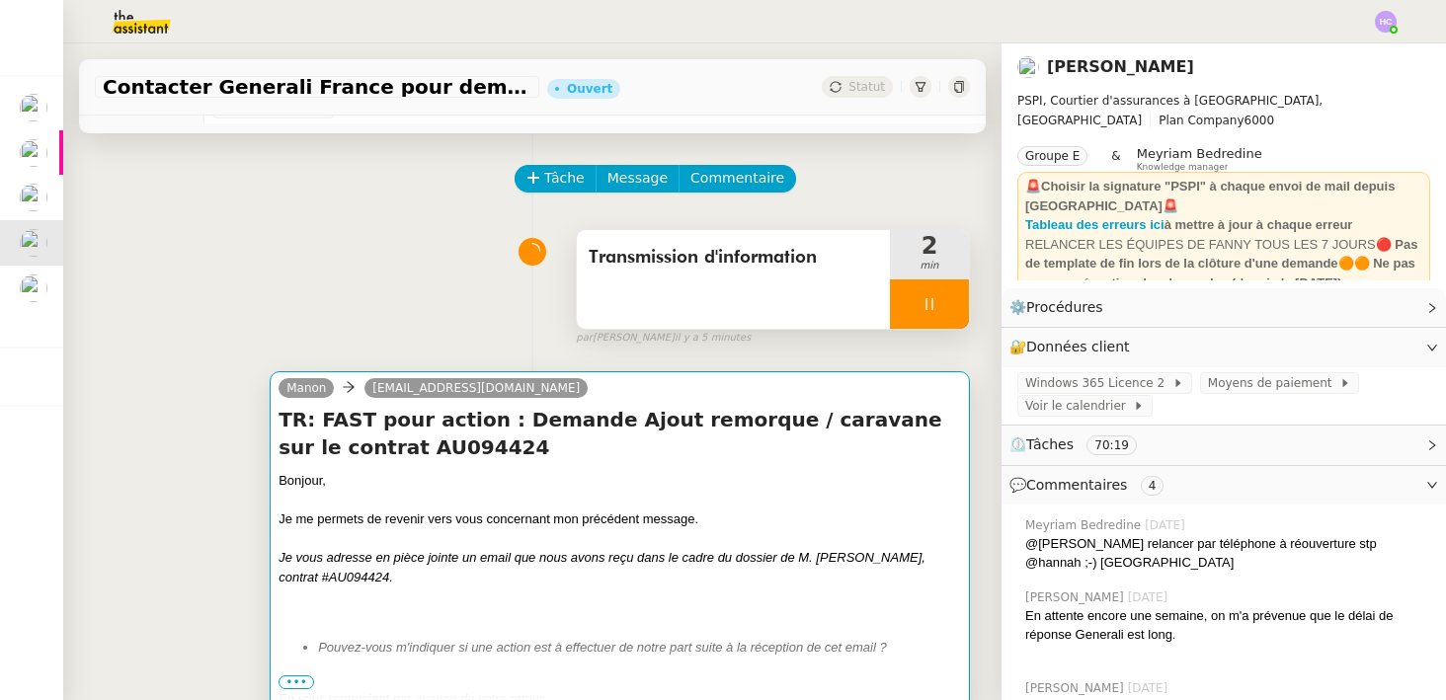
click at [570, 510] on div "Je me permets de revenir vers vous concernant mon précédent message." at bounding box center [620, 520] width 683 height 20
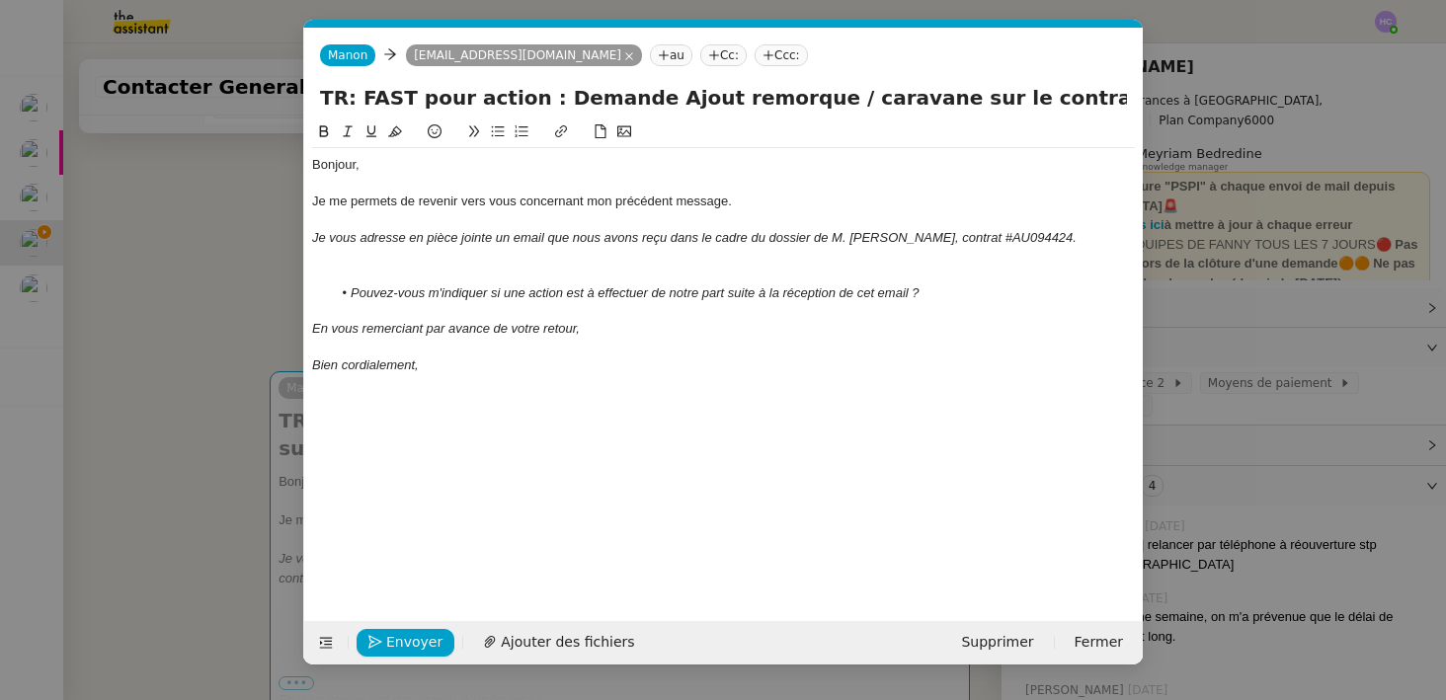
scroll to position [0, 57]
click at [553, 641] on span "Ajouter des fichiers" at bounding box center [567, 642] width 133 height 23
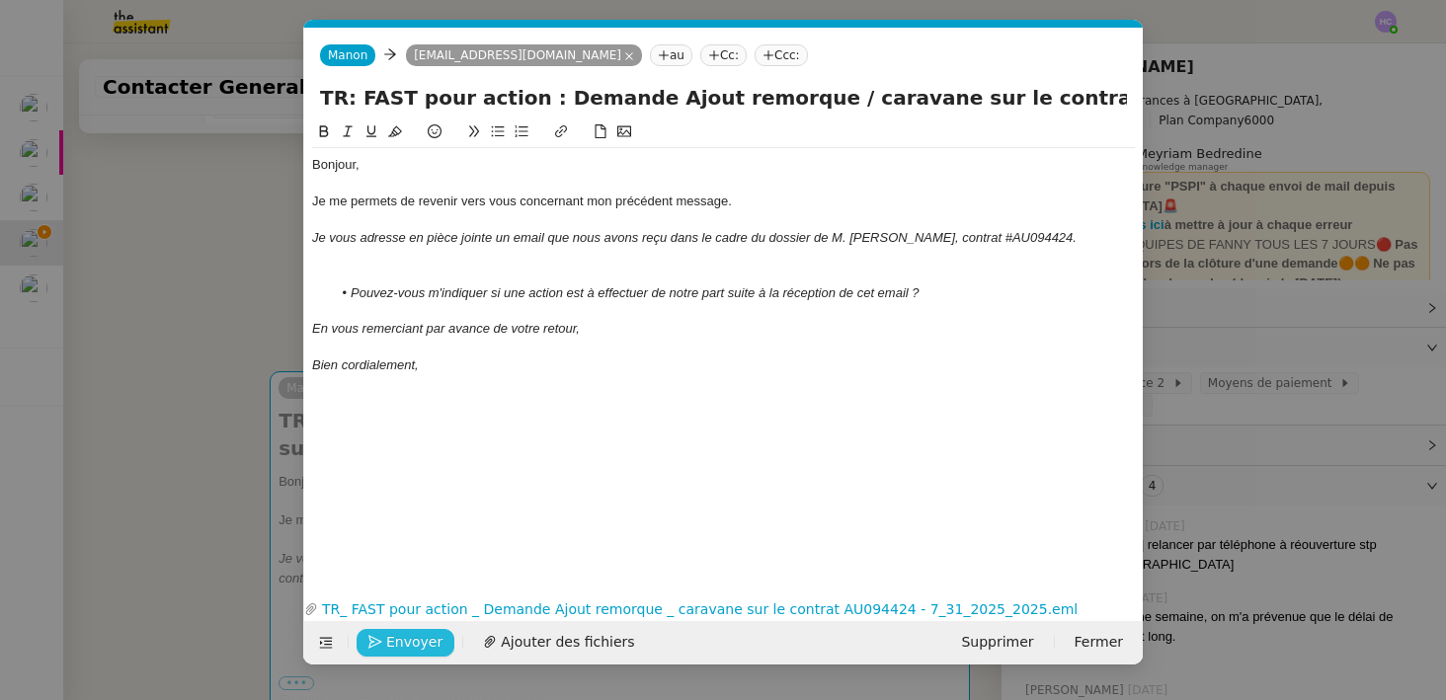
click at [411, 644] on span "Envoyer" at bounding box center [414, 642] width 56 height 23
click at [411, 644] on span "Confirmer l'envoi" at bounding box center [445, 642] width 119 height 23
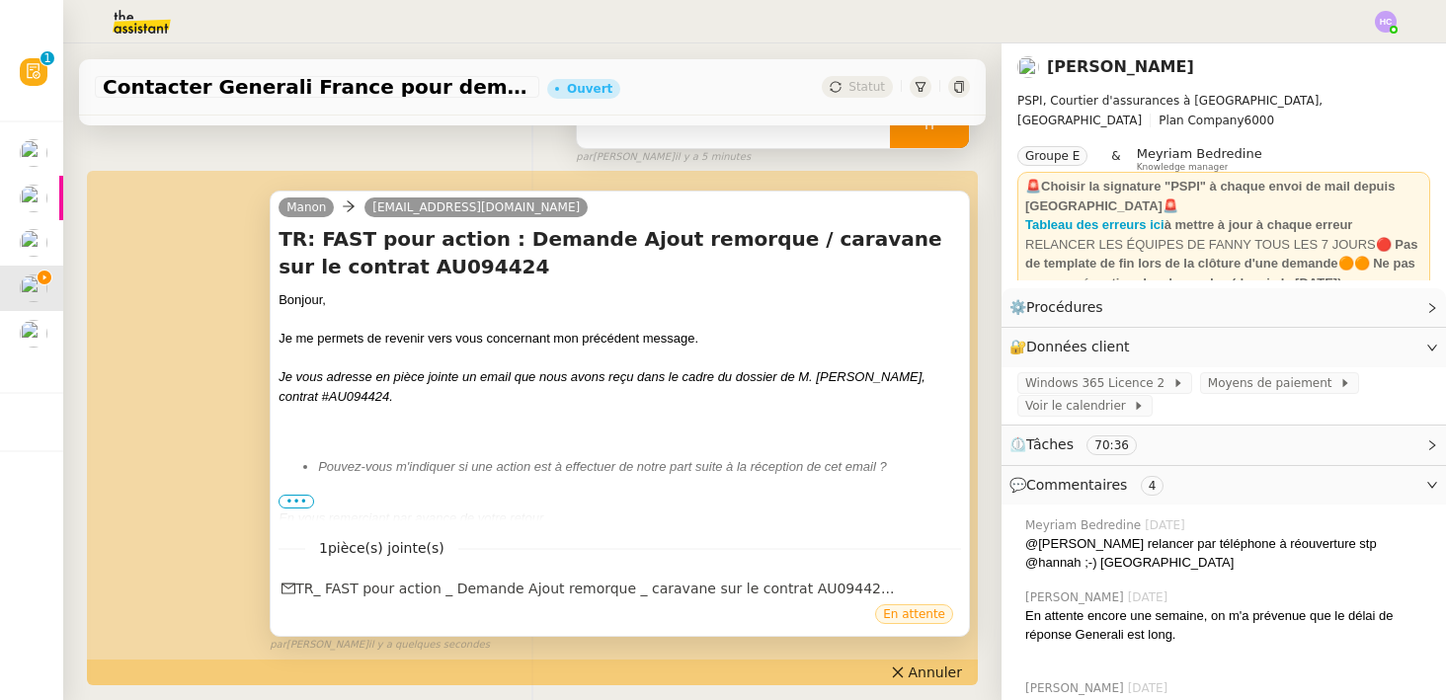
scroll to position [293, 0]
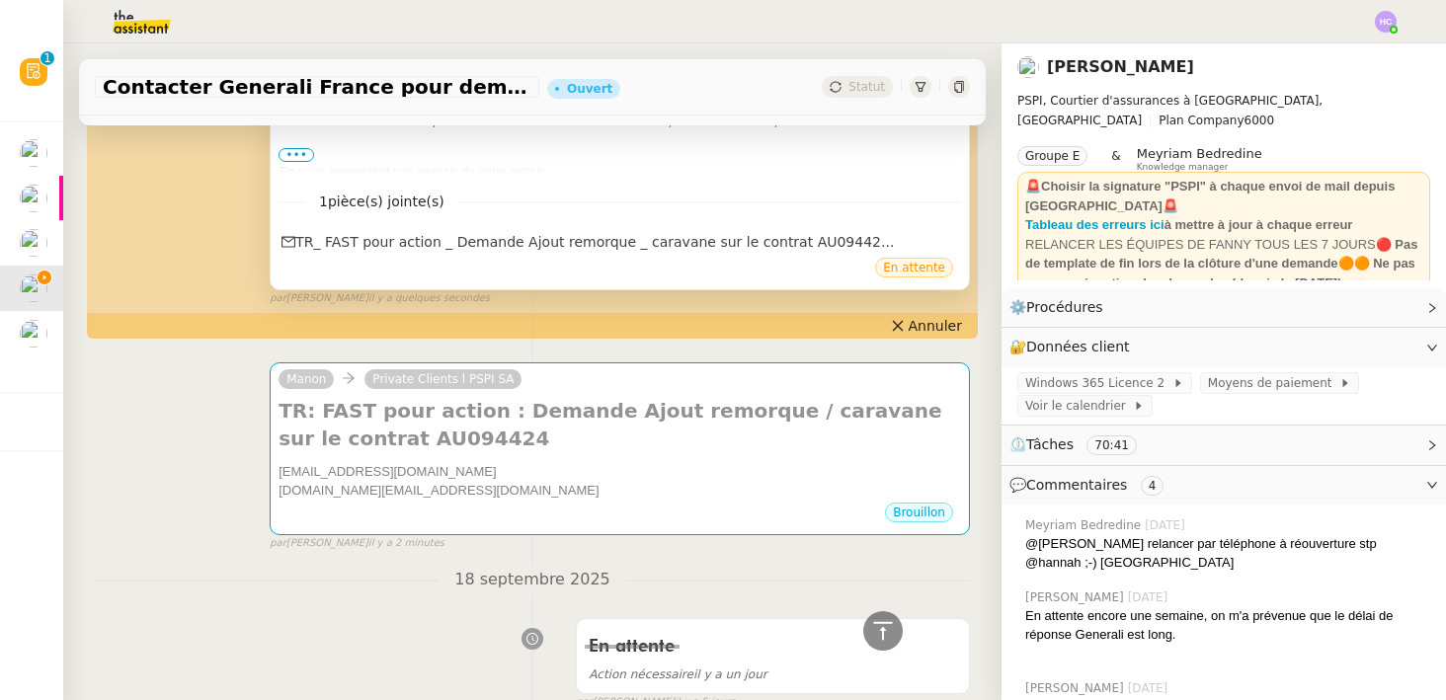
click at [522, 484] on div "souscription.auto@generali.fr" at bounding box center [620, 491] width 683 height 20
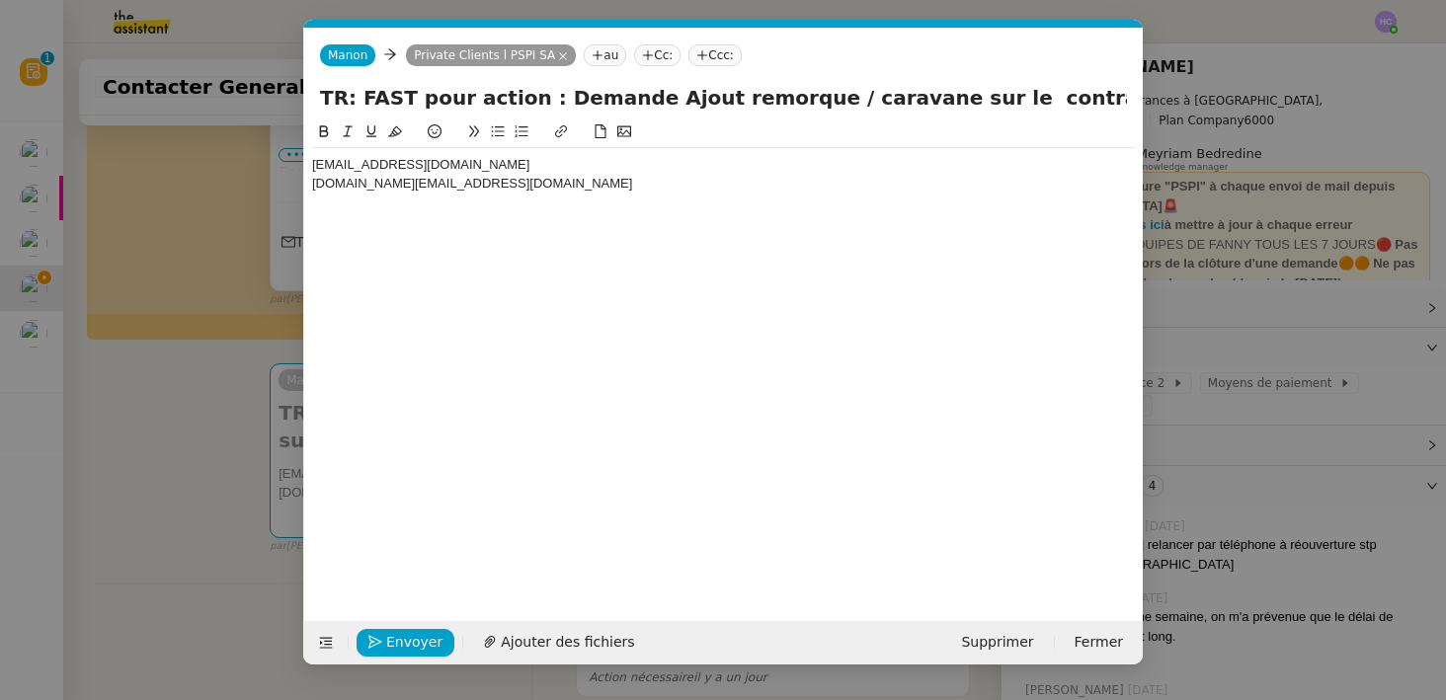
scroll to position [0, 41]
click at [512, 182] on div "souscription.auto@generali.fr" at bounding box center [723, 184] width 823 height 18
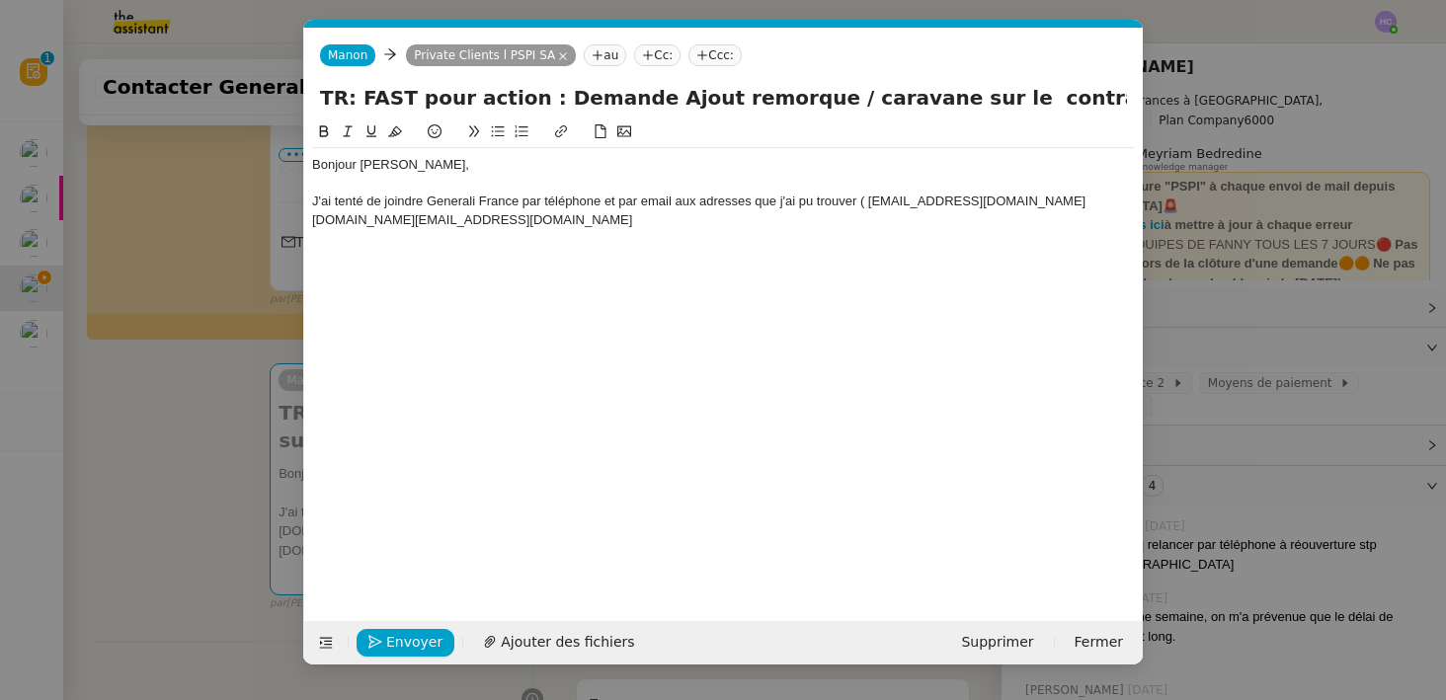
click at [1101, 204] on div "J'ai tenté de joindre Generali France par téléphone et par email aux adresses q…" at bounding box center [723, 202] width 823 height 18
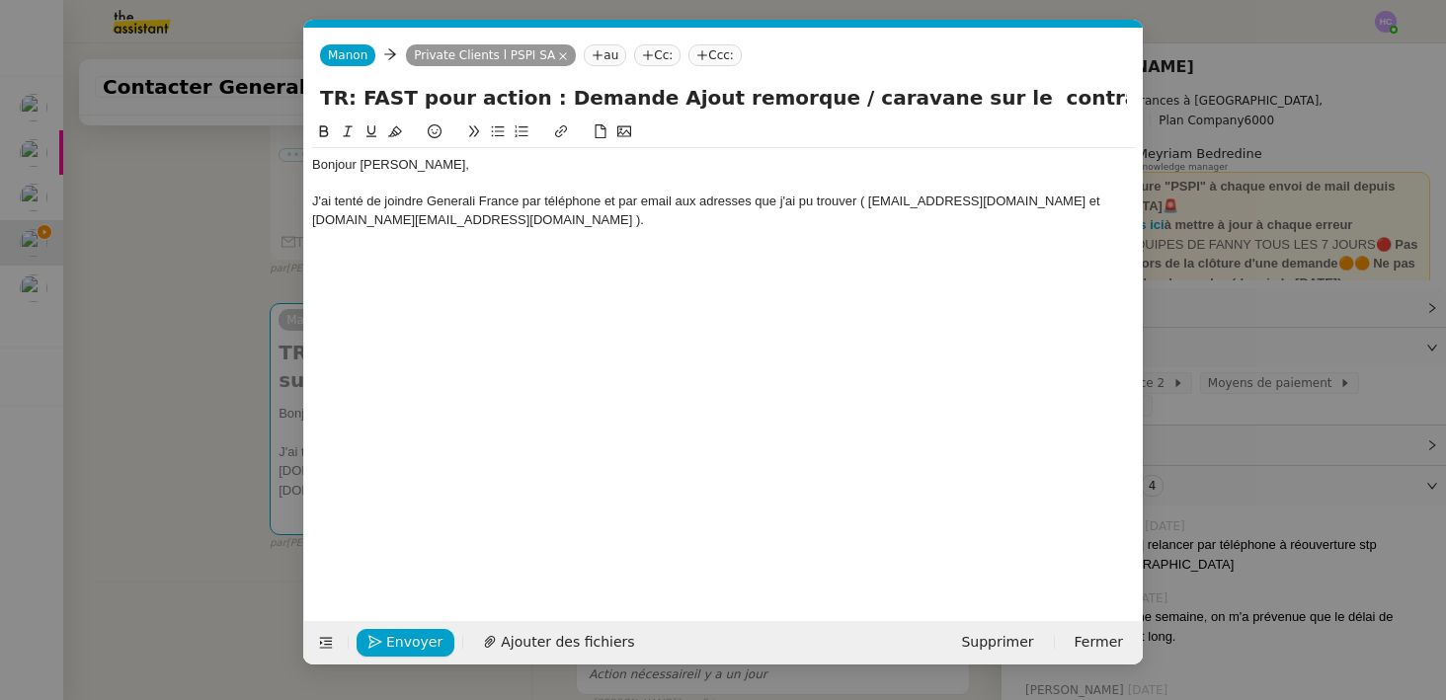
click at [363, 190] on div at bounding box center [723, 184] width 823 height 18
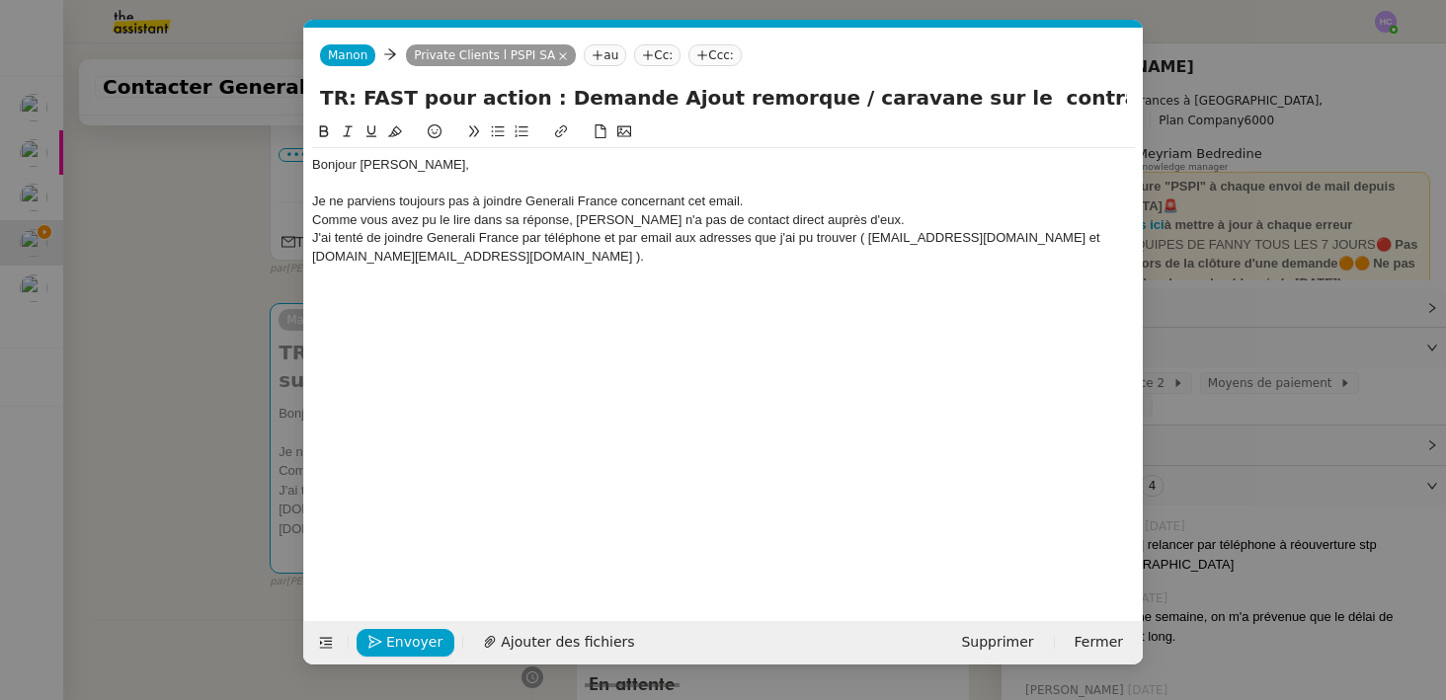
click at [331, 234] on div "J'ai tenté de joindre Generali France par téléphone et par email aux adresses q…" at bounding box center [723, 238] width 823 height 18
drag, startPoint x: 417, startPoint y: 240, endPoint x: 599, endPoint y: 238, distance: 181.8
click at [599, 238] on div "J'ai donc tenté de joindre Generali France par téléphone et par email aux adres…" at bounding box center [723, 238] width 823 height 18
drag, startPoint x: 700, startPoint y: 241, endPoint x: 408, endPoint y: 243, distance: 292.4
click at [408, 243] on div "J'ai donc tenté de joindre Generali France par téléphone et par email aux adres…" at bounding box center [723, 238] width 823 height 18
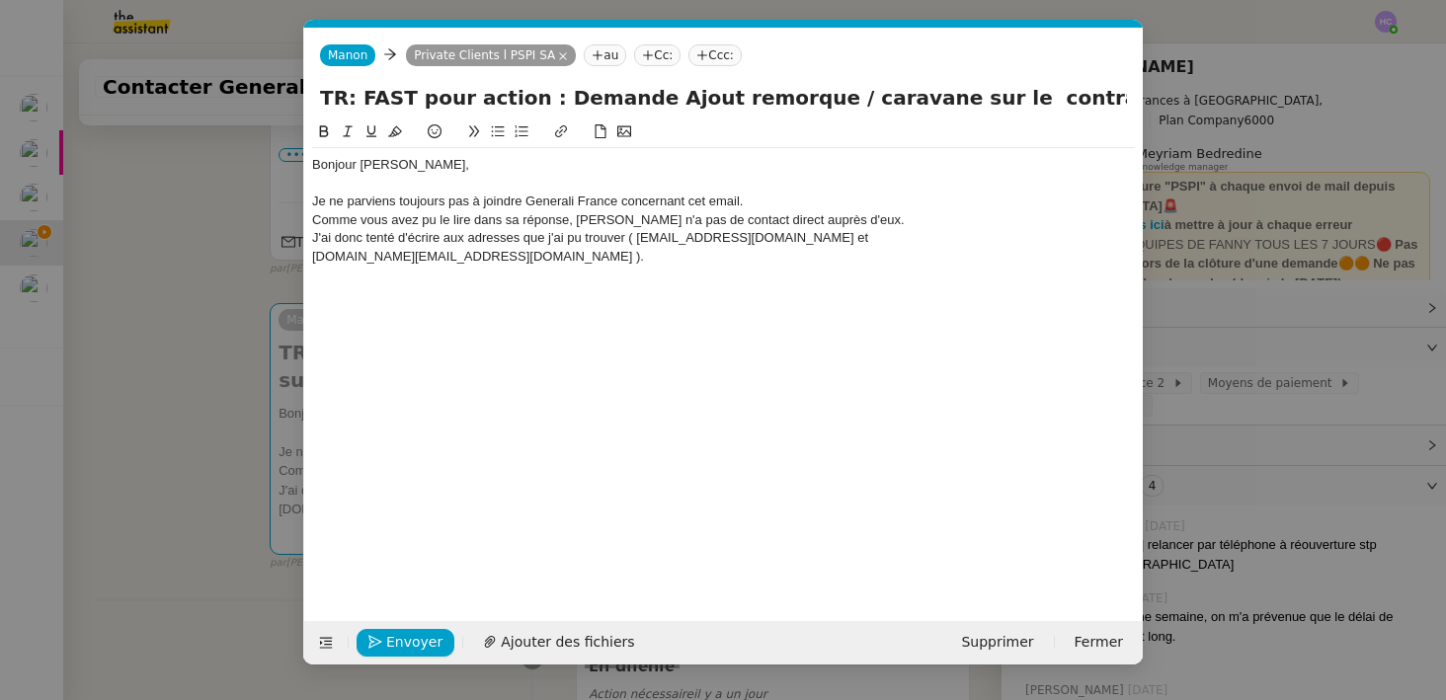
click at [928, 230] on div "J'ai donc tenté d'écrire aux adresses que j'ai pu trouver ( cdi-suividesinterme…" at bounding box center [723, 238] width 823 height 18
click at [1041, 239] on div "J'ai donc tenté d'écrire aux adresses que j'ai pu trouver ( cdi-suividesinterme…" at bounding box center [723, 247] width 823 height 37
click at [0, 0] on lt-span ")" at bounding box center [0, 0] width 0 height 0
click at [634, 242] on div "J'ai donc tenté d'écrire aux adresses que j'ai pu trouver ( cdi-suividesinterme…" at bounding box center [723, 247] width 823 height 37
click at [0, 0] on lt-span "(" at bounding box center [0, 0] width 0 height 0
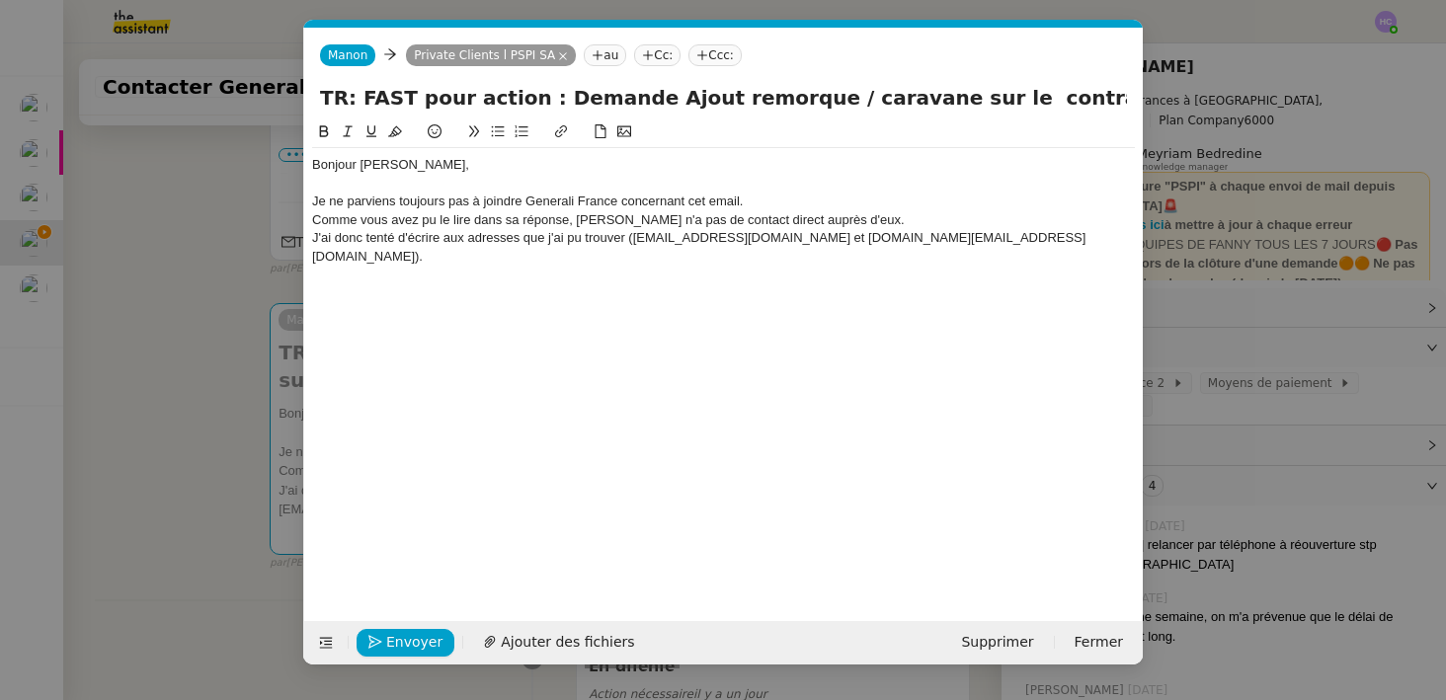
click at [1063, 233] on div "J'ai donc tenté d'écrire aux adresses que j'ai pu trouver (cdi-suividesintermed…" at bounding box center [723, 247] width 823 height 37
click at [870, 216] on div "Comme vous avez pu le lire dans sa réponse, Sharlen n'a pas de contact direct a…" at bounding box center [723, 220] width 823 height 18
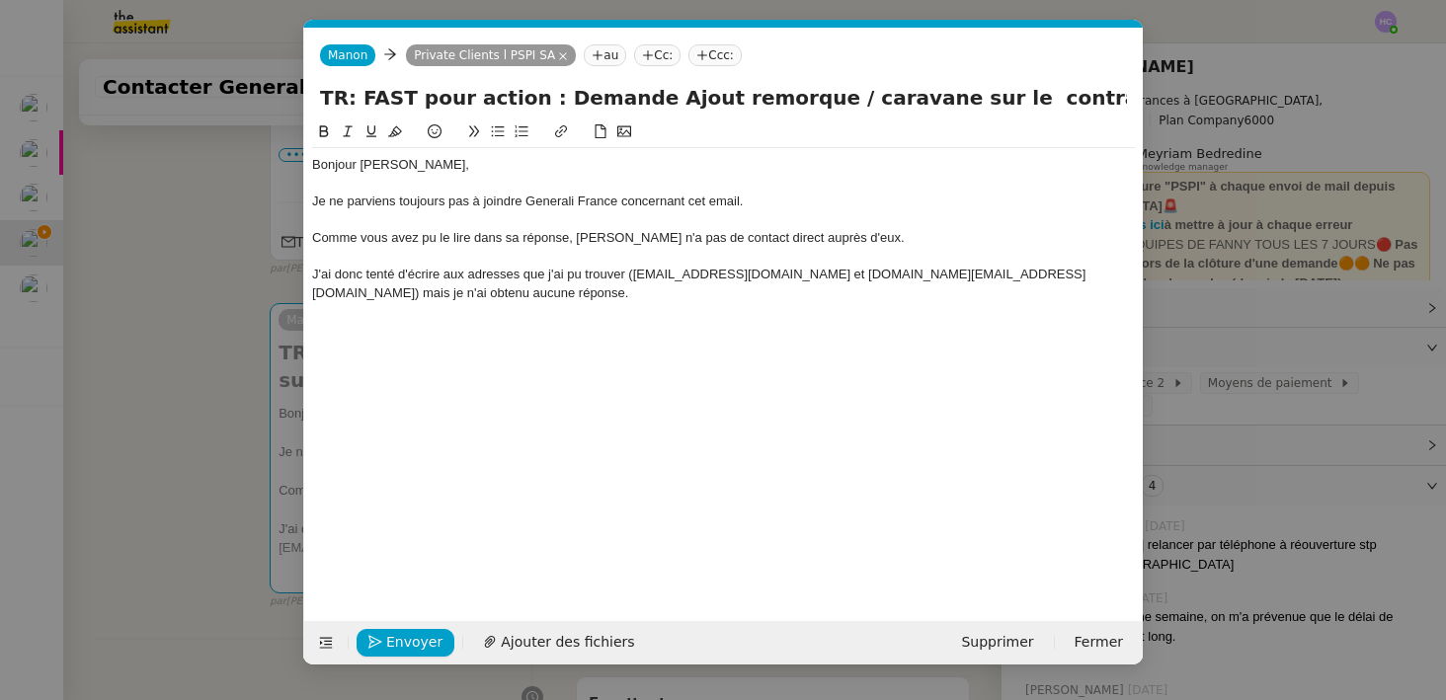
click at [599, 240] on div "Comme vous avez pu le lire dans sa réponse, Sharlen n'a pas de contact direct a…" at bounding box center [723, 238] width 823 height 18
click at [319, 237] on div "Comme vous avez pu le lire dans sa réponse, elle n'a pas de contact direct aupr…" at bounding box center [723, 238] width 823 height 18
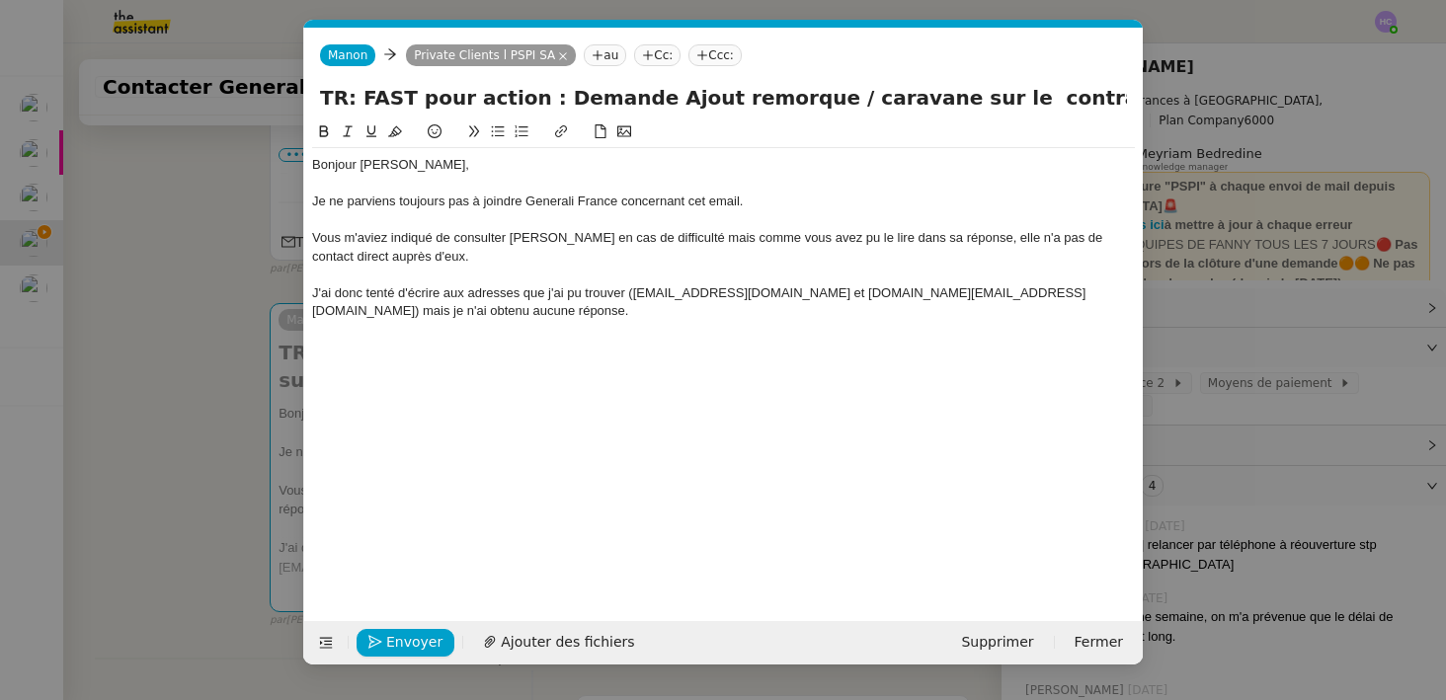
click at [677, 243] on div "Vous m'aviez indiqué de consulter Sharlen en cas de difficulté mais comme vous …" at bounding box center [723, 247] width 823 height 37
click at [0, 0] on lt-span ", mais" at bounding box center [0, 0] width 0 height 0
click at [471, 266] on div at bounding box center [723, 275] width 823 height 18
click at [469, 310] on div "J'ai donc tenté d'écrire aux adresses que j'ai pu trouver (cdi-suividesintermed…" at bounding box center [723, 303] width 823 height 37
click at [146, 531] on nz-modal-container "Service TA - VOYAGE - PROPOSITION GLOBALE A utiliser dans le cadre de propositi…" at bounding box center [723, 350] width 1446 height 700
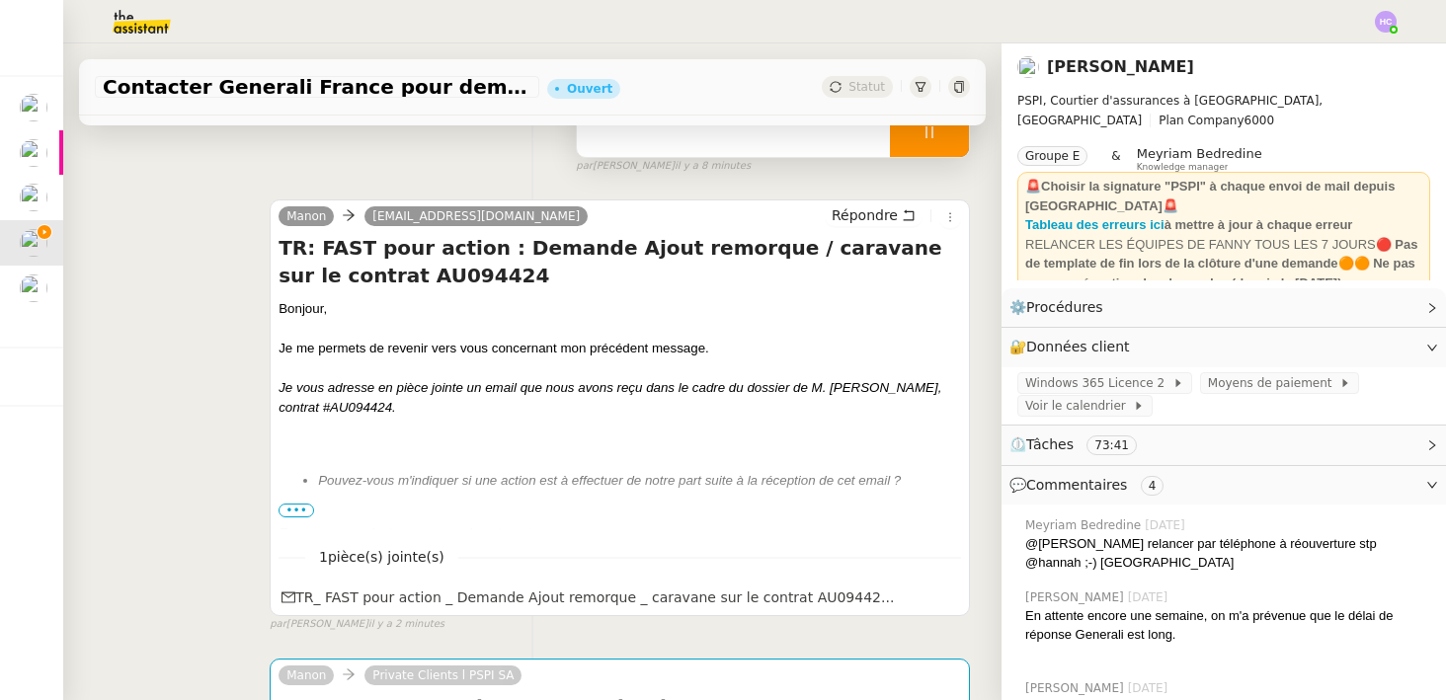
scroll to position [283, 0]
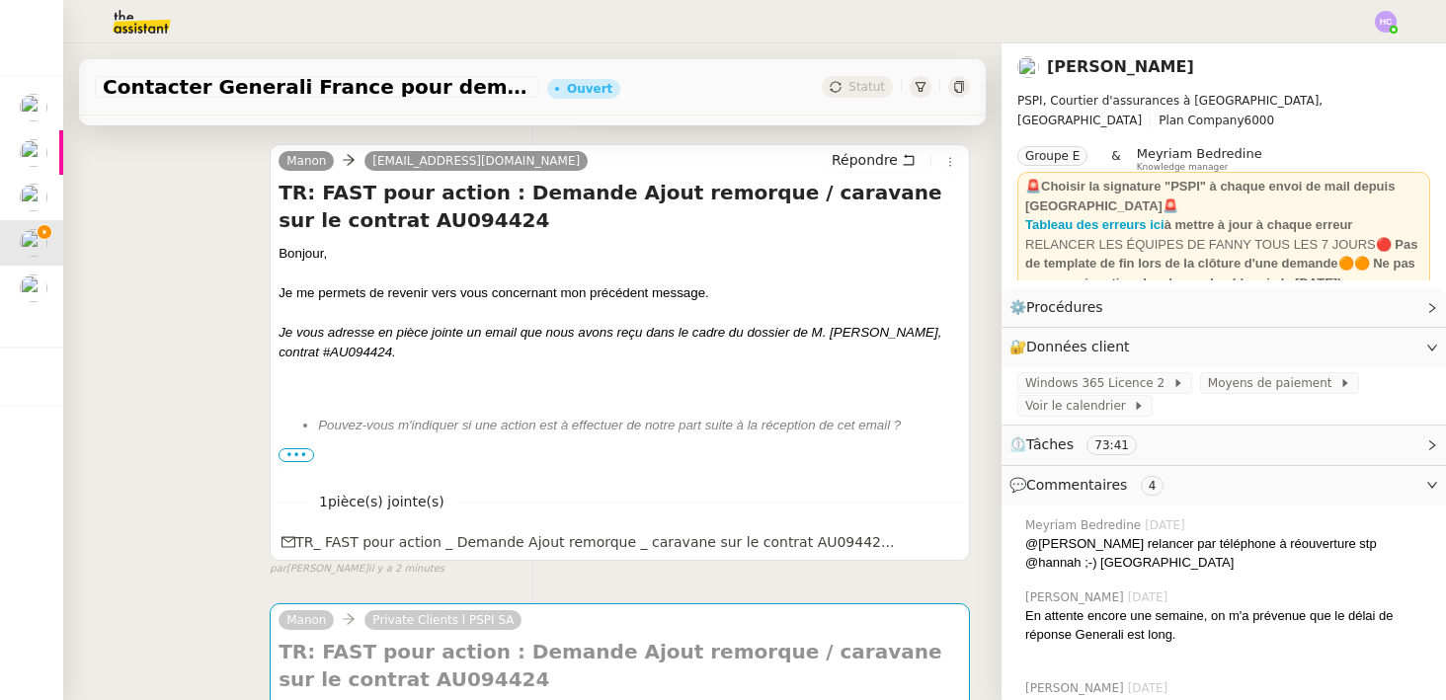
click at [575, 407] on span "Bonjour, Je me permets de revenir vers vous concernant mon précédent message. J…" at bounding box center [620, 674] width 683 height 861
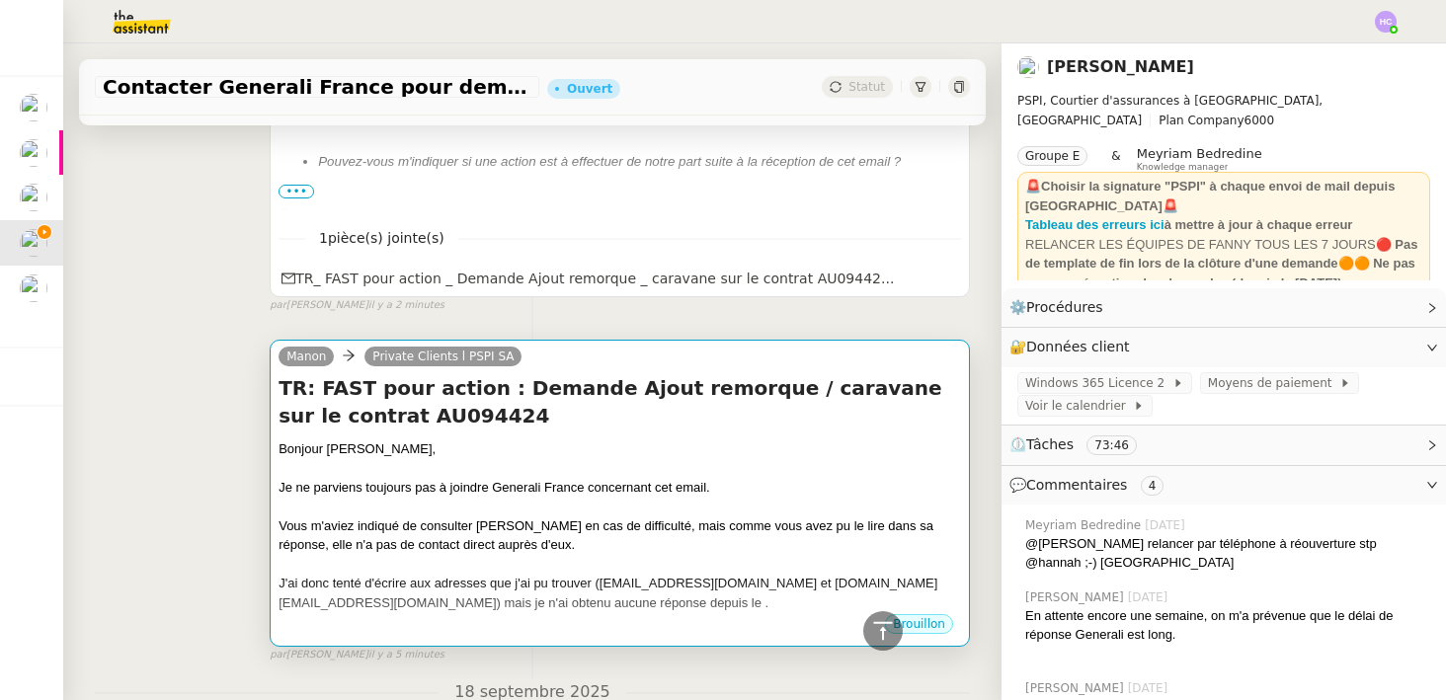
click at [566, 463] on div at bounding box center [620, 468] width 683 height 20
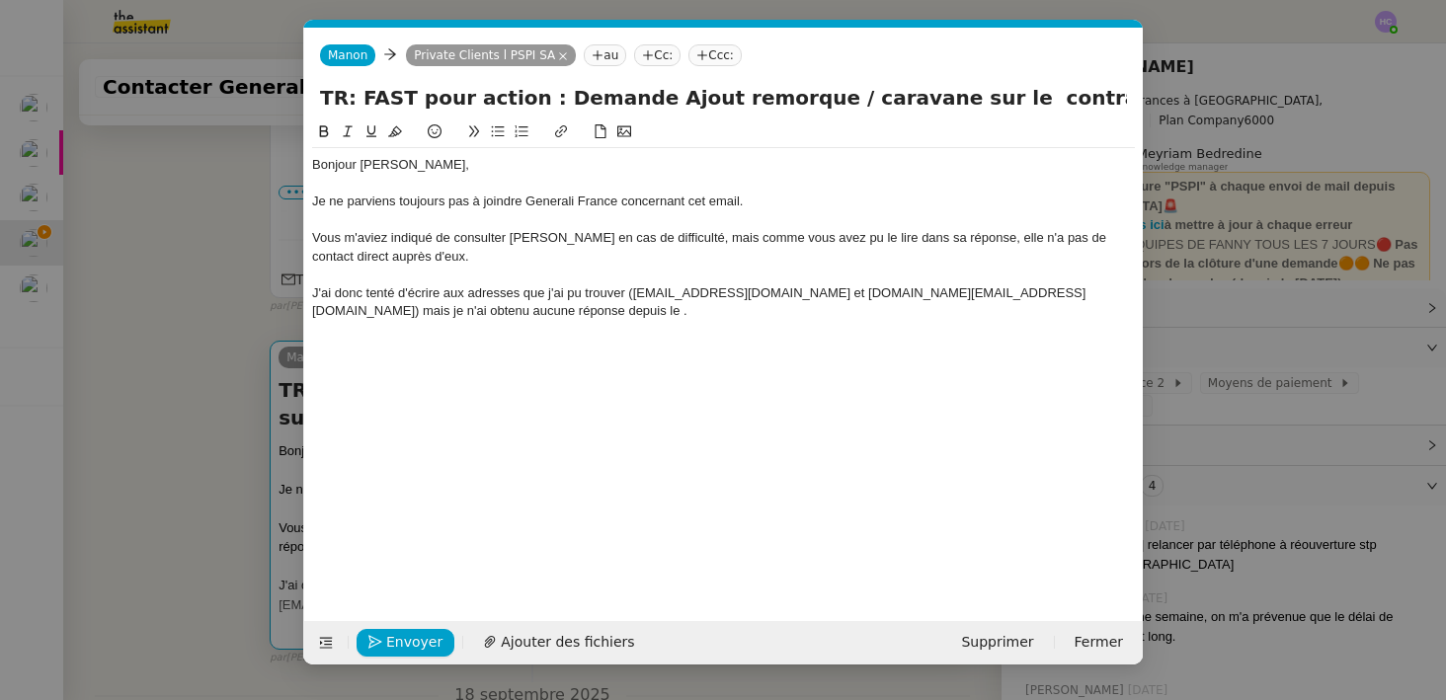
scroll to position [0, 41]
click at [528, 303] on div "J'ai donc tenté d'écrire aux adresses que j'ai pu trouver (cdi-suividesintermed…" at bounding box center [723, 303] width 823 height 37
drag, startPoint x: 795, startPoint y: 316, endPoint x: 922, endPoint y: 311, distance: 126.6
click at [922, 311] on div "J'ai donc tenté d'écrire aux adresses que j'ai pu trouver (cdi-suividesintermed…" at bounding box center [723, 303] width 823 height 37
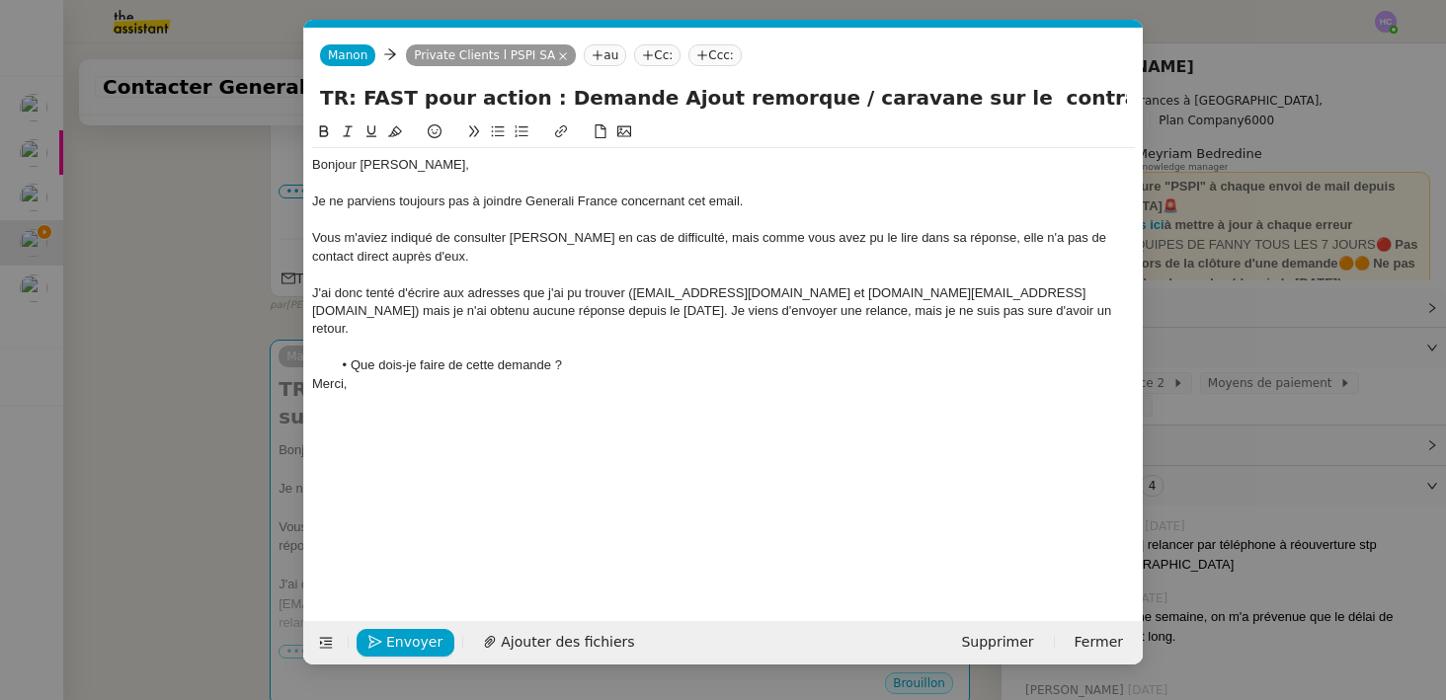
click at [614, 357] on li "Que dois-je faire de cette demande ?" at bounding box center [734, 366] width 804 height 18
drag, startPoint x: 591, startPoint y: 347, endPoint x: 353, endPoint y: 343, distance: 238.1
click at [353, 357] on li "Que dois-je faire de cette demande ?" at bounding box center [734, 366] width 804 height 18
click at [405, 393] on div "Merci," at bounding box center [723, 402] width 823 height 18
click at [418, 215] on div at bounding box center [723, 220] width 823 height 18
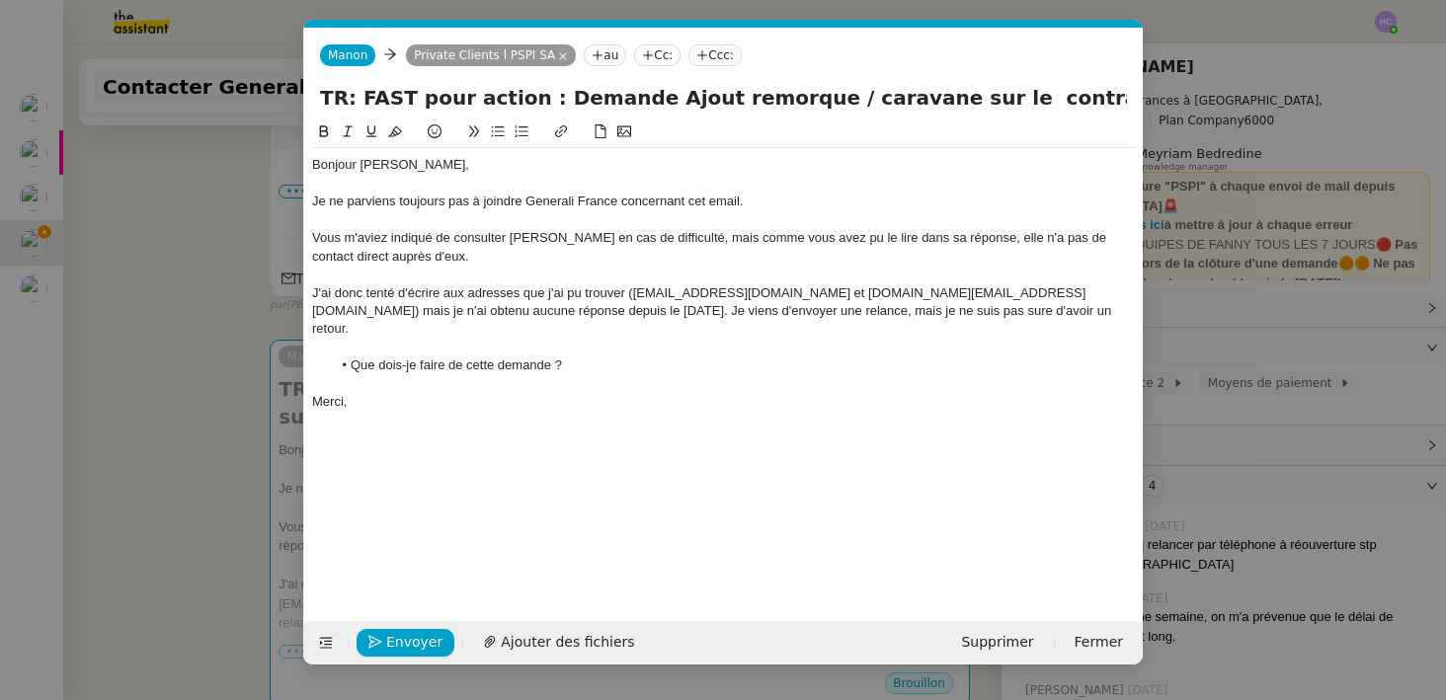
click at [748, 204] on div "Je ne parviens toujours pas à joindre Generali France concernant cet email." at bounding box center [723, 202] width 823 height 18
click at [724, 198] on div "Je ne parviens toujours pas à joindre Generali France concernant cet email." at bounding box center [723, 202] width 823 height 18
drag, startPoint x: 708, startPoint y: 203, endPoint x: 688, endPoint y: 203, distance: 20.7
click at [688, 203] on div "Je ne parviens toujours pas à joindre Generali France concernant cet email." at bounding box center [723, 202] width 823 height 18
click at [770, 205] on div "Je ne parviens toujours pas à joindre Generali France concernant cet email." at bounding box center [723, 202] width 823 height 18
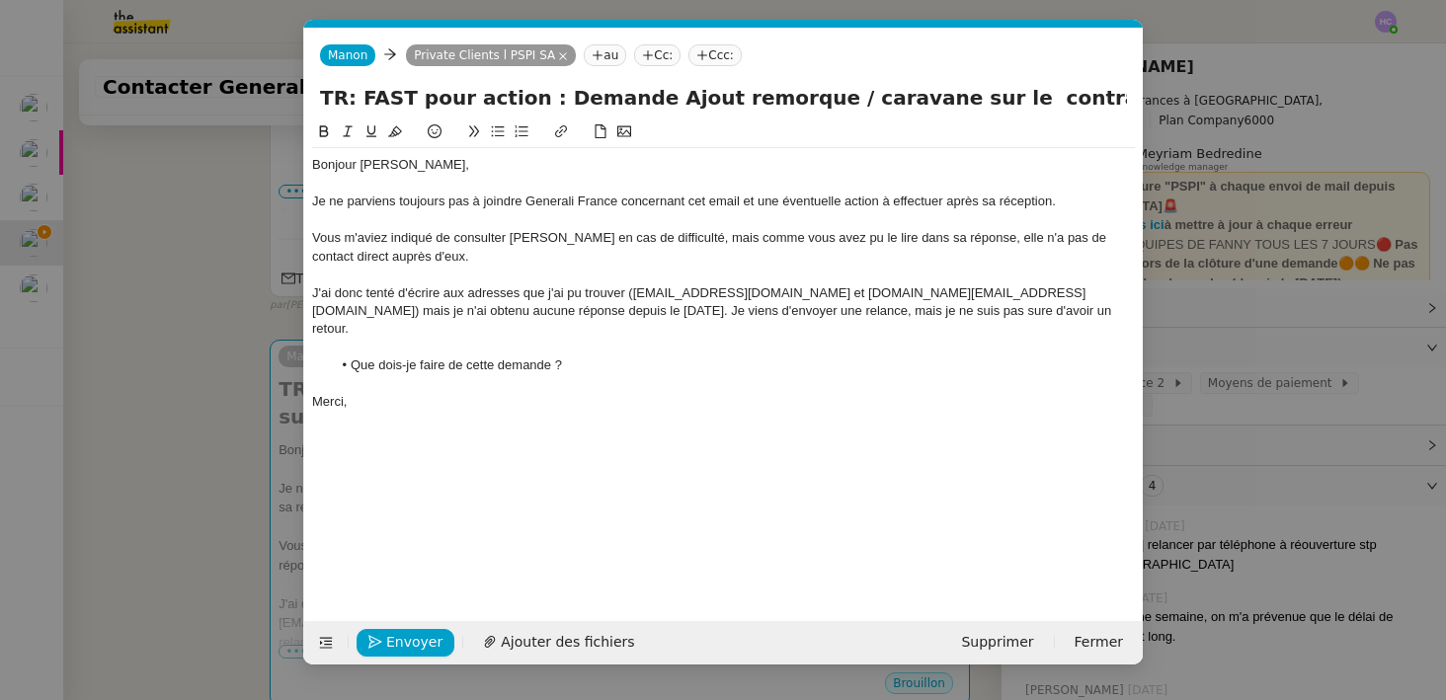
click at [958, 205] on div "Je ne parviens toujours pas à joindre Generali France concernant cet email et u…" at bounding box center [723, 202] width 823 height 18
click at [423, 256] on div "Vous m'aviez indiqué de consulter Sharlen en cas de difficulté, mais comme vous…" at bounding box center [723, 247] width 823 height 37
click at [527, 294] on div "J'ai donc tenté d'écrire aux adresses que j'ai pu trouver (cdi-suividesintermed…" at bounding box center [723, 312] width 823 height 54
click at [897, 315] on div "J'ai donc tenté d'écrire aux adresses email que j'ai pu trouver (cdi-suividesin…" at bounding box center [723, 312] width 823 height 54
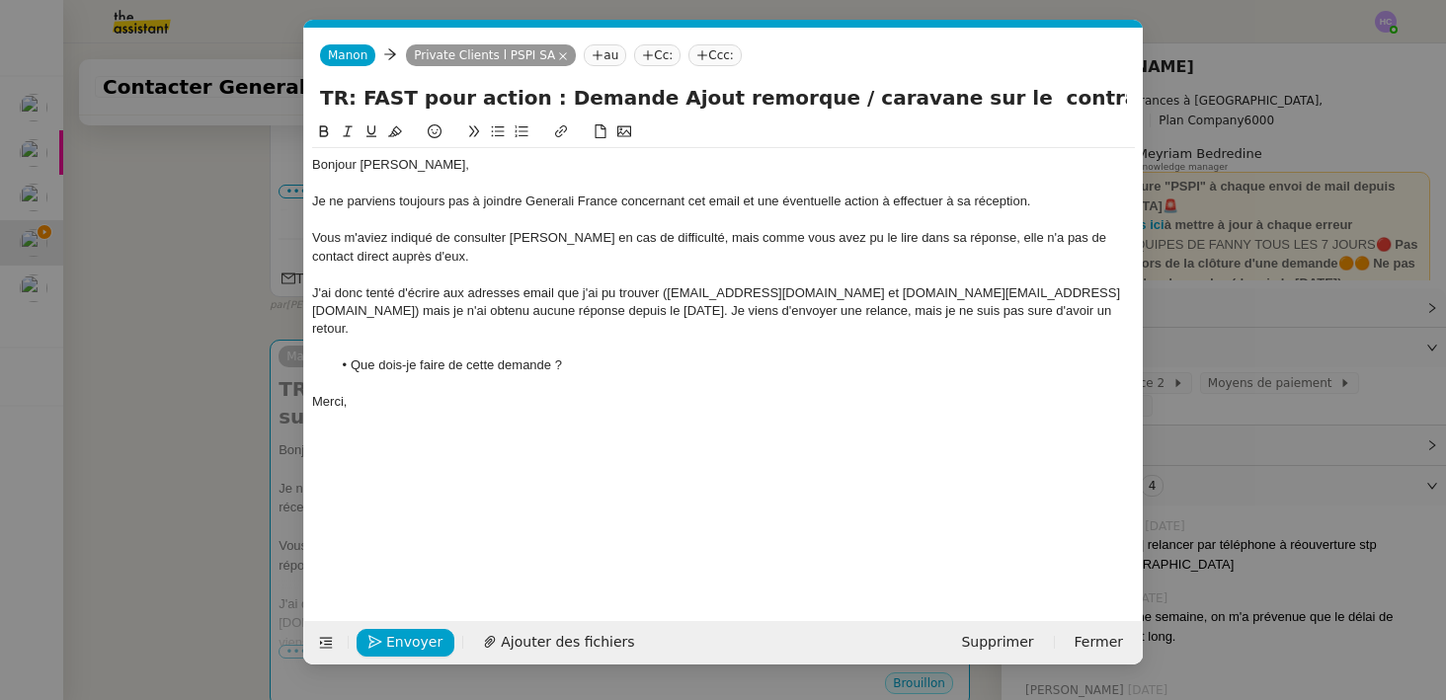
click at [0, 0] on lt-strong "û" at bounding box center [0, 0] width 0 height 0
click at [636, 357] on li "Que dois-je faire de cette demande ?" at bounding box center [734, 366] width 804 height 18
click at [416, 635] on span "Envoyer" at bounding box center [414, 642] width 56 height 23
click at [441, 448] on div "Bonjour Aubin, Je ne parviens toujours pas à joindre Generali France concernant…" at bounding box center [723, 356] width 823 height 470
click at [202, 249] on nz-modal-container "Service TA - VOYAGE - PROPOSITION GLOBALE A utiliser dans le cadre de propositi…" at bounding box center [723, 350] width 1446 height 700
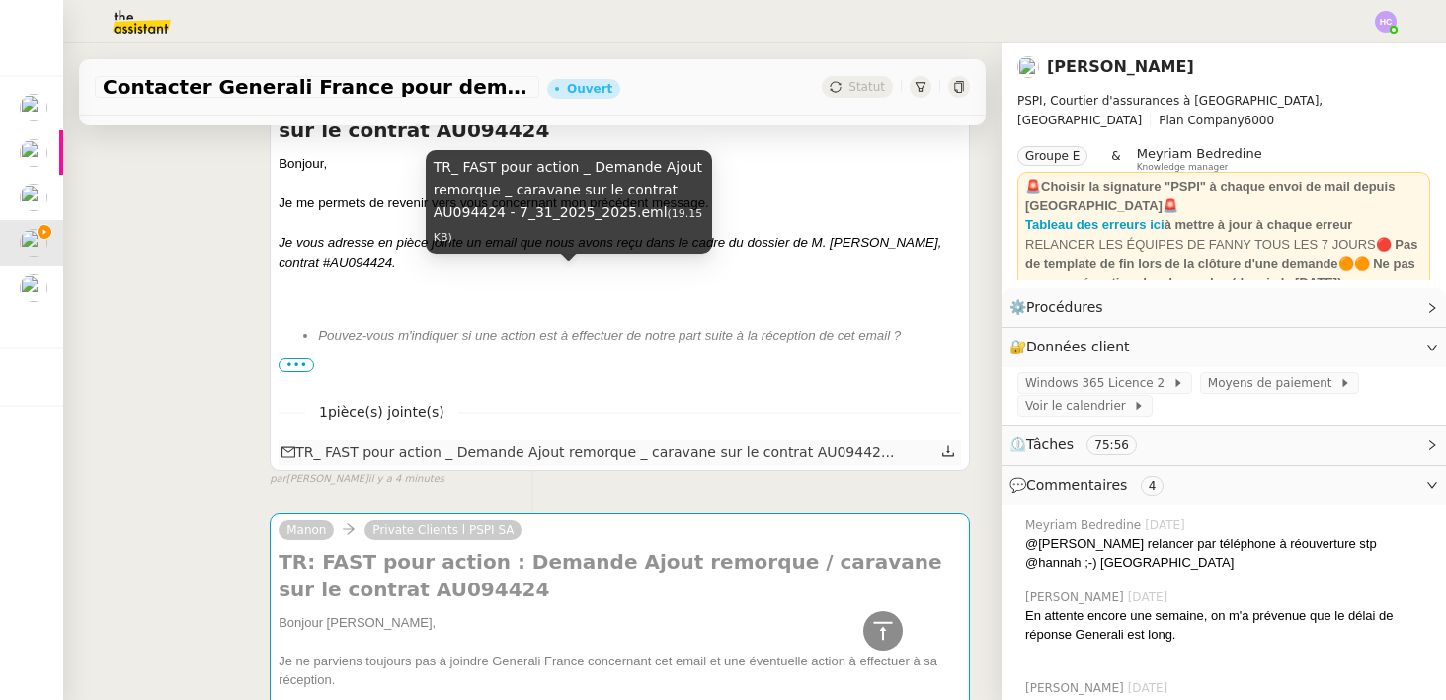
scroll to position [0, 0]
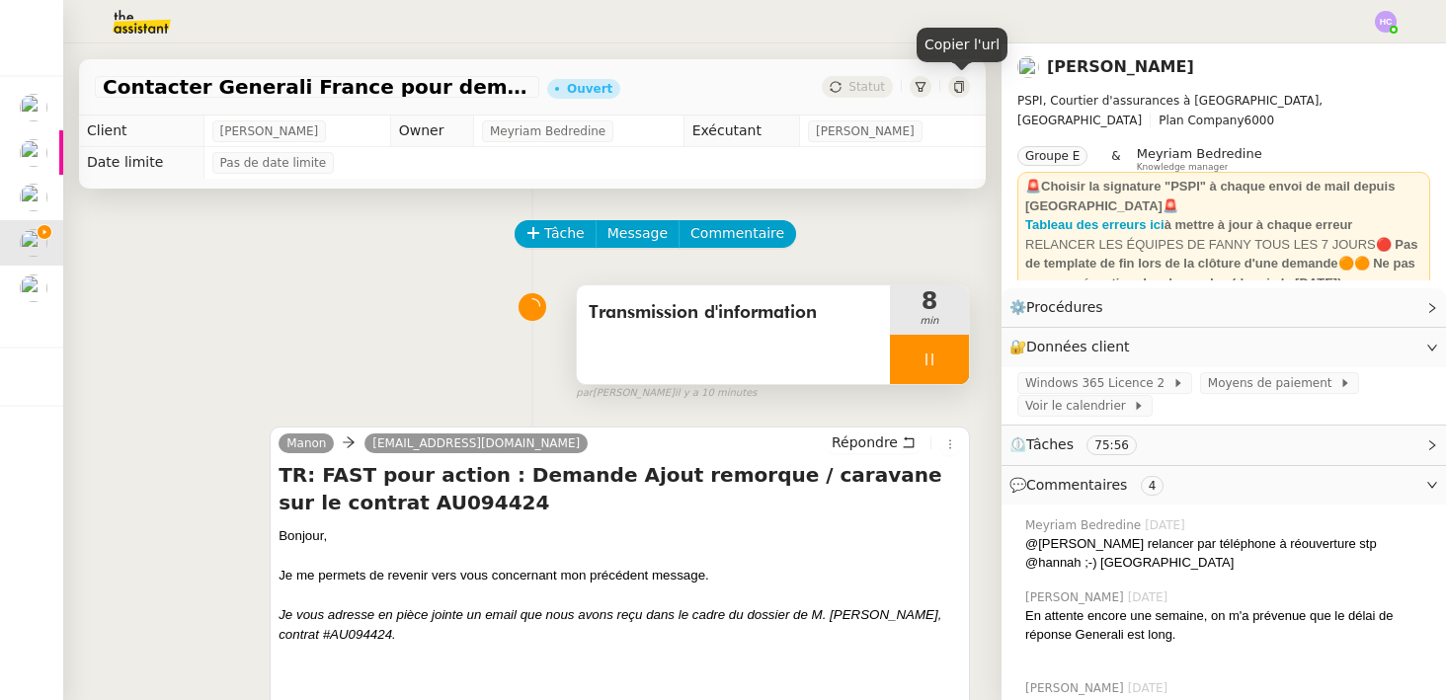
click at [957, 88] on icon at bounding box center [959, 87] width 12 height 12
click at [919, 354] on div at bounding box center [929, 359] width 79 height 49
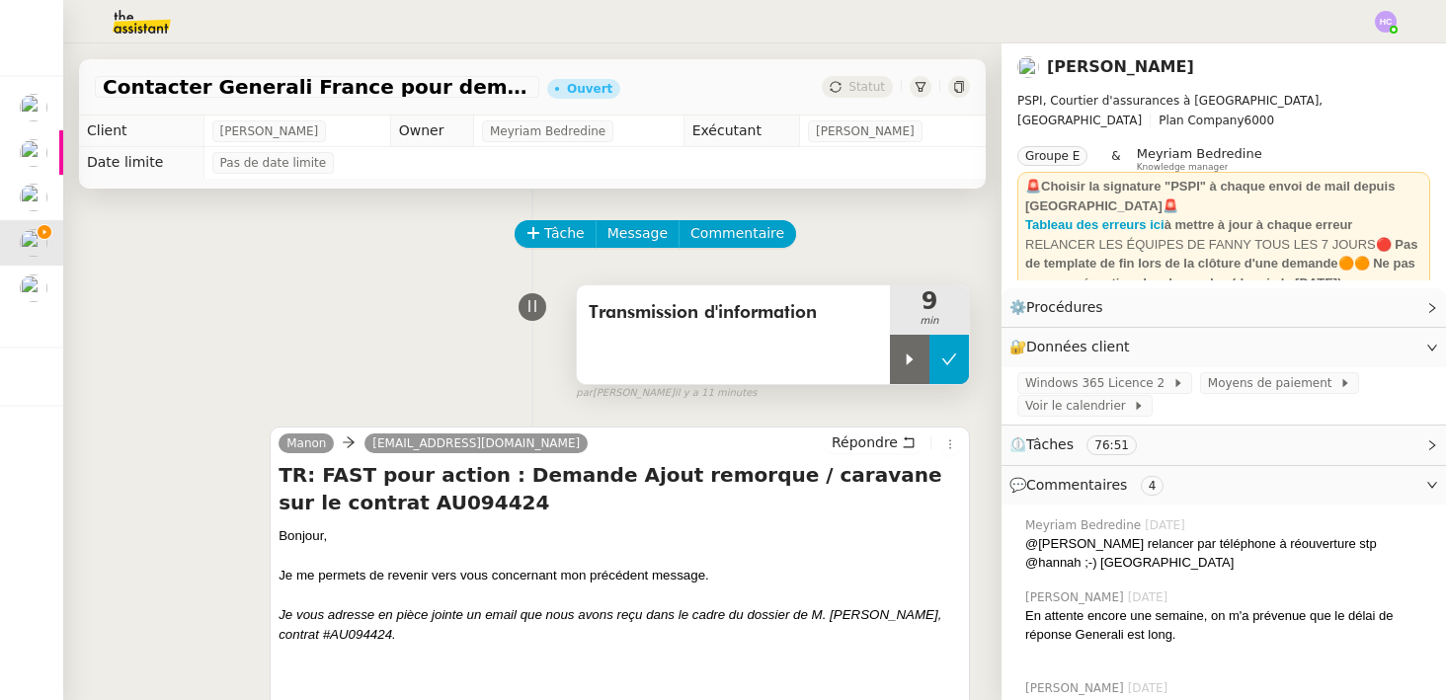
click at [953, 360] on icon at bounding box center [949, 360] width 16 height 16
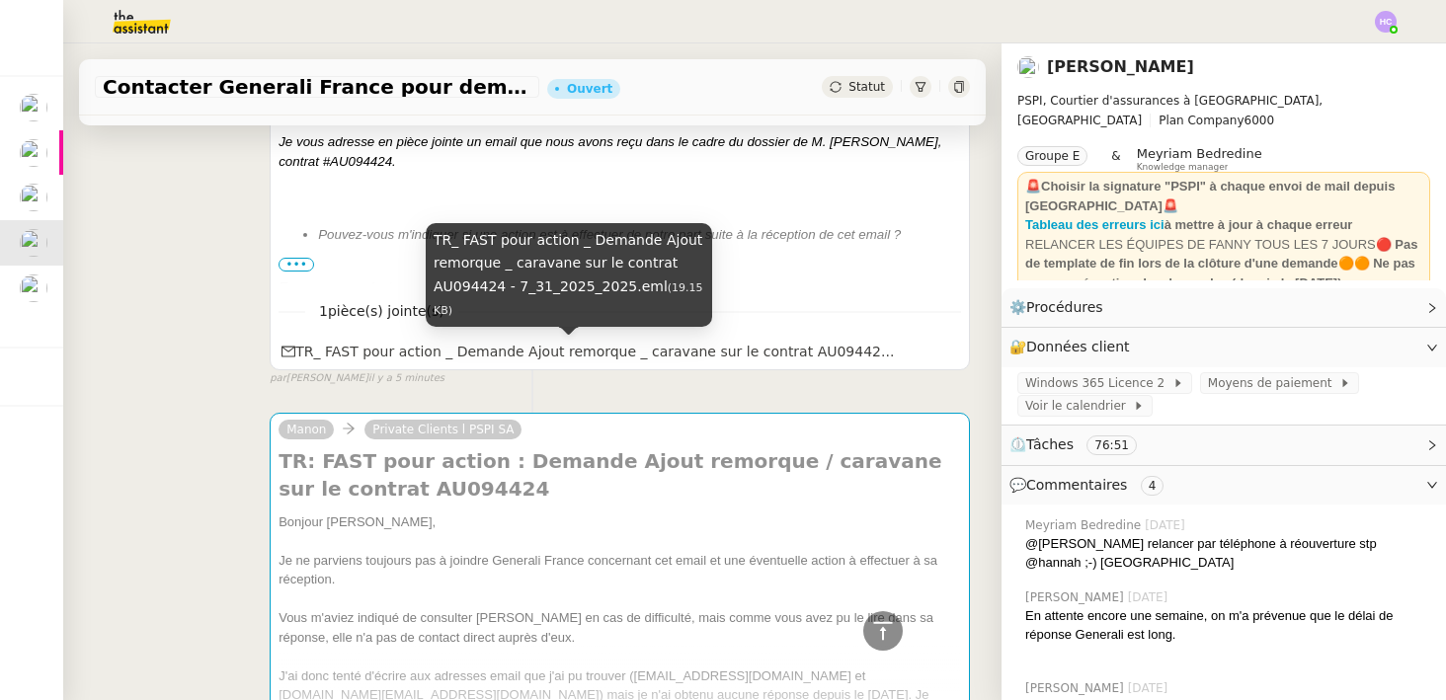
scroll to position [611, 0]
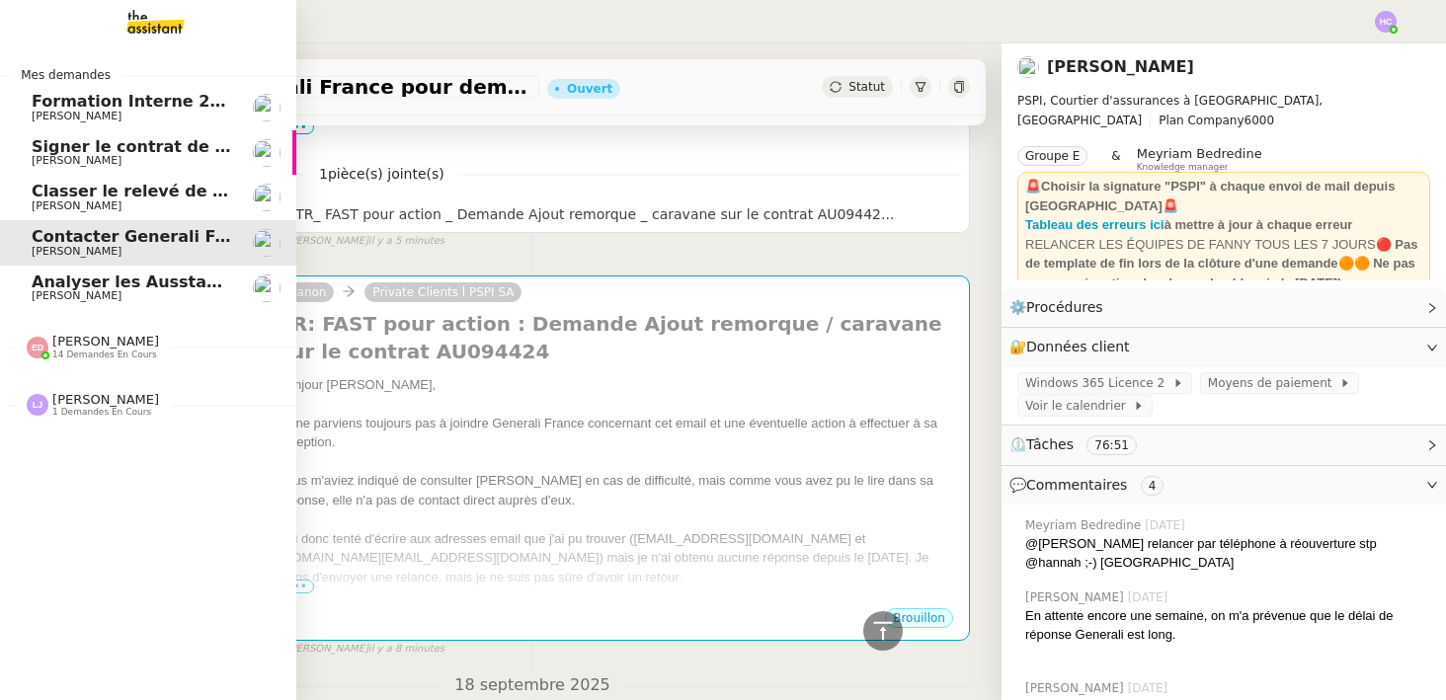
click at [93, 285] on span "Analyser les Ausstandsmeldungen" at bounding box center [185, 282] width 306 height 19
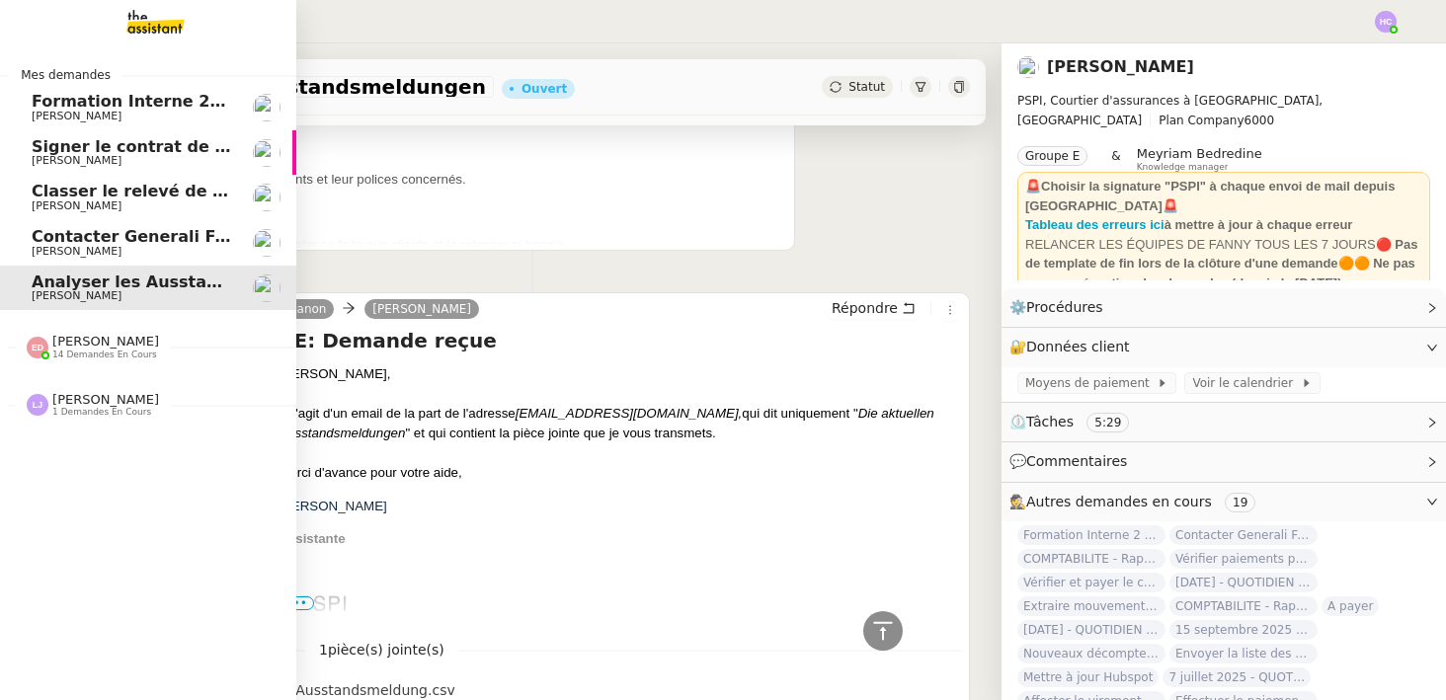
click at [55, 249] on span "[PERSON_NAME]" at bounding box center [77, 251] width 90 height 13
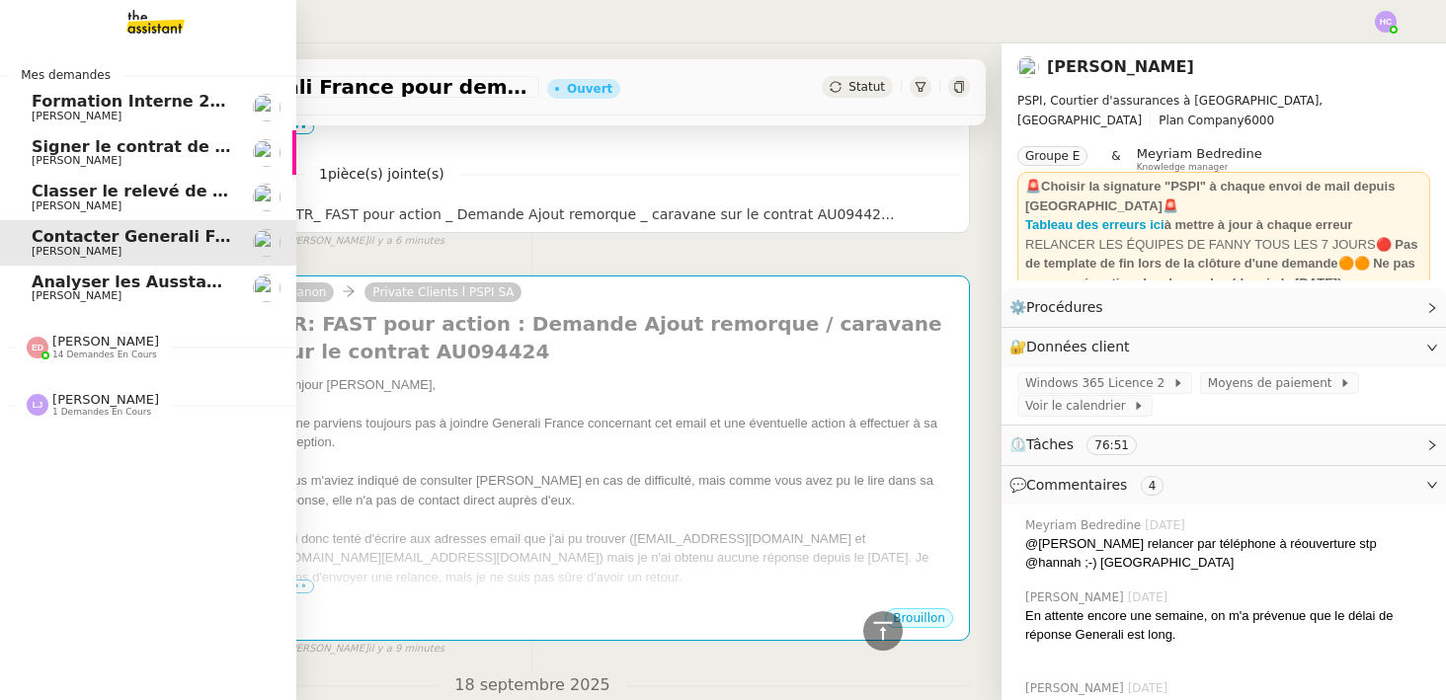
click at [98, 196] on span "Classer le relevé de commissions" at bounding box center [179, 191] width 295 height 19
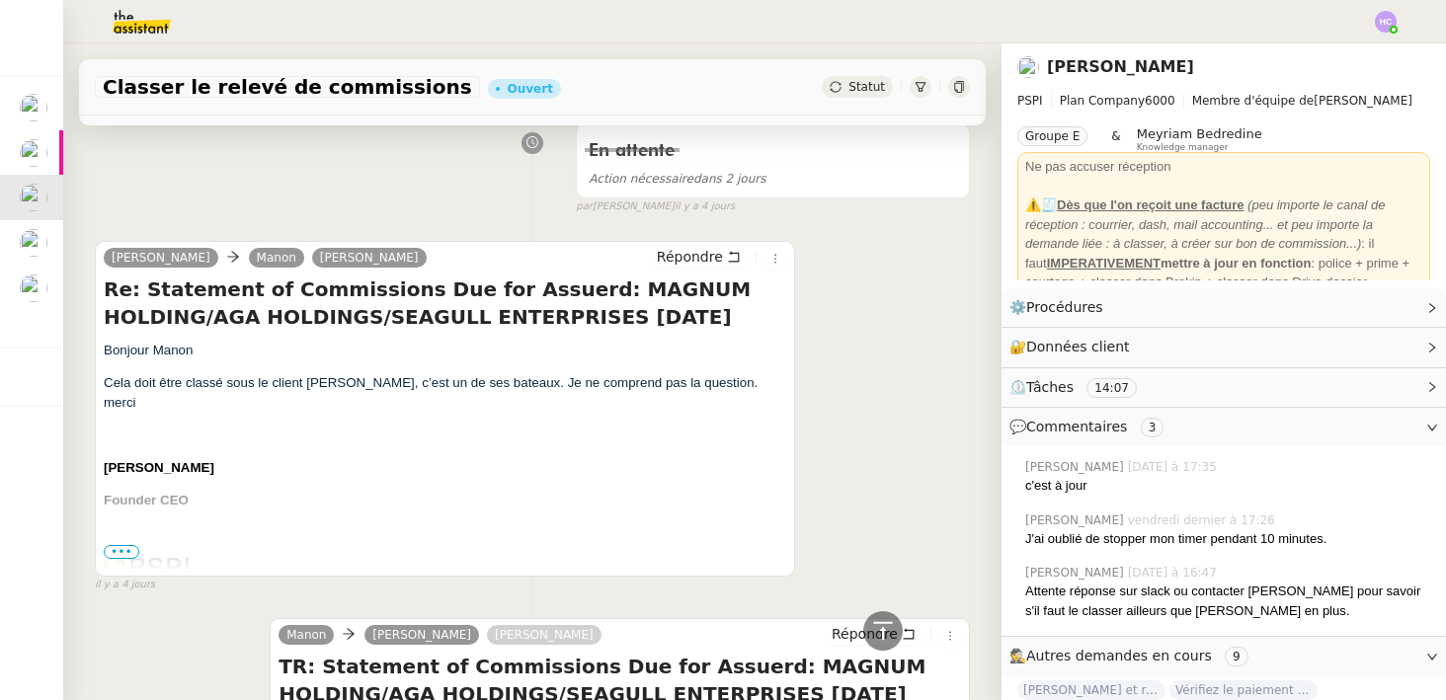
scroll to position [203, 0]
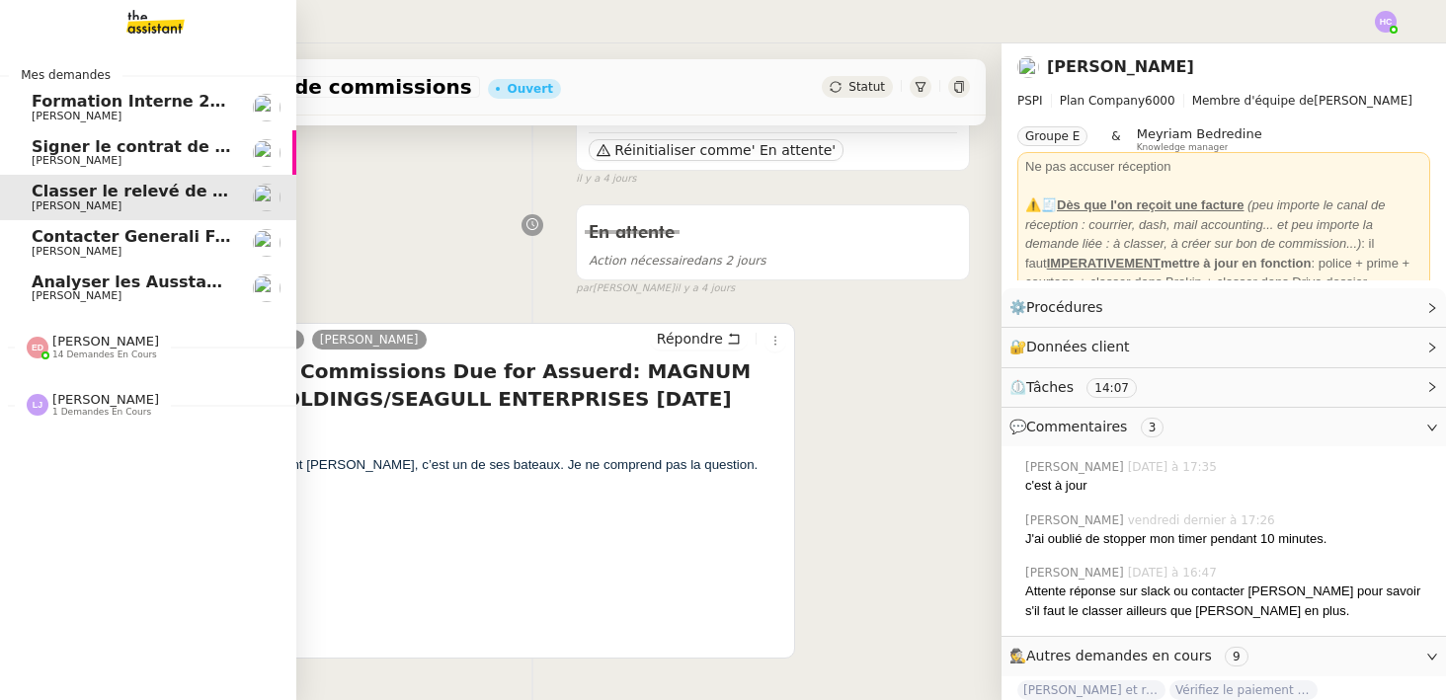
click at [117, 148] on span "Signer le contrat de la mutuelle" at bounding box center [174, 146] width 284 height 19
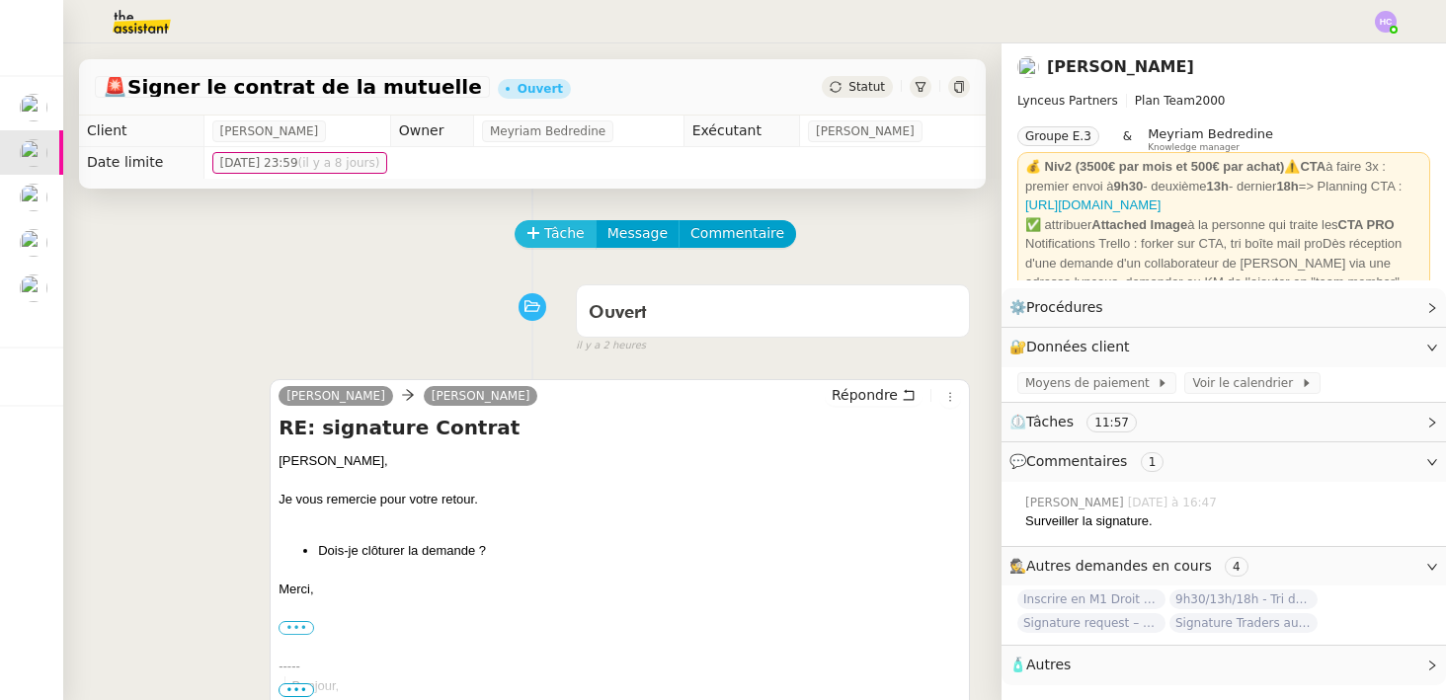
click at [542, 226] on button "Tâche" at bounding box center [556, 234] width 82 height 28
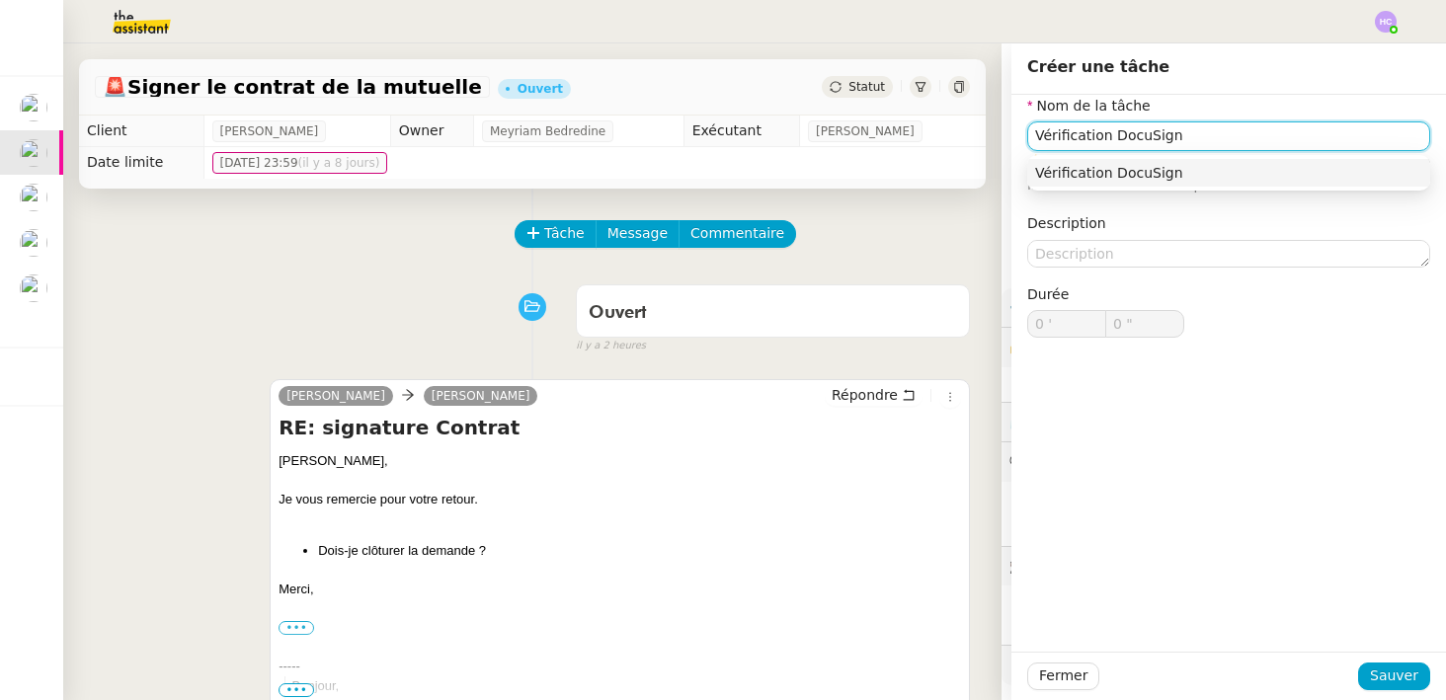
click at [1089, 171] on div "Vérification DocuSign" at bounding box center [1228, 173] width 387 height 18
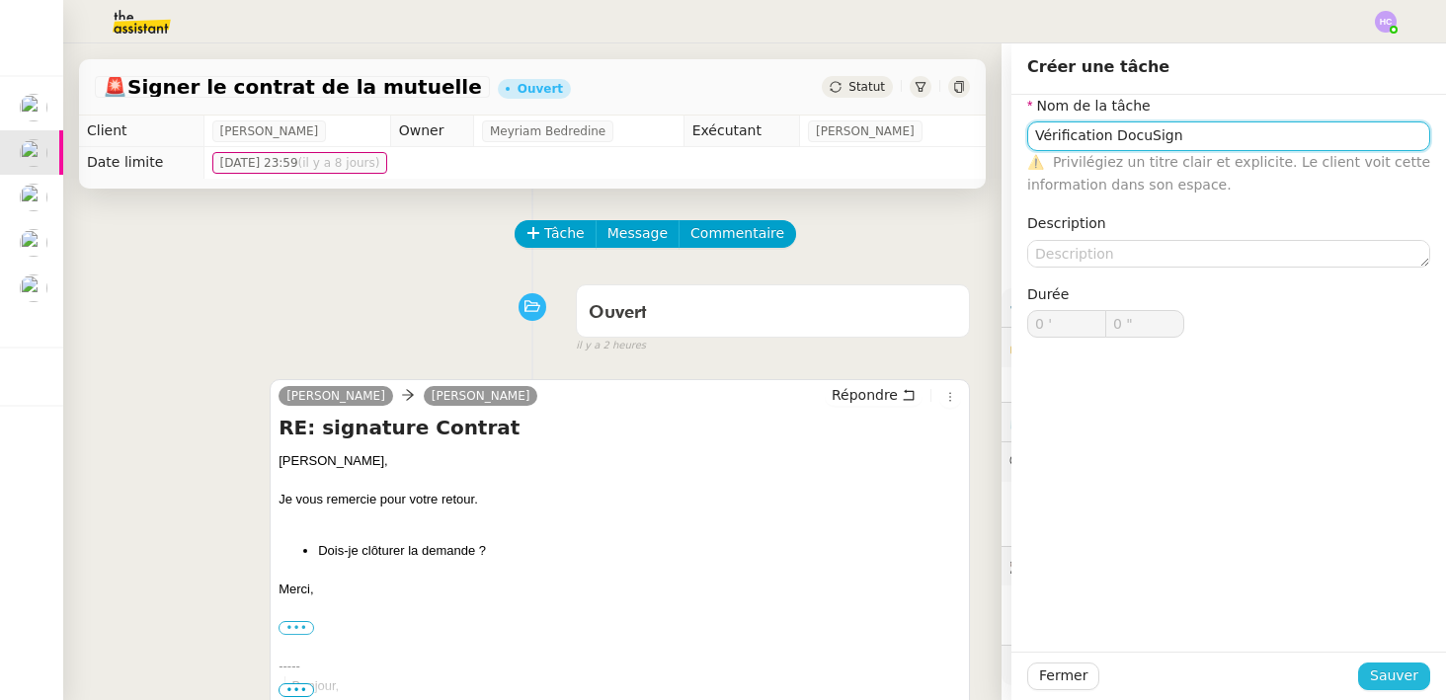
type input "Vérification DocuSign"
click at [1389, 666] on span "Sauver" at bounding box center [1394, 676] width 48 height 23
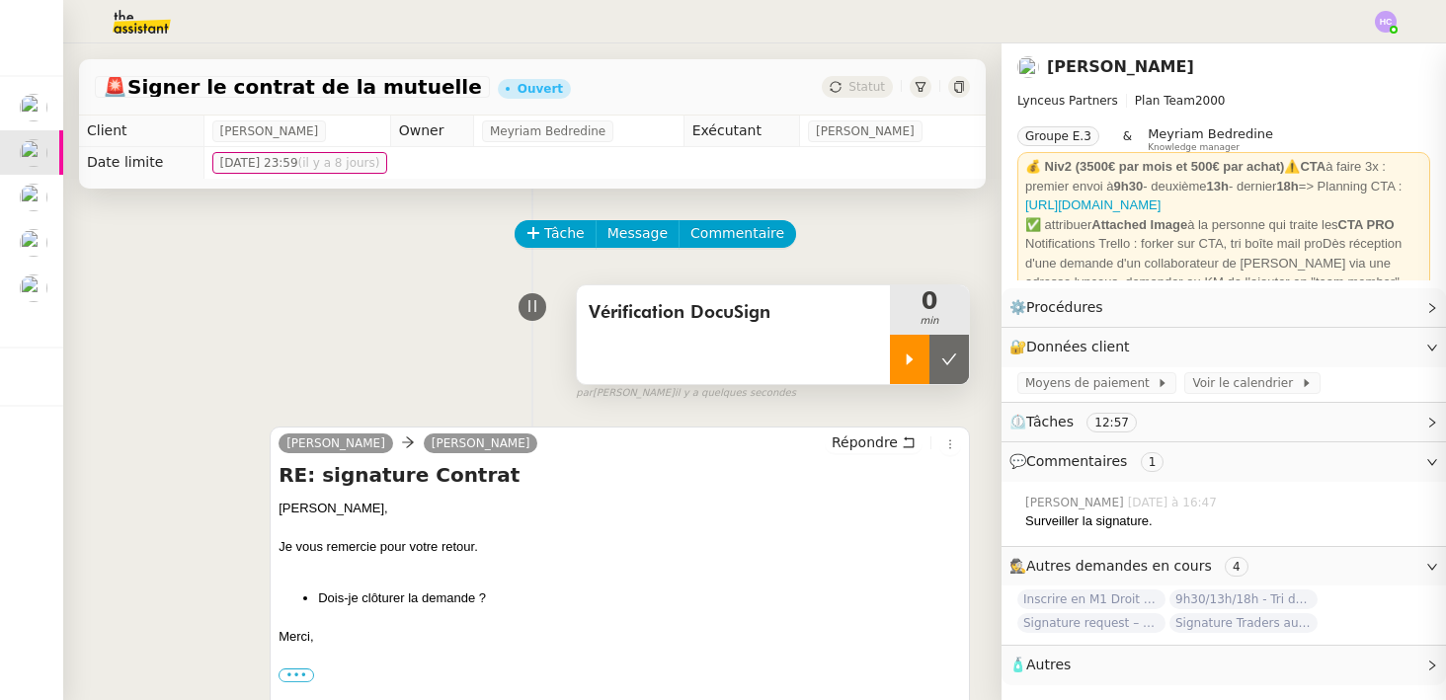
click at [910, 361] on icon at bounding box center [910, 359] width 7 height 11
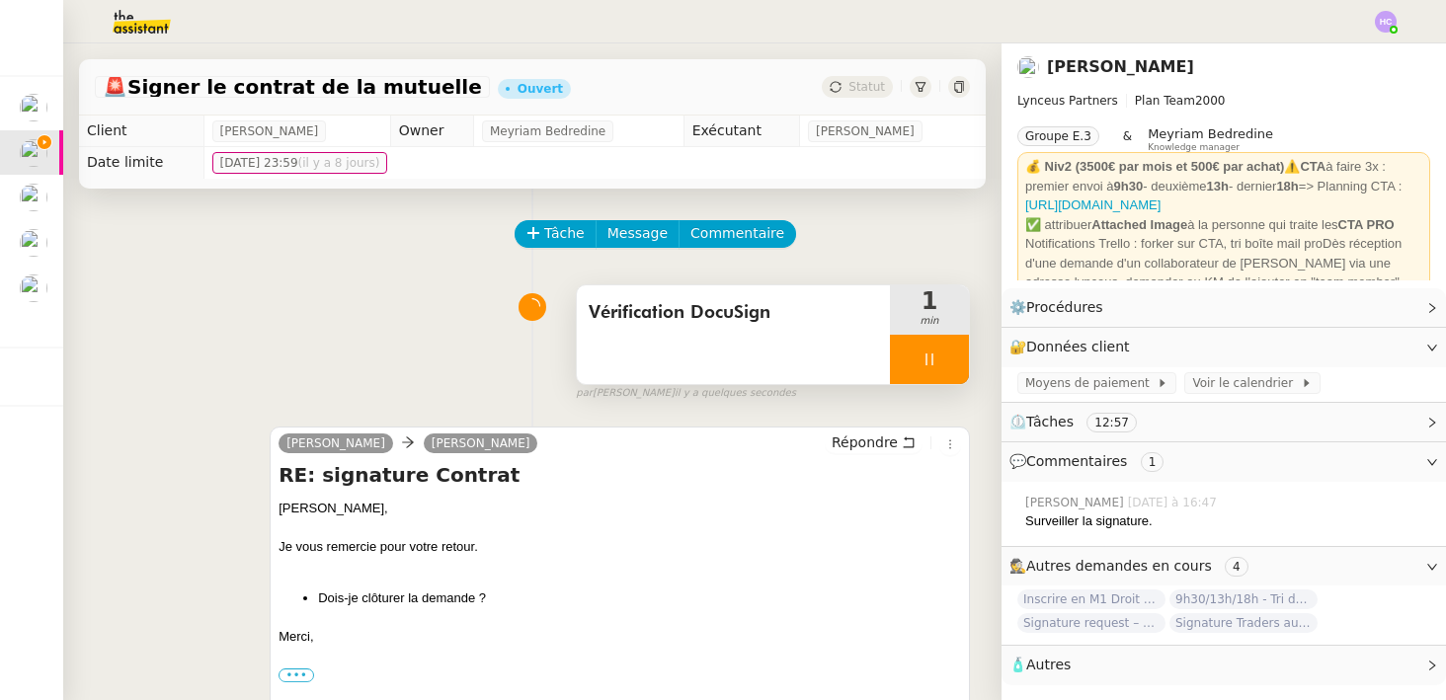
click at [931, 347] on div at bounding box center [929, 359] width 79 height 49
click at [960, 354] on button at bounding box center [950, 359] width 40 height 49
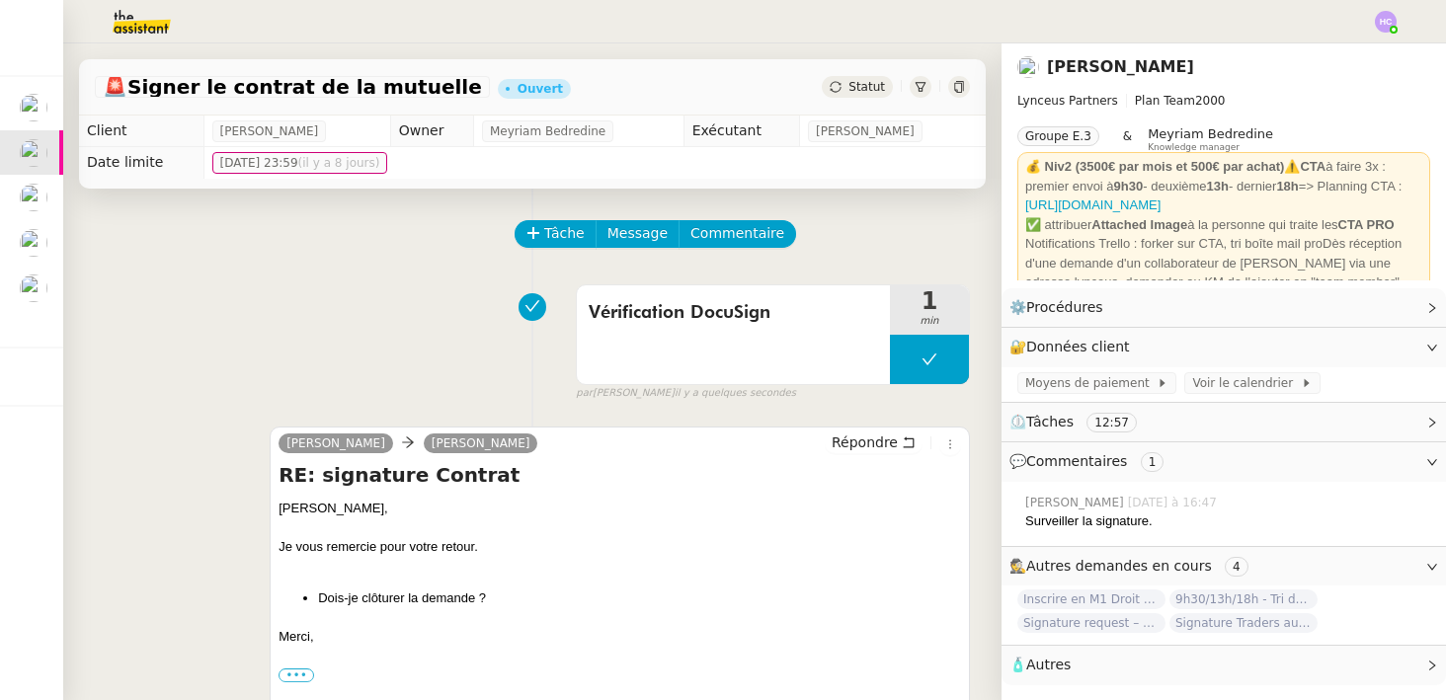
click at [863, 84] on span "Statut" at bounding box center [867, 87] width 37 height 14
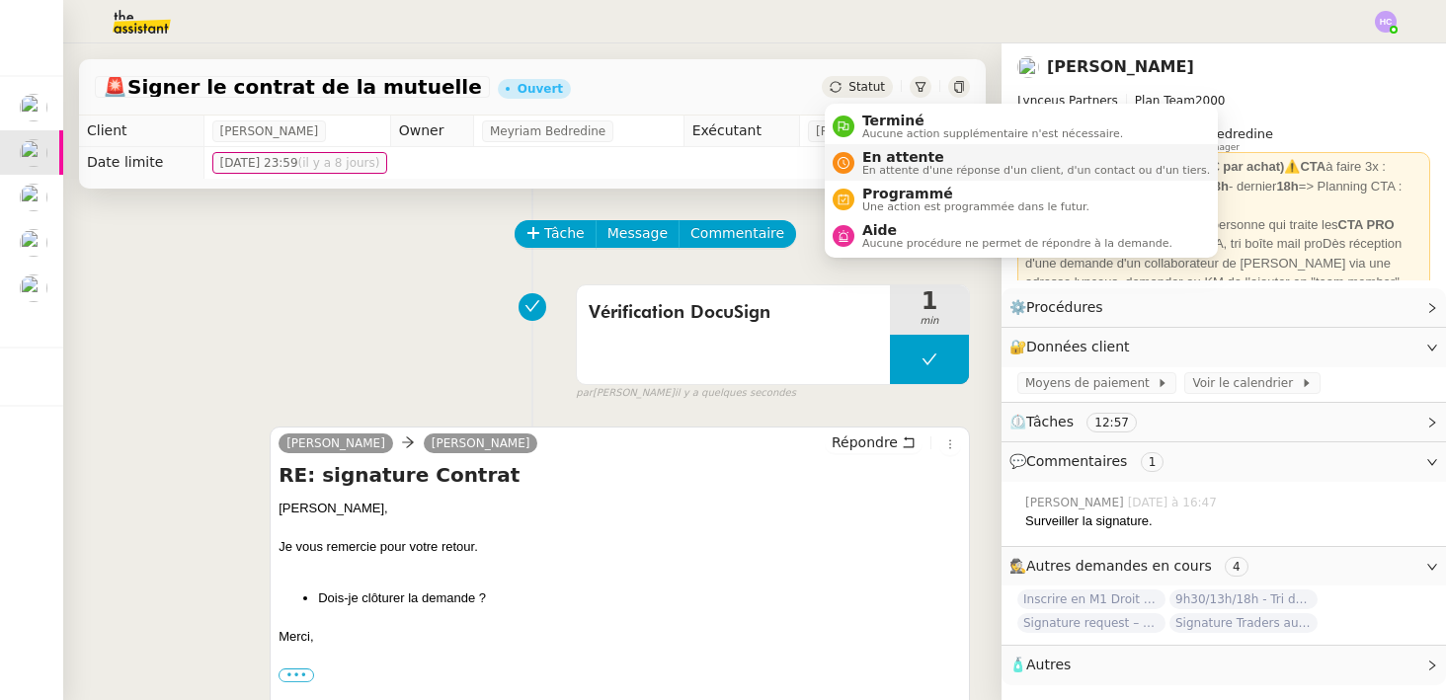
click at [885, 161] on span "En attente" at bounding box center [1036, 157] width 348 height 16
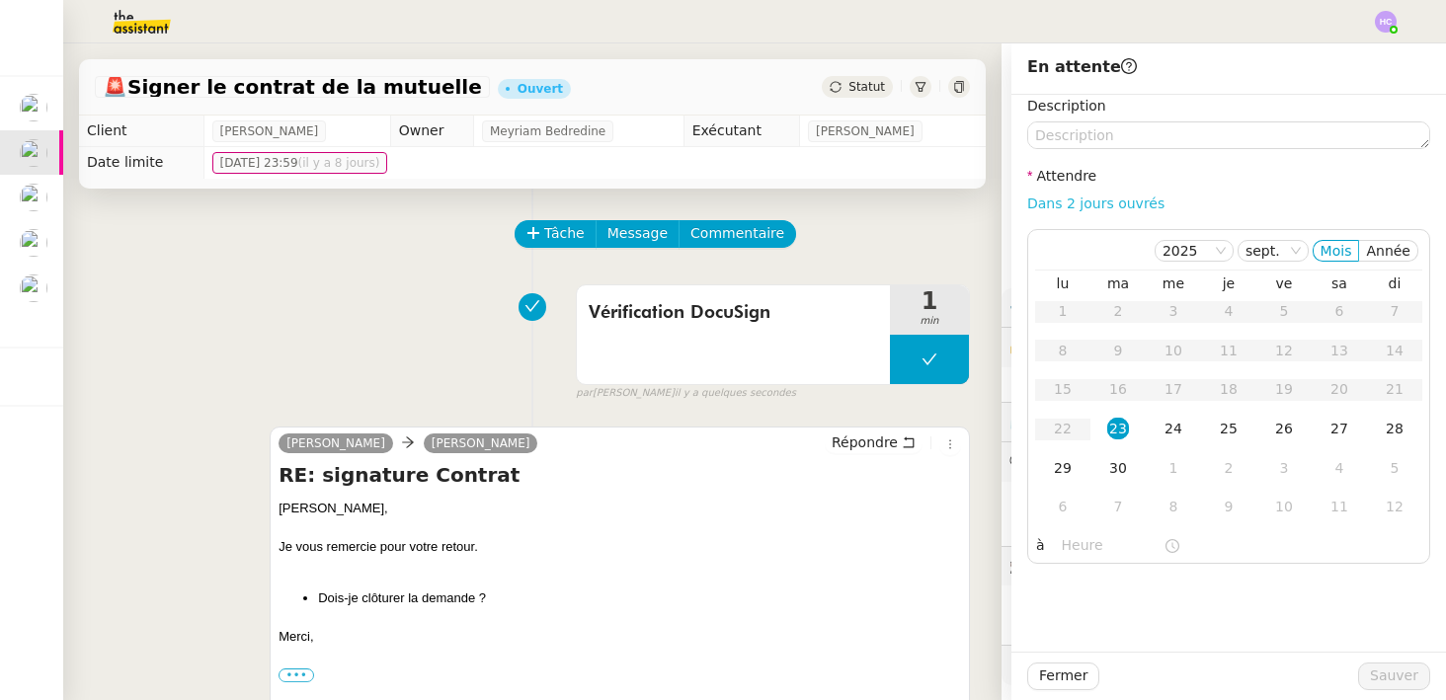
click at [1101, 203] on link "Dans 2 jours ouvrés" at bounding box center [1095, 204] width 137 height 16
type input "07:00"
click at [1389, 670] on span "Sauver" at bounding box center [1394, 676] width 48 height 23
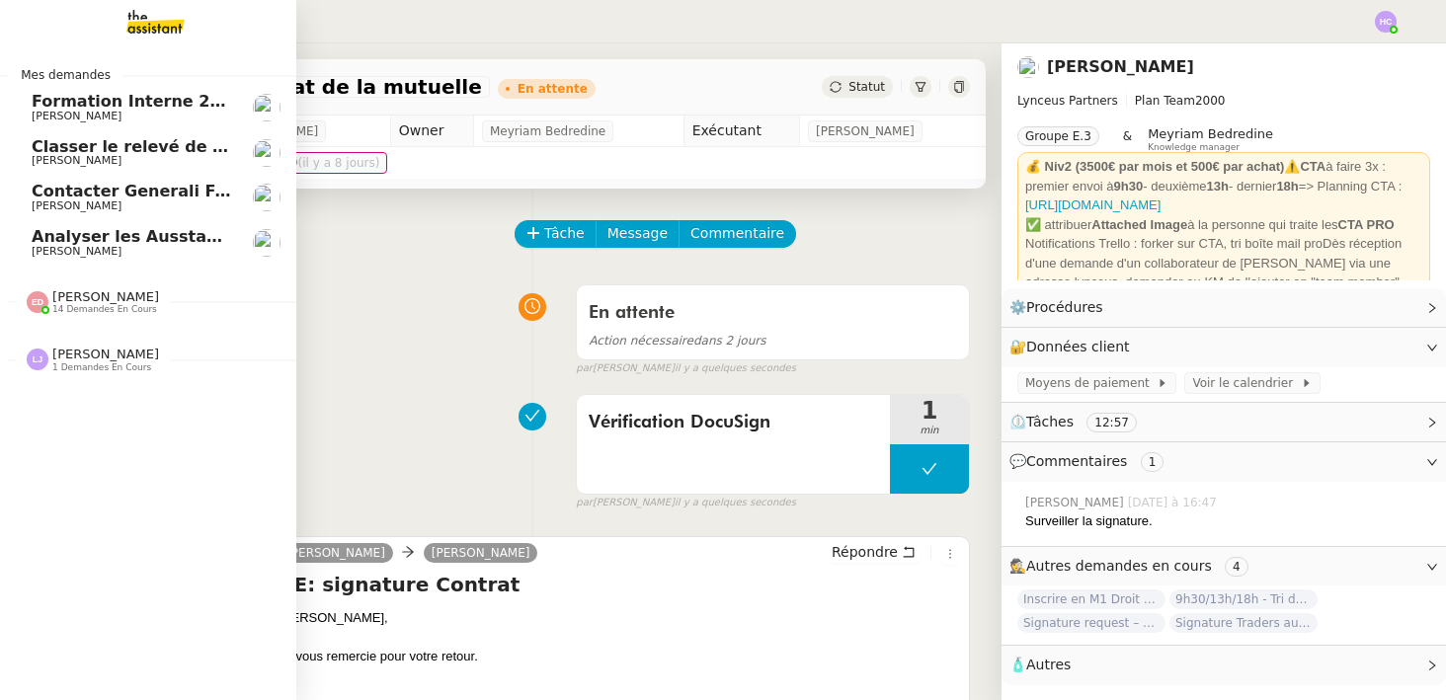
click at [98, 152] on span "Classer le relevé de commissions" at bounding box center [179, 146] width 295 height 19
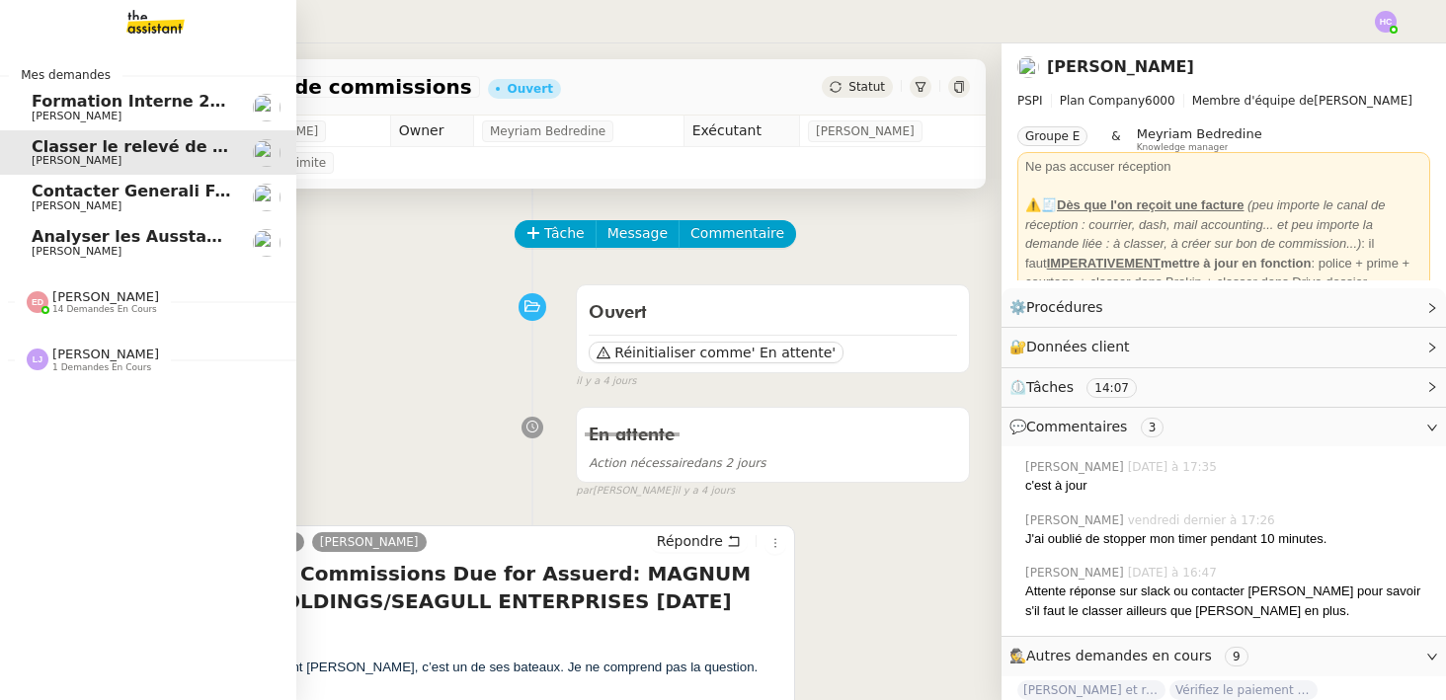
click at [81, 205] on span "[PERSON_NAME]" at bounding box center [77, 206] width 90 height 13
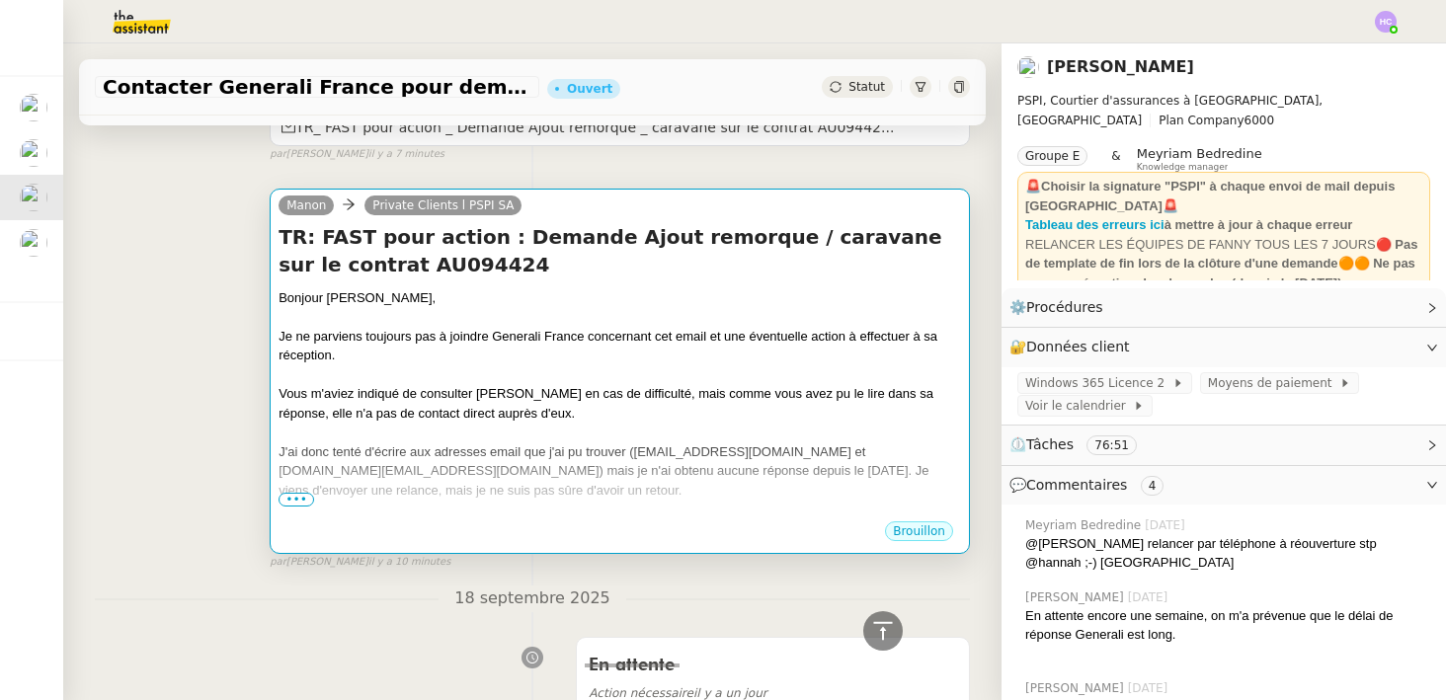
click at [550, 427] on div at bounding box center [620, 433] width 683 height 20
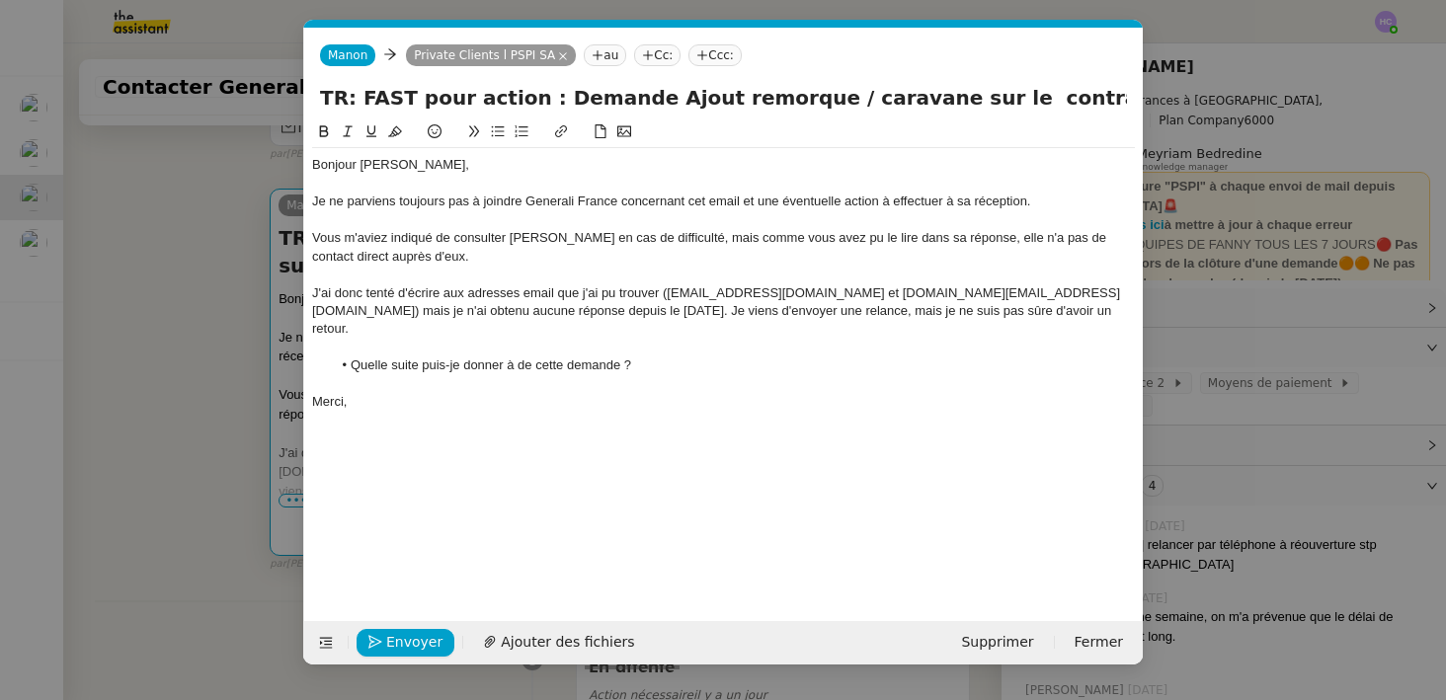
scroll to position [0, 41]
click at [530, 357] on li "Quelle suite puis-je donner à de cette demande ?" at bounding box center [734, 366] width 804 height 18
click at [392, 646] on span "Envoyer" at bounding box center [414, 642] width 56 height 23
click at [392, 643] on span "Confirmer l'envoi" at bounding box center [445, 642] width 119 height 23
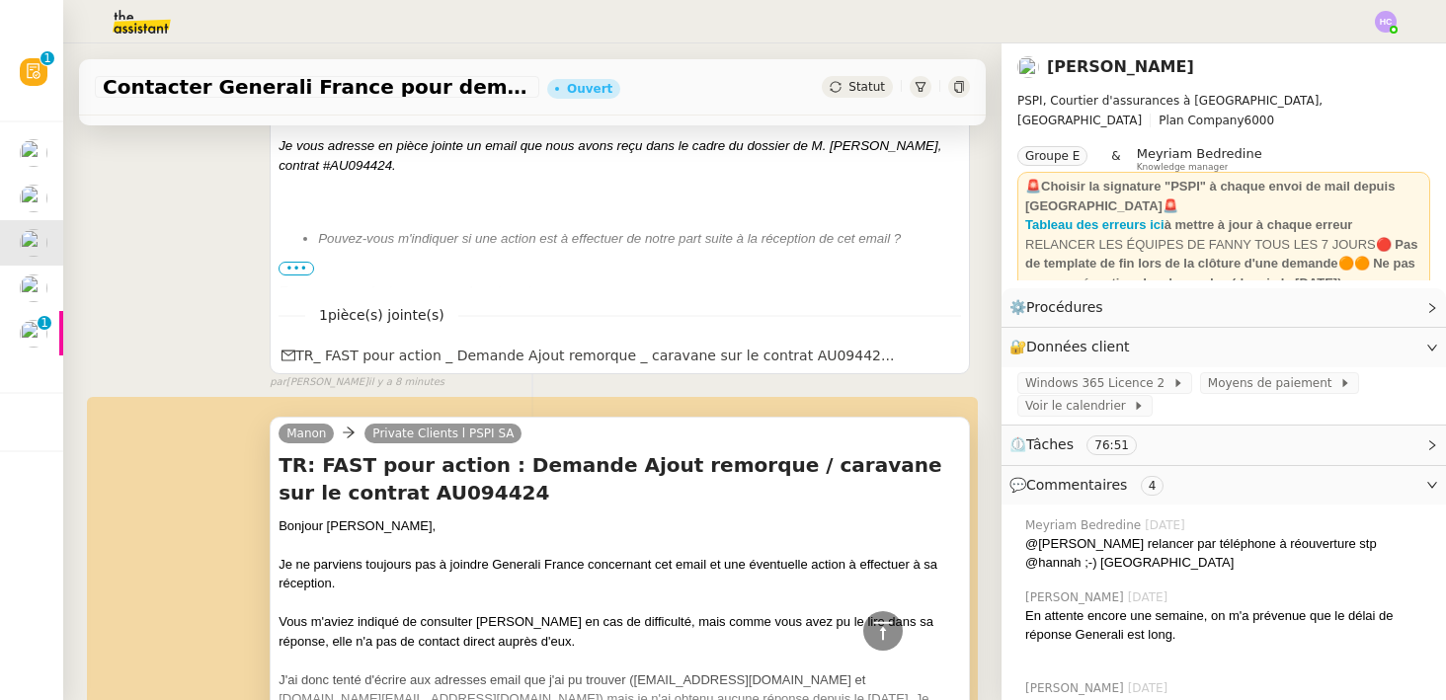
scroll to position [211, 0]
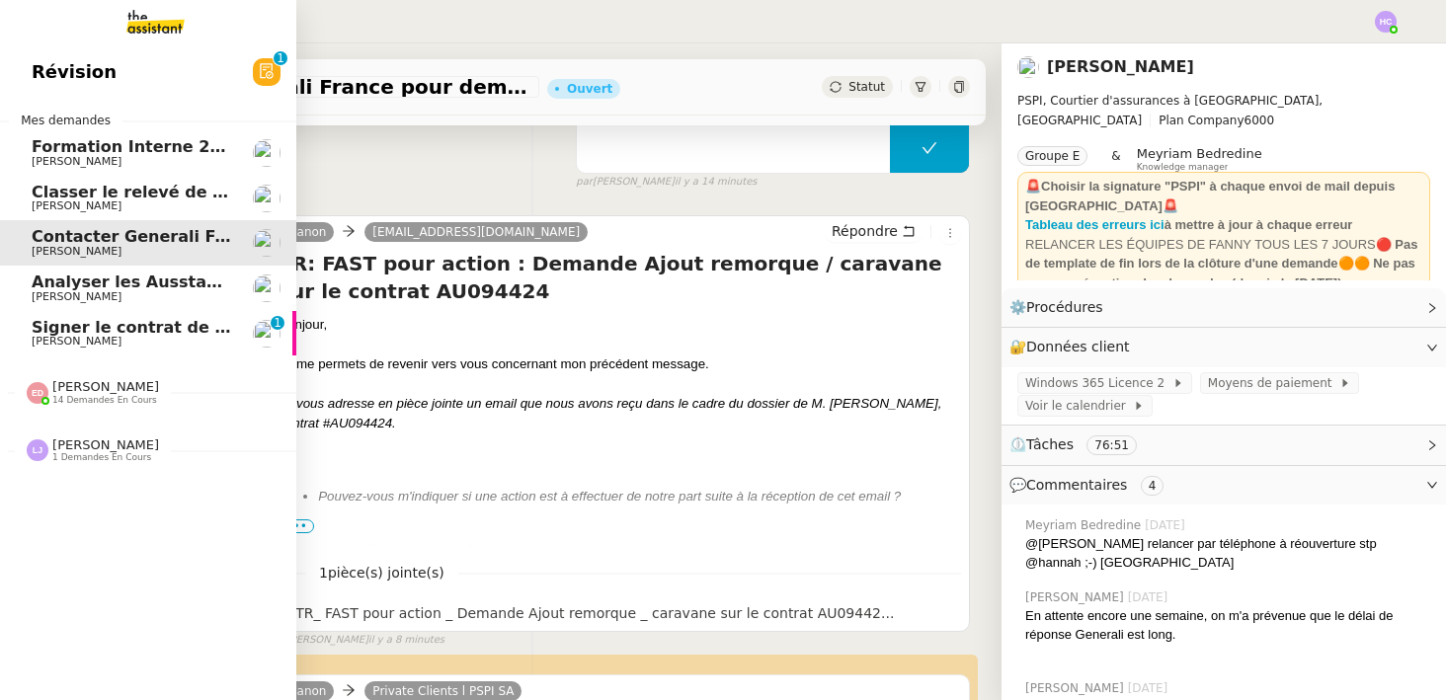
click at [72, 342] on span "Patrick Chotard" at bounding box center [77, 341] width 90 height 13
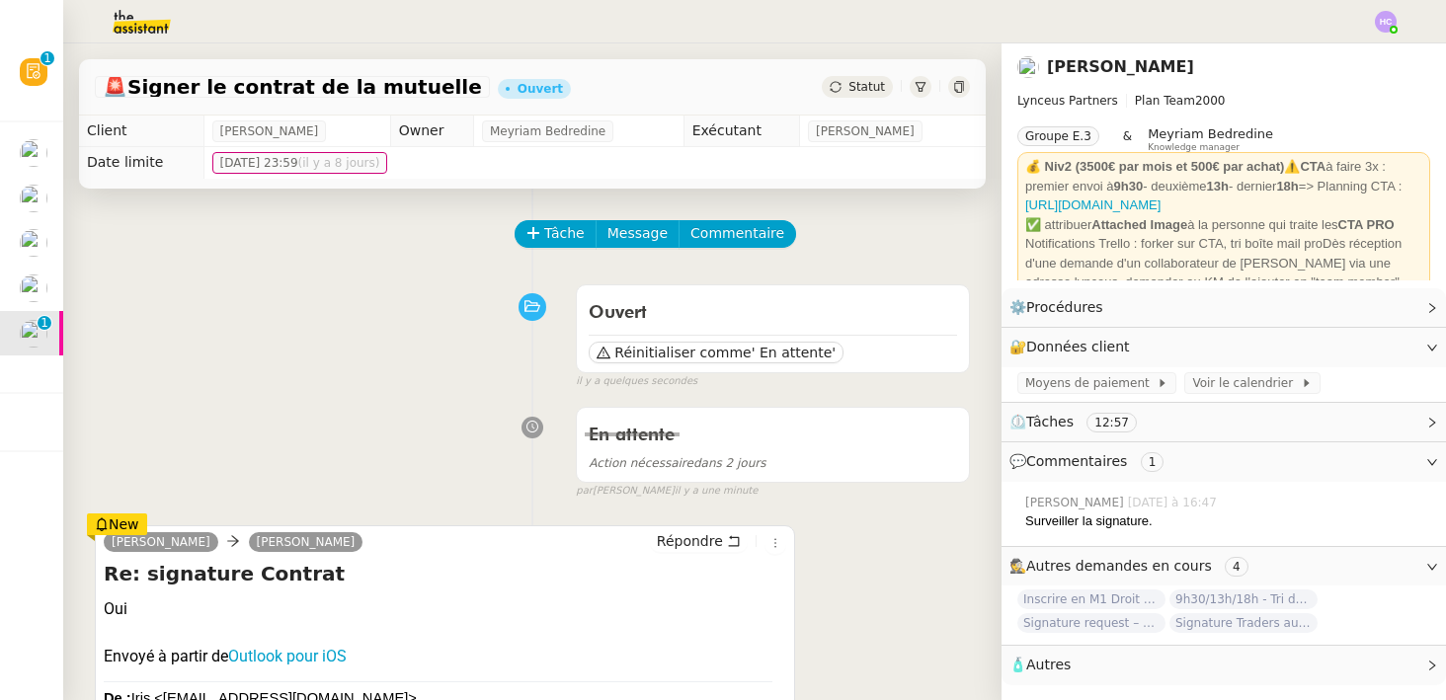
click at [868, 90] on span "Statut" at bounding box center [867, 87] width 37 height 14
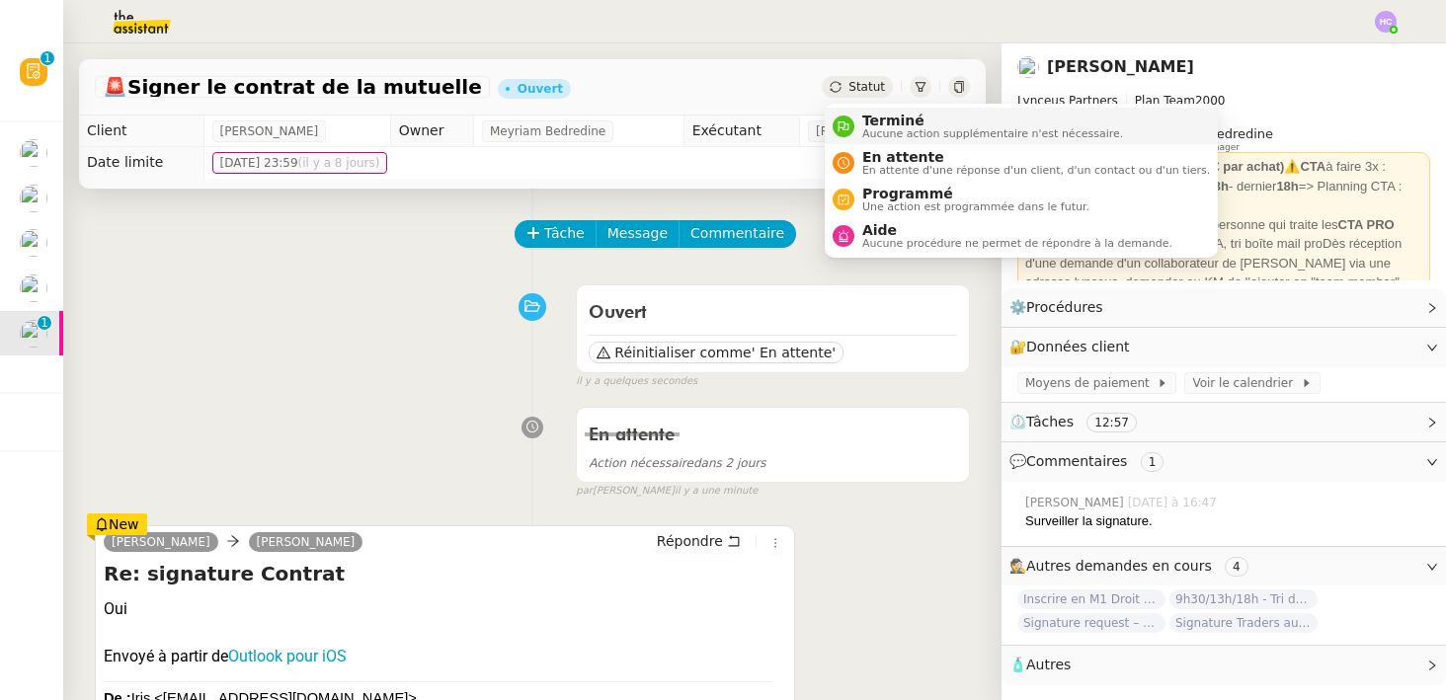
click at [875, 123] on span "Terminé" at bounding box center [992, 121] width 261 height 16
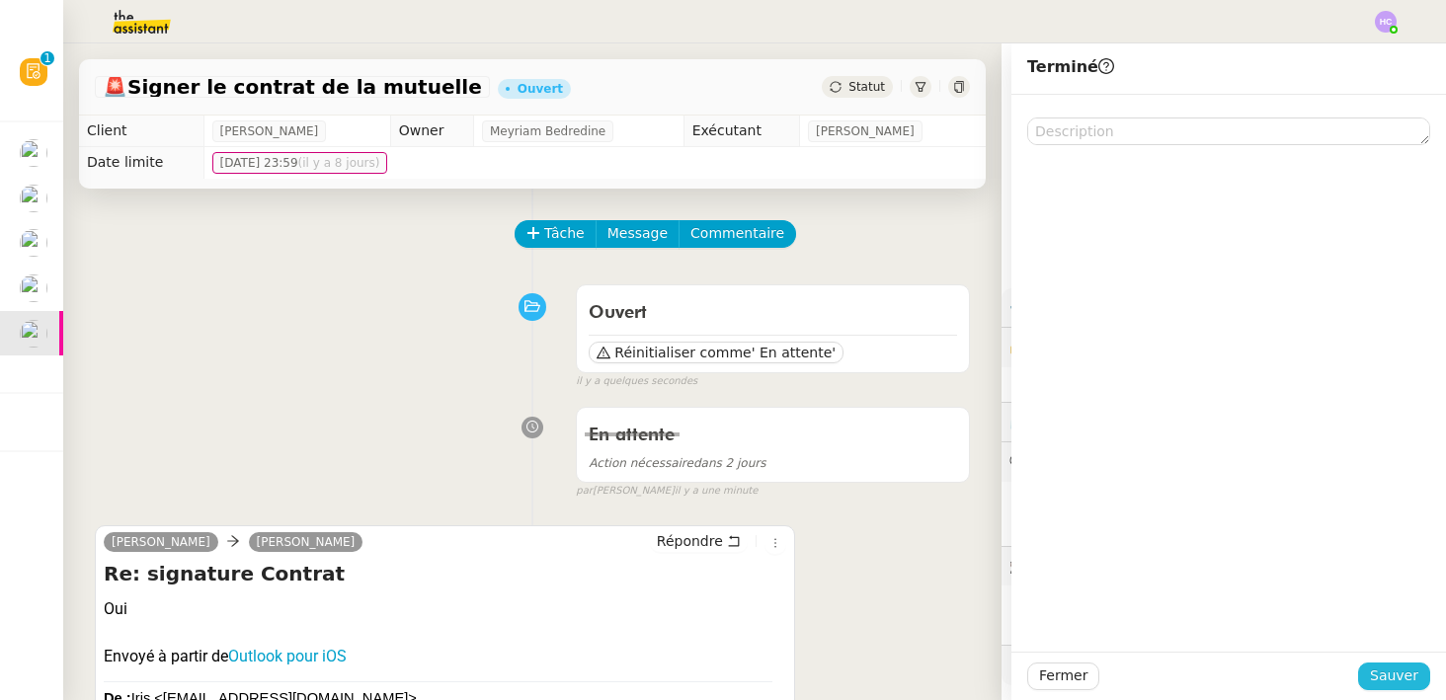
click at [1404, 680] on span "Sauver" at bounding box center [1394, 676] width 48 height 23
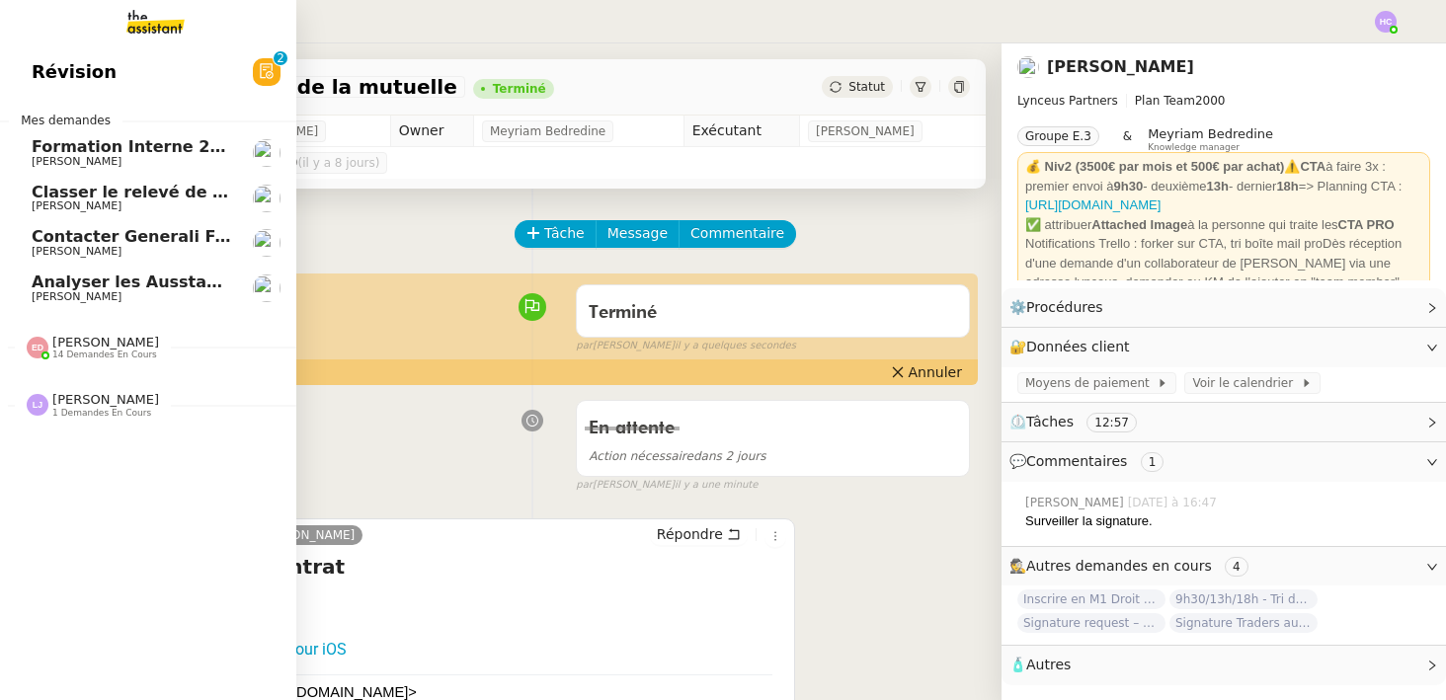
click at [78, 191] on span "Classer le relevé de commissions" at bounding box center [179, 192] width 295 height 19
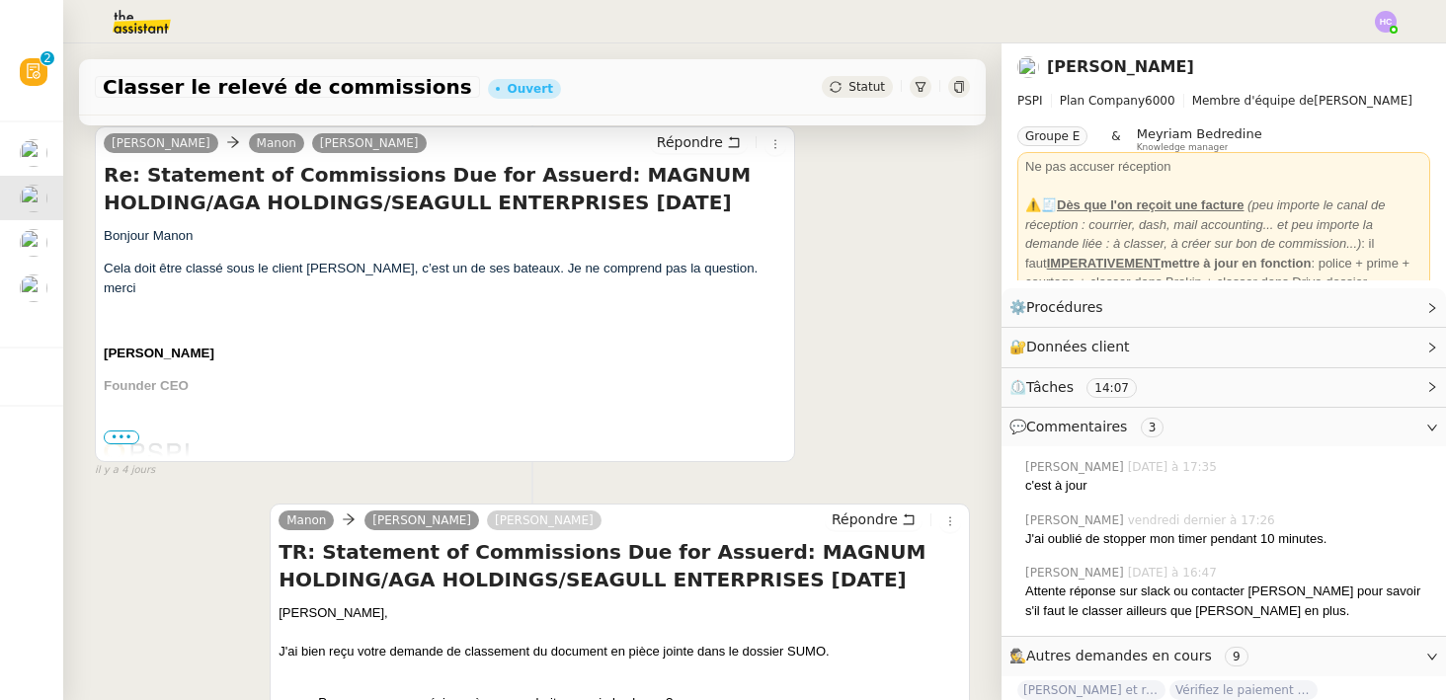
scroll to position [416, 0]
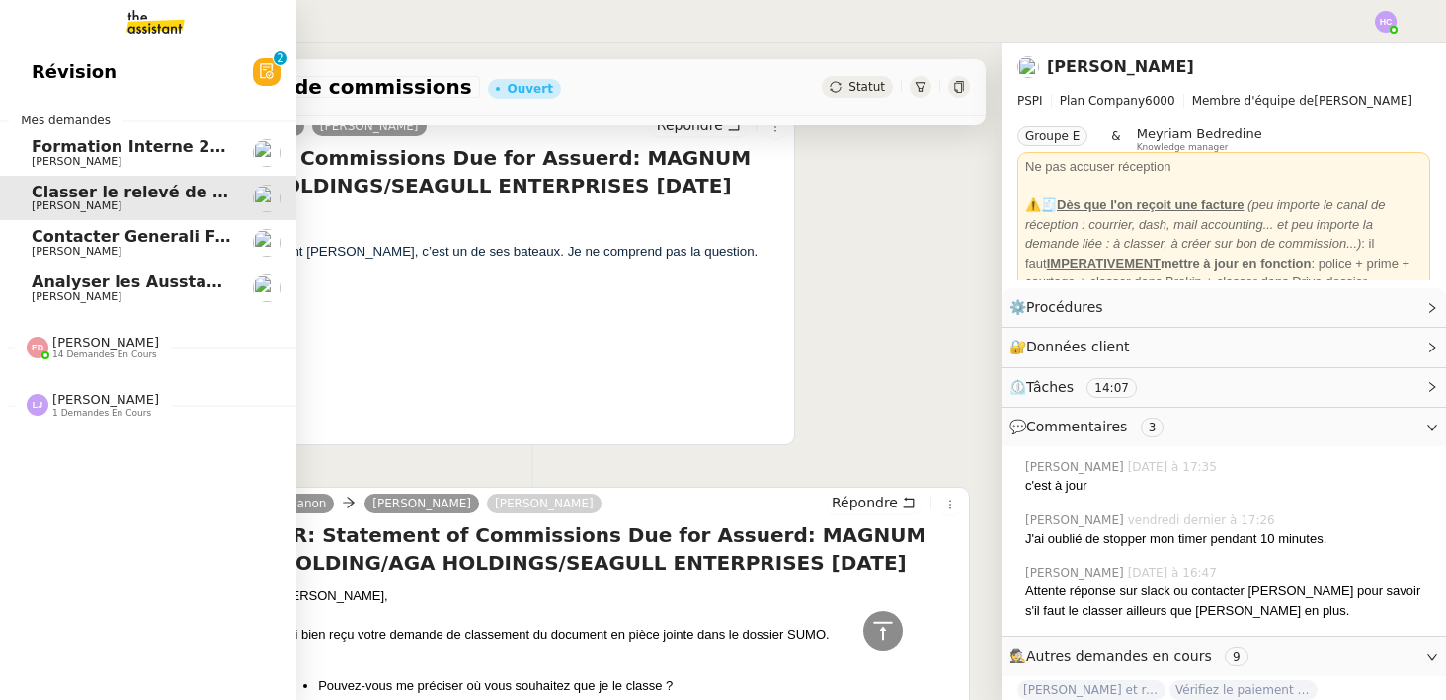
click at [90, 247] on span "[PERSON_NAME]" at bounding box center [77, 251] width 90 height 13
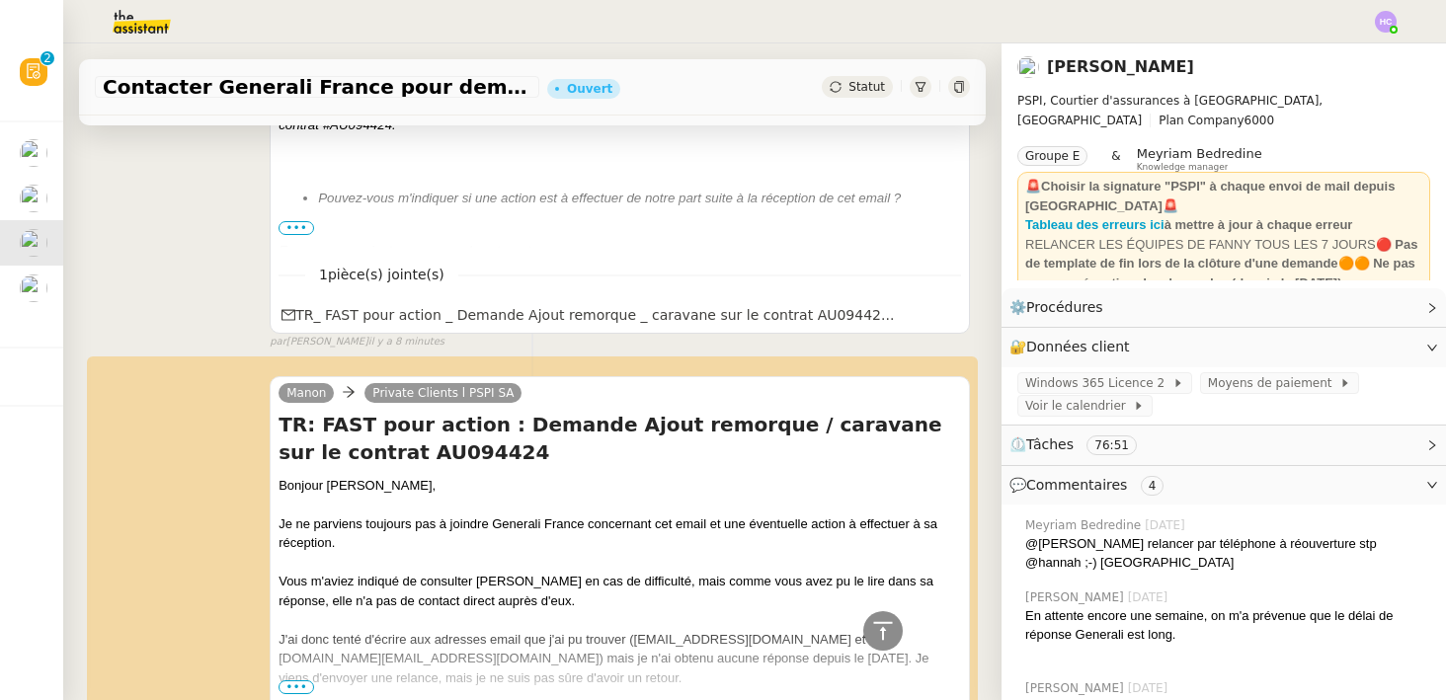
scroll to position [358, 0]
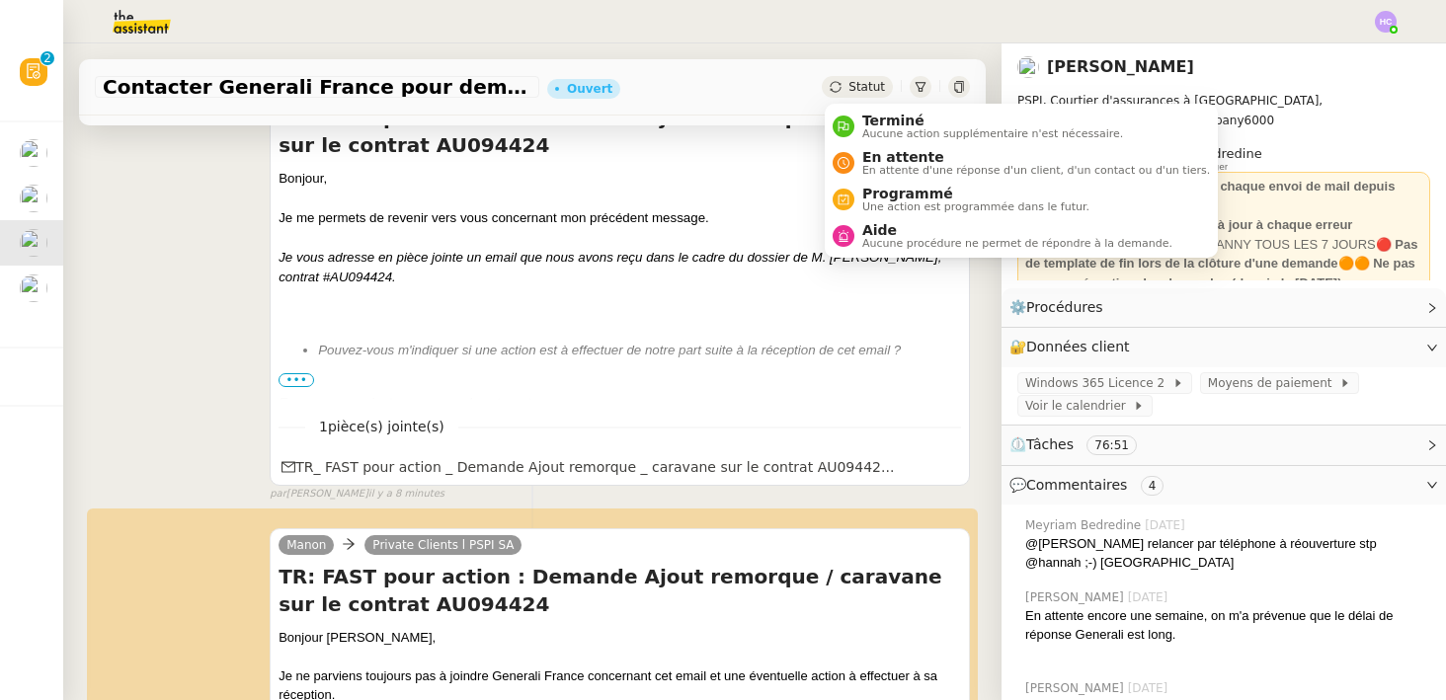
click at [853, 82] on span "Statut" at bounding box center [867, 87] width 37 height 14
click at [882, 158] on span "En attente" at bounding box center [1036, 157] width 348 height 16
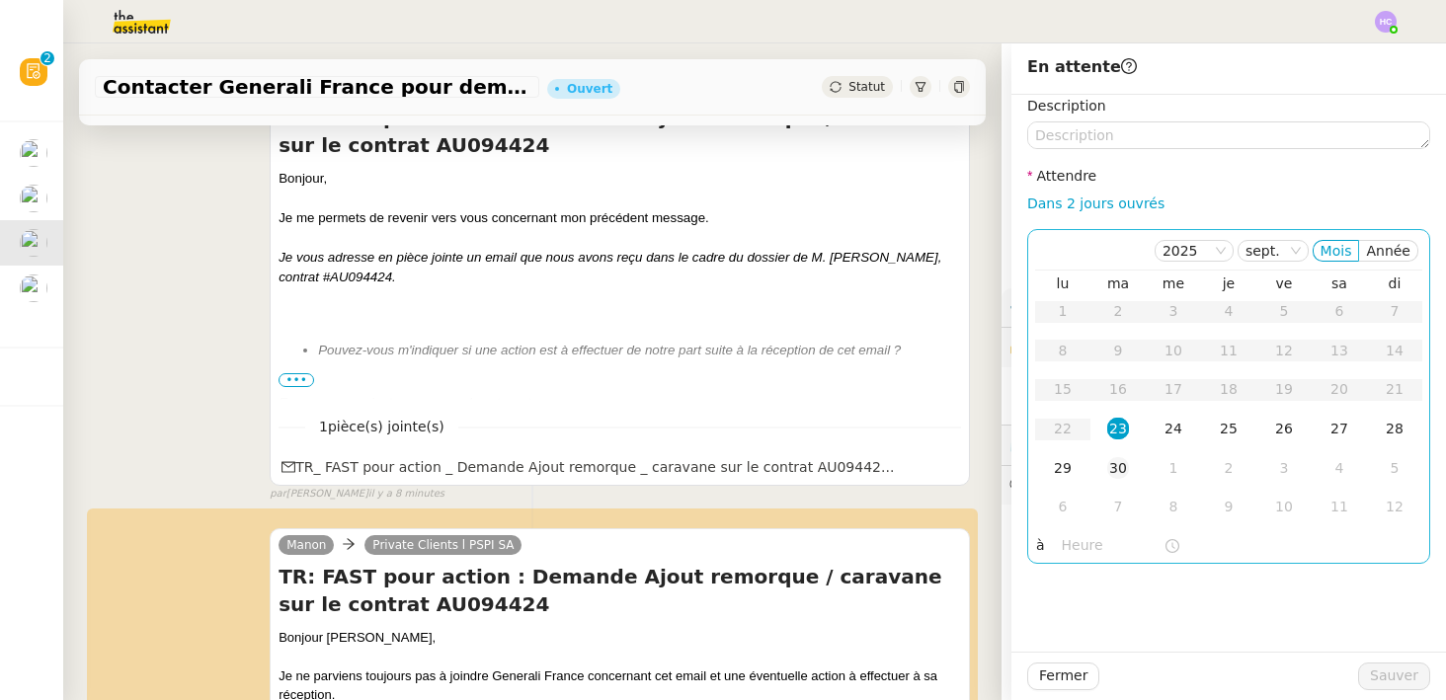
click at [1125, 474] on div "30" at bounding box center [1118, 468] width 22 height 22
click at [1393, 684] on span "Sauver" at bounding box center [1394, 676] width 48 height 23
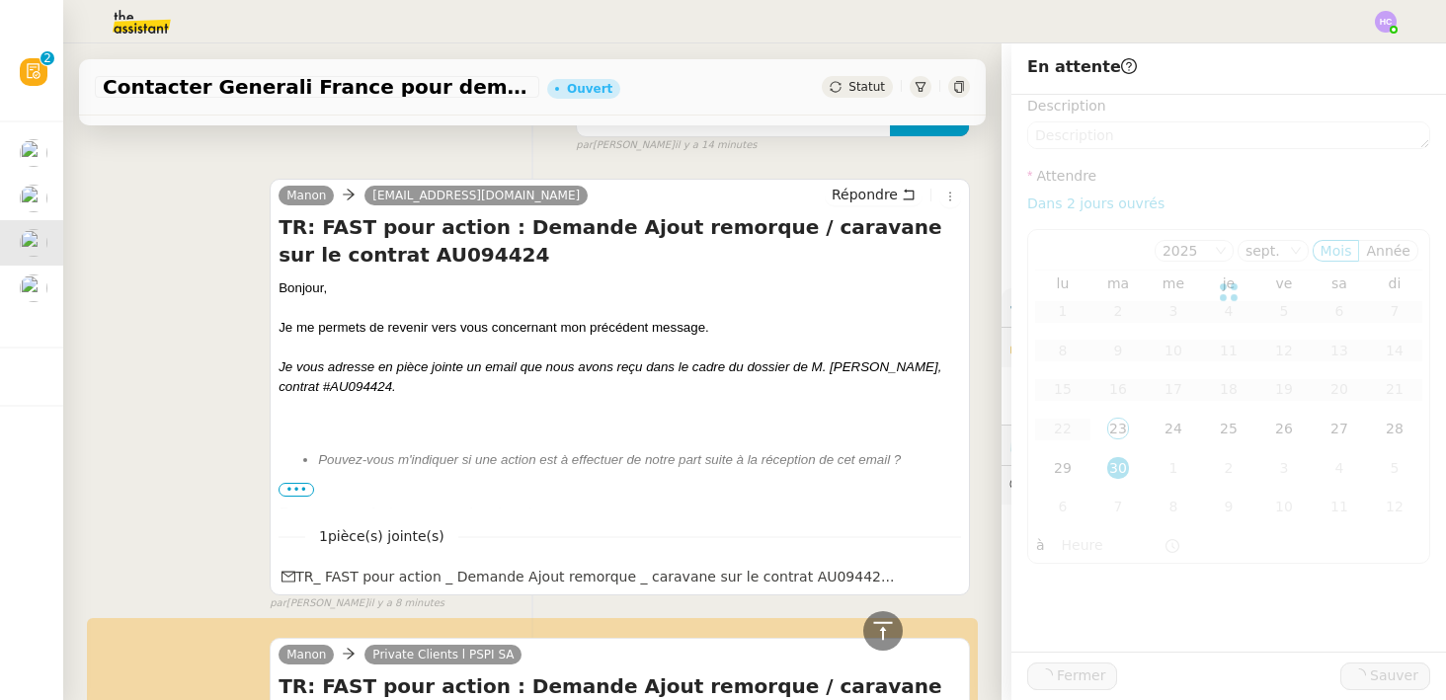
scroll to position [467, 0]
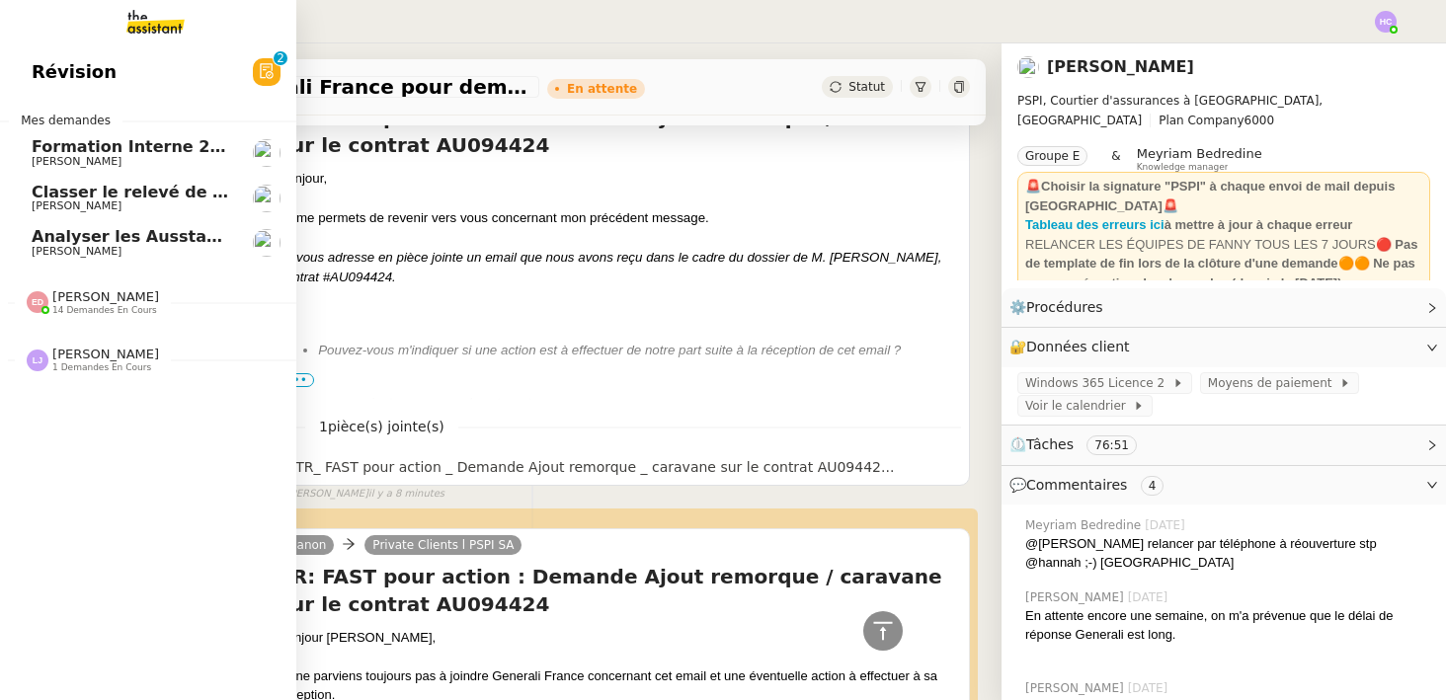
click at [82, 197] on span "Classer le relevé de commissions" at bounding box center [179, 192] width 295 height 19
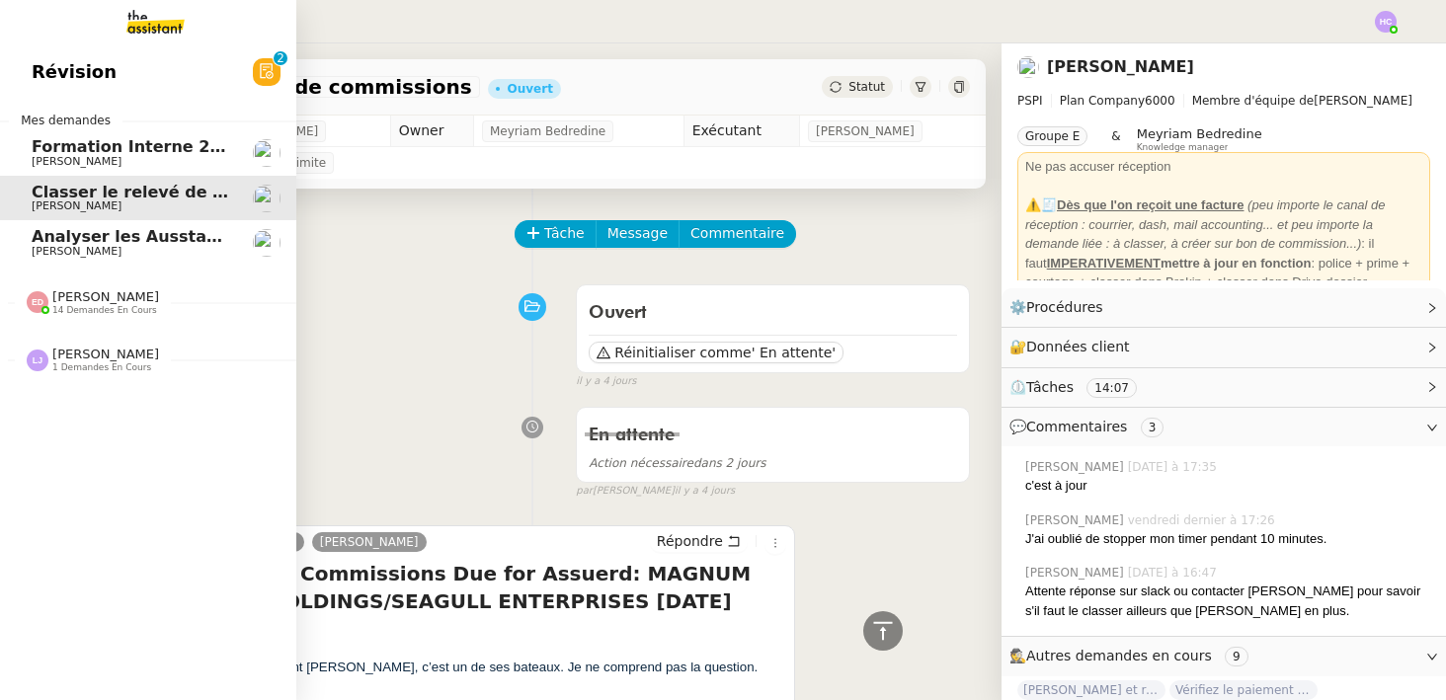
click at [106, 241] on span "Analyser les Ausstandsmeldungen" at bounding box center [185, 236] width 306 height 19
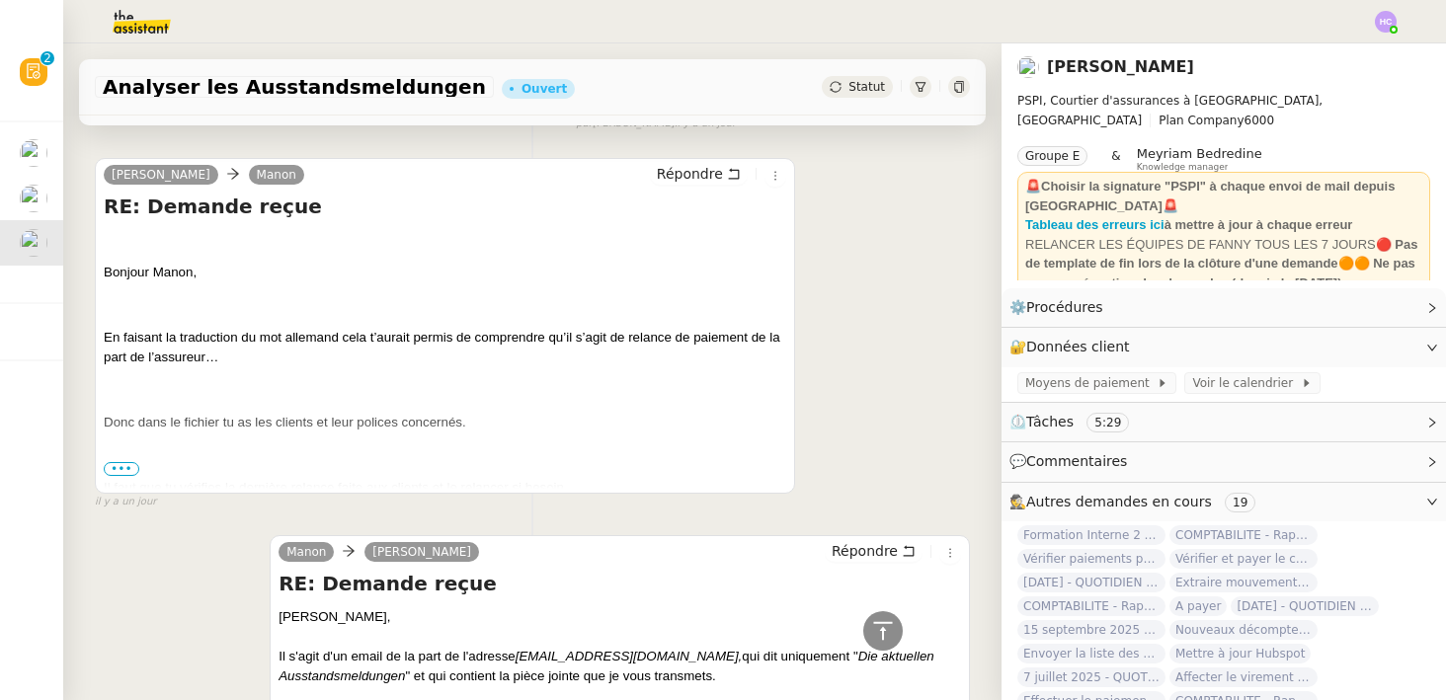
scroll to position [121, 0]
